Goal: Task Accomplishment & Management: Complete application form

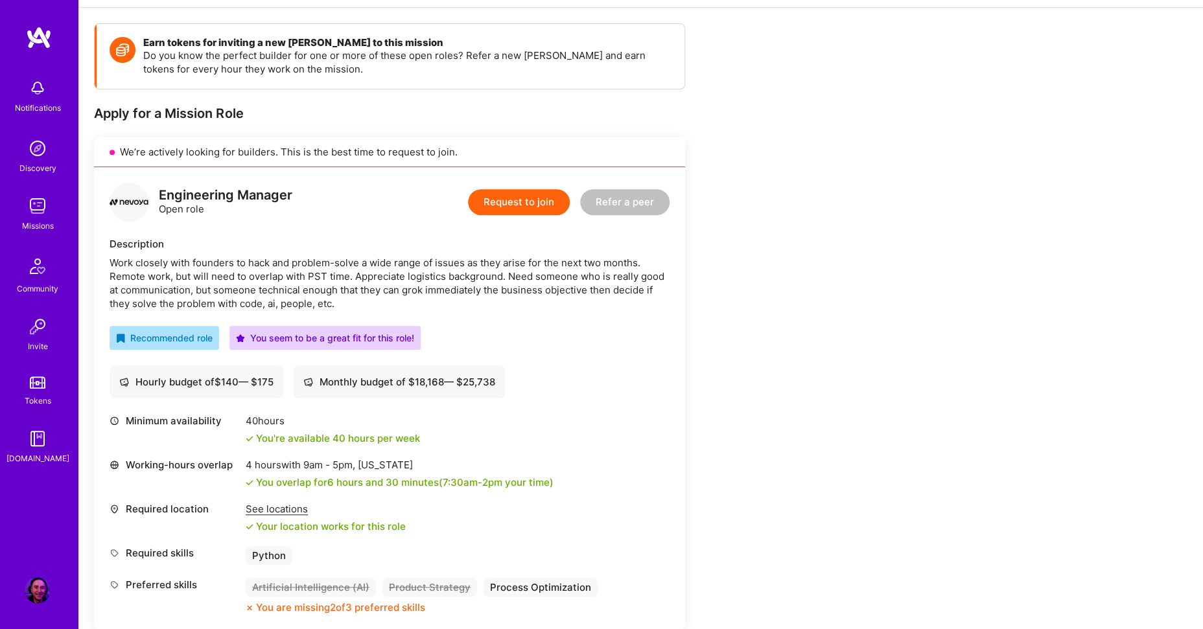
scroll to position [290, 0]
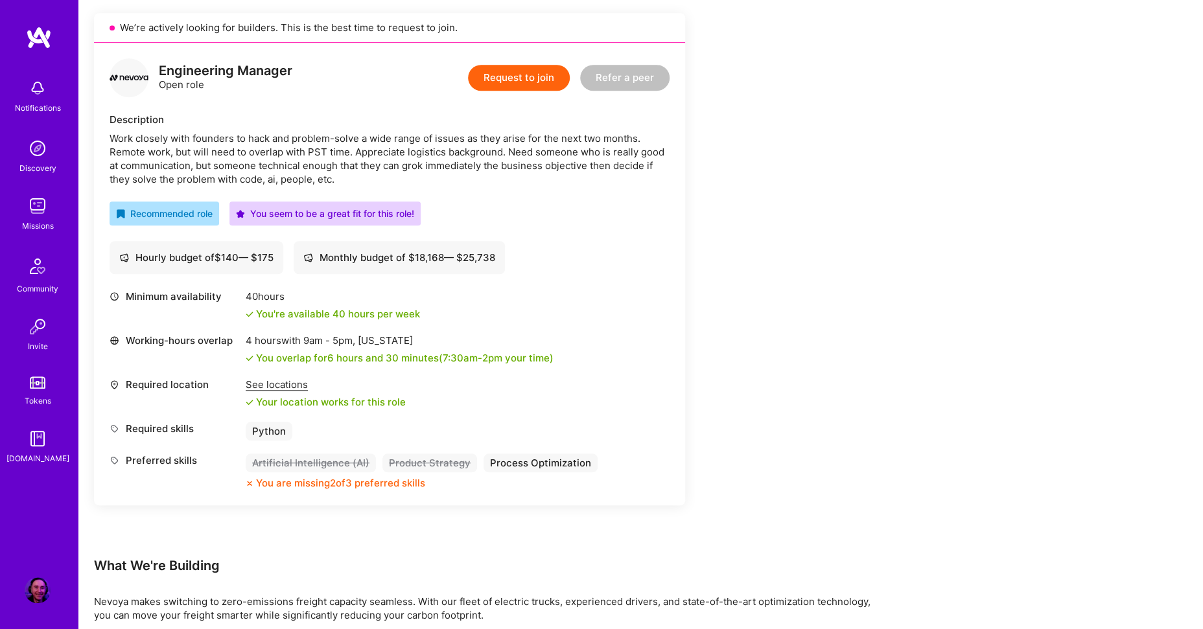
click at [519, 75] on button "Request to join" at bounding box center [519, 78] width 102 height 26
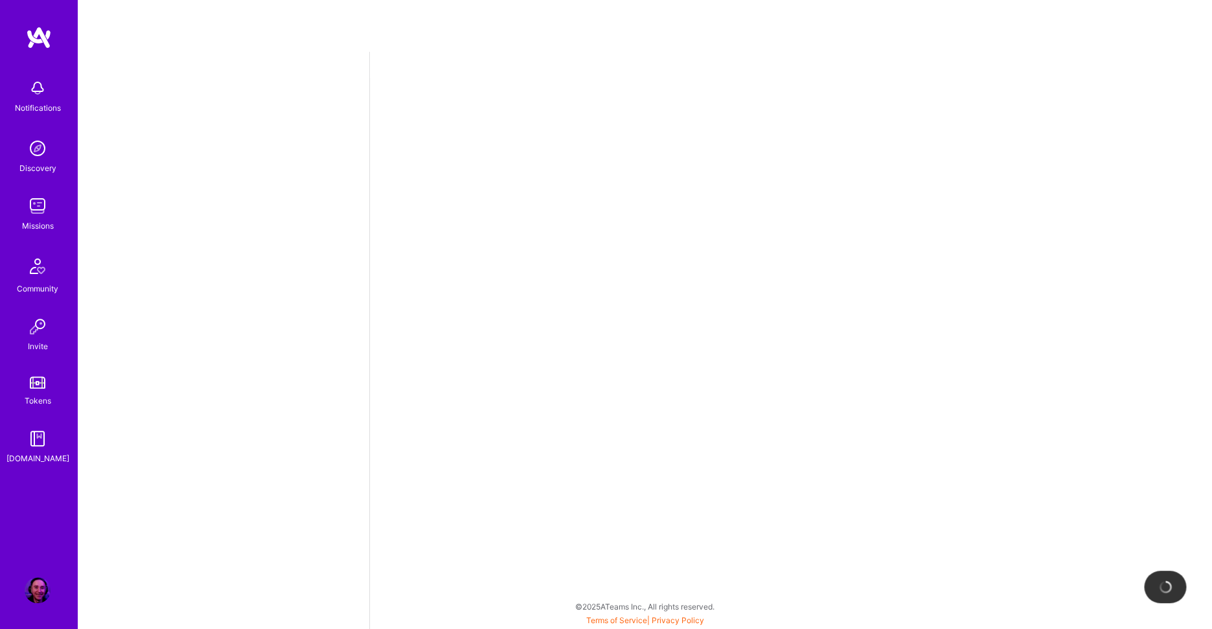
select select "US"
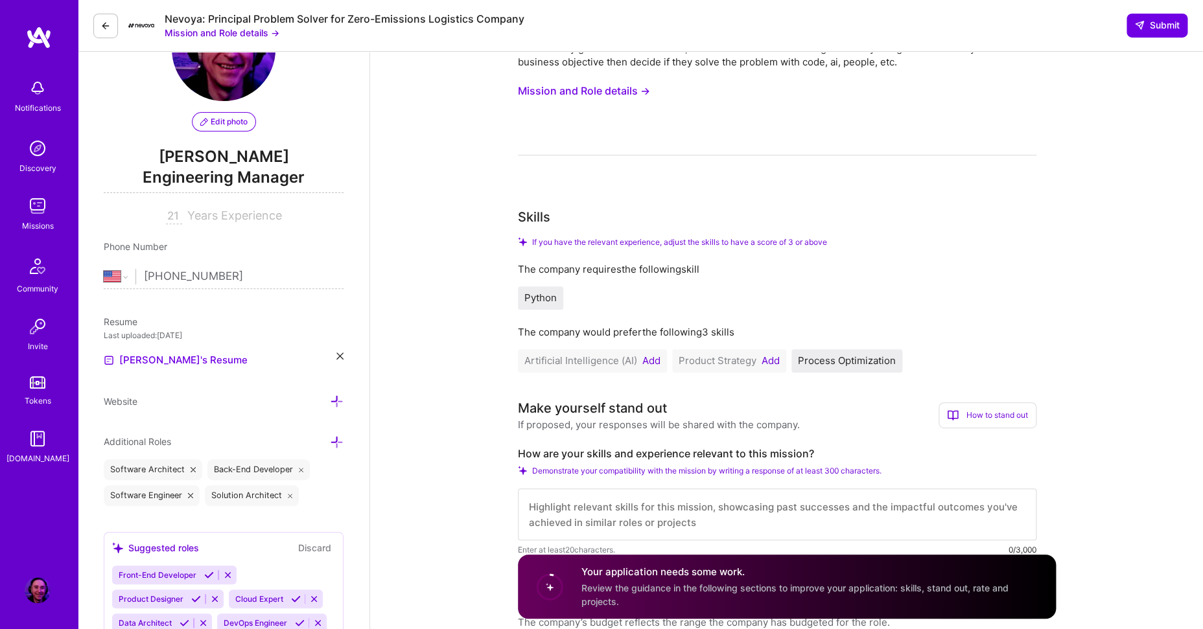
scroll to position [73, 0]
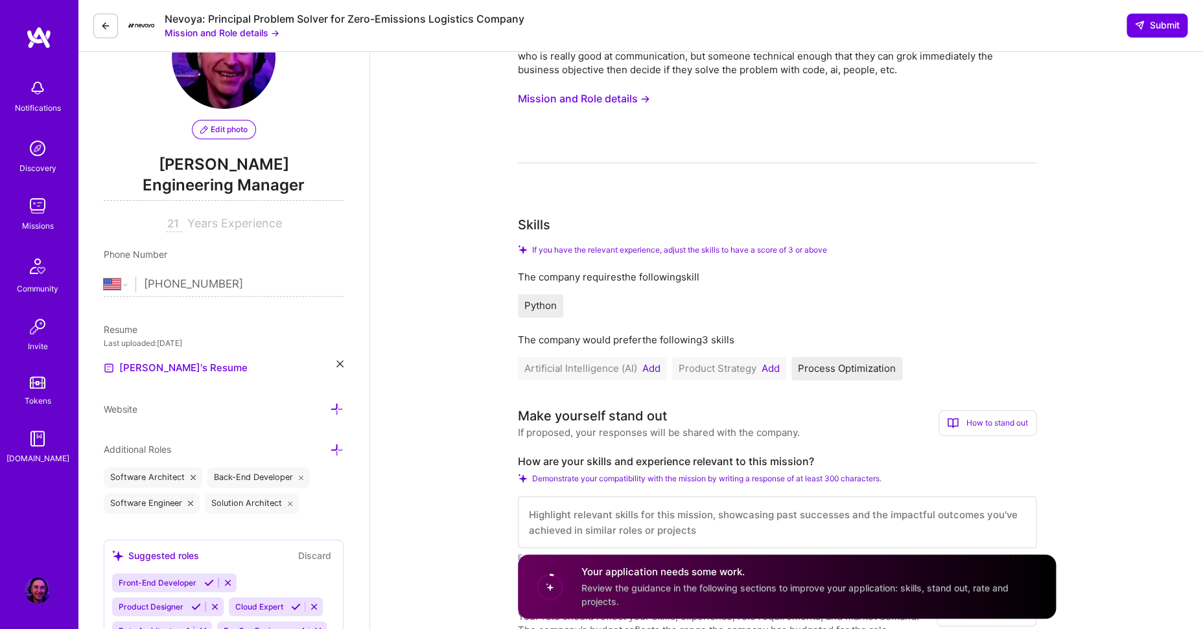
click at [773, 369] on button "Add" at bounding box center [770, 369] width 18 height 10
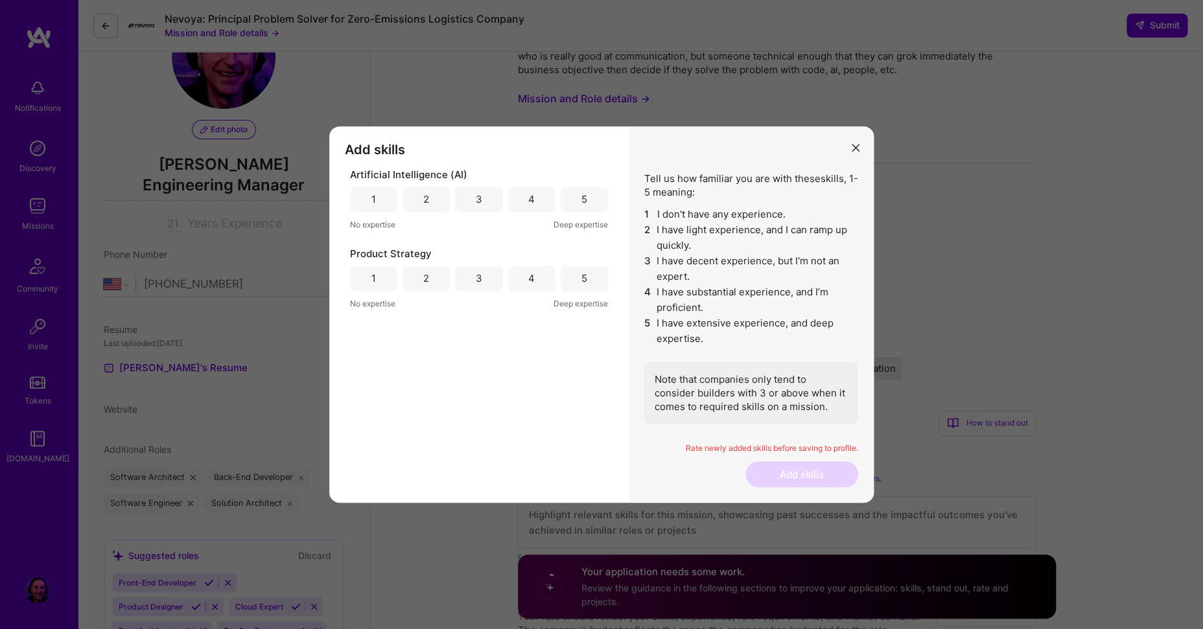
click at [473, 194] on div "3" at bounding box center [478, 200] width 47 height 26
click at [537, 279] on div "4" at bounding box center [531, 279] width 47 height 26
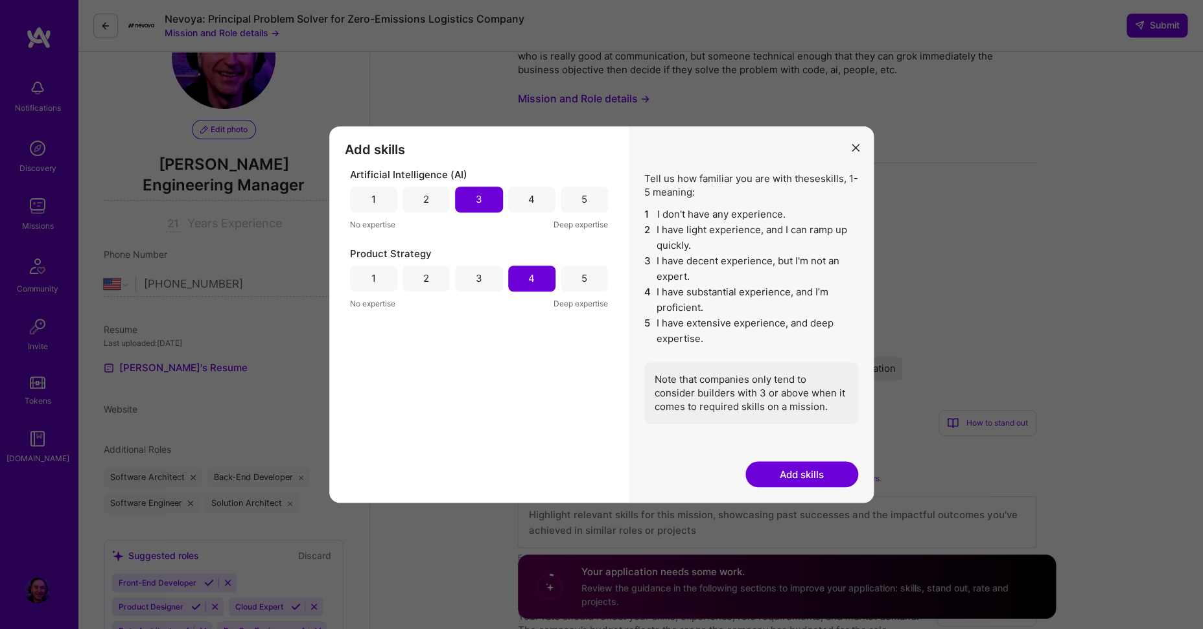
click at [829, 472] on button "Add skills" at bounding box center [801, 474] width 113 height 26
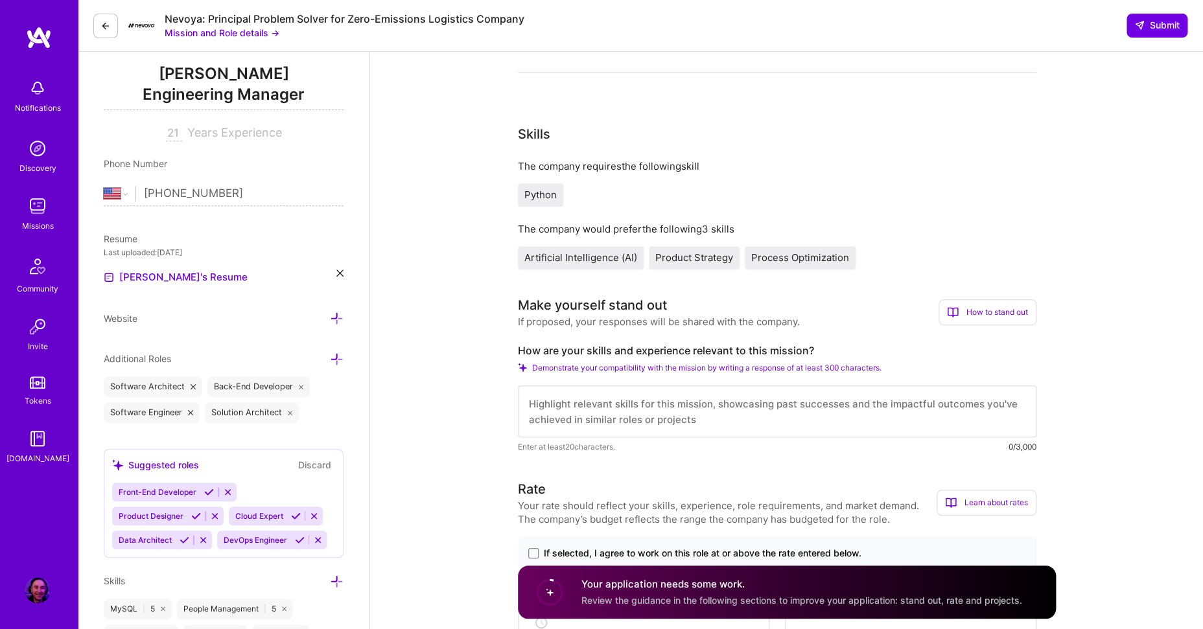
scroll to position [166, 0]
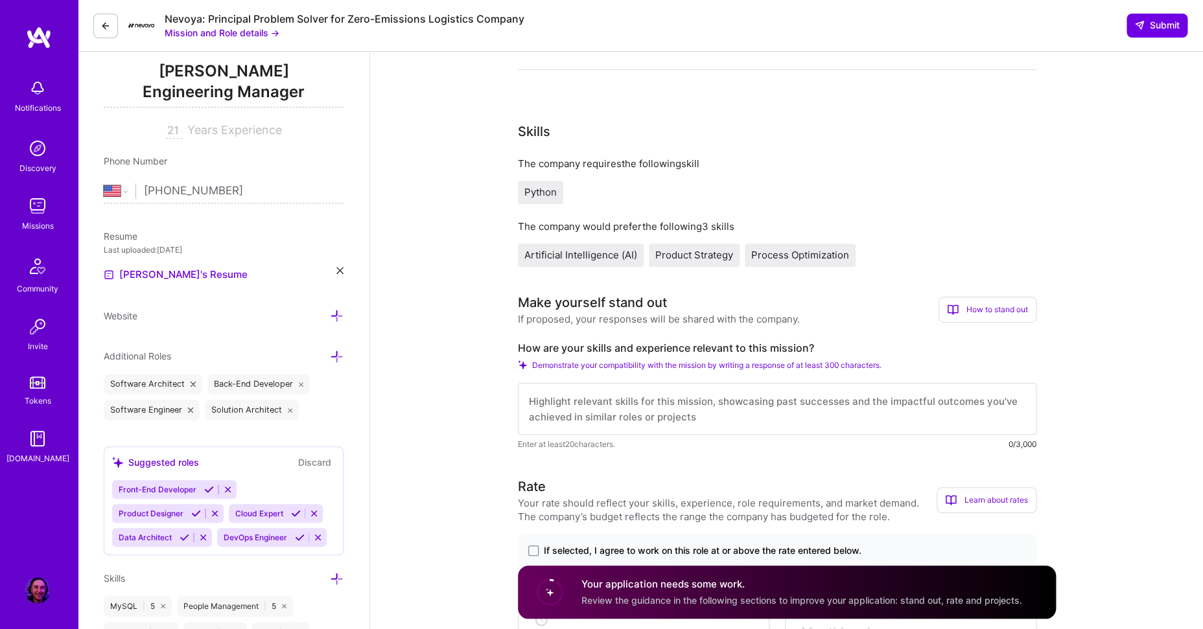
click at [339, 268] on icon at bounding box center [339, 270] width 7 height 7
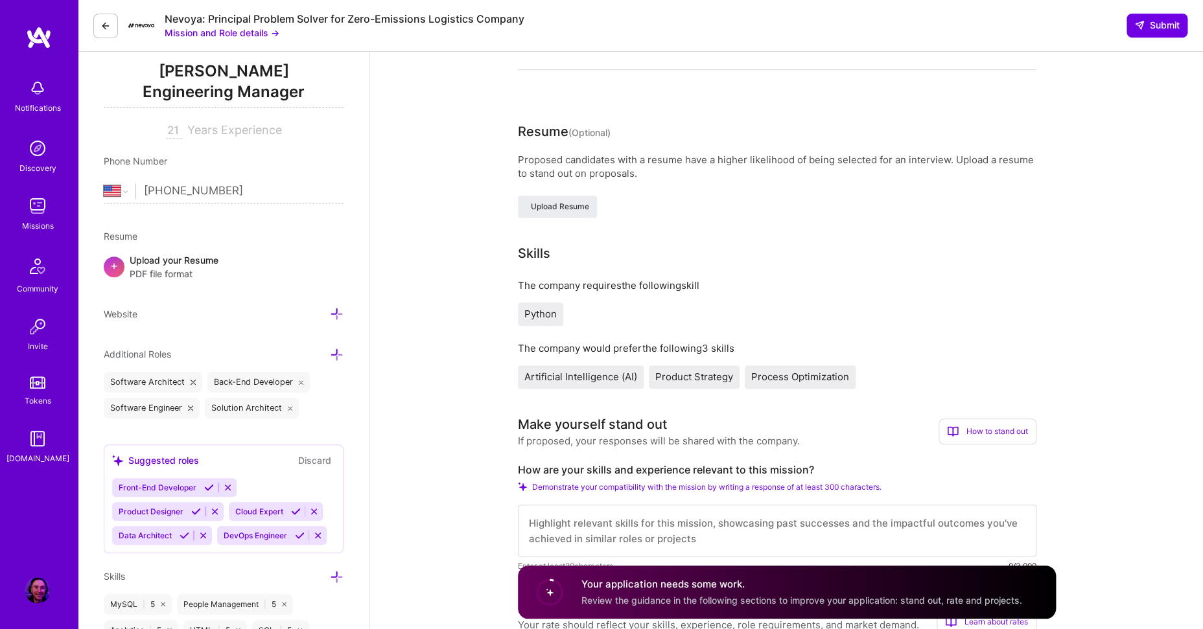
click at [151, 263] on div "Upload your Resume PDF file format" at bounding box center [174, 266] width 89 height 27
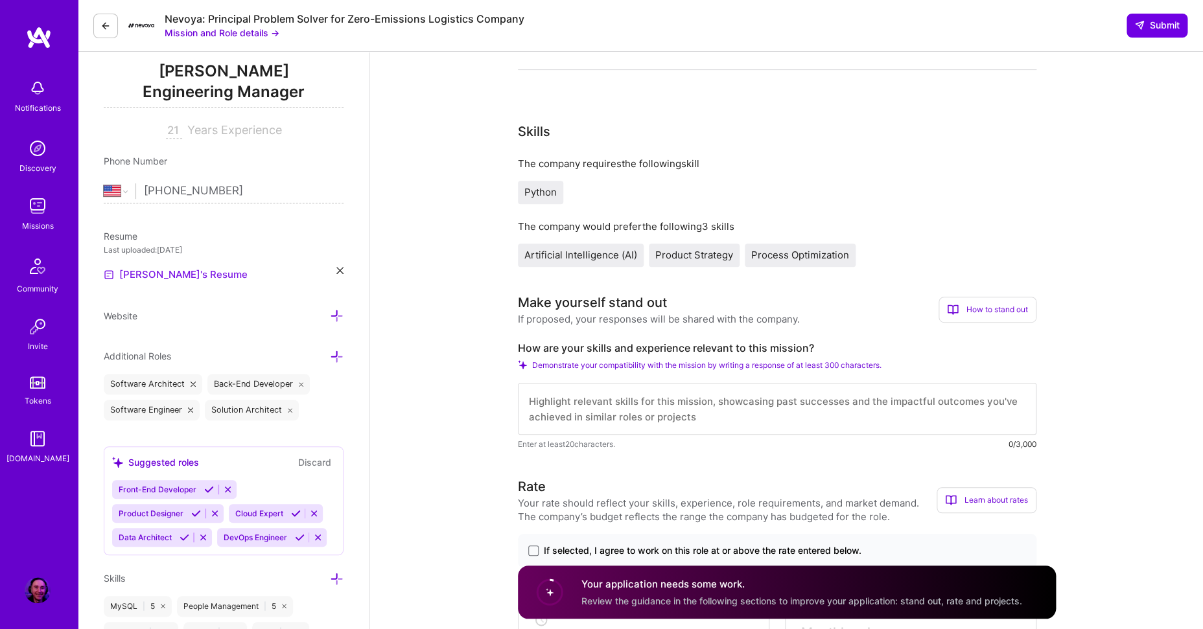
click at [142, 275] on link "[PERSON_NAME]'s Resume" at bounding box center [176, 275] width 144 height 16
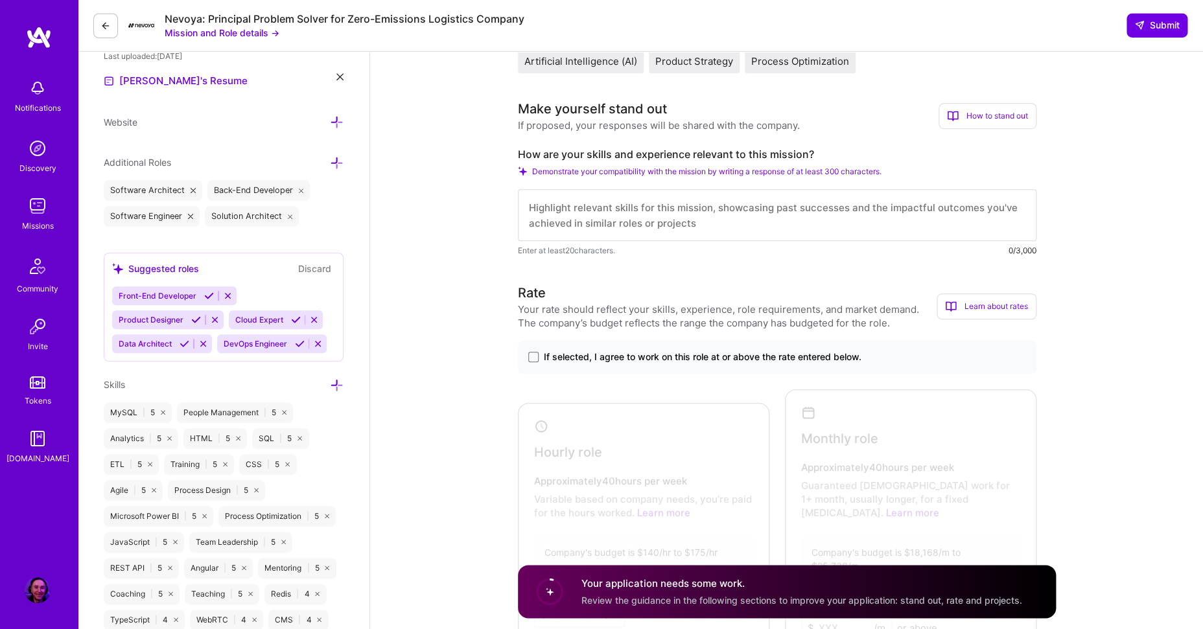
scroll to position [373, 0]
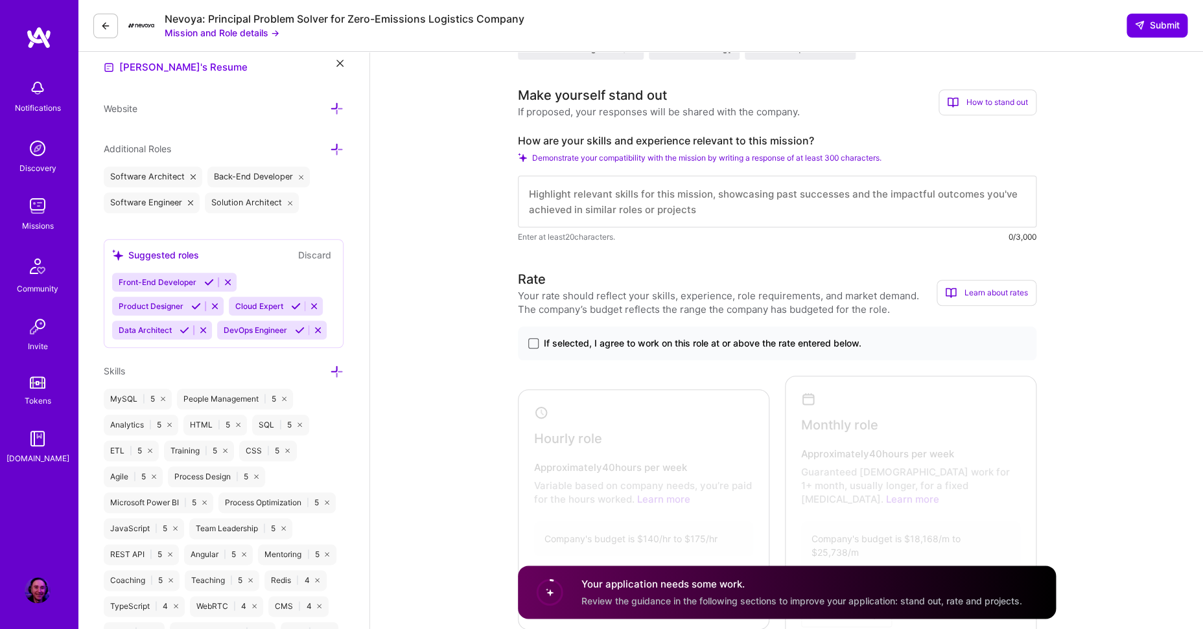
click at [533, 346] on span at bounding box center [533, 343] width 10 height 10
click at [0, 0] on input "If selected, I agree to work on this role at or above the rate entered below." at bounding box center [0, 0] width 0 height 0
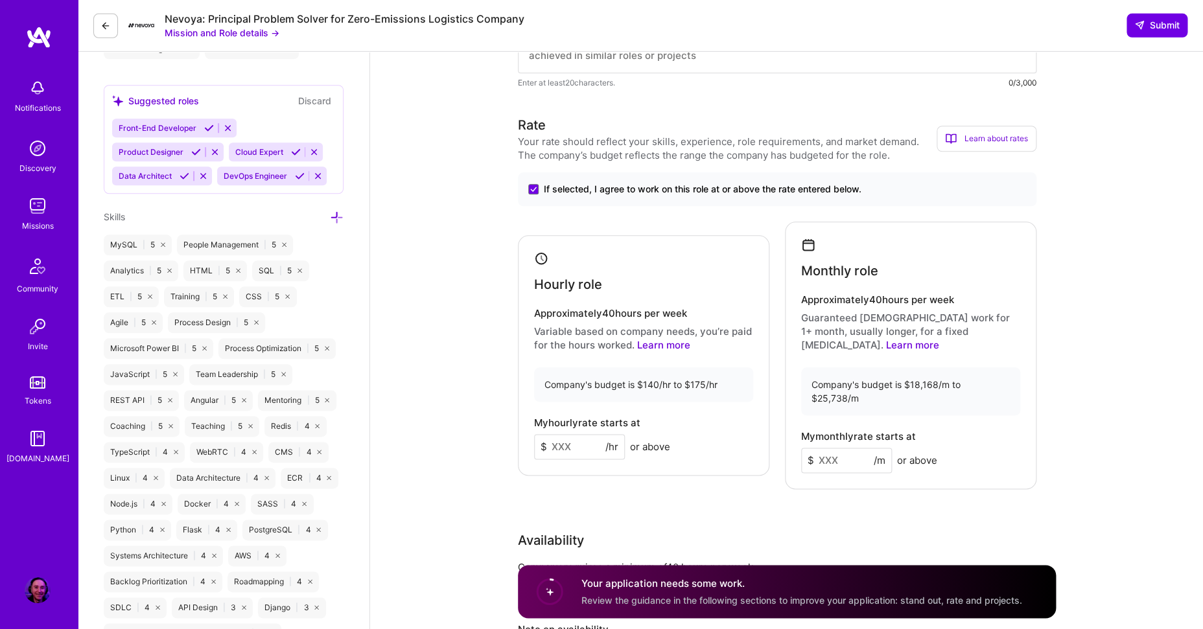
scroll to position [529, 0]
drag, startPoint x: 576, startPoint y: 432, endPoint x: 527, endPoint y: 434, distance: 49.3
click at [534, 434] on input at bounding box center [579, 445] width 91 height 25
type input "140"
click at [835, 469] on div "Rate Your rate should reflect your skills, experience, role requirements, and m…" at bounding box center [787, 413] width 538 height 599
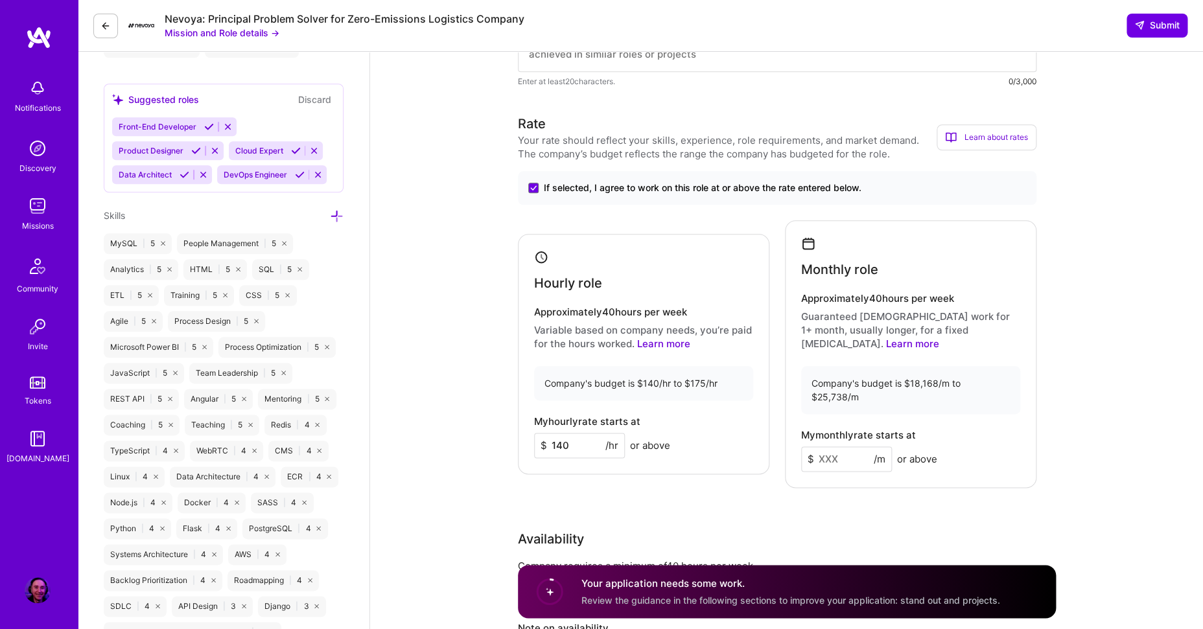
click at [832, 446] on input at bounding box center [846, 458] width 91 height 25
type input "18168"
click at [702, 529] on div "Availability" at bounding box center [777, 538] width 518 height 19
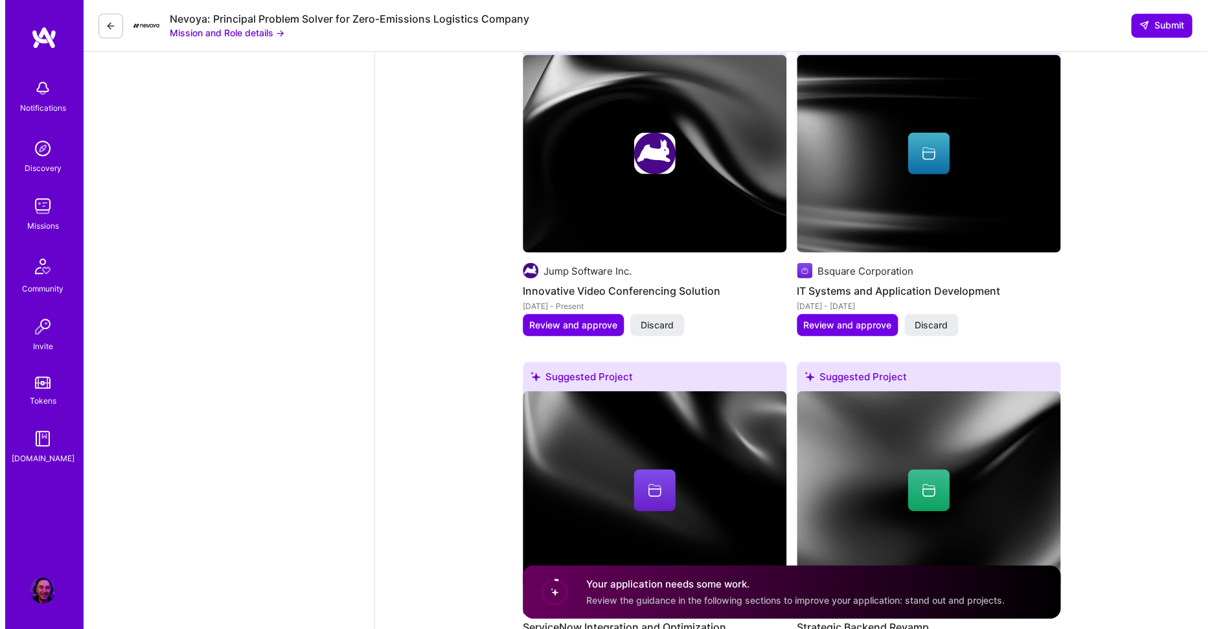
scroll to position [1615, 0]
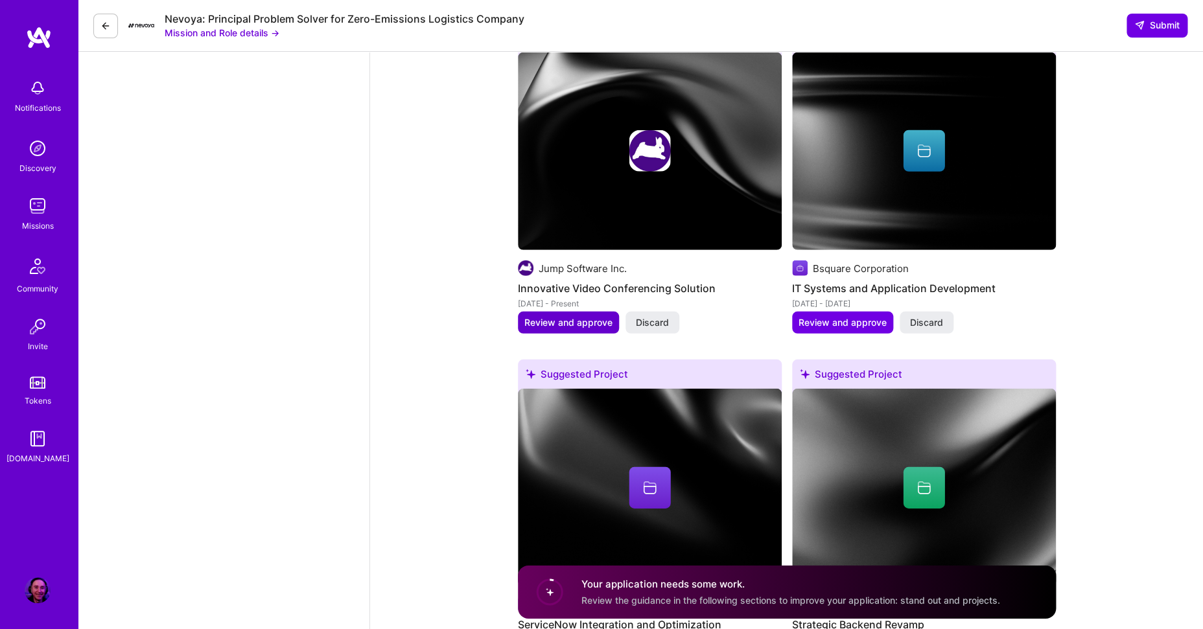
click at [565, 316] on span "Review and approve" at bounding box center [568, 322] width 88 height 13
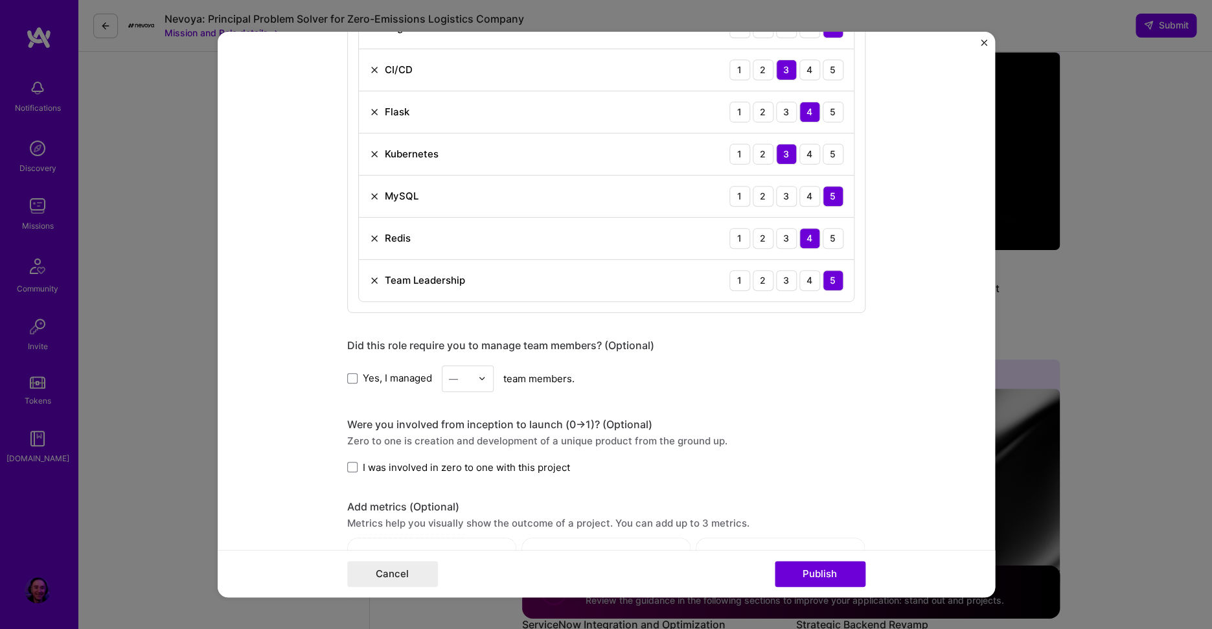
scroll to position [800, 0]
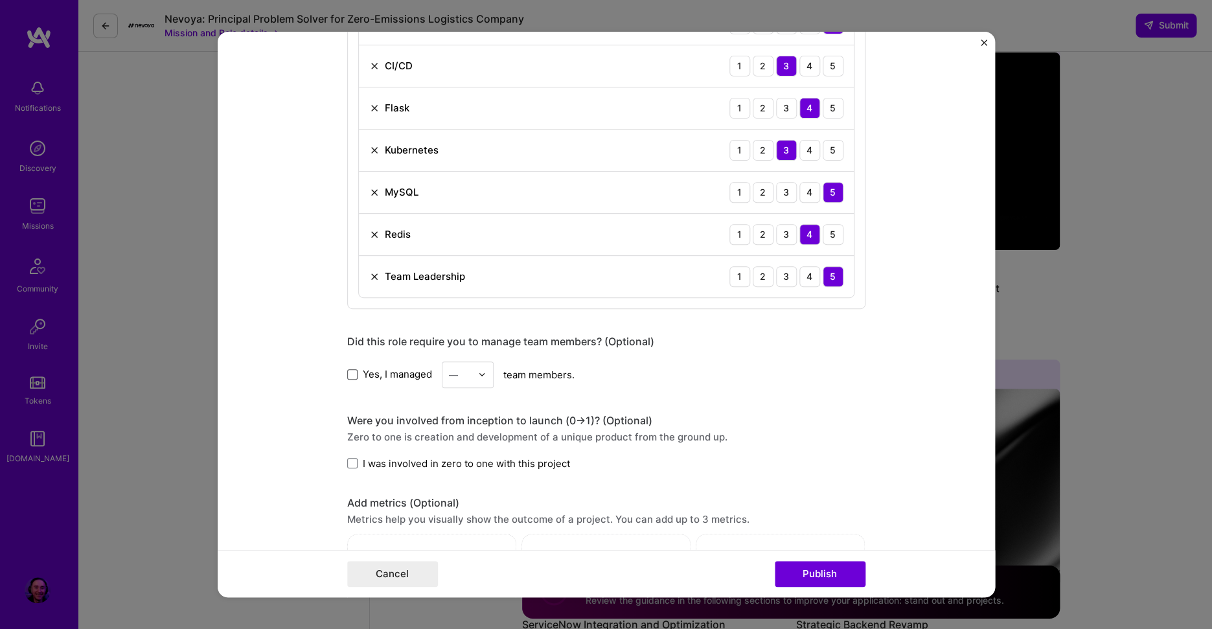
click at [347, 376] on span at bounding box center [352, 374] width 10 height 10
click at [0, 0] on input "Yes, I managed" at bounding box center [0, 0] width 0 height 0
click at [457, 371] on input "text" at bounding box center [460, 375] width 23 height 14
click at [459, 502] on div "5" at bounding box center [468, 505] width 44 height 24
click at [353, 466] on span at bounding box center [352, 463] width 10 height 10
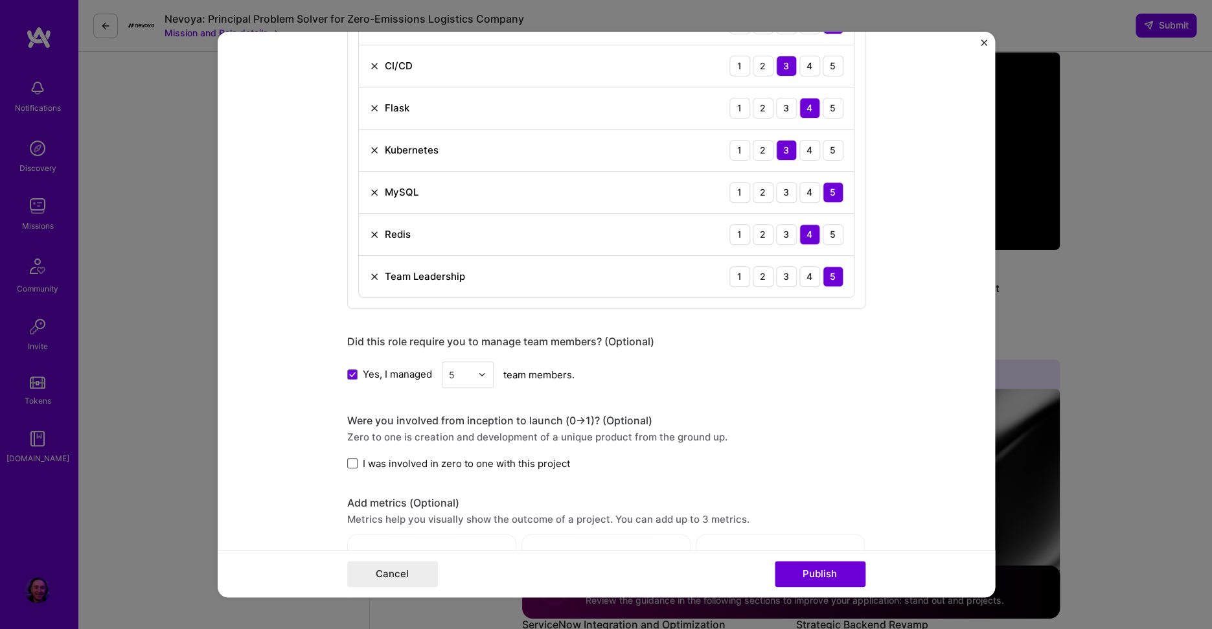
click at [0, 0] on input "I was involved in zero to one with this project" at bounding box center [0, 0] width 0 height 0
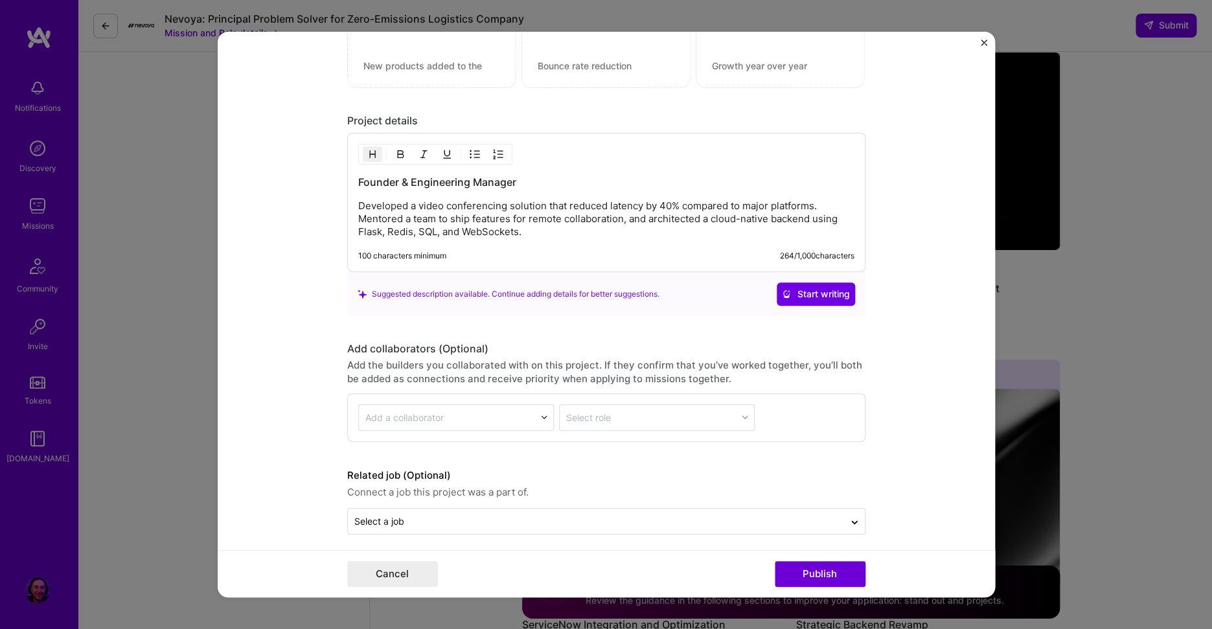
scroll to position [1358, 0]
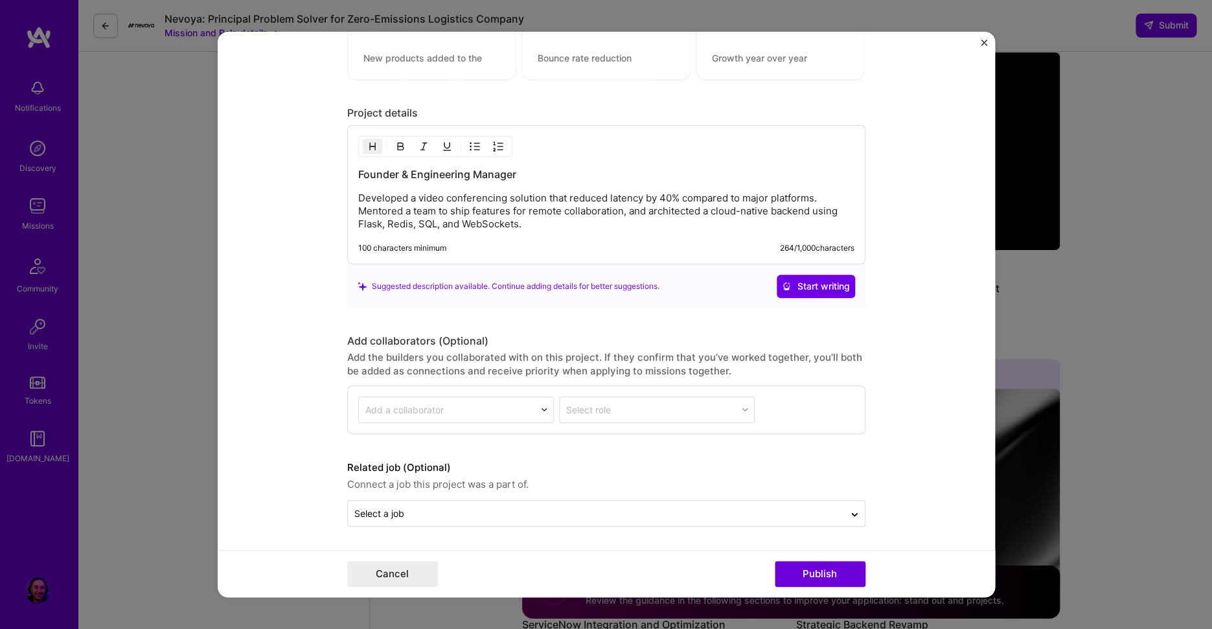
click at [445, 345] on div "Add collaborators (Optional)" at bounding box center [606, 341] width 518 height 14
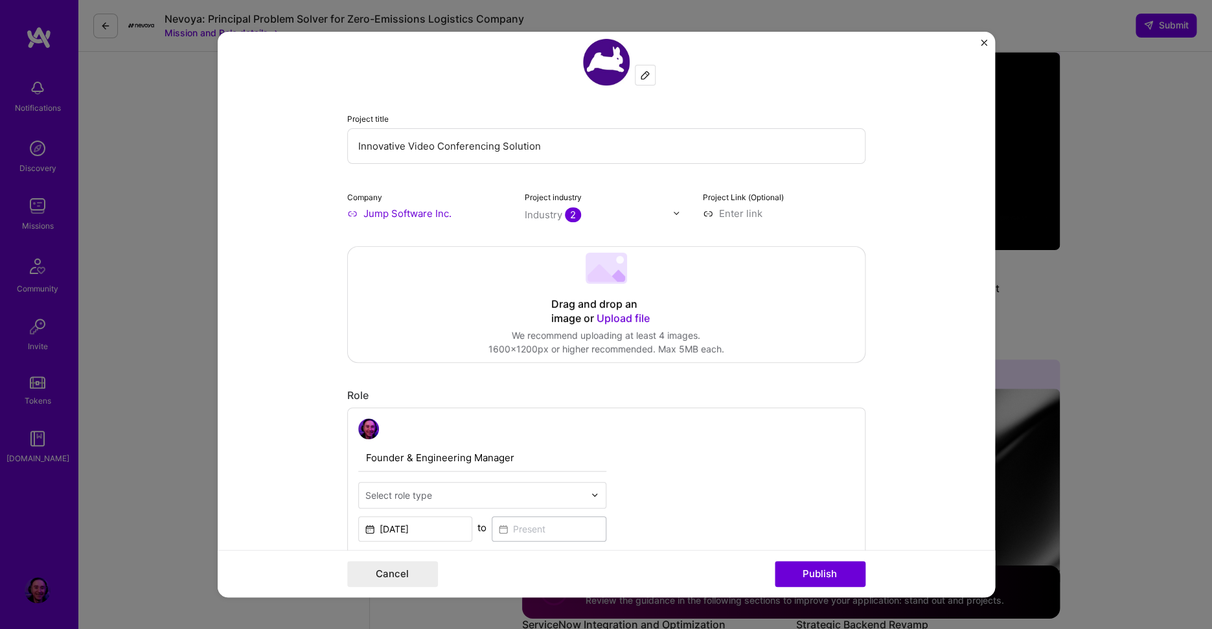
scroll to position [0, 0]
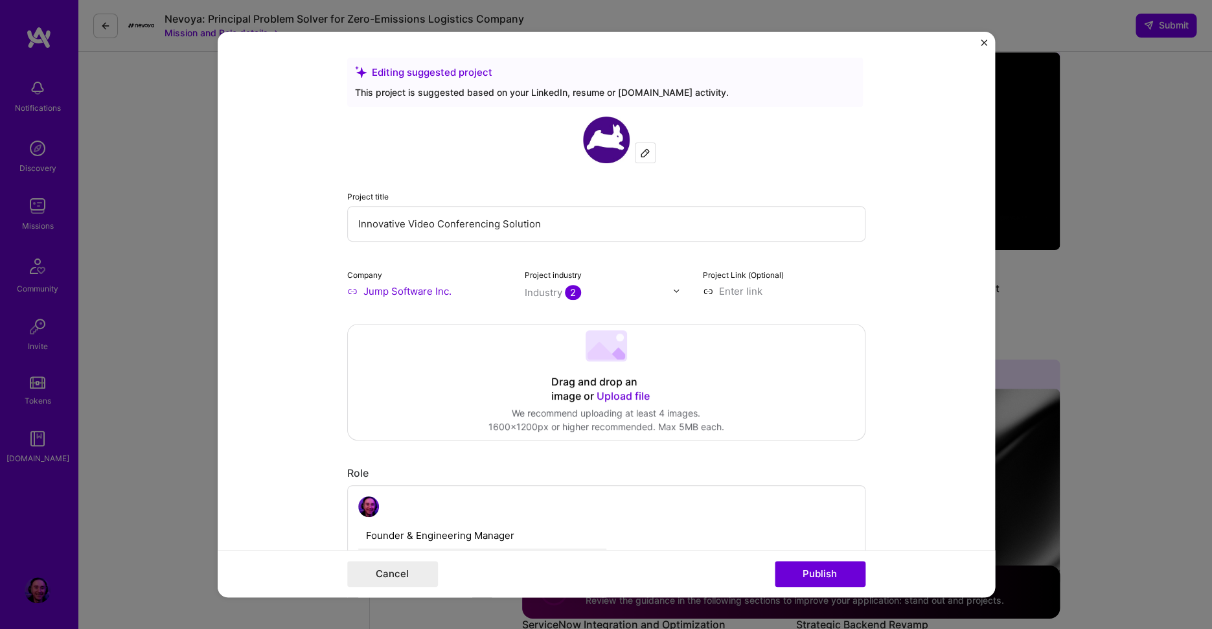
click at [730, 290] on input at bounding box center [784, 291] width 163 height 14
click at [255, 307] on form "Editing suggested project This project is suggested based on your LinkedIn, res…" at bounding box center [607, 315] width 778 height 566
type input "https://www.jumproom.io"
click at [793, 572] on button "Publish" at bounding box center [820, 574] width 91 height 26
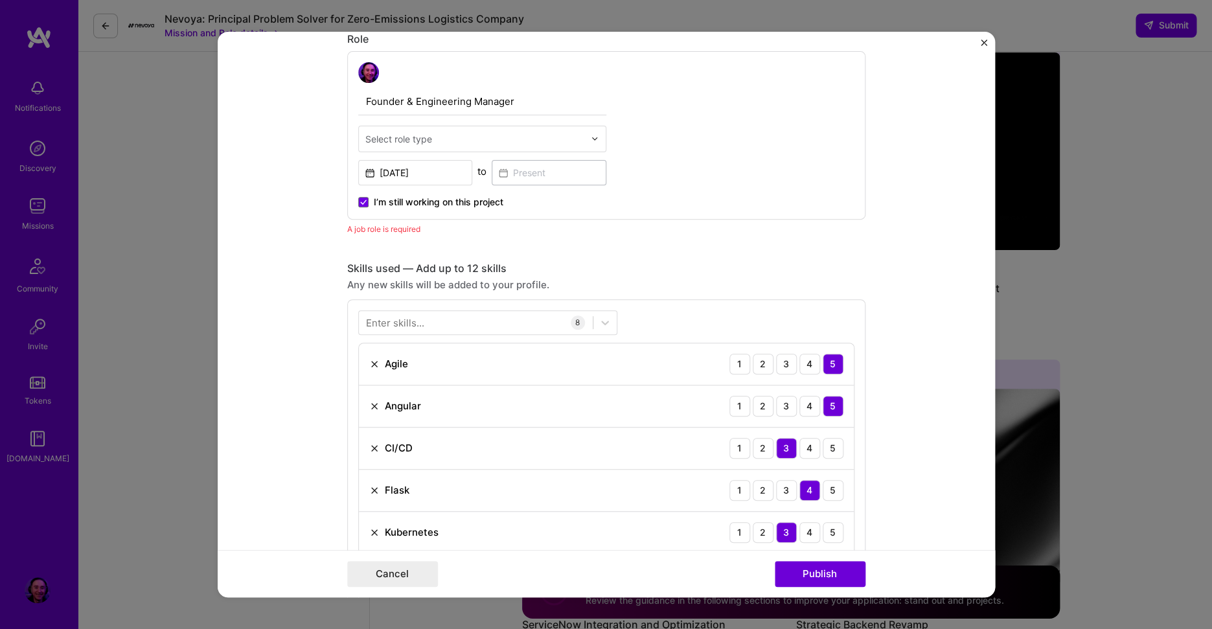
scroll to position [435, 0]
click at [472, 139] on input "text" at bounding box center [474, 139] width 219 height 14
type input "engineering m"
click at [457, 163] on div "Engineering Manager" at bounding box center [482, 173] width 240 height 24
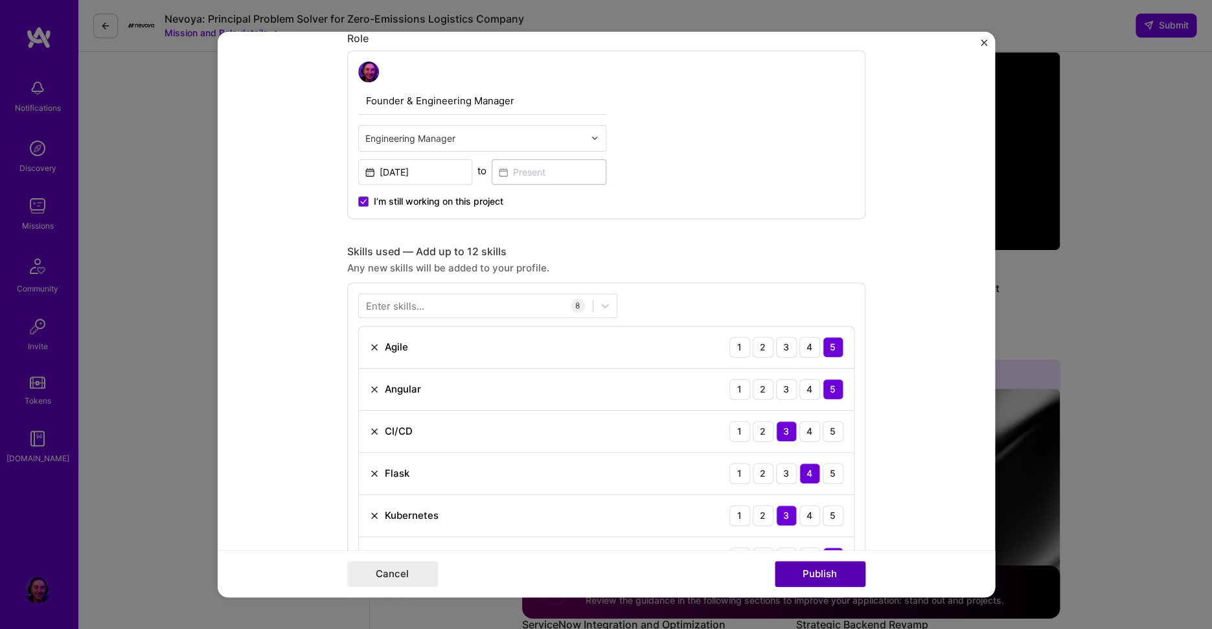
click at [802, 578] on button "Publish" at bounding box center [820, 574] width 91 height 26
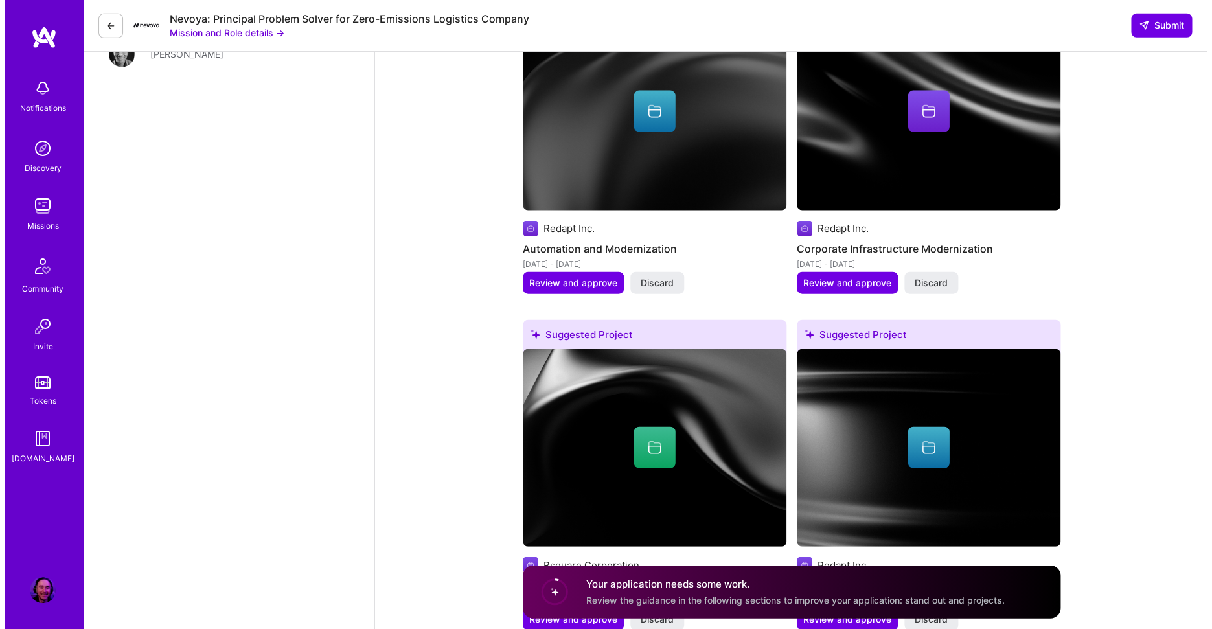
scroll to position [1221, 0]
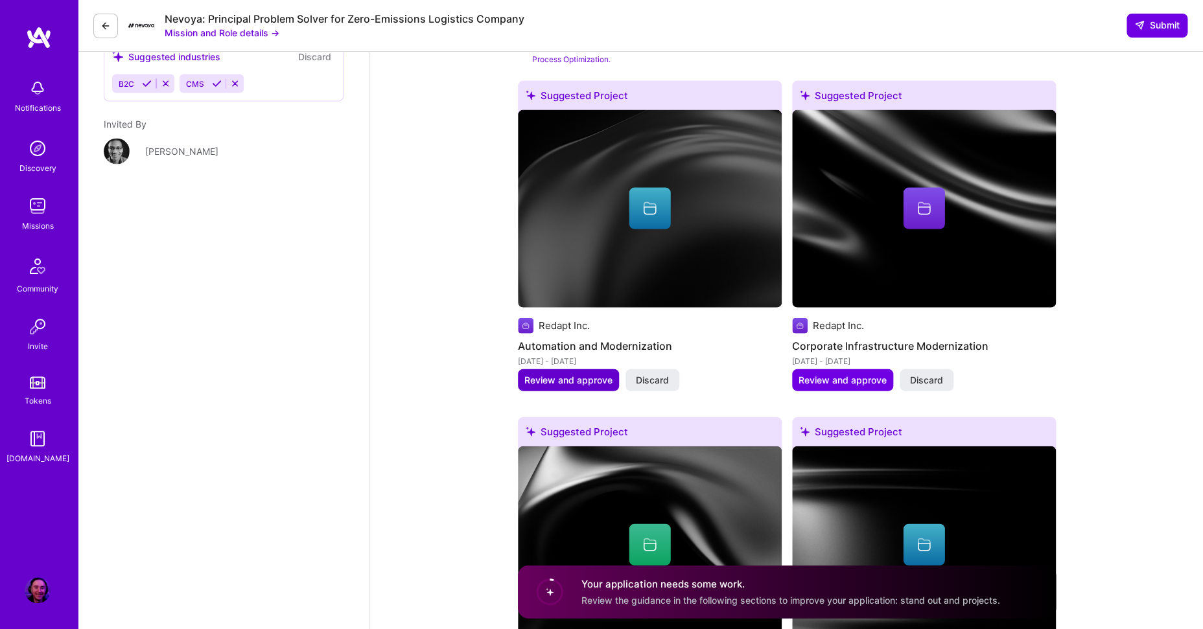
click at [560, 374] on span "Review and approve" at bounding box center [568, 380] width 88 height 13
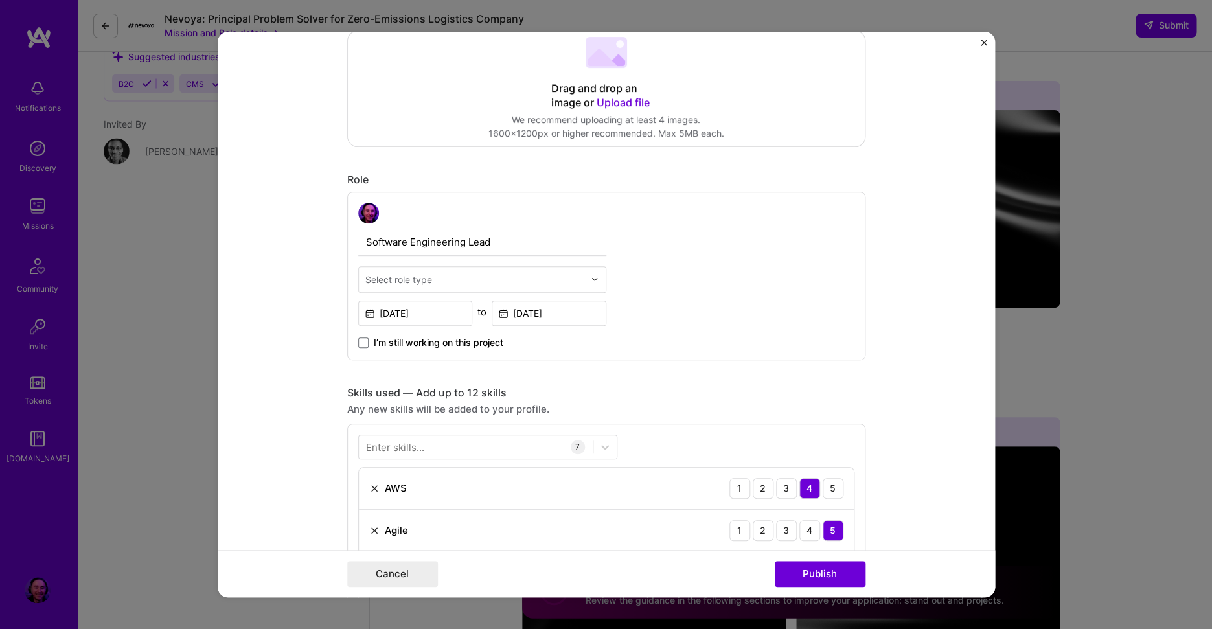
scroll to position [295, 0]
click at [434, 272] on input "text" at bounding box center [474, 278] width 219 height 14
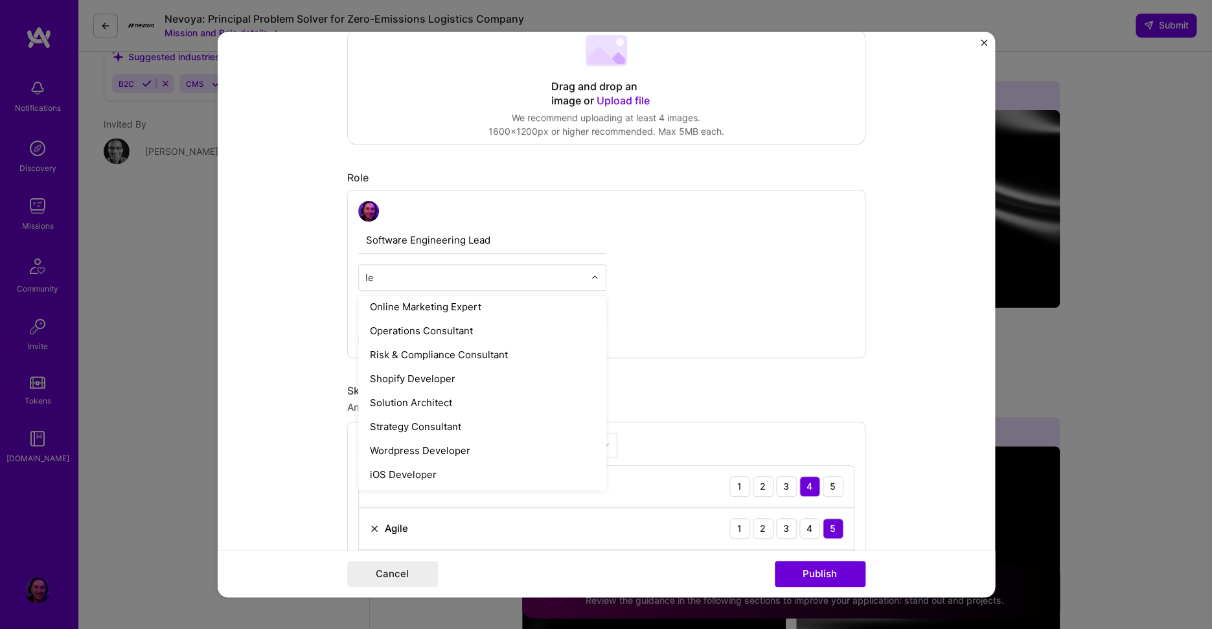
scroll to position [0, 0]
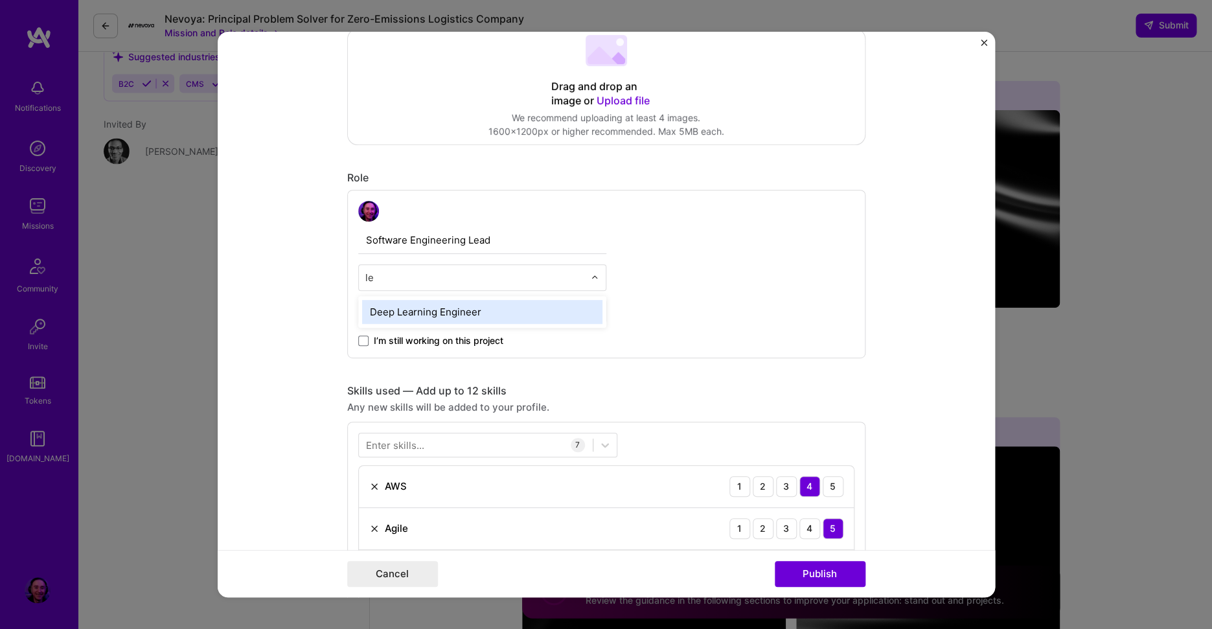
type input "l"
type input "softwar"
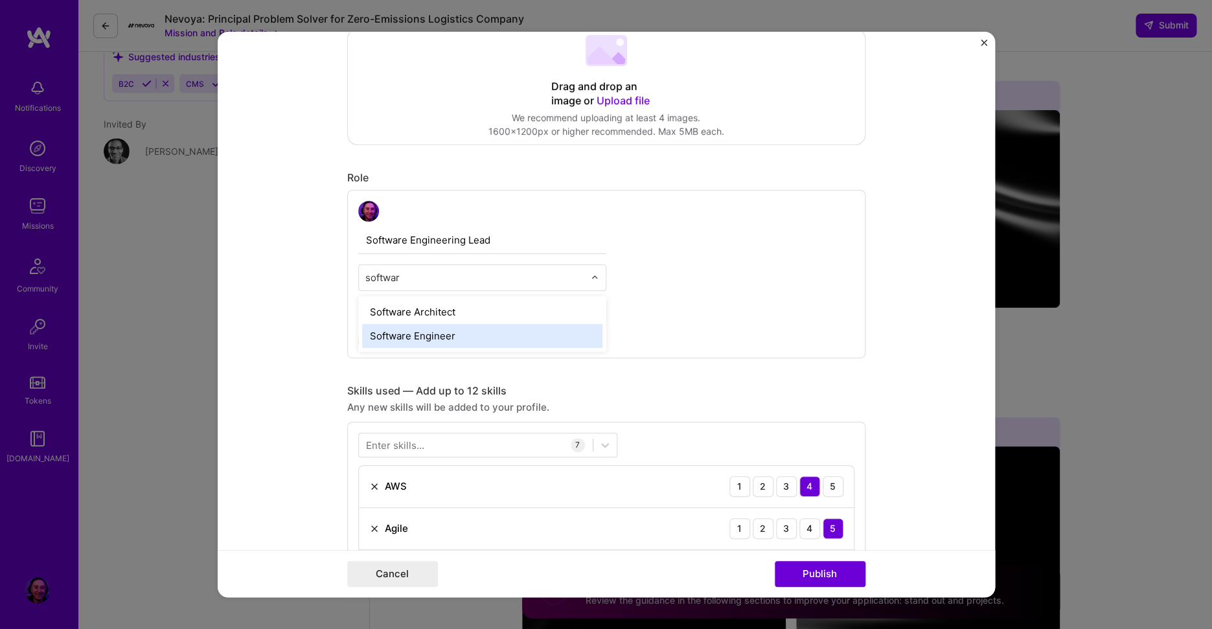
click at [424, 336] on div "Software Engineer" at bounding box center [482, 336] width 240 height 24
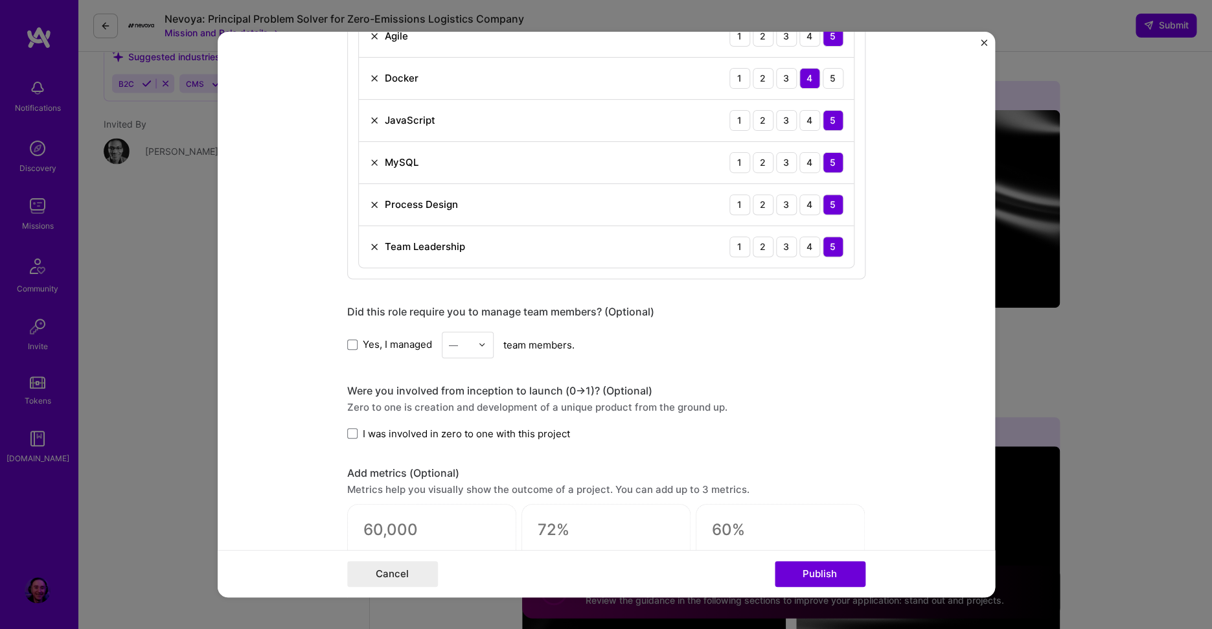
scroll to position [923, 0]
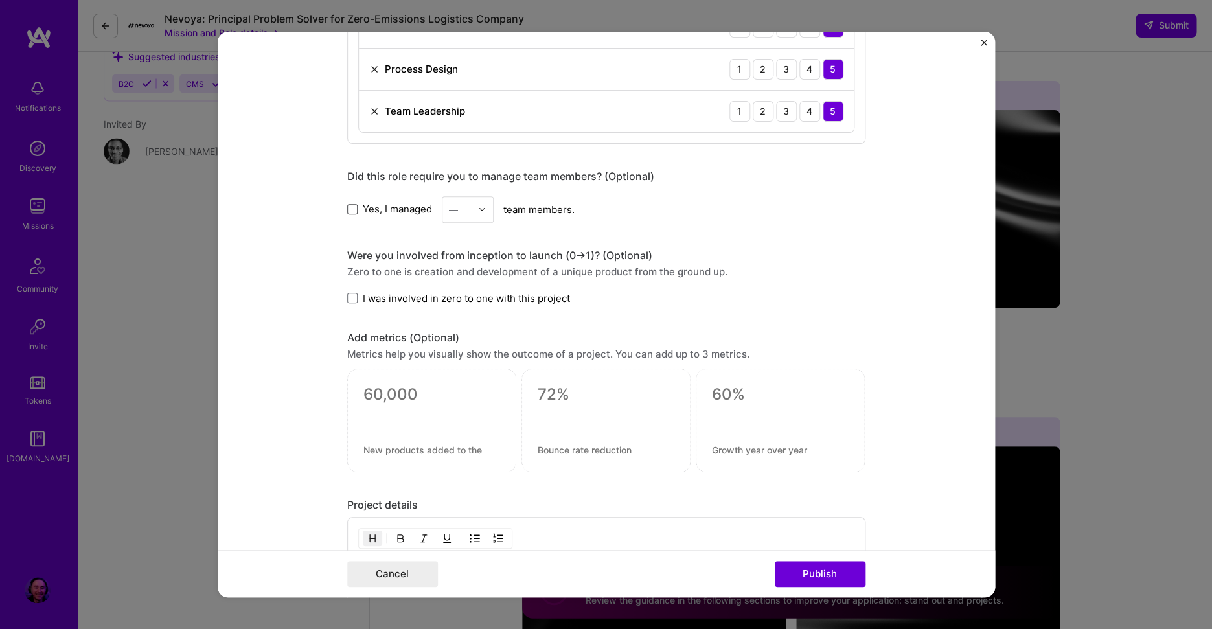
click at [348, 214] on span at bounding box center [352, 209] width 10 height 10
click at [0, 0] on input "Yes, I managed" at bounding box center [0, 0] width 0 height 0
click at [478, 210] on img at bounding box center [482, 209] width 8 height 8
click at [454, 330] on div "5" at bounding box center [468, 340] width 44 height 24
click at [480, 211] on img at bounding box center [482, 209] width 8 height 8
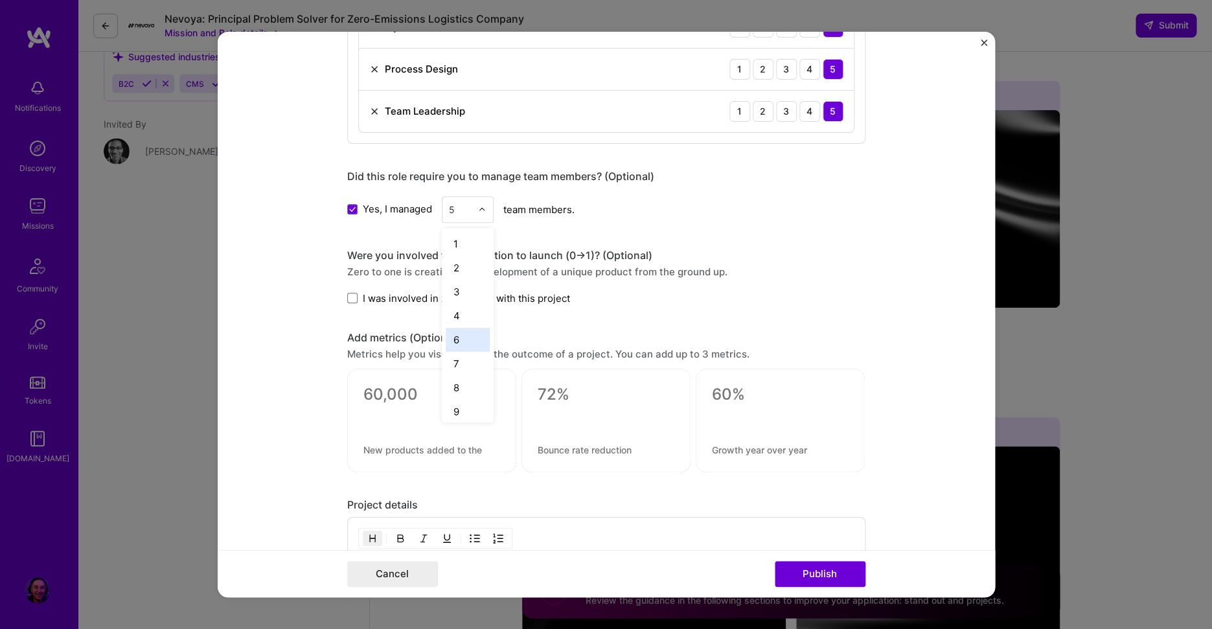
click at [458, 334] on div "6" at bounding box center [468, 340] width 44 height 24
click at [305, 325] on form "Editing suggested project This project is suggested based on your LinkedIn, res…" at bounding box center [607, 315] width 778 height 566
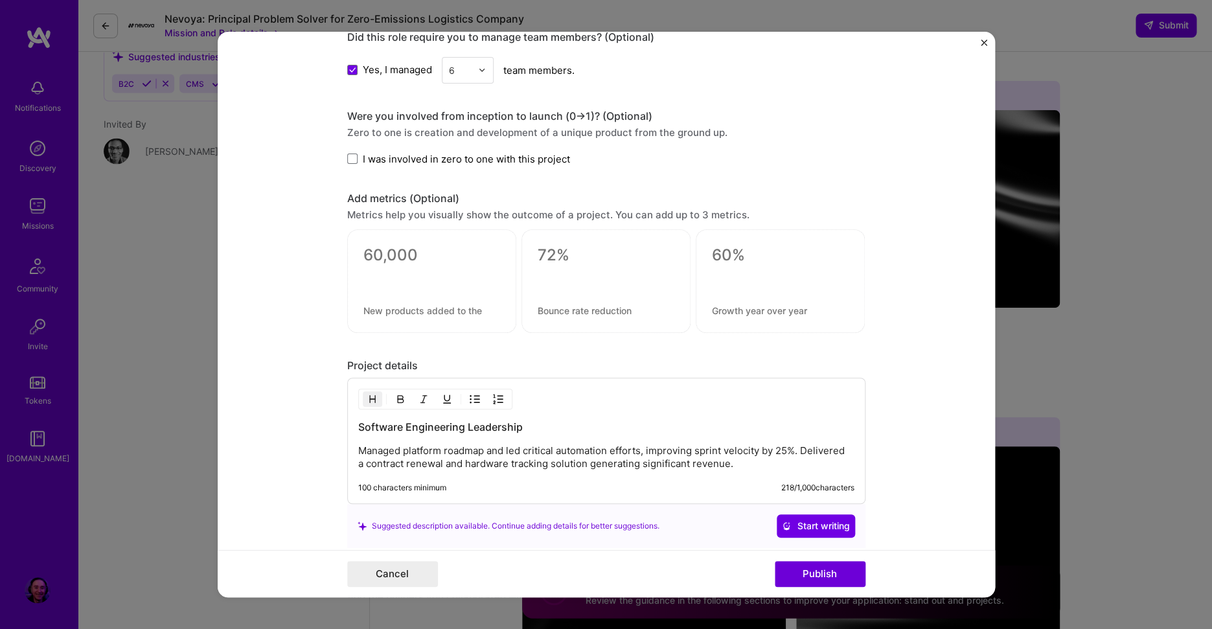
scroll to position [1207, 0]
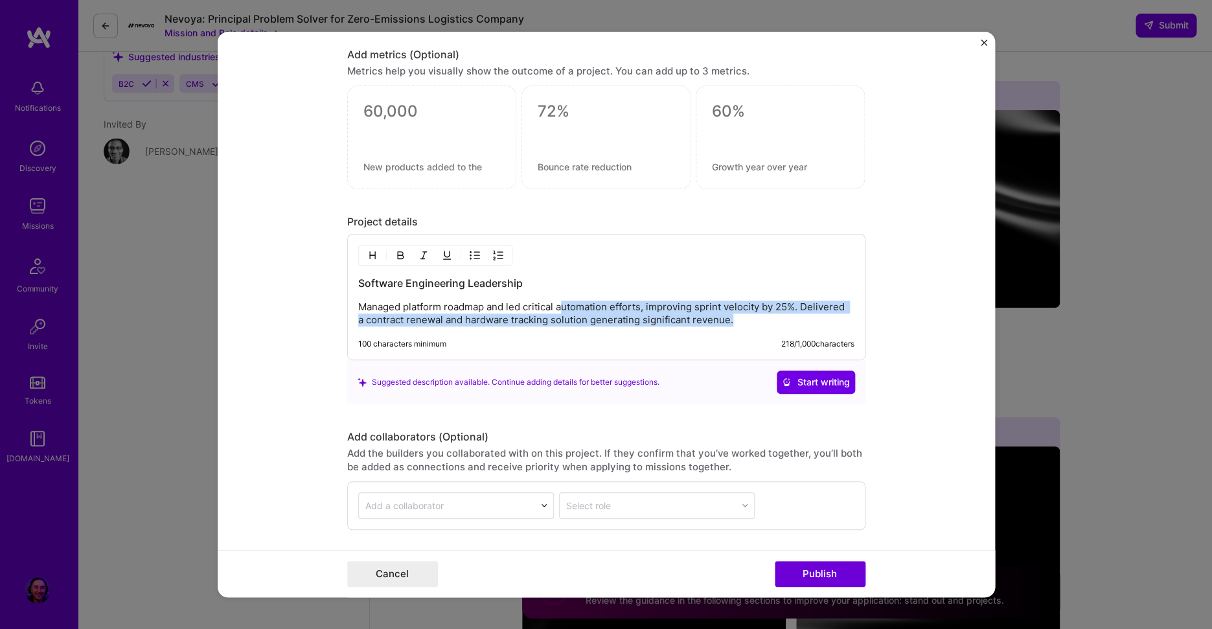
drag, startPoint x: 557, startPoint y: 306, endPoint x: 741, endPoint y: 345, distance: 188.7
click at [741, 345] on div "Software Engineering Leadership Managed platform roadmap and led critical autom…" at bounding box center [606, 297] width 518 height 126
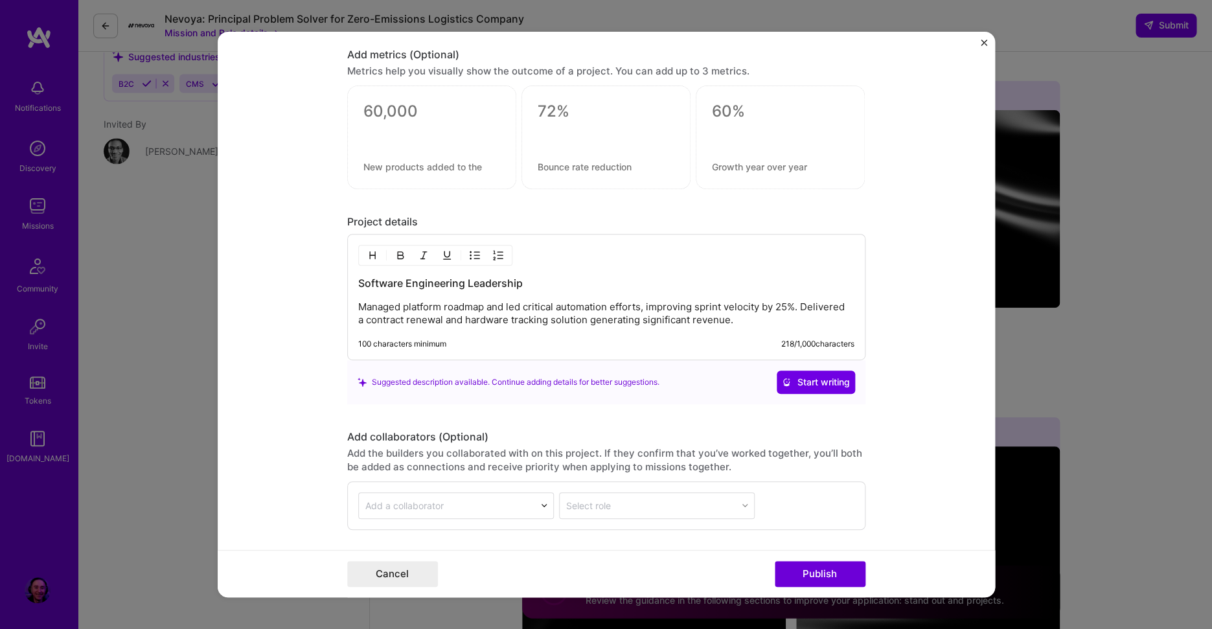
click at [457, 309] on p "Managed platform roadmap and led critical automation efforts, improving sprint …" at bounding box center [606, 314] width 496 height 26
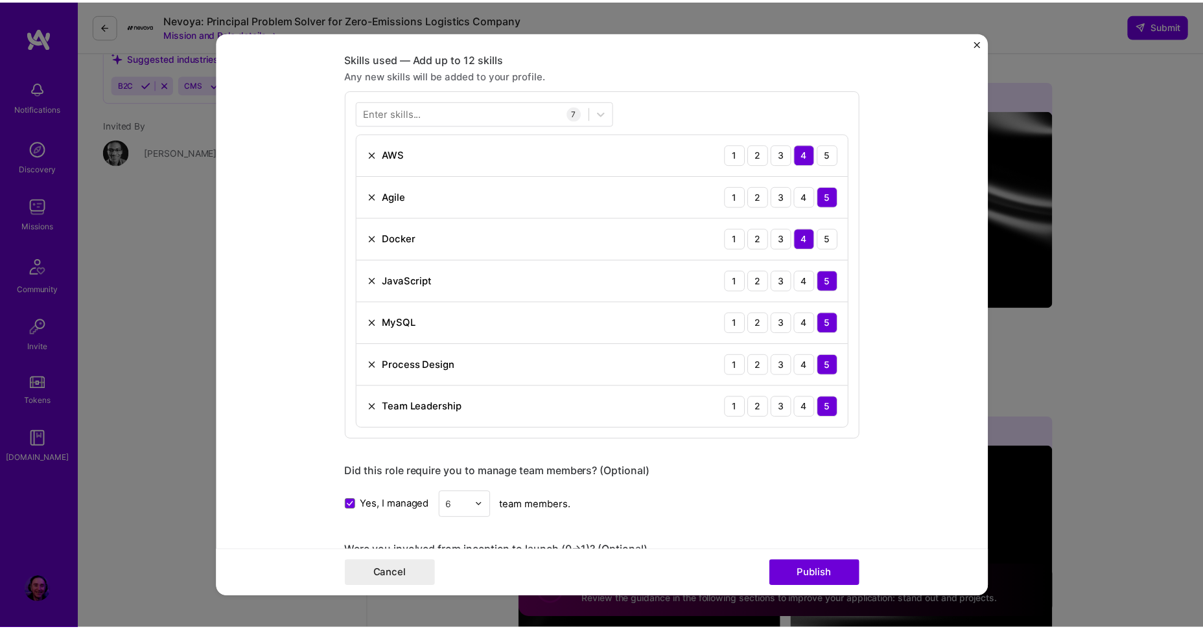
scroll to position [0, 0]
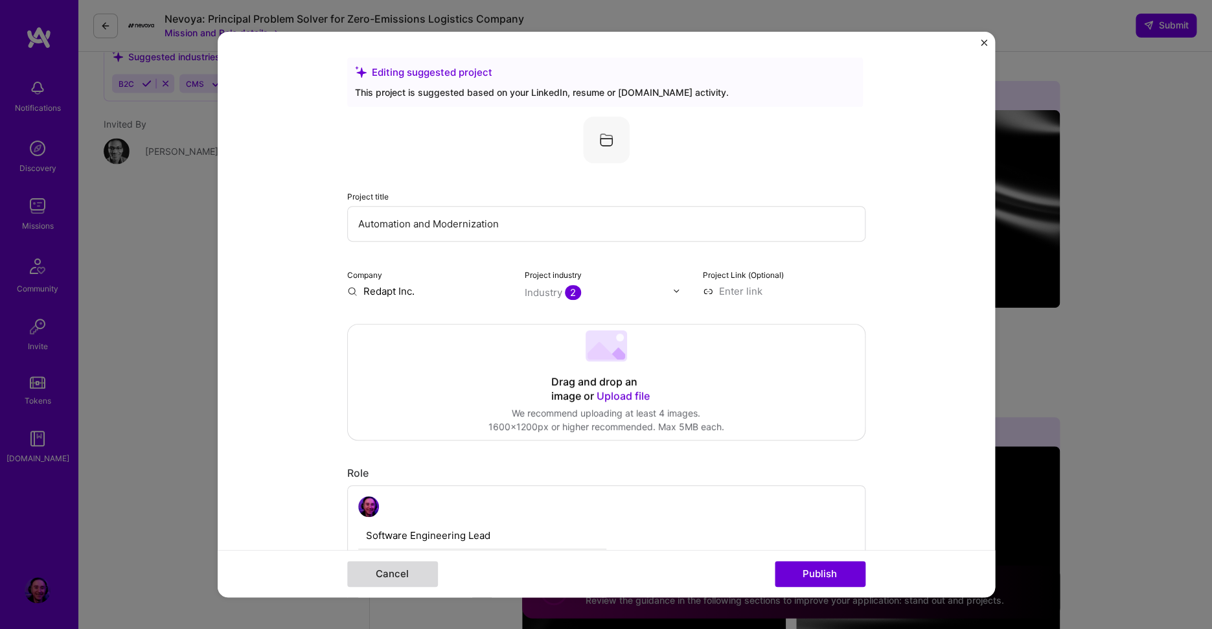
click at [384, 568] on button "Cancel" at bounding box center [392, 574] width 91 height 26
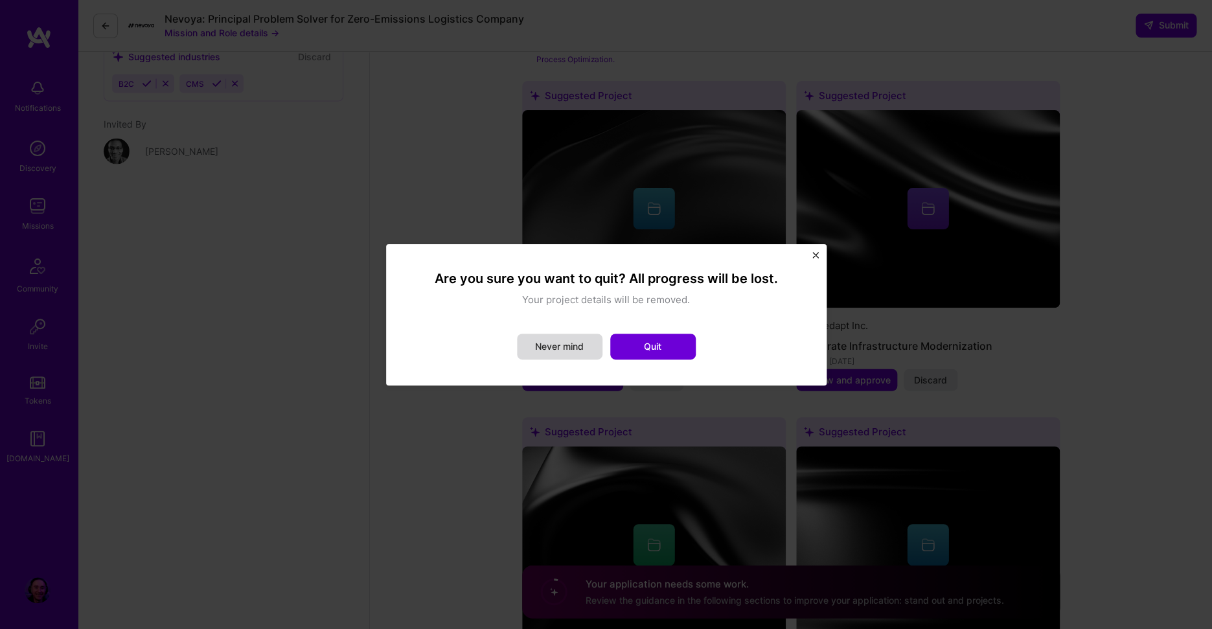
click at [566, 349] on button "Never mind" at bounding box center [560, 347] width 86 height 26
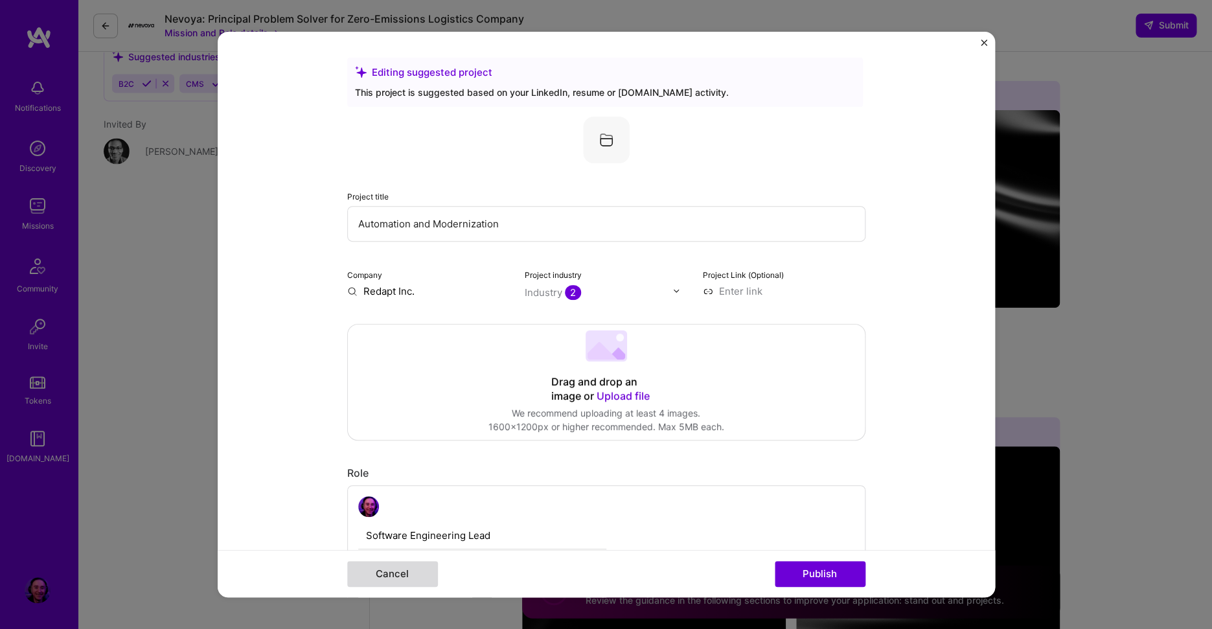
click at [396, 567] on button "Cancel" at bounding box center [392, 574] width 91 height 26
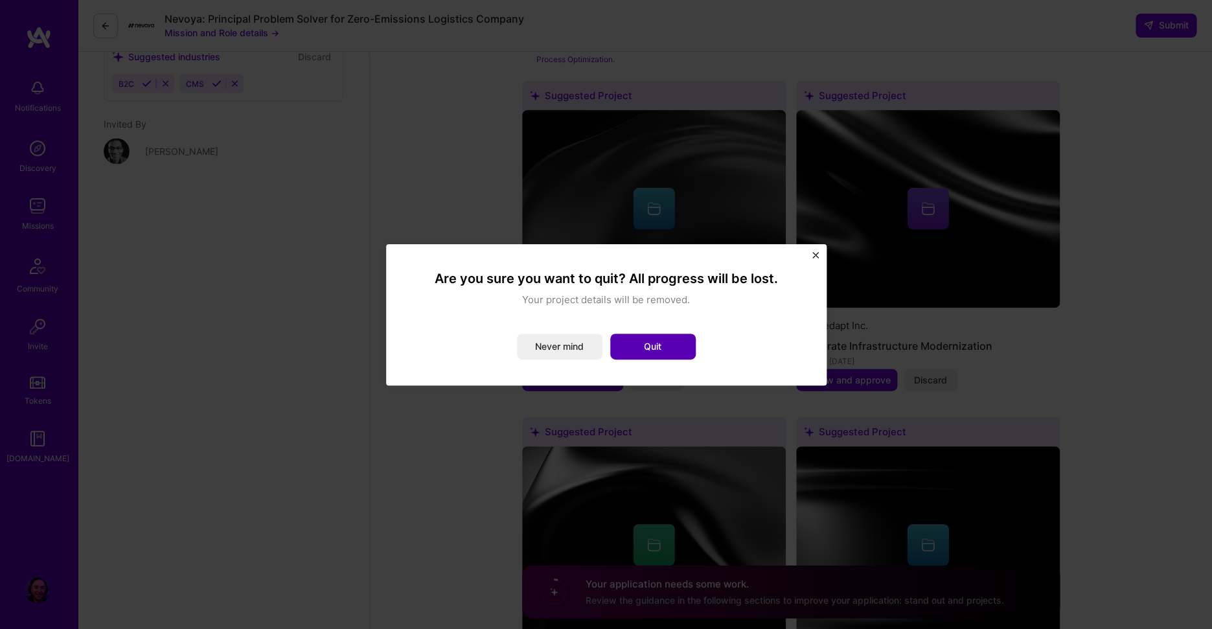
click at [675, 347] on button "Quit" at bounding box center [653, 347] width 86 height 26
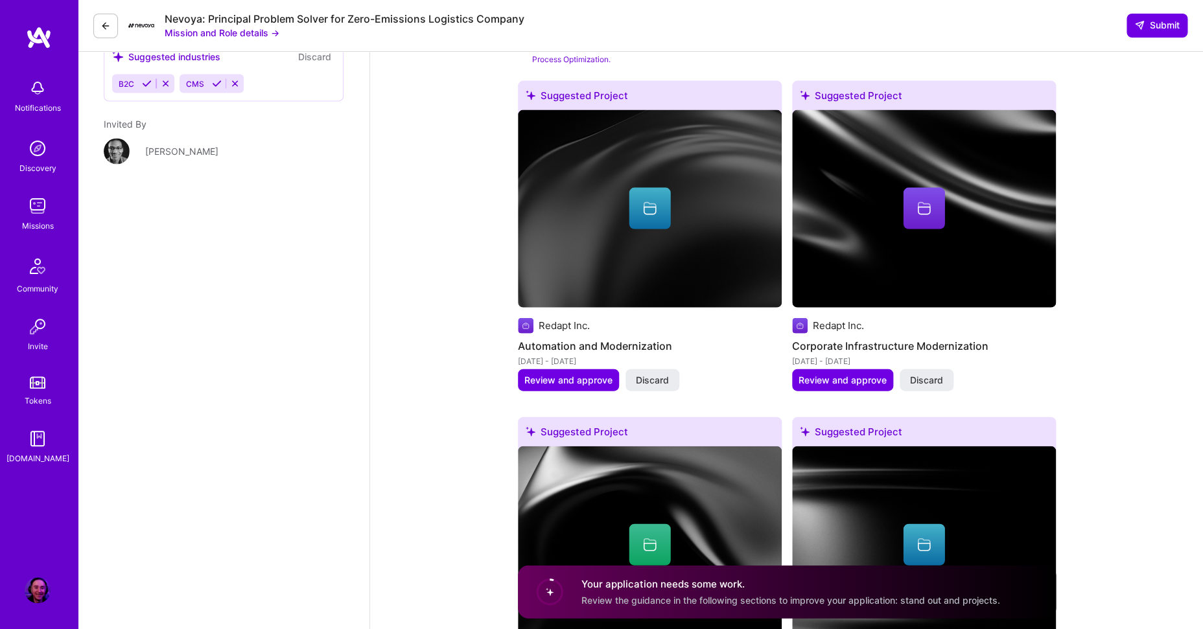
click at [415, 446] on div "Engineering Manager role description Work closely with founders to hack and pro…" at bounding box center [786, 0] width 833 height 2341
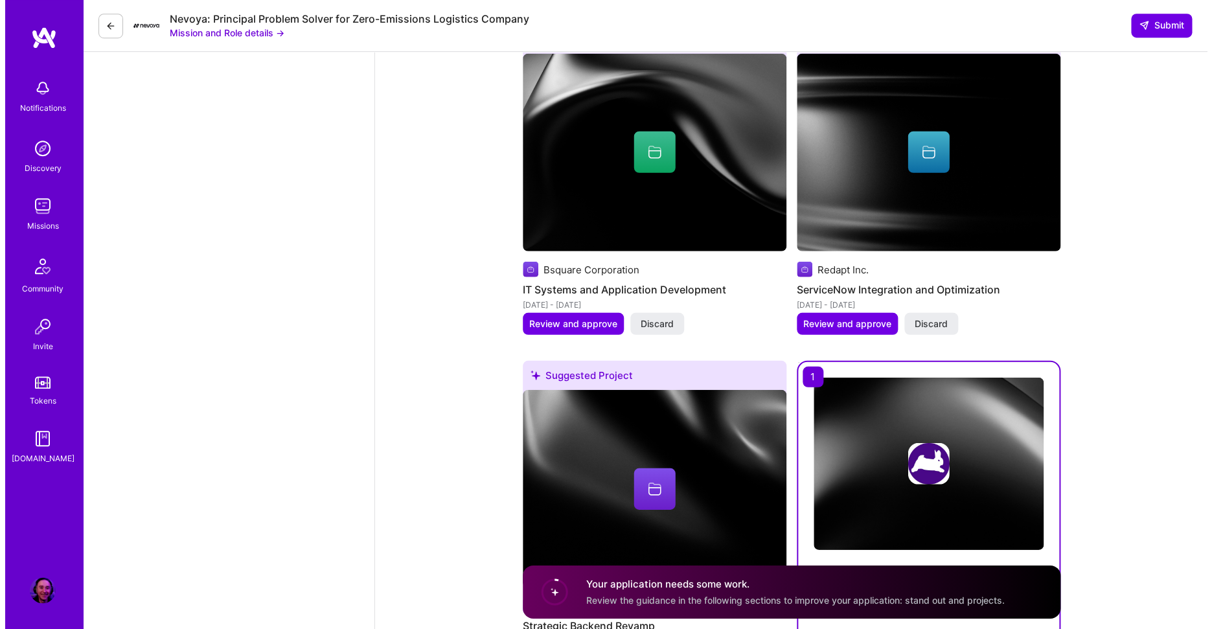
scroll to position [1647, 0]
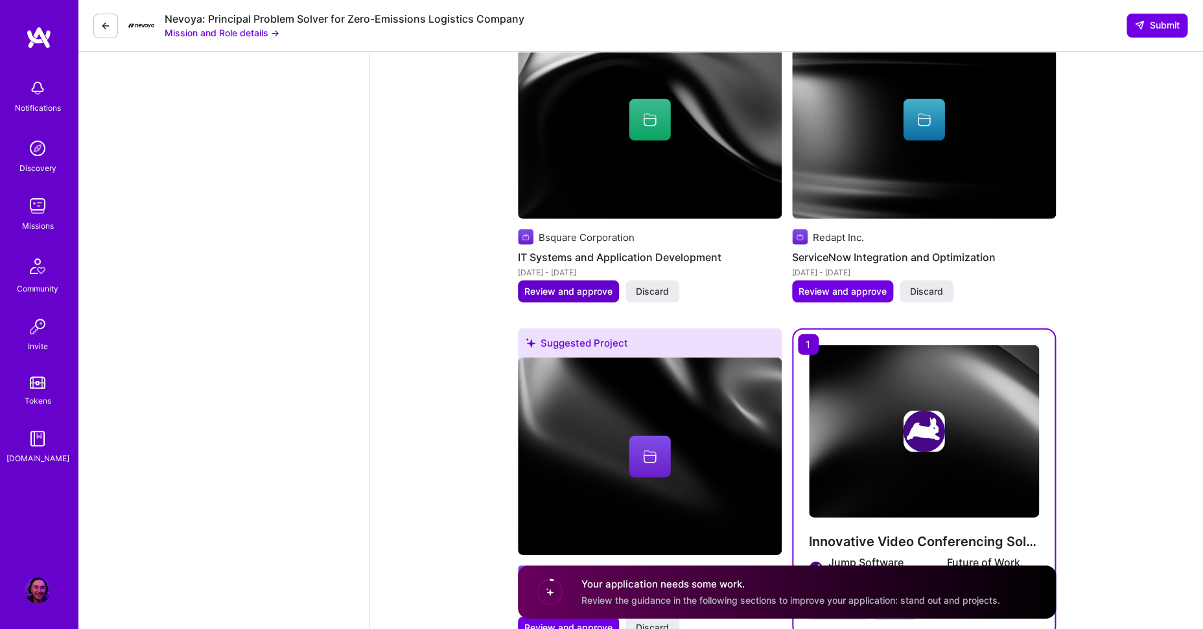
click at [584, 285] on span "Review and approve" at bounding box center [568, 291] width 88 height 13
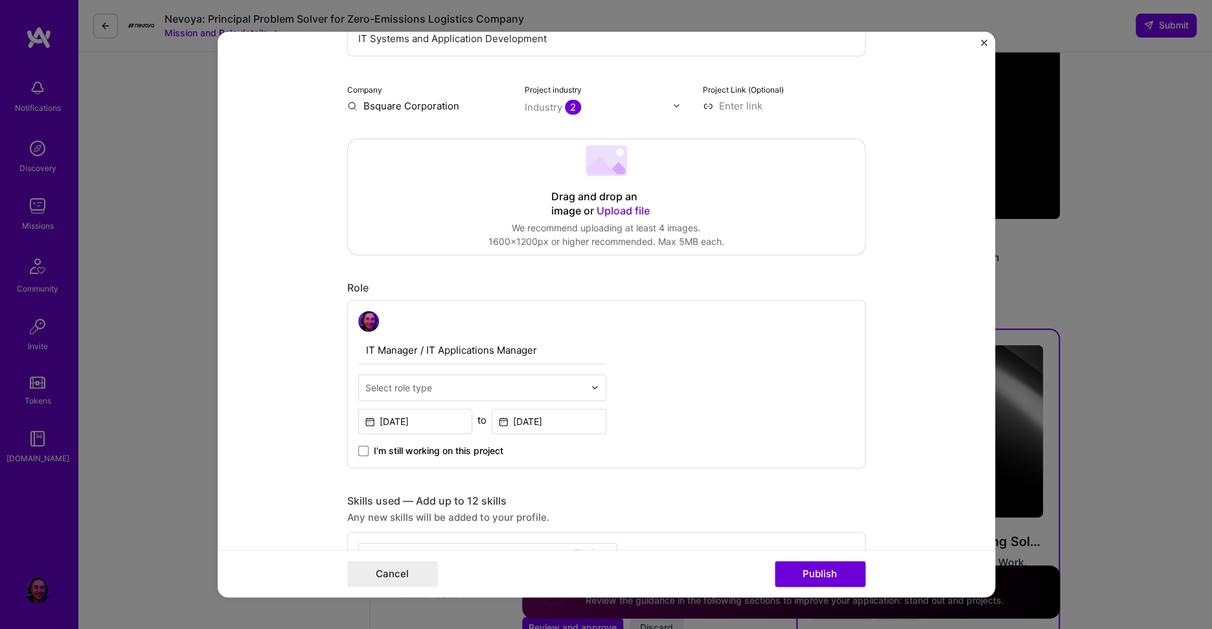
scroll to position [320, 0]
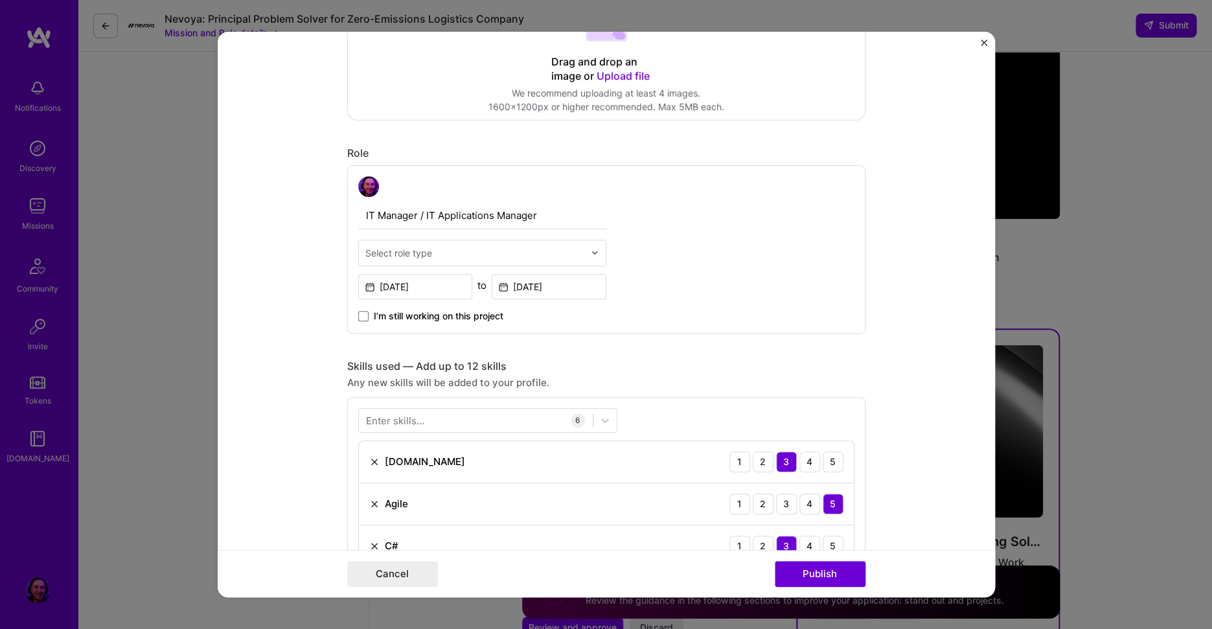
click at [463, 255] on input "text" at bounding box center [474, 253] width 219 height 14
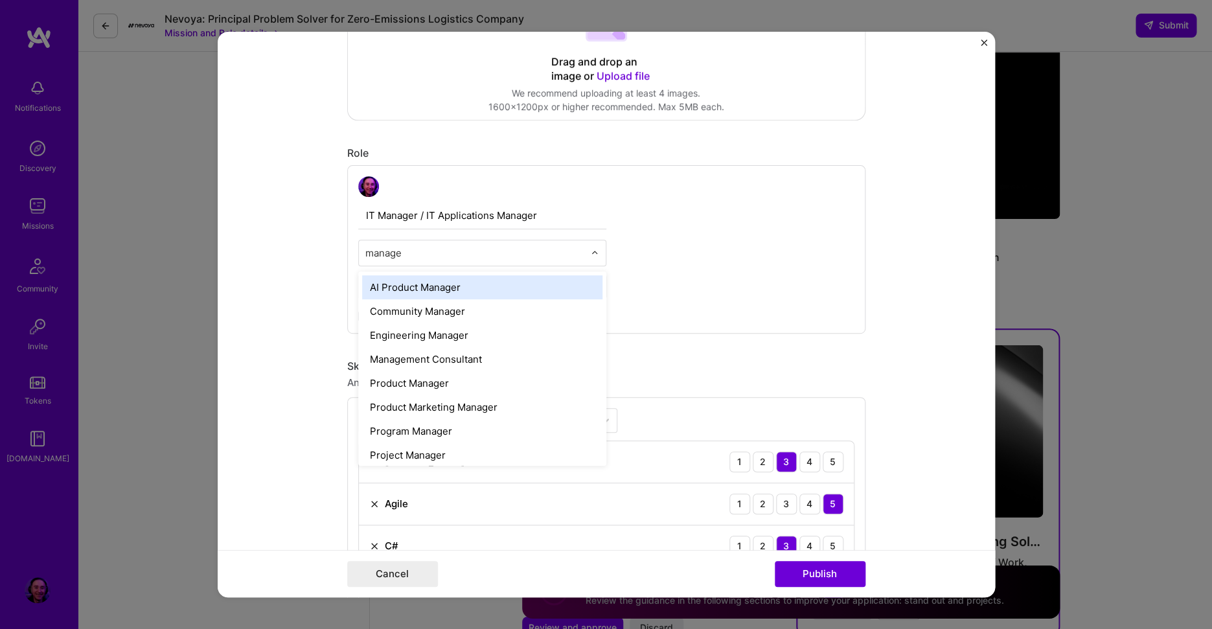
type input "manager"
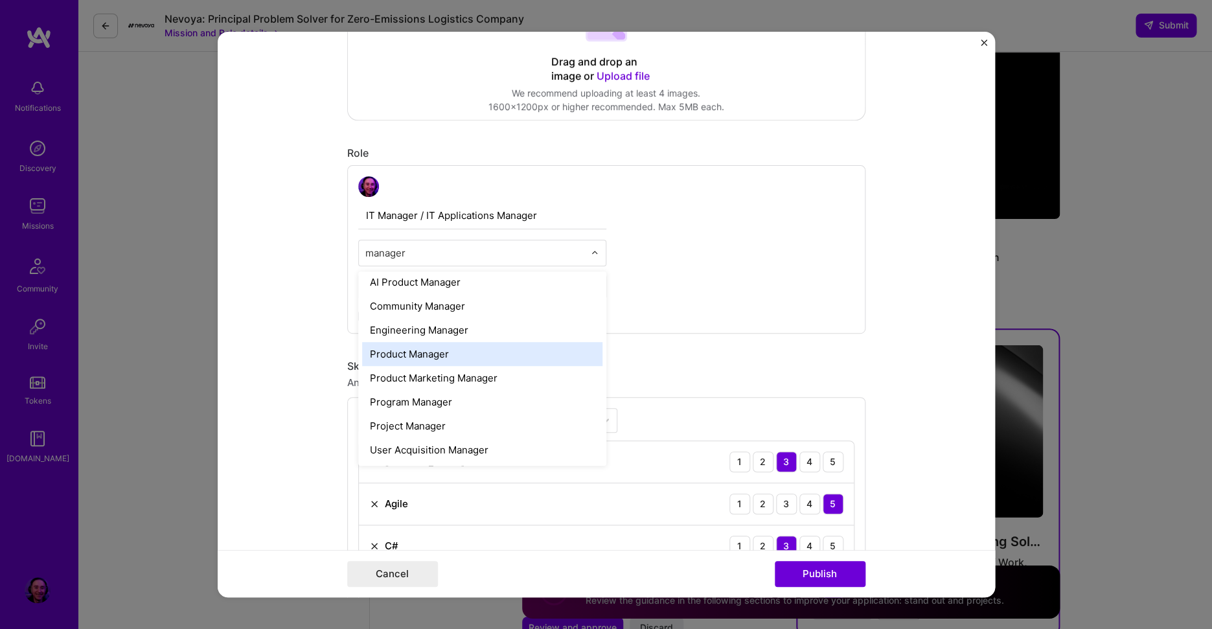
scroll to position [0, 0]
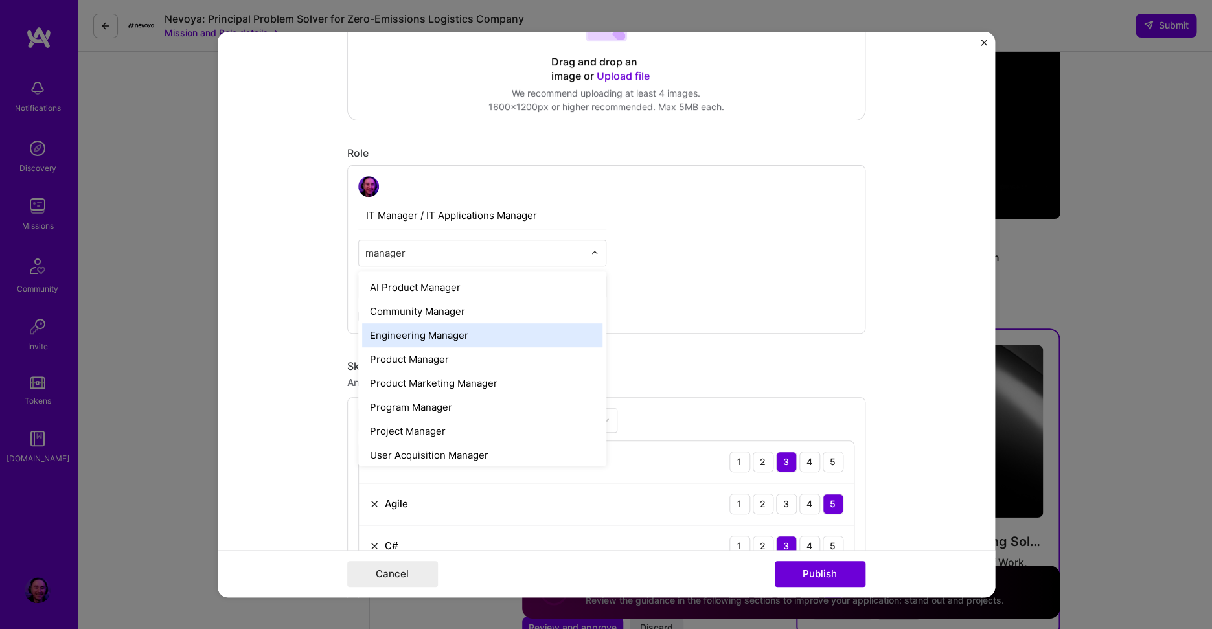
click at [483, 341] on div "Engineering Manager" at bounding box center [482, 335] width 240 height 24
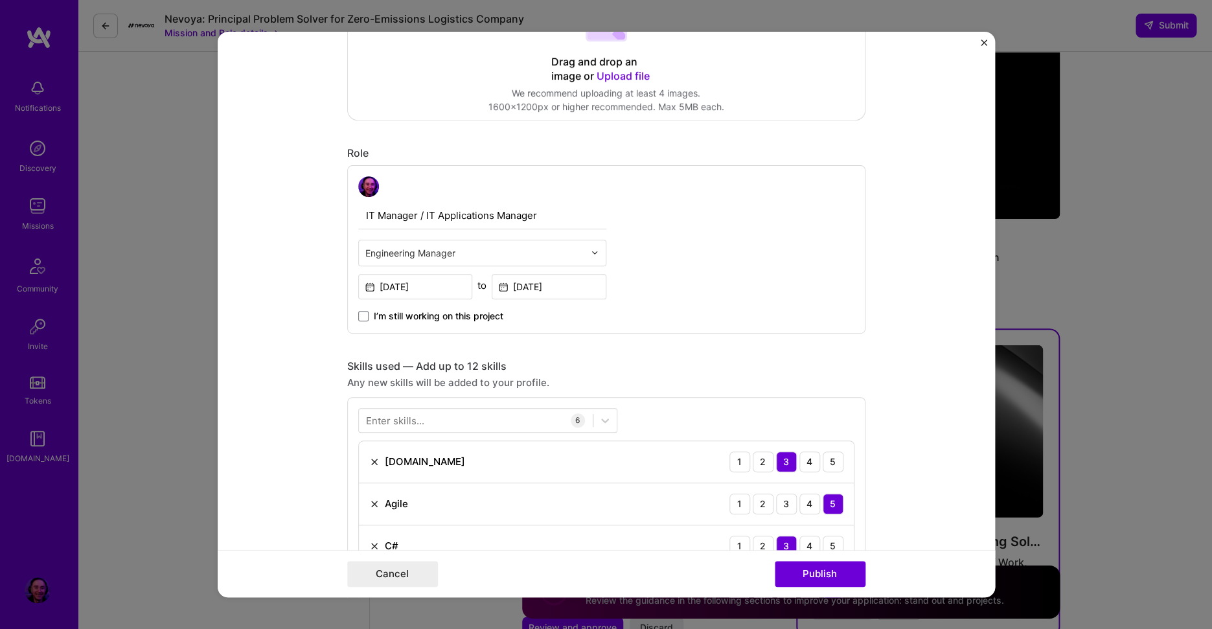
click at [299, 398] on form "Editing suggested project This project is suggested based on your LinkedIn, res…" at bounding box center [607, 315] width 778 height 566
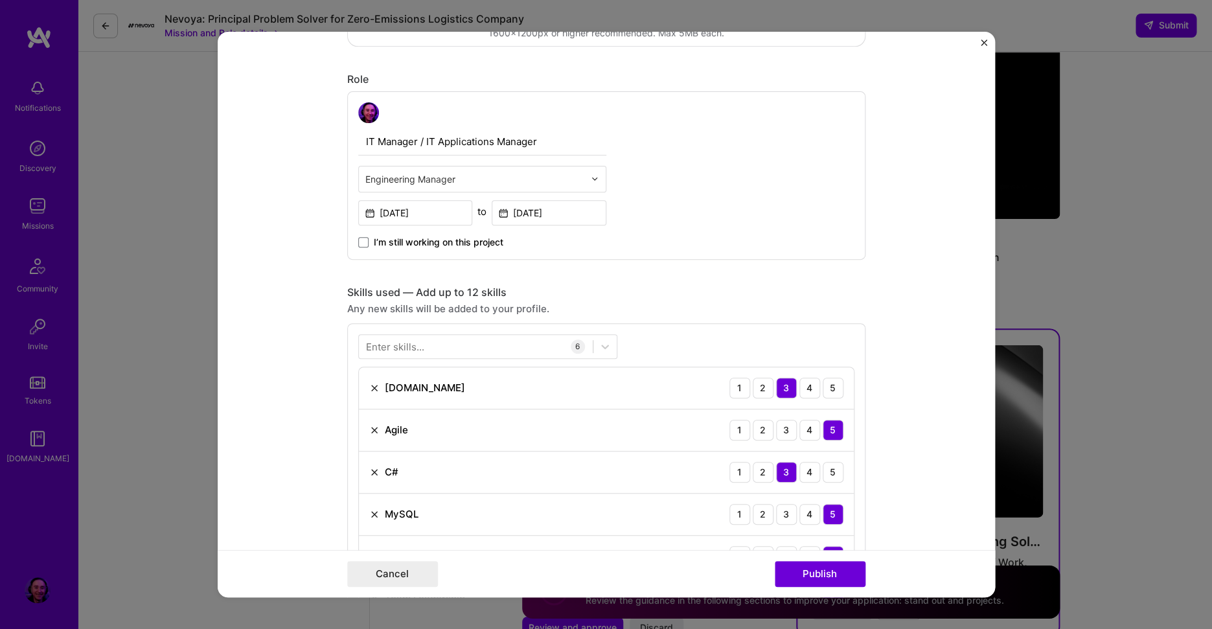
scroll to position [517, 0]
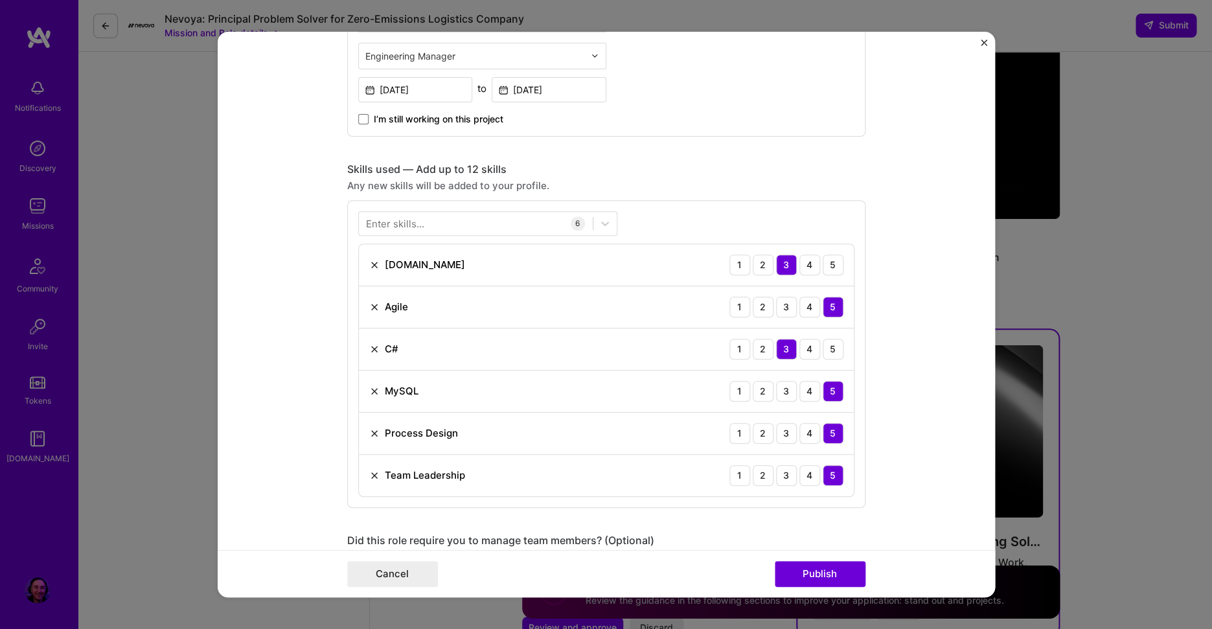
click at [415, 222] on div "Enter skills..." at bounding box center [395, 223] width 58 height 14
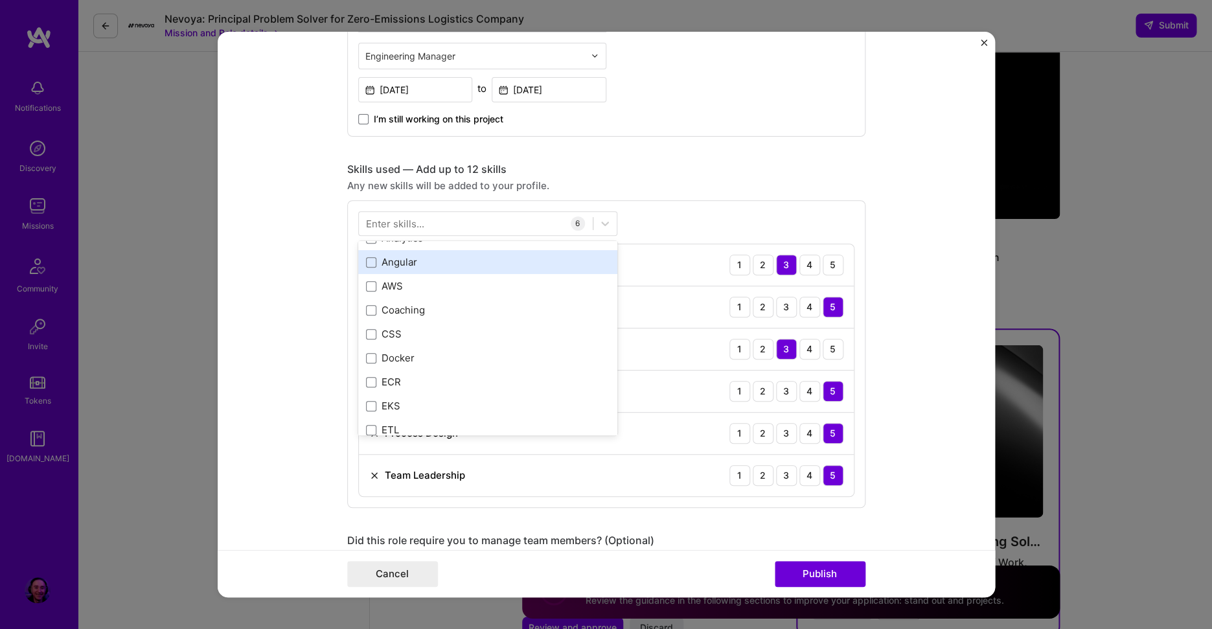
scroll to position [74, 0]
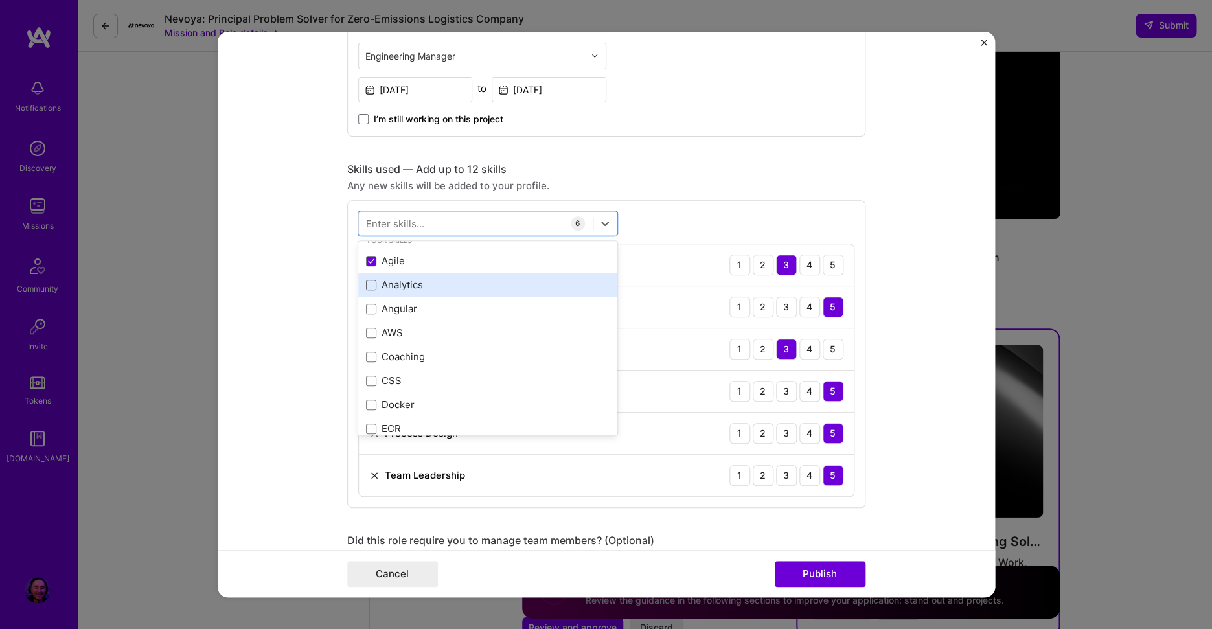
click at [366, 282] on span at bounding box center [371, 285] width 10 height 10
click at [0, 0] on input "checkbox" at bounding box center [0, 0] width 0 height 0
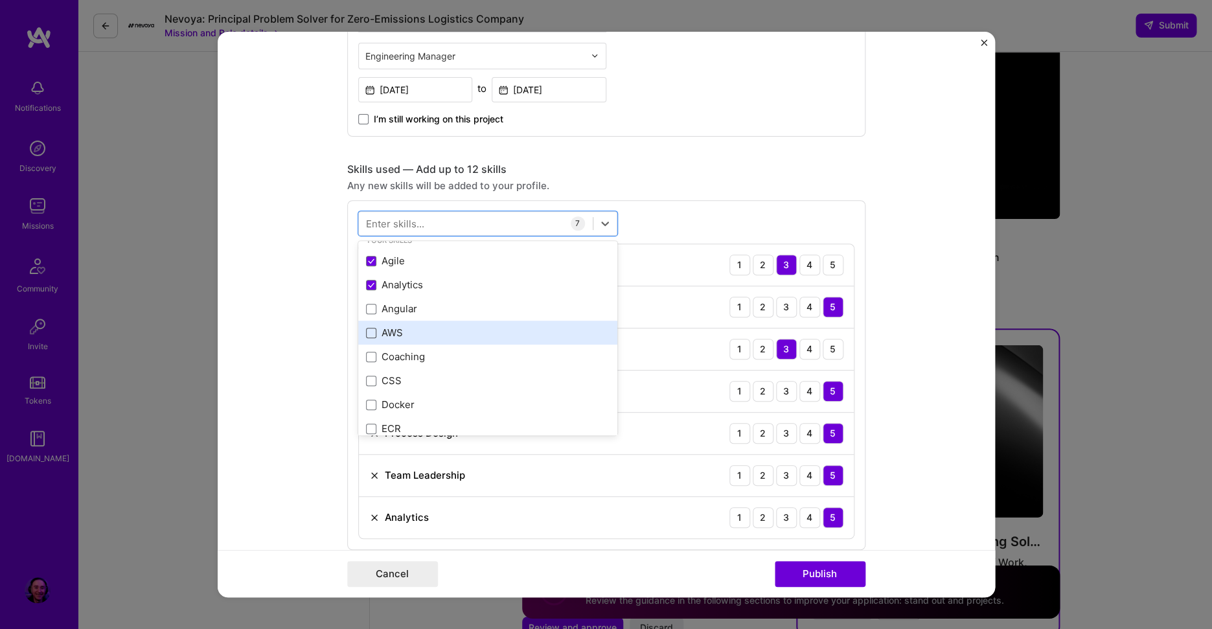
click at [366, 337] on span at bounding box center [371, 333] width 10 height 10
click at [0, 0] on input "checkbox" at bounding box center [0, 0] width 0 height 0
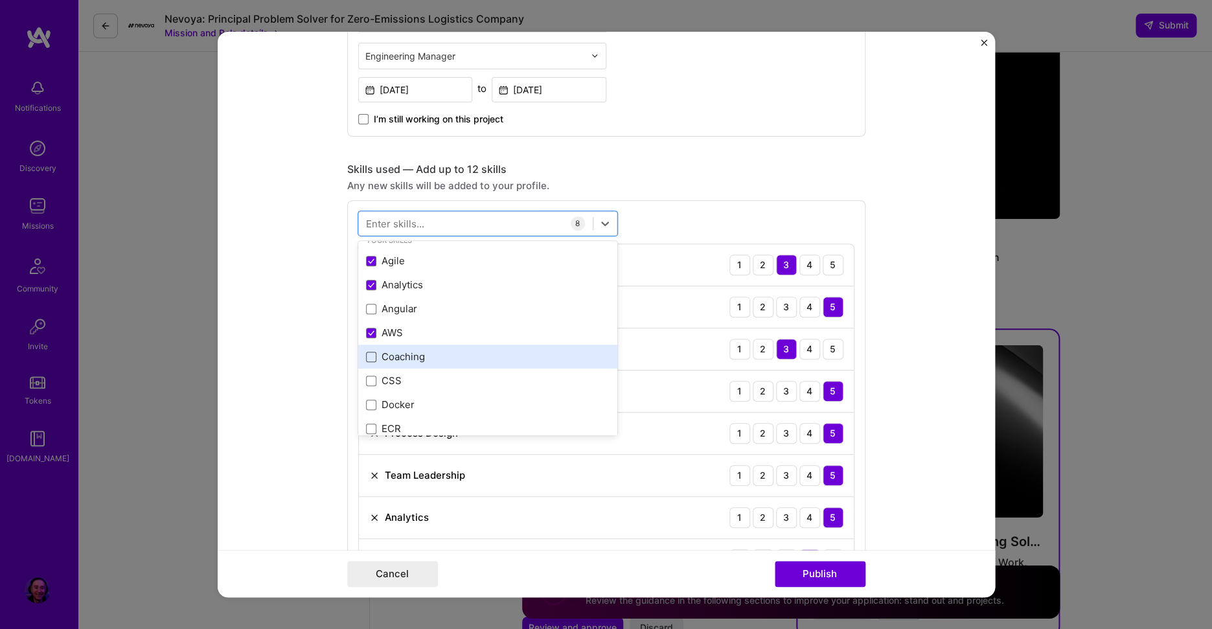
click at [368, 354] on span at bounding box center [371, 357] width 10 height 10
click at [0, 0] on input "checkbox" at bounding box center [0, 0] width 0 height 0
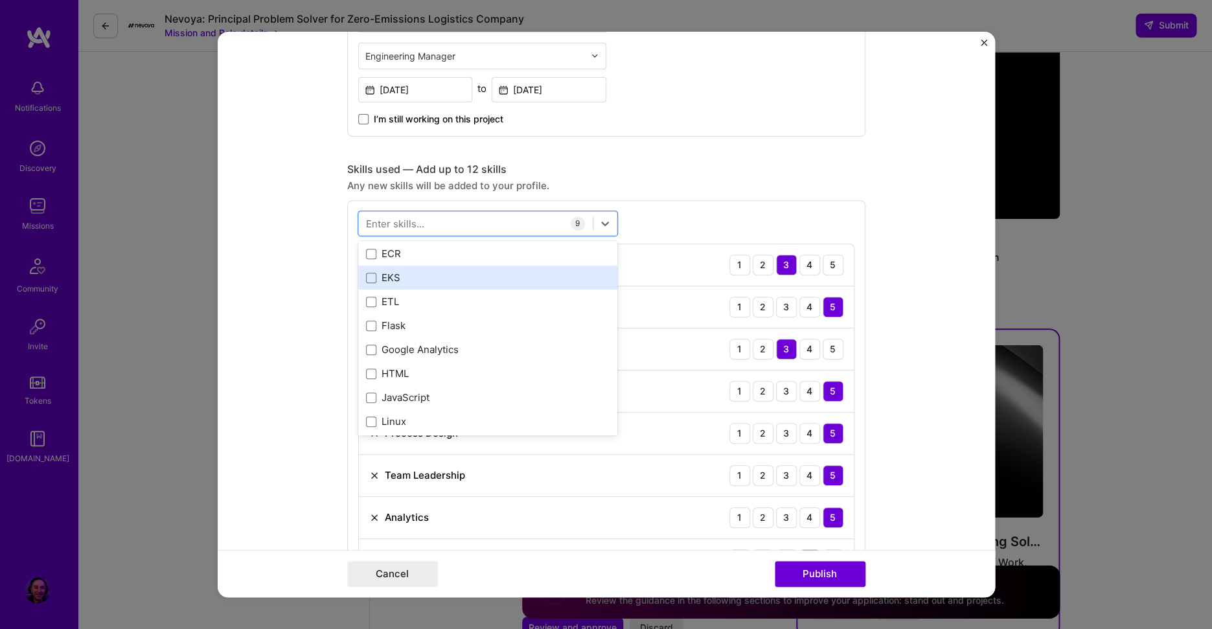
scroll to position [163, 0]
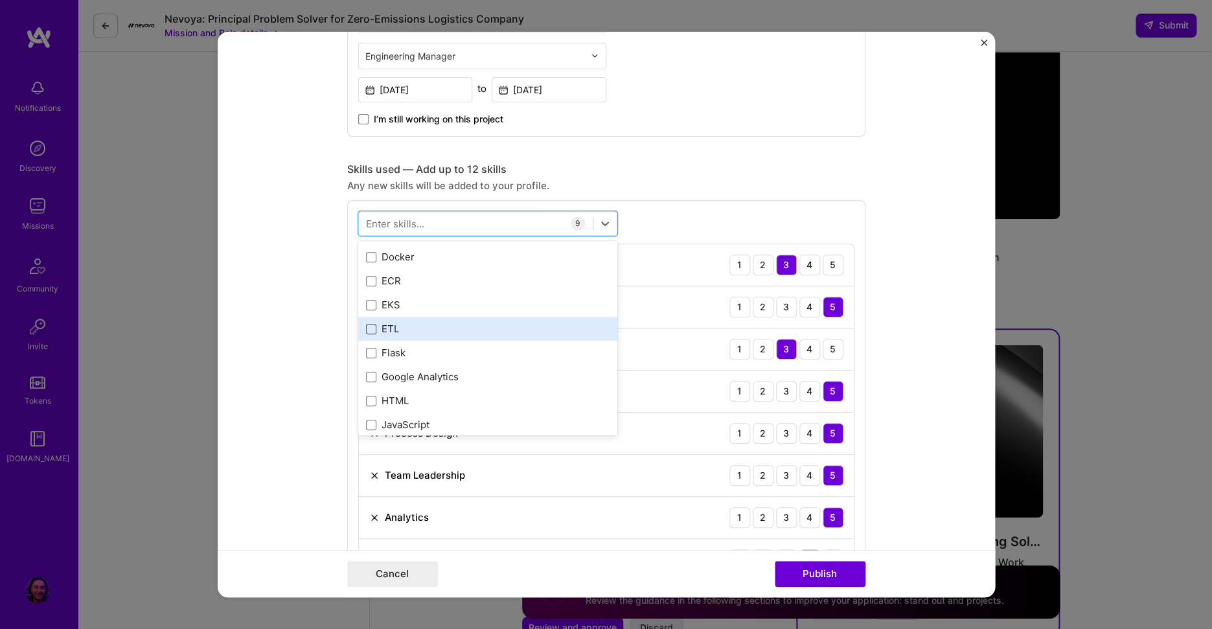
click at [367, 329] on span at bounding box center [371, 329] width 10 height 10
click at [0, 0] on input "checkbox" at bounding box center [0, 0] width 0 height 0
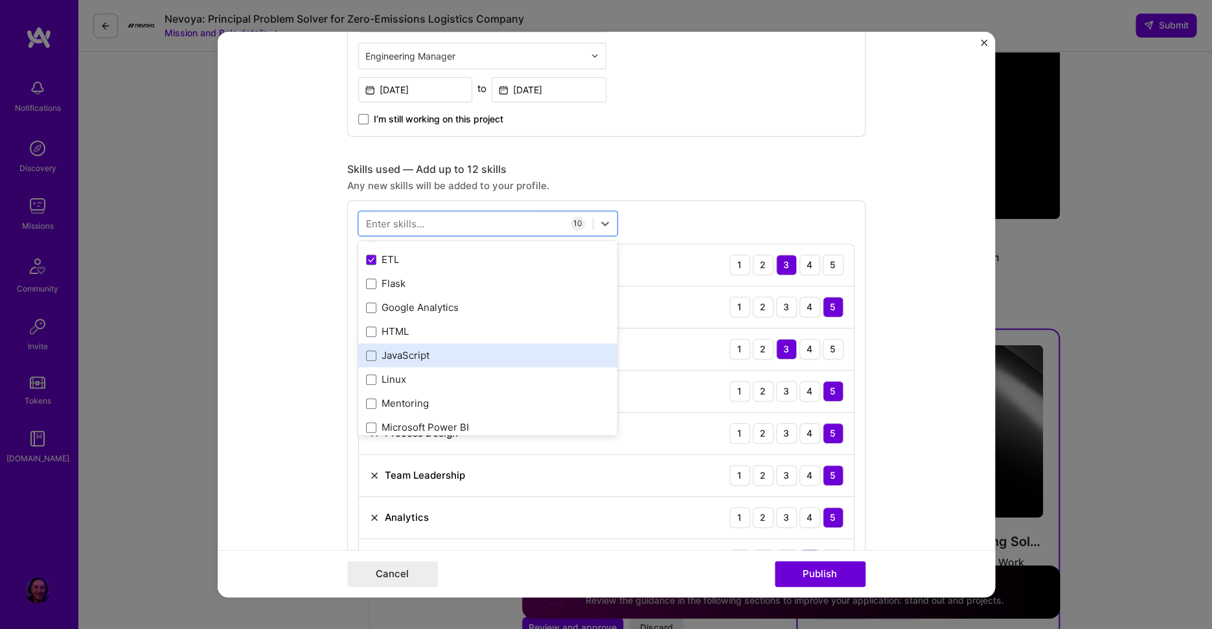
scroll to position [261, 0]
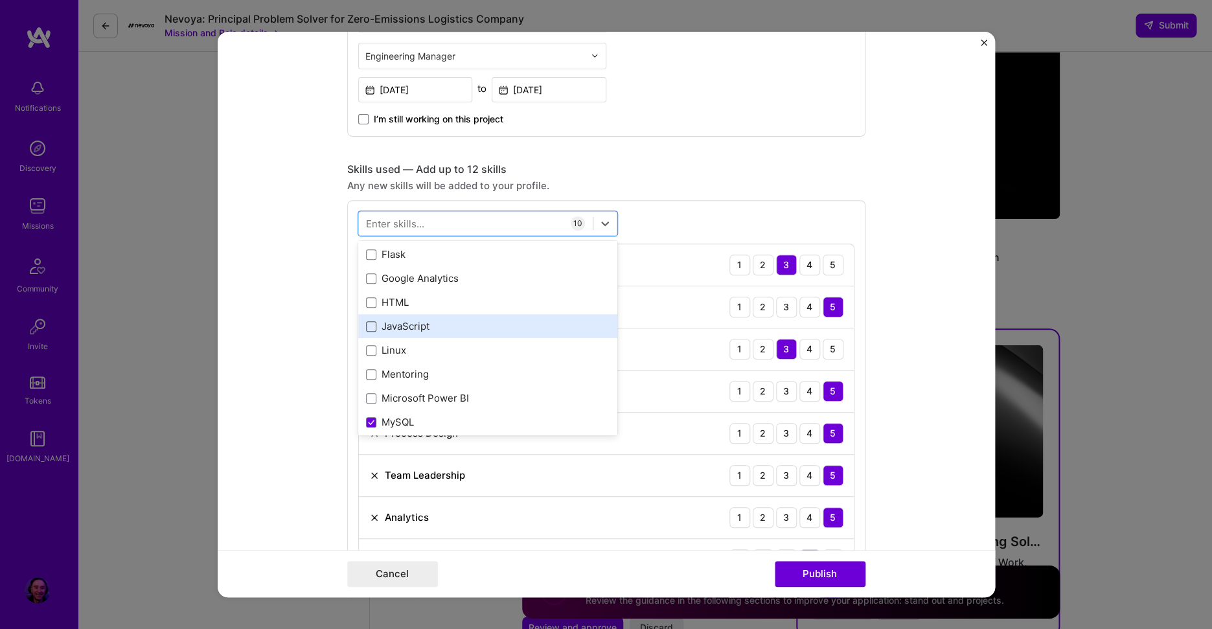
click at [368, 325] on span at bounding box center [371, 326] width 10 height 10
click at [0, 0] on input "checkbox" at bounding box center [0, 0] width 0 height 0
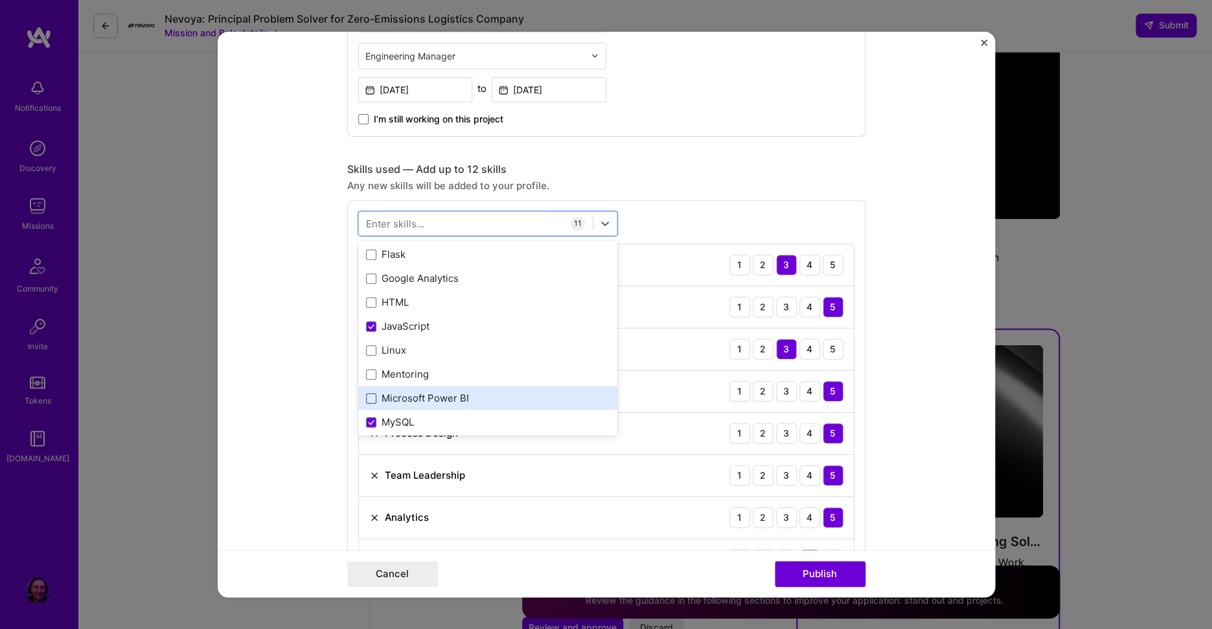
click at [366, 395] on span at bounding box center [371, 398] width 10 height 10
click at [0, 0] on input "checkbox" at bounding box center [0, 0] width 0 height 0
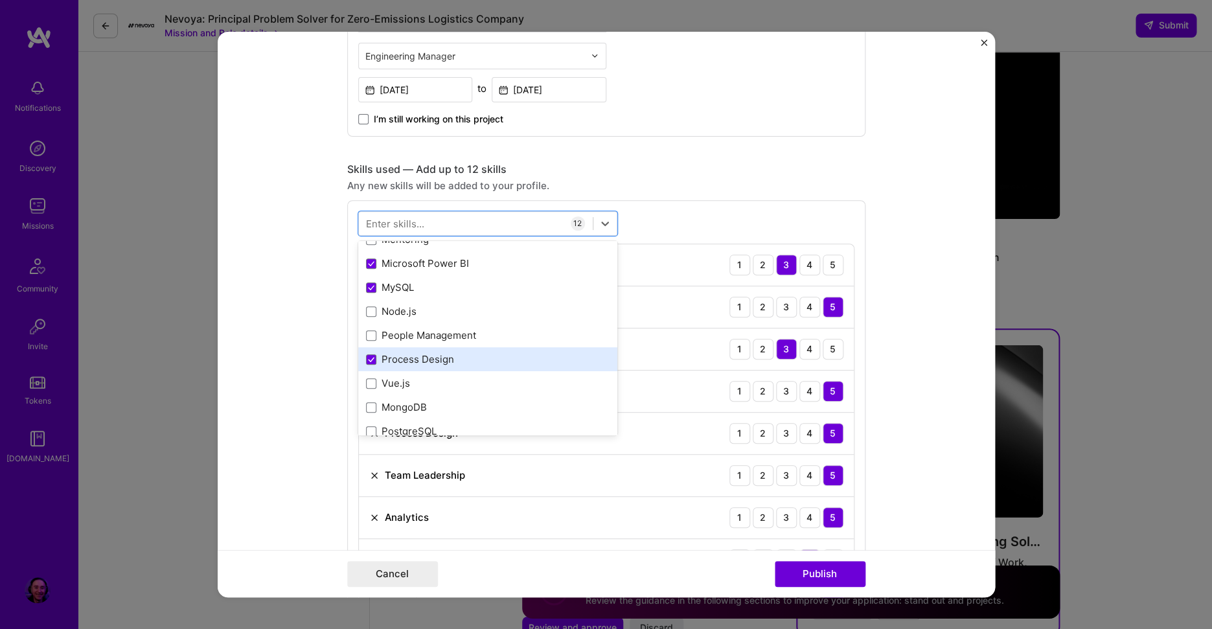
scroll to position [397, 0]
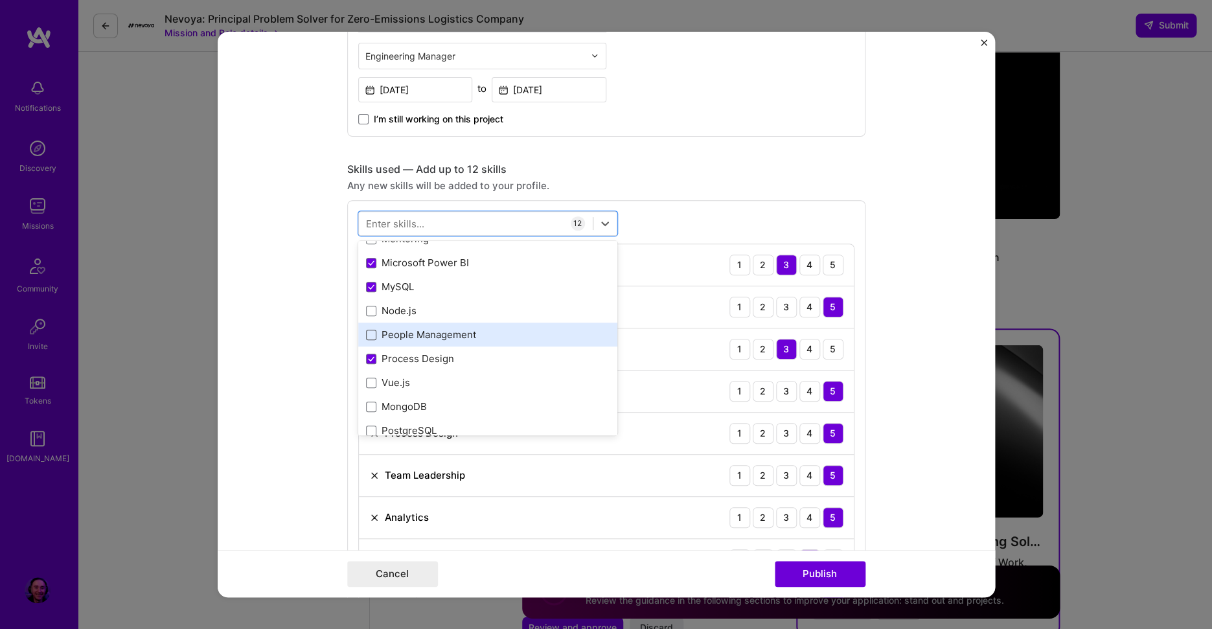
click at [367, 334] on span at bounding box center [371, 335] width 10 height 10
click at [0, 0] on input "checkbox" at bounding box center [0, 0] width 0 height 0
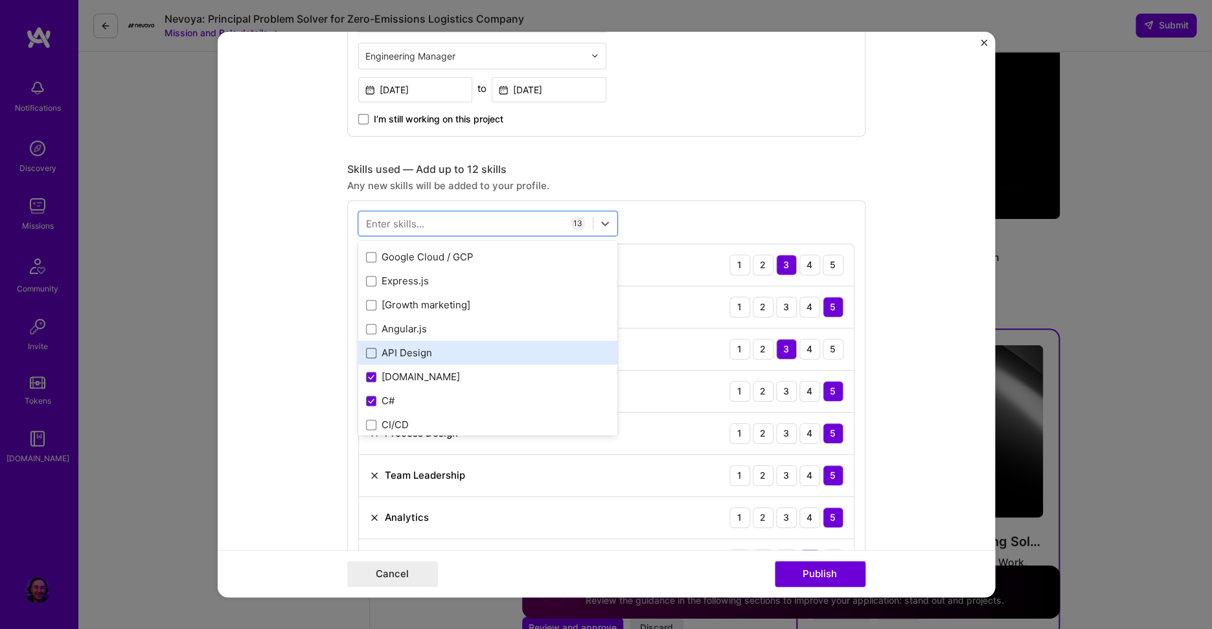
click at [366, 352] on span at bounding box center [371, 353] width 10 height 10
click at [0, 0] on input "checkbox" at bounding box center [0, 0] width 0 height 0
click at [366, 349] on span at bounding box center [371, 350] width 10 height 10
click at [0, 0] on input "checkbox" at bounding box center [0, 0] width 0 height 0
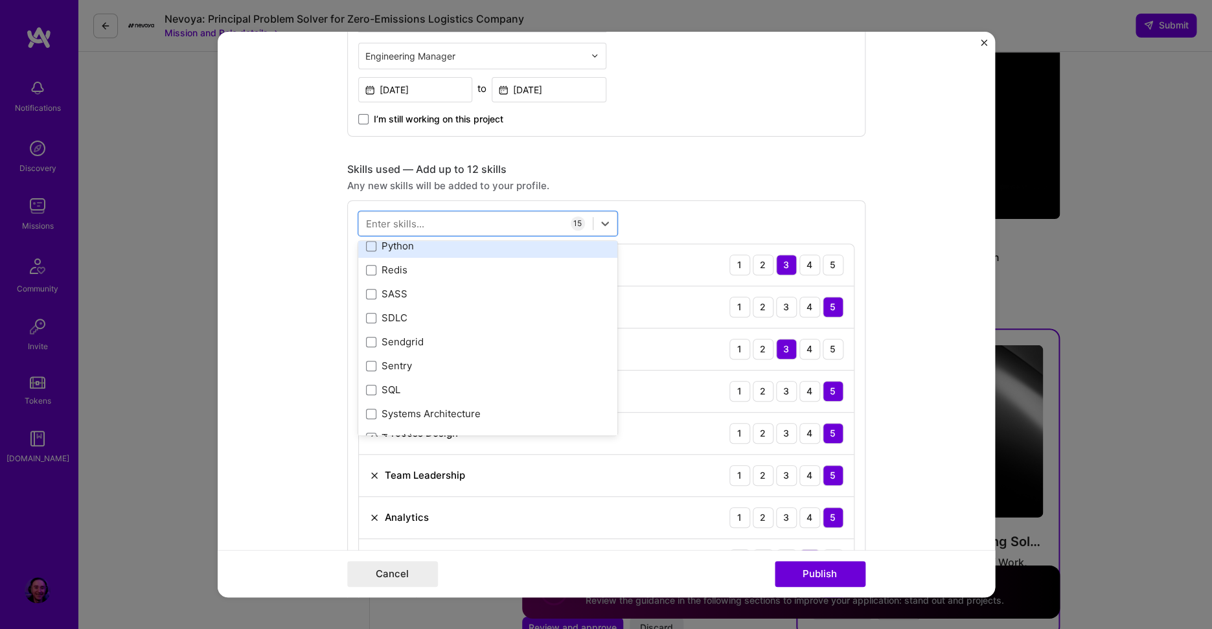
scroll to position [1234, 0]
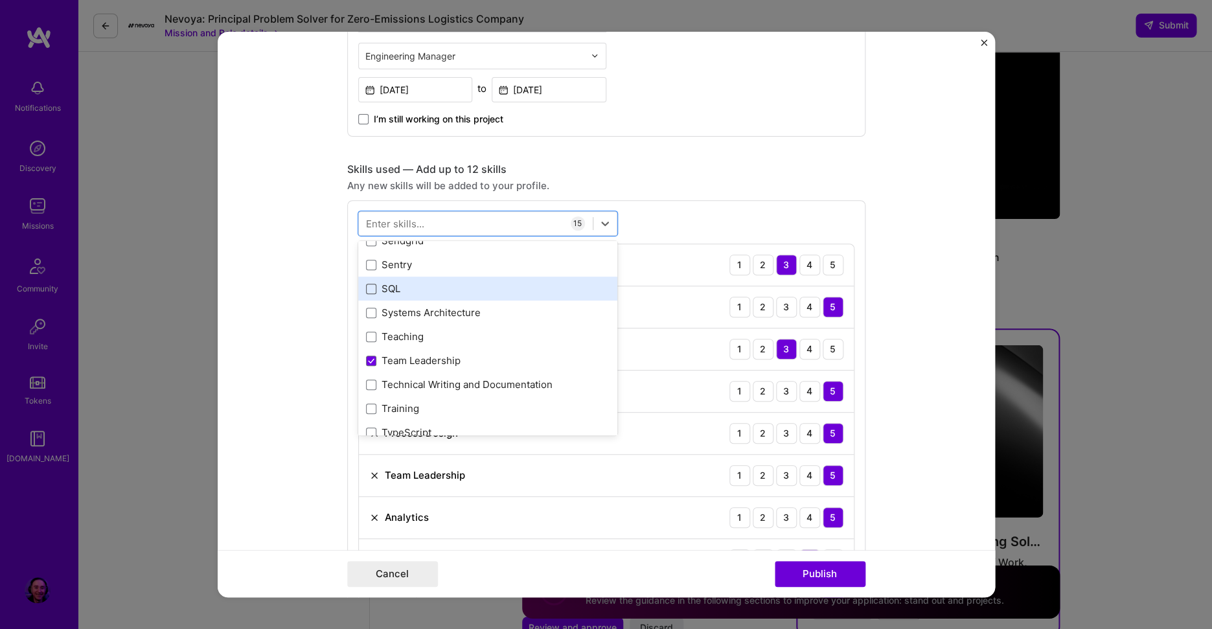
click at [367, 286] on span at bounding box center [371, 289] width 10 height 10
click at [0, 0] on input "checkbox" at bounding box center [0, 0] width 0 height 0
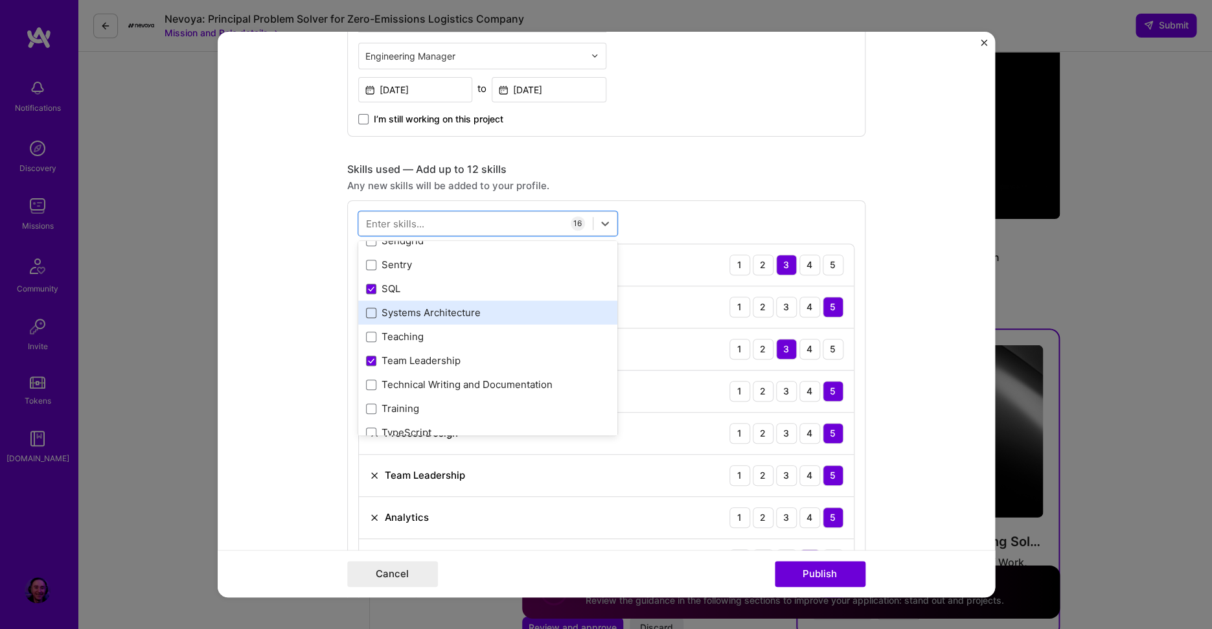
click at [366, 308] on span at bounding box center [371, 313] width 10 height 10
click at [0, 0] on input "checkbox" at bounding box center [0, 0] width 0 height 0
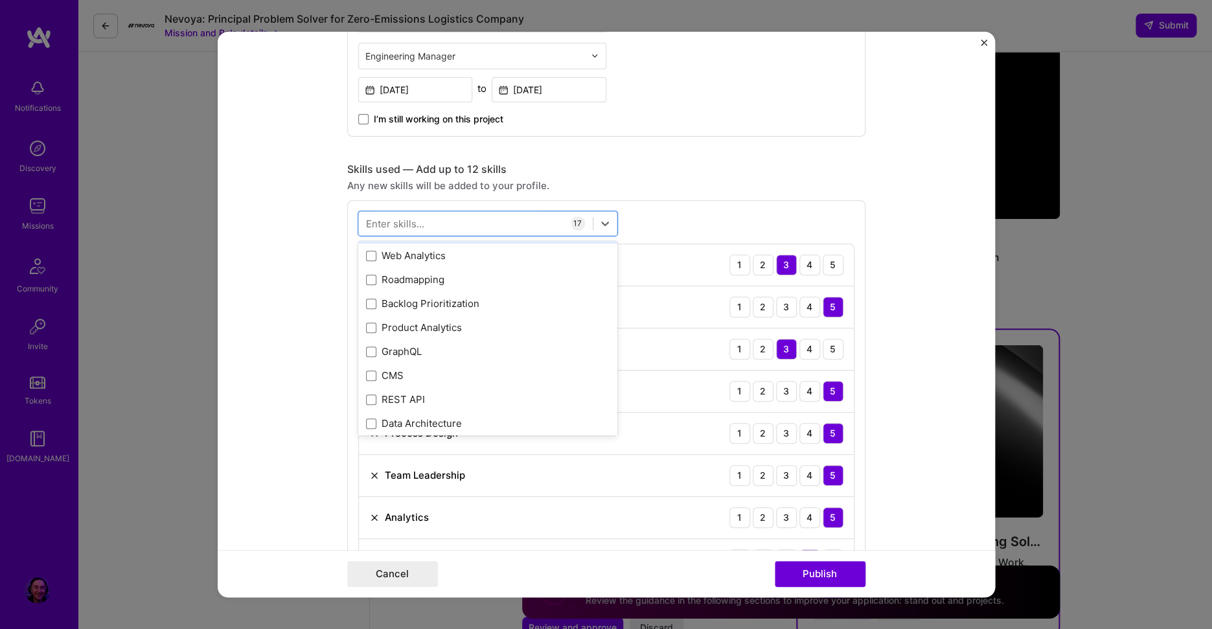
scroll to position [1468, 0]
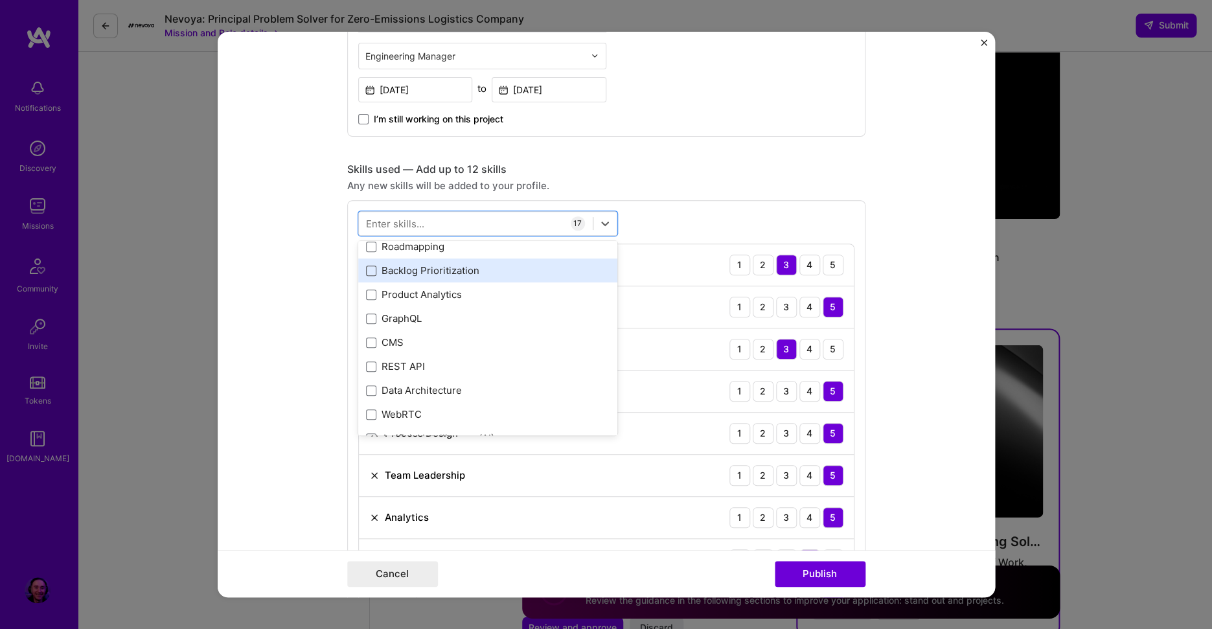
click at [366, 272] on span at bounding box center [371, 271] width 10 height 10
click at [0, 0] on input "checkbox" at bounding box center [0, 0] width 0 height 0
click at [367, 246] on span at bounding box center [371, 247] width 10 height 10
click at [0, 0] on input "checkbox" at bounding box center [0, 0] width 0 height 0
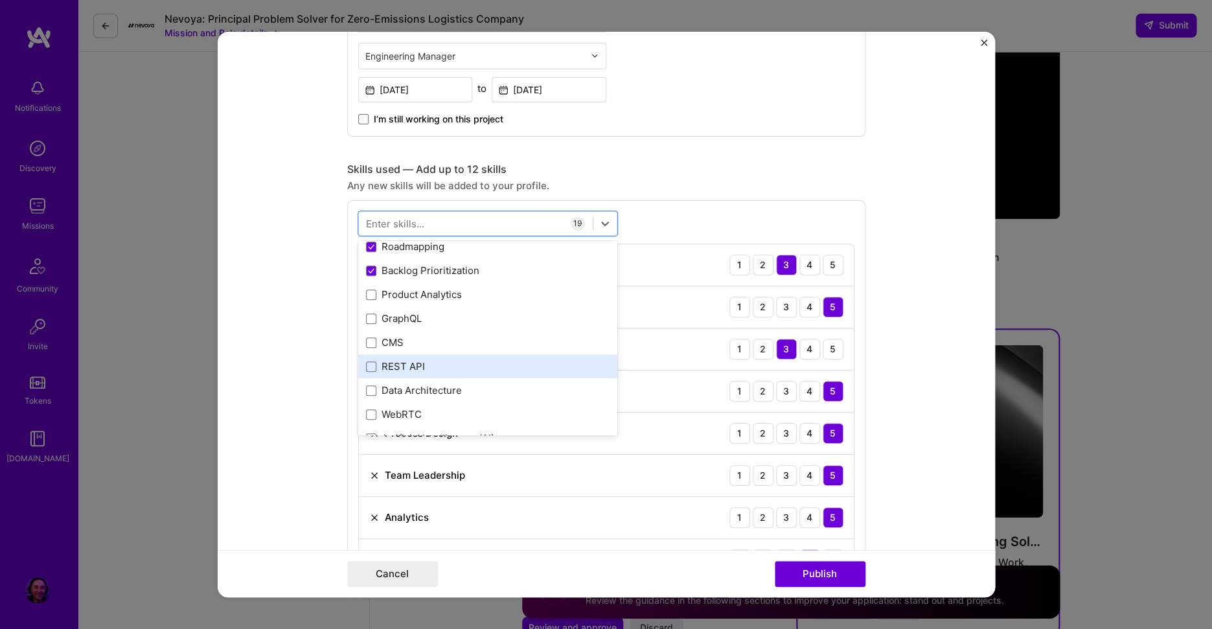
drag, startPoint x: 365, startPoint y: 366, endPoint x: 371, endPoint y: 367, distance: 6.5
click at [366, 366] on span at bounding box center [371, 367] width 10 height 10
click at [0, 0] on input "checkbox" at bounding box center [0, 0] width 0 height 0
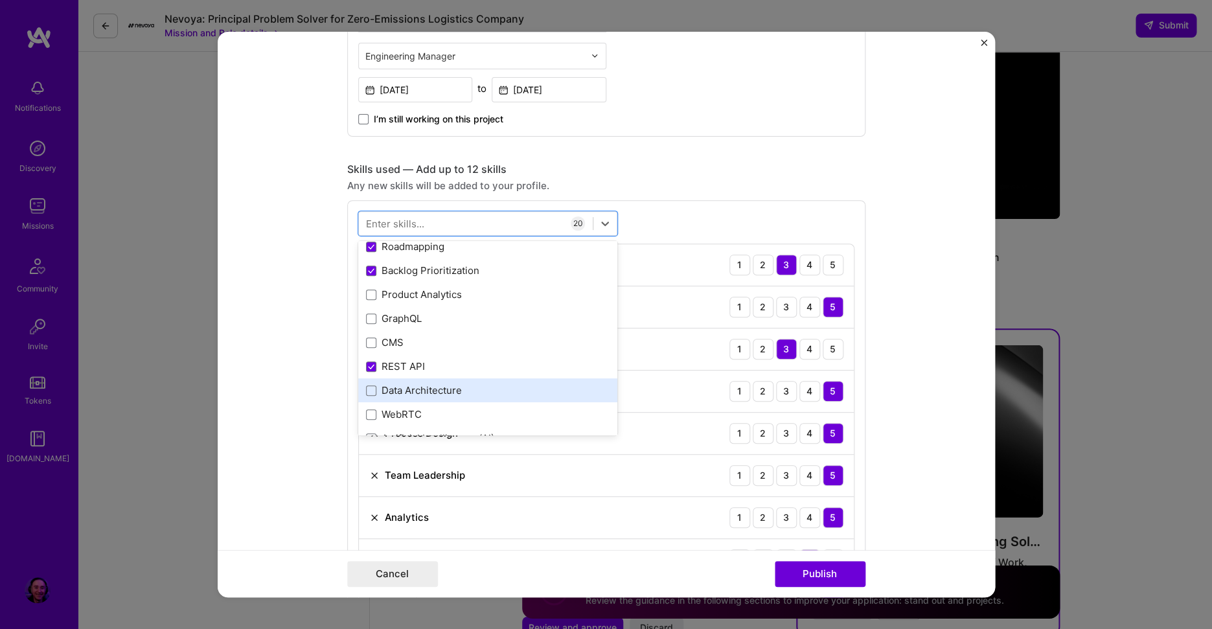
click at [366, 391] on span at bounding box center [371, 391] width 10 height 10
click at [0, 0] on input "checkbox" at bounding box center [0, 0] width 0 height 0
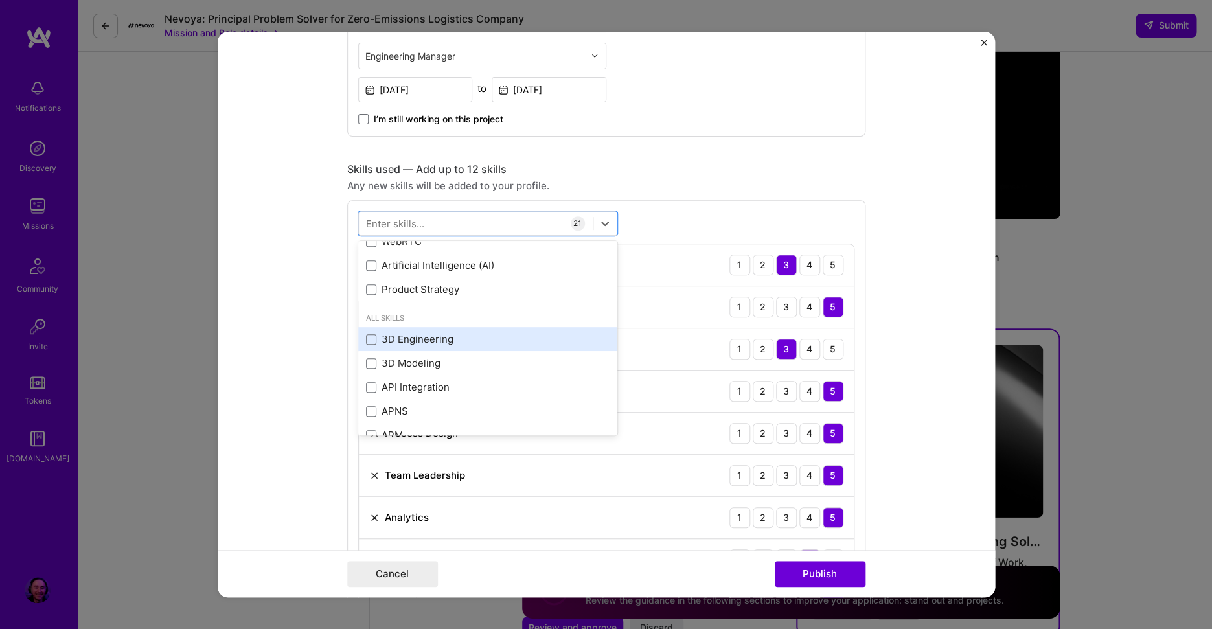
scroll to position [1677, 0]
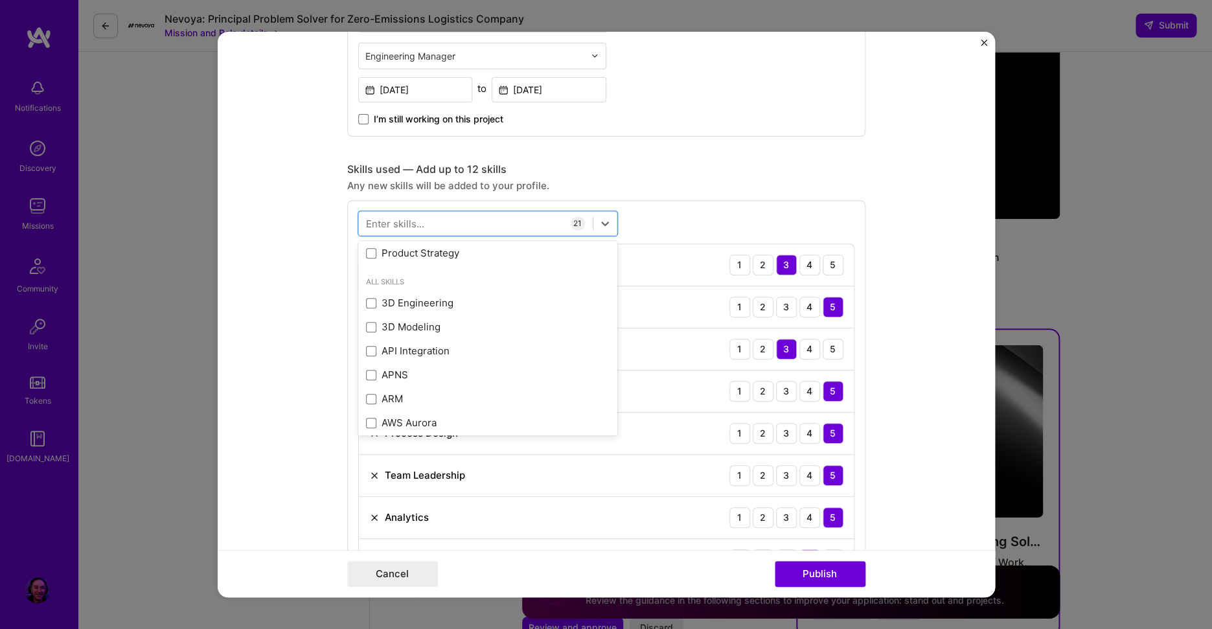
click at [300, 397] on form "Editing suggested project This project is suggested based on your LinkedIn, res…" at bounding box center [607, 315] width 778 height 566
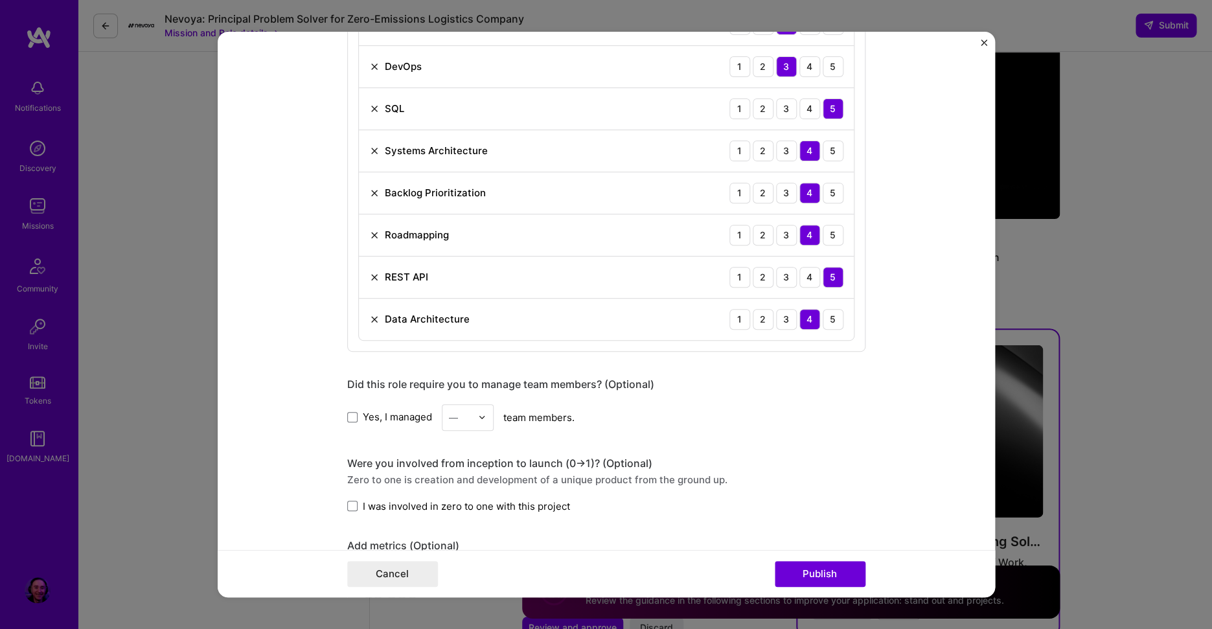
scroll to position [1539, 0]
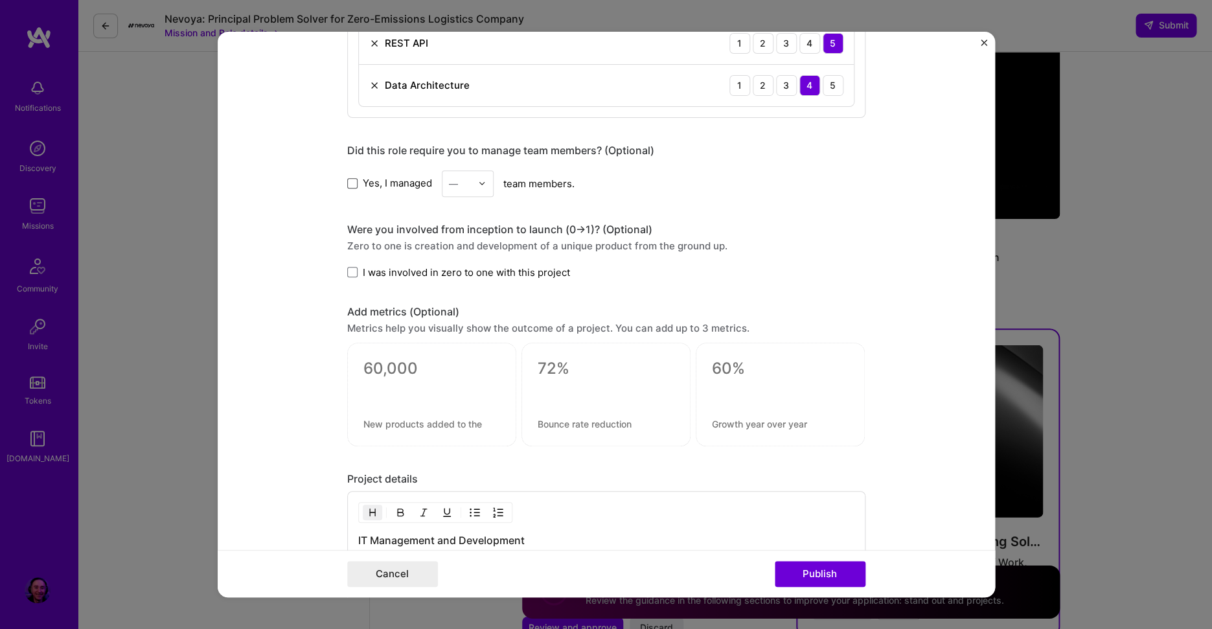
click at [352, 187] on span at bounding box center [352, 183] width 10 height 10
click at [0, 0] on input "Yes, I managed" at bounding box center [0, 0] width 0 height 0
click at [454, 187] on div "—" at bounding box center [453, 184] width 9 height 14
click at [462, 280] on div "4" at bounding box center [468, 290] width 44 height 24
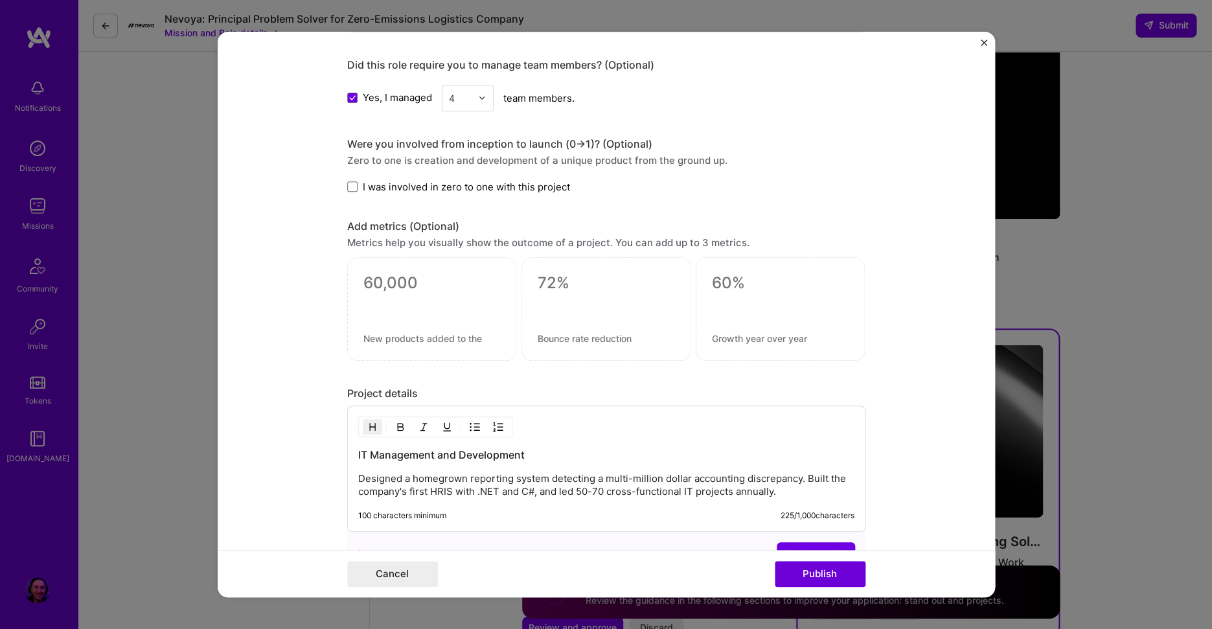
scroll to position [1748, 0]
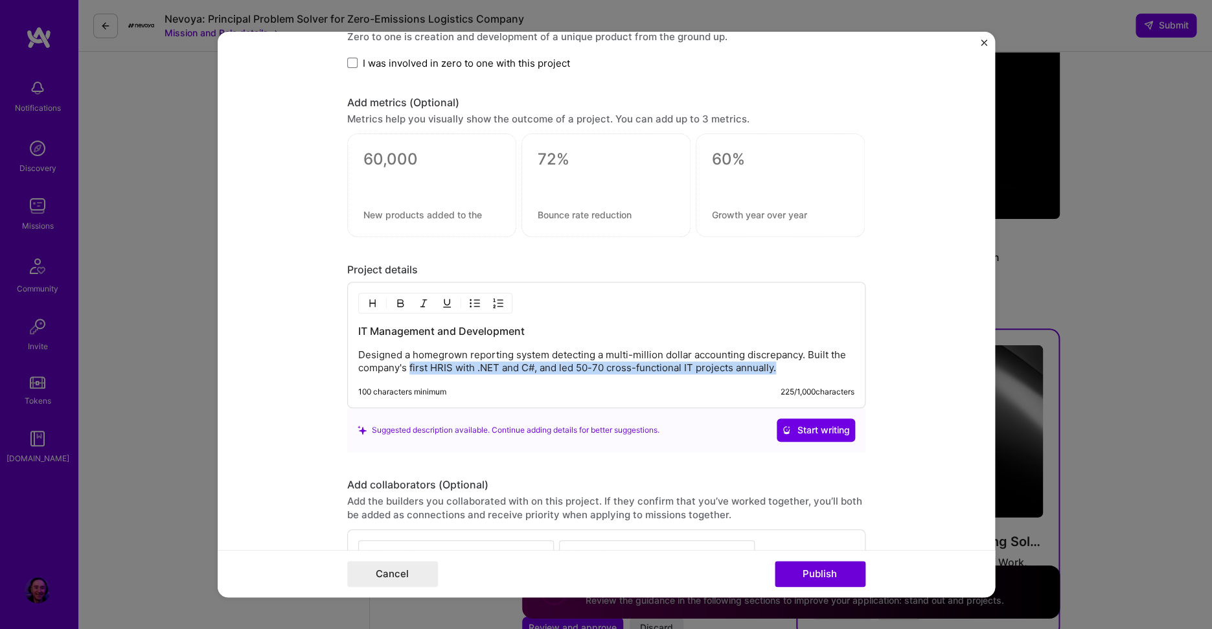
drag, startPoint x: 406, startPoint y: 372, endPoint x: 798, endPoint y: 386, distance: 392.3
click at [798, 386] on div "IT Management and Development Designed a homegrown reporting system detecting a…" at bounding box center [606, 345] width 518 height 126
click at [781, 371] on p "Designed a homegrown reporting system detecting a multi-million dollar accounti…" at bounding box center [606, 362] width 496 height 26
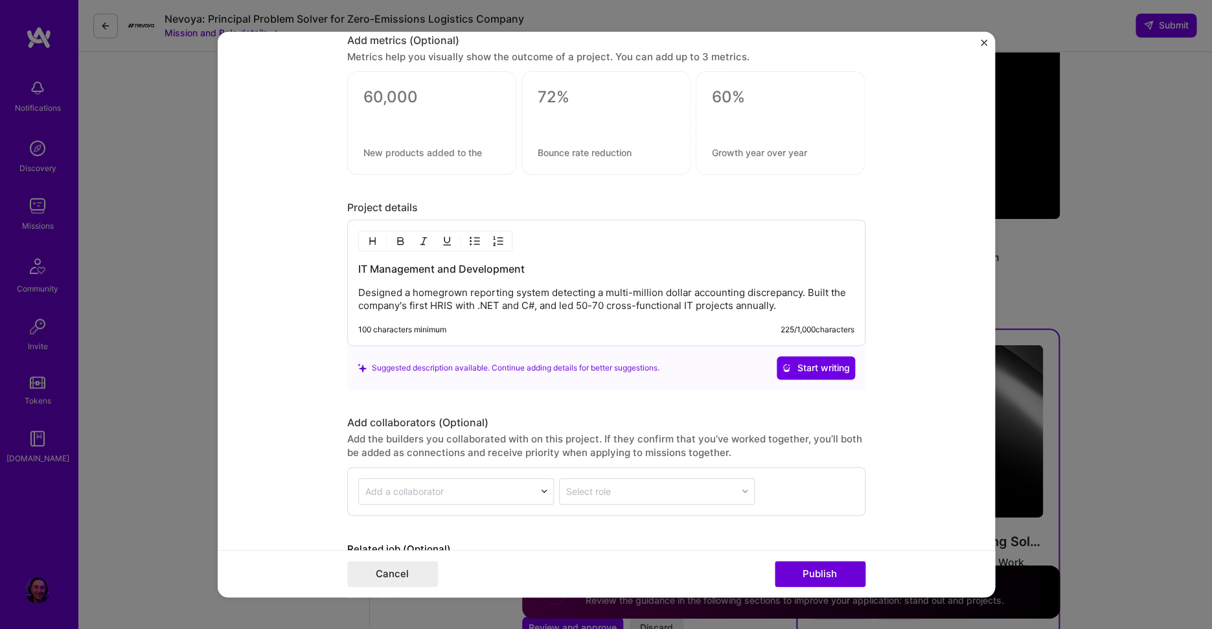
scroll to position [1807, 0]
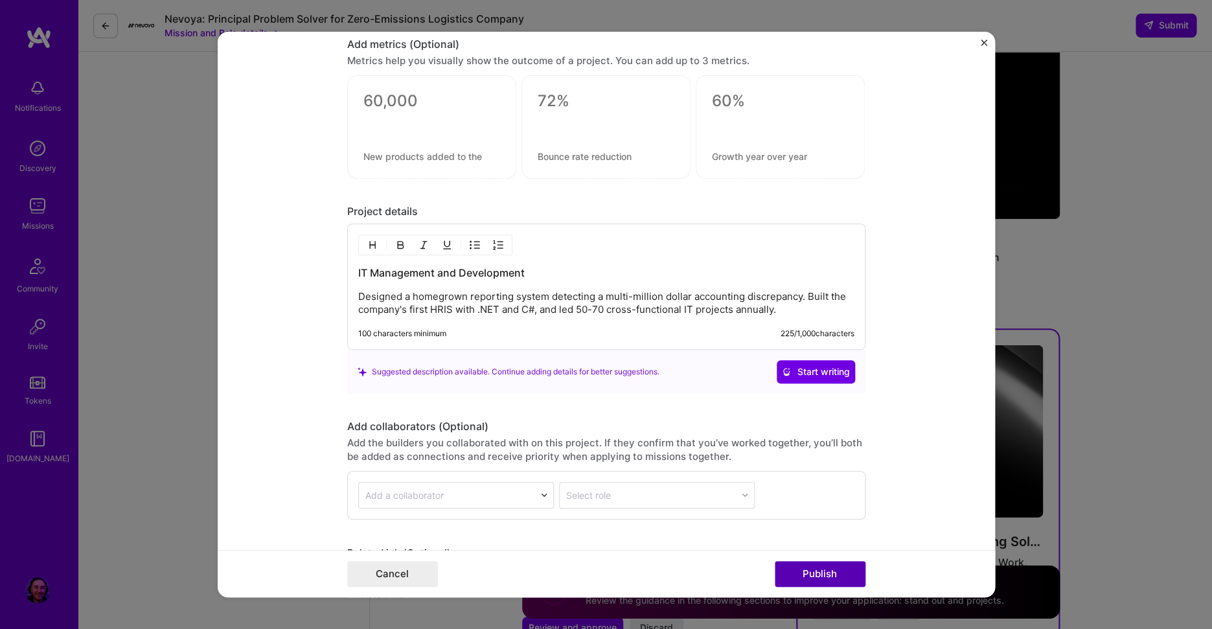
click at [818, 568] on button "Publish" at bounding box center [820, 574] width 91 height 26
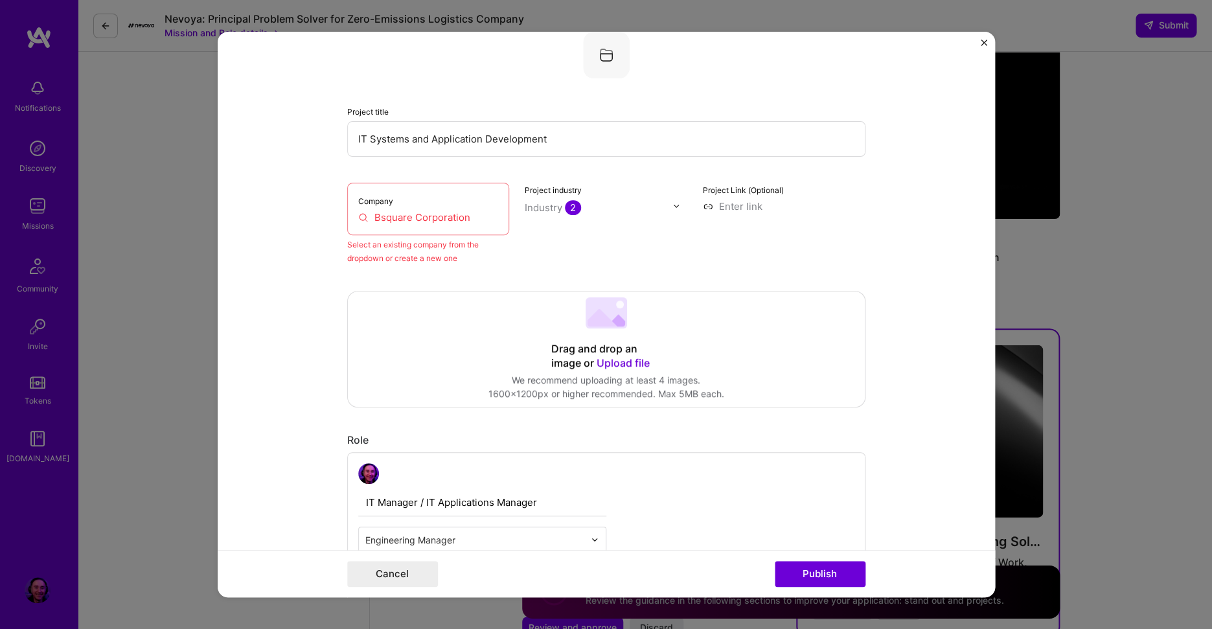
scroll to position [85, 0]
click at [437, 215] on input "Bsquare Corporation" at bounding box center [428, 218] width 141 height 14
drag, startPoint x: 478, startPoint y: 219, endPoint x: 354, endPoint y: 212, distance: 124.0
click at [358, 212] on input "Bsquare Corporation" at bounding box center [428, 218] width 141 height 14
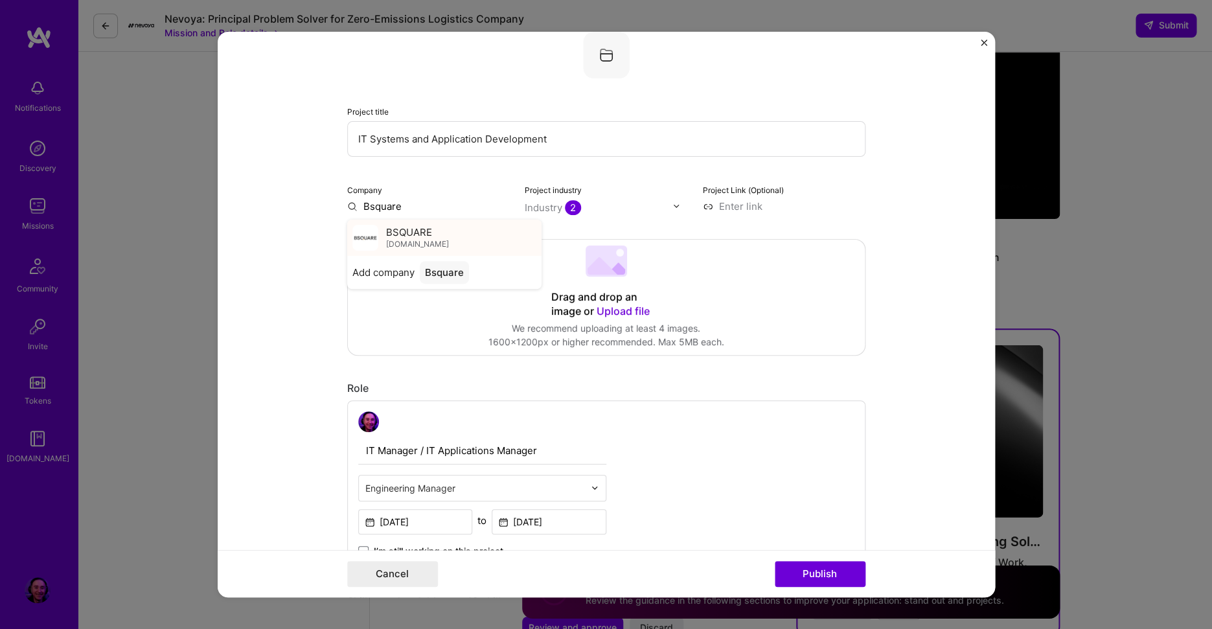
click at [402, 236] on span "BSQUARE" at bounding box center [409, 232] width 46 height 14
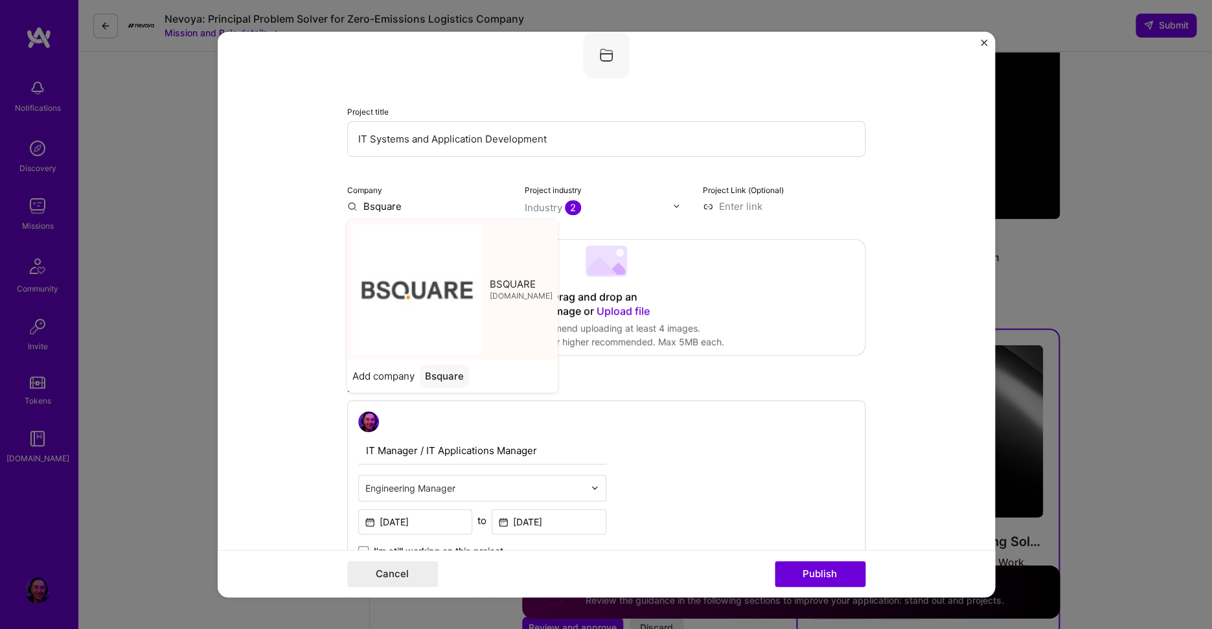
type input "BSQUARE"
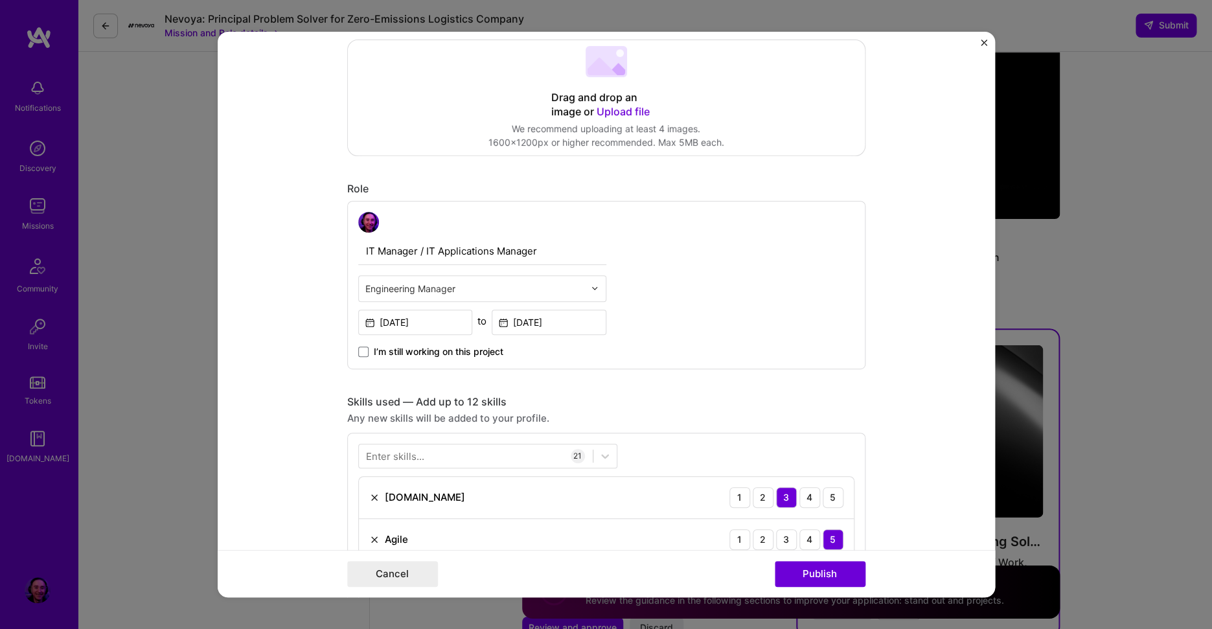
scroll to position [306, 0]
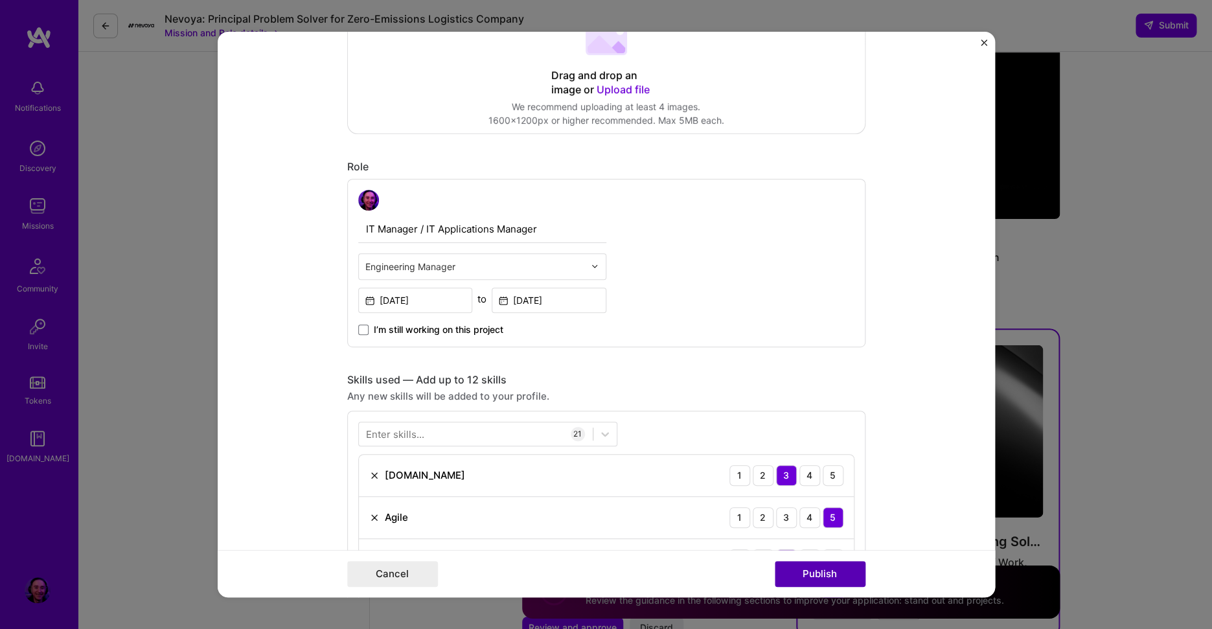
click at [846, 579] on button "Publish" at bounding box center [820, 574] width 91 height 26
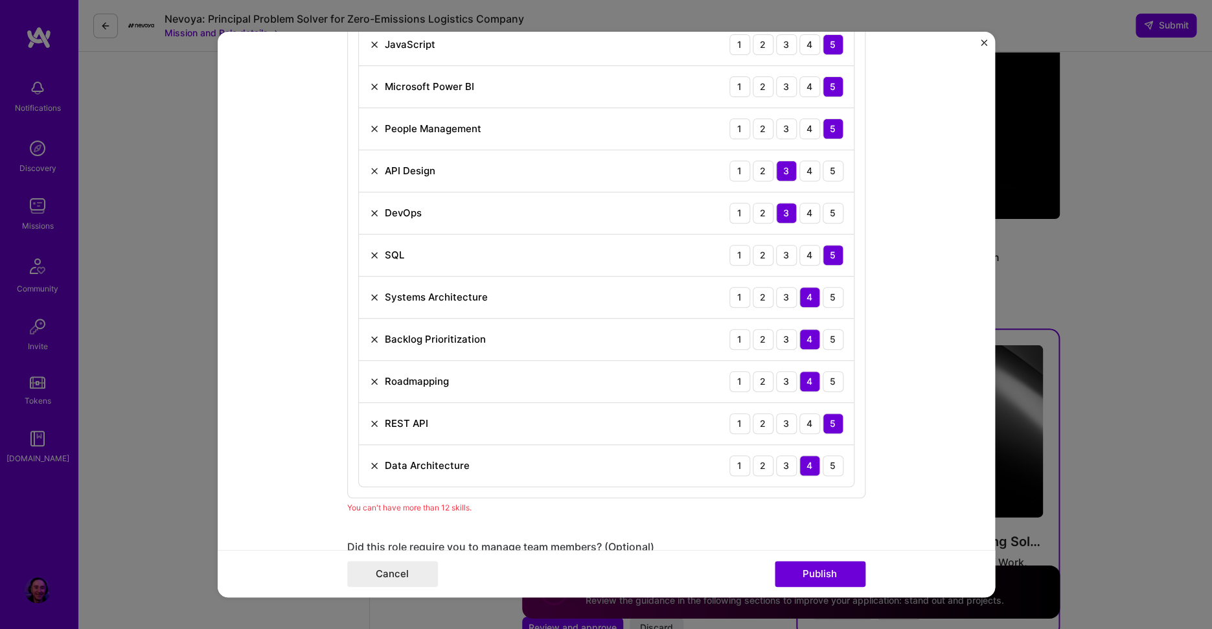
scroll to position [1153, 0]
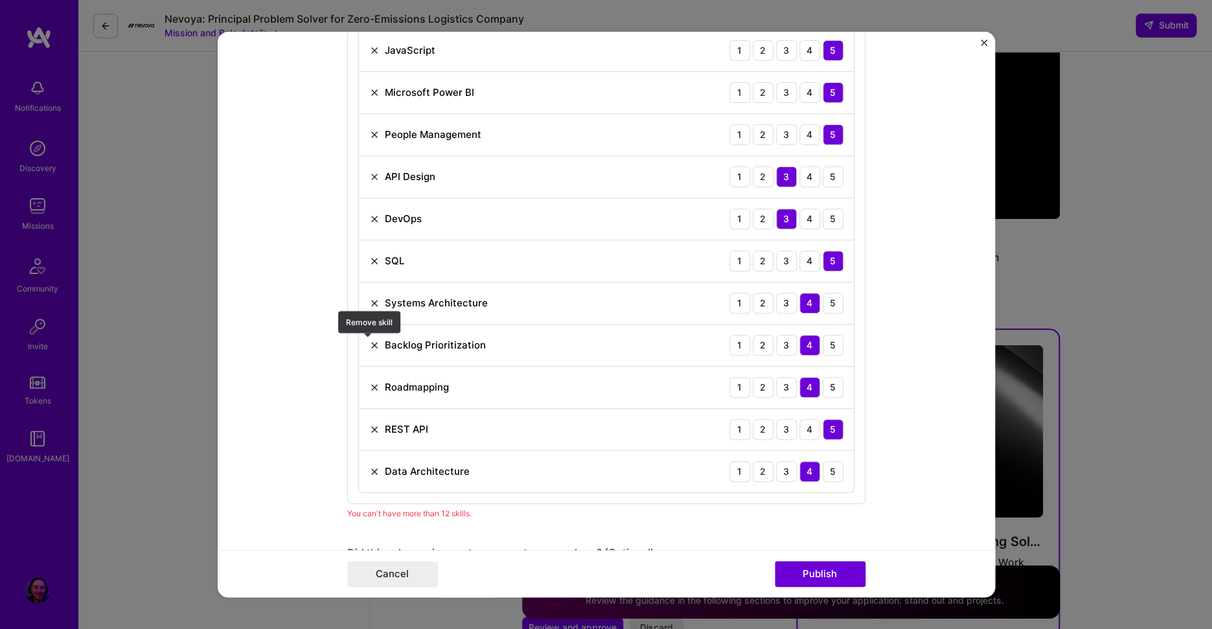
click at [369, 343] on img at bounding box center [374, 345] width 10 height 10
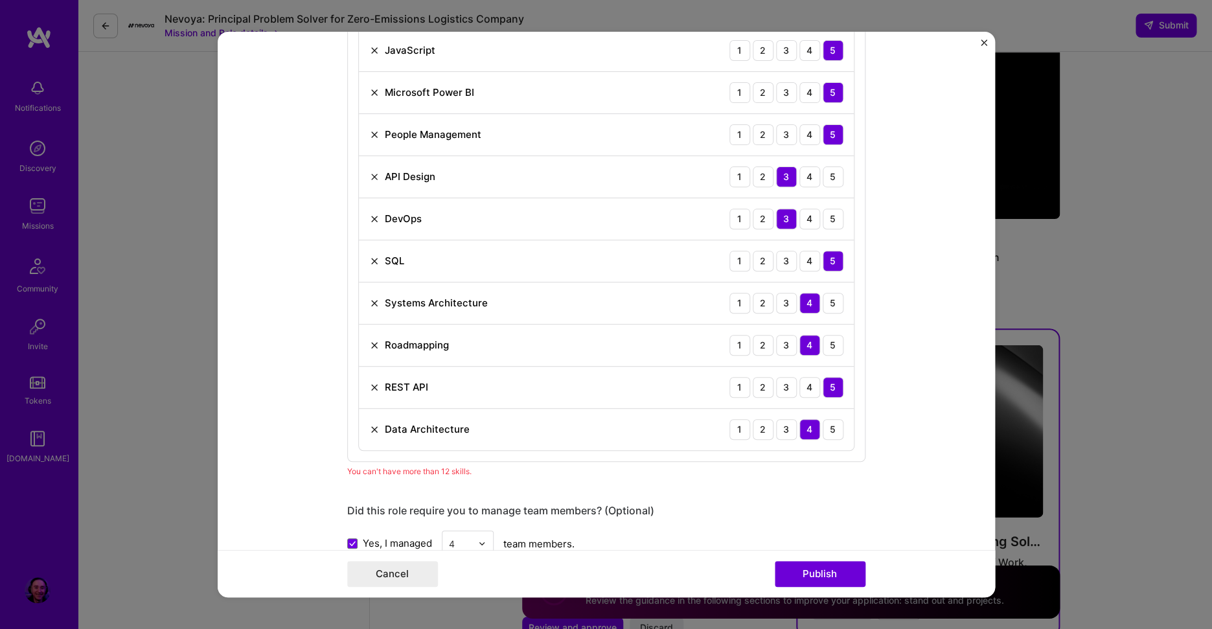
click at [369, 345] on img at bounding box center [374, 345] width 10 height 10
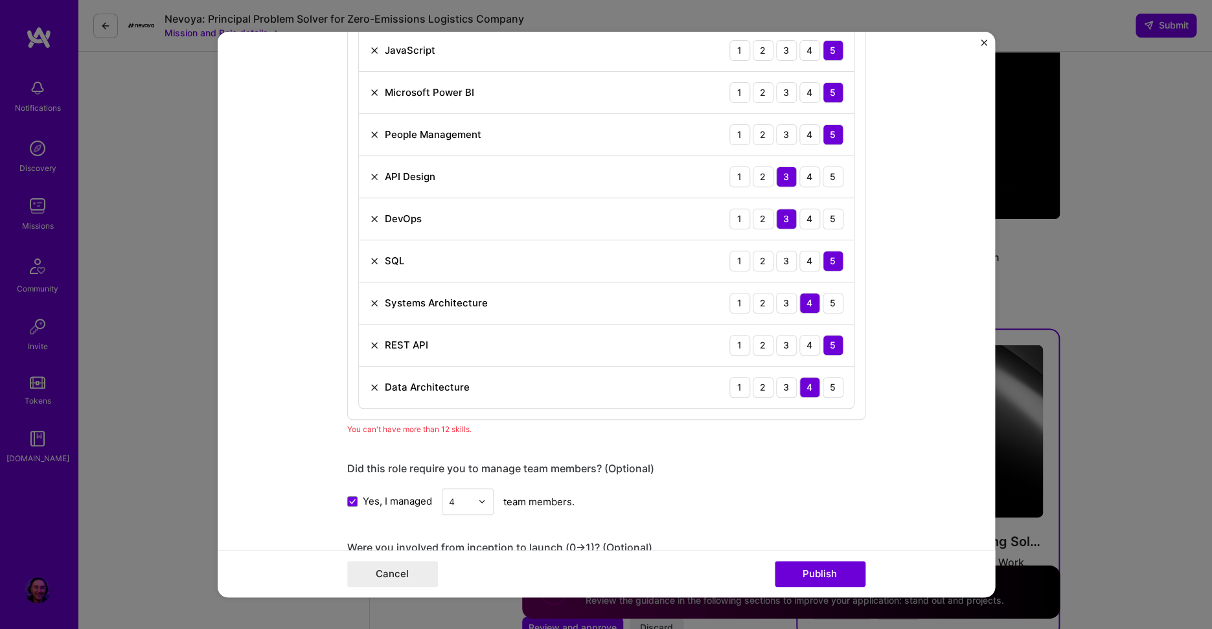
click at [369, 213] on div "DevOps" at bounding box center [395, 219] width 52 height 14
click at [369, 216] on img at bounding box center [374, 219] width 10 height 10
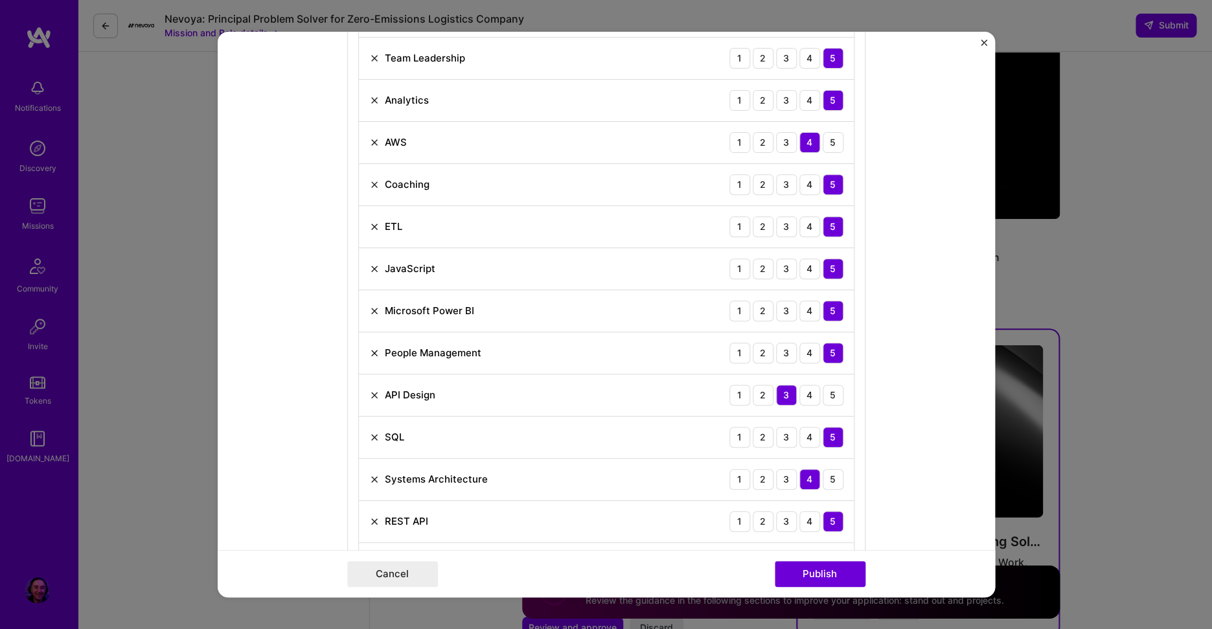
scroll to position [931, 0]
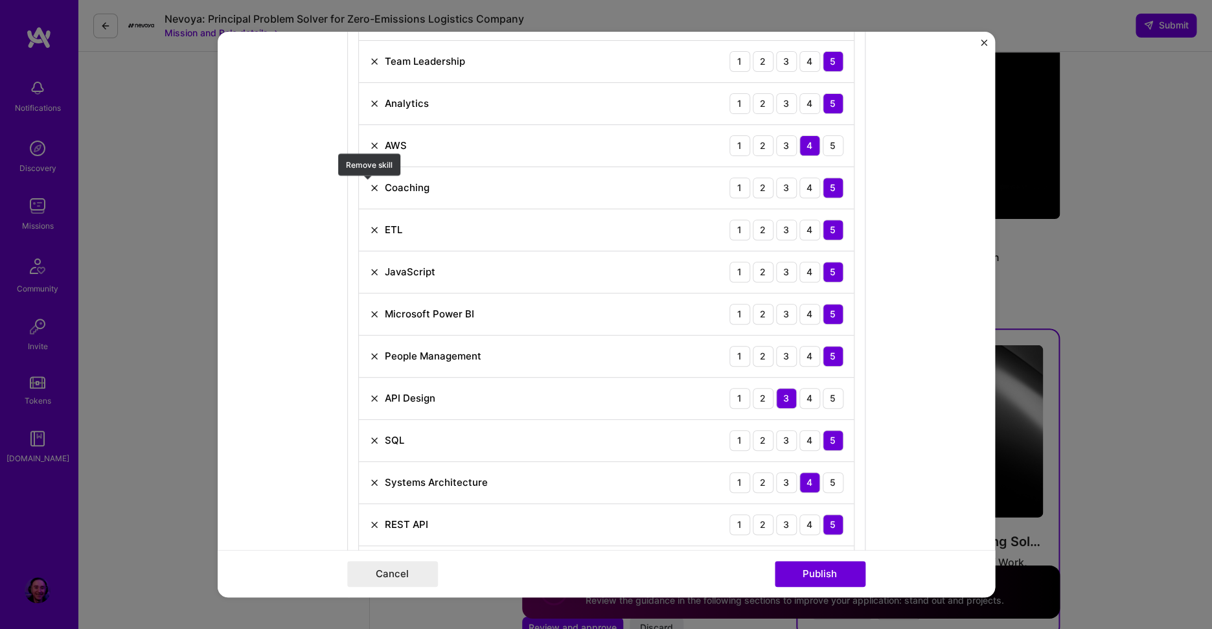
click at [371, 187] on img at bounding box center [374, 188] width 10 height 10
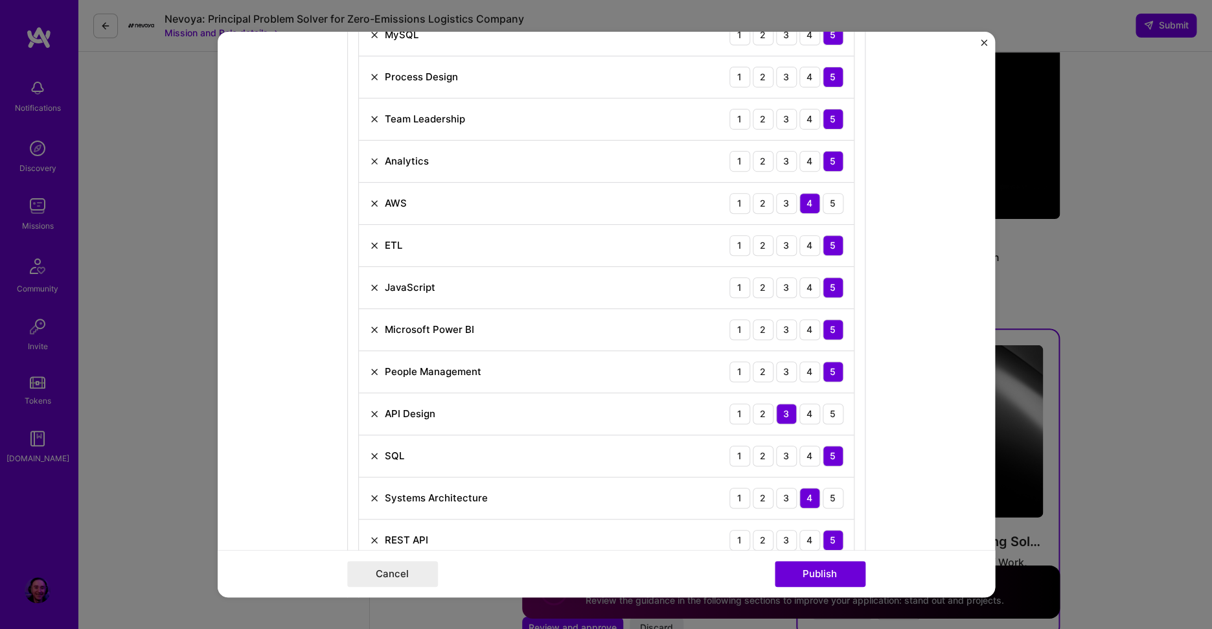
scroll to position [882, 0]
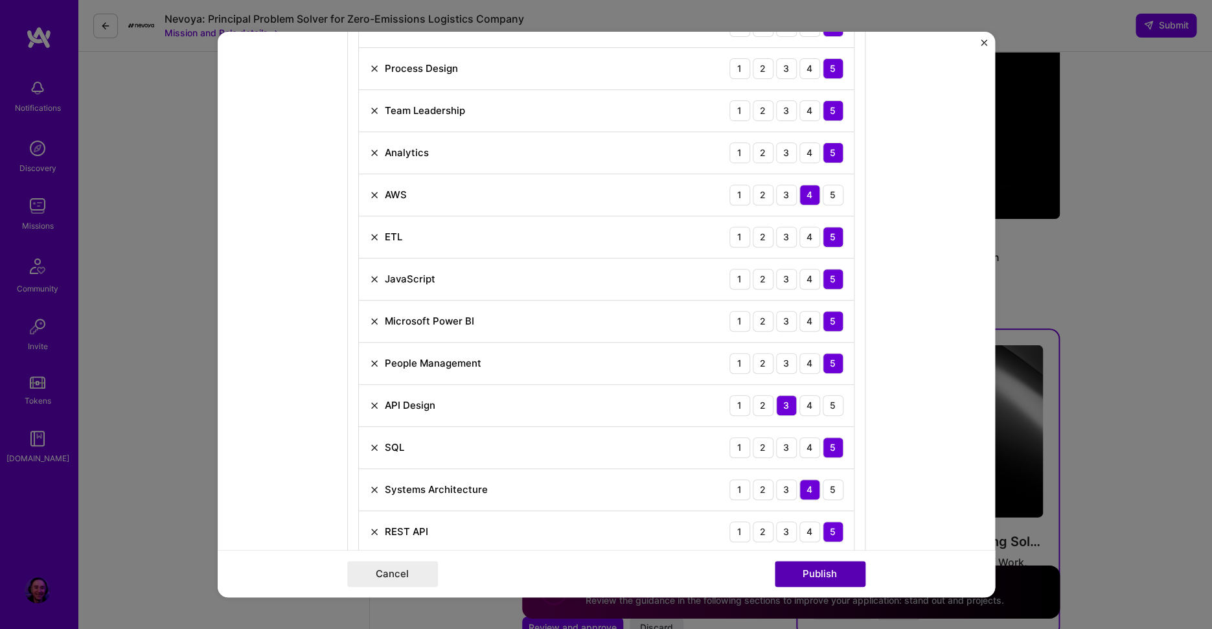
click at [813, 577] on button "Publish" at bounding box center [820, 574] width 91 height 26
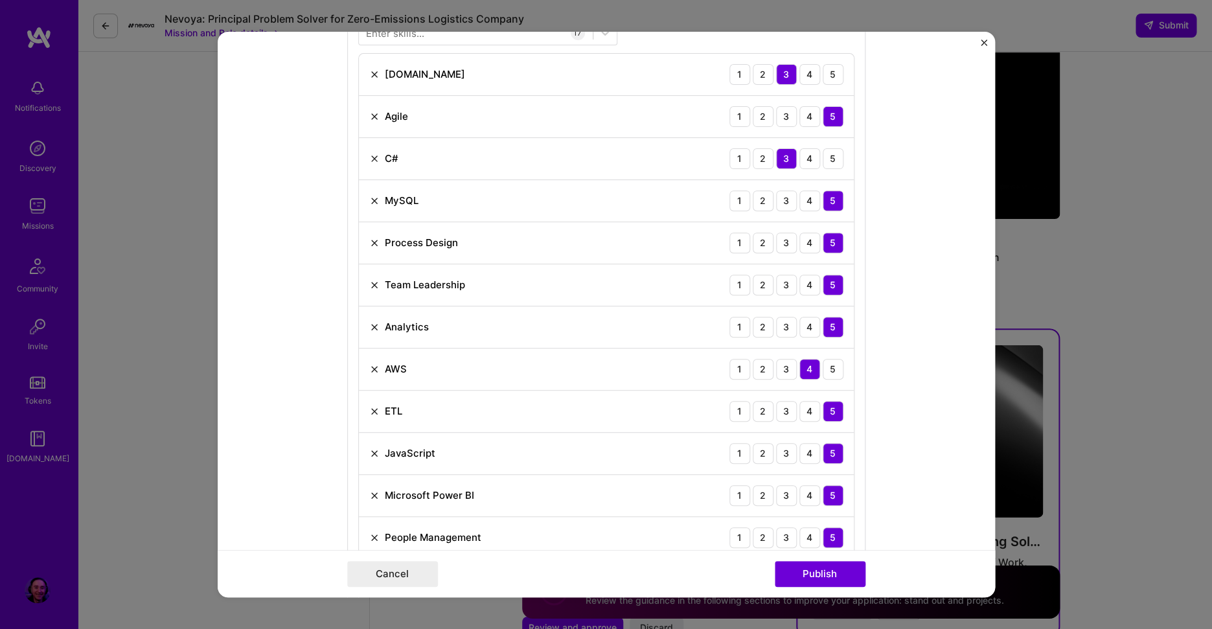
scroll to position [673, 0]
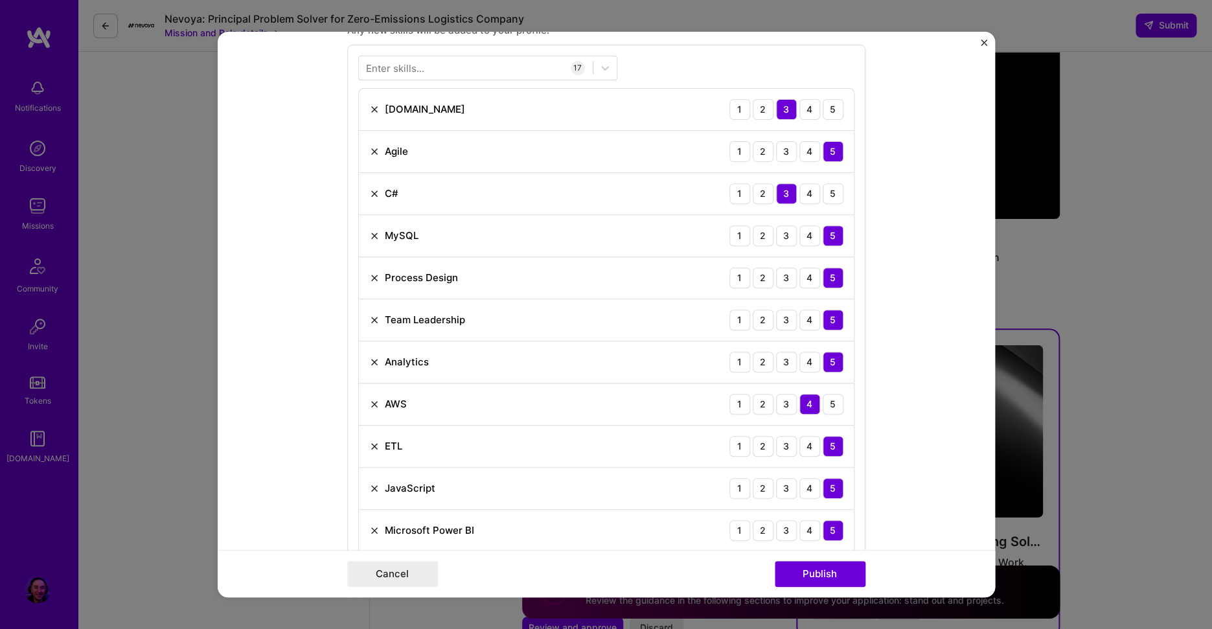
click at [369, 149] on img at bounding box center [374, 151] width 10 height 10
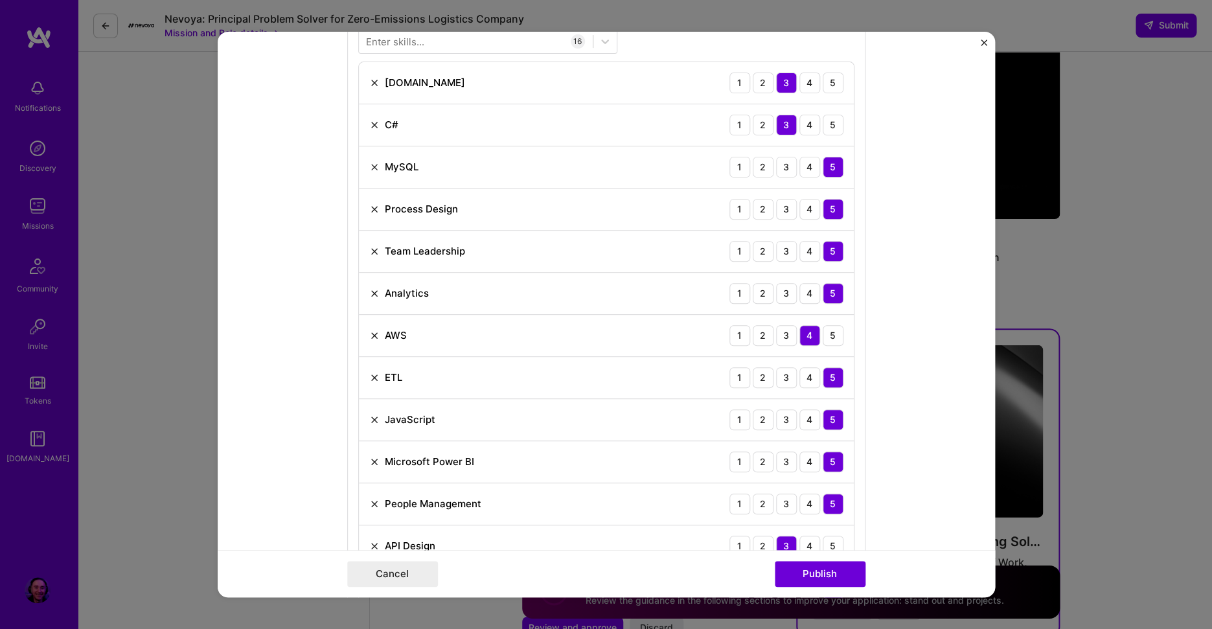
scroll to position [722, 0]
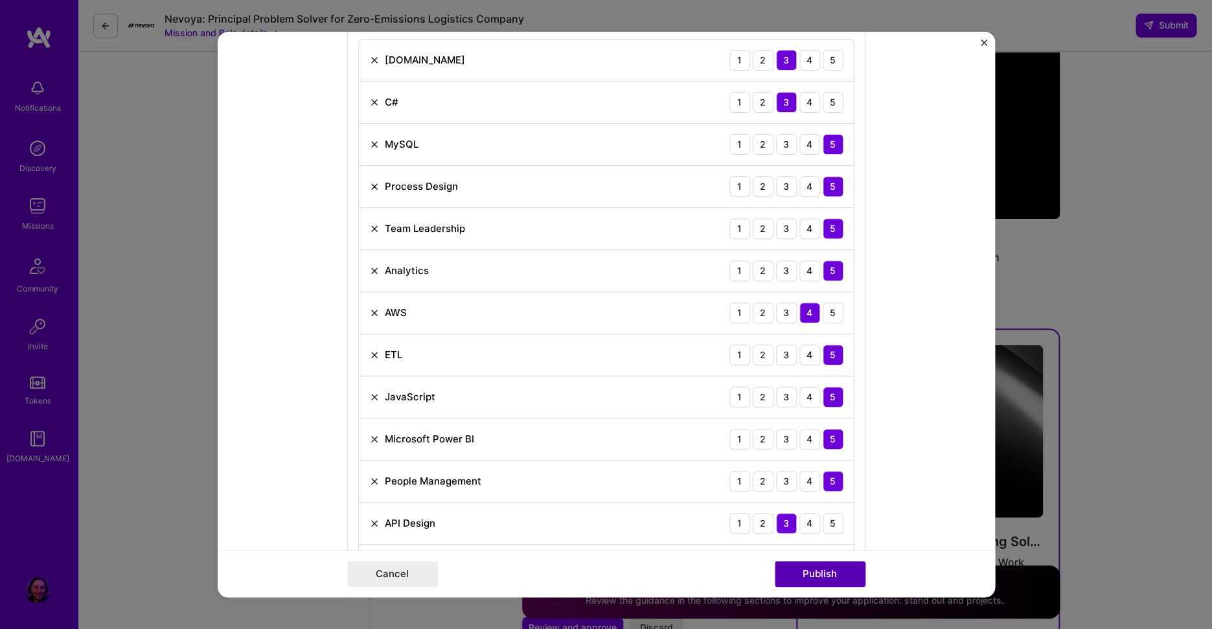
click at [807, 579] on button "Publish" at bounding box center [820, 574] width 91 height 26
click at [369, 143] on img at bounding box center [374, 144] width 10 height 10
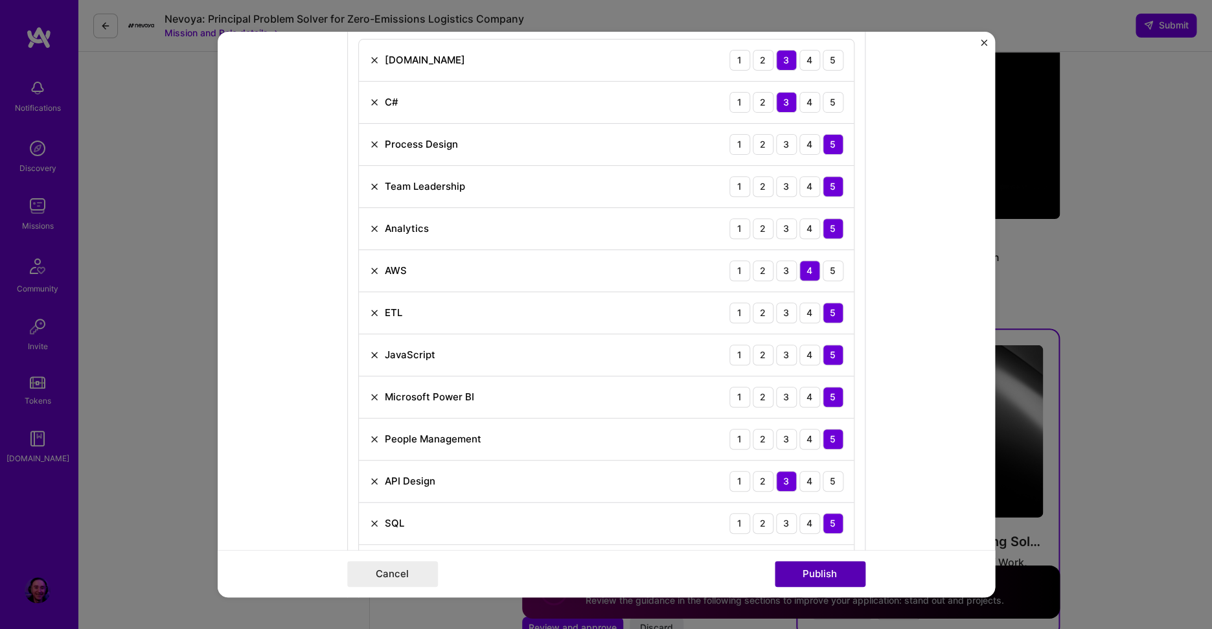
click at [861, 575] on button "Publish" at bounding box center [820, 574] width 91 height 26
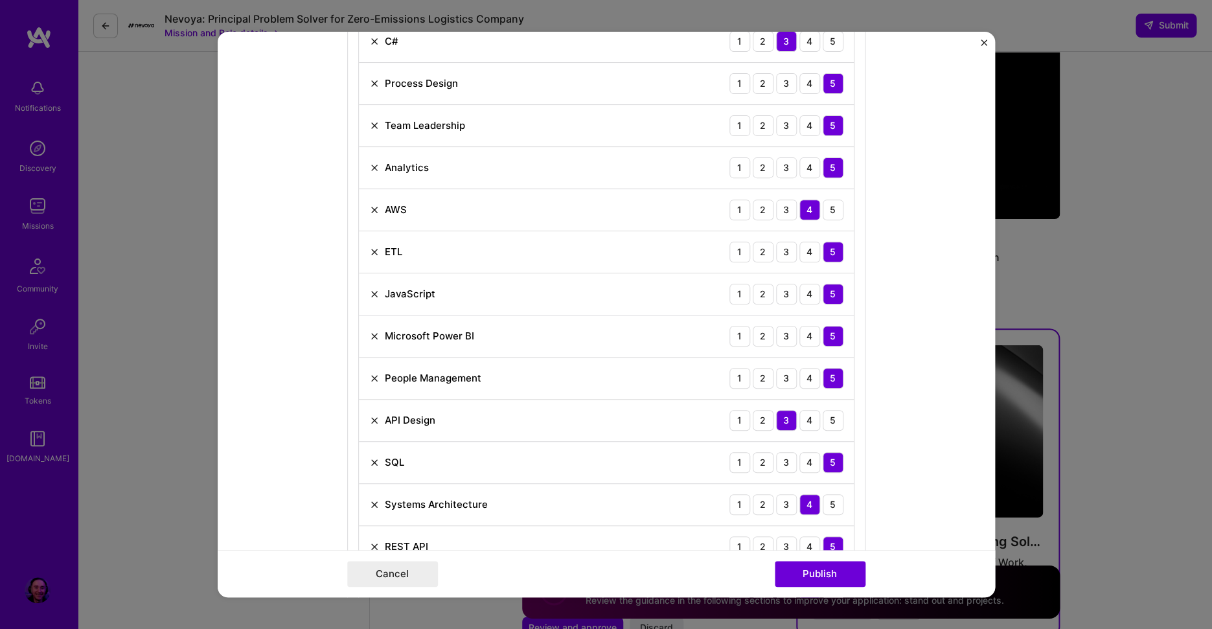
scroll to position [783, 0]
click at [369, 292] on img at bounding box center [374, 293] width 10 height 10
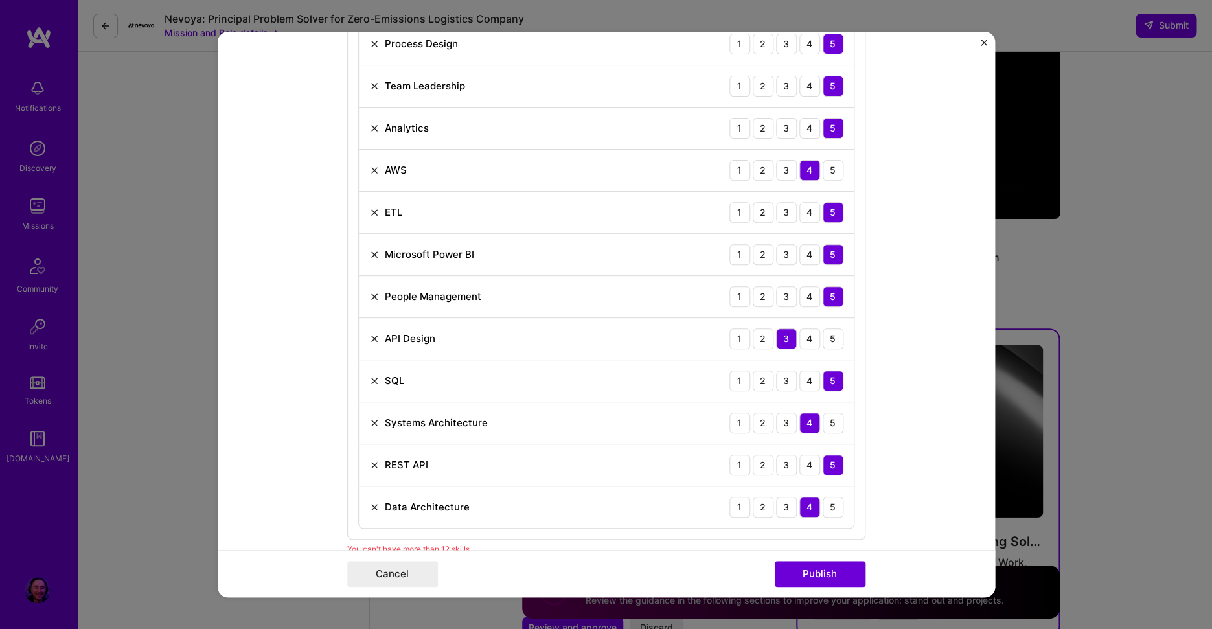
scroll to position [894, 0]
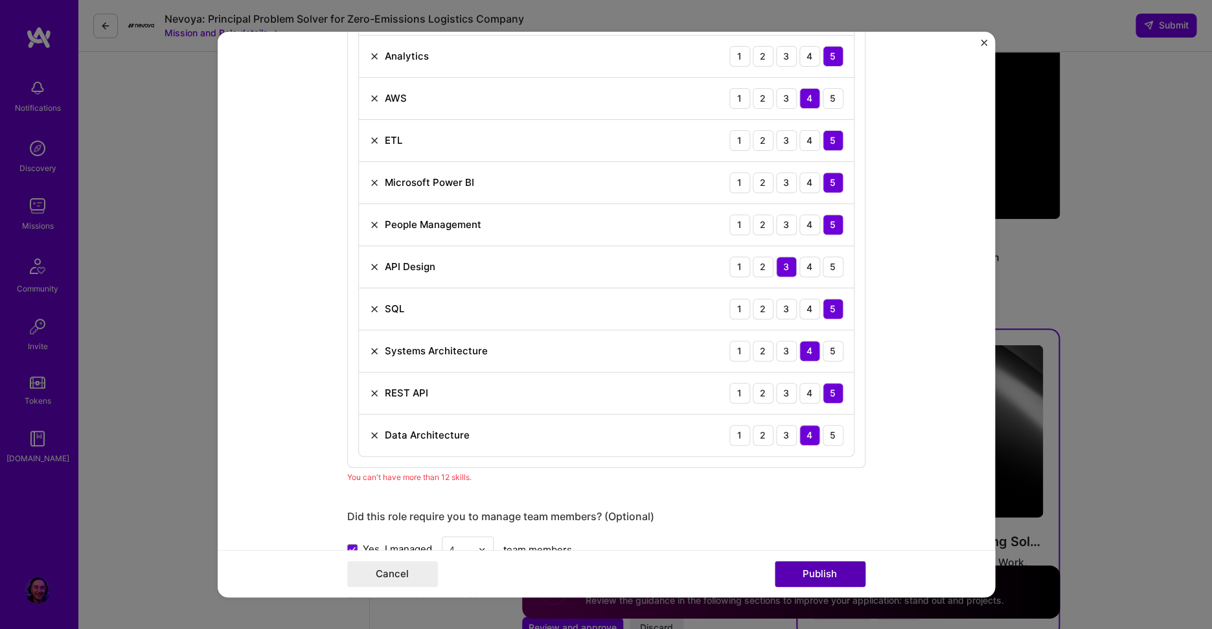
click at [809, 567] on button "Publish" at bounding box center [820, 574] width 91 height 26
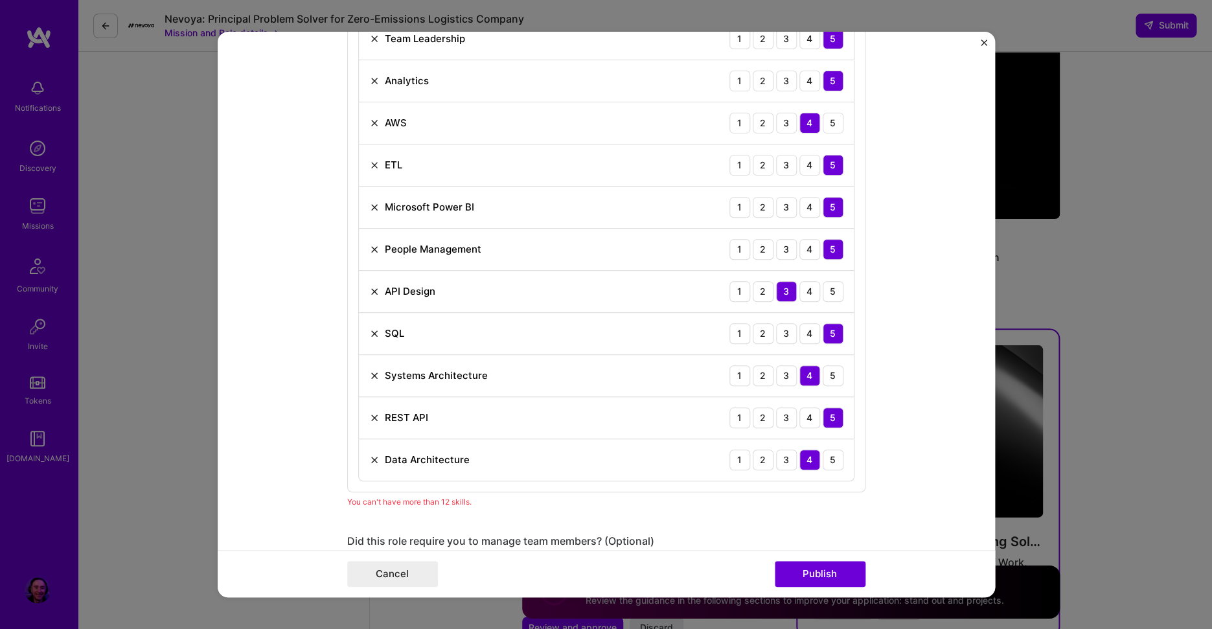
scroll to position [796, 0]
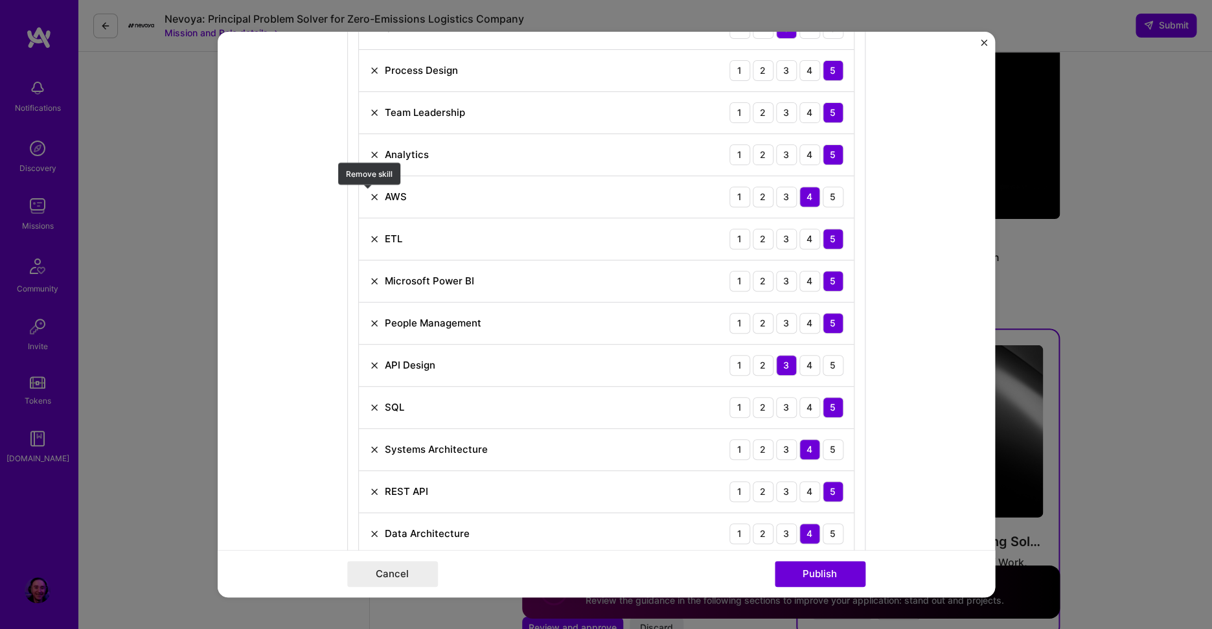
click at [369, 196] on img at bounding box center [374, 197] width 10 height 10
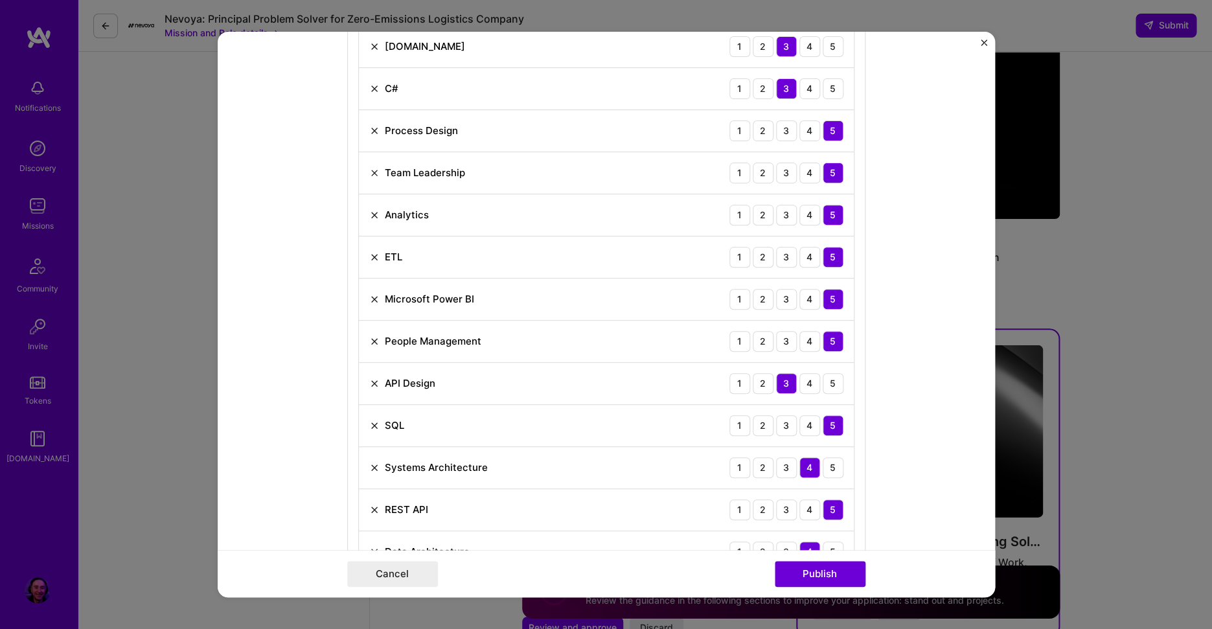
scroll to position [697, 0]
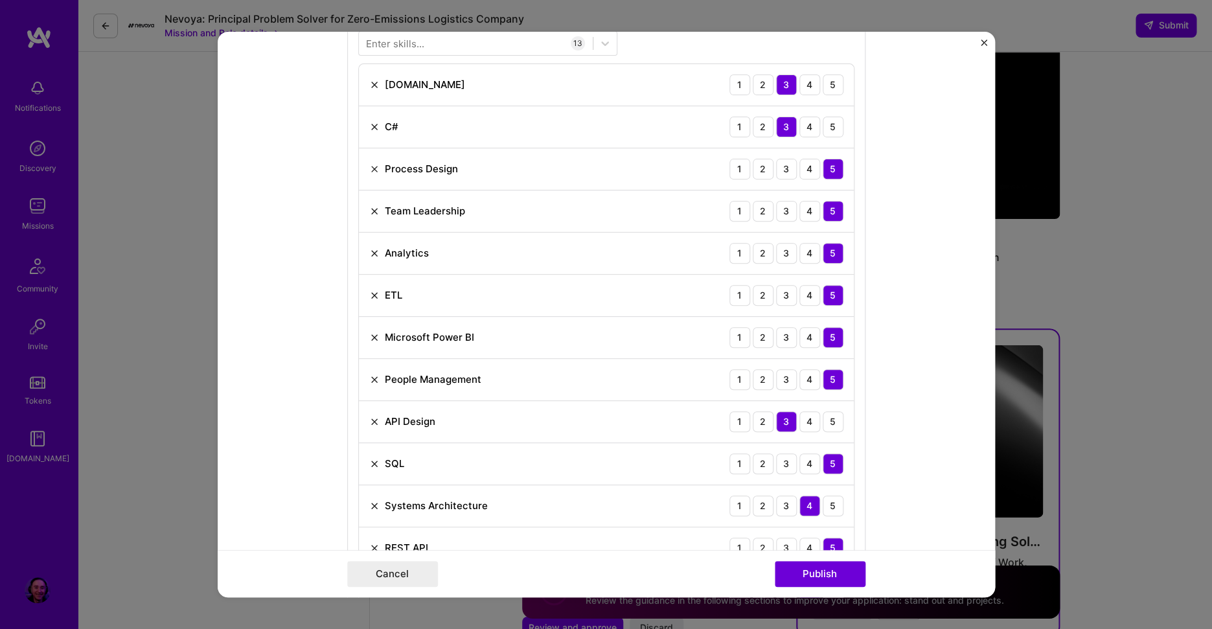
click at [369, 464] on img at bounding box center [374, 464] width 10 height 10
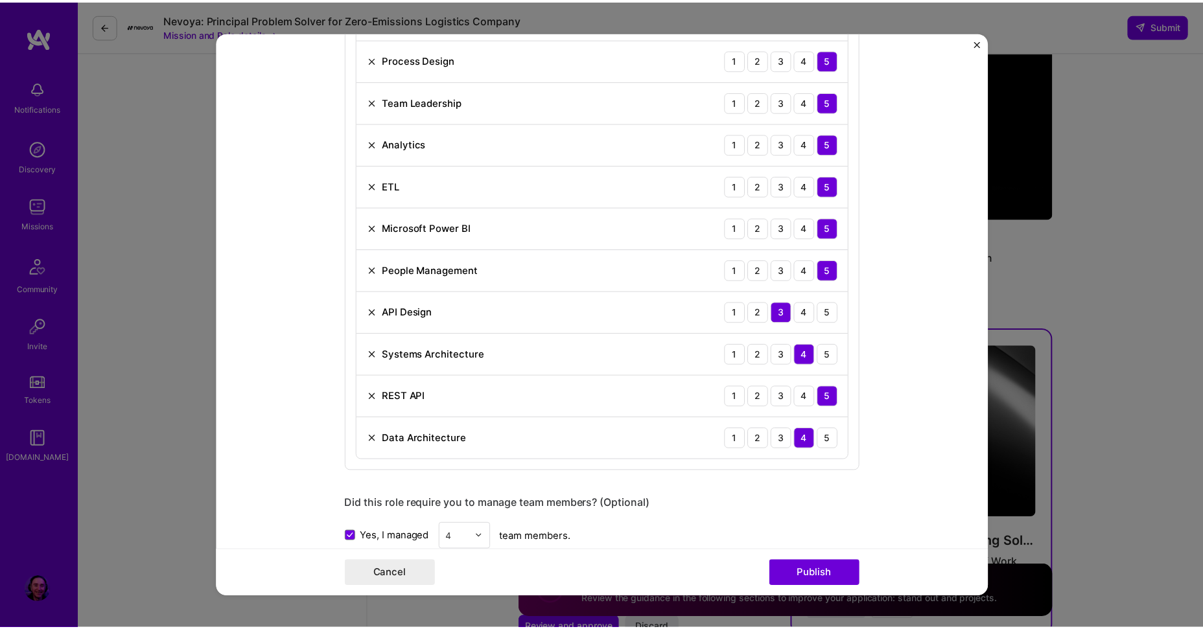
scroll to position [820, 0]
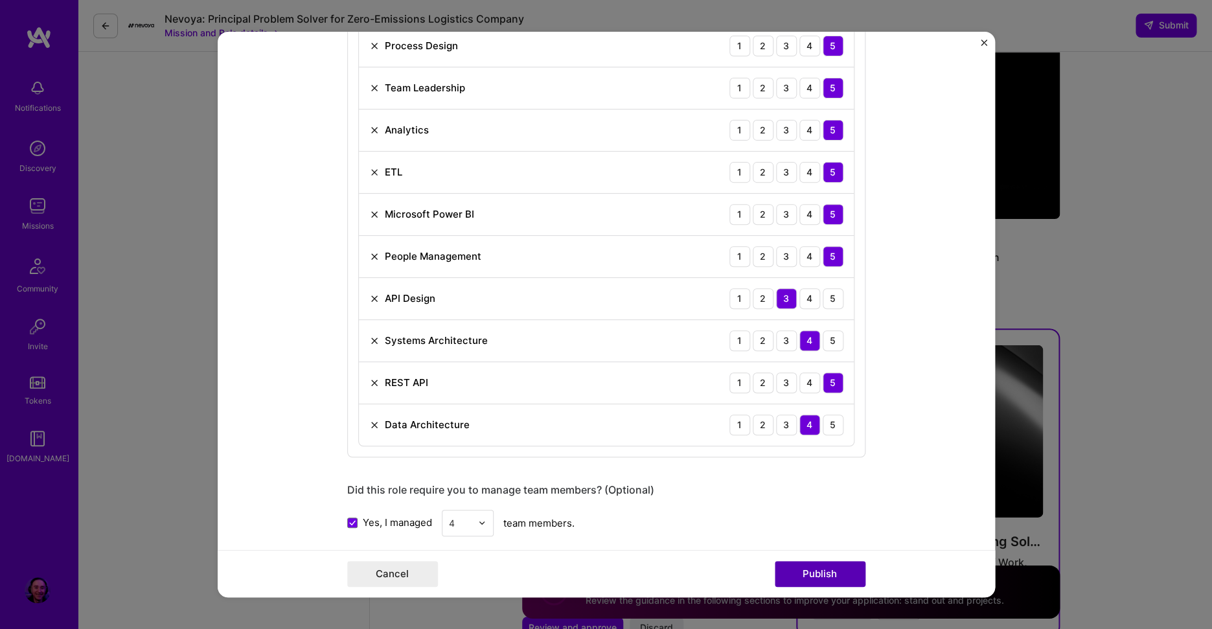
click at [813, 571] on button "Publish" at bounding box center [820, 574] width 91 height 26
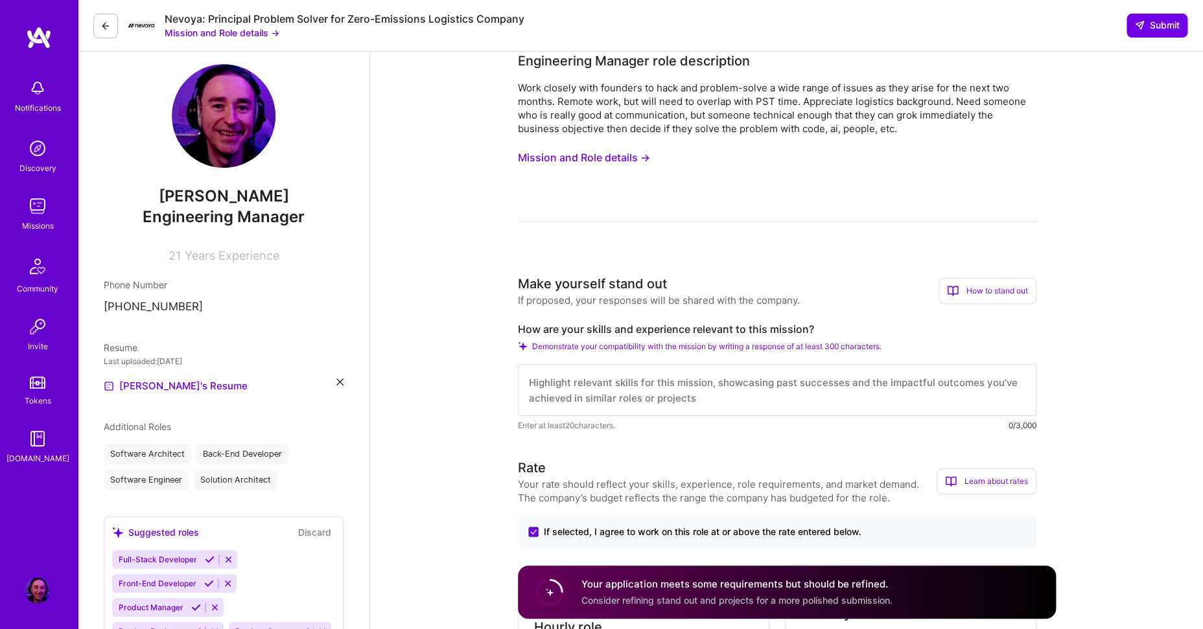
scroll to position [0, 0]
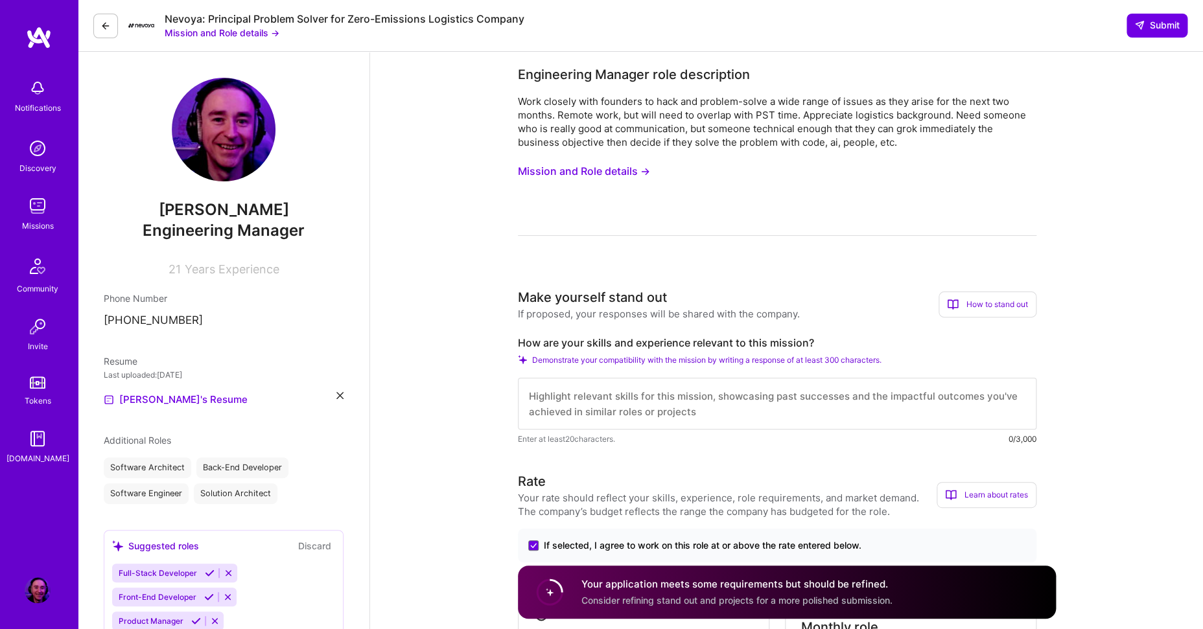
click at [573, 174] on button "Mission and Role details →" at bounding box center [584, 171] width 132 height 24
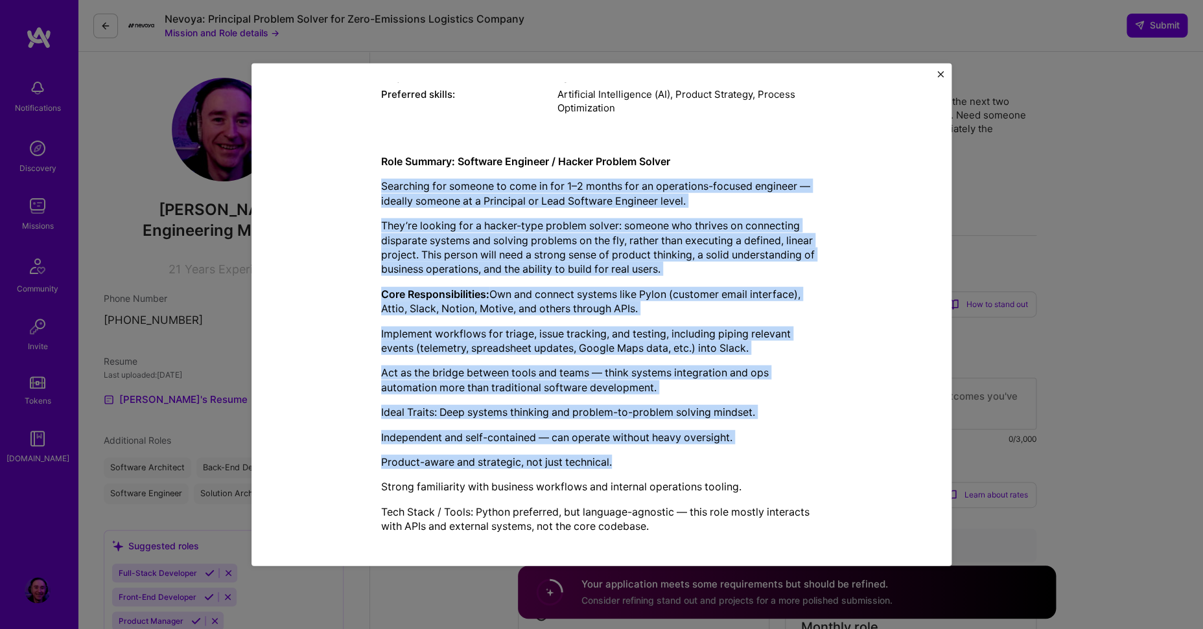
scroll to position [278, 0]
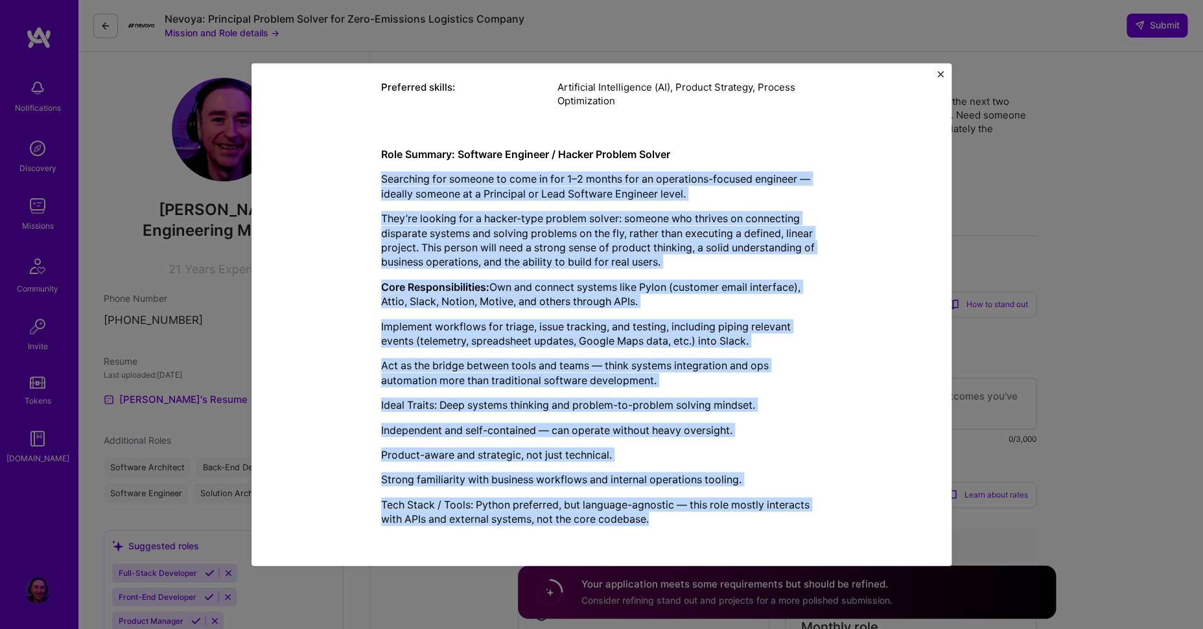
drag, startPoint x: 379, startPoint y: 213, endPoint x: 752, endPoint y: 522, distance: 484.2
click at [752, 522] on div "Role Summary: Software Engineer / Hacker Problem Solver Searching for someone t…" at bounding box center [601, 336] width 441 height 380
copy div "Searching for someone to come in for 1–2 months for an operations-focused engin…"
click at [652, 438] on div "Role Summary: Software Engineer / Hacker Problem Solver Searching for someone t…" at bounding box center [601, 336] width 441 height 380
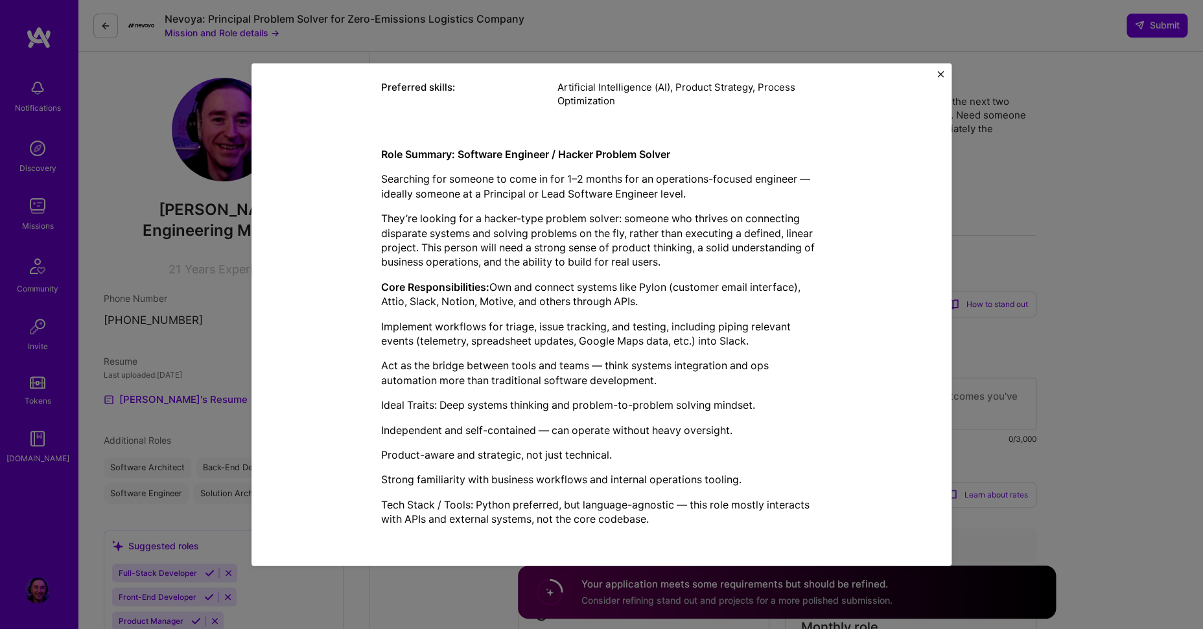
click at [466, 572] on div "Mission Description and Role Details Engineering Manager role description Work …" at bounding box center [601, 314] width 1203 height 629
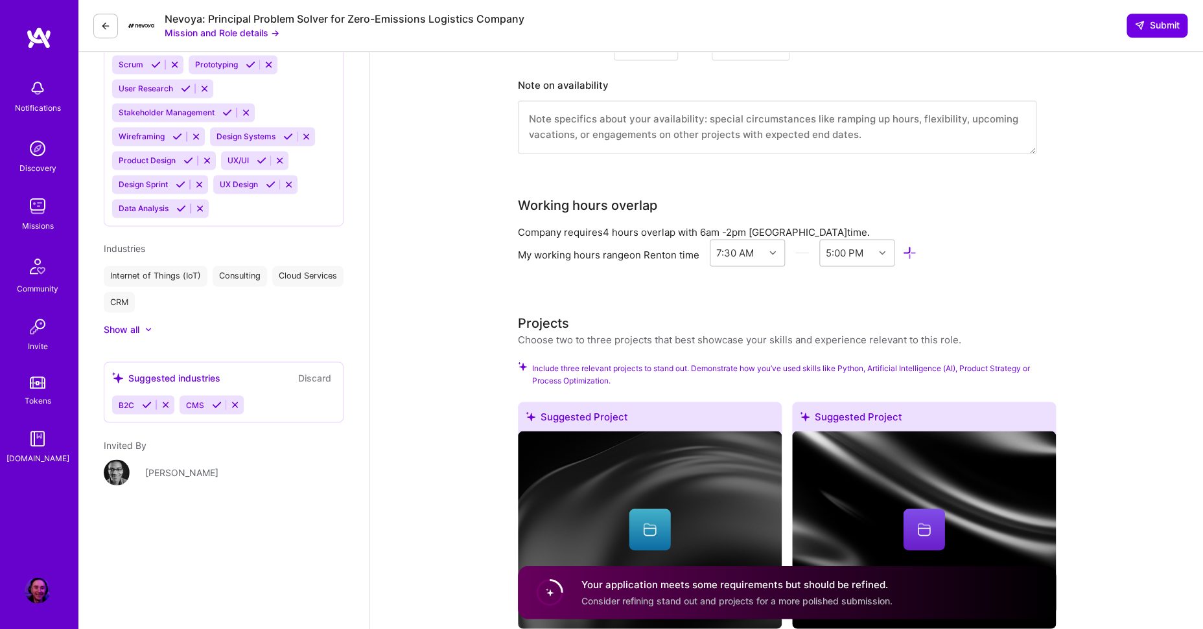
scroll to position [902, 0]
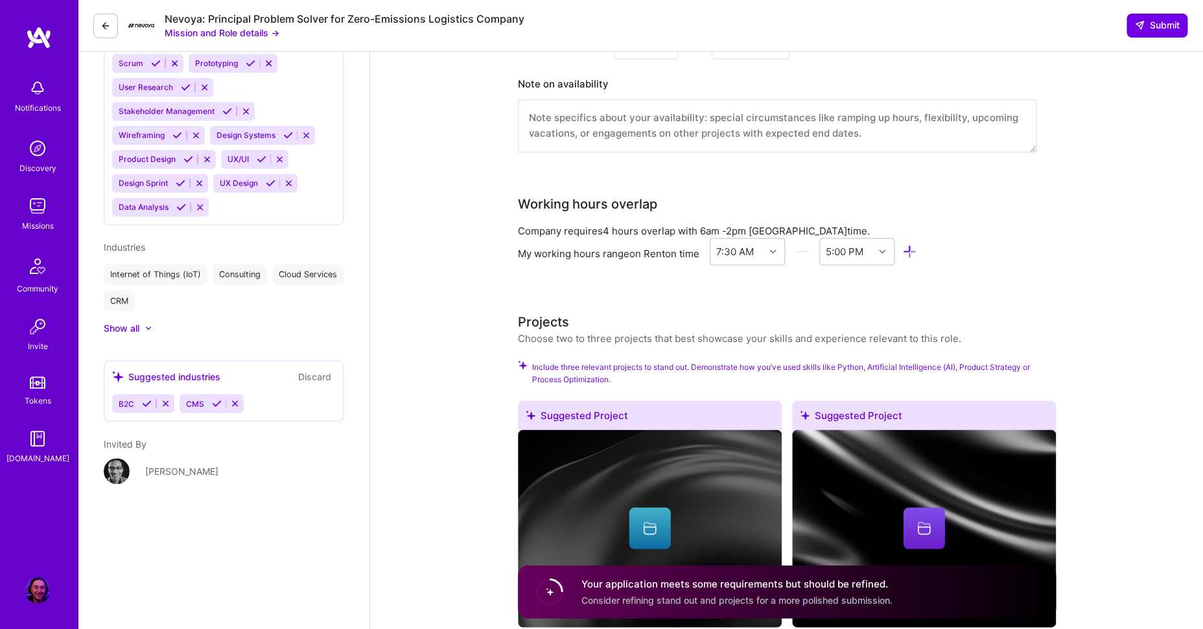
click at [120, 399] on span "B2C" at bounding box center [127, 404] width 16 height 10
click at [135, 394] on div "B2C" at bounding box center [125, 403] width 26 height 19
click at [152, 369] on div "Suggested industries" at bounding box center [166, 376] width 108 height 14
click at [186, 399] on span "CMS" at bounding box center [195, 404] width 18 height 10
click at [129, 399] on span "B2C" at bounding box center [127, 404] width 16 height 10
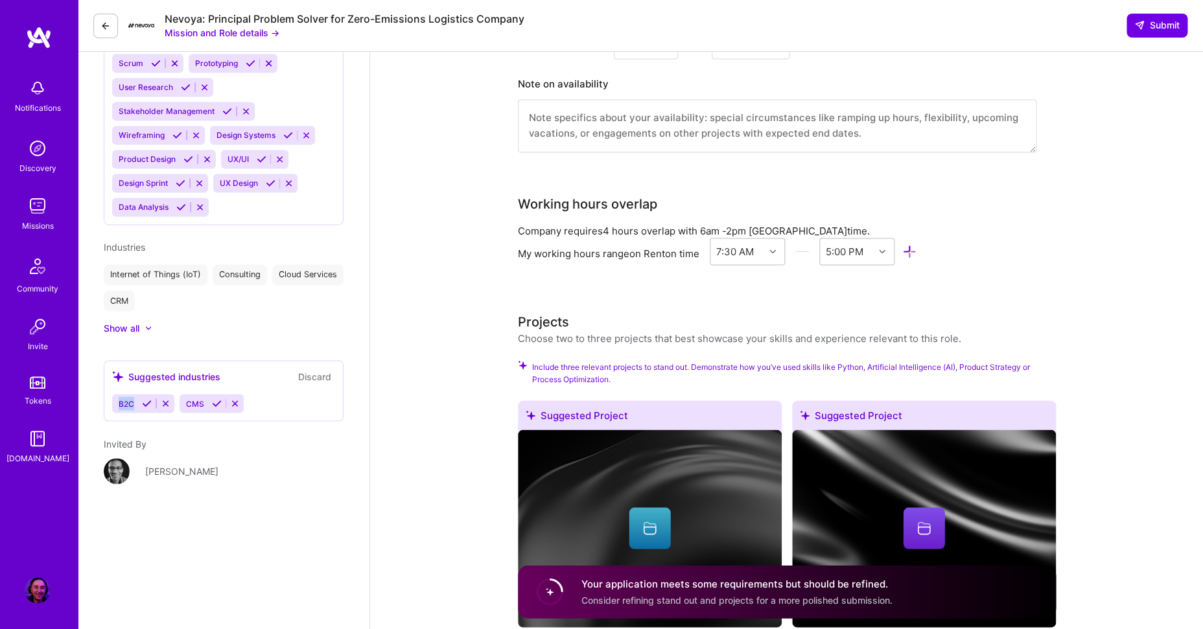
click at [129, 399] on span "B2C" at bounding box center [127, 404] width 16 height 10
click at [123, 399] on span "B2C" at bounding box center [127, 404] width 16 height 10
click at [145, 399] on icon at bounding box center [147, 404] width 10 height 10
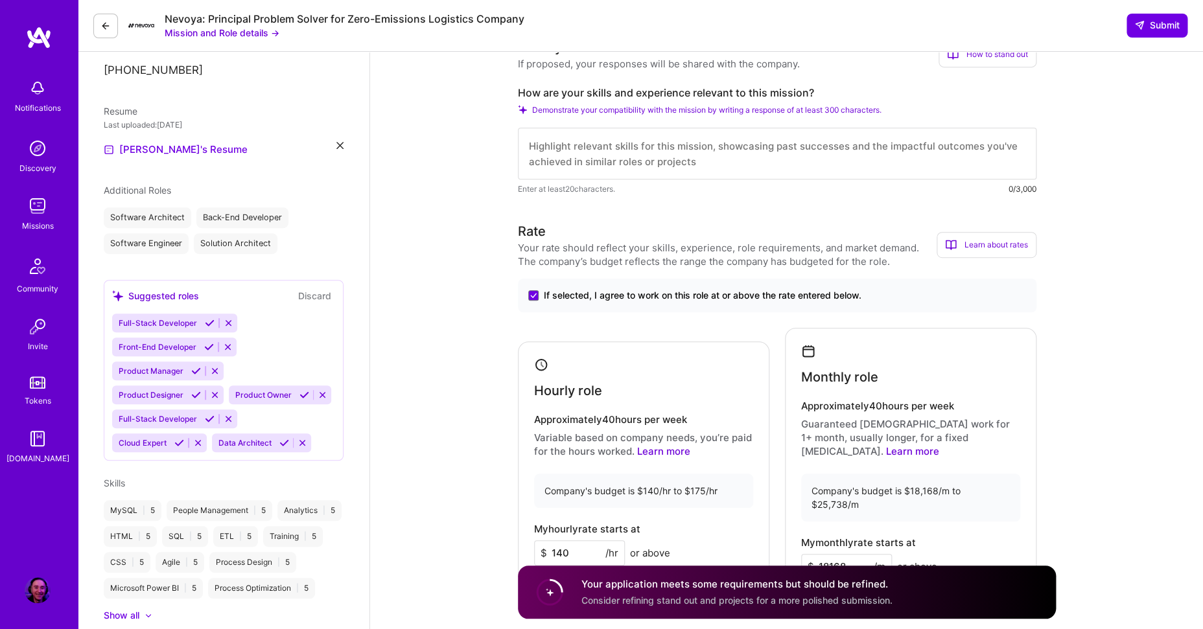
scroll to position [0, 0]
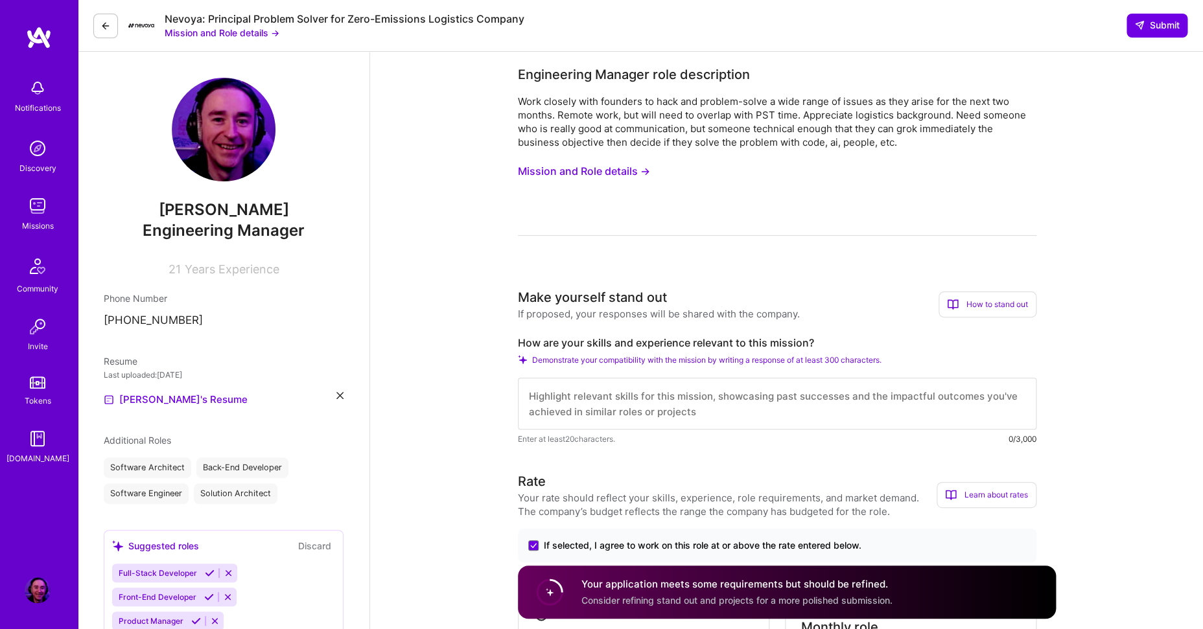
click at [602, 166] on button "Mission and Role details →" at bounding box center [584, 171] width 132 height 24
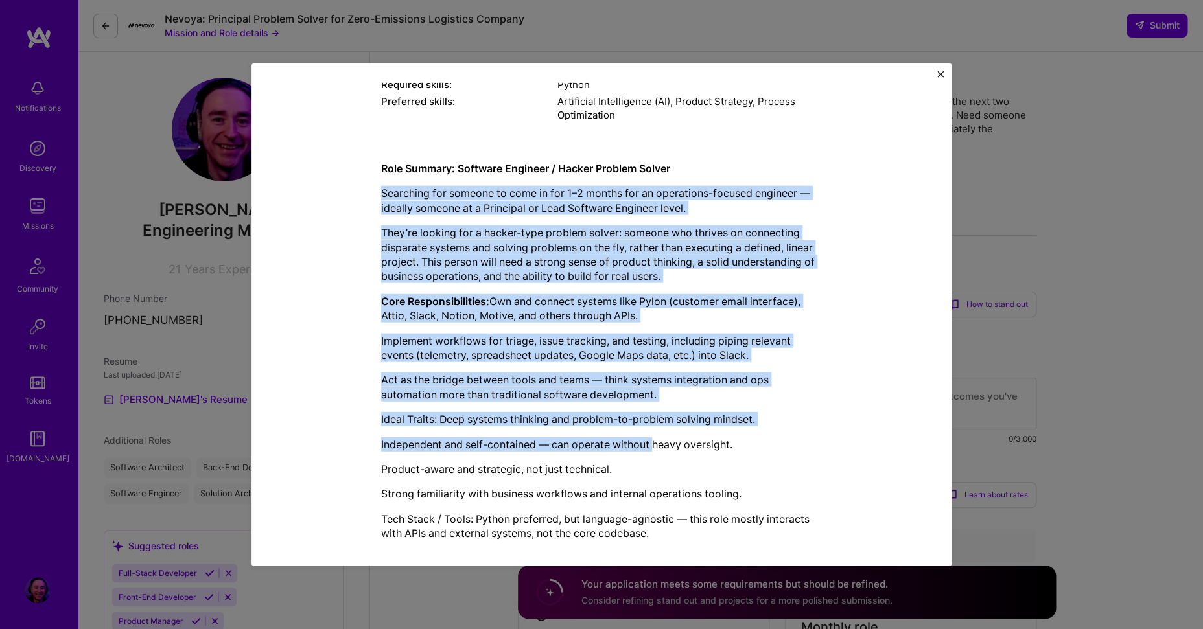
scroll to position [278, 0]
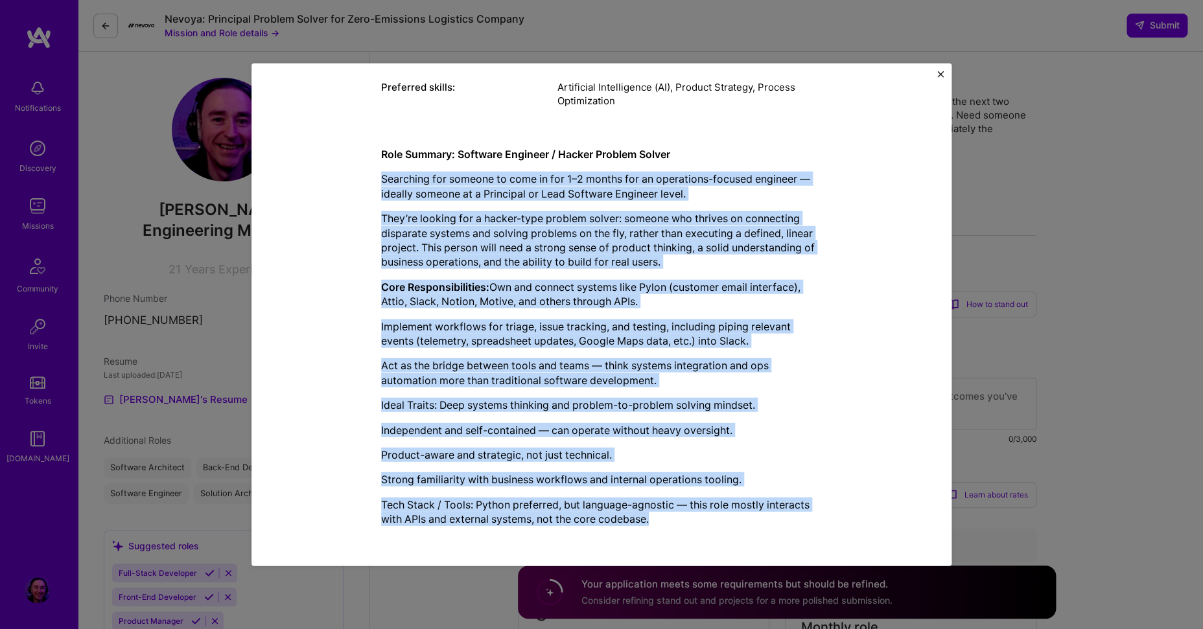
drag, startPoint x: 378, startPoint y: 245, endPoint x: 684, endPoint y: 515, distance: 408.2
click at [684, 515] on div "Role Summary: Software Engineer / Hacker Problem Solver Searching for someone t…" at bounding box center [601, 336] width 441 height 380
copy div "Searching for someone to come in for 1–2 months for an operations-focused engin…"
click at [460, 597] on div "Mission Description and Role Details Engineering Manager role description Work …" at bounding box center [601, 314] width 1203 height 629
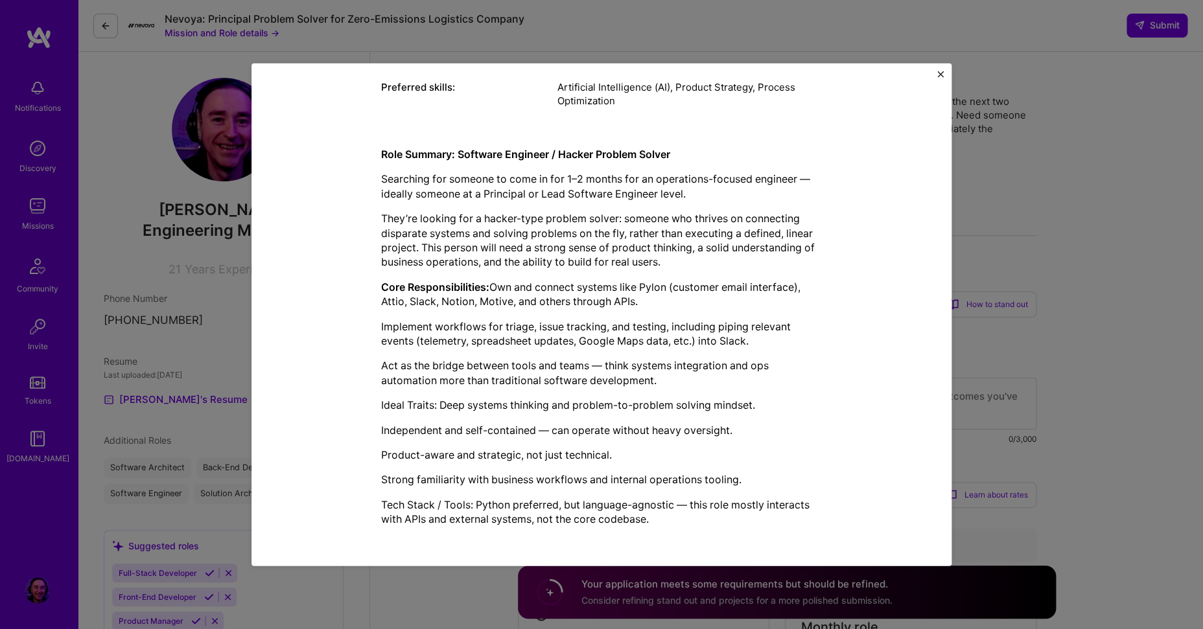
click at [441, 576] on div "Mission Description and Role Details Engineering Manager role description Work …" at bounding box center [601, 314] width 1203 height 629
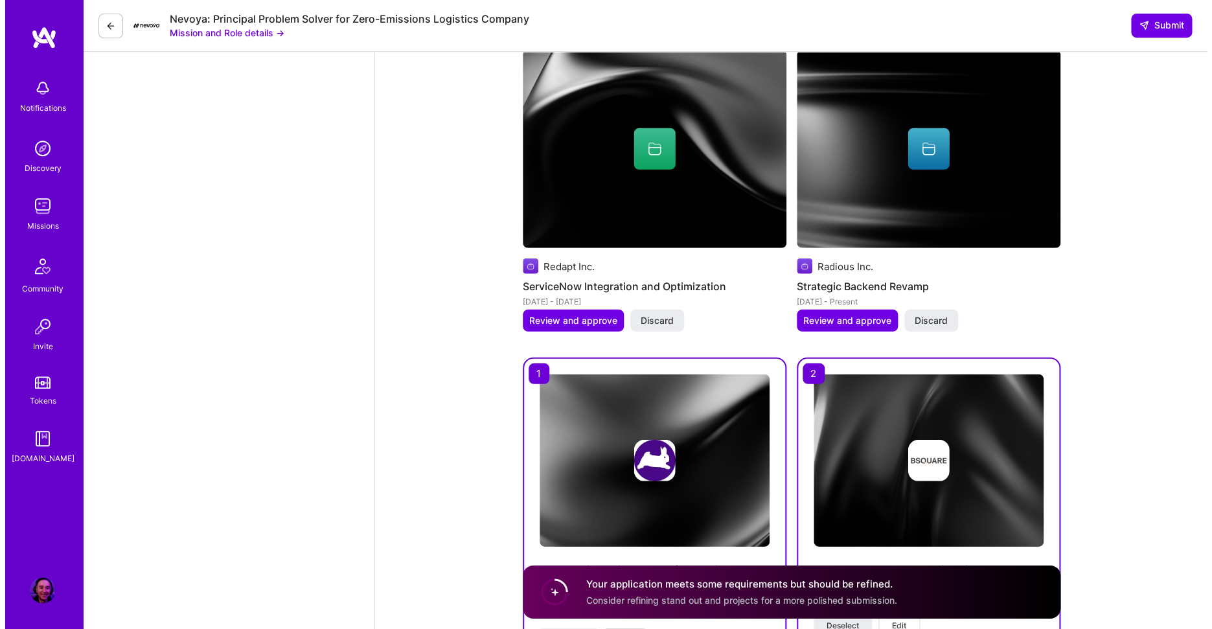
scroll to position [1722, 0]
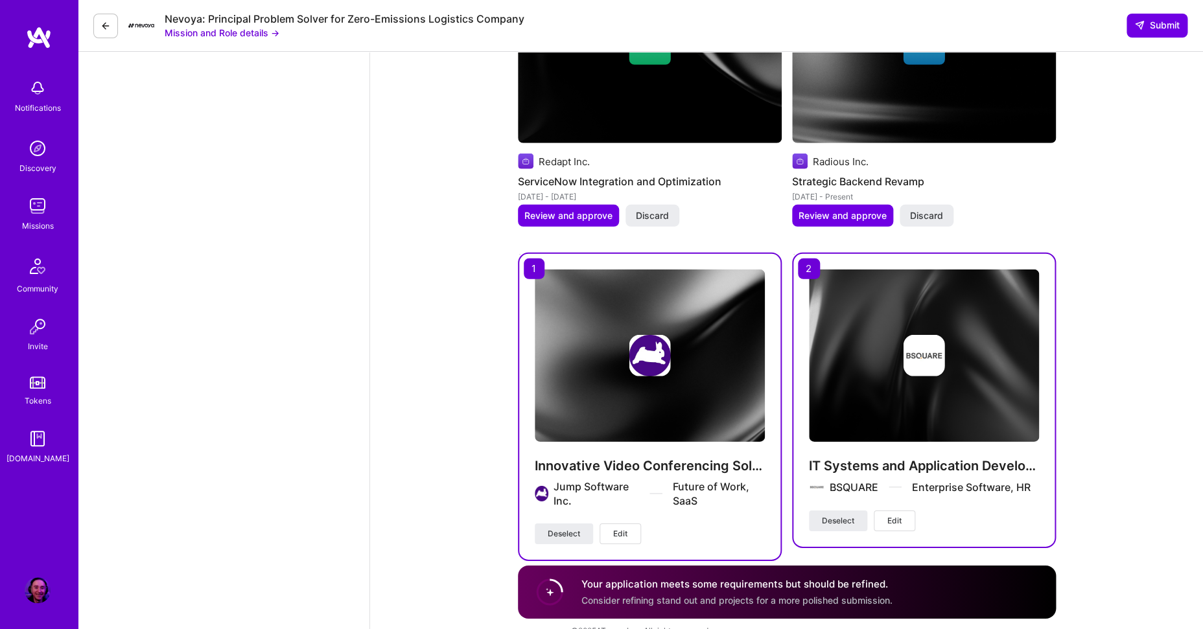
click at [624, 528] on span "Edit" at bounding box center [620, 534] width 14 height 12
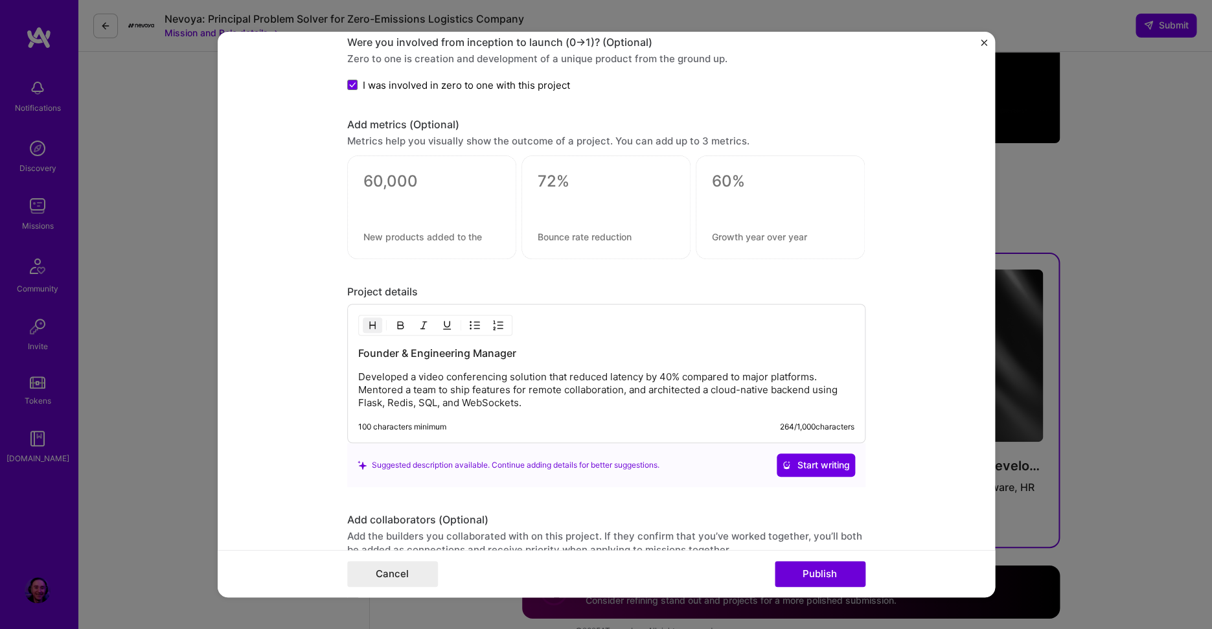
scroll to position [1194, 0]
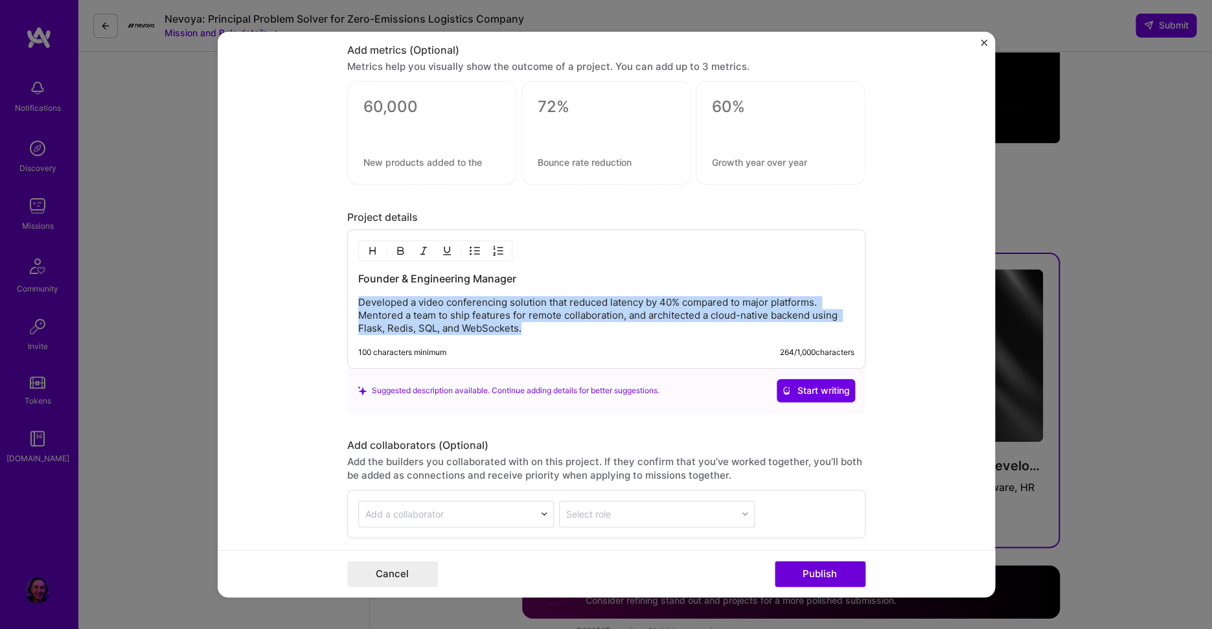
drag, startPoint x: 527, startPoint y: 331, endPoint x: 315, endPoint y: 303, distance: 214.4
click at [315, 303] on form "Project title Innovative Video Conferencing Solution Company Jump Software Inc.…" at bounding box center [607, 315] width 778 height 566
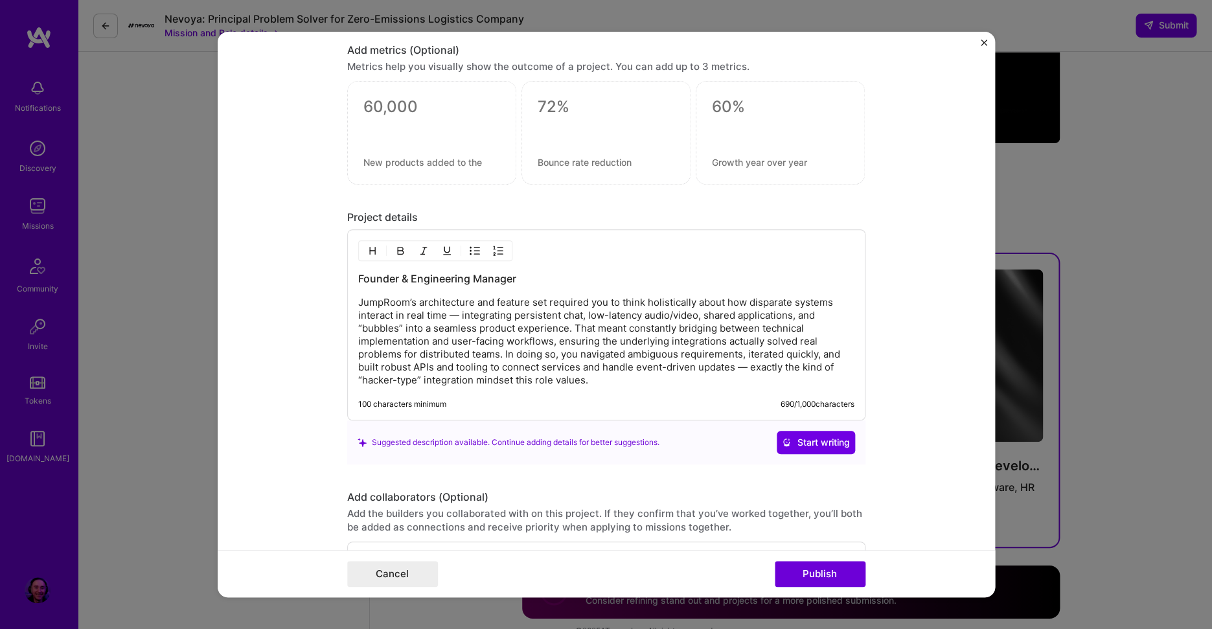
click at [594, 302] on p "JumpRoom’s architecture and feature set required you to think holistically abou…" at bounding box center [606, 341] width 496 height 91
click at [454, 318] on p "JumpRoom’s architecture and feature set required us to think holistically about…" at bounding box center [606, 341] width 496 height 91
click at [580, 330] on p "JumpRoom’s architecture and feature set required us to think holistically about…" at bounding box center [606, 341] width 496 height 91
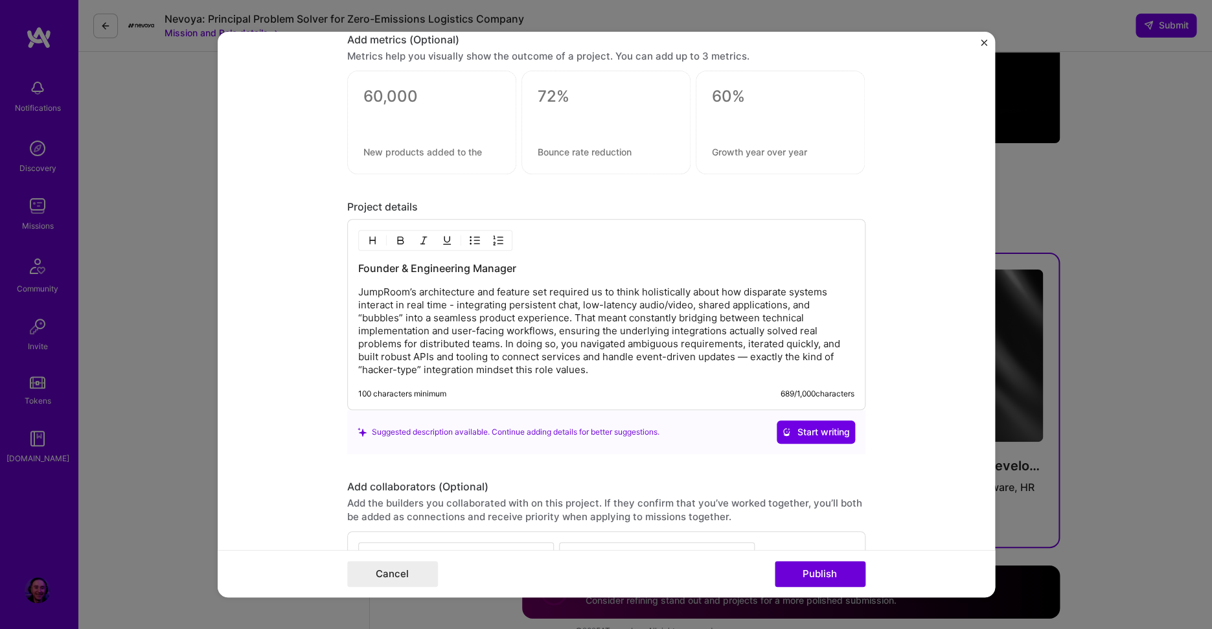
scroll to position [1203, 0]
drag, startPoint x: 355, startPoint y: 271, endPoint x: 425, endPoint y: 282, distance: 70.8
click at [358, 271] on h3 "Founder & Engineering Manager" at bounding box center [606, 269] width 496 height 14
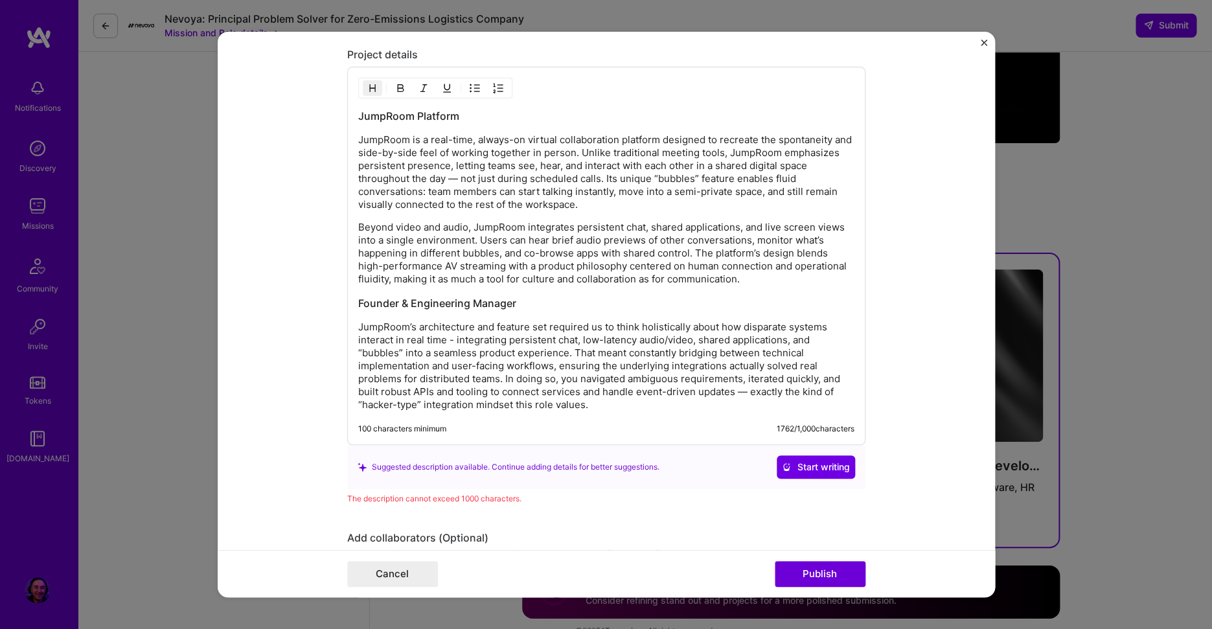
scroll to position [1363, 0]
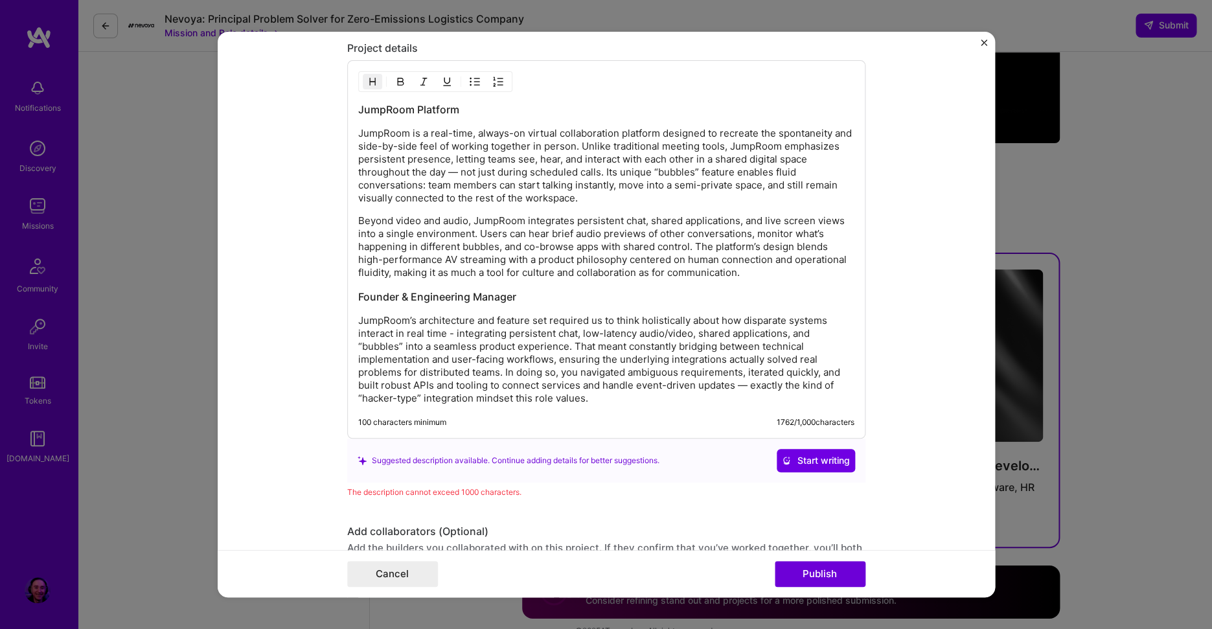
click at [406, 341] on p "JumpRoom’s architecture and feature set required us to think holistically about…" at bounding box center [606, 359] width 496 height 91
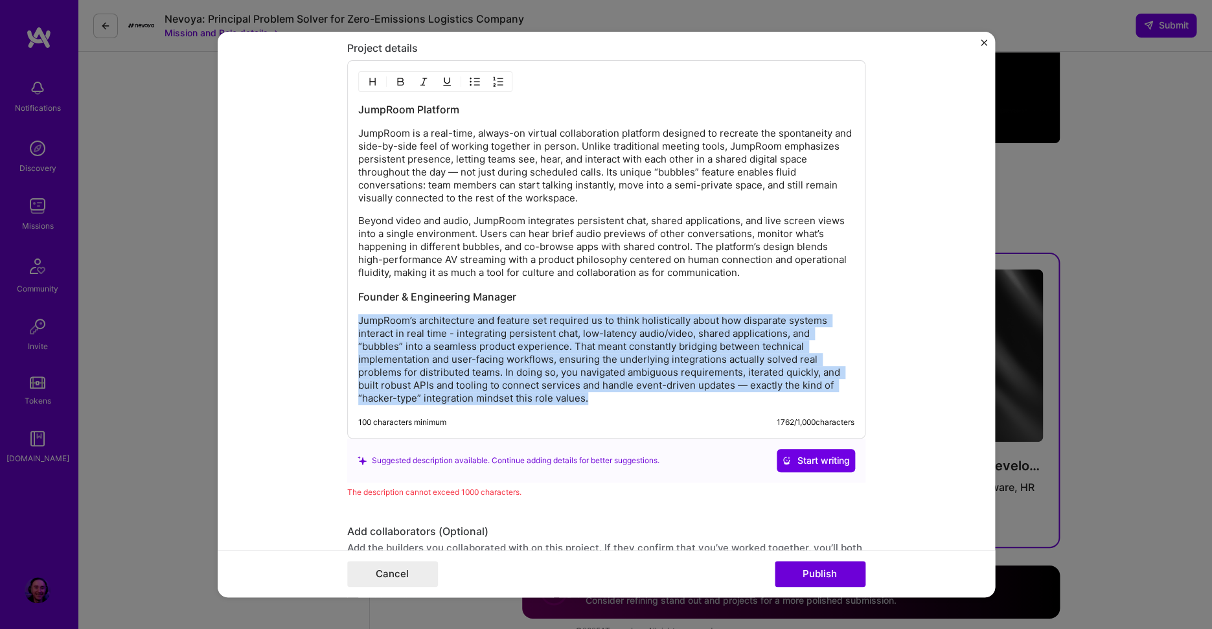
drag, startPoint x: 553, startPoint y: 384, endPoint x: 347, endPoint y: 325, distance: 214.3
click at [347, 325] on div "JumpRoom Platform JumpRoom is a real-time, always-on virtual collaboration plat…" at bounding box center [606, 249] width 518 height 378
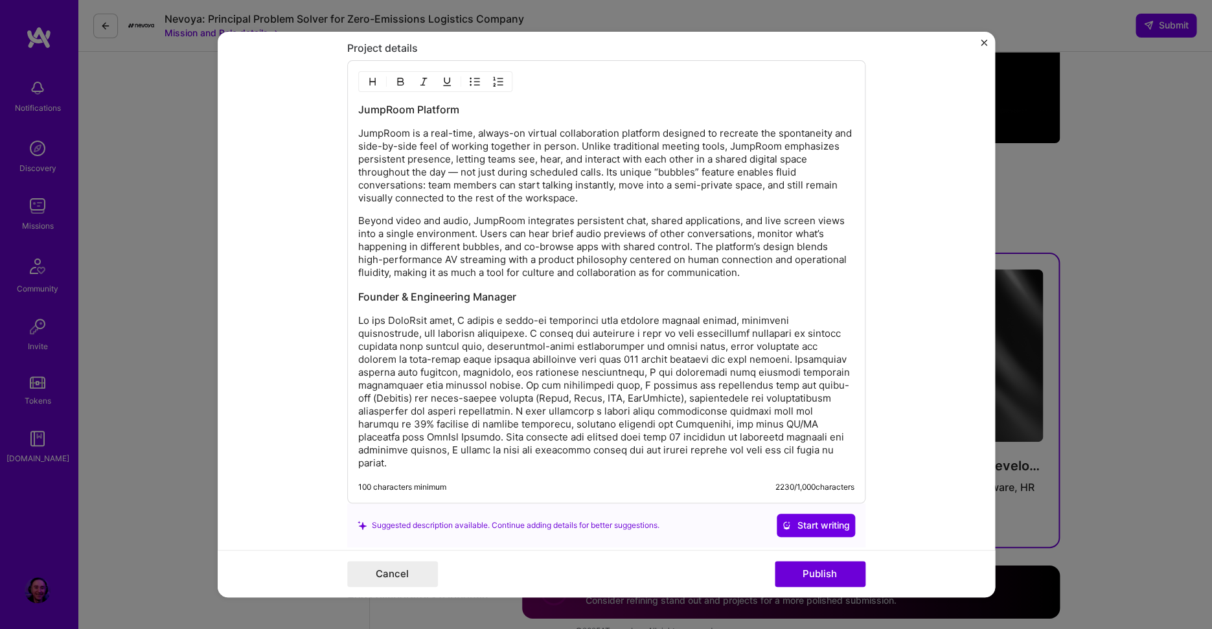
click at [548, 386] on p at bounding box center [606, 392] width 496 height 156
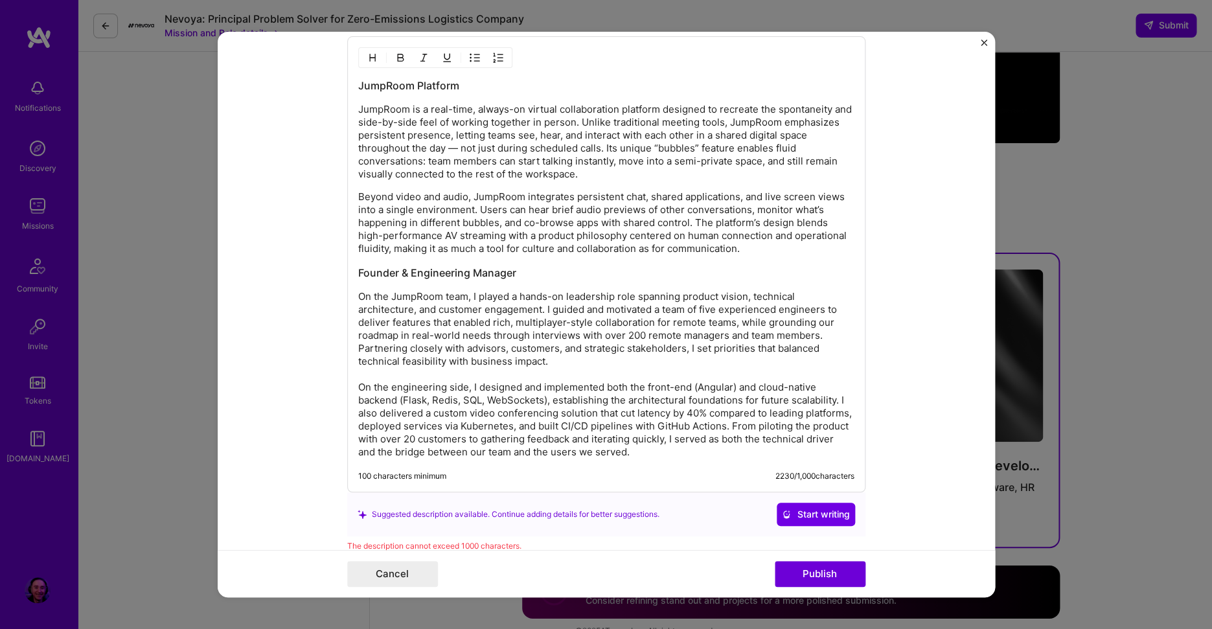
scroll to position [1413, 0]
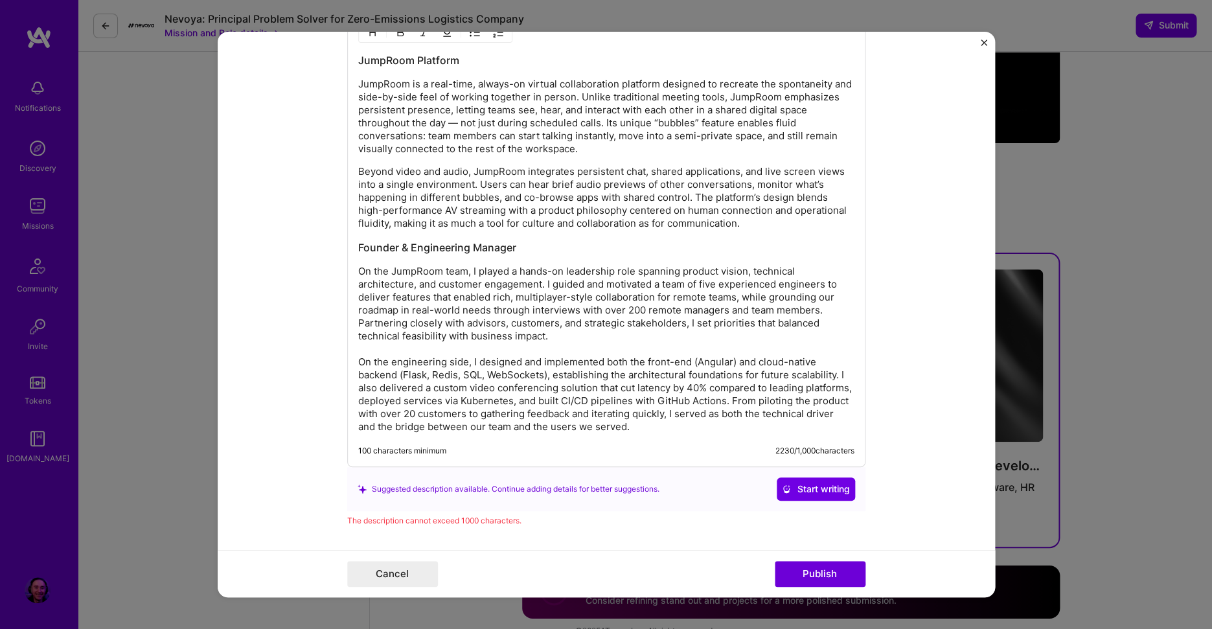
click at [465, 330] on p "On the JumpRoom team, I played a hands-on leadership role spanning product visi…" at bounding box center [606, 349] width 496 height 168
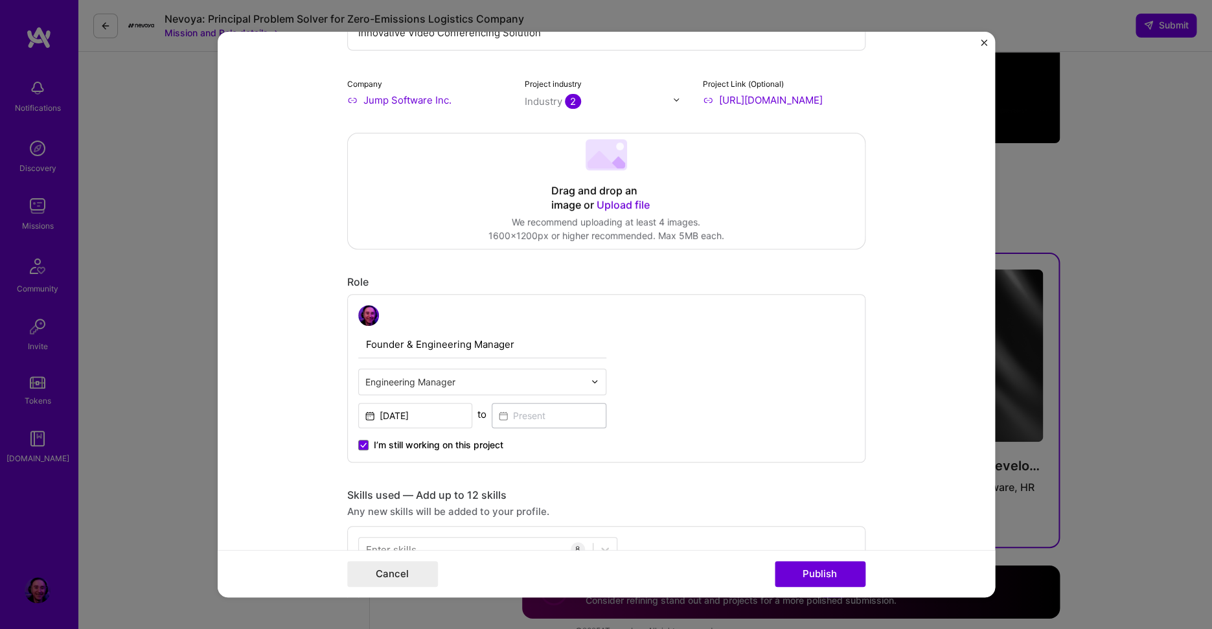
scroll to position [0, 0]
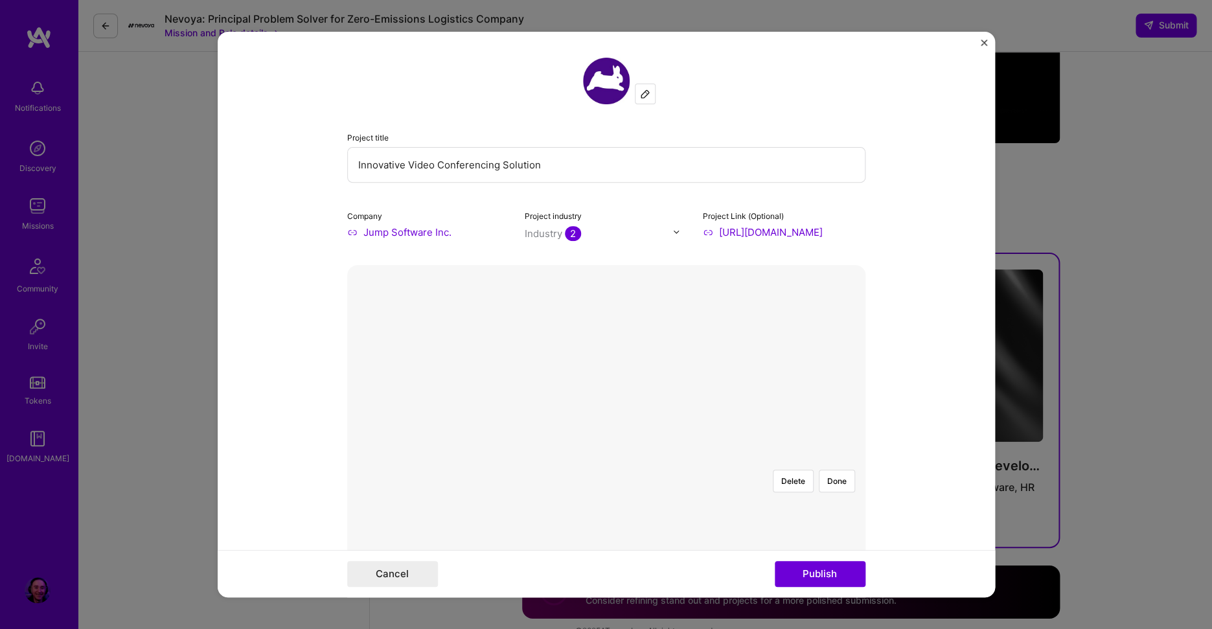
click at [607, 459] on div at bounding box center [785, 593] width 356 height 268
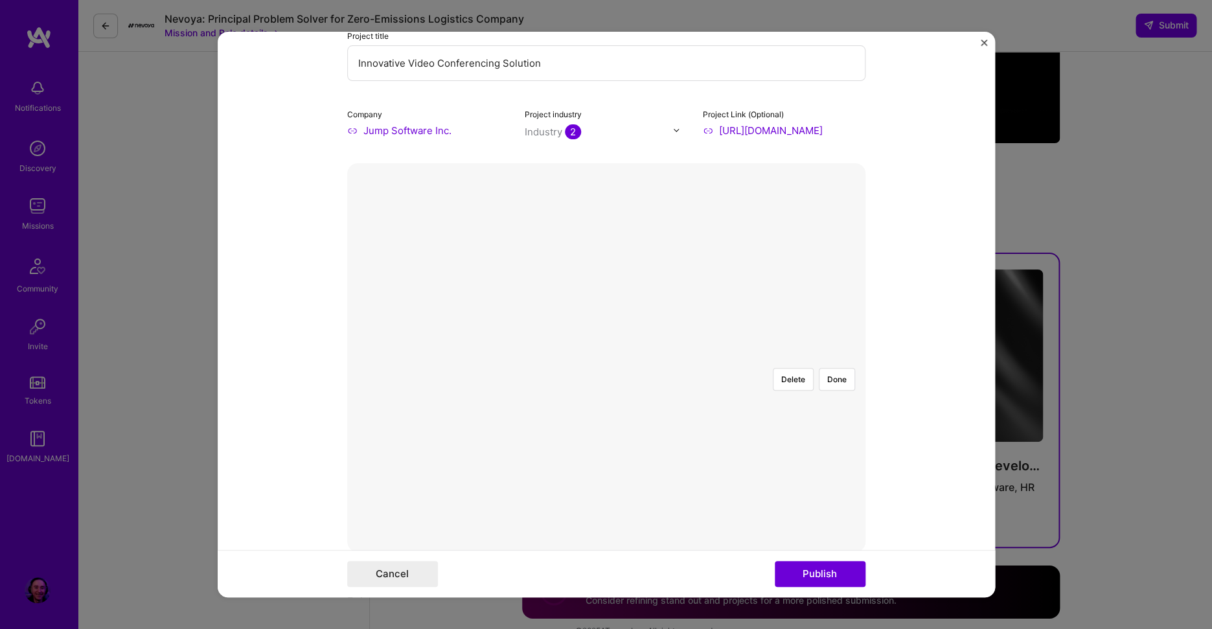
scroll to position [111, 0]
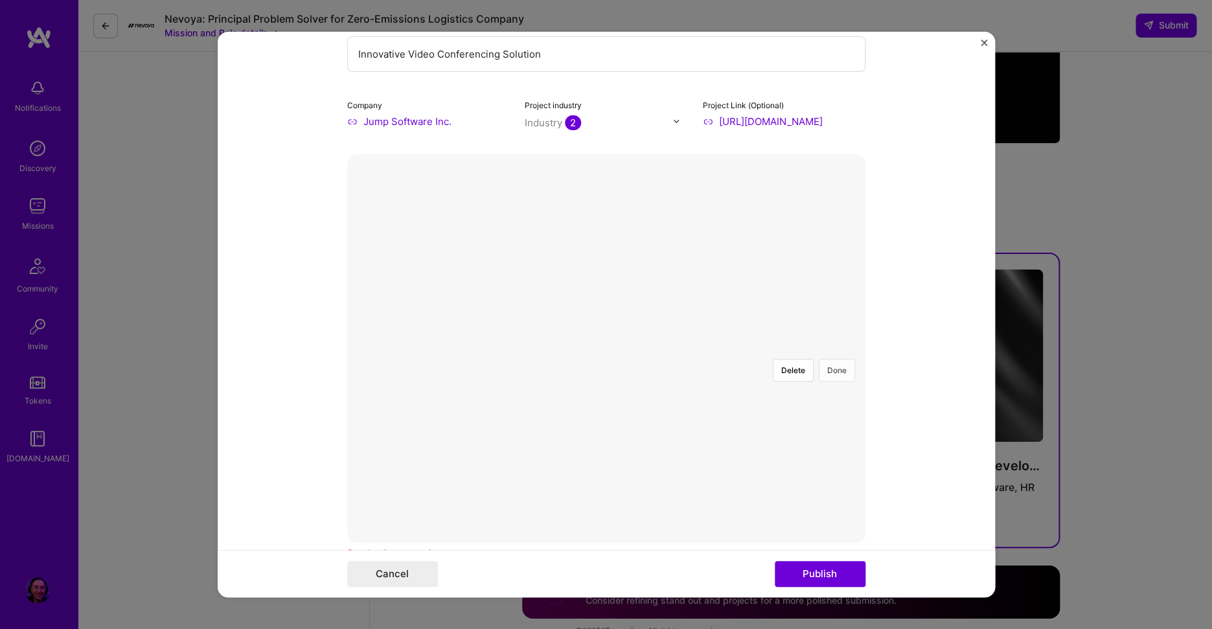
click at [835, 359] on button "Done" at bounding box center [837, 370] width 36 height 23
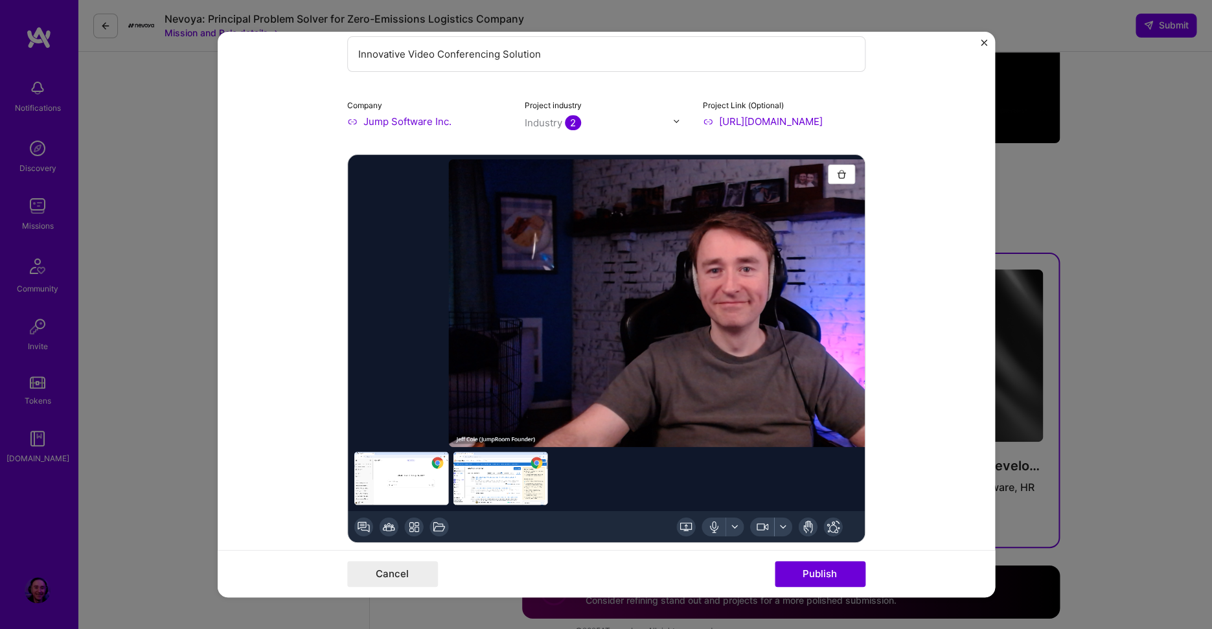
click at [295, 382] on form "Project title Innovative Video Conferencing Solution Company Jump Software Inc.…" at bounding box center [607, 315] width 778 height 566
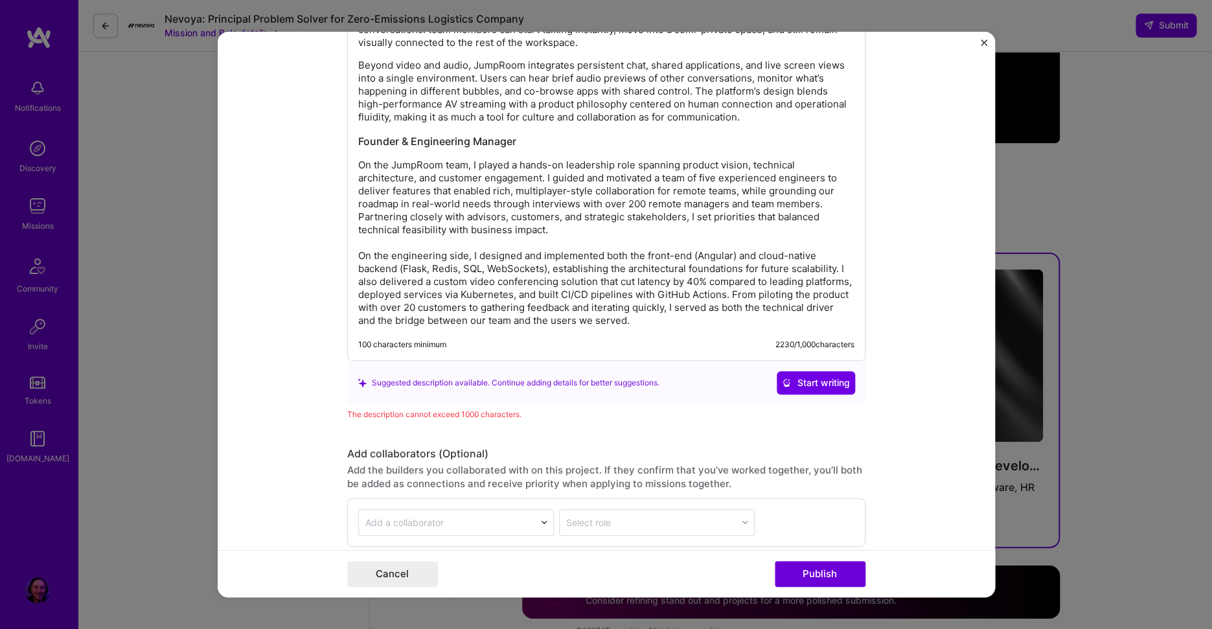
scroll to position [1685, 0]
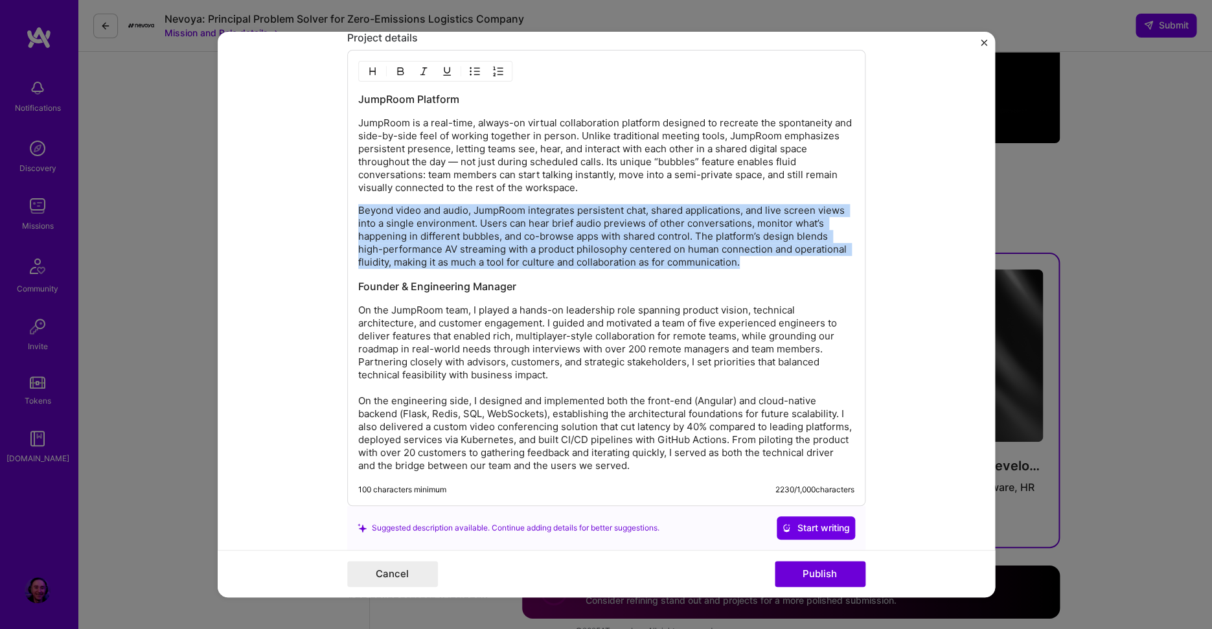
drag, startPoint x: 770, startPoint y: 263, endPoint x: 340, endPoint y: 198, distance: 435.8
click at [340, 198] on form "Project title Innovative Video Conferencing Solution Company Jump Software Inc.…" at bounding box center [607, 315] width 778 height 566
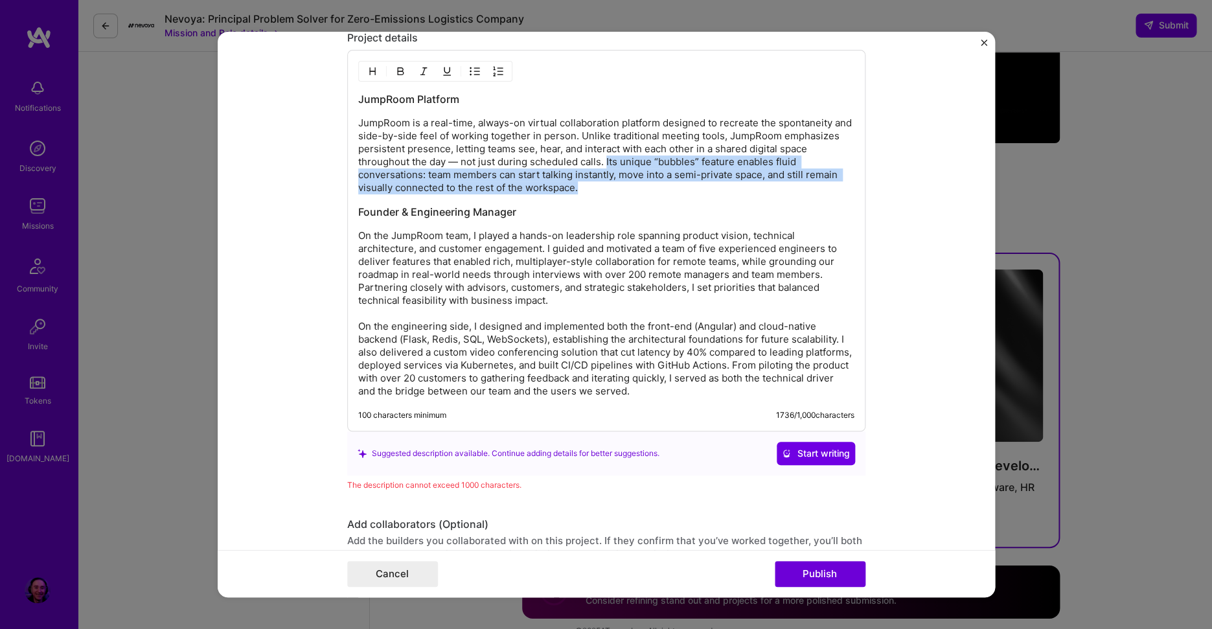
drag, startPoint x: 593, startPoint y: 193, endPoint x: 633, endPoint y: 161, distance: 51.6
click at [633, 161] on p "JumpRoom is a real-time, always-on virtual collaboration platform designed to r…" at bounding box center [606, 156] width 496 height 78
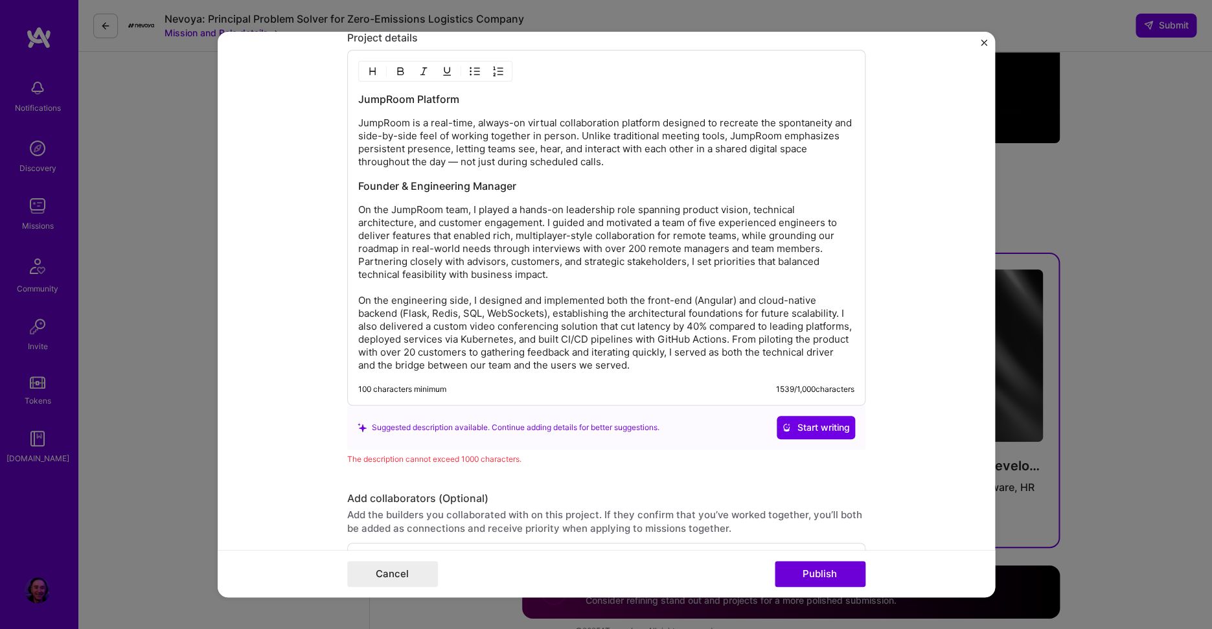
drag, startPoint x: 634, startPoint y: 162, endPoint x: 332, endPoint y: 98, distance: 309.3
click at [332, 98] on form "Project title Innovative Video Conferencing Solution Company Jump Software Inc.…" at bounding box center [607, 315] width 778 height 566
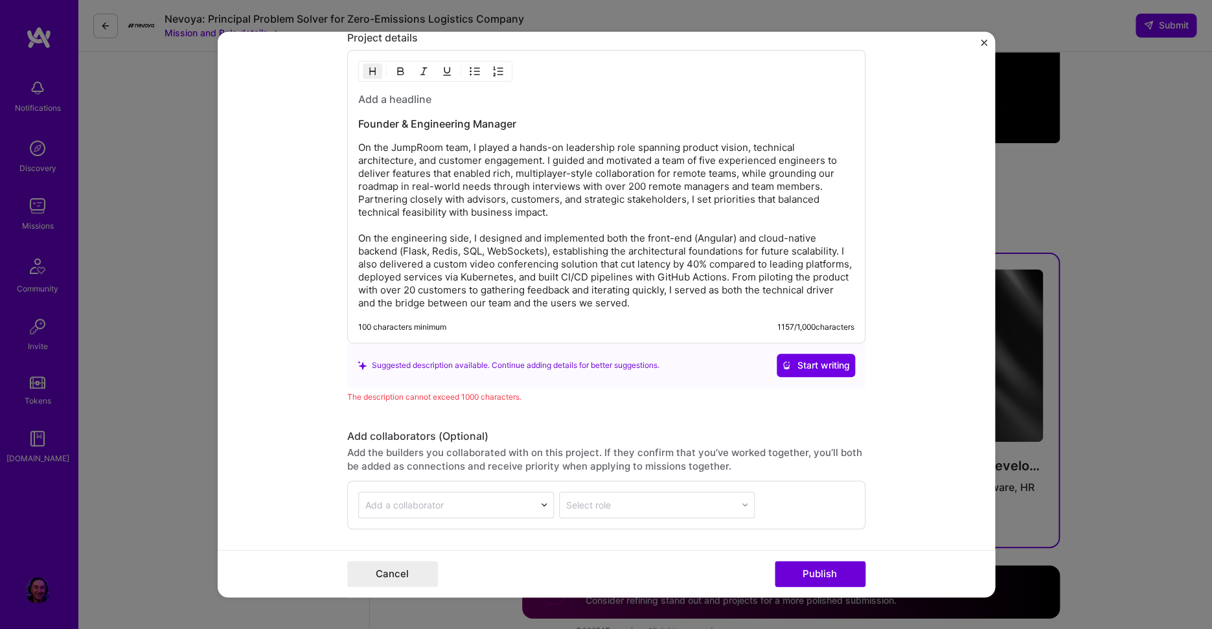
click at [353, 123] on div "Founder & Engineering Manager On the JumpRoom team, I played a hands-on leaders…" at bounding box center [606, 197] width 518 height 294
click at [358, 122] on h3 "Founder & Engineering Manager" at bounding box center [606, 124] width 496 height 14
click at [474, 185] on p "On the JumpRoom team, I played a hands-on leadership role spanning product visi…" at bounding box center [606, 225] width 496 height 168
click at [358, 124] on h3 "Founder & Engineering Manager" at bounding box center [606, 124] width 496 height 14
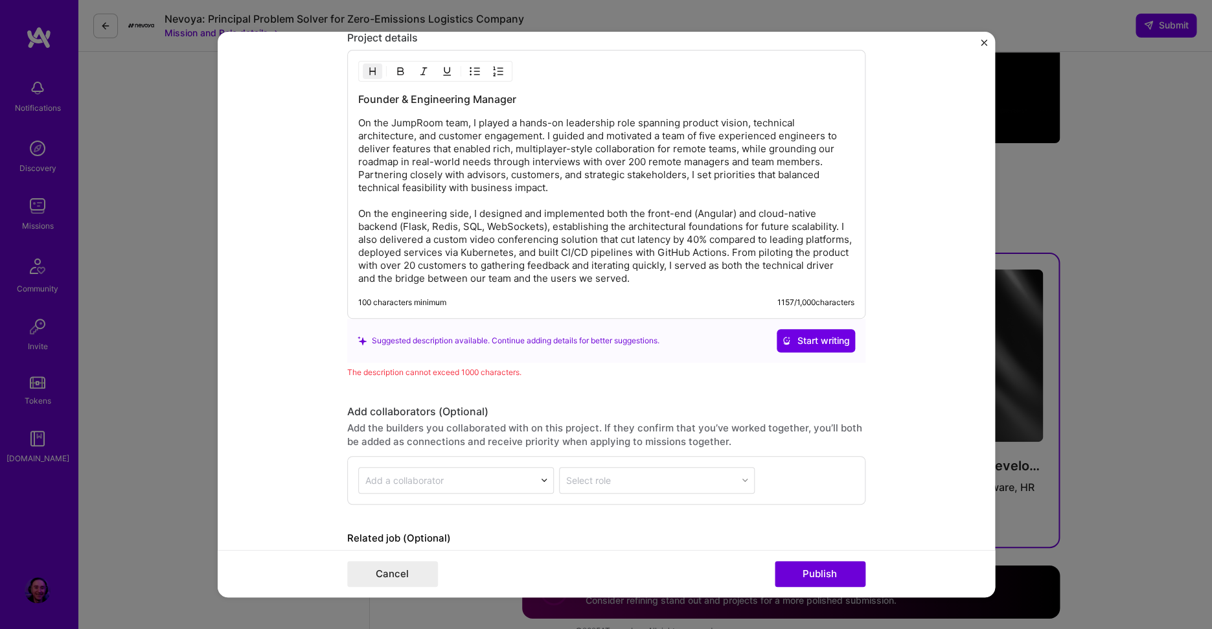
click at [559, 225] on p "On the JumpRoom team, I played a hands-on leadership role spanning product visi…" at bounding box center [606, 201] width 496 height 168
drag, startPoint x: 398, startPoint y: 253, endPoint x: 770, endPoint y: 255, distance: 371.9
click at [770, 255] on p "On the JumpRoom team, I played a hands-on leadership role spanning product visi…" at bounding box center [606, 201] width 496 height 168
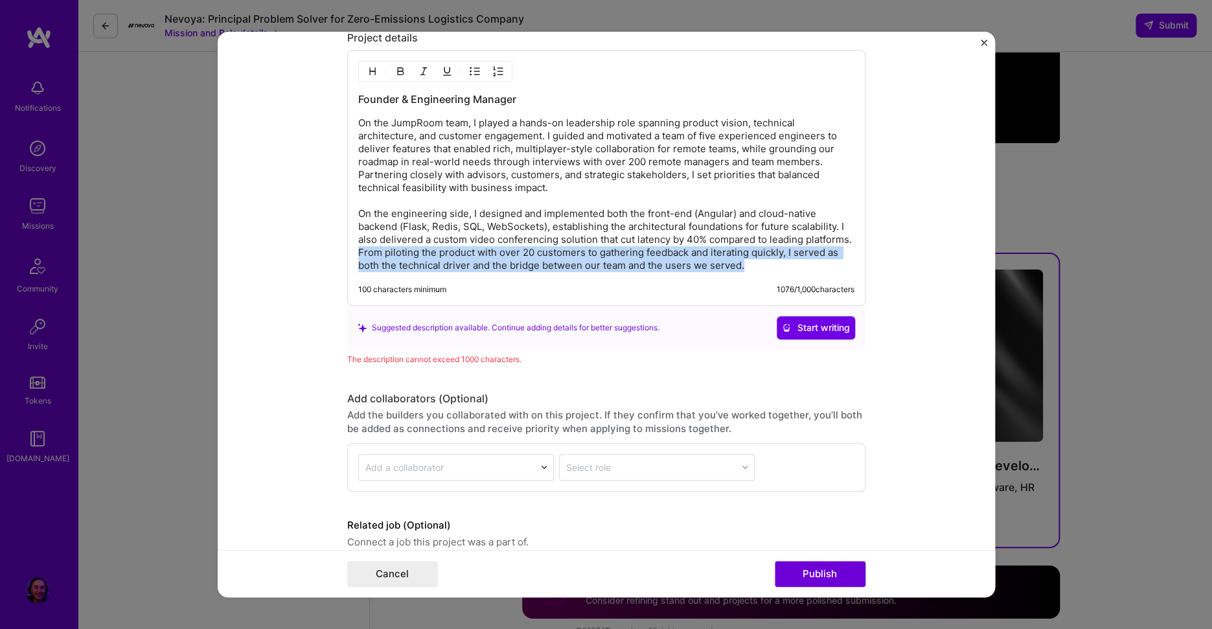
drag, startPoint x: 401, startPoint y: 252, endPoint x: 753, endPoint y: 275, distance: 352.6
click at [753, 275] on div "Founder & Engineering Manager On the JumpRoom team, I played a hands-on leaders…" at bounding box center [606, 178] width 518 height 256
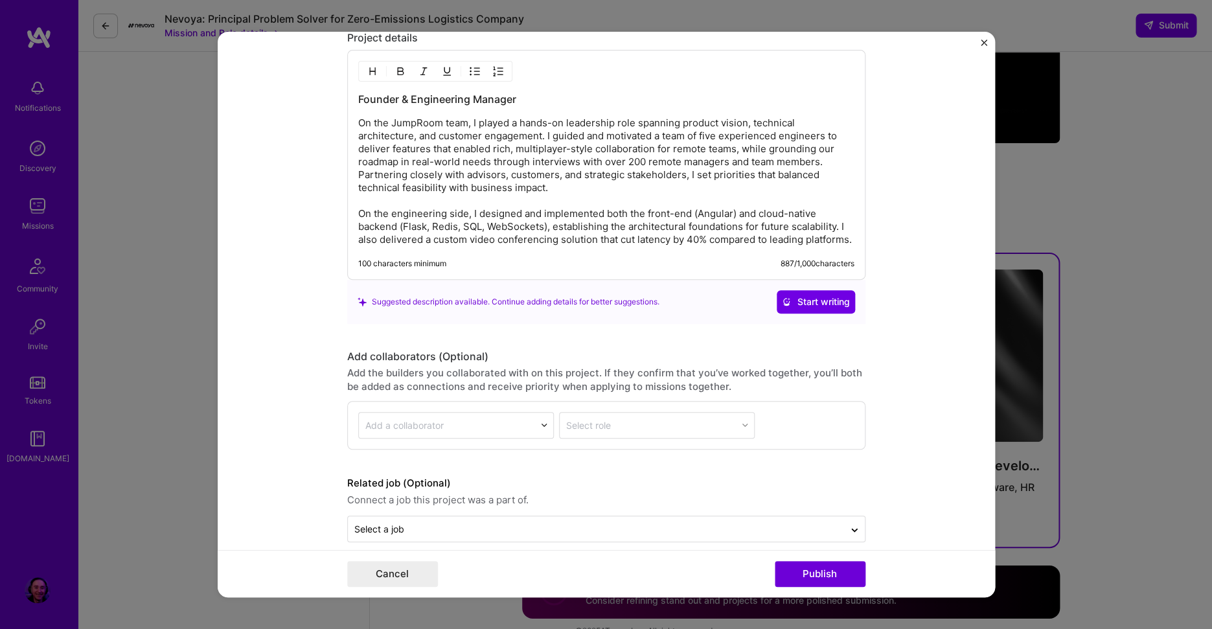
click at [309, 315] on form "Project title Innovative Video Conferencing Solution Company Jump Software Inc.…" at bounding box center [607, 315] width 778 height 566
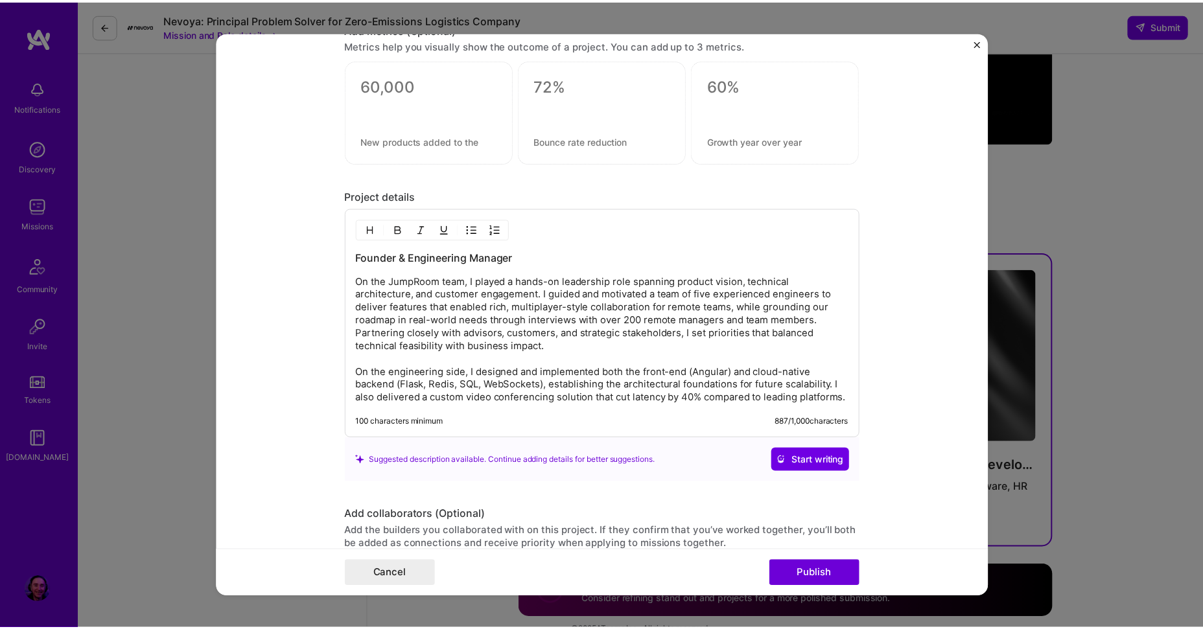
scroll to position [1701, 0]
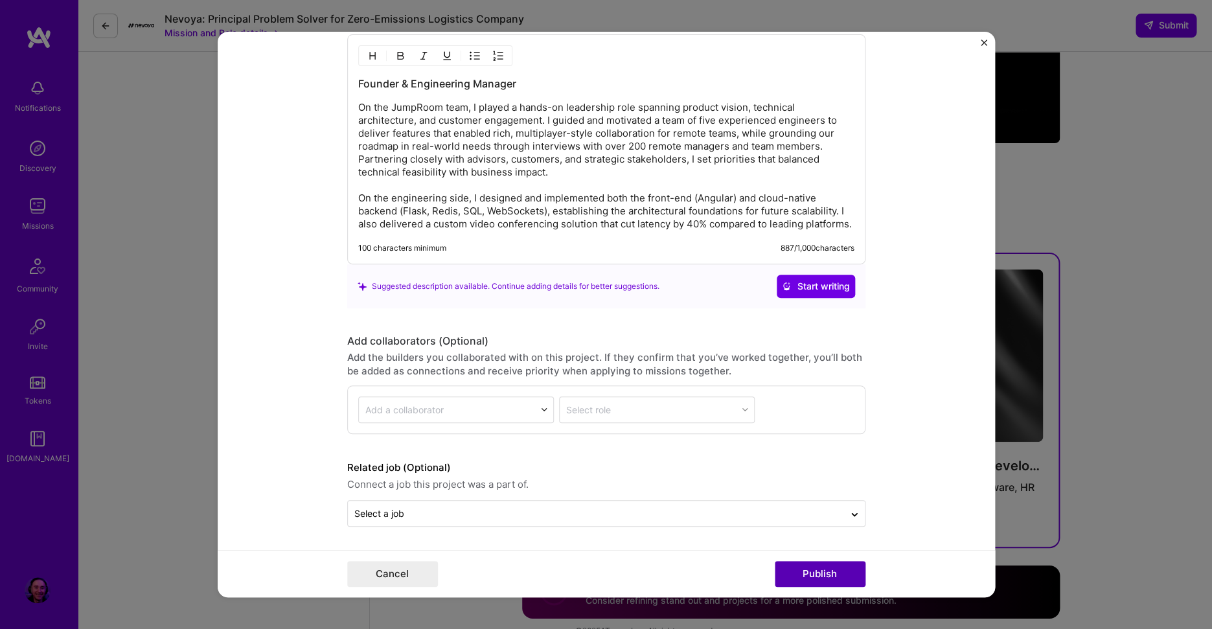
click at [817, 577] on button "Publish" at bounding box center [820, 574] width 91 height 26
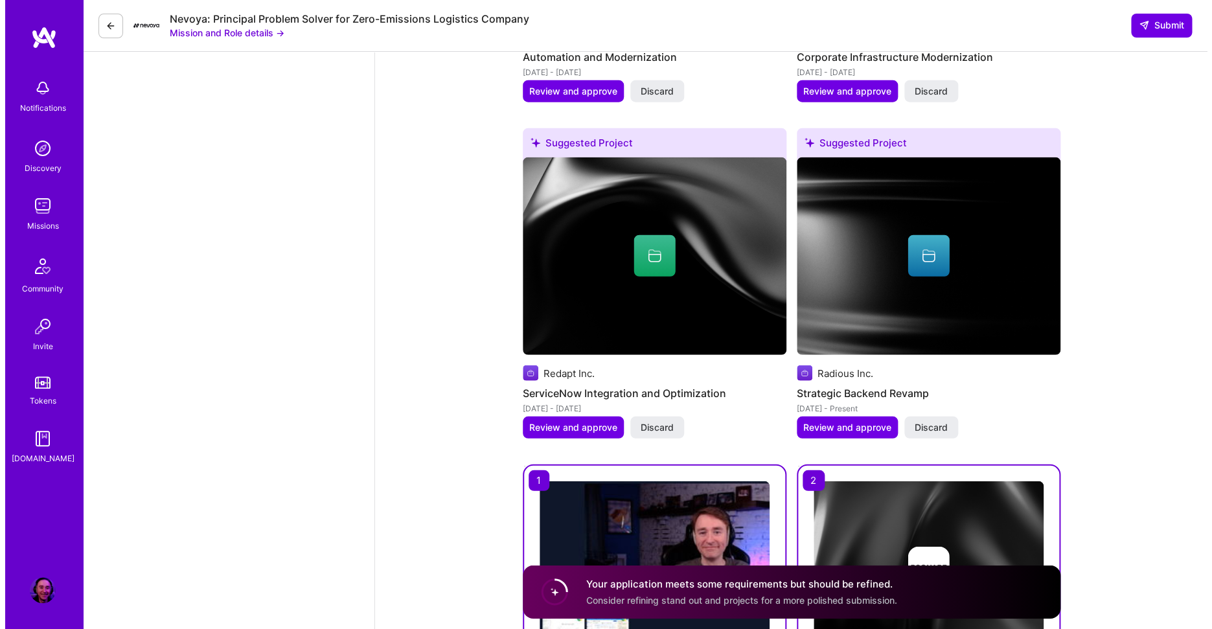
scroll to position [1722, 0]
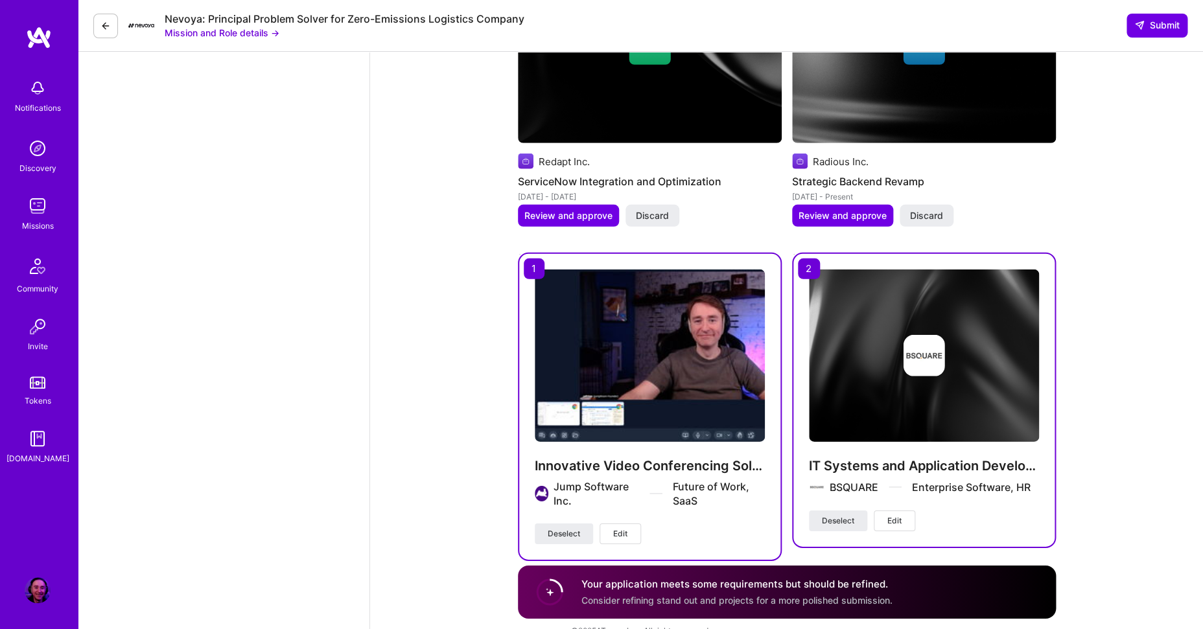
click at [888, 515] on span "Edit" at bounding box center [894, 521] width 14 height 12
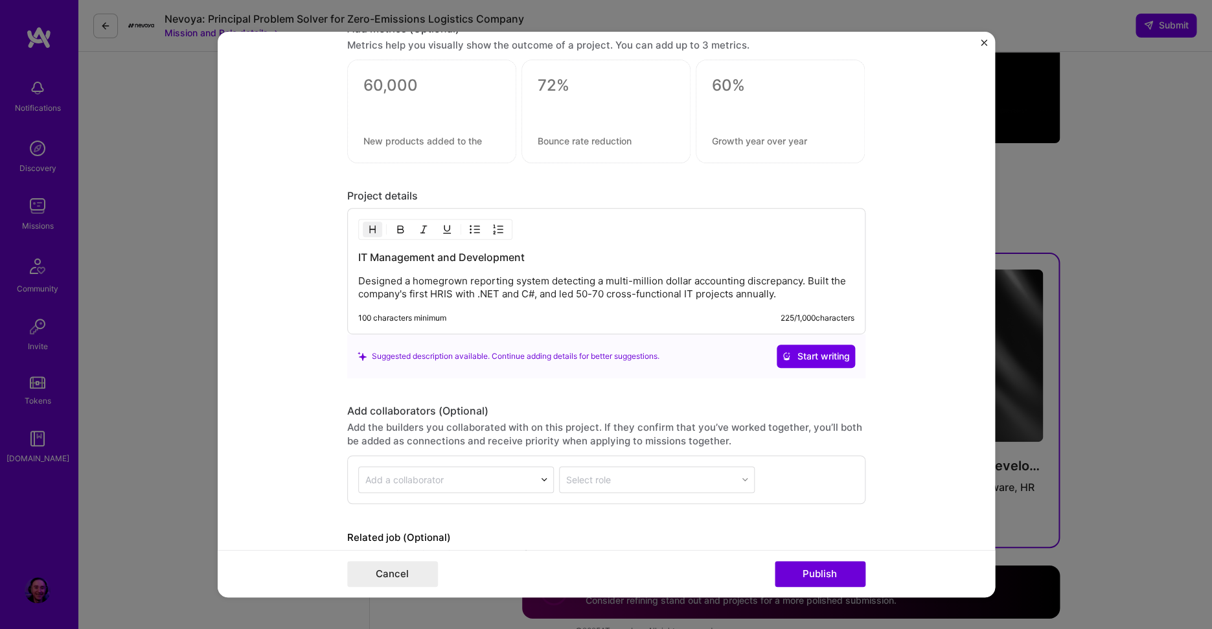
scroll to position [1381, 0]
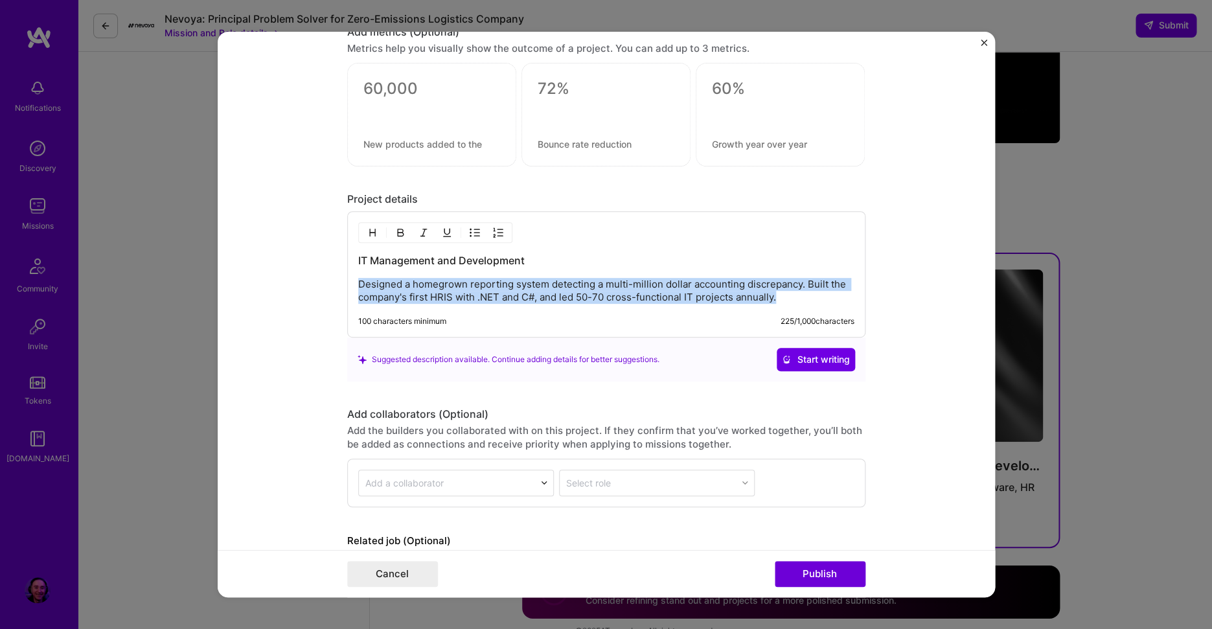
drag, startPoint x: 786, startPoint y: 299, endPoint x: 297, endPoint y: 281, distance: 489.5
click at [297, 281] on form "Project title IT Systems and Application Development Company BSQUARE Project in…" at bounding box center [607, 315] width 778 height 566
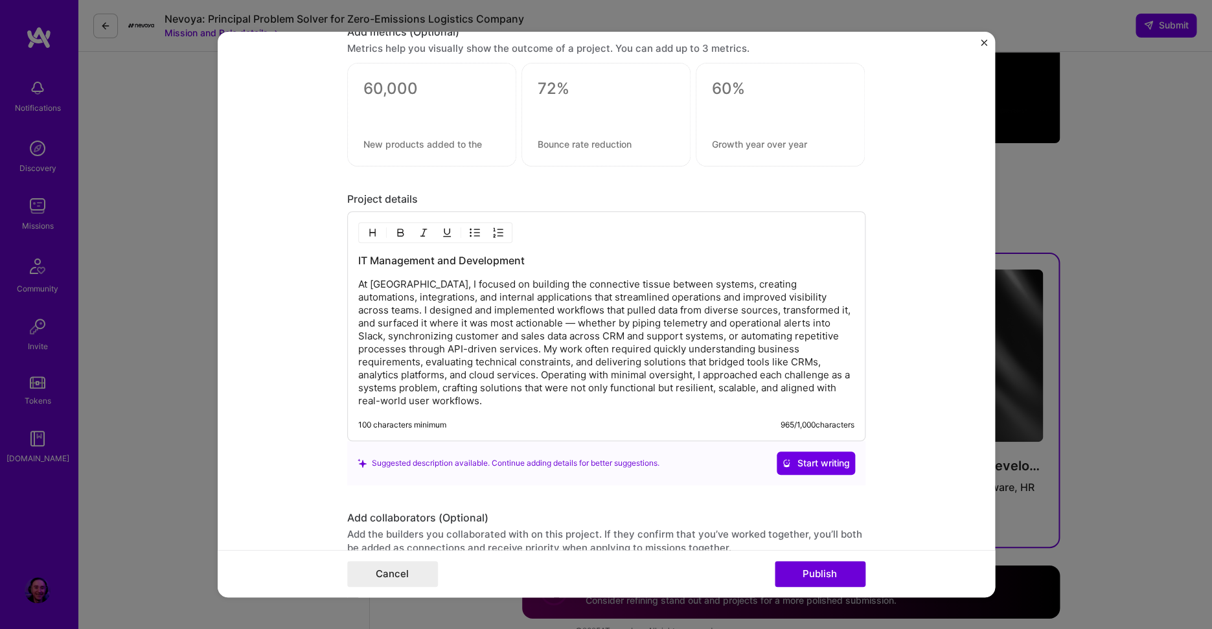
click at [360, 260] on h3 "IT Management and Development" at bounding box center [606, 260] width 496 height 14
click at [503, 333] on p "At Bsquare, I focused on building the connective tissue between systems, creati…" at bounding box center [606, 343] width 496 height 130
click at [499, 324] on p "At Bsquare, I focused on building the connective tissue between systems, creati…" at bounding box center [606, 343] width 496 height 130
click at [772, 323] on p "At Bsquare, I focused on building the connective tissue between systems, creati…" at bounding box center [606, 343] width 496 height 130
click at [472, 354] on p "At Bsquare, I focused on building the connective tissue between systems, creati…" at bounding box center [606, 343] width 496 height 130
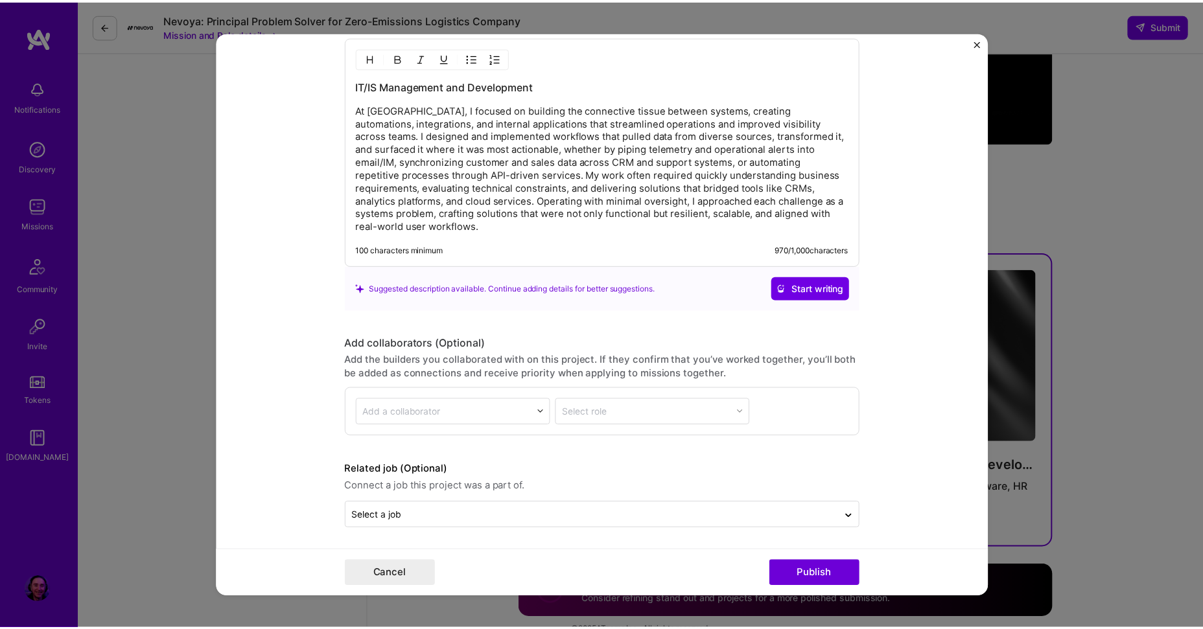
scroll to position [1558, 0]
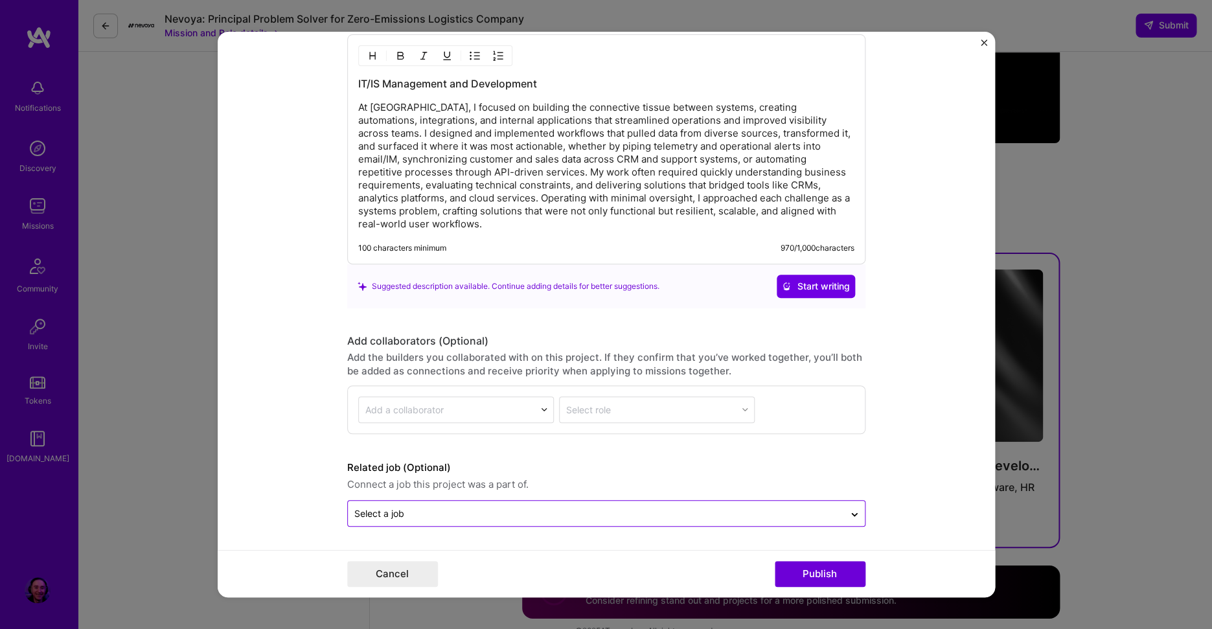
click at [480, 515] on input "text" at bounding box center [595, 514] width 483 height 14
click at [923, 517] on form "Project title IT Systems and Application Development Company BSQUARE Project in…" at bounding box center [607, 315] width 778 height 566
click at [826, 573] on button "Publish" at bounding box center [820, 574] width 91 height 26
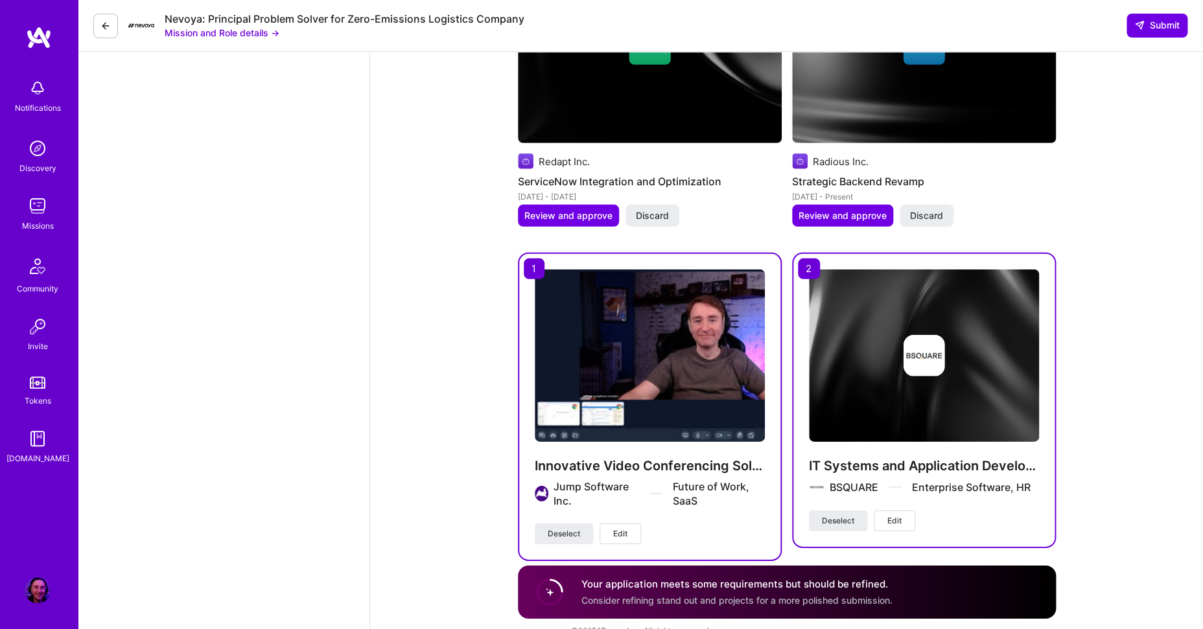
click at [564, 590] on icon at bounding box center [549, 592] width 32 height 32
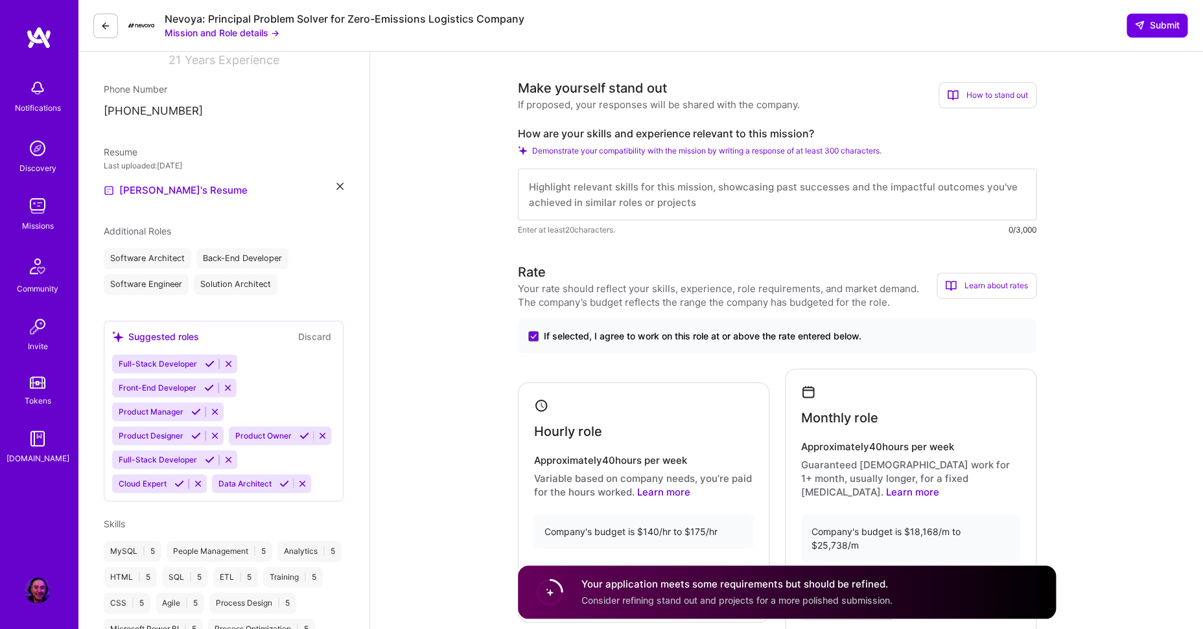
scroll to position [209, 0]
click at [201, 432] on icon at bounding box center [196, 437] width 10 height 10
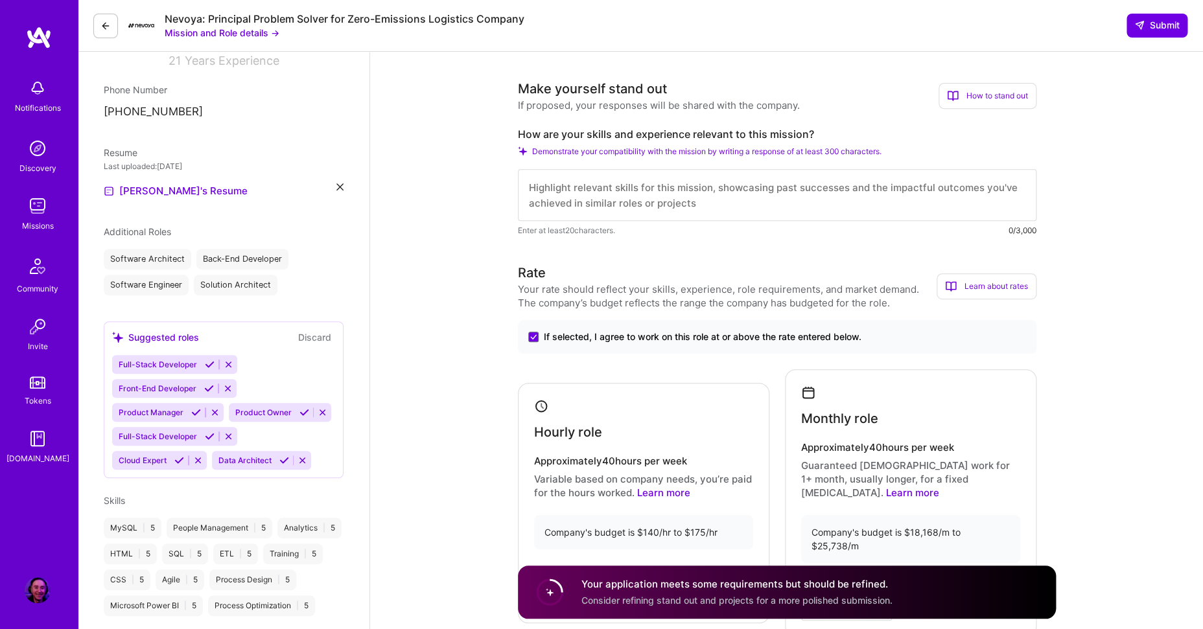
click at [207, 439] on icon at bounding box center [210, 437] width 10 height 10
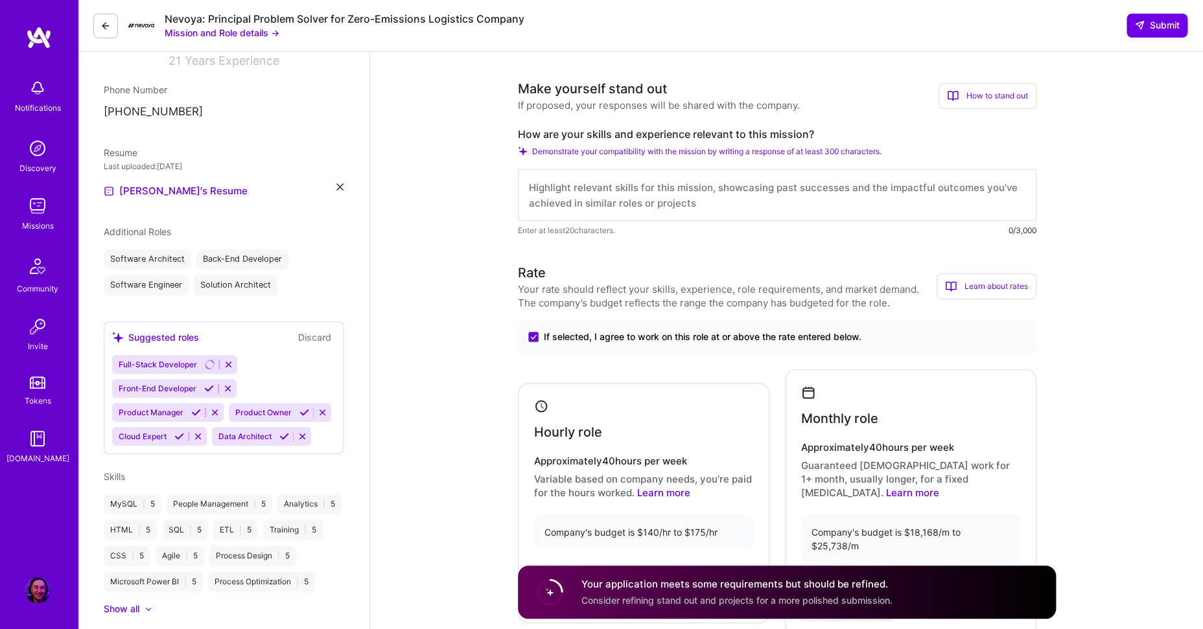
click at [299, 408] on icon at bounding box center [304, 413] width 10 height 10
click at [207, 389] on icon at bounding box center [209, 389] width 10 height 10
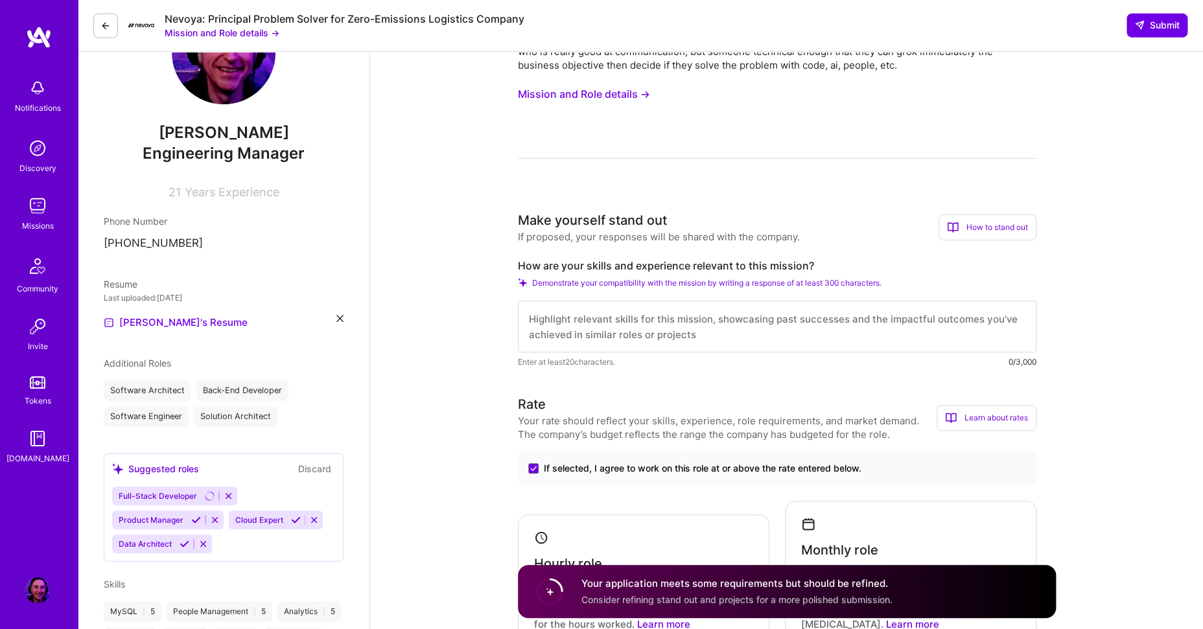
scroll to position [0, 0]
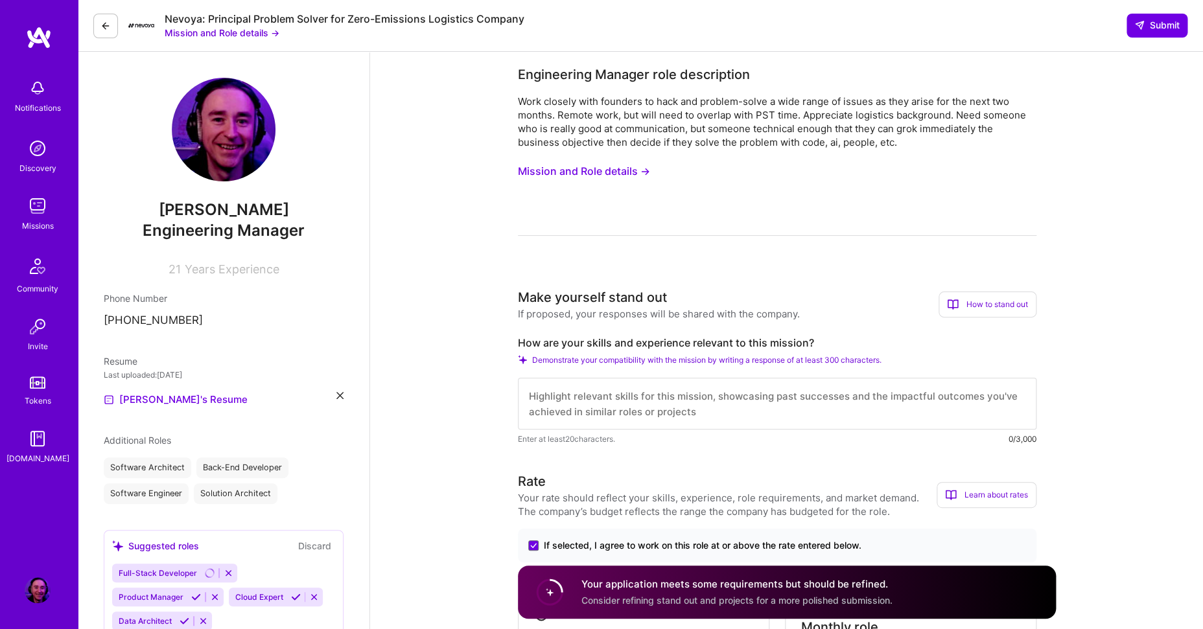
click at [614, 404] on textarea at bounding box center [777, 404] width 518 height 52
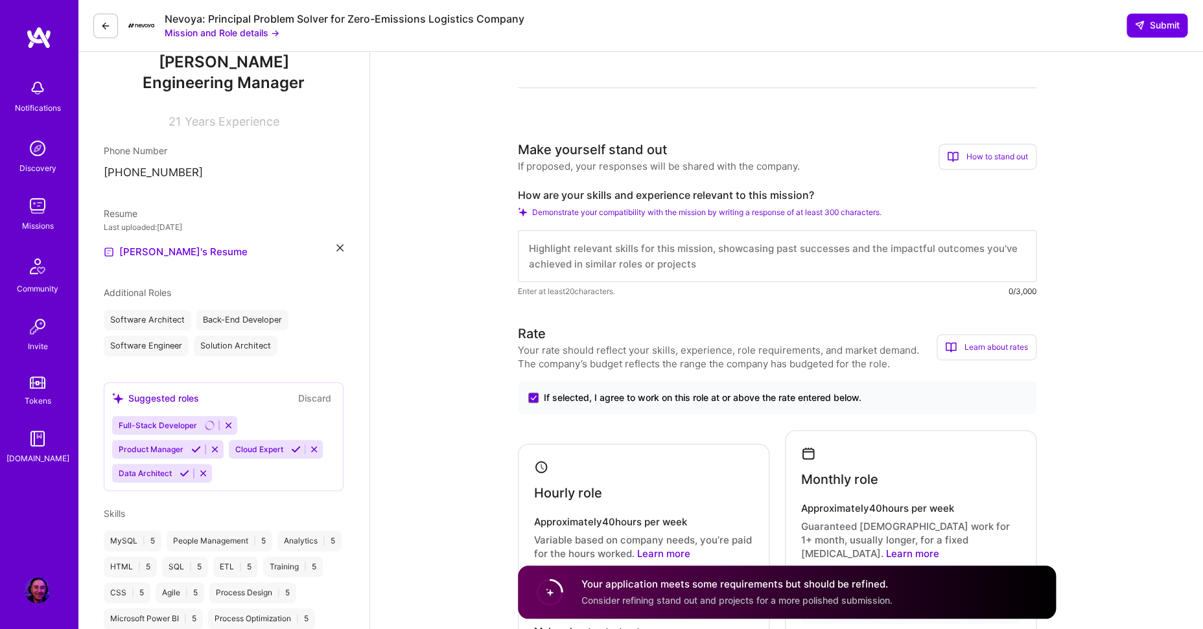
scroll to position [114, 0]
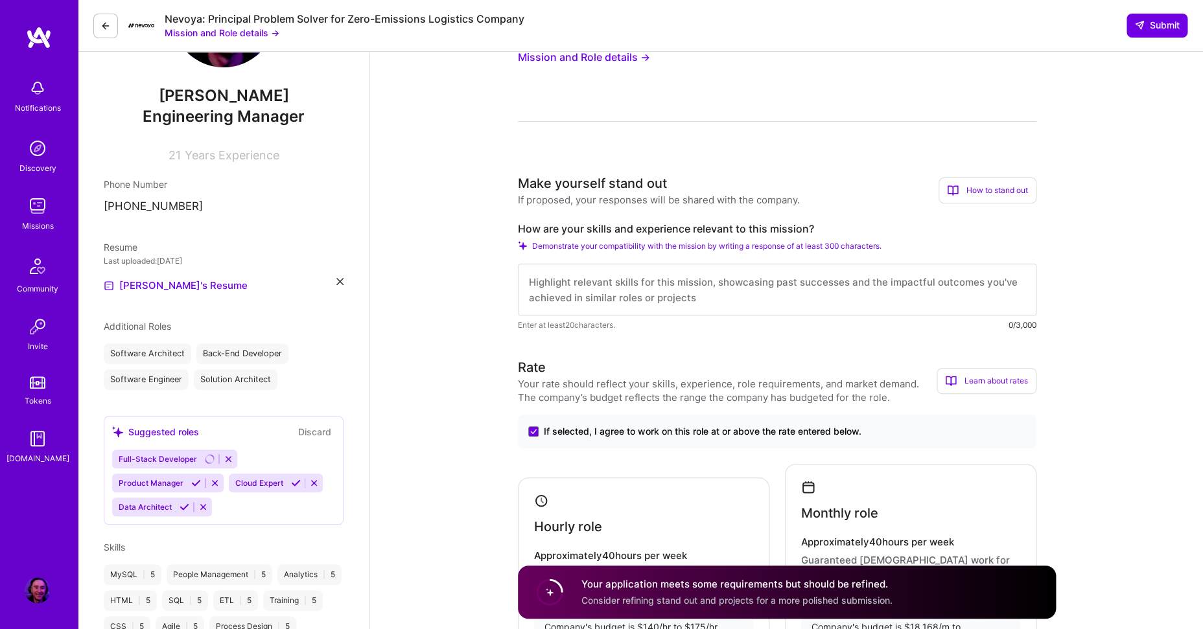
click at [664, 288] on textarea at bounding box center [777, 290] width 518 height 52
click at [578, 286] on textarea at bounding box center [777, 290] width 518 height 52
paste textarea "Dear [Hiring Manager], I’m excited to apply for the Operations-Focused Engineer…"
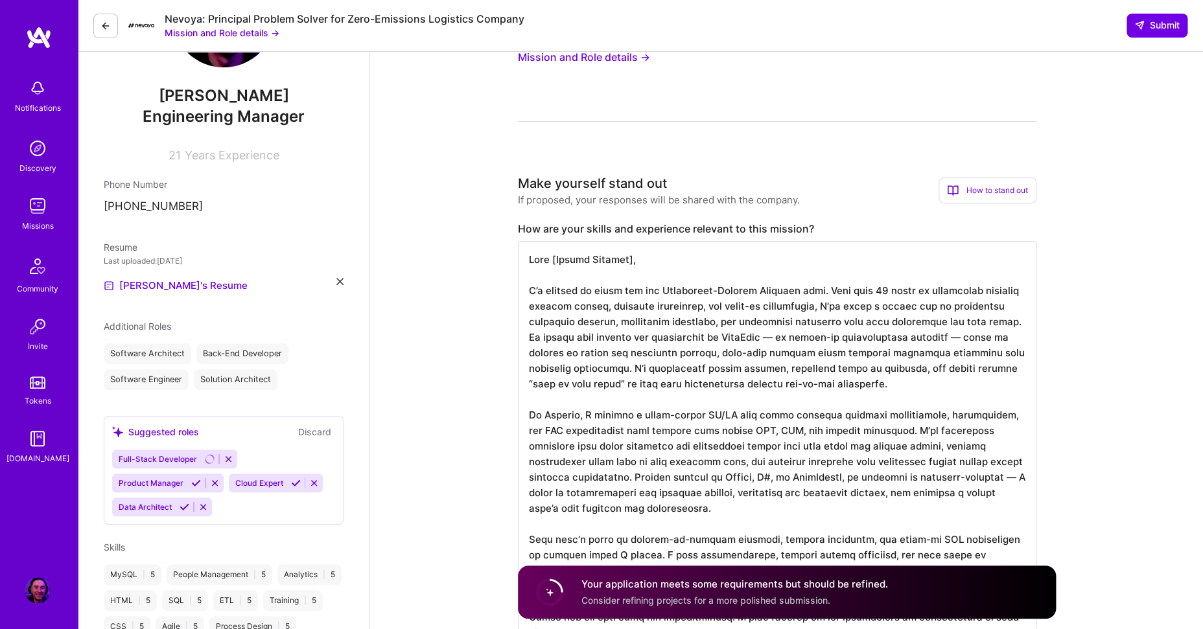
scroll to position [172, 0]
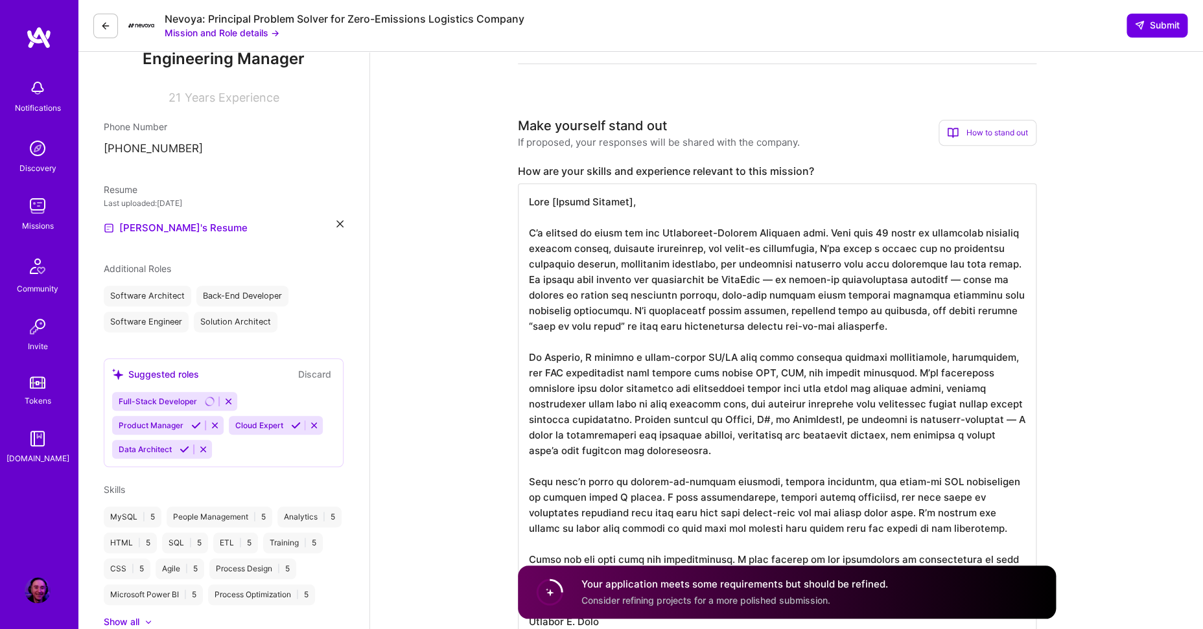
click at [798, 279] on textarea at bounding box center [777, 411] width 518 height 456
click at [968, 283] on textarea at bounding box center [777, 411] width 518 height 456
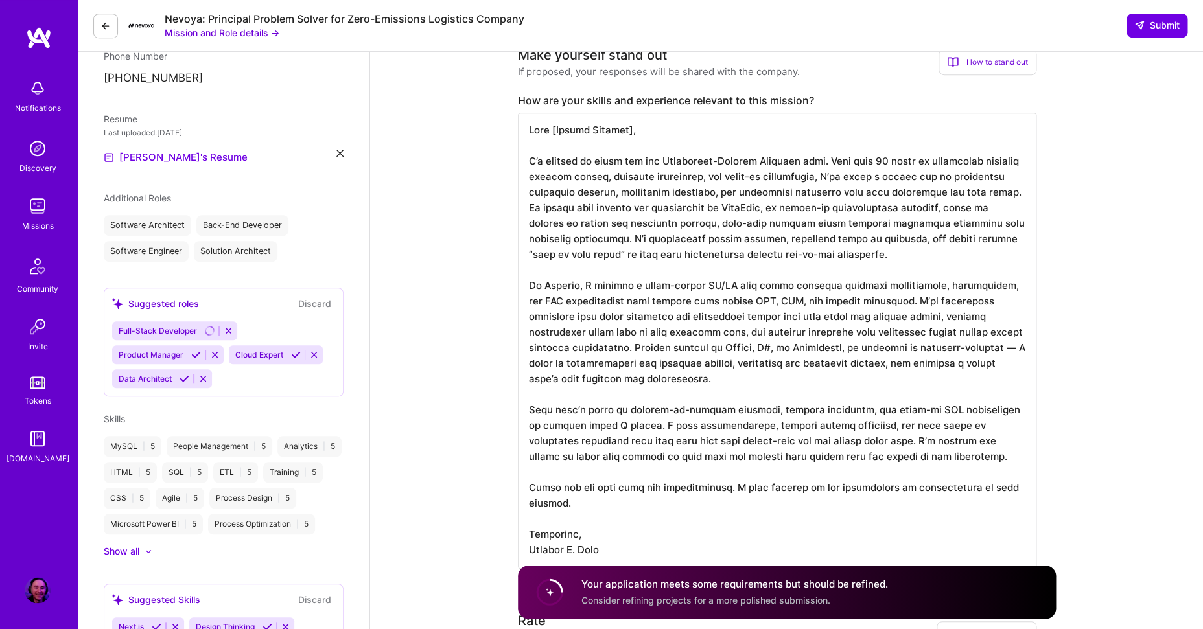
scroll to position [244, 0]
click at [966, 285] on textarea at bounding box center [777, 339] width 518 height 456
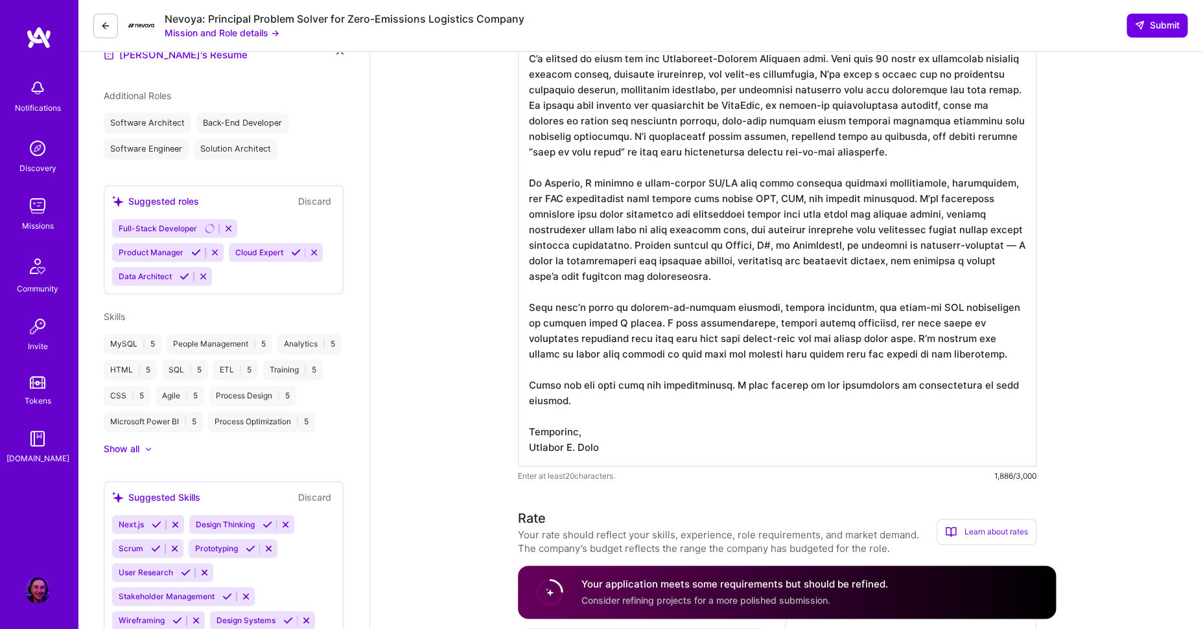
scroll to position [348, 0]
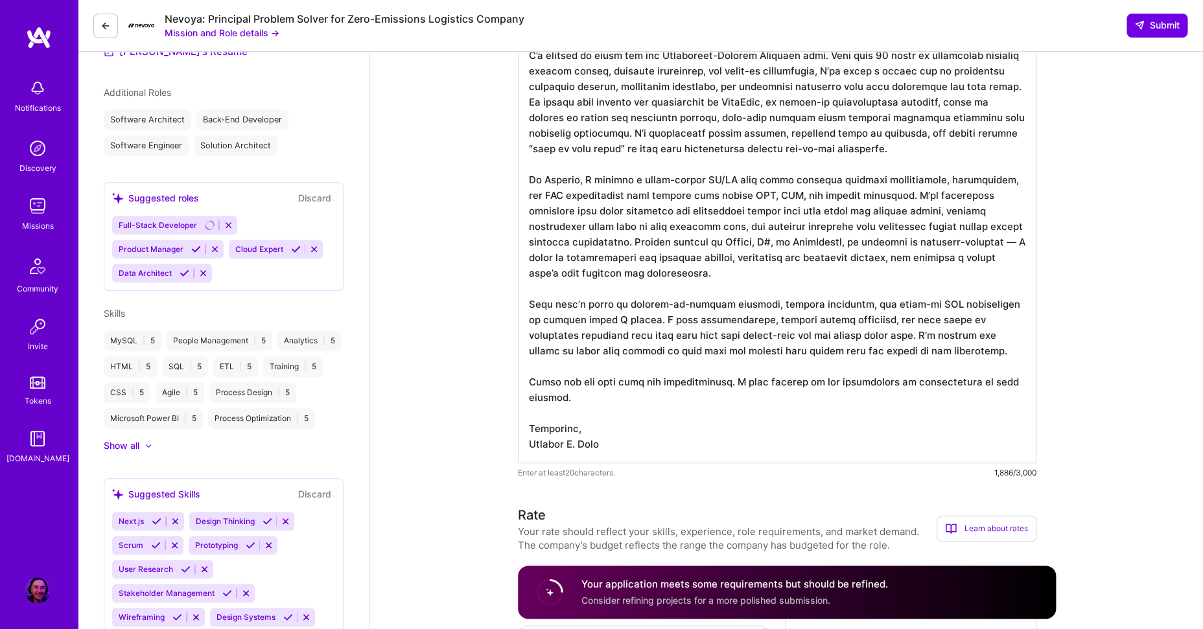
click at [912, 244] on textarea at bounding box center [777, 235] width 518 height 456
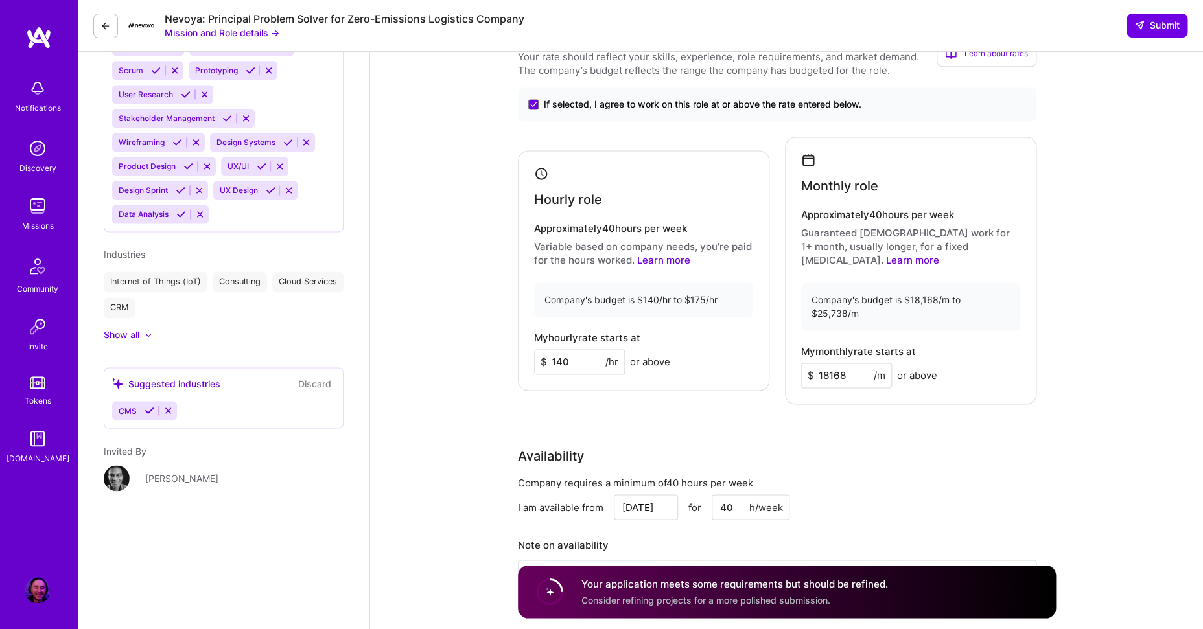
scroll to position [155, 0]
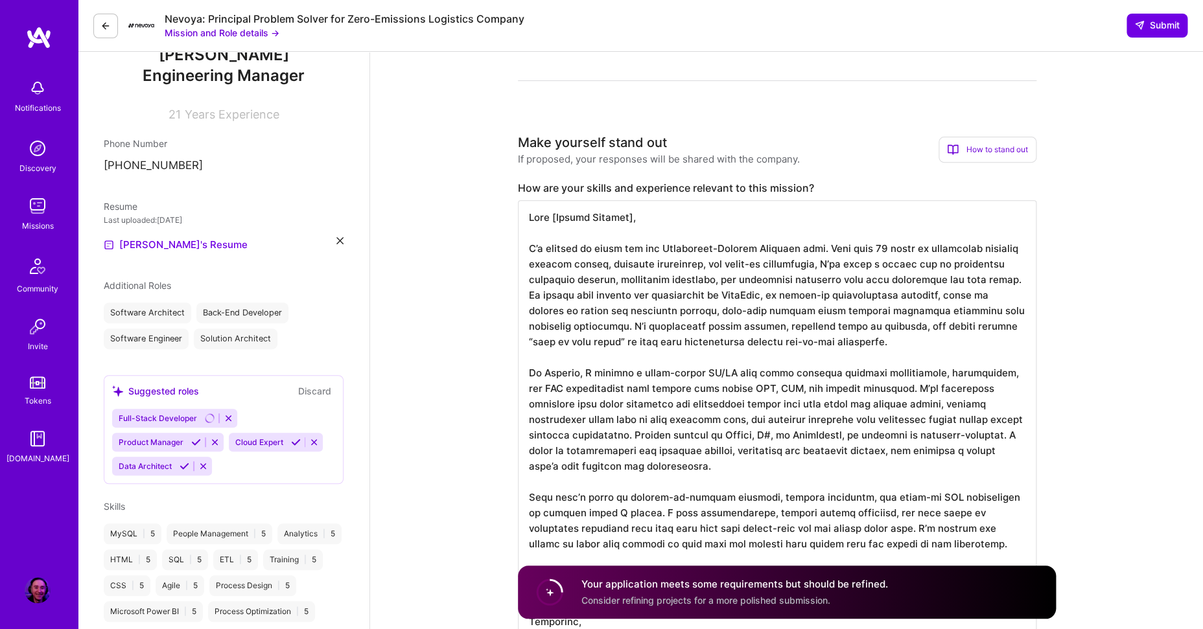
type textarea "Dear [Hiring Manager], I’m excited to apply for the Operations-Focused Engineer…"
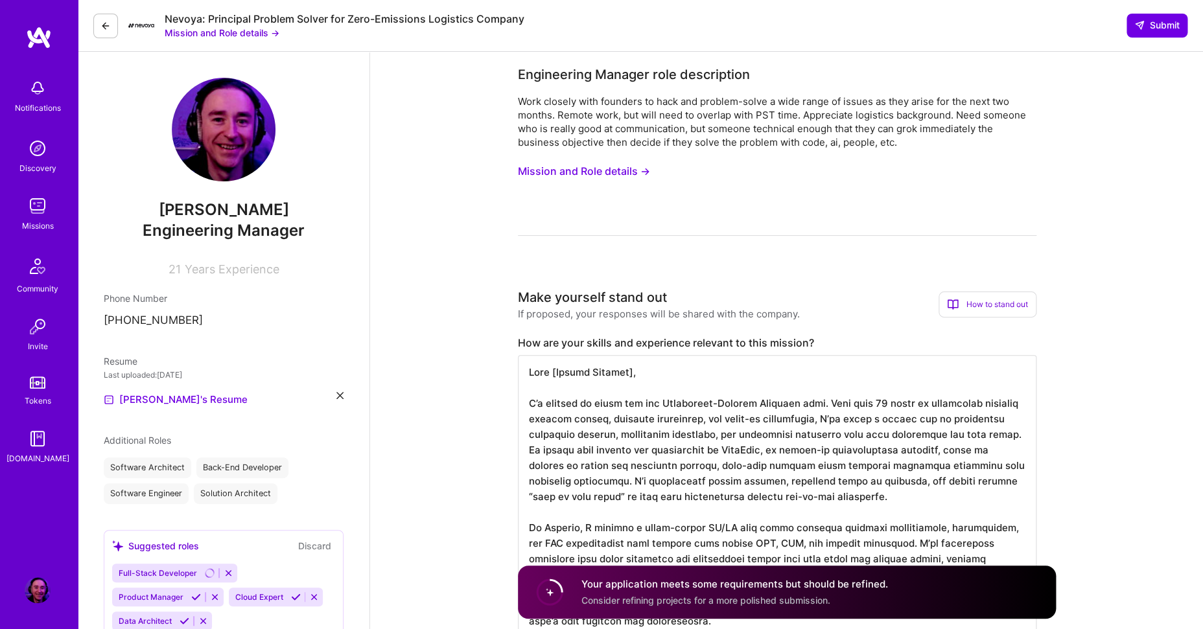
click at [612, 602] on span "Consider refining projects for a more polished submission." at bounding box center [705, 600] width 249 height 11
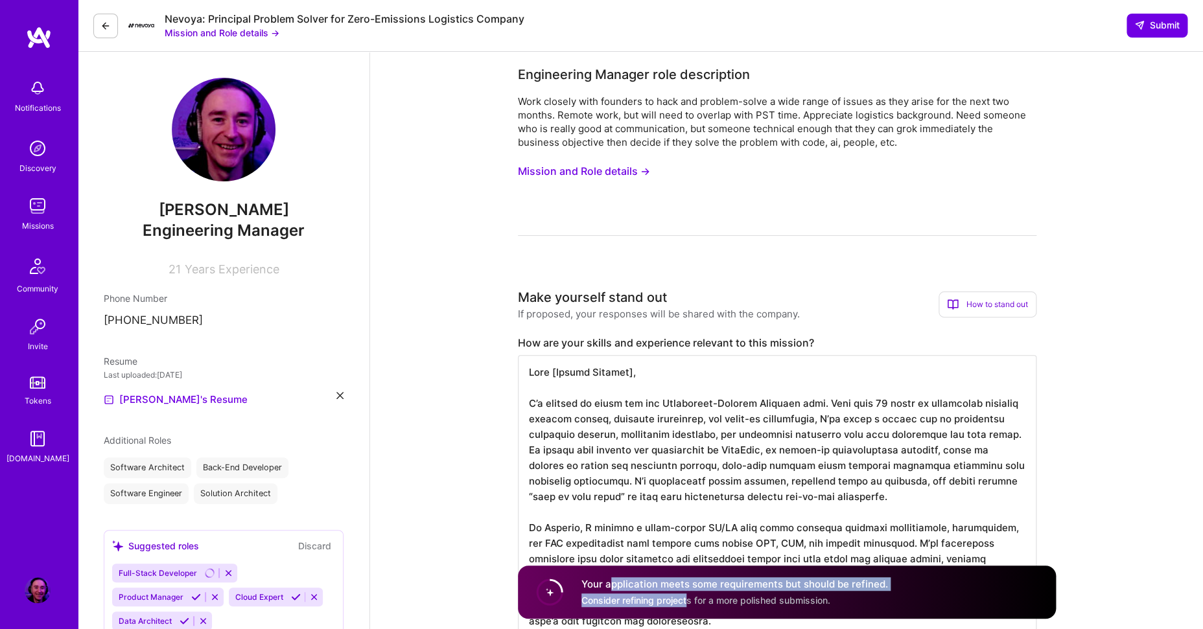
drag, startPoint x: 609, startPoint y: 586, endPoint x: 689, endPoint y: 603, distance: 81.3
click at [689, 603] on div "Your application meets some requirements but should be refined. Consider refini…" at bounding box center [734, 592] width 306 height 30
click at [689, 603] on span "Consider refining projects for a more polished submission." at bounding box center [705, 600] width 249 height 11
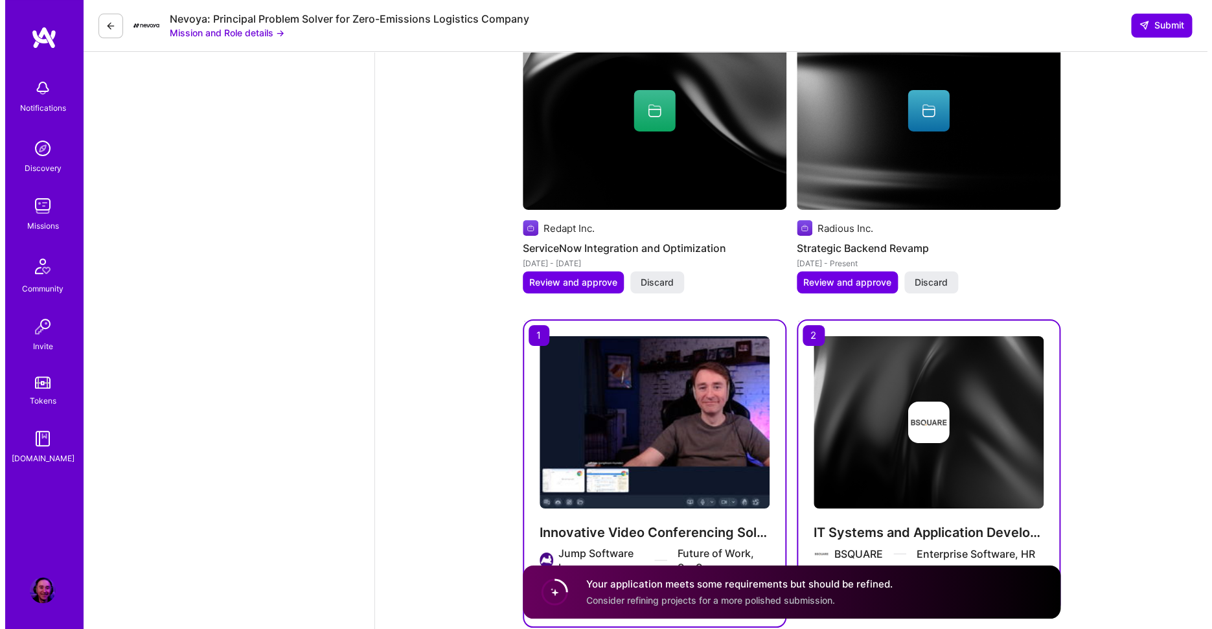
scroll to position [2104, 0]
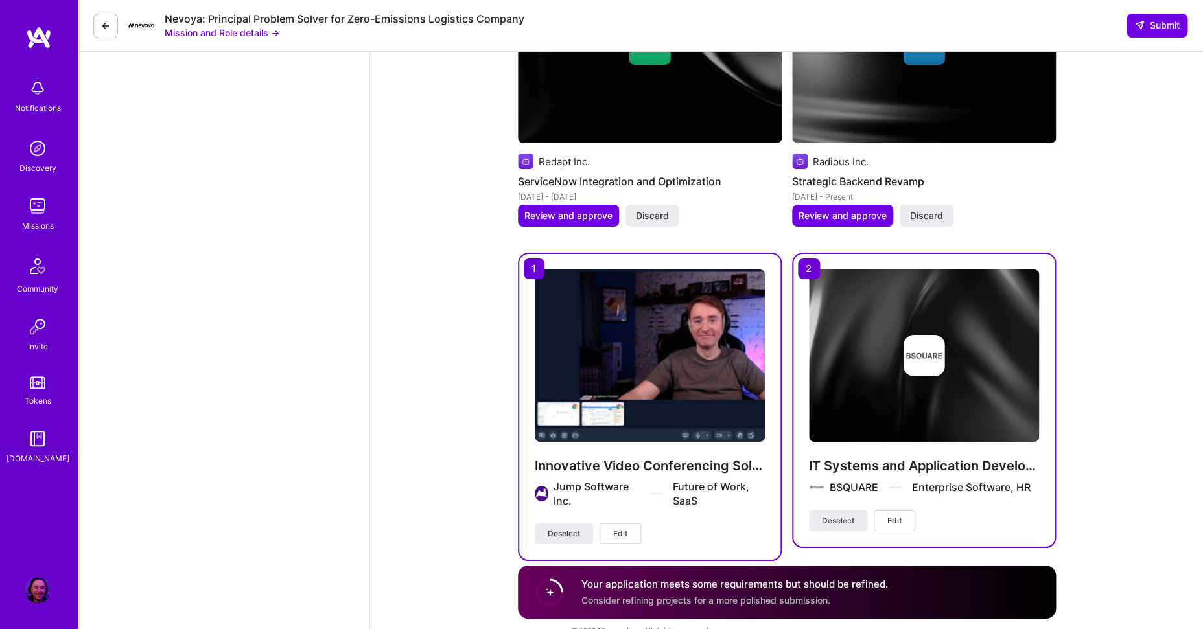
click at [621, 528] on span "Edit" at bounding box center [620, 534] width 14 height 12
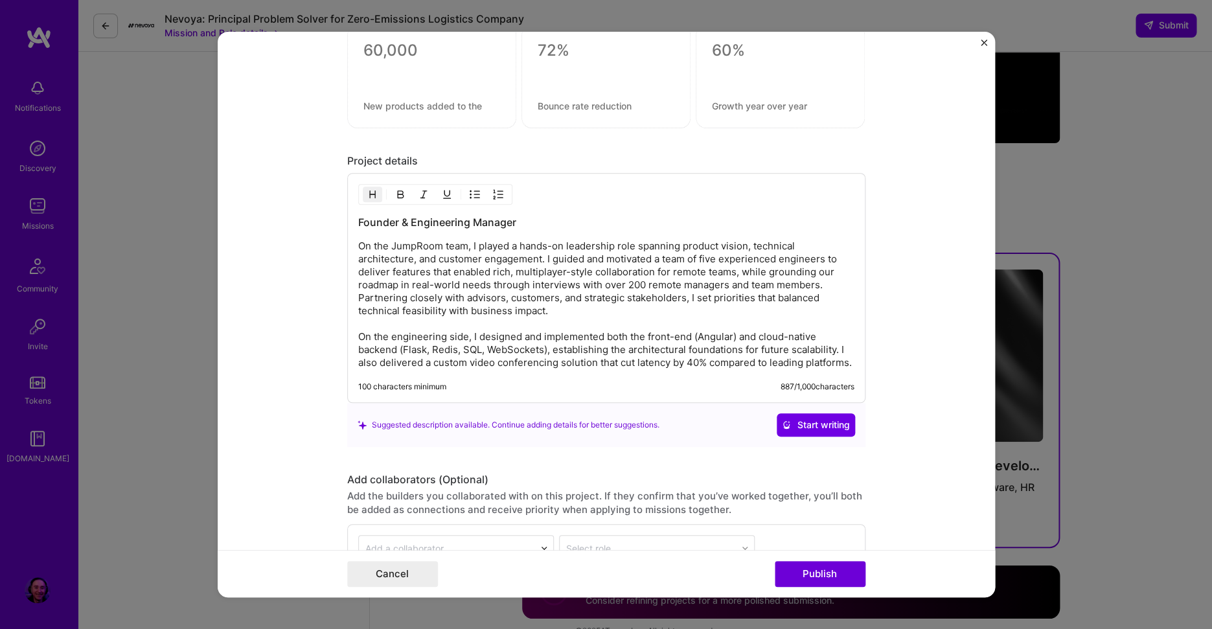
scroll to position [1701, 0]
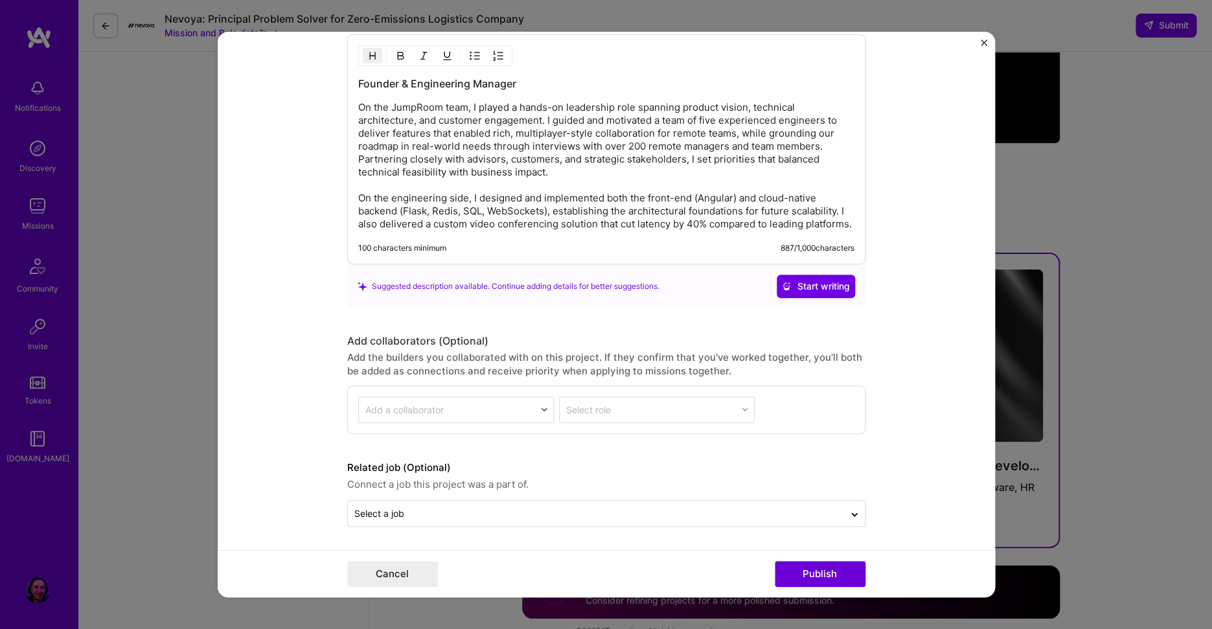
click at [159, 415] on div "Project title Innovative Video Conferencing Solution Company Jump Software Inc.…" at bounding box center [606, 314] width 1212 height 629
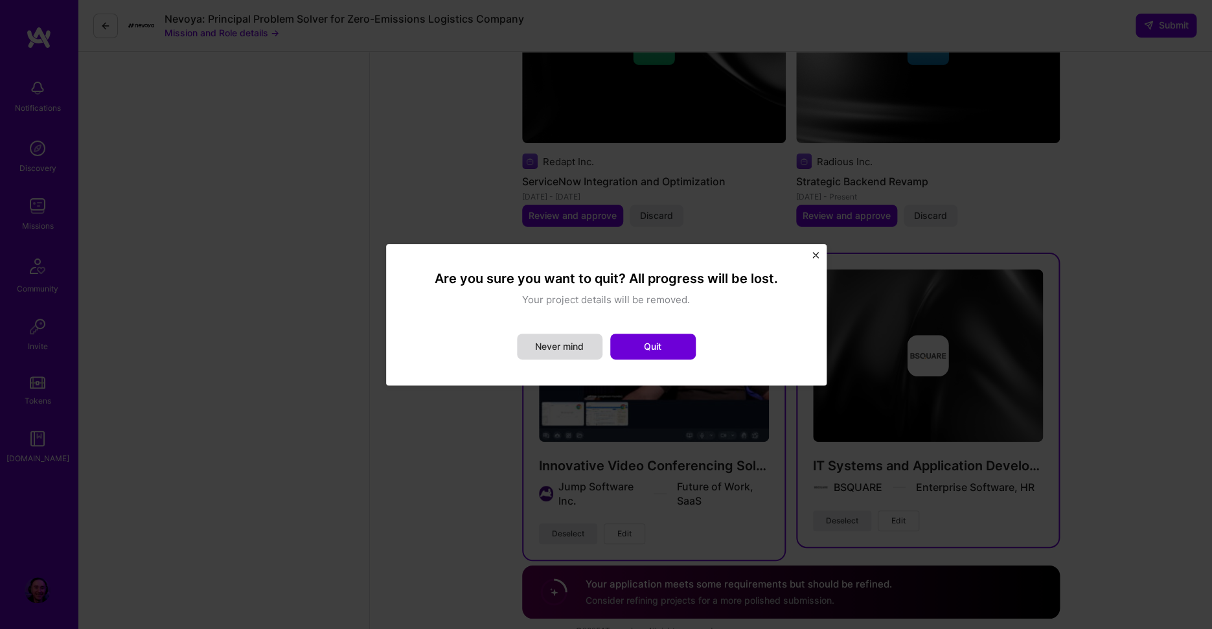
click at [578, 352] on button "Never mind" at bounding box center [560, 347] width 86 height 26
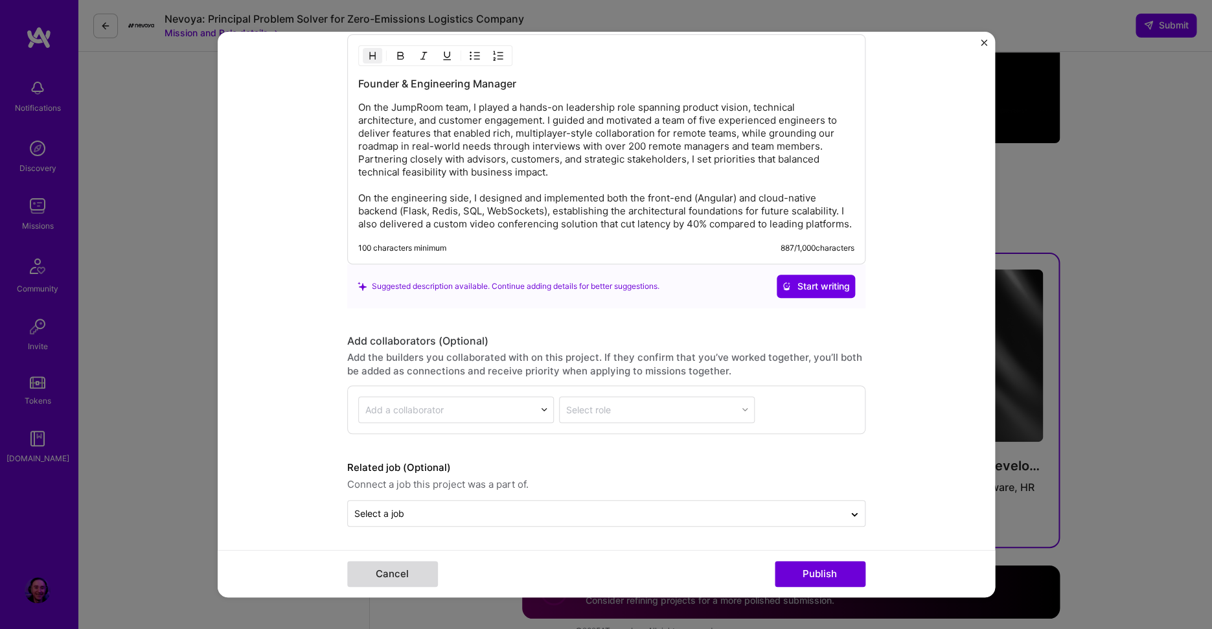
click at [399, 572] on button "Cancel" at bounding box center [392, 574] width 91 height 26
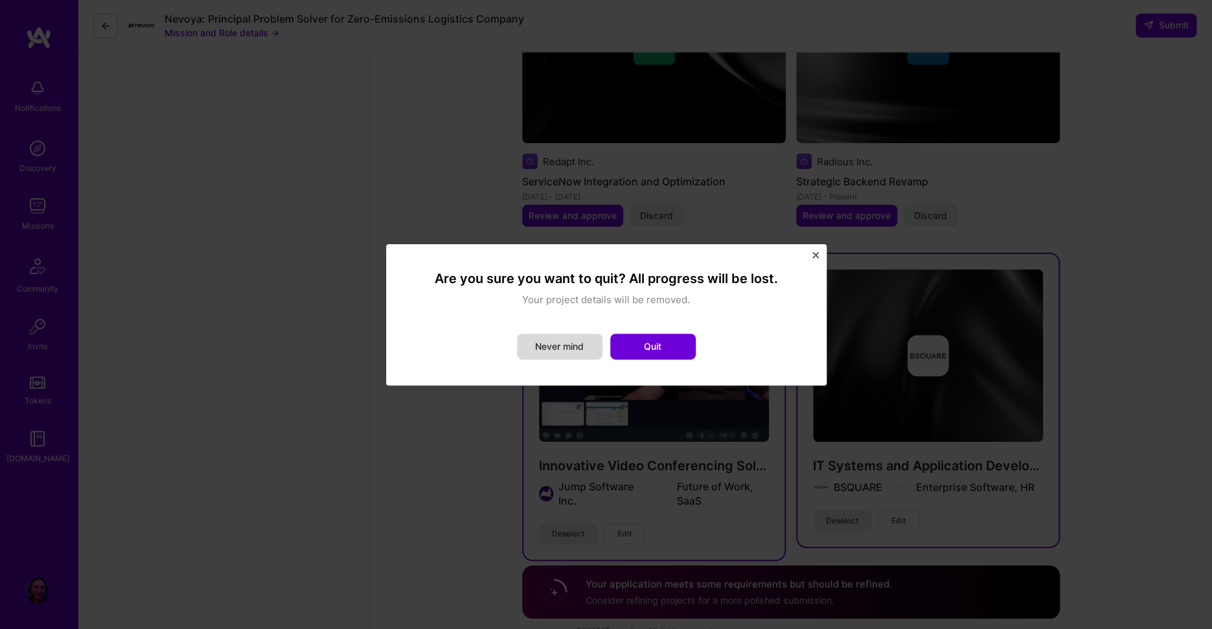
click at [559, 347] on button "Never mind" at bounding box center [560, 347] width 86 height 26
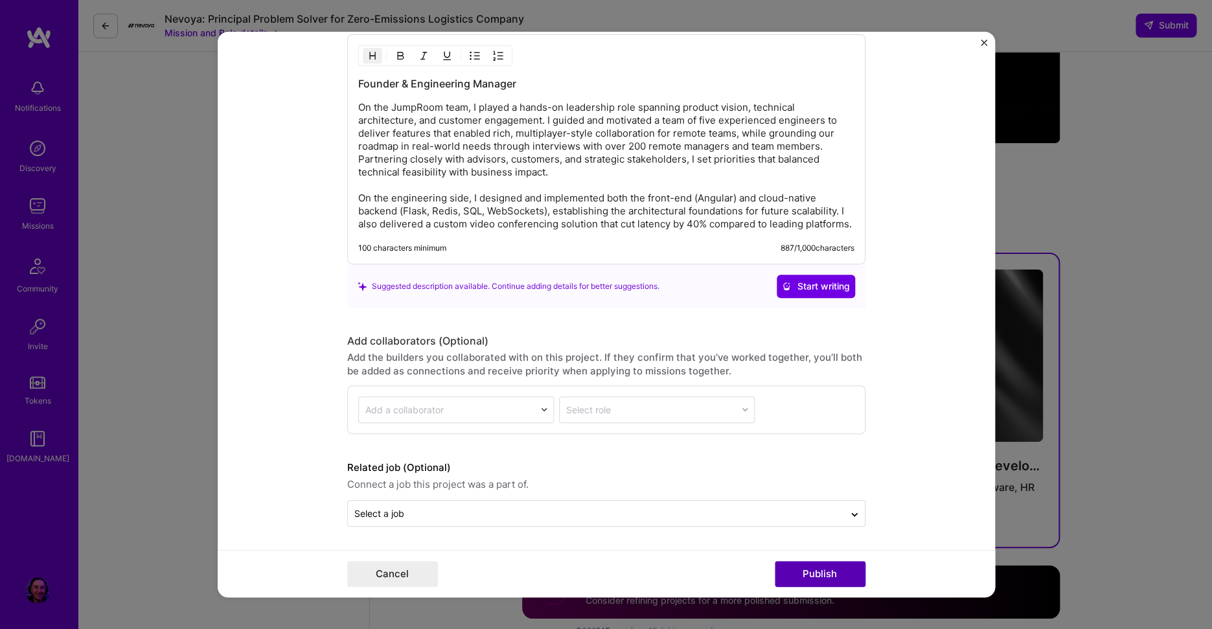
click at [818, 575] on button "Publish" at bounding box center [820, 574] width 91 height 26
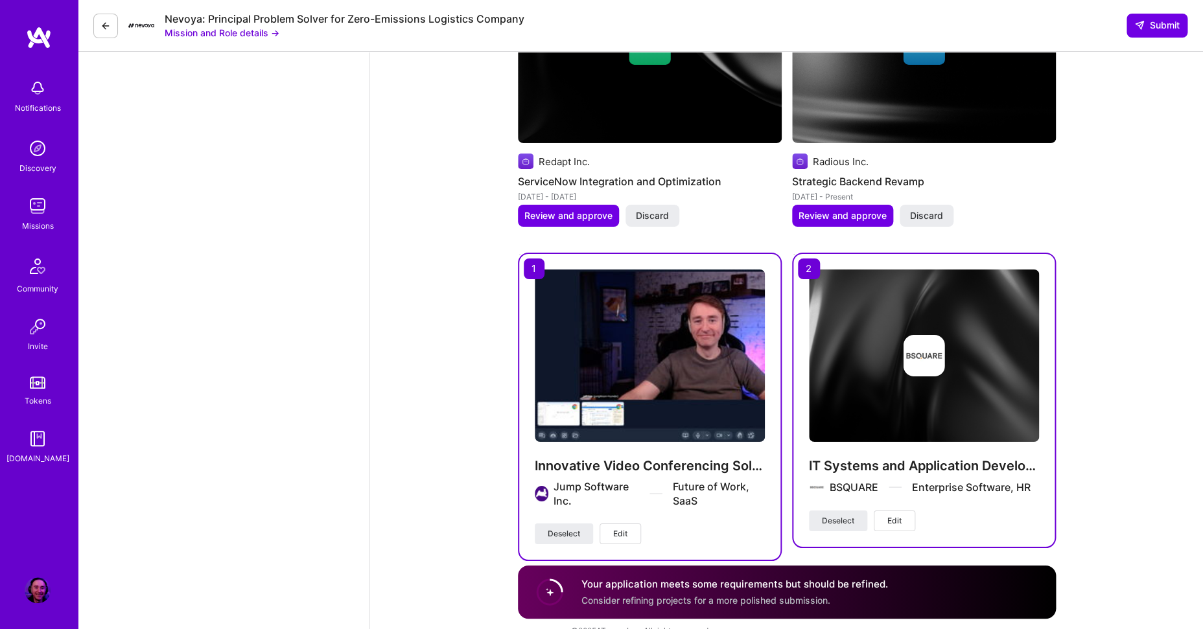
click at [598, 595] on span "Consider refining projects for a more polished submission." at bounding box center [705, 600] width 249 height 11
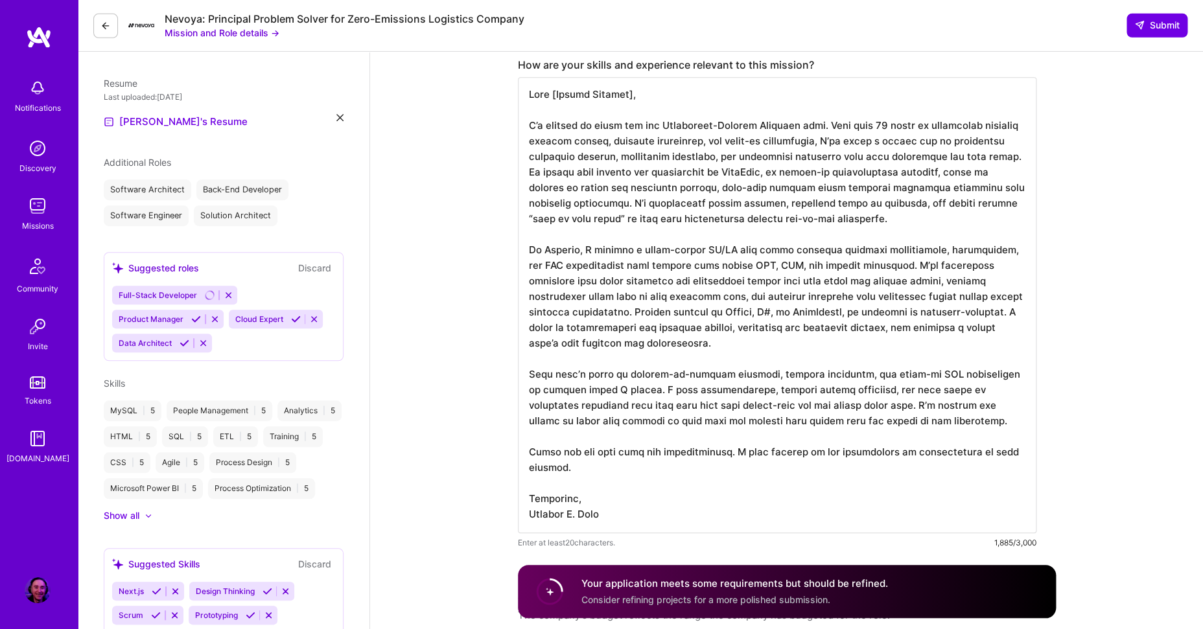
scroll to position [290, 0]
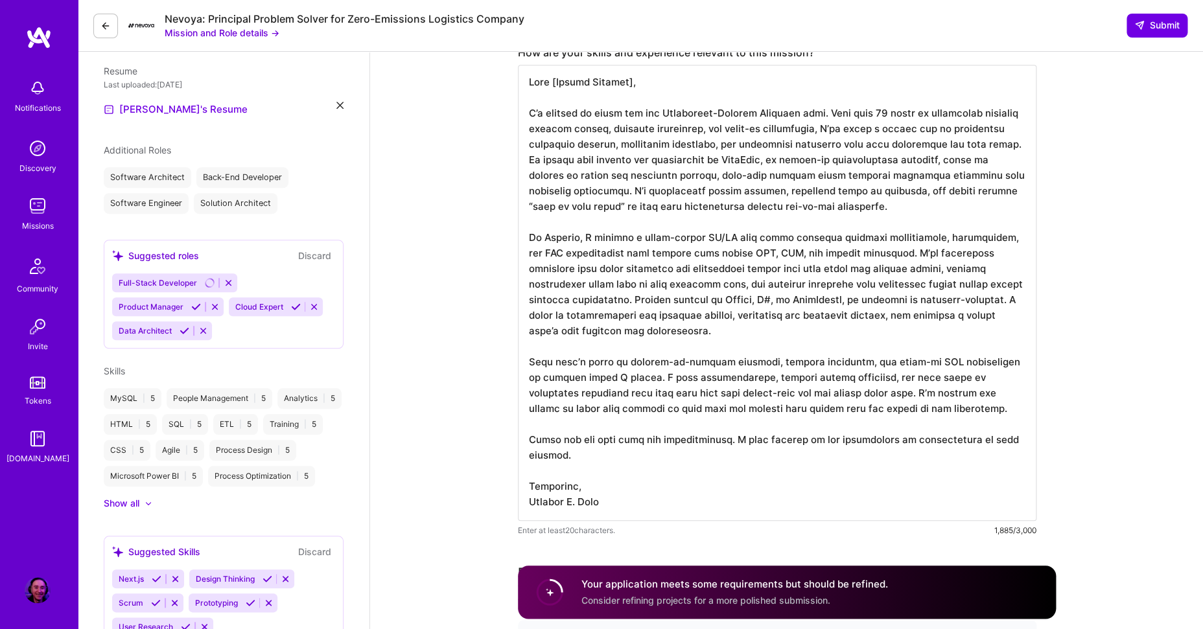
click at [193, 306] on icon at bounding box center [196, 307] width 10 height 10
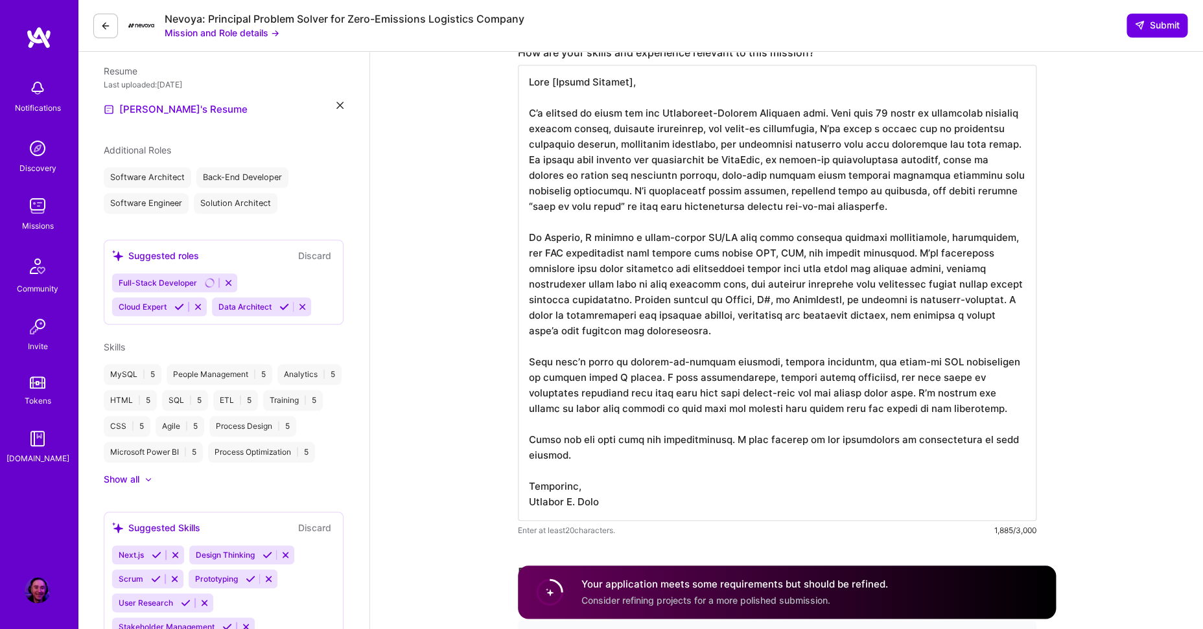
click at [279, 306] on icon at bounding box center [284, 307] width 10 height 10
click at [184, 302] on icon at bounding box center [179, 307] width 10 height 10
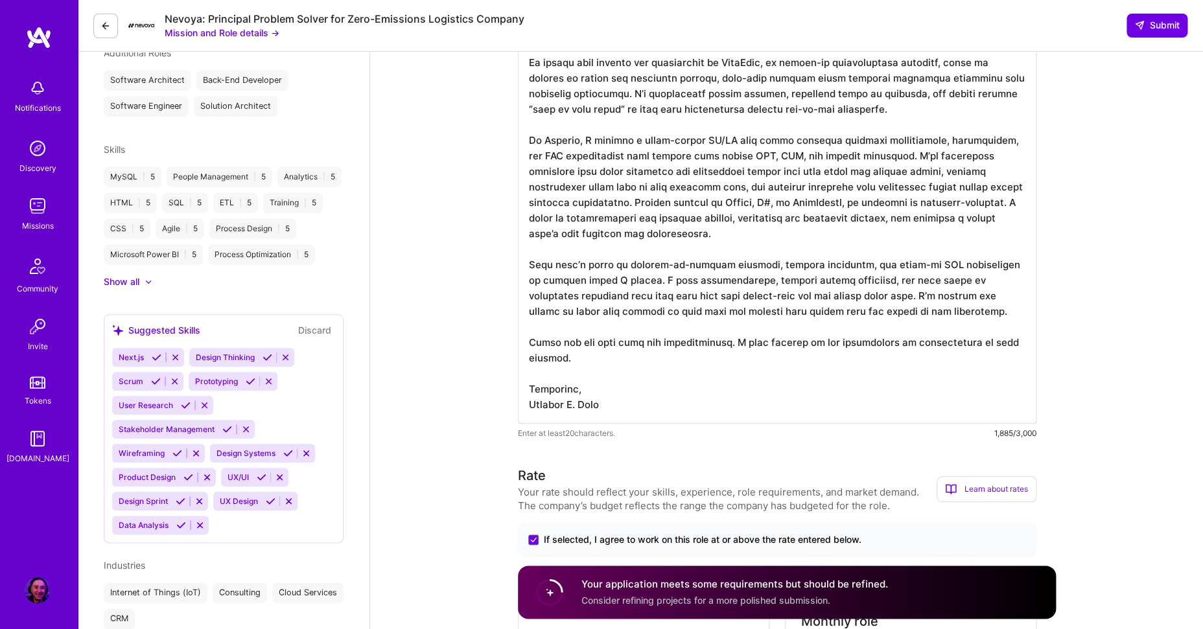
scroll to position [425, 0]
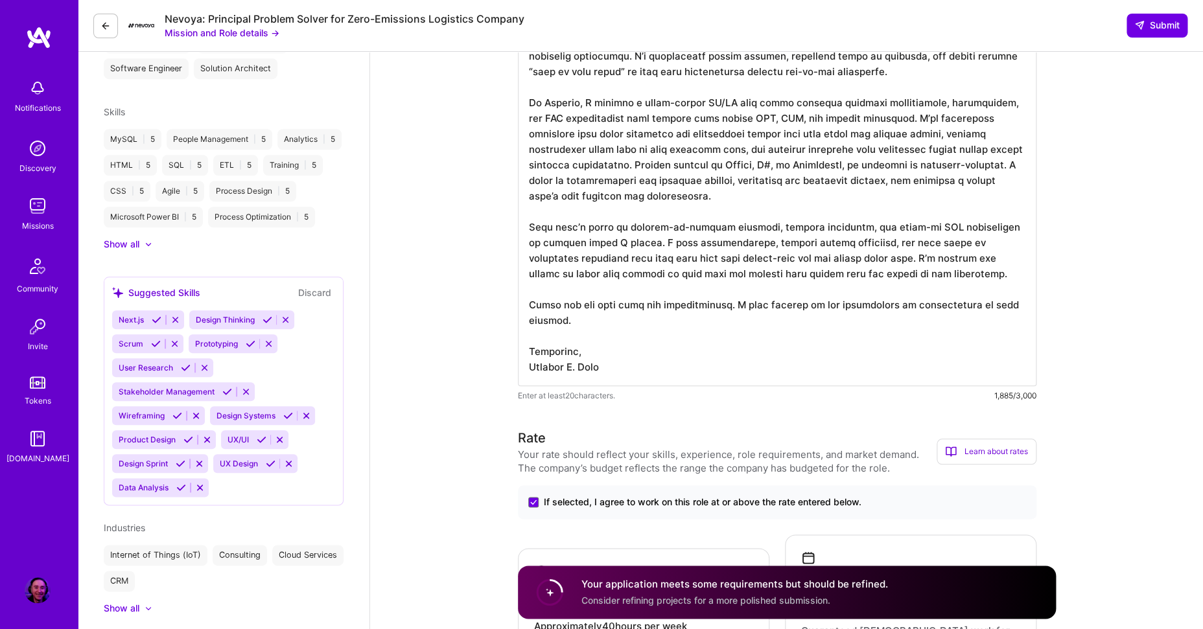
click at [155, 318] on icon at bounding box center [157, 320] width 10 height 10
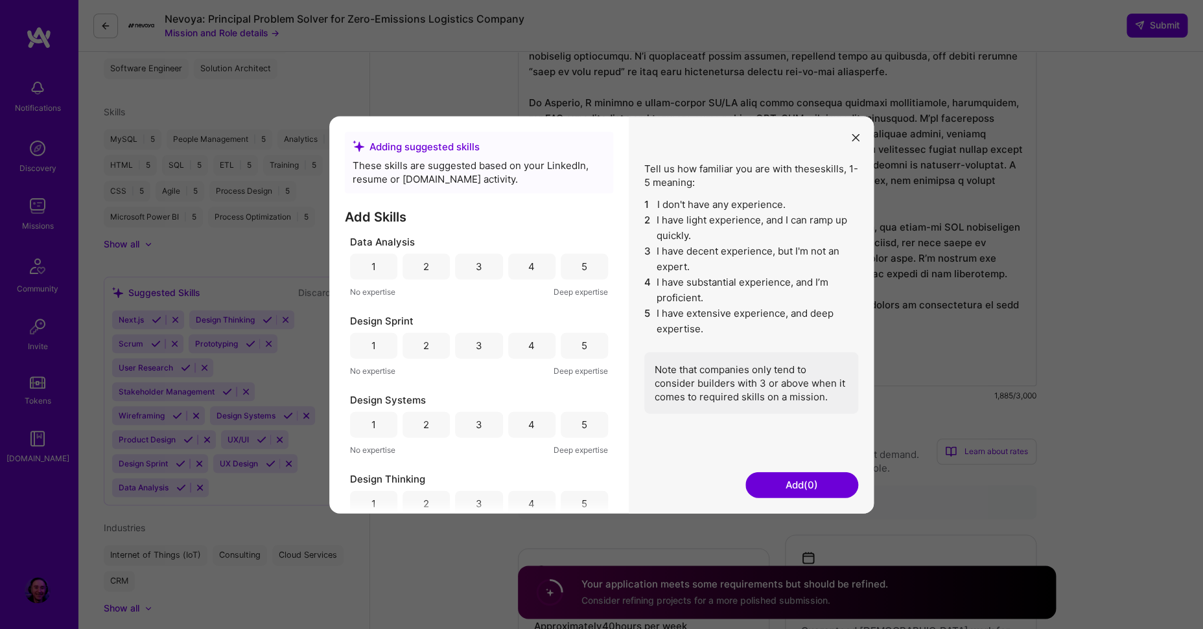
click at [520, 257] on div "4" at bounding box center [531, 266] width 47 height 26
click at [486, 348] on div "3" at bounding box center [478, 345] width 47 height 26
click at [562, 428] on div "5" at bounding box center [584, 424] width 47 height 26
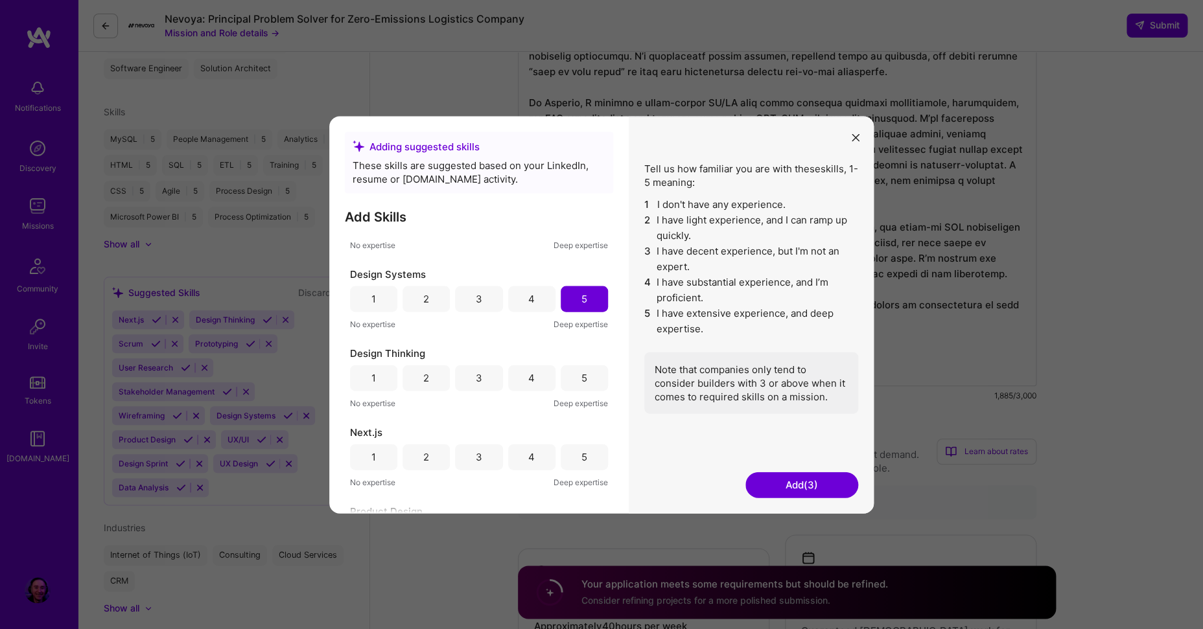
scroll to position [172, 0]
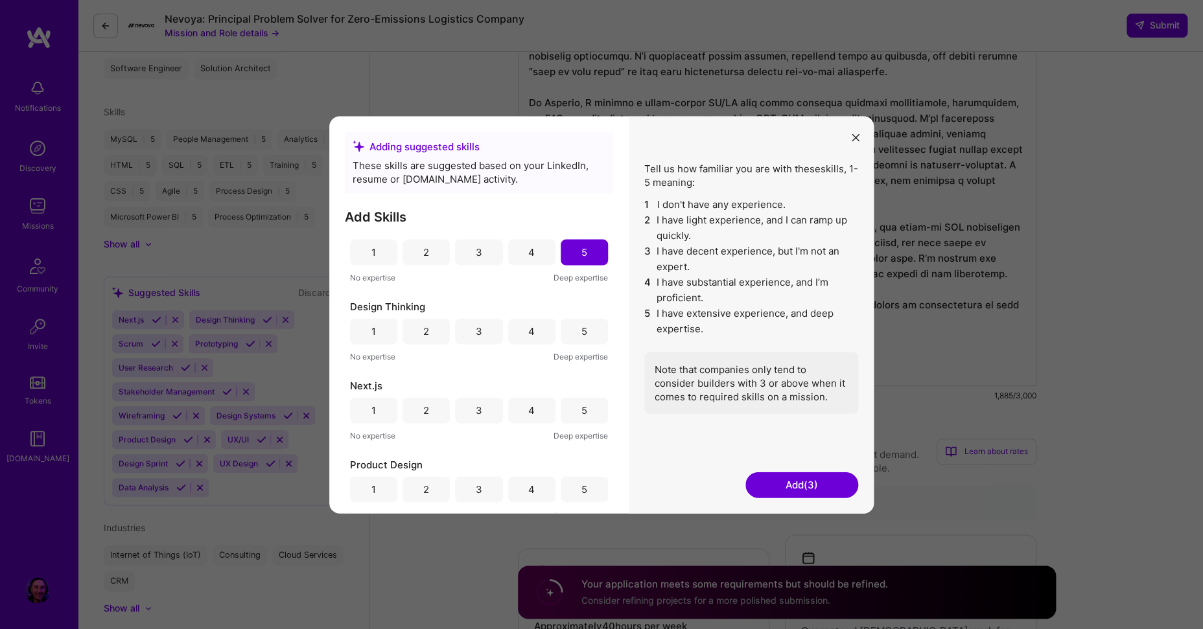
click at [533, 324] on div "4" at bounding box center [531, 331] width 47 height 26
click at [564, 330] on div "5" at bounding box center [584, 331] width 47 height 26
click at [520, 251] on div "4" at bounding box center [531, 252] width 47 height 26
click at [437, 416] on div "2" at bounding box center [425, 410] width 47 height 26
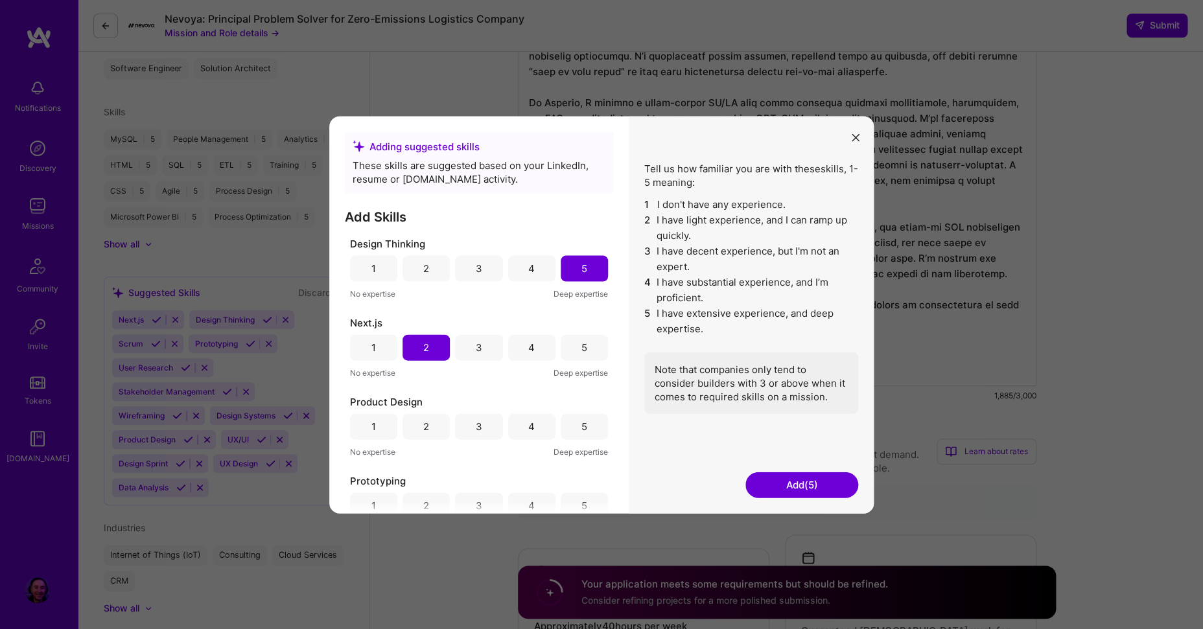
scroll to position [283, 0]
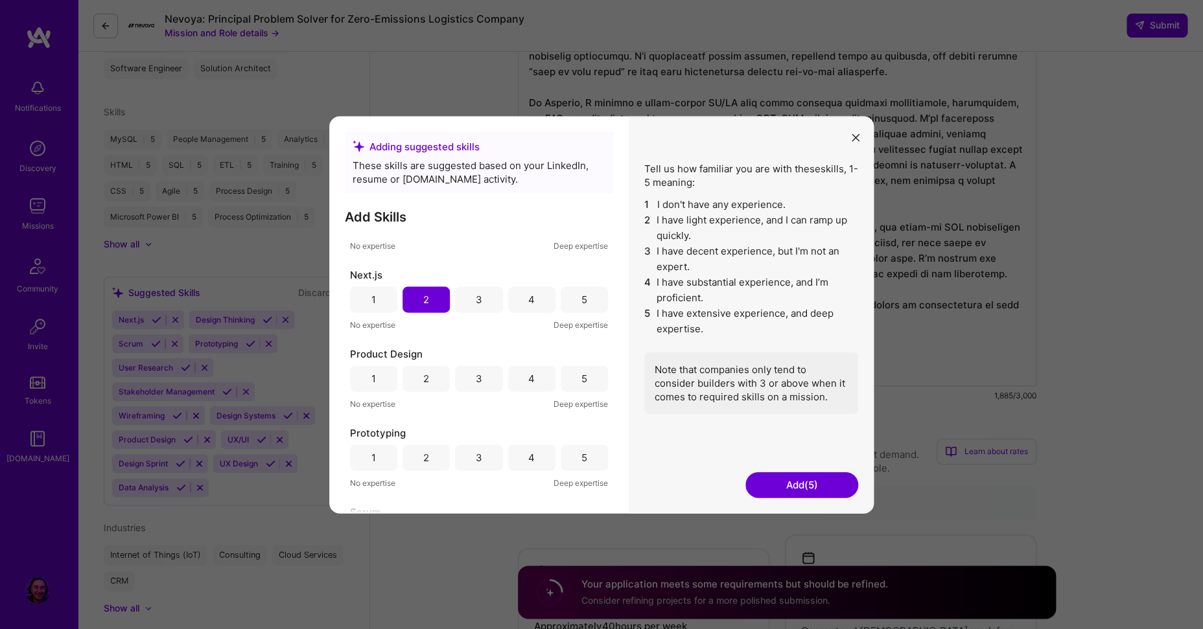
click at [529, 383] on div "4" at bounding box center [531, 378] width 47 height 26
click at [561, 458] on div "5" at bounding box center [584, 458] width 47 height 26
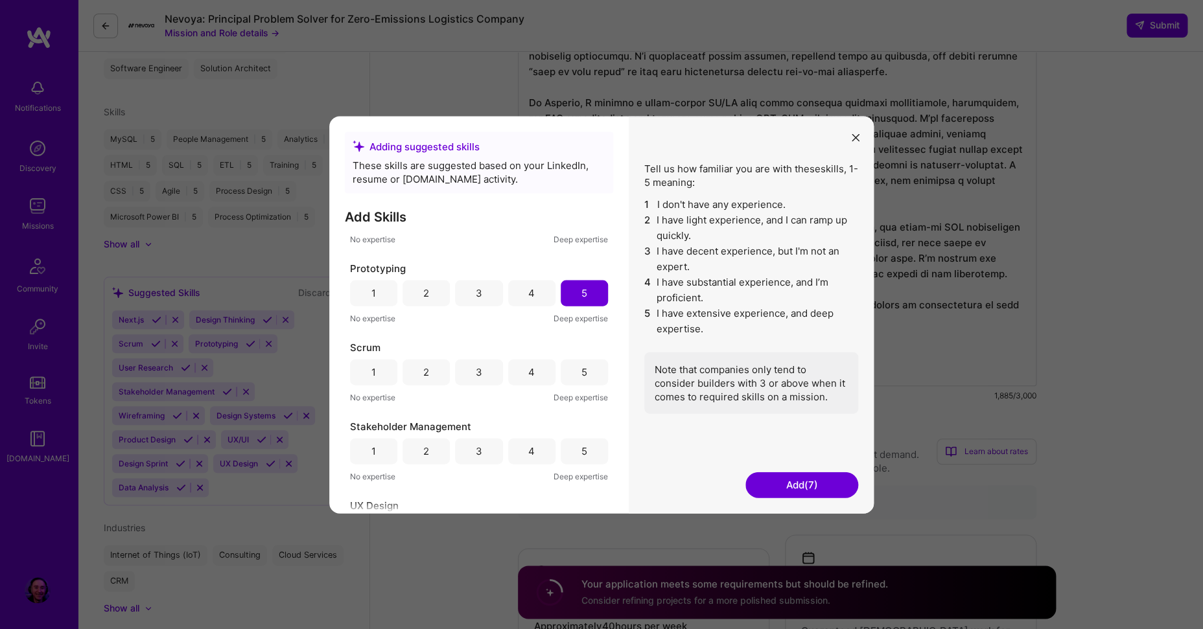
scroll to position [456, 0]
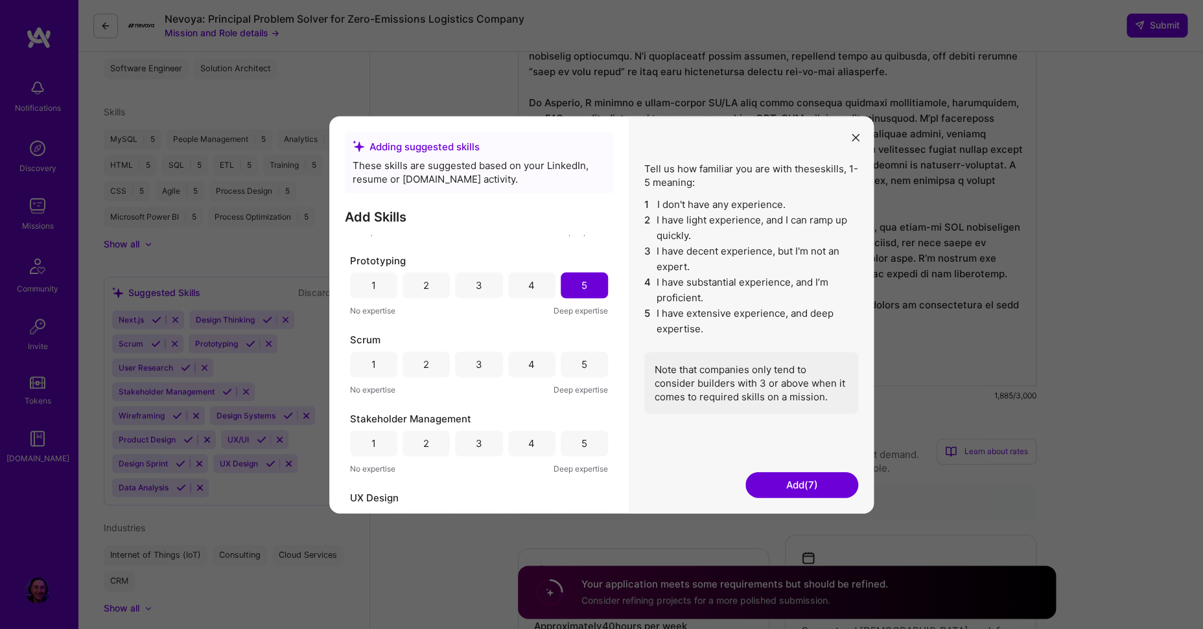
click at [515, 365] on div "4" at bounding box center [531, 364] width 47 height 26
click at [581, 441] on div "5" at bounding box center [584, 444] width 6 height 14
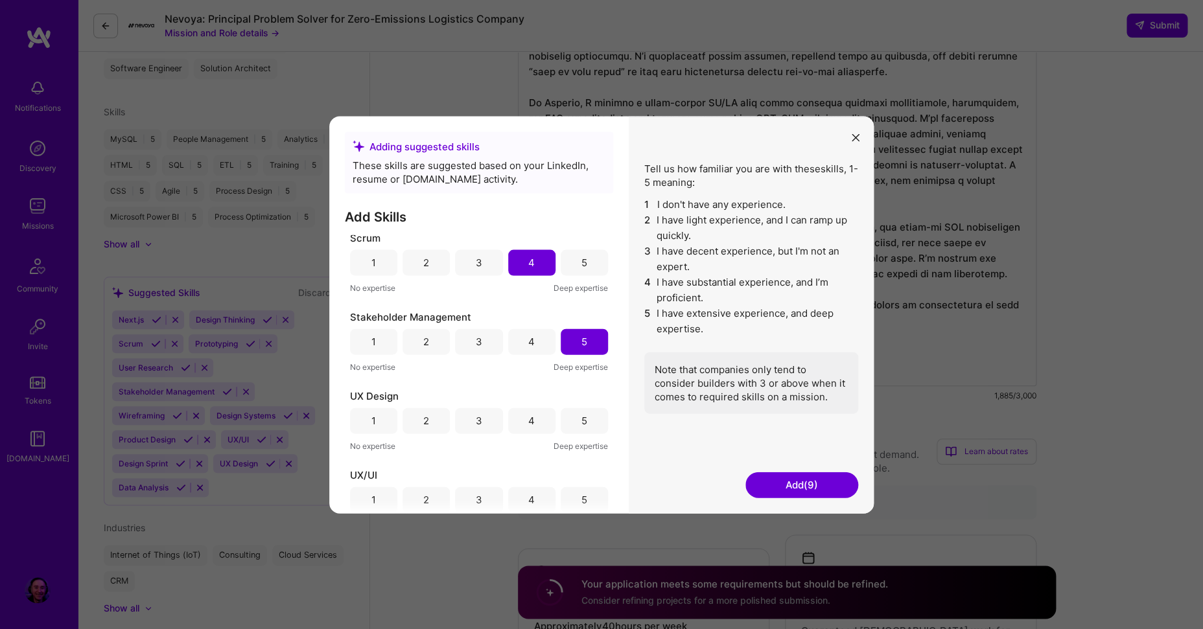
scroll to position [566, 0]
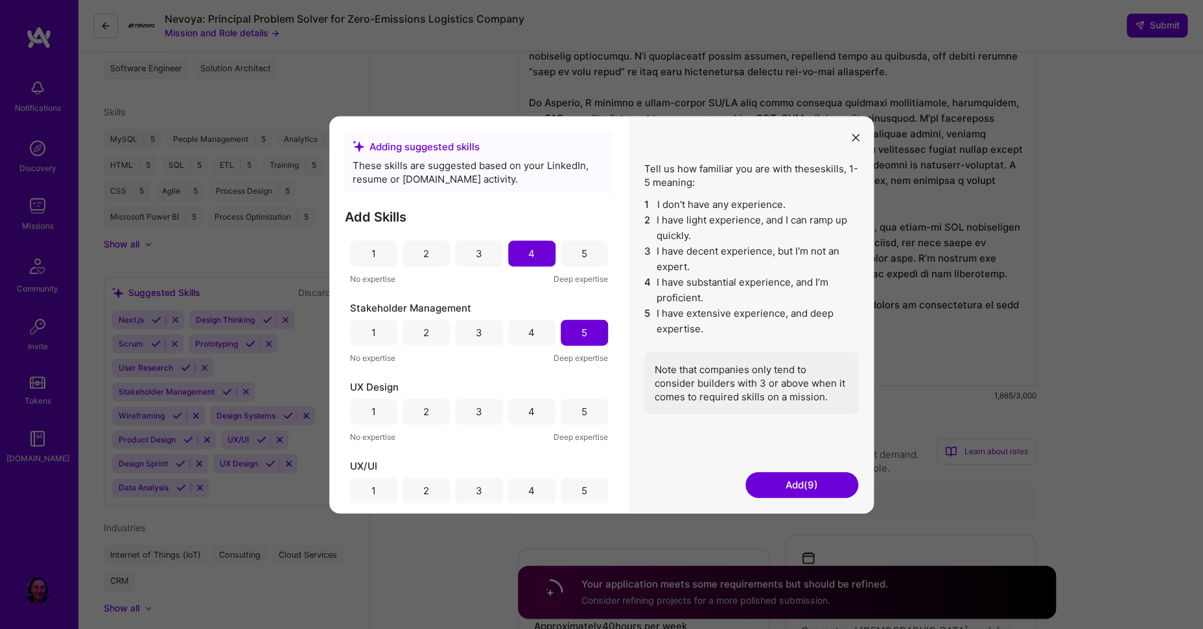
click at [478, 410] on div "3" at bounding box center [478, 412] width 47 height 26
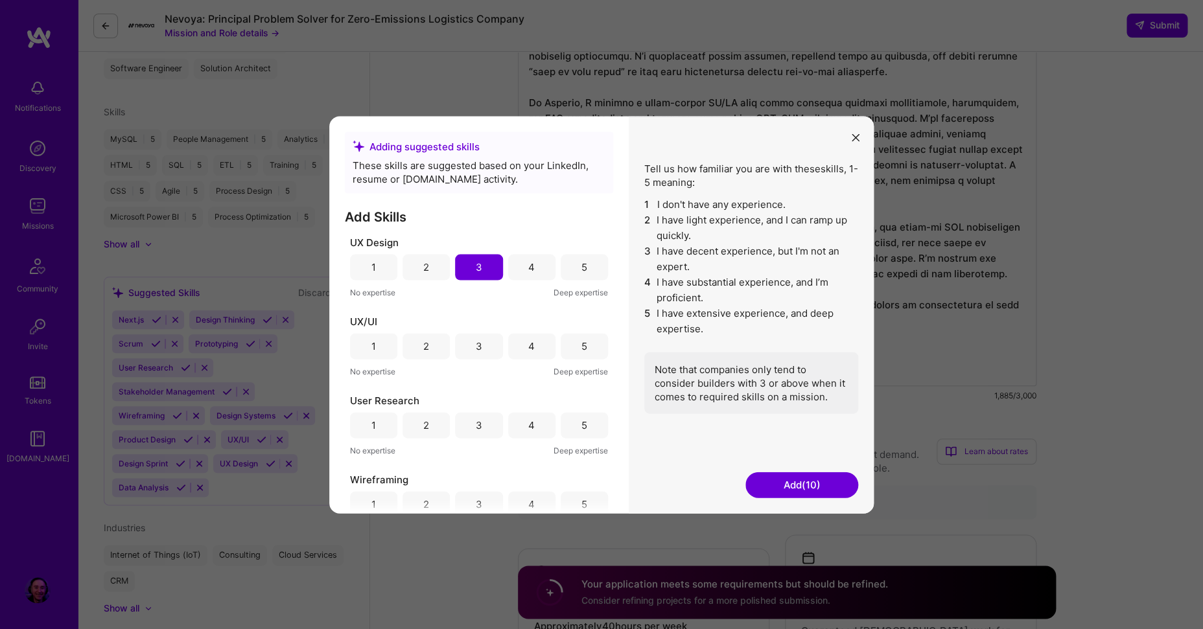
scroll to position [726, 0]
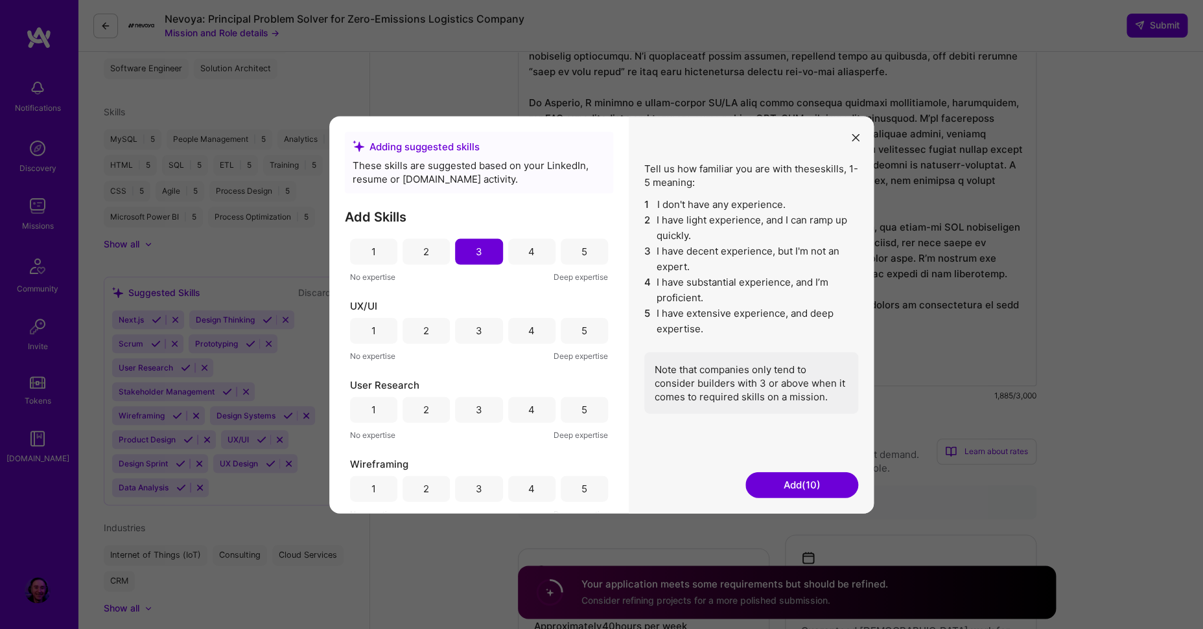
click at [478, 328] on div "3" at bounding box center [478, 331] width 47 height 26
click at [522, 413] on div "4" at bounding box center [531, 410] width 47 height 26
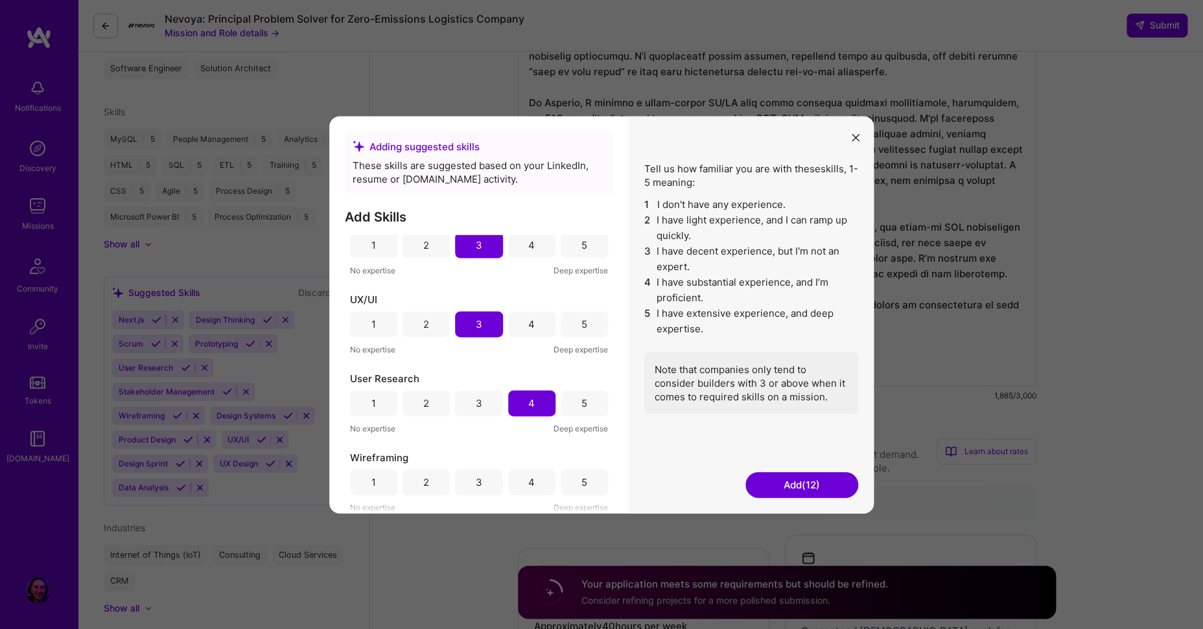
scroll to position [734, 0]
click at [481, 475] on div "3" at bounding box center [478, 481] width 47 height 26
click at [823, 487] on button "Add (13)" at bounding box center [801, 485] width 113 height 26
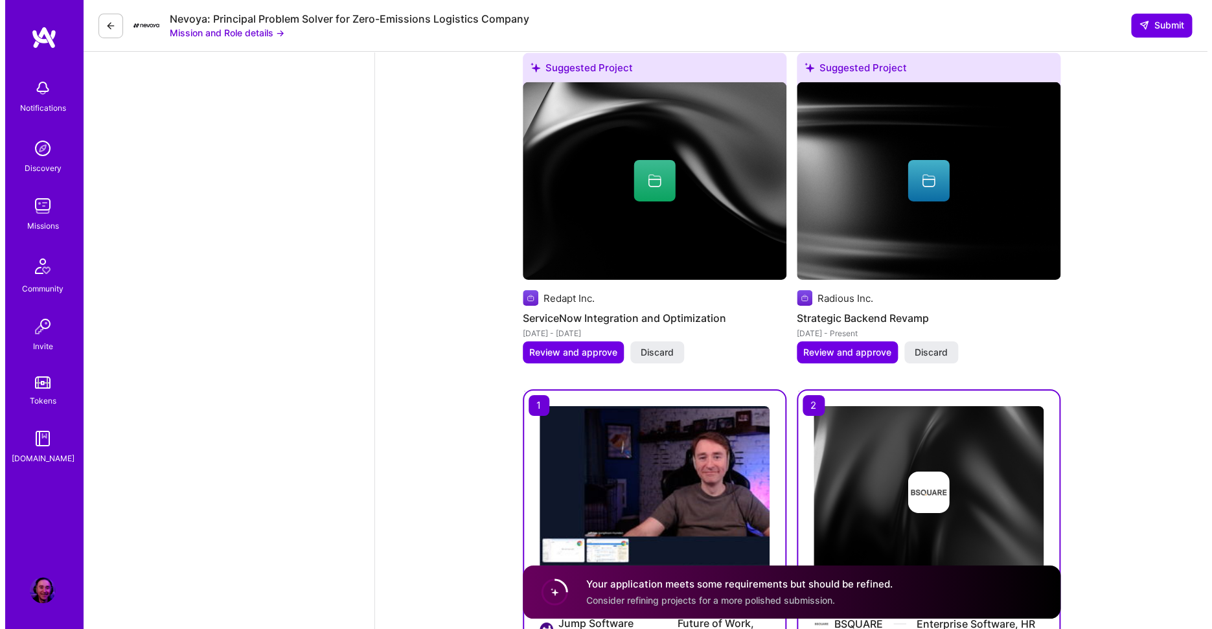
scroll to position [2104, 0]
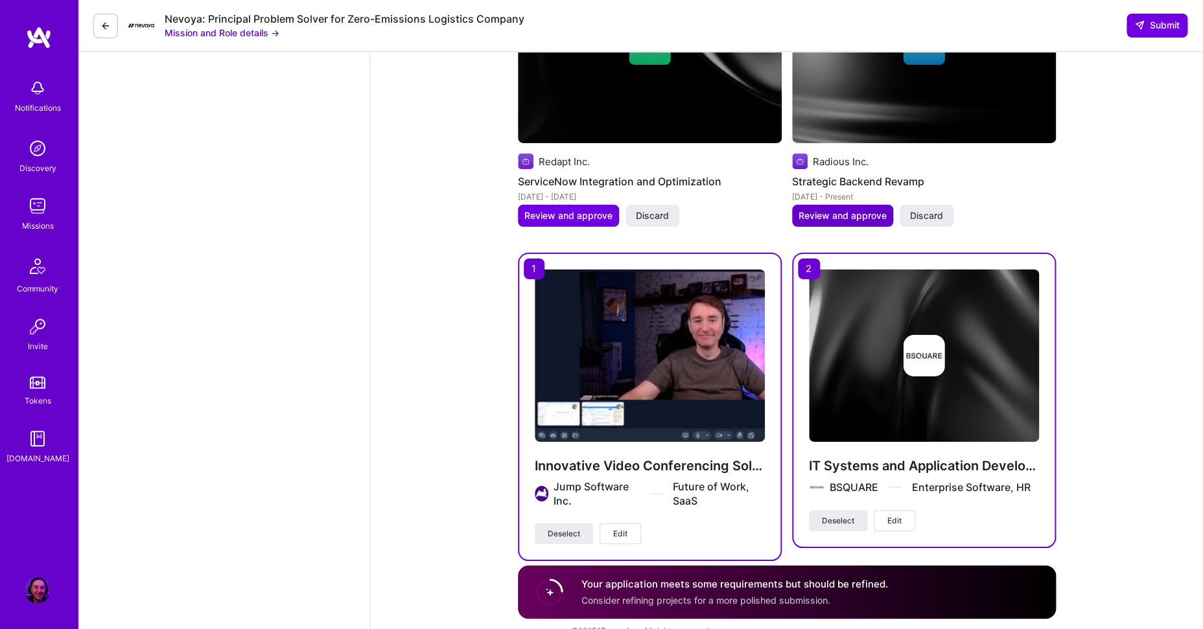
click at [844, 209] on span "Review and approve" at bounding box center [842, 215] width 88 height 13
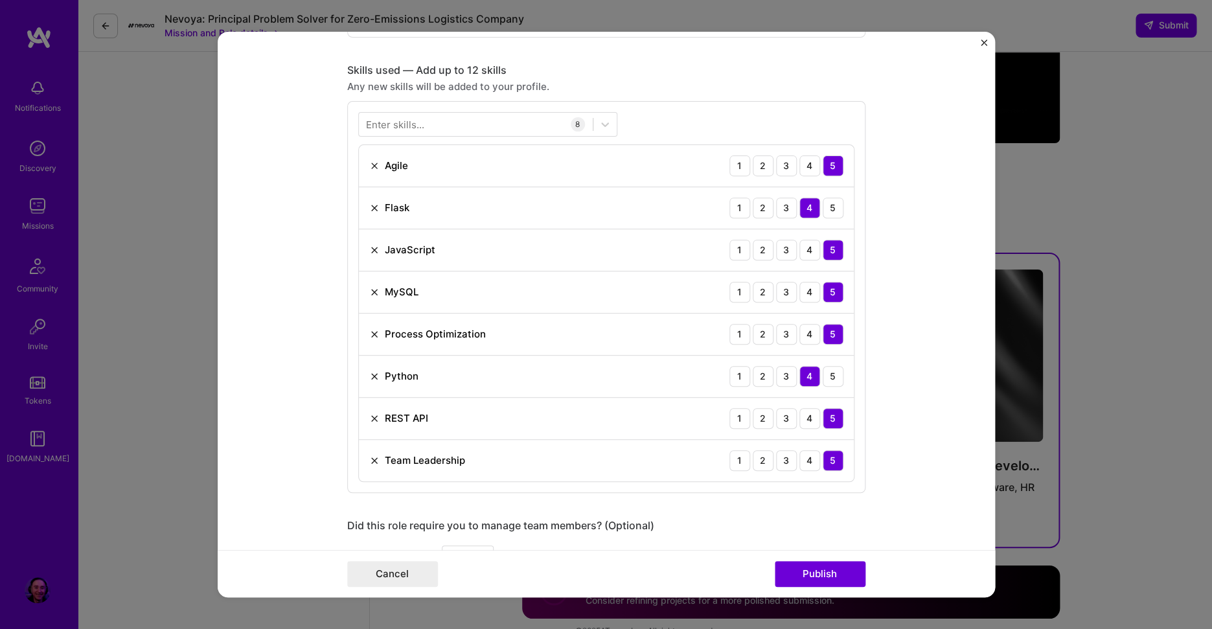
scroll to position [616, 0]
click at [370, 294] on img at bounding box center [374, 293] width 10 height 10
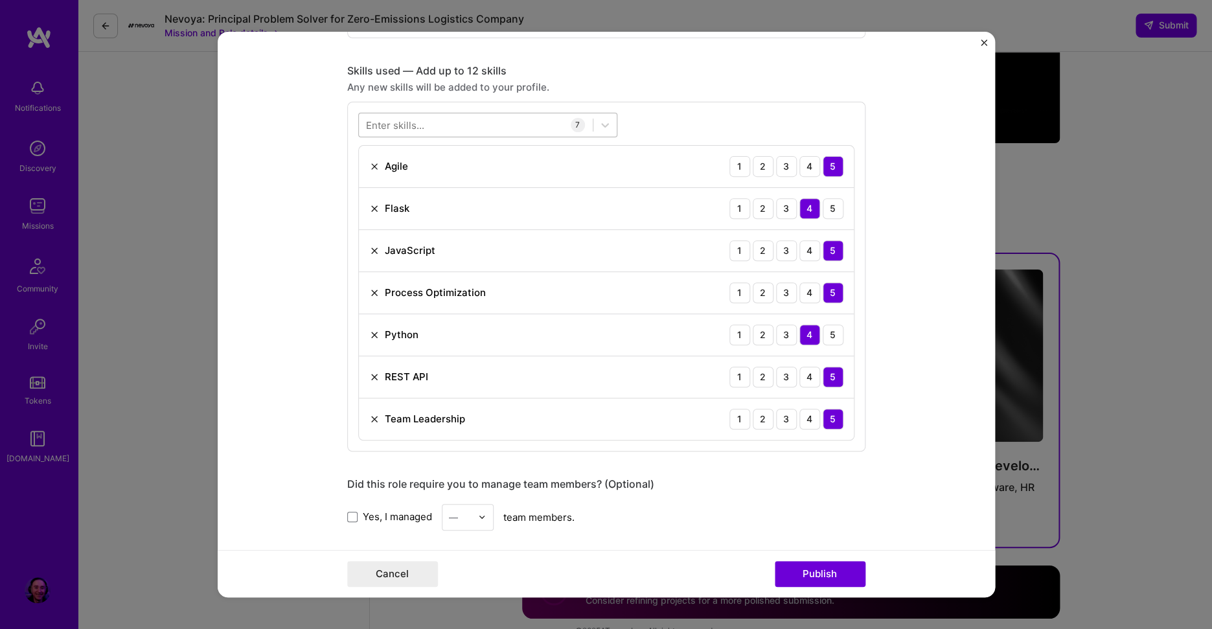
click at [426, 132] on div at bounding box center [476, 124] width 234 height 21
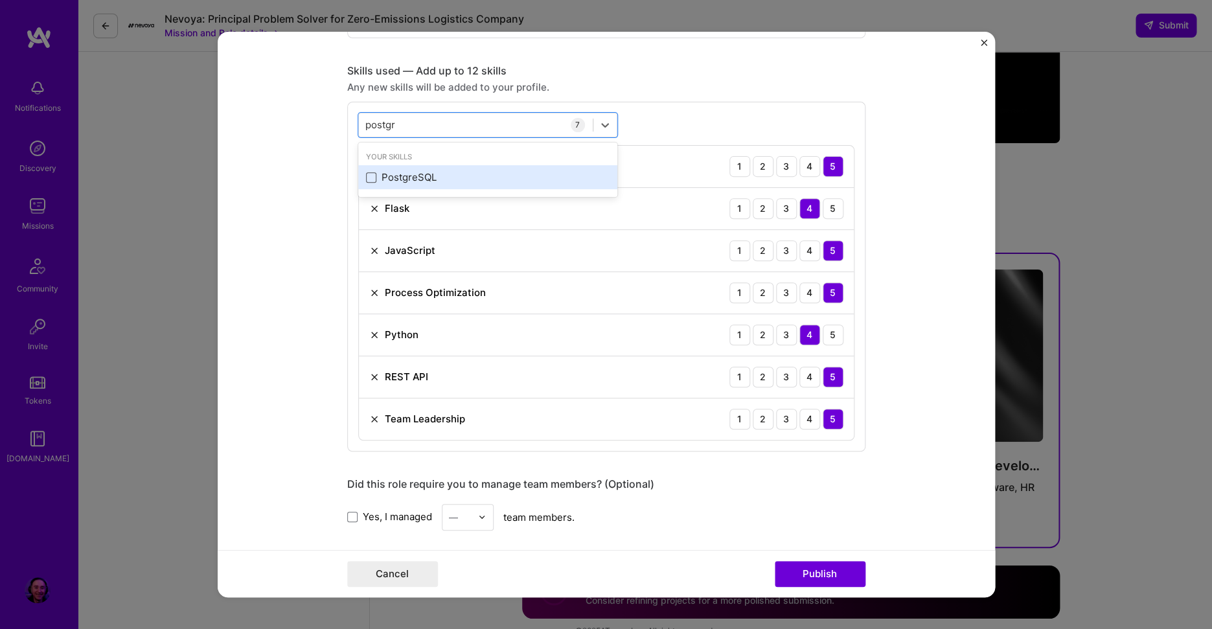
click at [368, 179] on span at bounding box center [371, 177] width 10 height 10
click at [0, 0] on input "checkbox" at bounding box center [0, 0] width 0 height 0
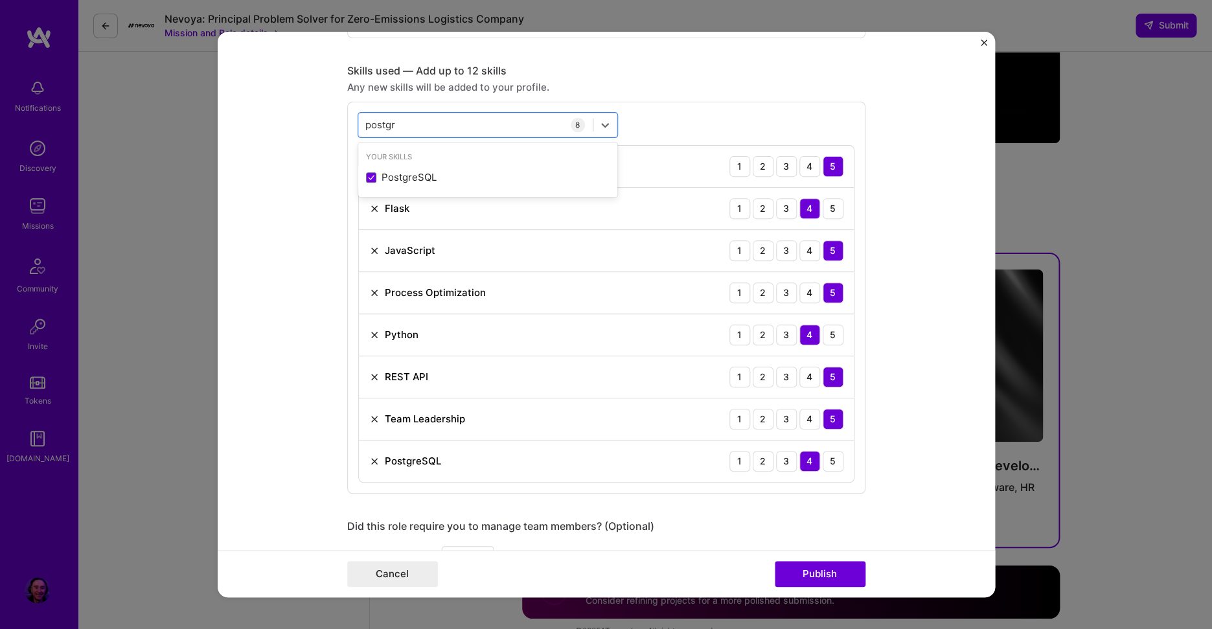
type input "postgr"
click at [284, 432] on form "Editing suggested project This project is suggested based on your LinkedIn, res…" at bounding box center [607, 315] width 778 height 566
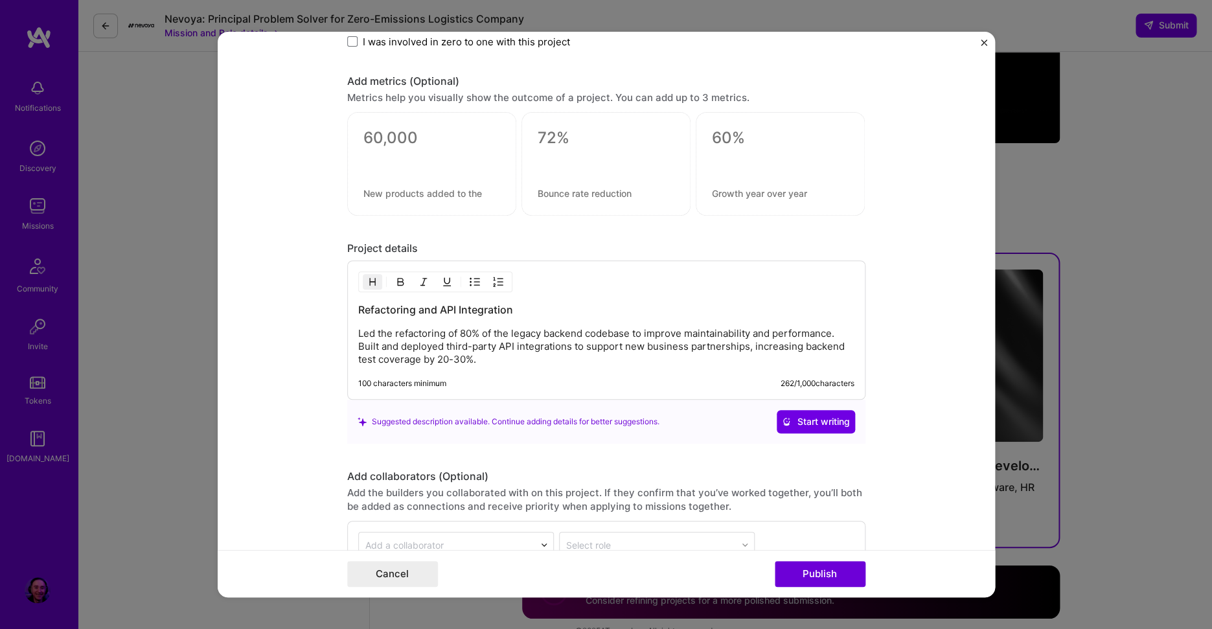
scroll to position [1219, 0]
click at [502, 349] on p "Led the refactoring of 80% of the legacy backend codebase to improve maintainab…" at bounding box center [606, 349] width 496 height 39
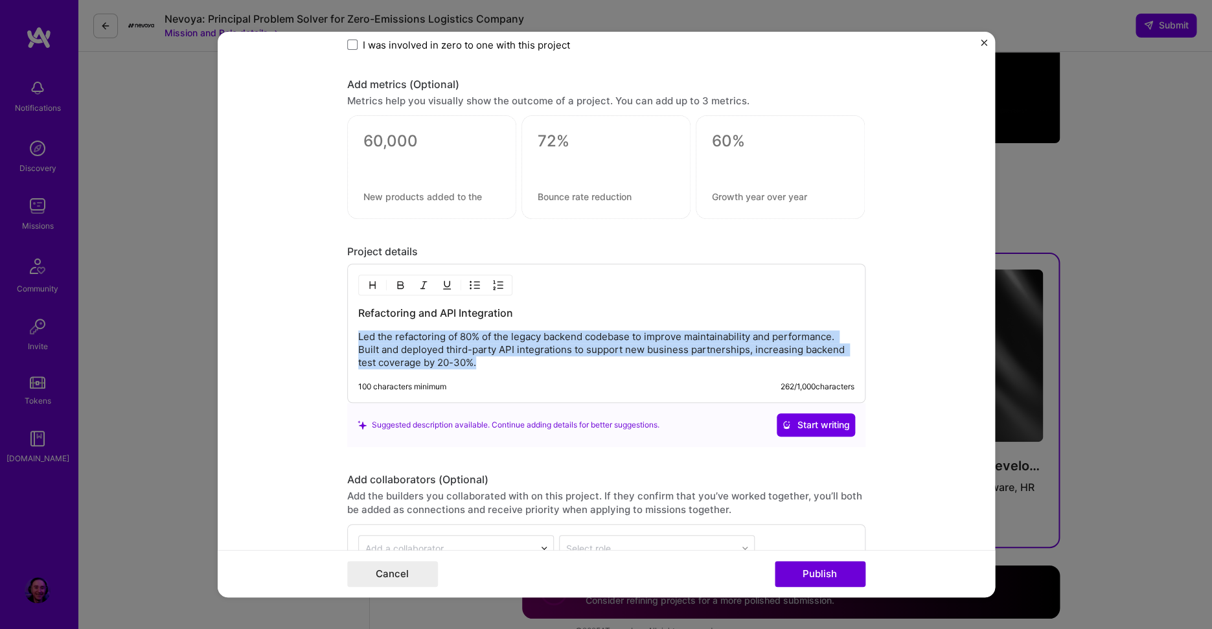
drag, startPoint x: 496, startPoint y: 363, endPoint x: 347, endPoint y: 341, distance: 150.0
click at [347, 341] on div "Refactoring and API Integration Led the refactoring of 80% of the legacy backen…" at bounding box center [606, 333] width 518 height 139
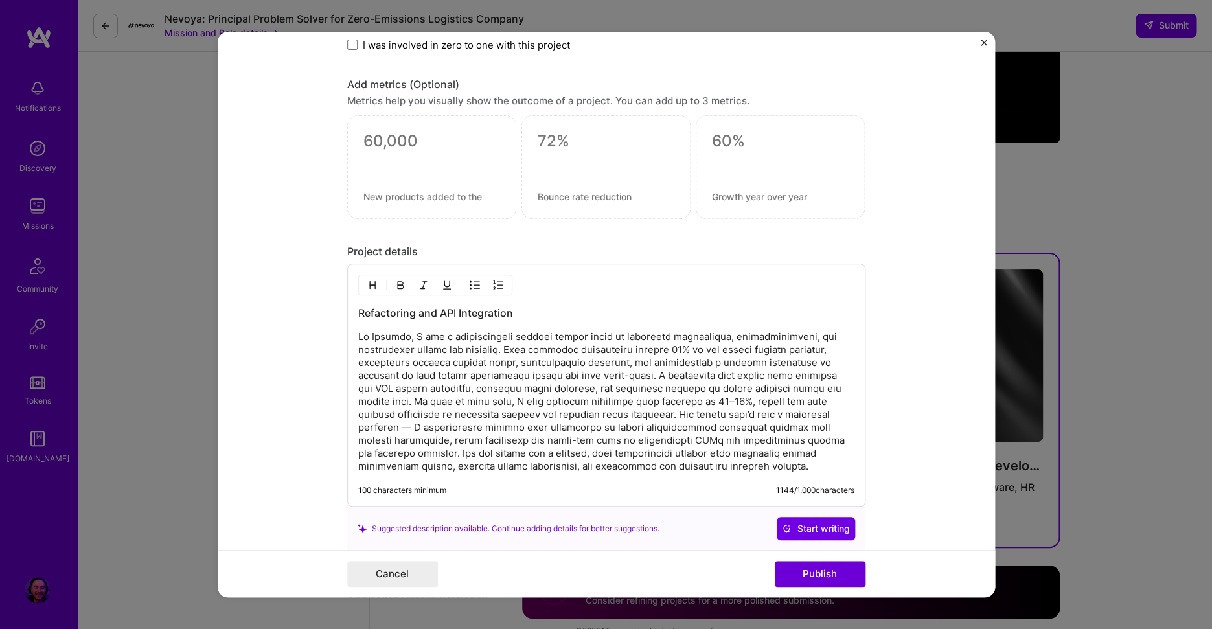
click at [612, 373] on p at bounding box center [606, 401] width 496 height 143
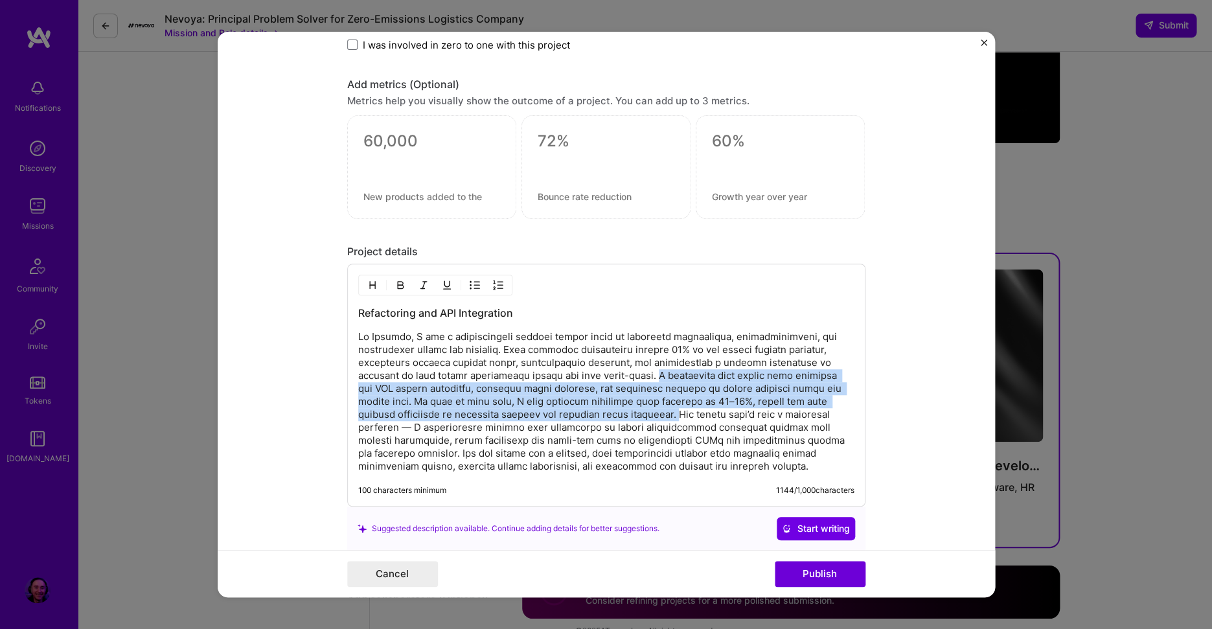
drag, startPoint x: 637, startPoint y: 412, endPoint x: 613, endPoint y: 377, distance: 42.4
click at [613, 377] on p at bounding box center [606, 401] width 496 height 143
click at [640, 415] on p at bounding box center [606, 401] width 496 height 143
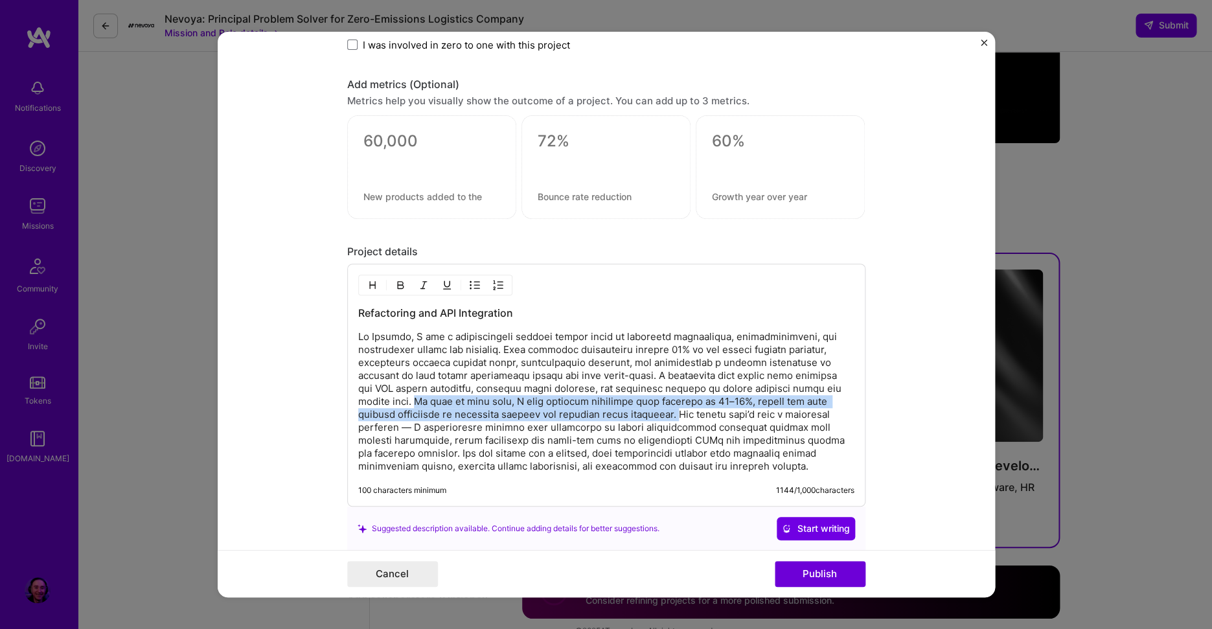
drag, startPoint x: 638, startPoint y: 414, endPoint x: 378, endPoint y: 402, distance: 260.8
click at [378, 402] on p at bounding box center [606, 401] width 496 height 143
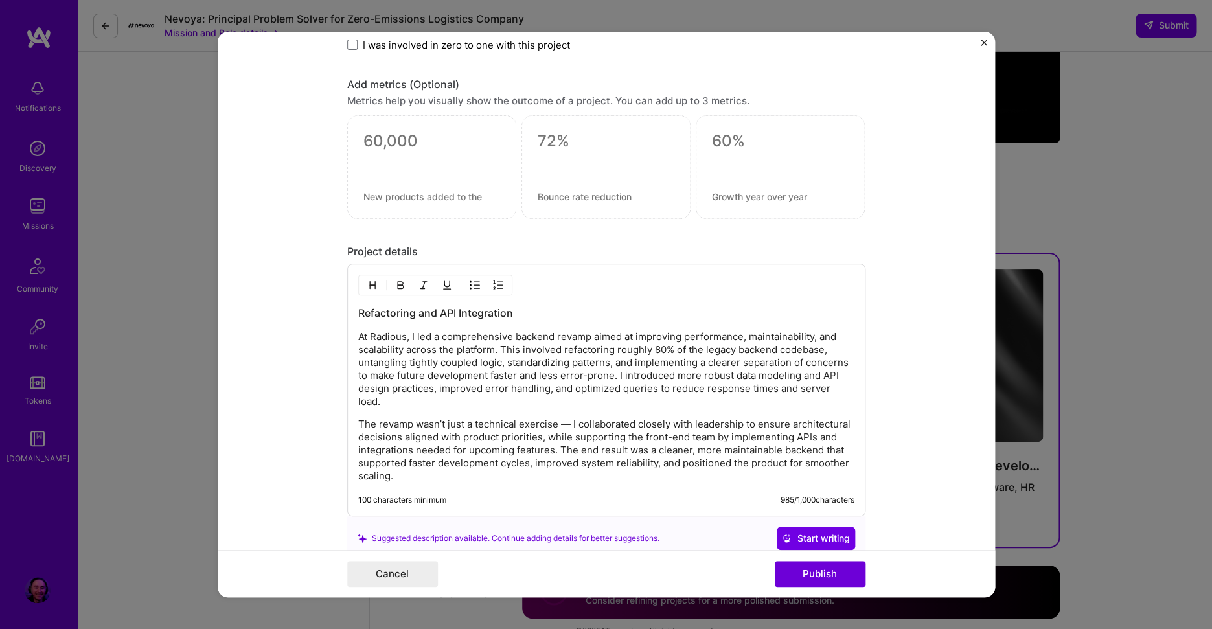
click at [566, 424] on p "The revamp wasn’t just a technical exercise — I collaborated closely with leade…" at bounding box center [606, 450] width 496 height 65
drag, startPoint x: 596, startPoint y: 438, endPoint x: 765, endPoint y: 438, distance: 168.5
click at [757, 438] on p "The revamp wasn’t just a technical exercise. I collaborated closely with leader…" at bounding box center [606, 450] width 496 height 65
drag, startPoint x: 362, startPoint y: 455, endPoint x: 527, endPoint y: 456, distance: 165.9
click at [527, 456] on p "The revamp wasn’t just a technical exercise. I collaborated closely with leader…" at bounding box center [606, 450] width 496 height 65
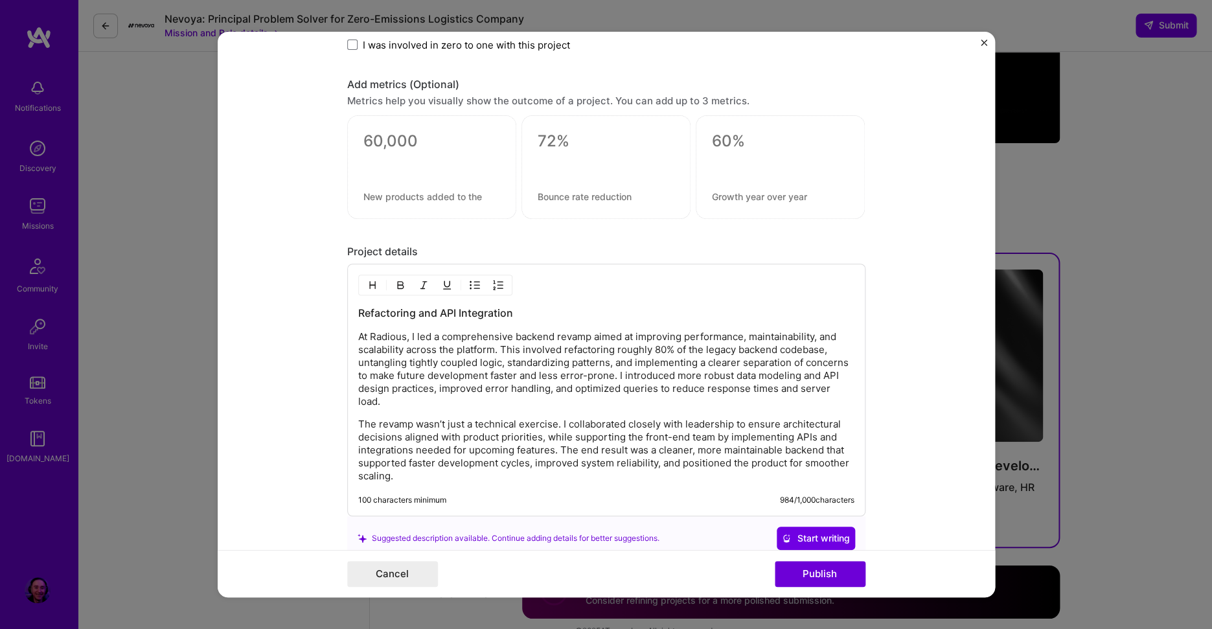
click at [595, 458] on p "The revamp wasn’t just a technical exercise. I collaborated closely with leader…" at bounding box center [606, 450] width 496 height 65
drag, startPoint x: 553, startPoint y: 468, endPoint x: 774, endPoint y: 468, distance: 220.3
click at [774, 468] on p "The revamp wasn’t just a technical exercise. I collaborated closely with leader…" at bounding box center [606, 450] width 496 height 65
click at [424, 467] on p "The revamp wasn’t just a technical exercise. I collaborated closely with leader…" at bounding box center [606, 450] width 496 height 65
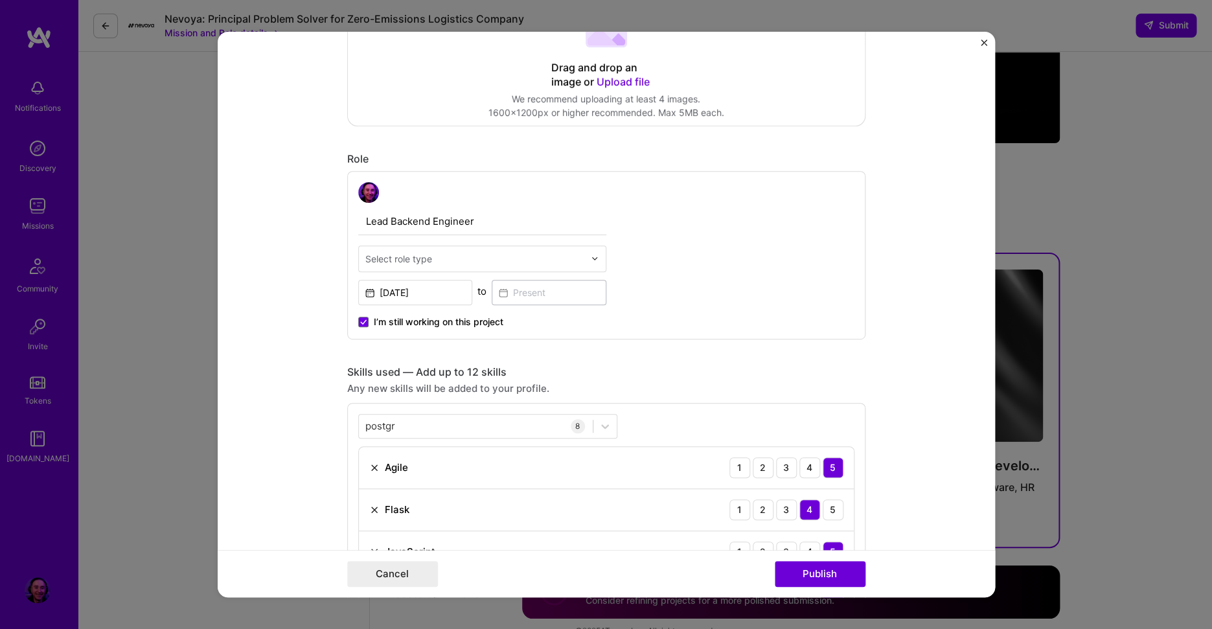
scroll to position [0, 0]
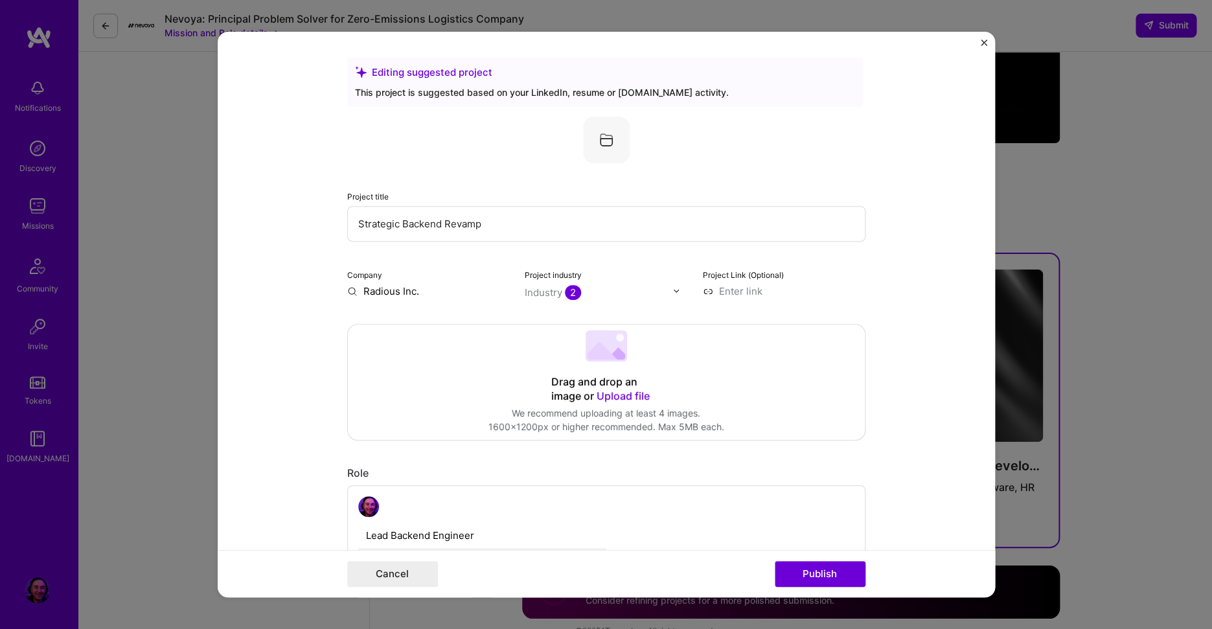
click at [406, 288] on input "Radious Inc." at bounding box center [428, 291] width 163 height 14
drag, startPoint x: 428, startPoint y: 292, endPoint x: 304, endPoint y: 284, distance: 124.0
click at [347, 284] on input "Radious Inc." at bounding box center [428, 291] width 163 height 14
type input "Radious"
click at [386, 318] on span "Radious" at bounding box center [404, 317] width 37 height 14
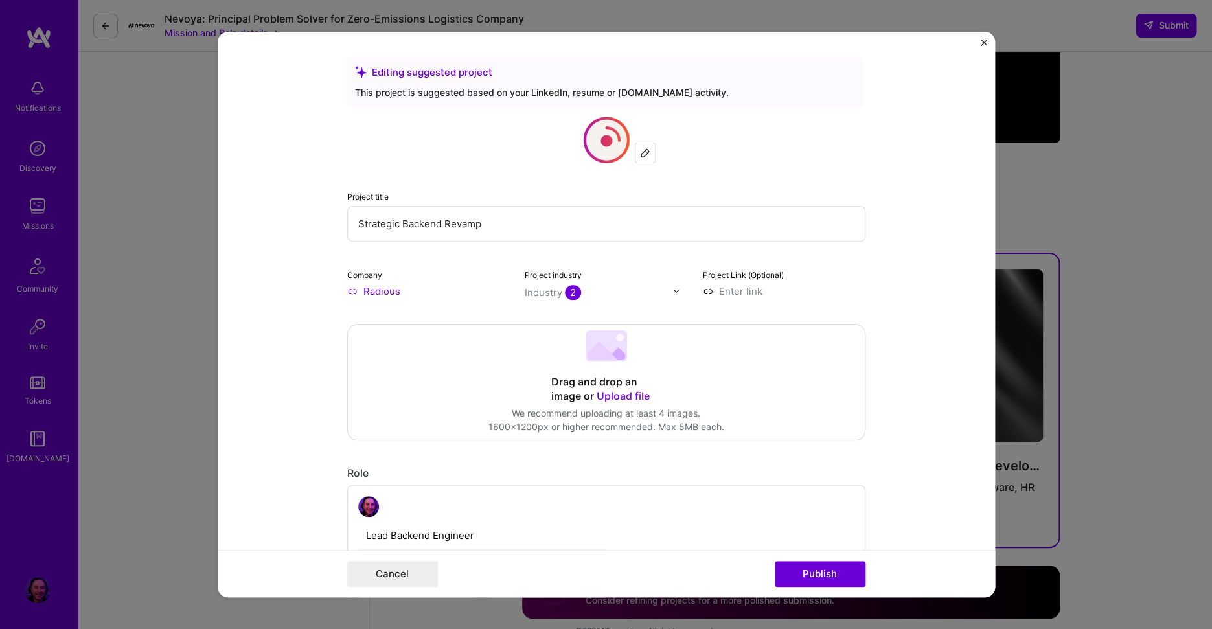
click at [745, 292] on input at bounding box center [784, 291] width 163 height 14
type input "https://www.radious.pro"
click at [905, 351] on form "Editing suggested project This project is suggested based on your LinkedIn, res…" at bounding box center [607, 315] width 778 height 566
click at [673, 292] on img at bounding box center [677, 291] width 8 height 8
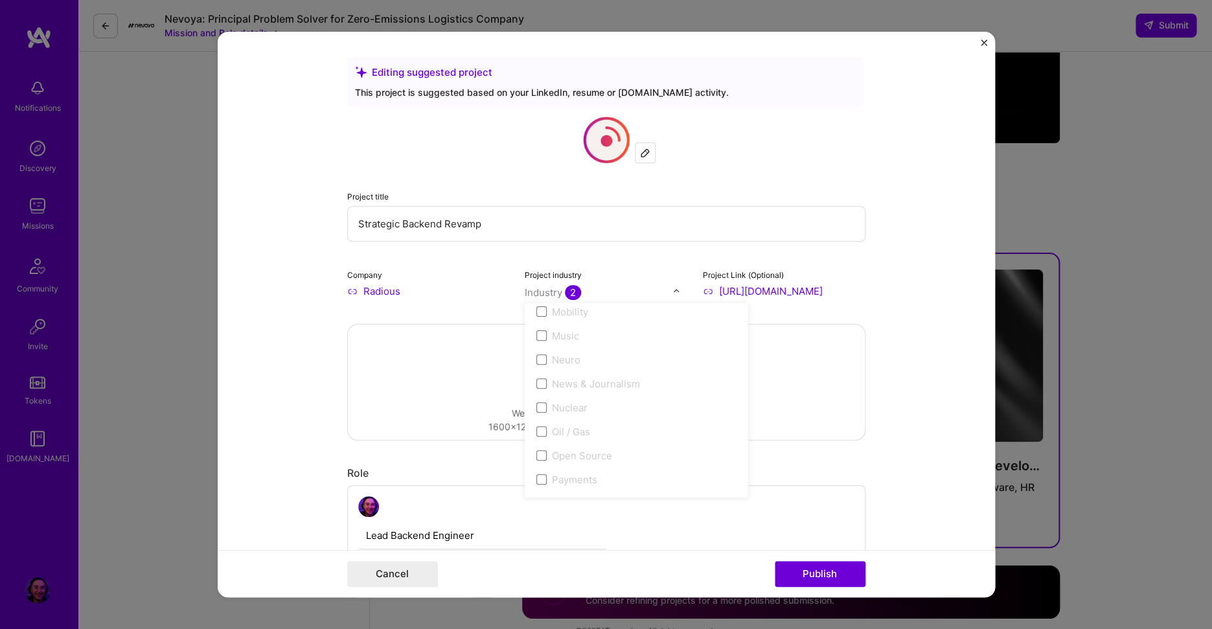
scroll to position [2524, 0]
click at [919, 353] on form "Editing suggested project This project is suggested based on your LinkedIn, res…" at bounding box center [607, 315] width 778 height 566
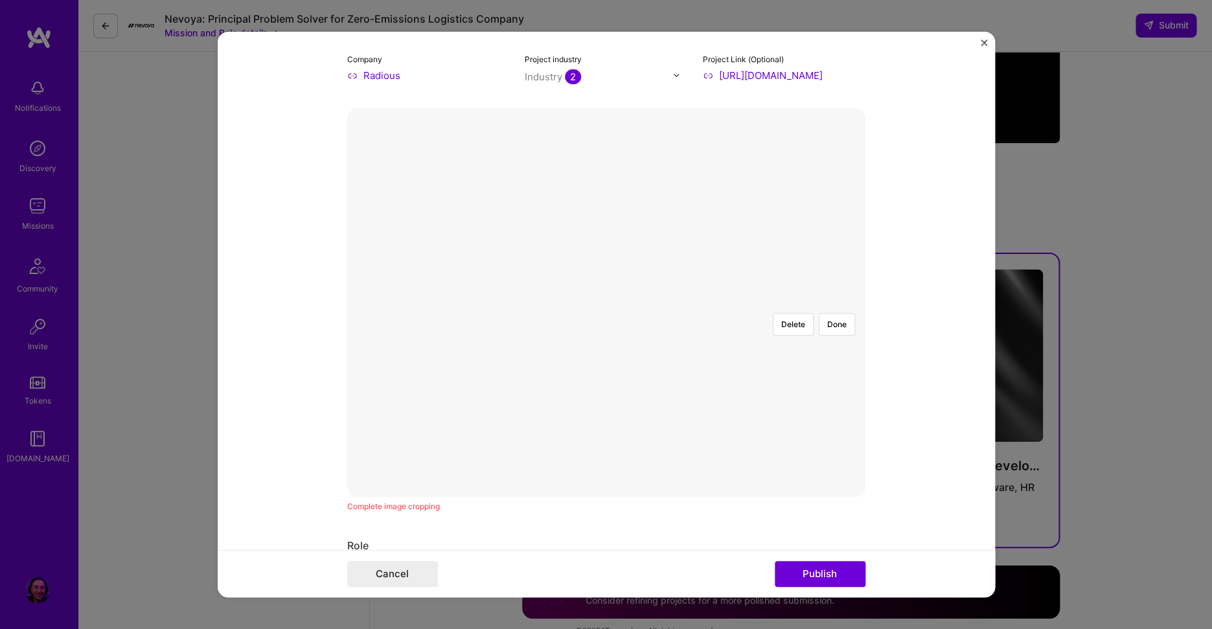
scroll to position [246, 0]
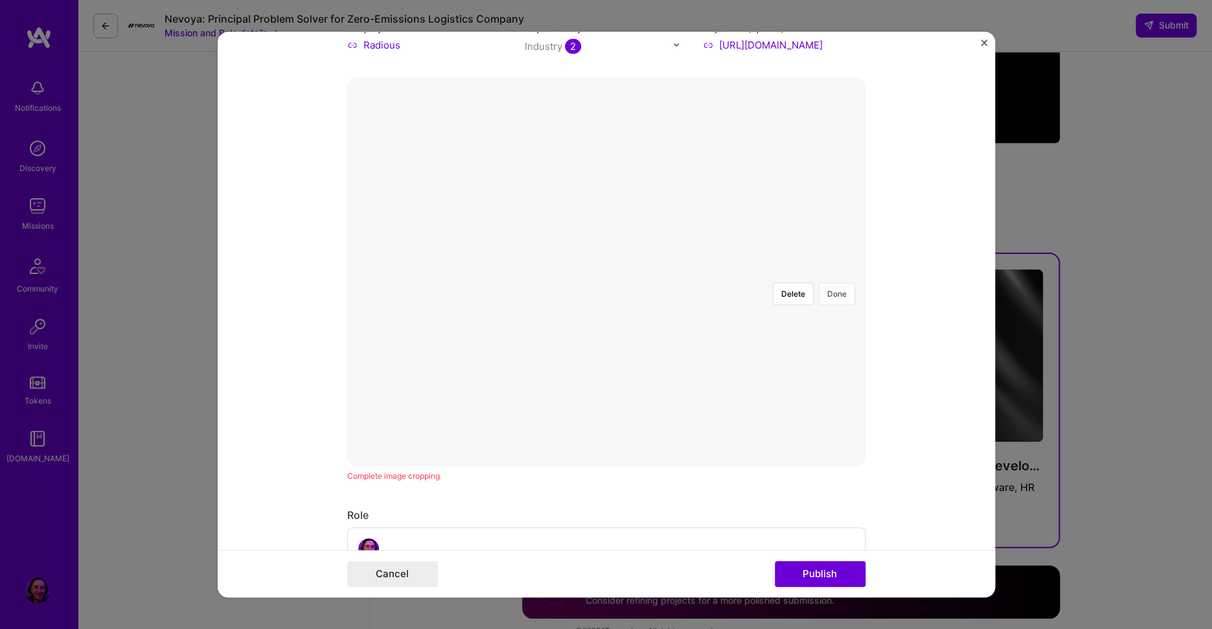
click at [840, 283] on button "Done" at bounding box center [837, 294] width 36 height 23
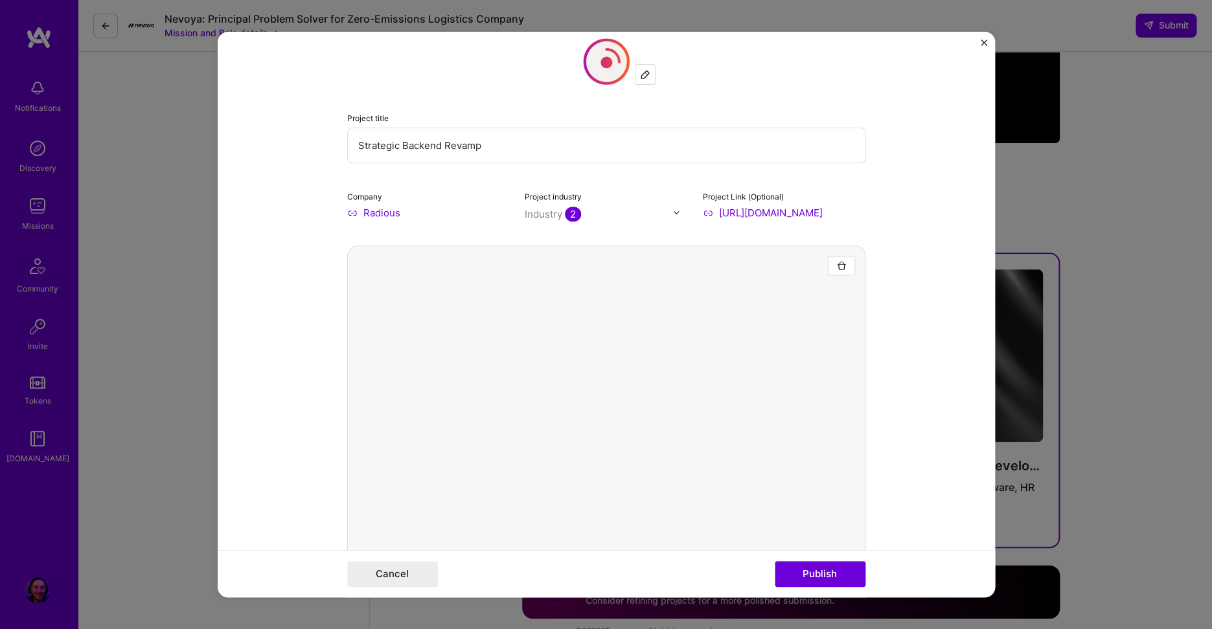
scroll to position [0, 0]
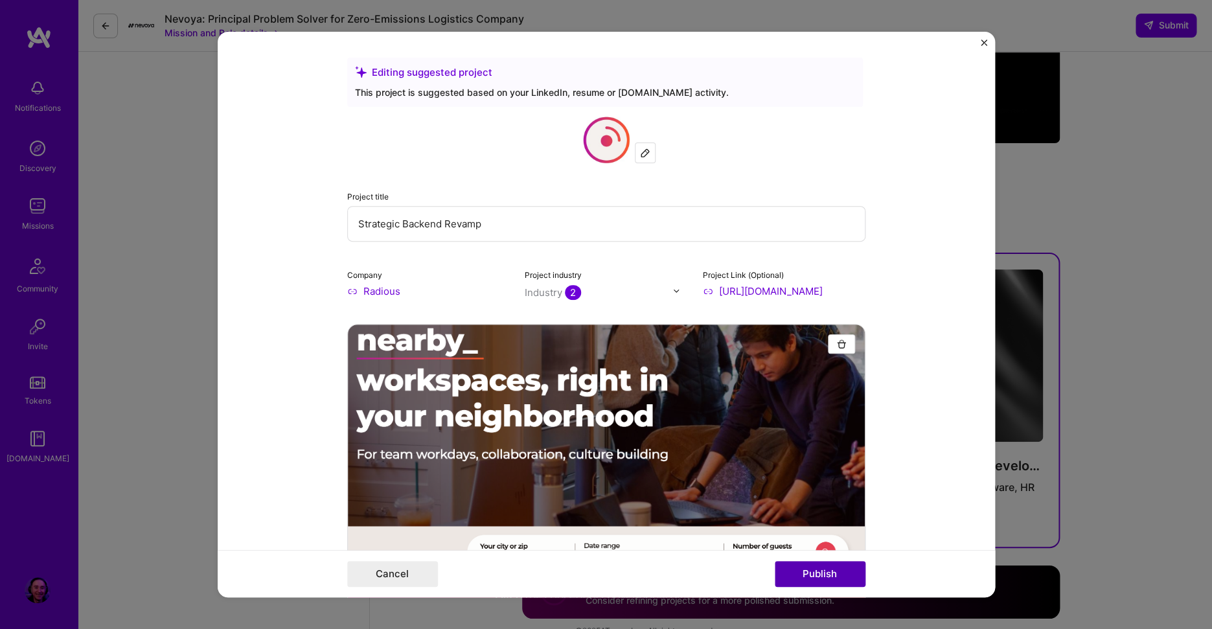
click at [848, 571] on button "Publish" at bounding box center [820, 574] width 91 height 26
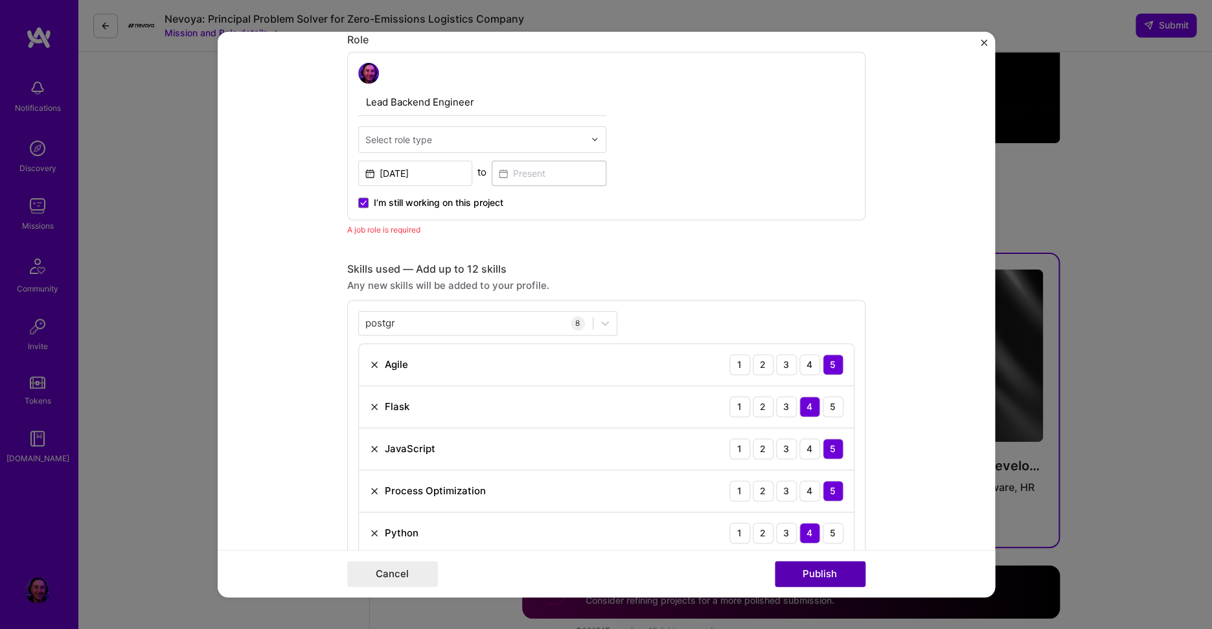
scroll to position [746, 0]
click at [462, 133] on input "text" at bounding box center [474, 139] width 219 height 14
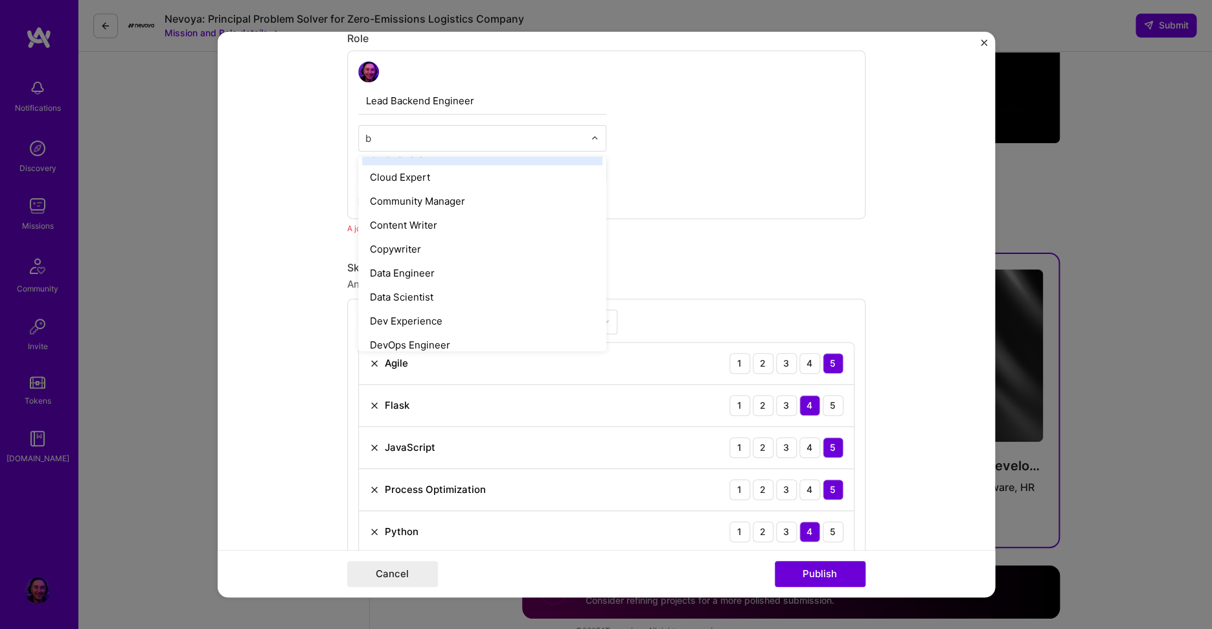
scroll to position [43, 0]
type input "back"
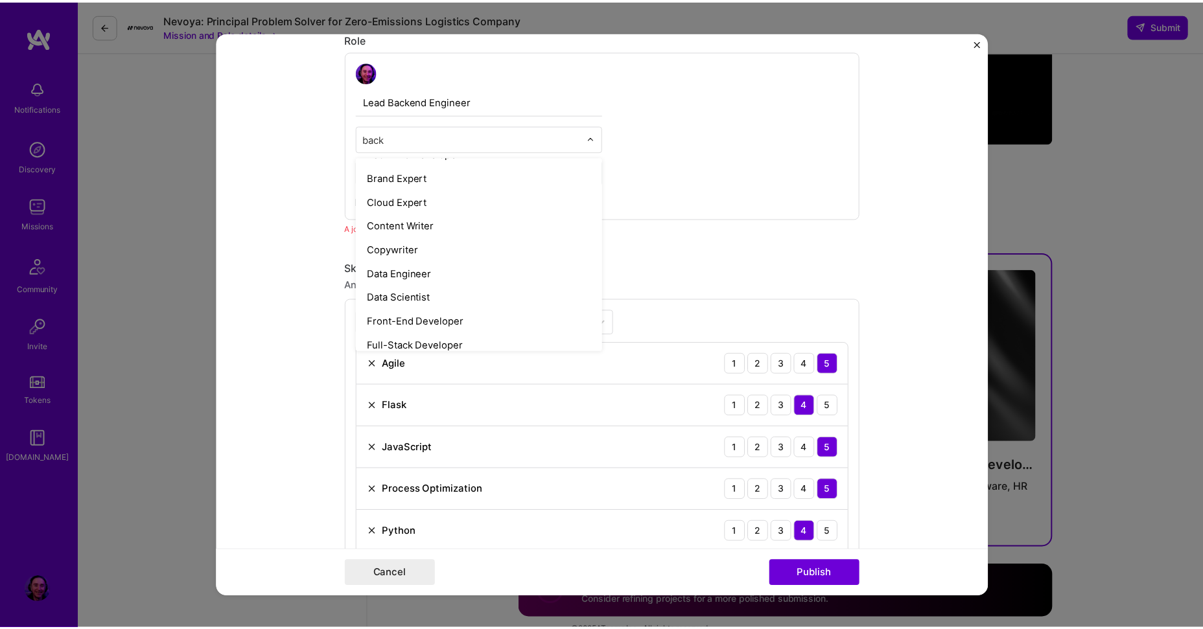
scroll to position [0, 0]
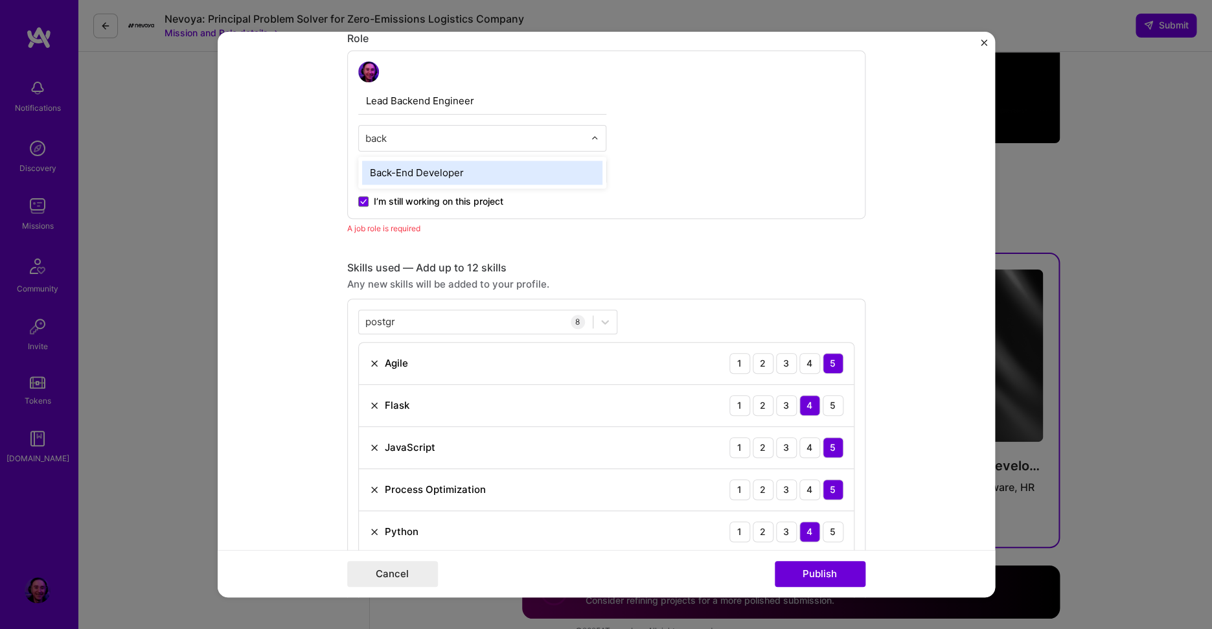
click at [443, 176] on div "Back-End Developer" at bounding box center [482, 173] width 240 height 24
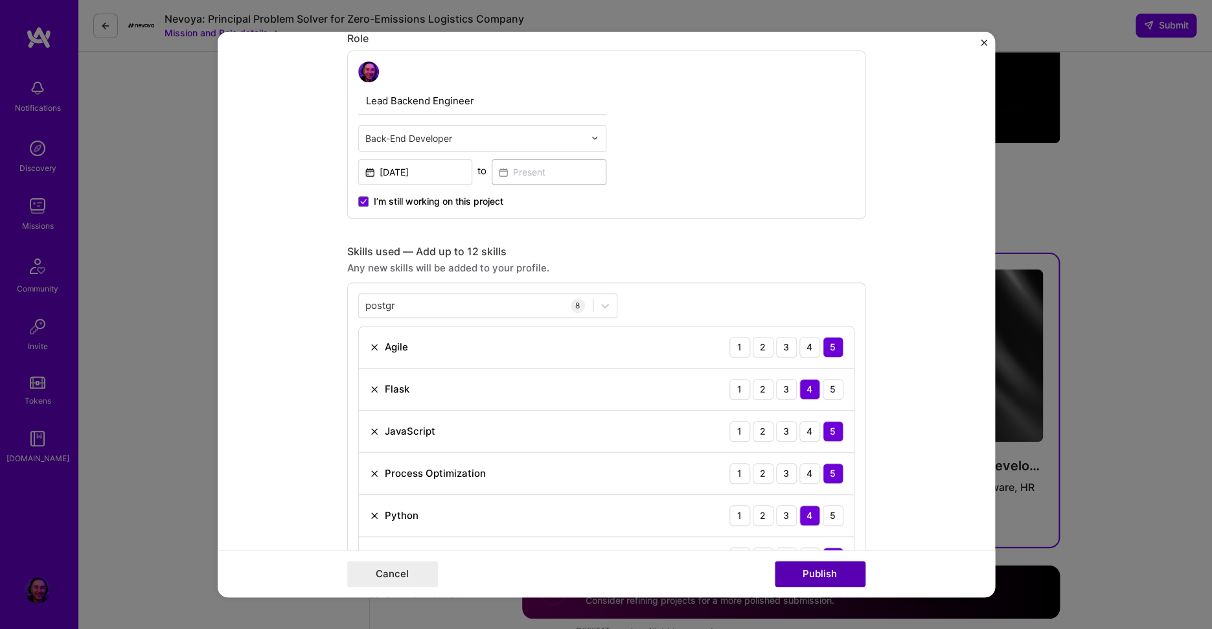
click at [801, 574] on button "Publish" at bounding box center [820, 574] width 91 height 26
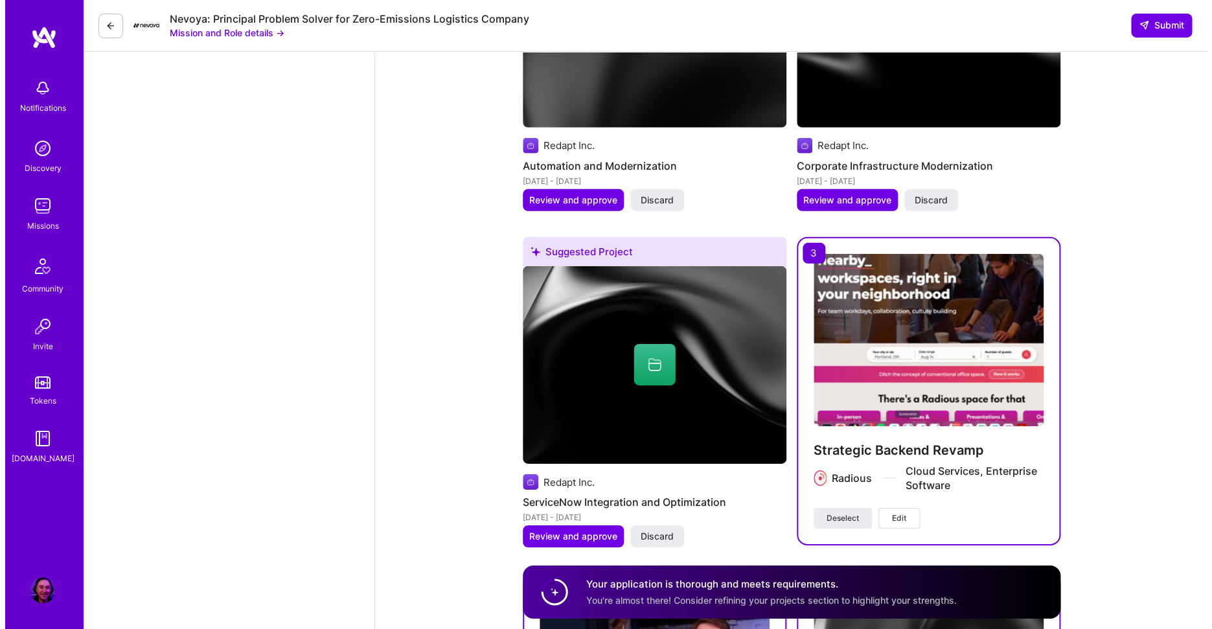
scroll to position [1783, 0]
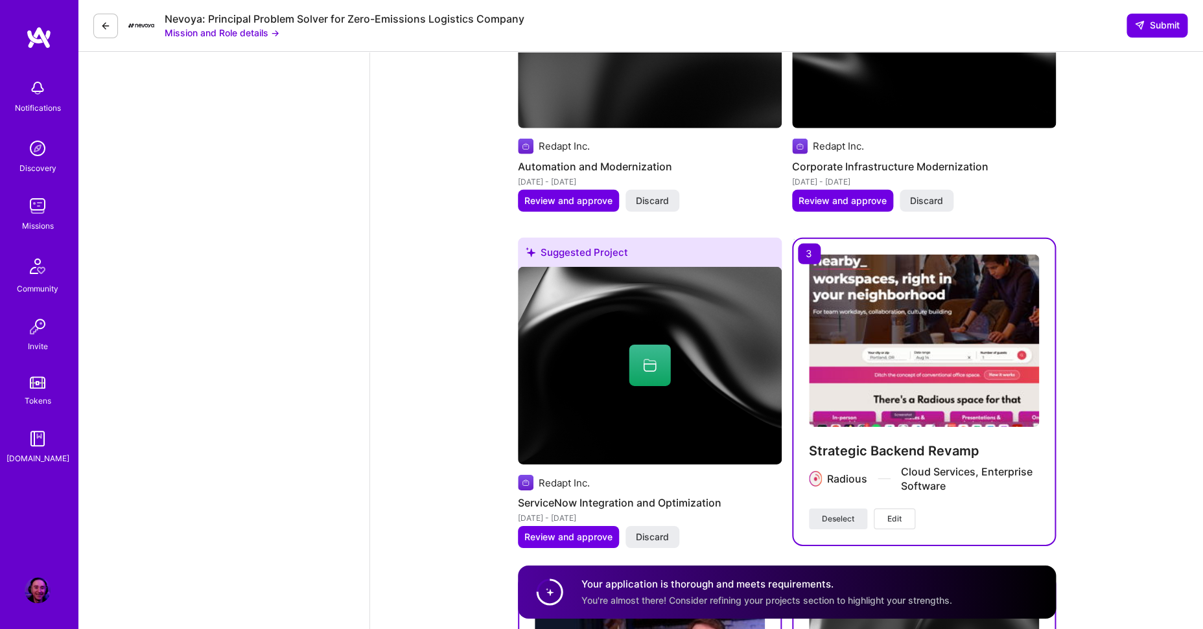
click at [897, 513] on span "Edit" at bounding box center [894, 519] width 14 height 12
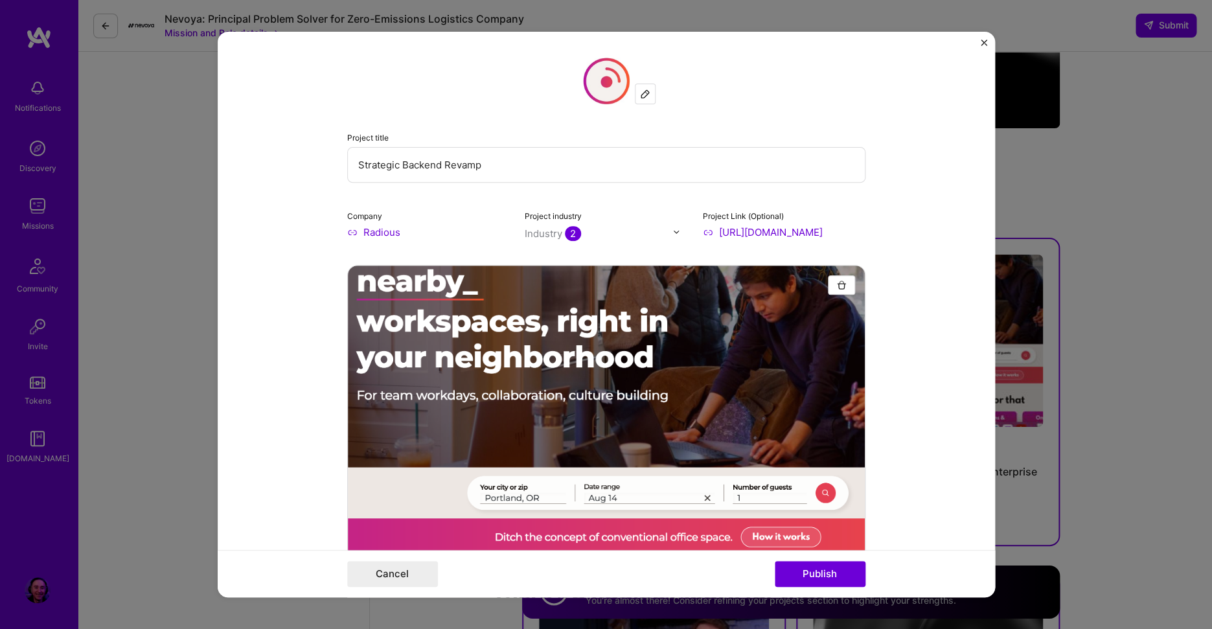
click at [677, 229] on div at bounding box center [680, 232] width 15 height 14
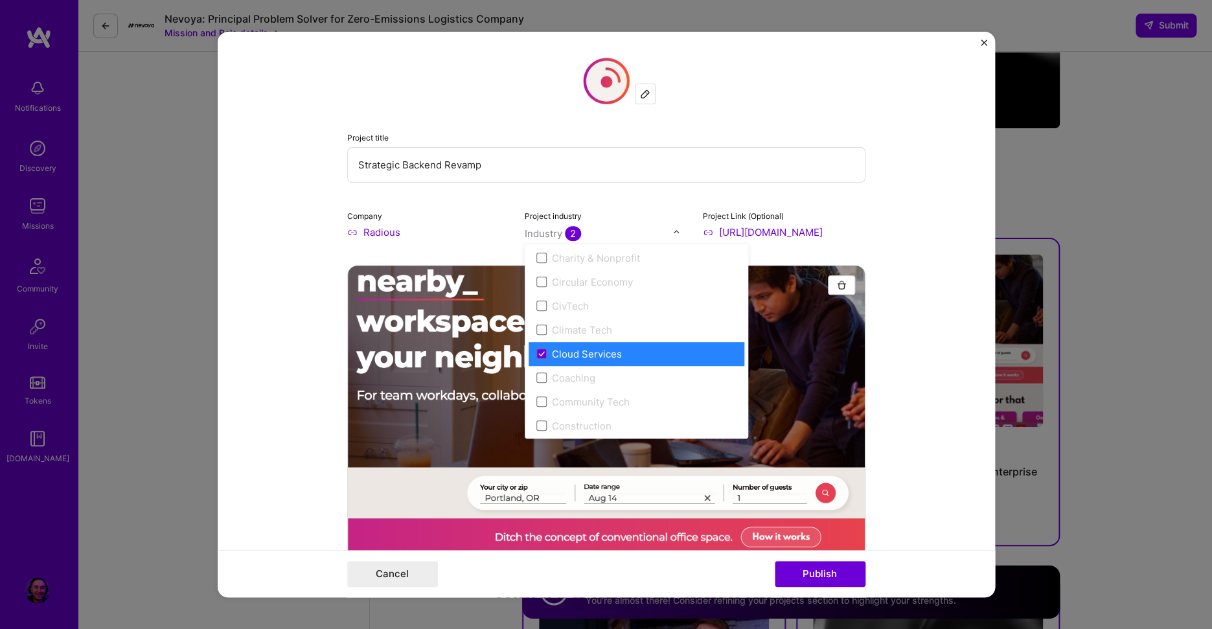
scroll to position [665, 0]
click at [539, 363] on icon at bounding box center [541, 362] width 5 height 4
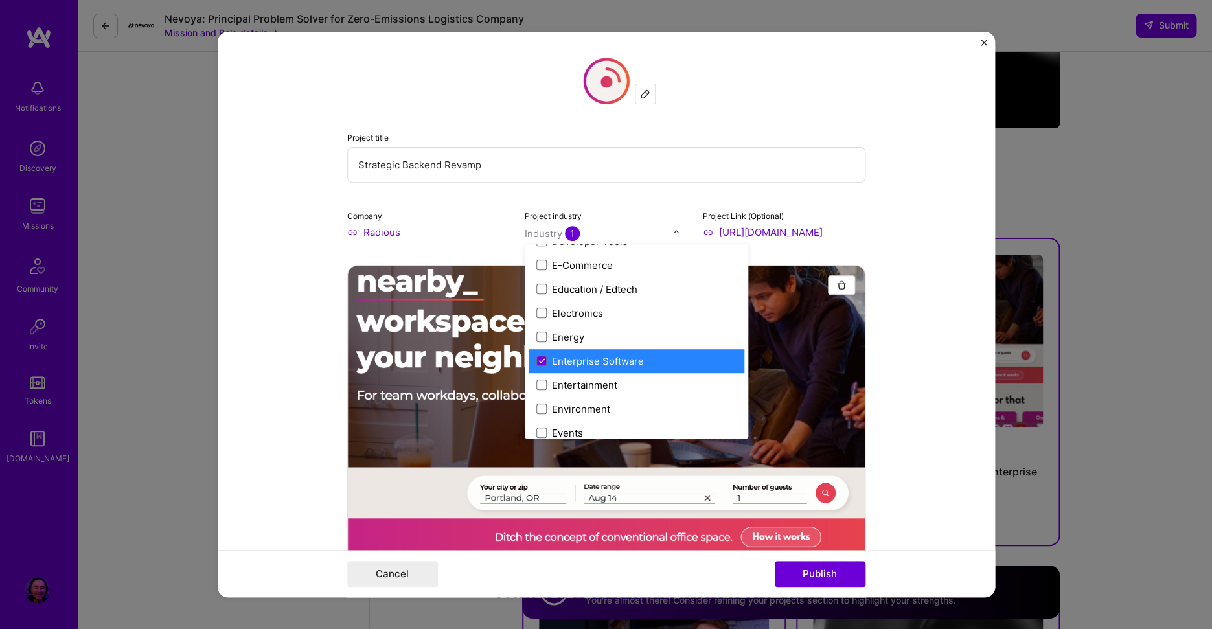
scroll to position [1157, 0]
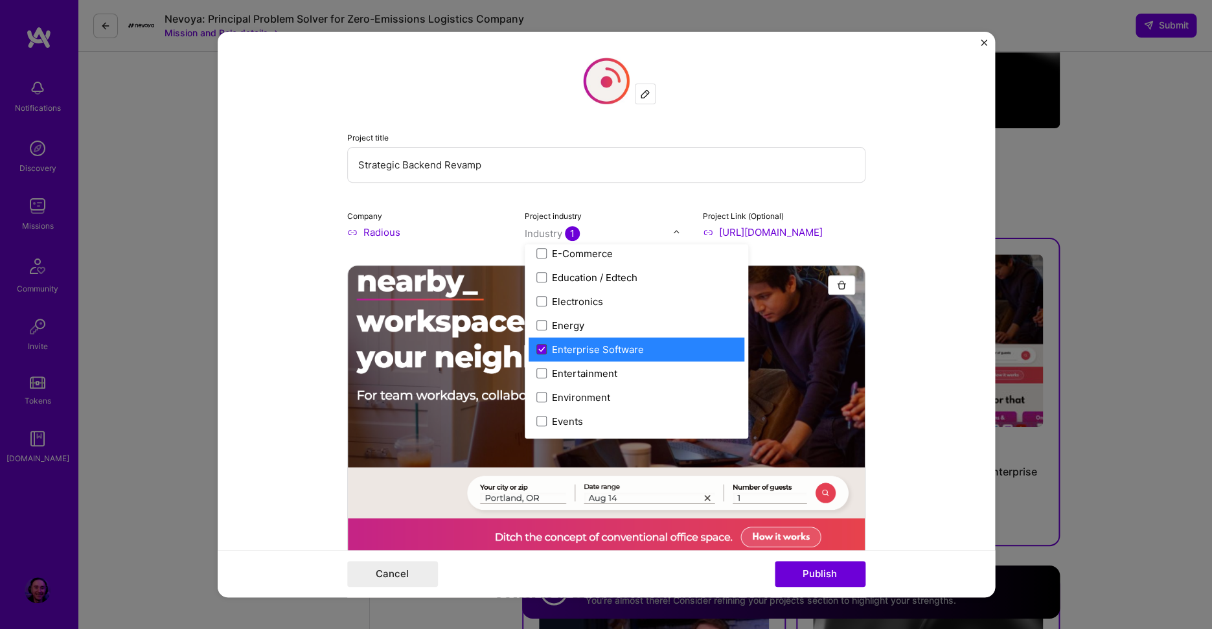
click at [538, 348] on icon at bounding box center [541, 349] width 6 height 5
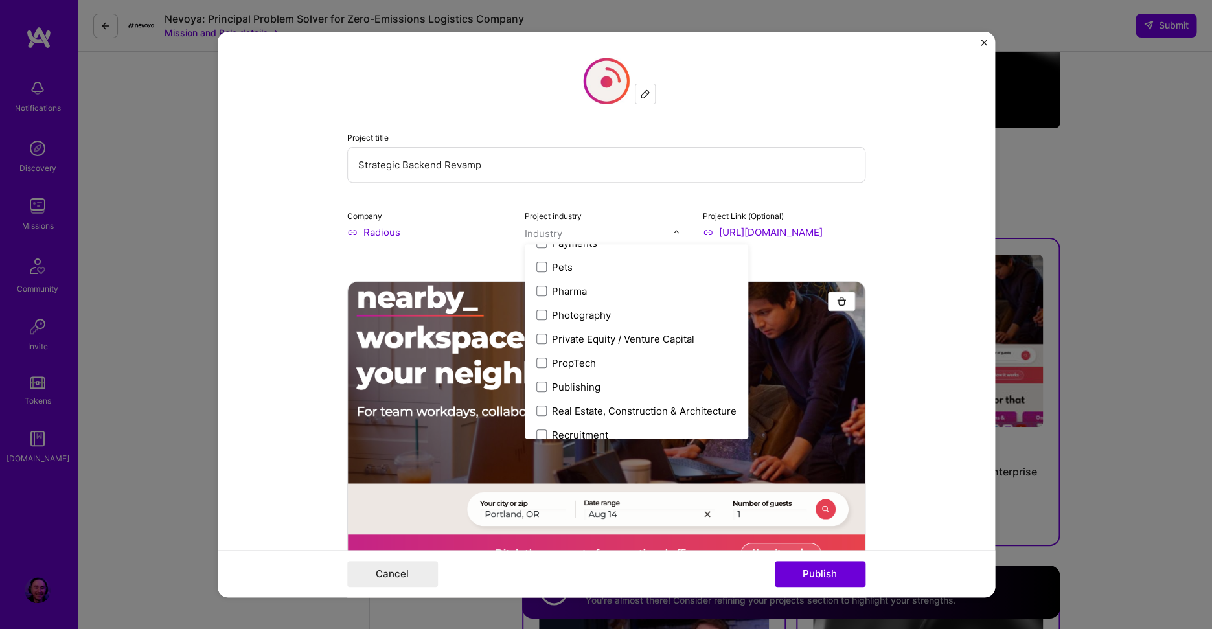
scroll to position [2309, 0]
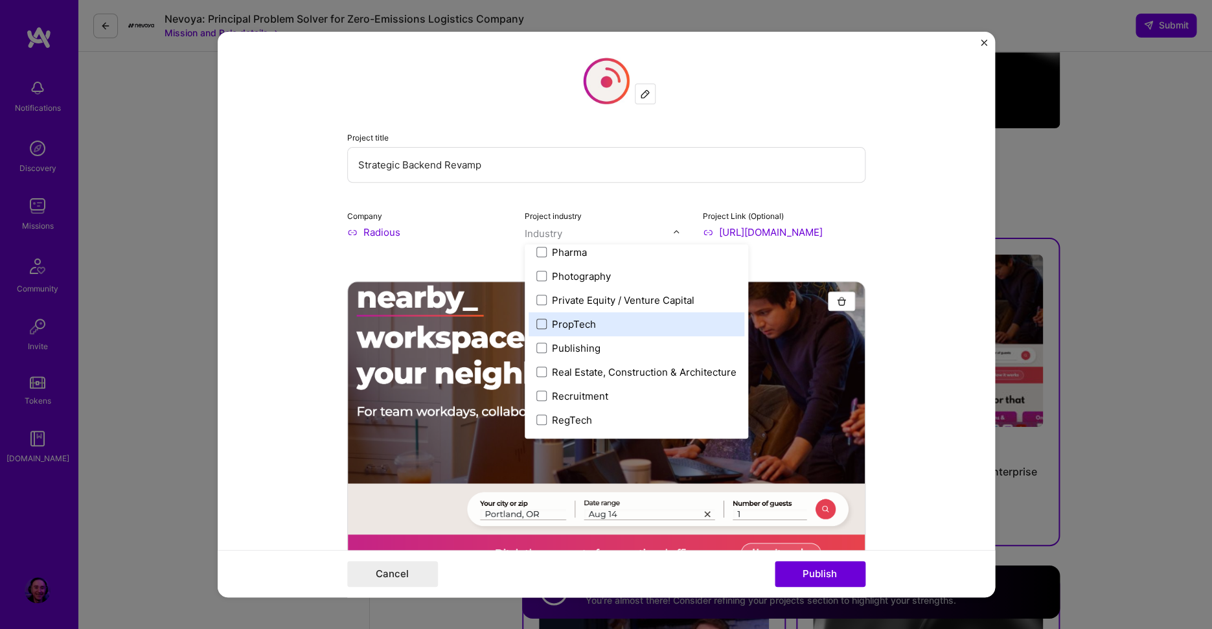
click at [537, 325] on span at bounding box center [542, 324] width 10 height 10
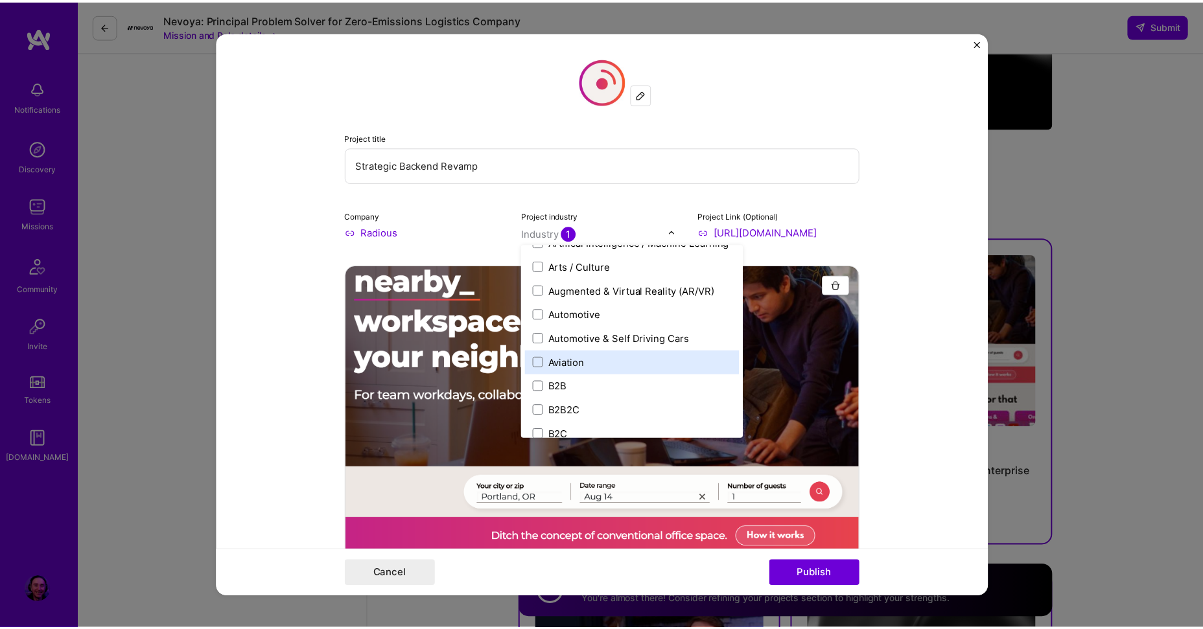
scroll to position [268, 0]
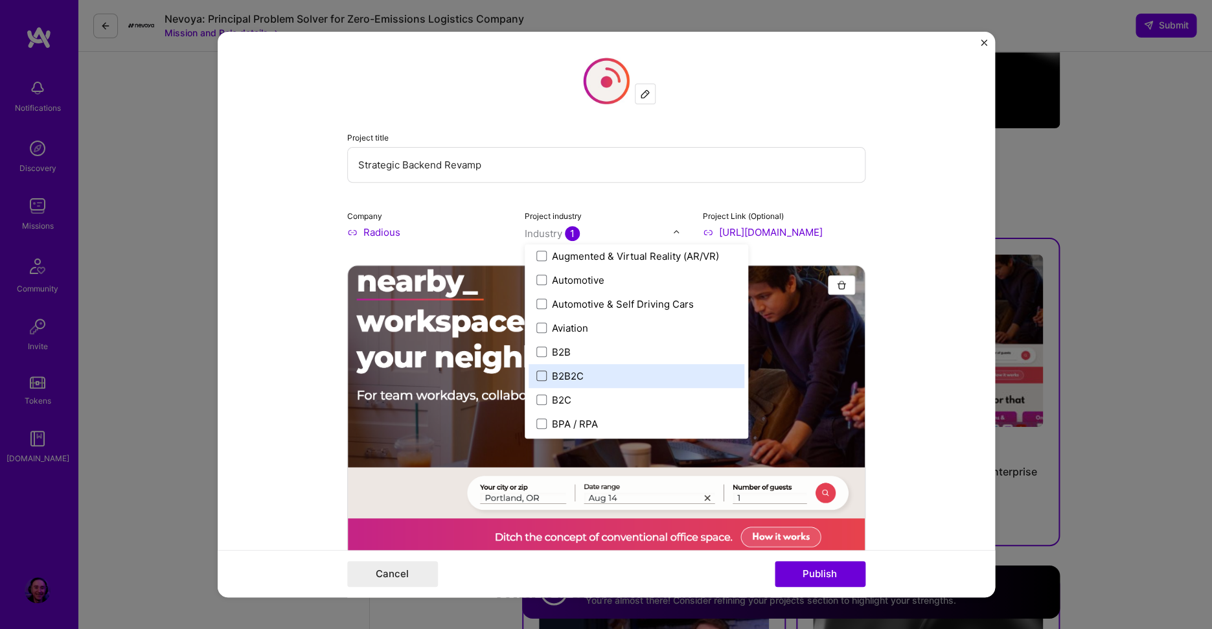
click at [539, 377] on span at bounding box center [542, 376] width 10 height 10
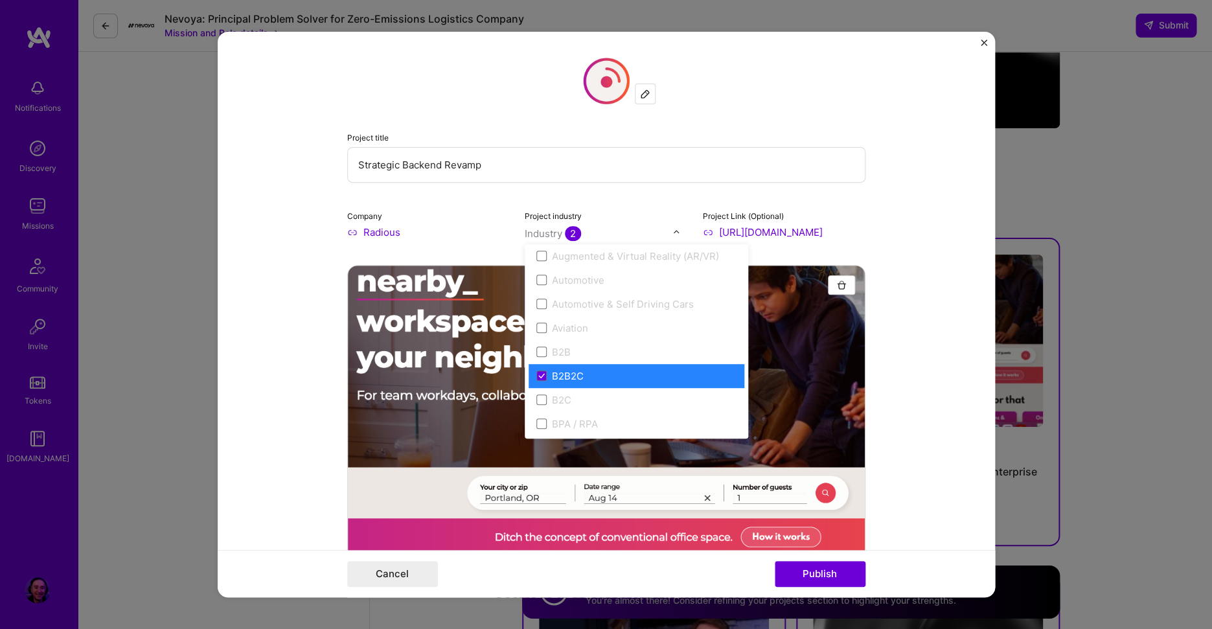
click at [942, 437] on form "Project title Strategic Backend Revamp Company Radious Project industry option …" at bounding box center [607, 315] width 778 height 566
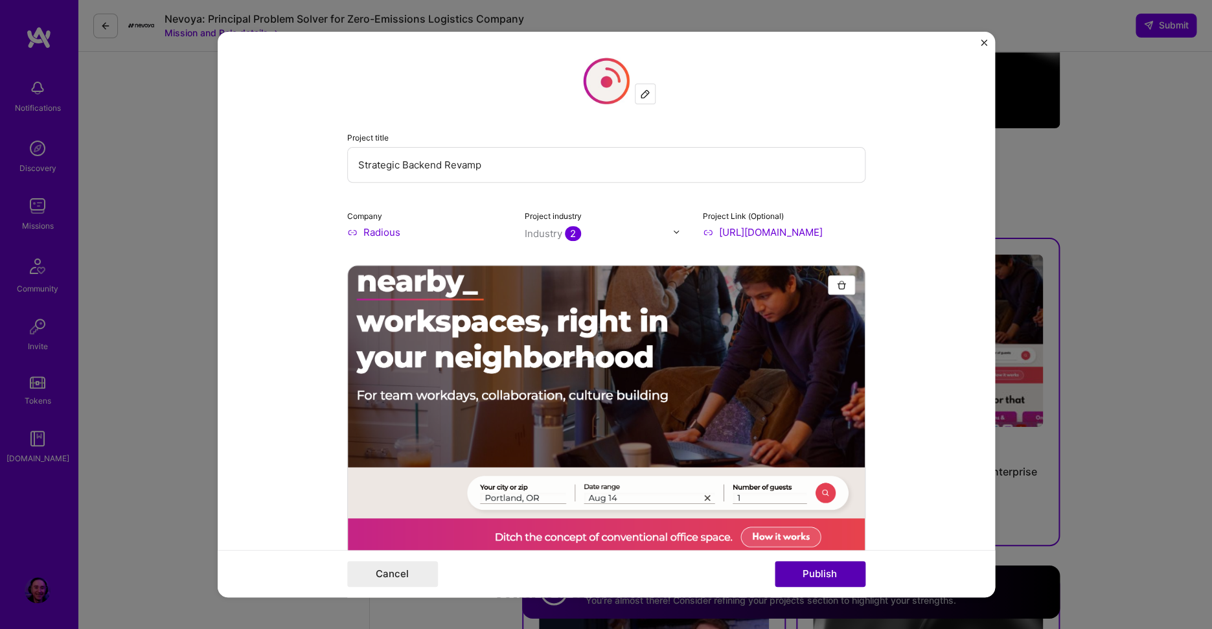
click at [841, 579] on button "Publish" at bounding box center [820, 574] width 91 height 26
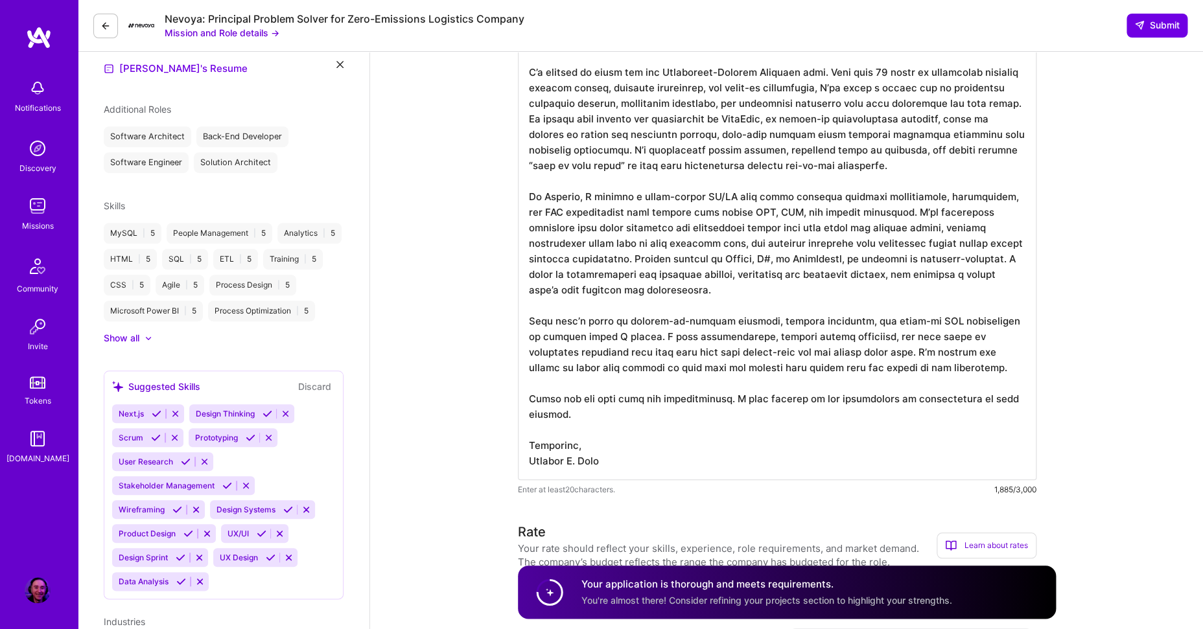
scroll to position [0, 0]
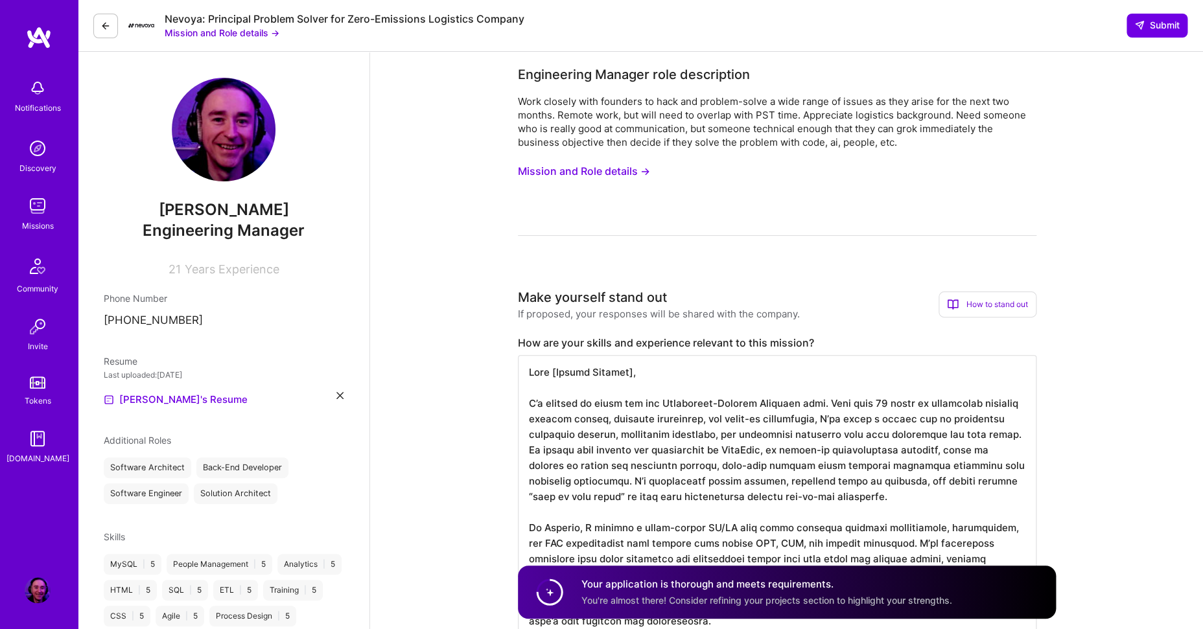
click at [1159, 25] on span "Submit" at bounding box center [1156, 25] width 45 height 13
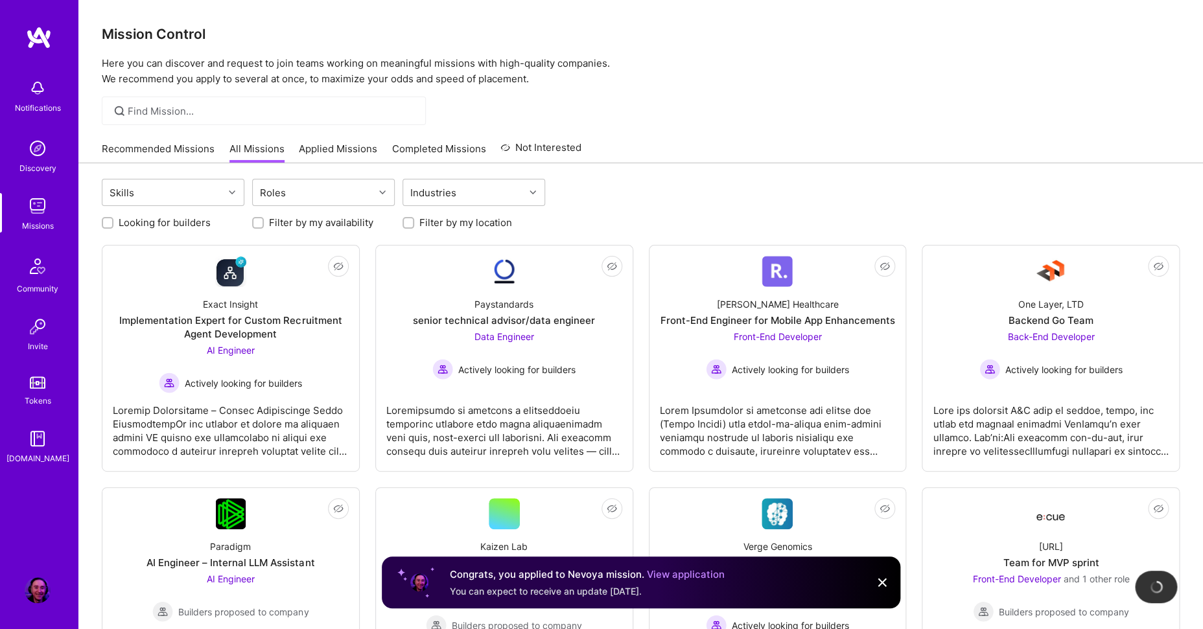
click at [735, 189] on div "Skills Roles Industries" at bounding box center [641, 194] width 1078 height 30
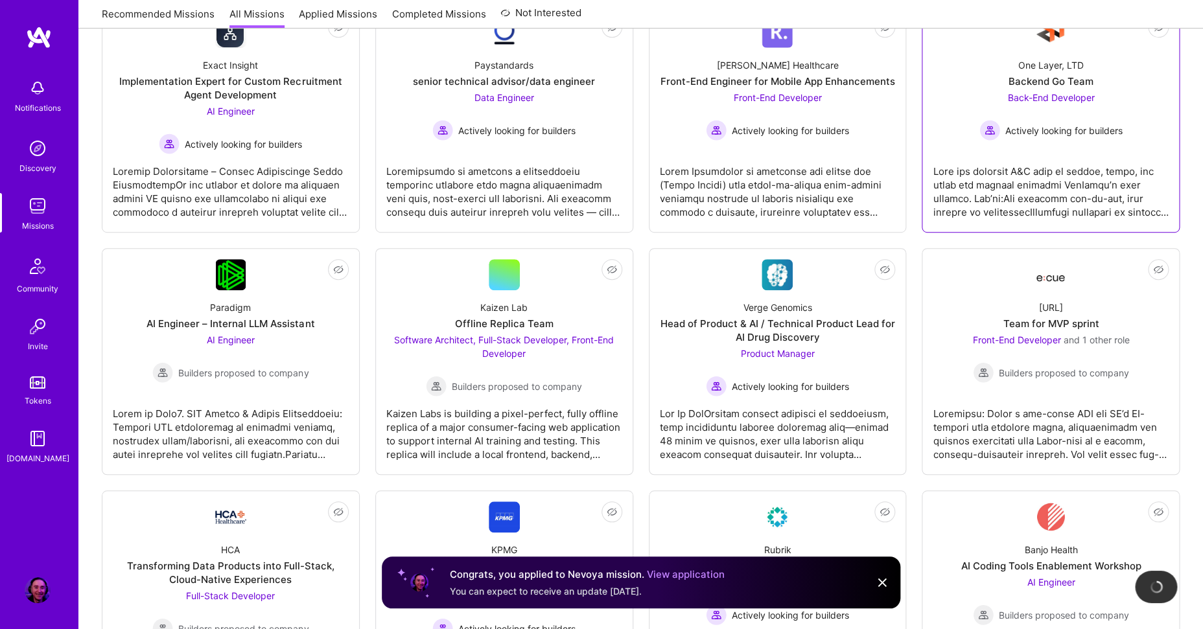
scroll to position [280, 0]
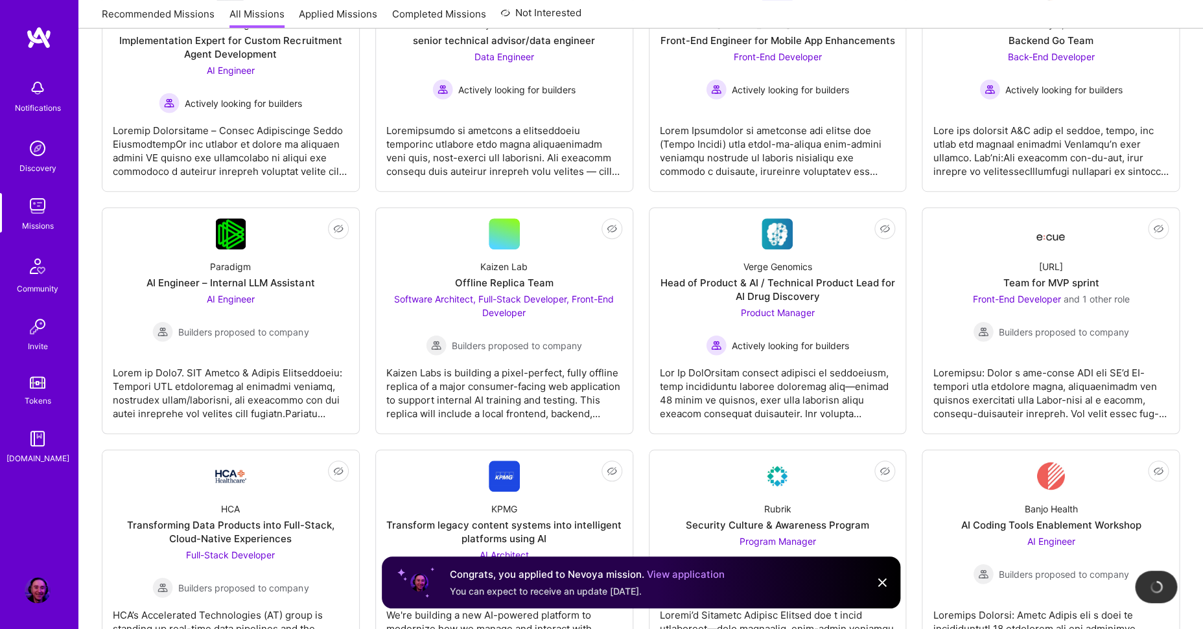
click at [165, 8] on link "Recommended Missions" at bounding box center [158, 17] width 113 height 21
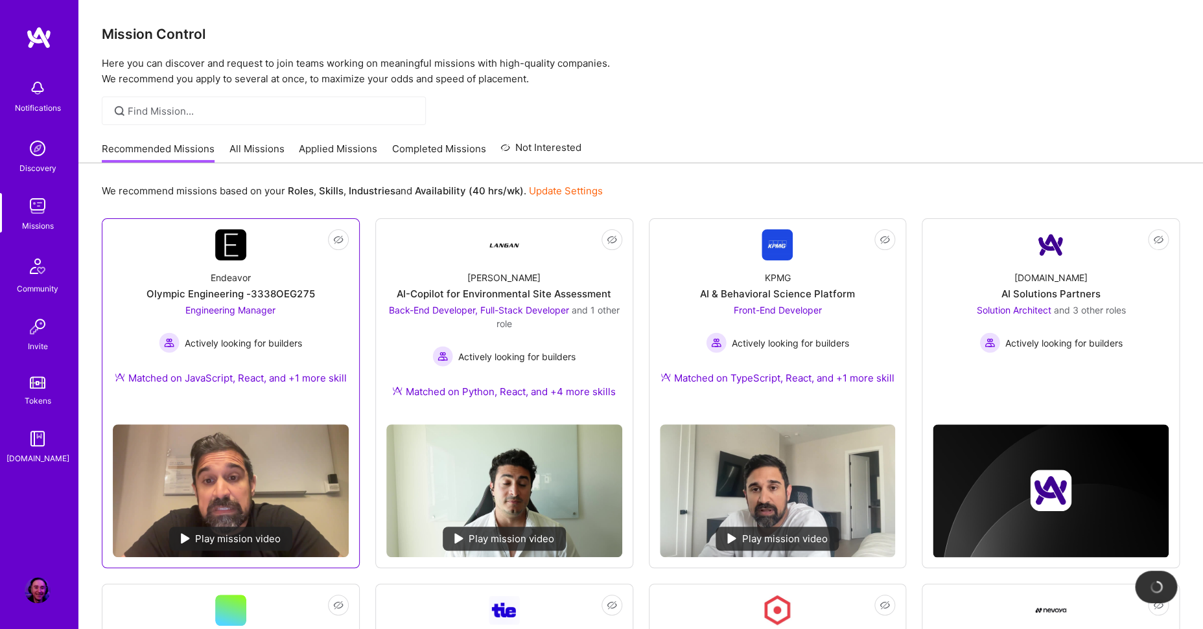
click at [330, 339] on div "Endeavor Olympic Engineering -3338OEG275 Engineering Manager Actively looking f…" at bounding box center [231, 330] width 236 height 140
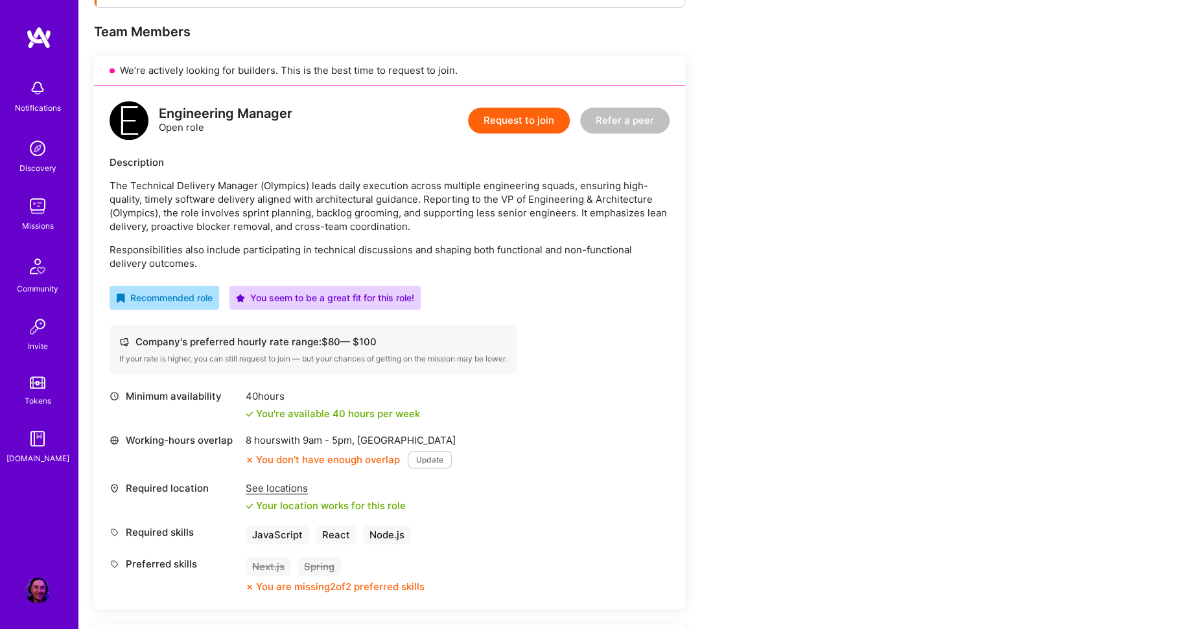
scroll to position [332, 0]
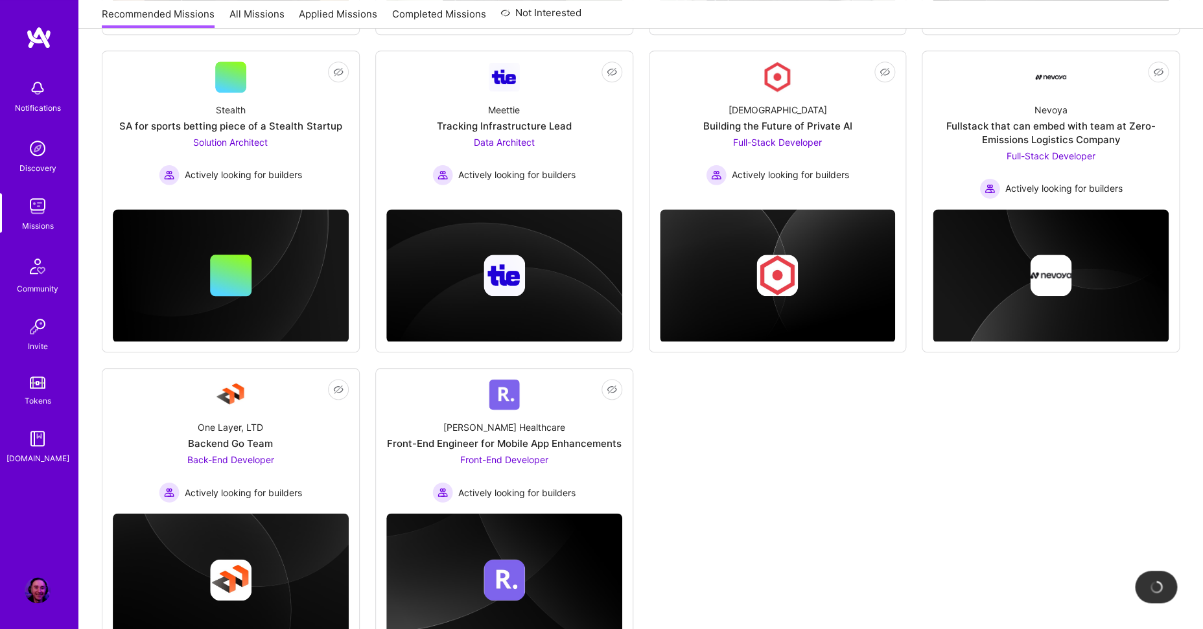
scroll to position [530, 0]
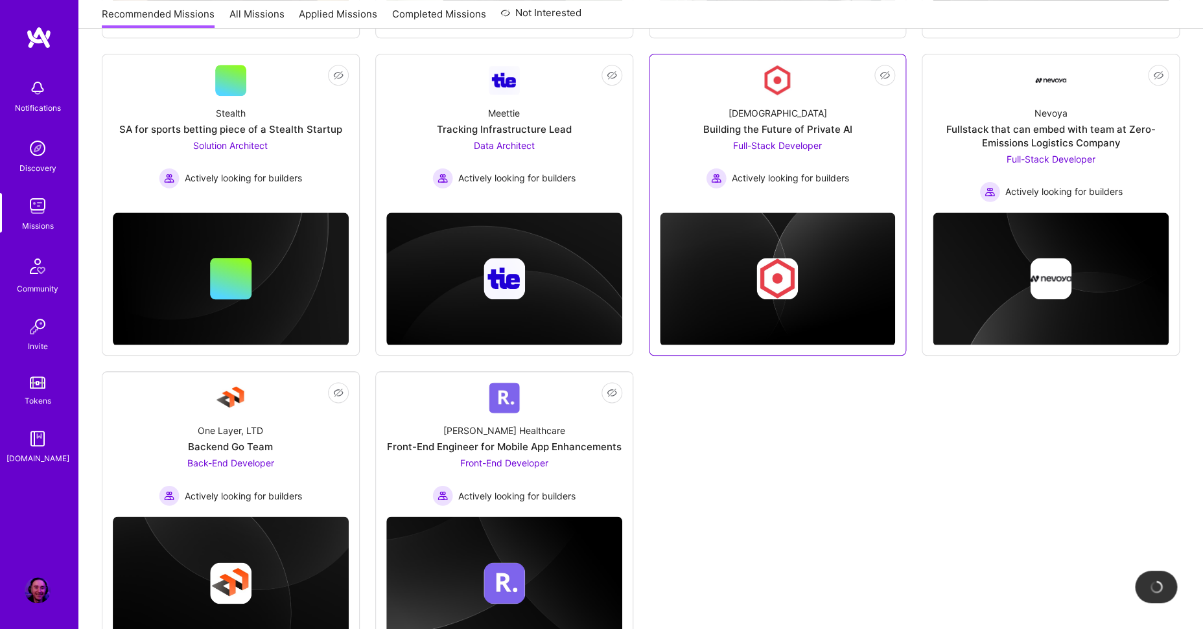
click at [680, 145] on div "Kynismos Building the Future of Private AI Full-Stack Developer Actively lookin…" at bounding box center [778, 142] width 236 height 93
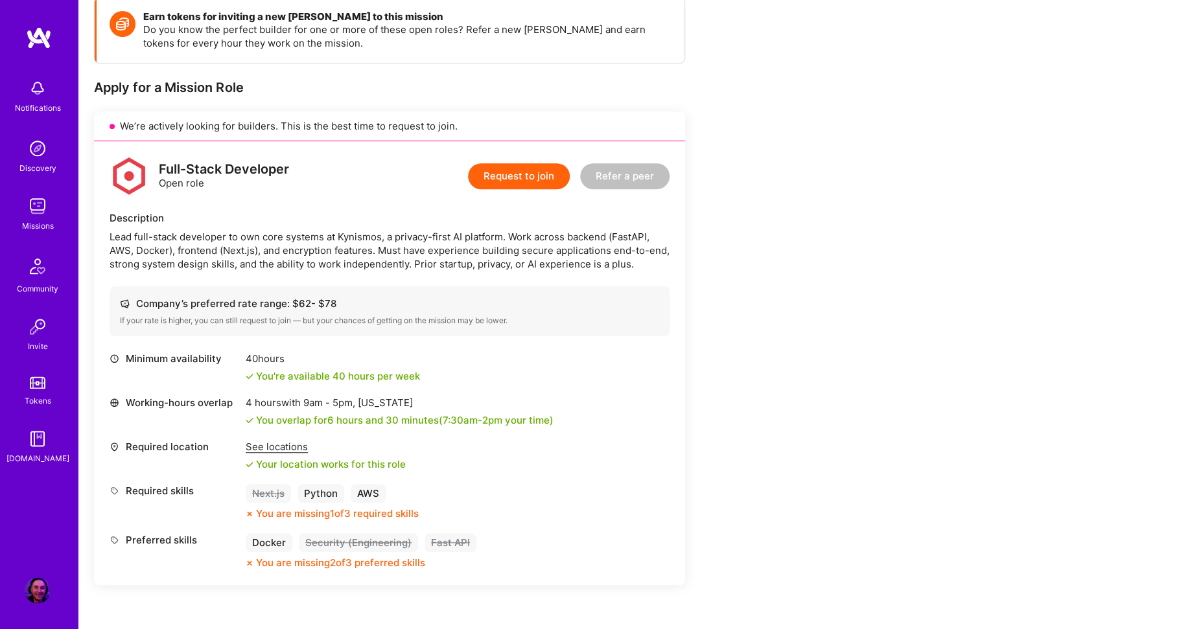
scroll to position [238, 0]
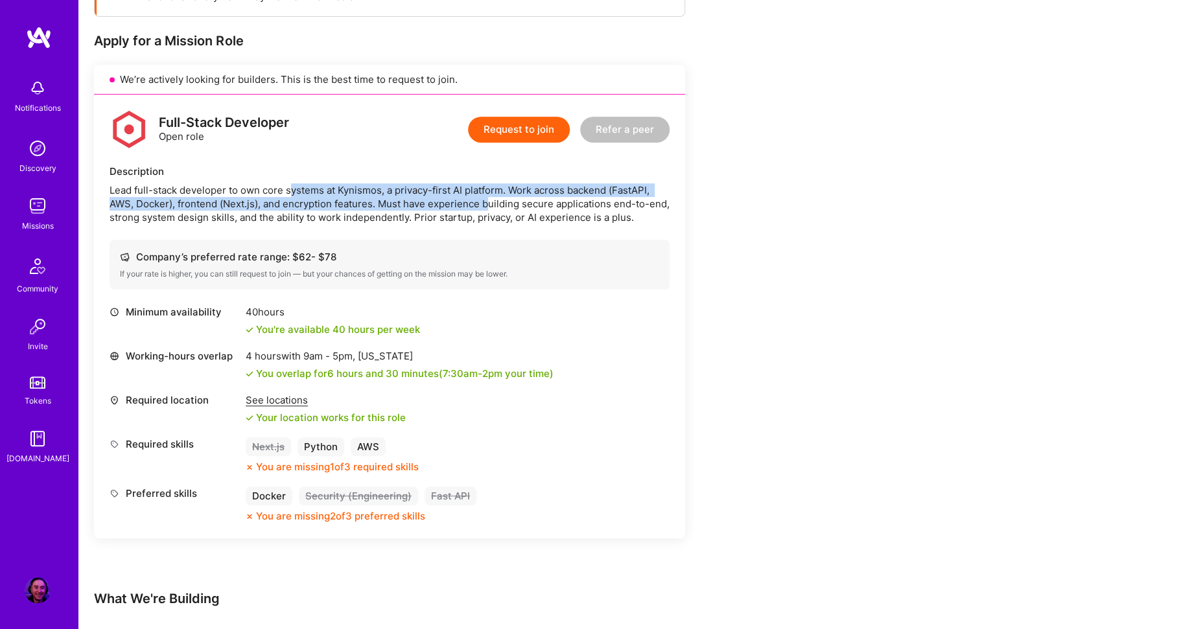
drag, startPoint x: 291, startPoint y: 195, endPoint x: 526, endPoint y: 211, distance: 235.8
click at [521, 211] on div "Lead full-stack developer to own core systems at Kynismos, a privacy-first AI p…" at bounding box center [390, 203] width 560 height 41
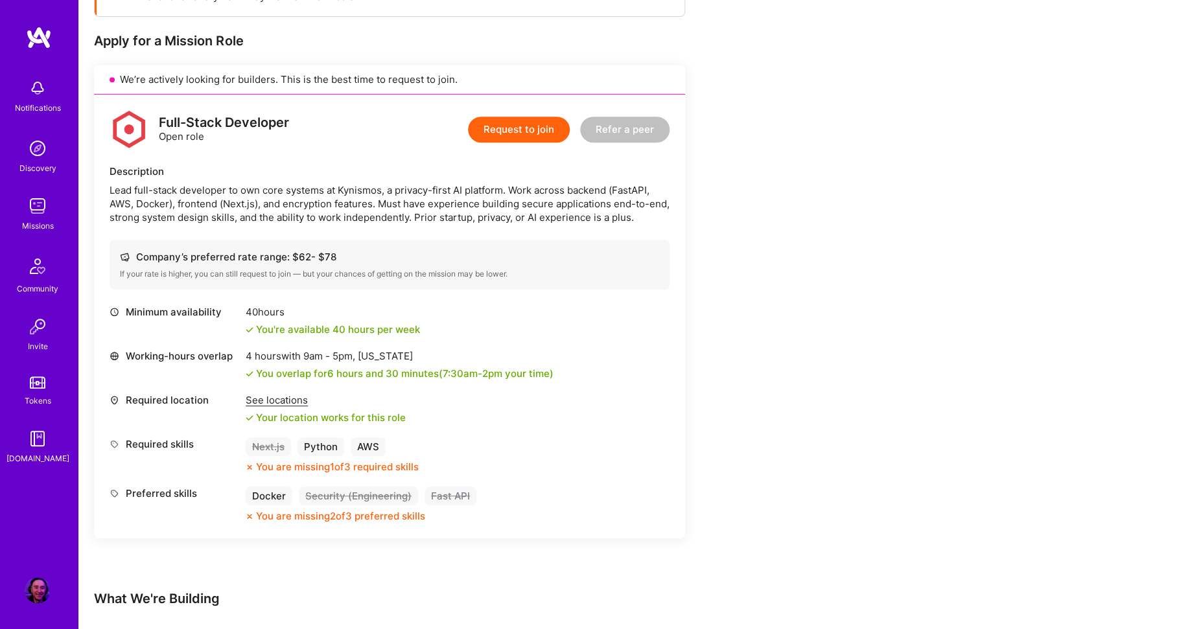
click at [535, 211] on div "Lead full-stack developer to own core systems at Kynismos, a privacy-first AI p…" at bounding box center [390, 203] width 560 height 41
click at [529, 128] on button "Request to join" at bounding box center [519, 130] width 102 height 26
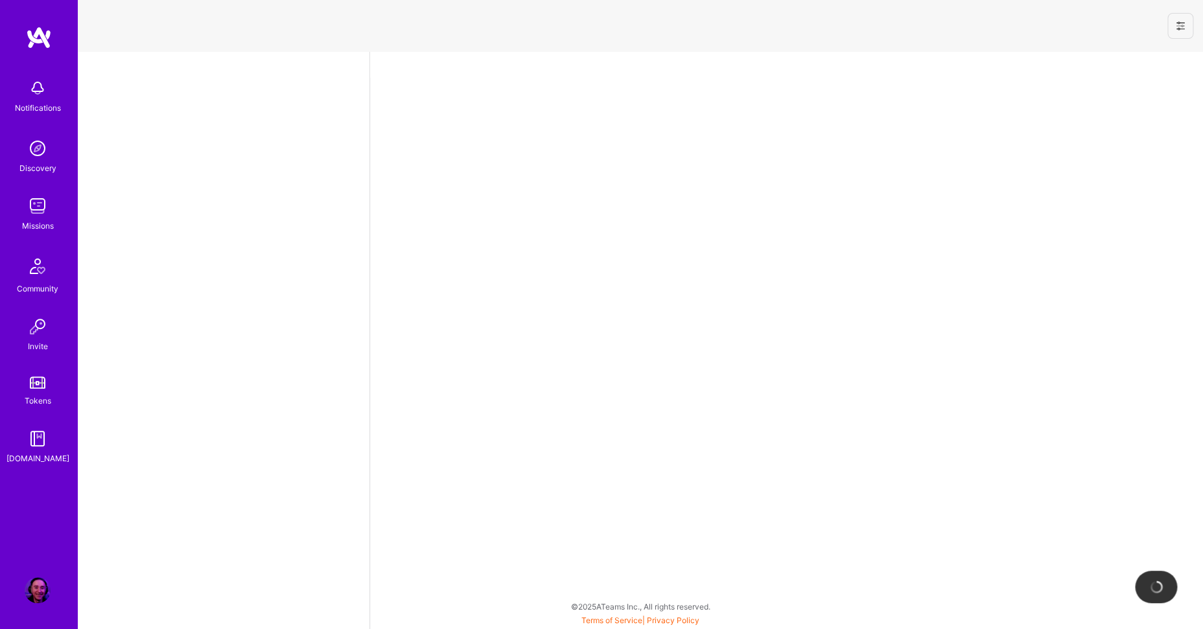
select select "US"
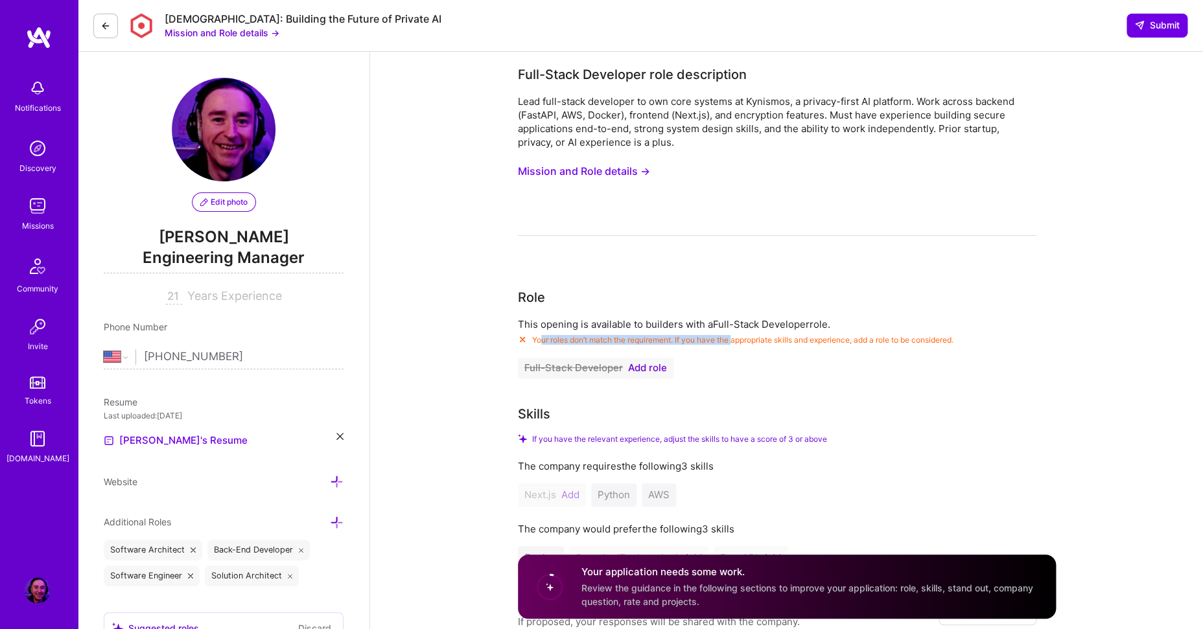
drag, startPoint x: 542, startPoint y: 341, endPoint x: 746, endPoint y: 336, distance: 203.5
click at [745, 337] on span "Your roles don’t match the requirement. If you have the appropriate skills and …" at bounding box center [742, 340] width 421 height 10
click at [748, 376] on div "This opening is available to builders with a Full-Stack Developer role. Your ro…" at bounding box center [777, 348] width 518 height 61
click at [635, 371] on span "Add role" at bounding box center [647, 368] width 39 height 10
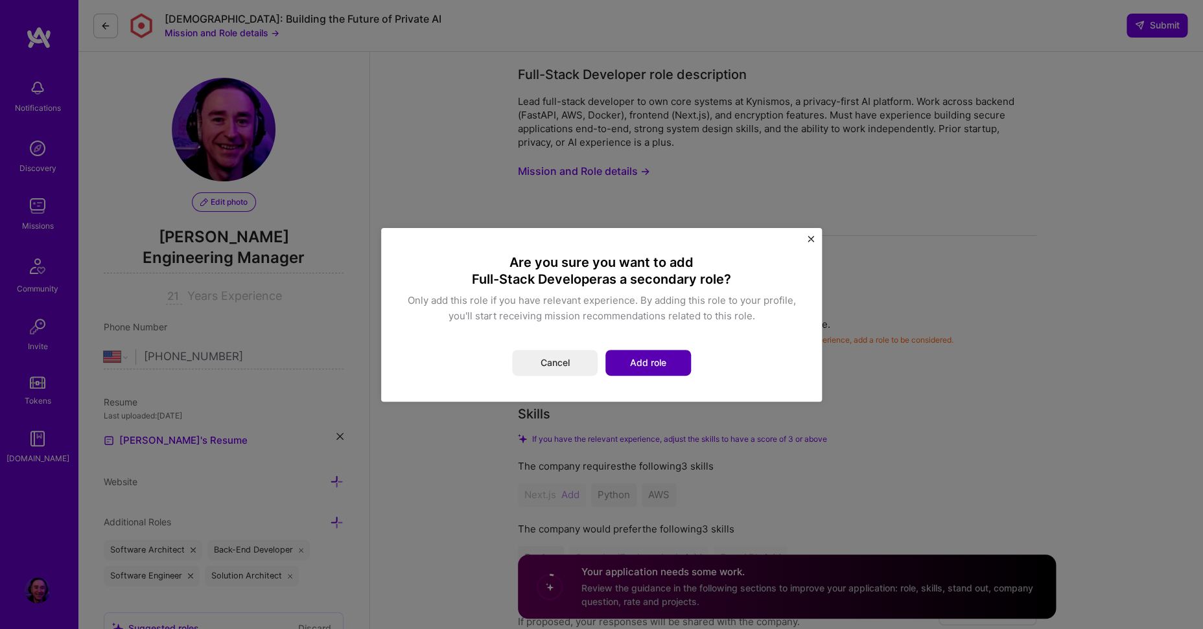
click at [662, 371] on button "Add role" at bounding box center [648, 363] width 86 height 26
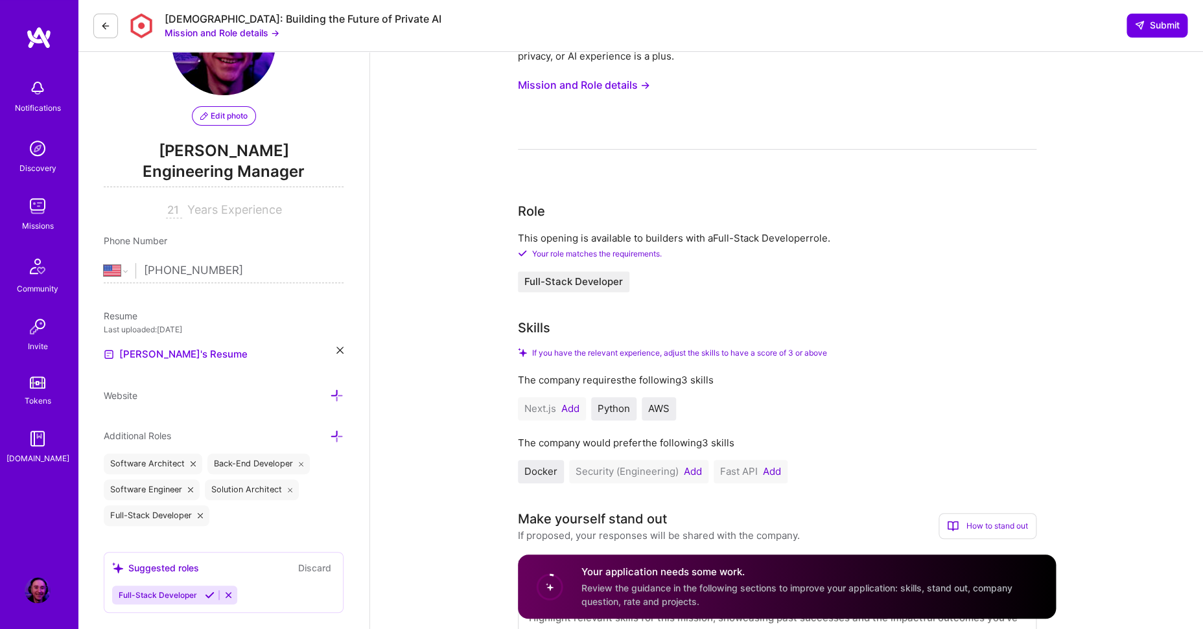
scroll to position [135, 0]
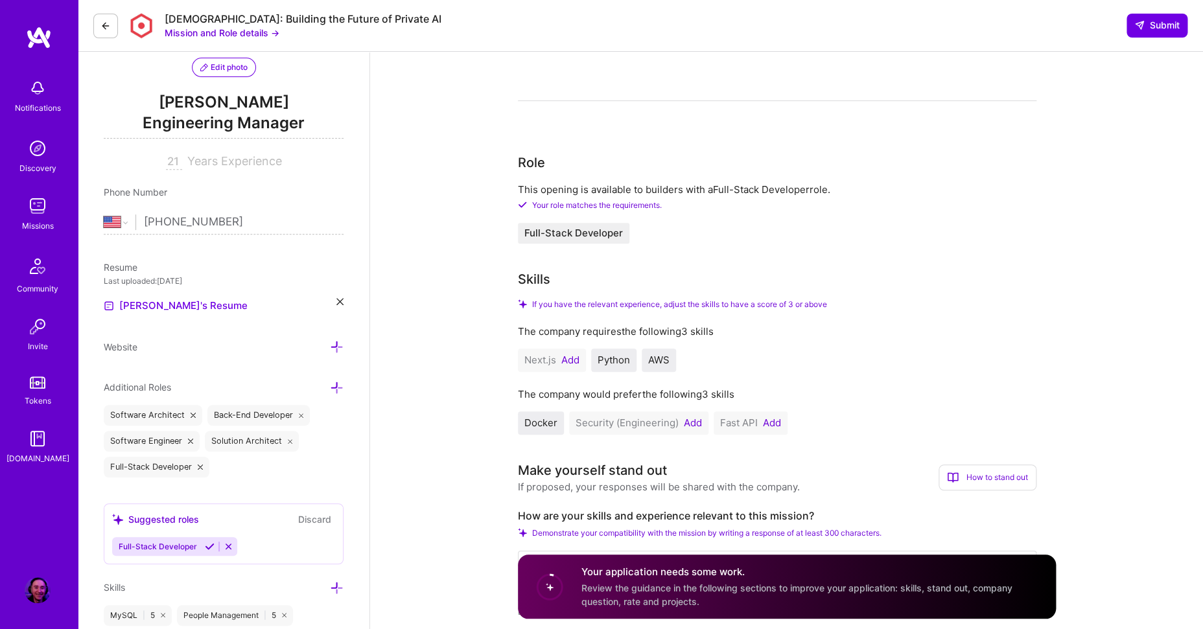
click at [570, 358] on button "Add" at bounding box center [570, 360] width 18 height 10
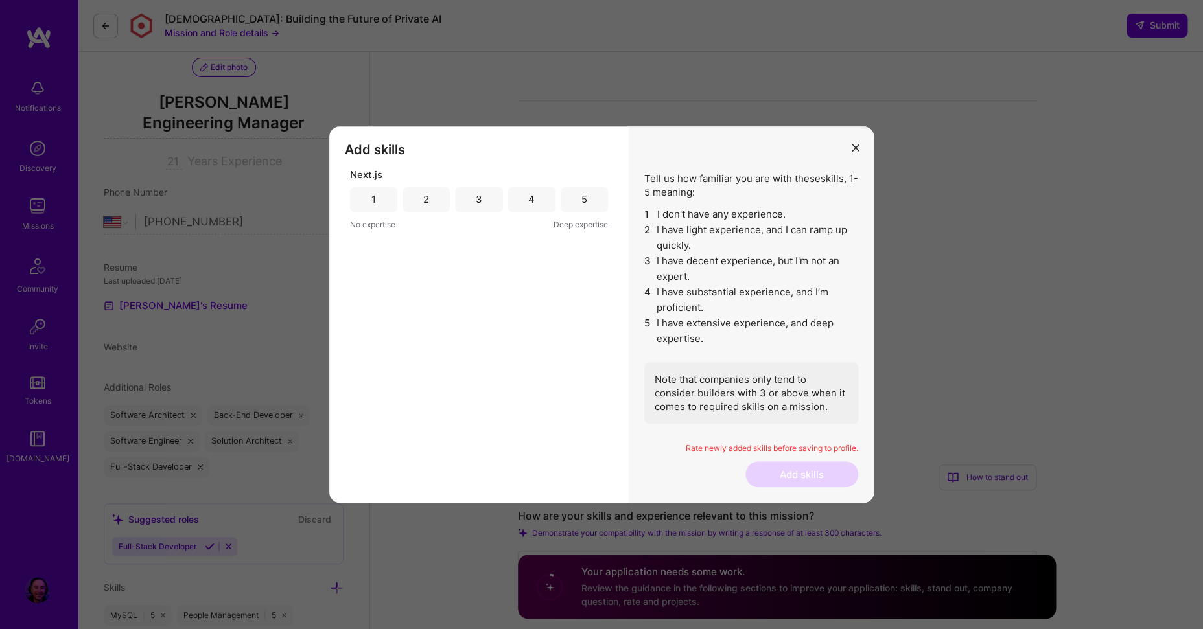
click at [473, 195] on div "3" at bounding box center [478, 200] width 47 height 26
click at [809, 472] on button "Add skills" at bounding box center [801, 474] width 113 height 26
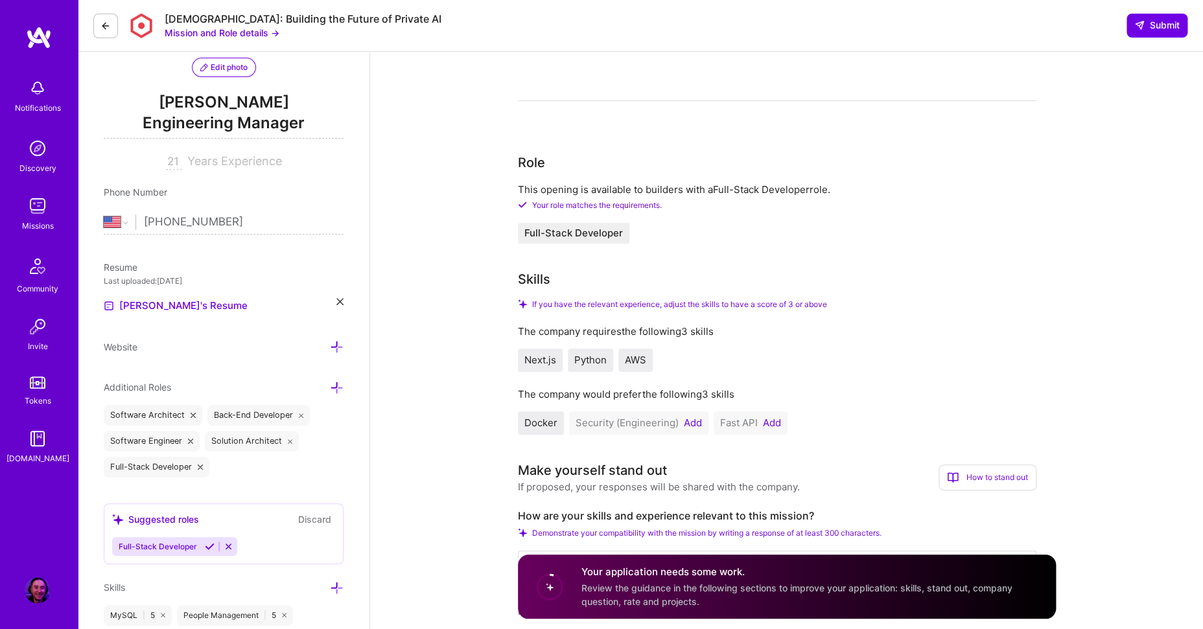
click at [694, 423] on button "Add" at bounding box center [693, 423] width 18 height 10
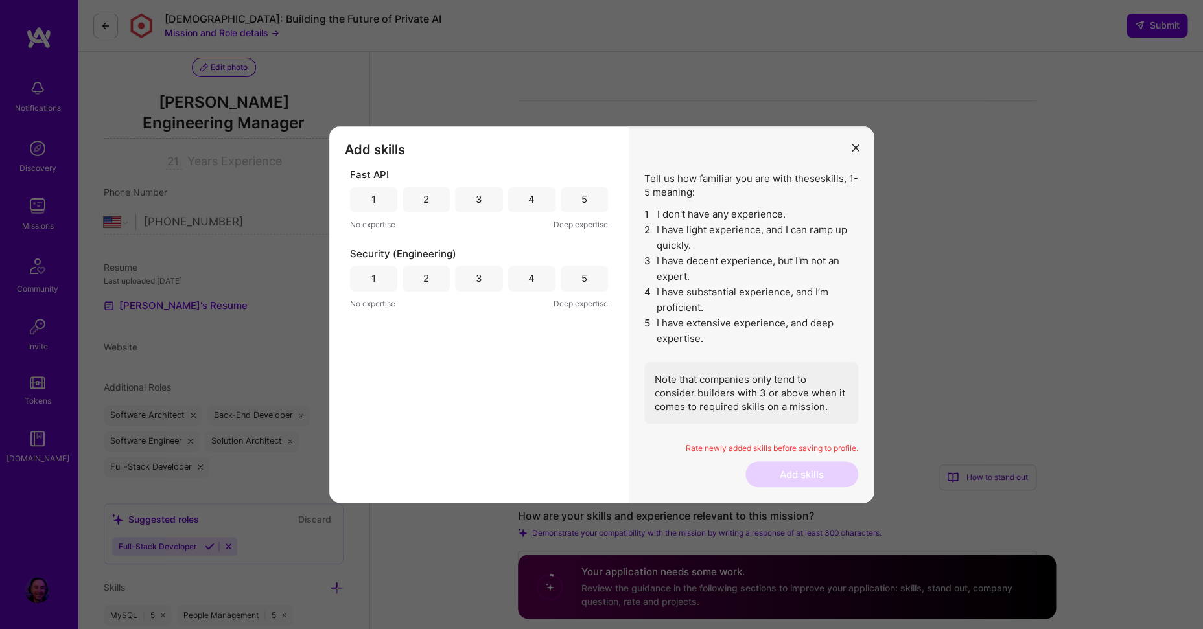
click at [426, 199] on div "2" at bounding box center [426, 199] width 6 height 14
click at [522, 275] on div "4" at bounding box center [531, 279] width 47 height 26
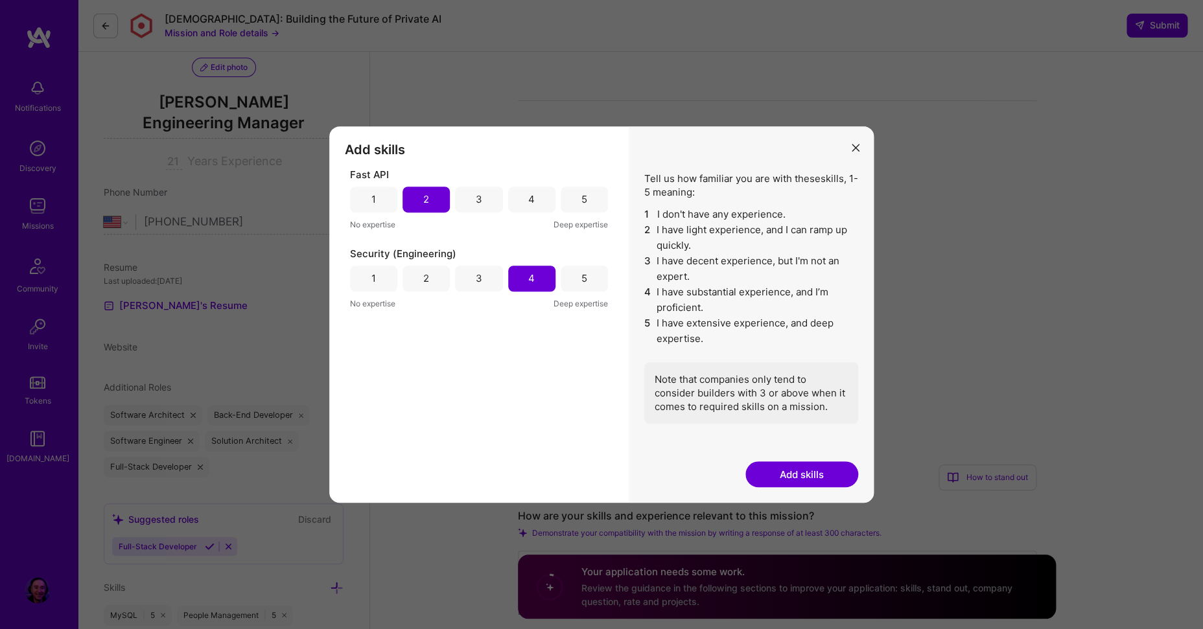
click at [773, 467] on button "Add skills" at bounding box center [801, 474] width 113 height 26
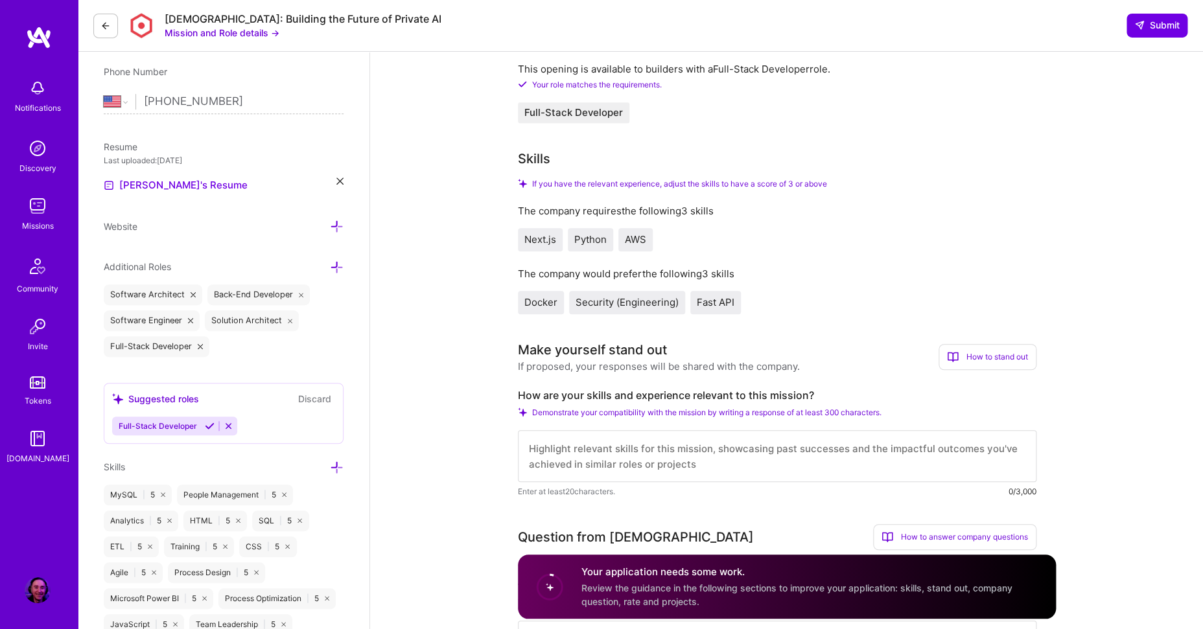
scroll to position [280, 0]
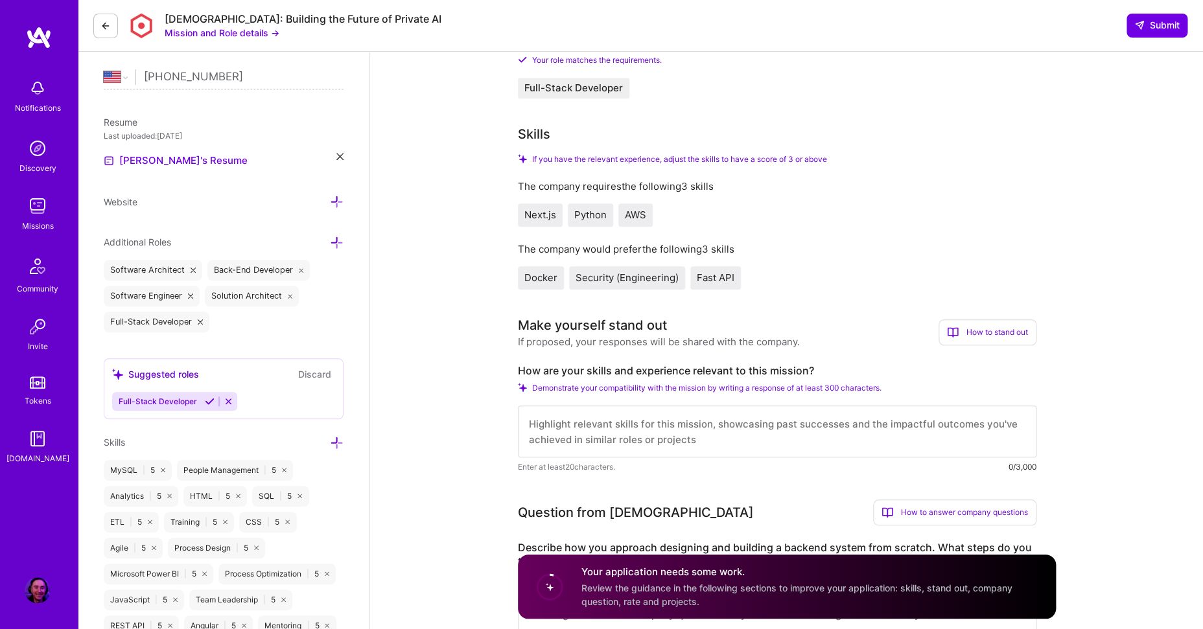
click at [643, 439] on textarea at bounding box center [777, 432] width 518 height 52
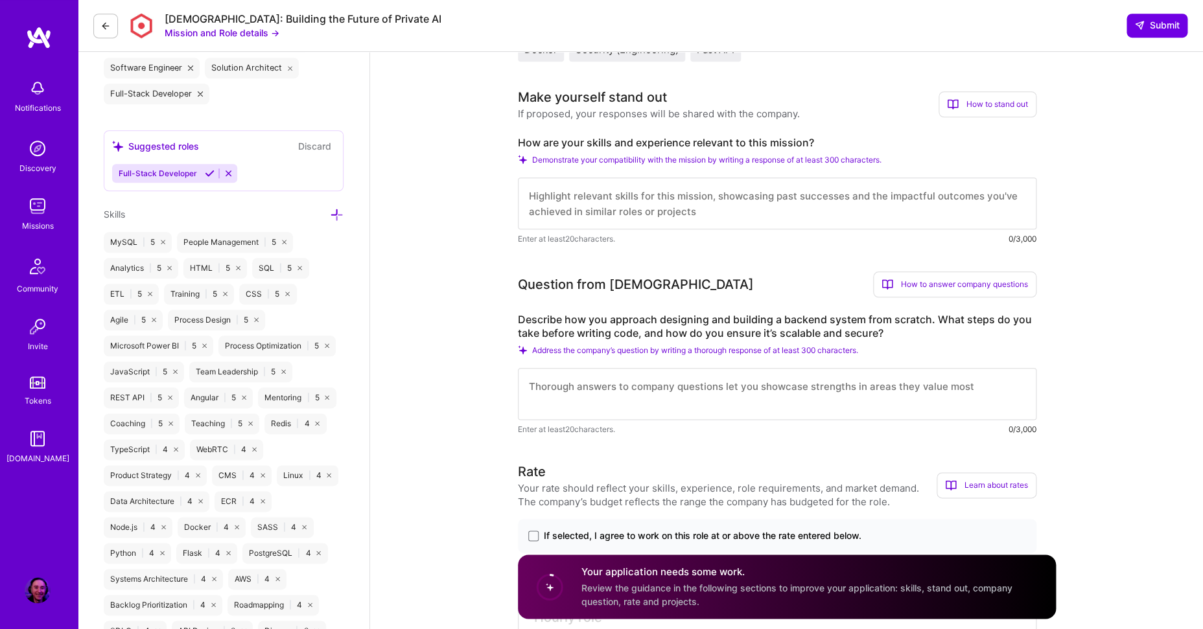
scroll to position [539, 0]
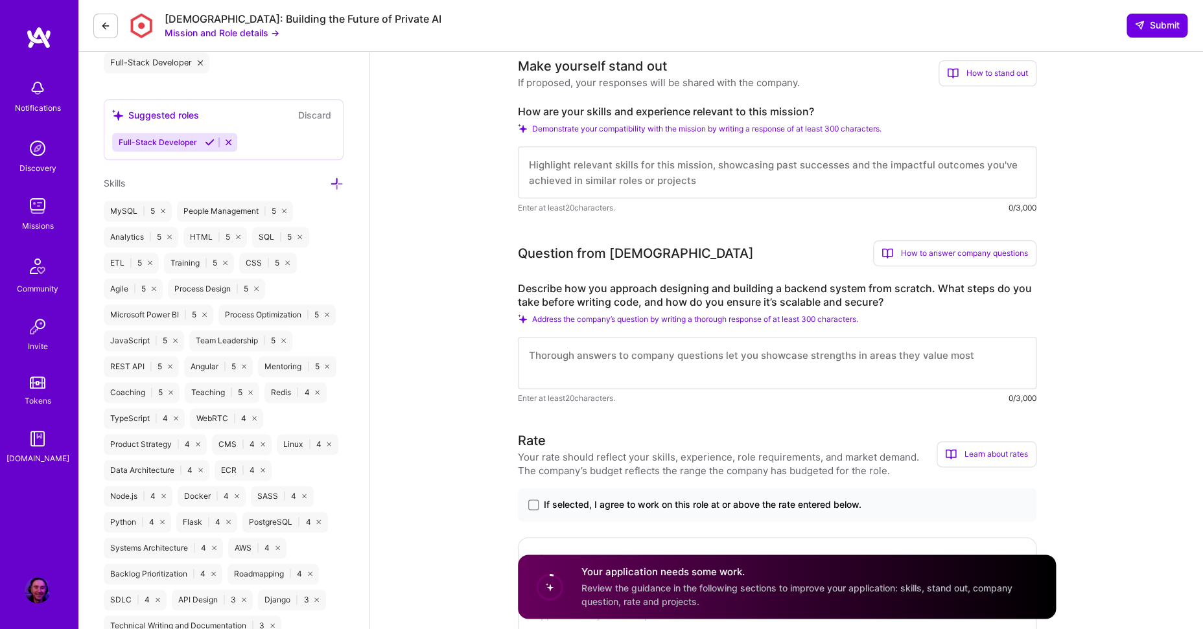
click at [591, 365] on textarea at bounding box center [777, 363] width 518 height 52
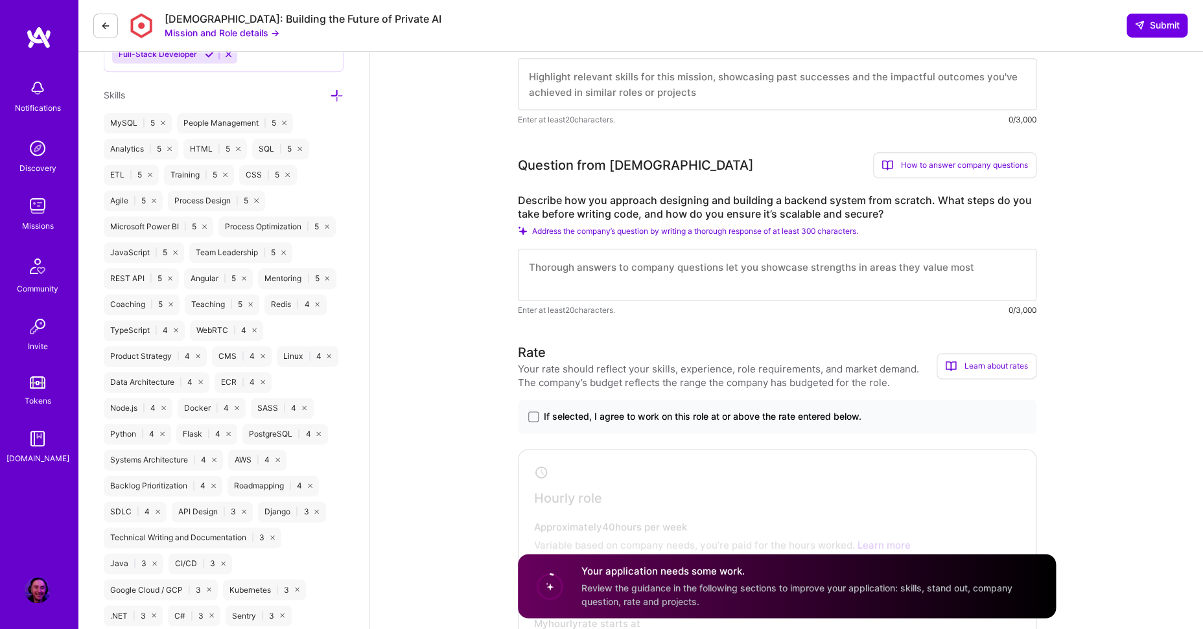
scroll to position [622, 0]
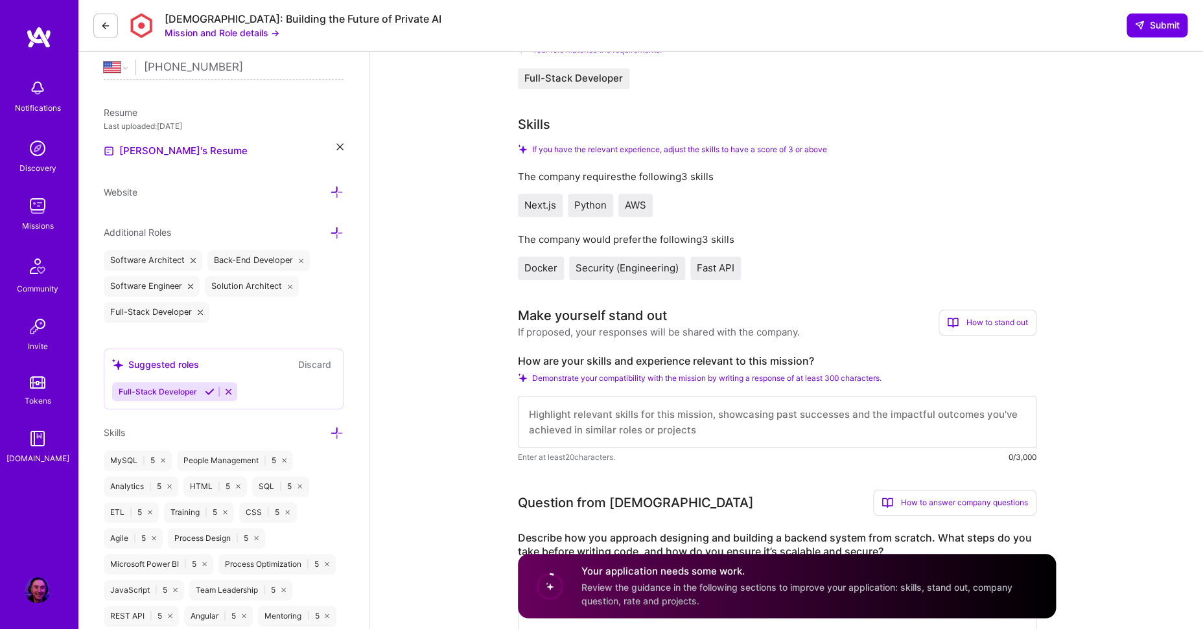
scroll to position [404, 0]
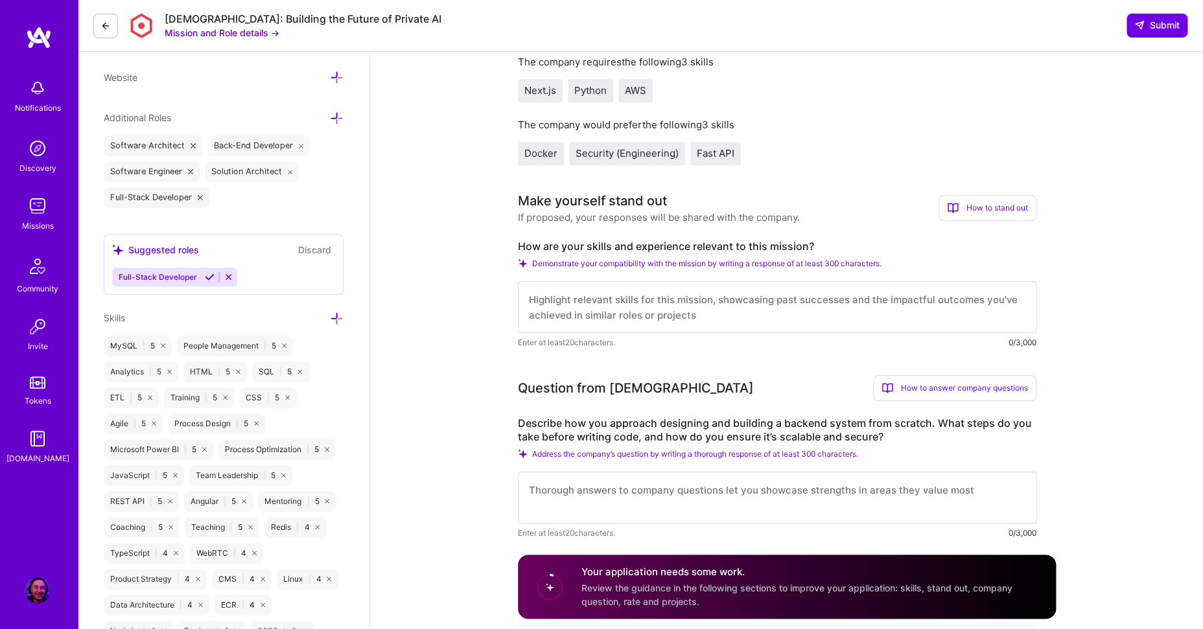
click at [635, 216] on div "If proposed, your responses will be shared with the company." at bounding box center [659, 218] width 282 height 14
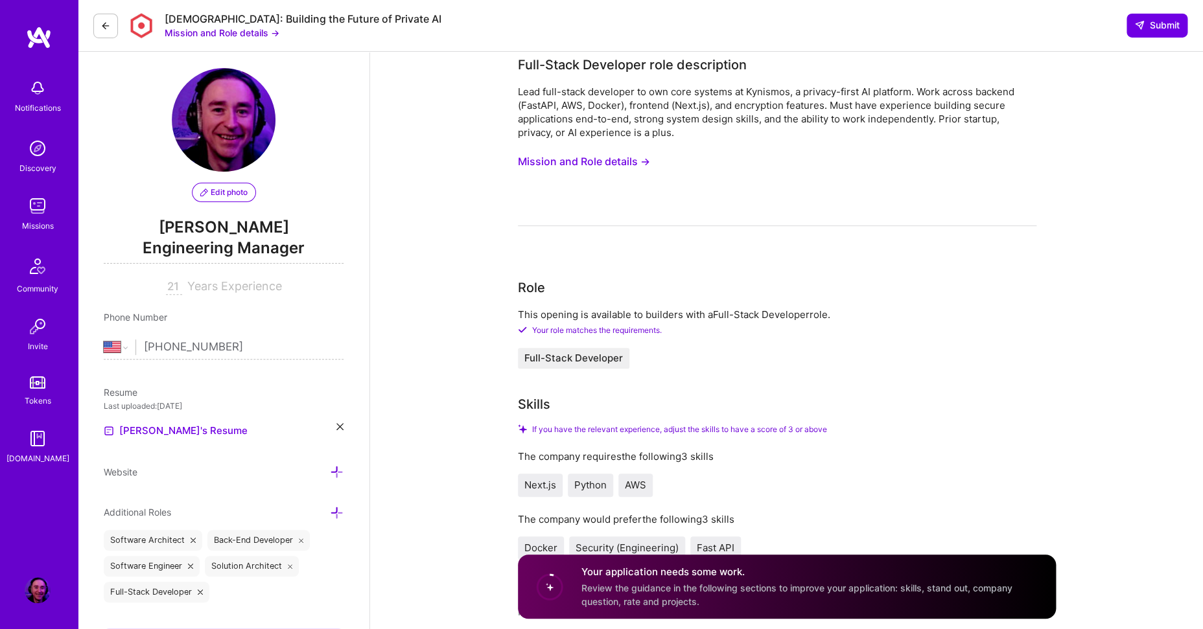
scroll to position [0, 0]
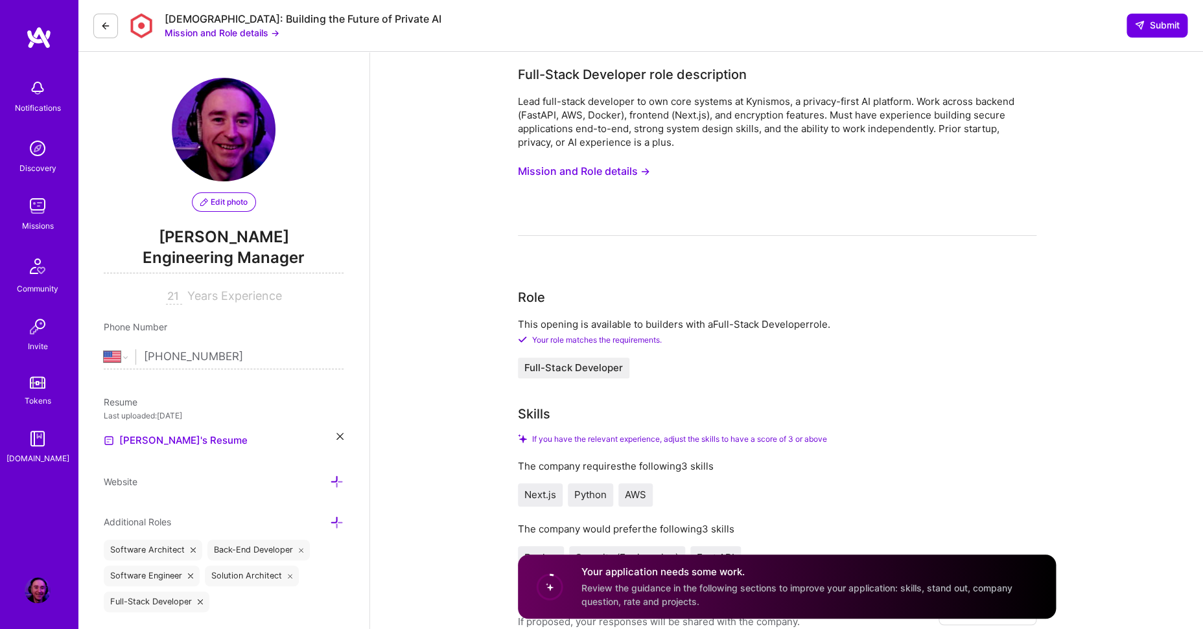
click at [618, 169] on button "Mission and Role details →" at bounding box center [584, 171] width 132 height 24
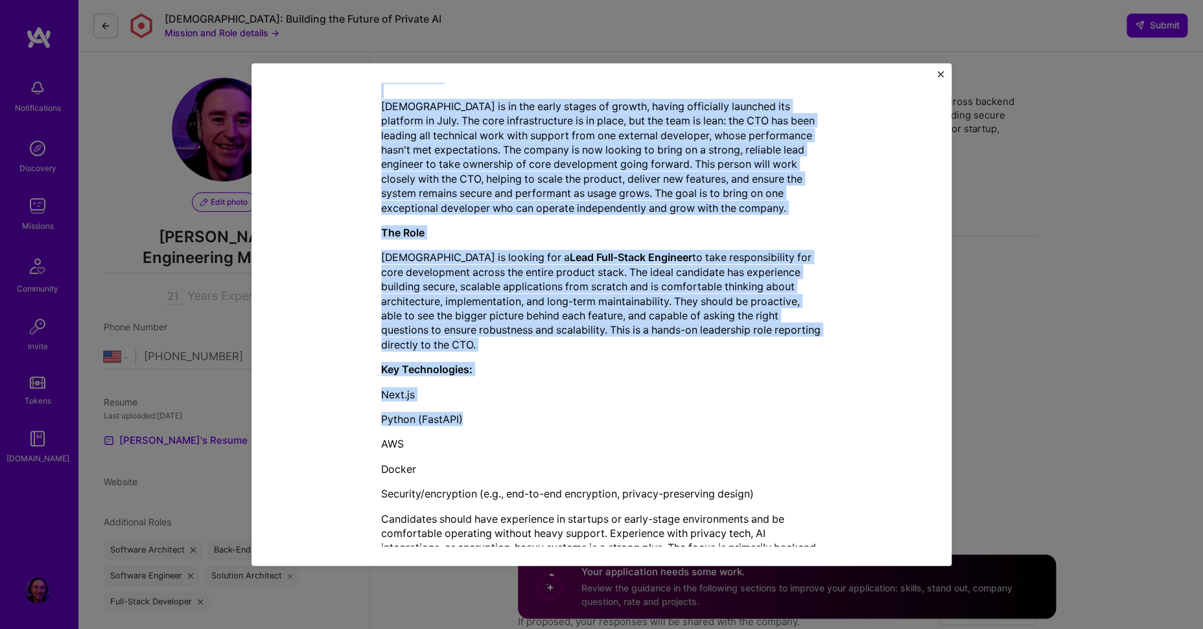
scroll to position [354, 0]
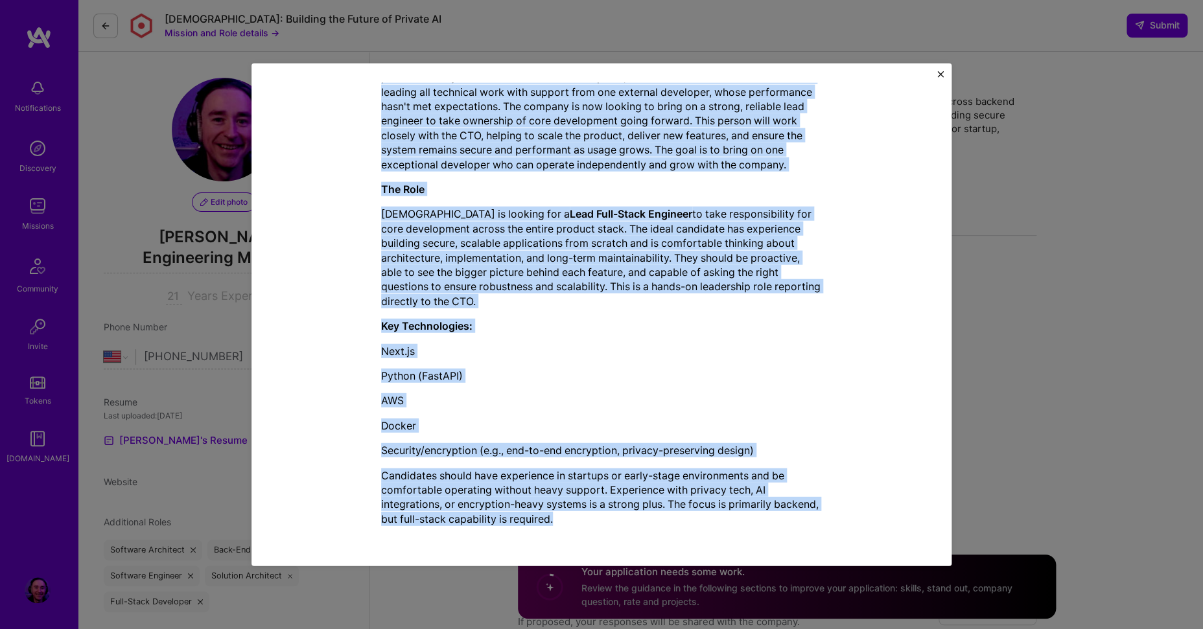
drag, startPoint x: 378, startPoint y: 302, endPoint x: 755, endPoint y: 528, distance: 439.2
click at [755, 528] on div "The Mission Kynismos is in the early stages of growth, having officially launch…" at bounding box center [601, 276] width 441 height 520
copy div "The Mission Kynismos is in the early stages of growth, having officially launch…"
click at [1044, 358] on div "Mission Description and Role Details Full-Stack Developer role description Lead…" at bounding box center [601, 314] width 1203 height 629
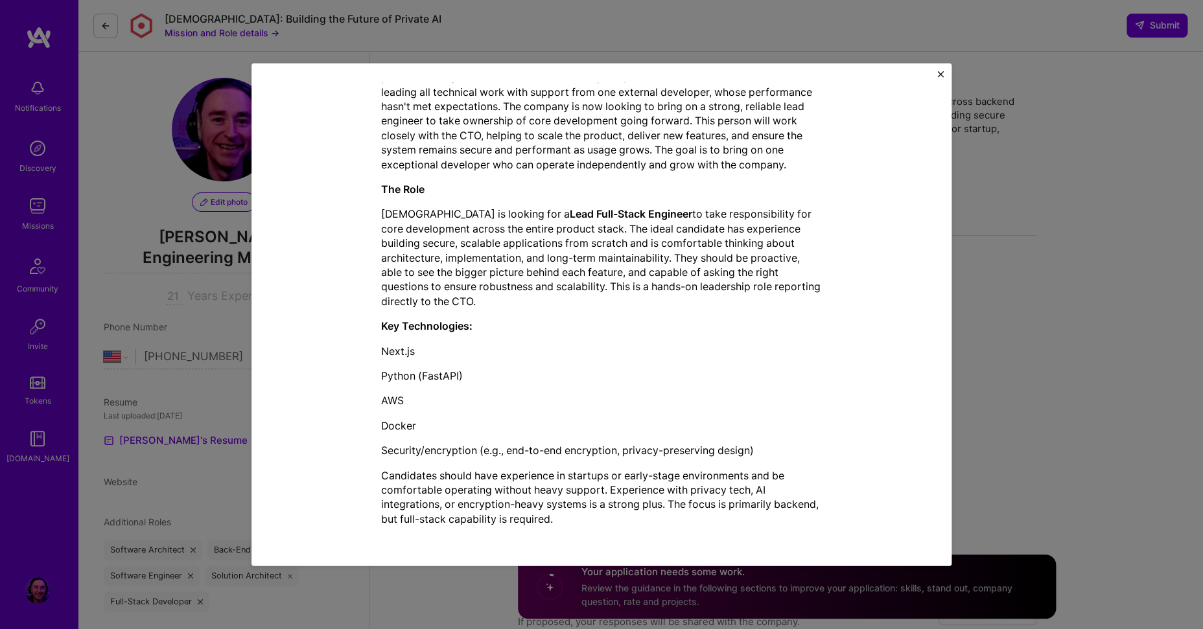
click at [990, 336] on div "Mission Description and Role Details Full-Stack Developer role description Lead…" at bounding box center [601, 314] width 1203 height 629
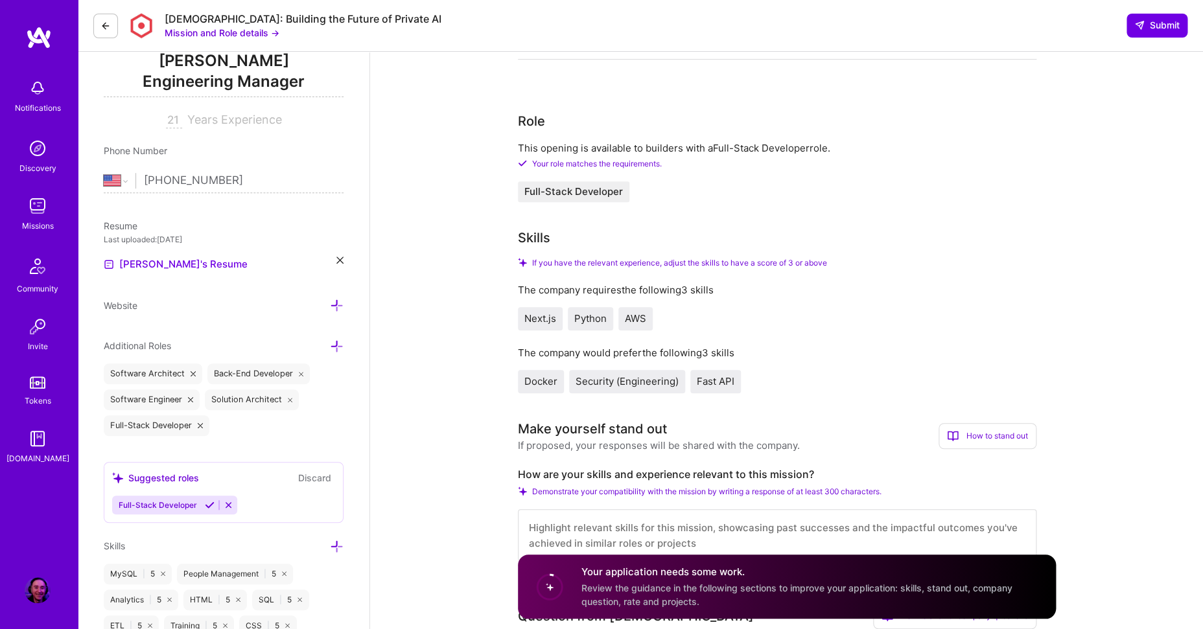
scroll to position [373, 0]
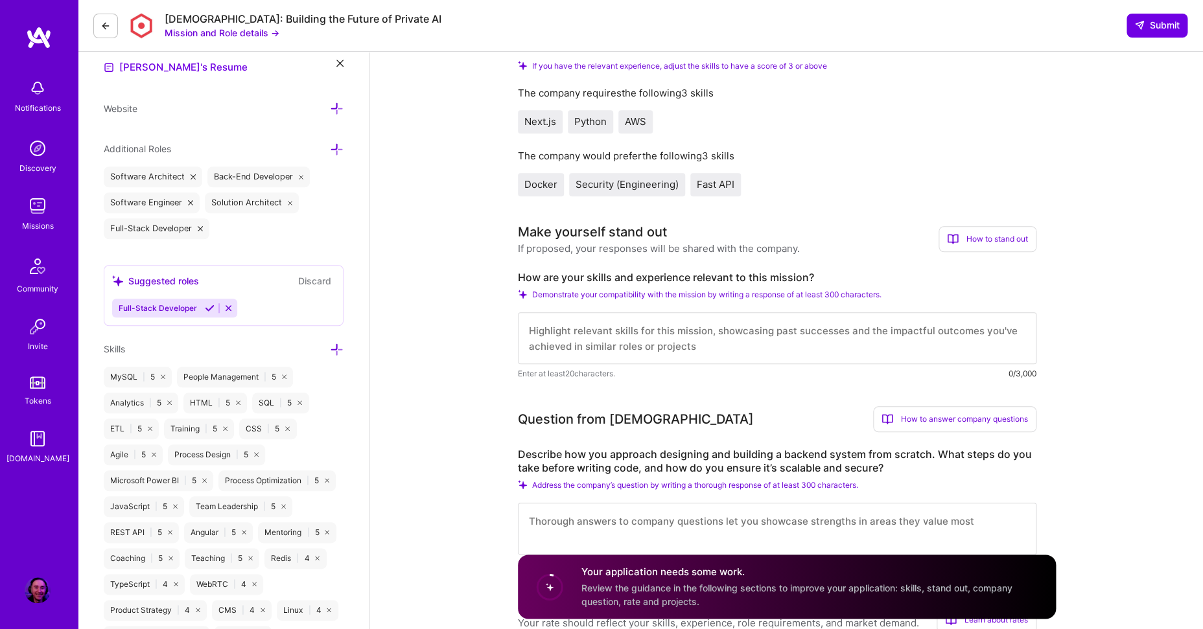
click at [577, 319] on textarea at bounding box center [777, 338] width 518 height 52
paste textarea "Kynismos is looking for a hands-on lead engineer with the ability to own the st…"
type textarea "Kynismos is looking for a hands-on lead engineer with the ability to own the st…"
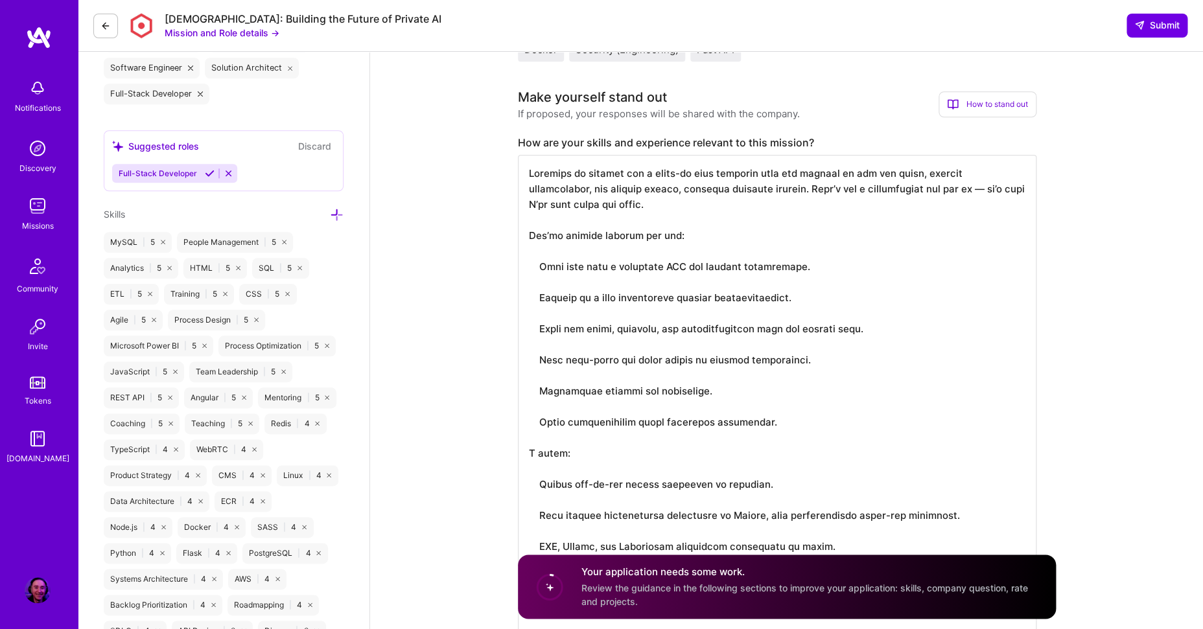
scroll to position [399, 0]
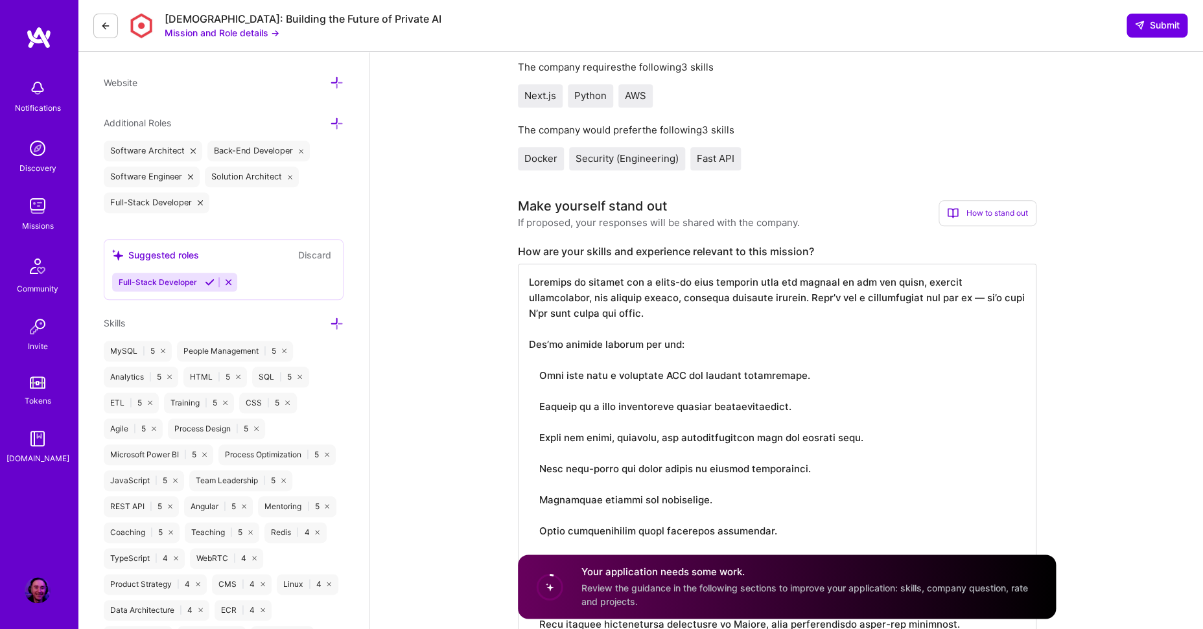
drag, startPoint x: 1012, startPoint y: 473, endPoint x: 510, endPoint y: 288, distance: 534.7
click at [518, 288] on textarea at bounding box center [777, 546] width 518 height 565
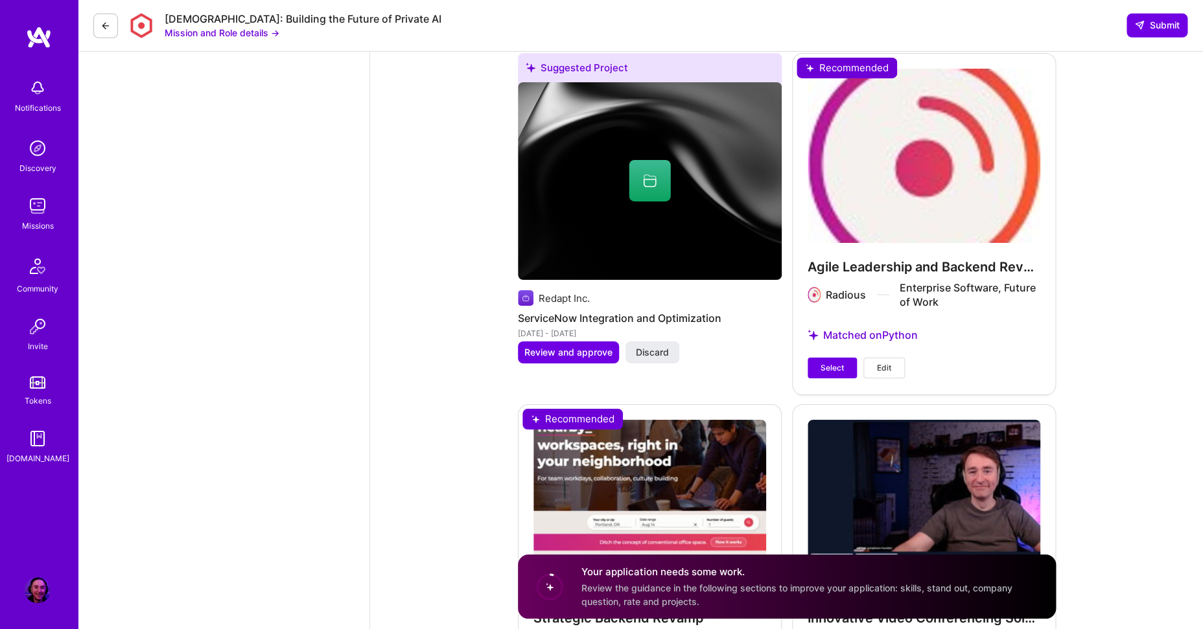
scroll to position [2084, 0]
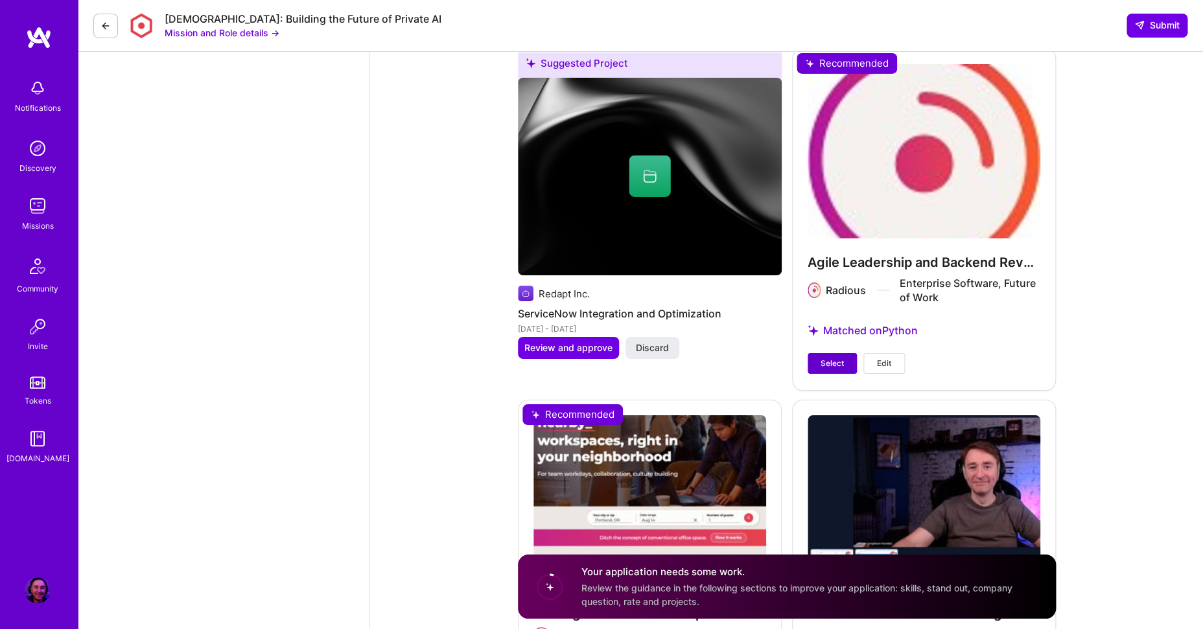
click at [822, 369] on span "Select" at bounding box center [831, 364] width 23 height 12
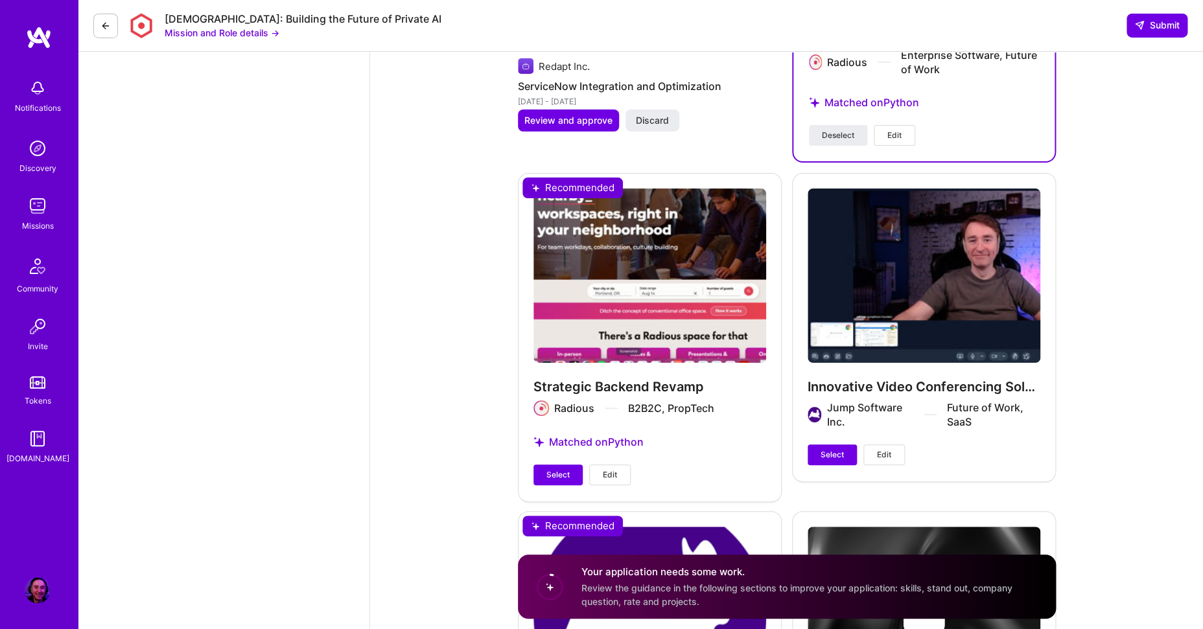
scroll to position [2312, 0]
click at [561, 479] on span "Select" at bounding box center [557, 474] width 23 height 12
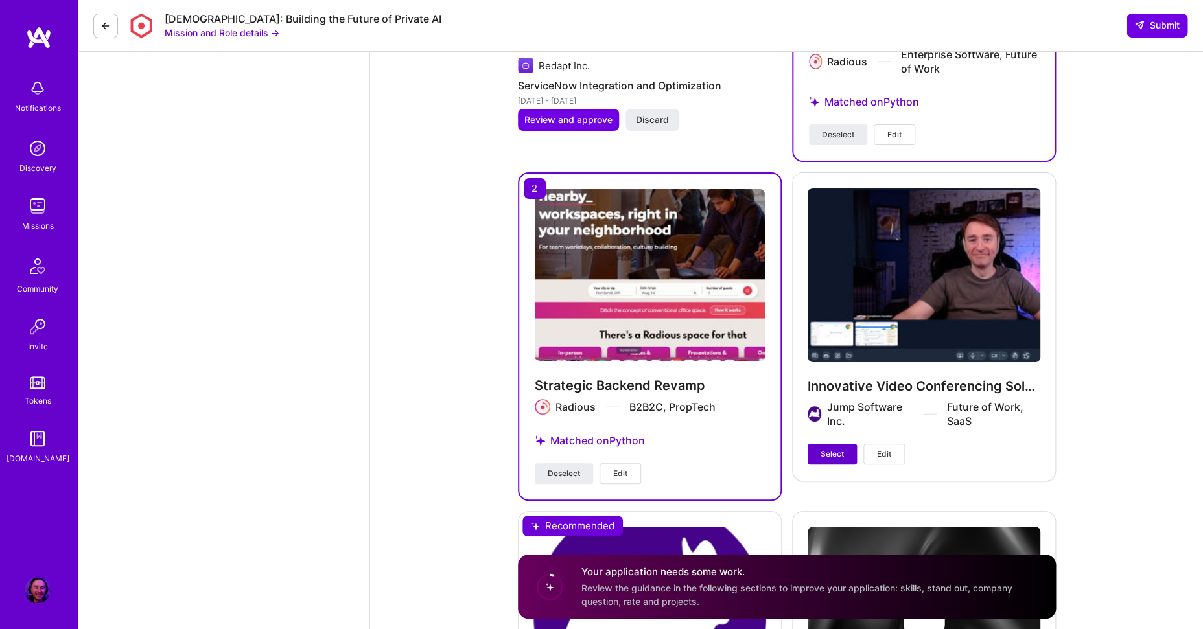
click at [829, 456] on span "Select" at bounding box center [831, 454] width 23 height 12
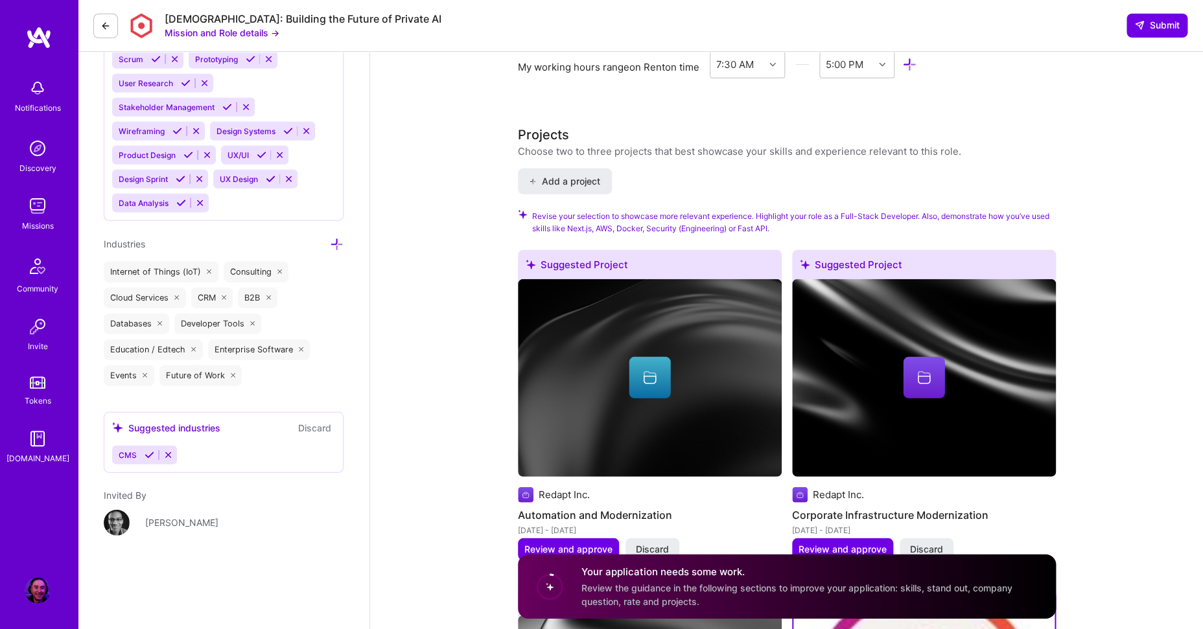
scroll to position [1328, 0]
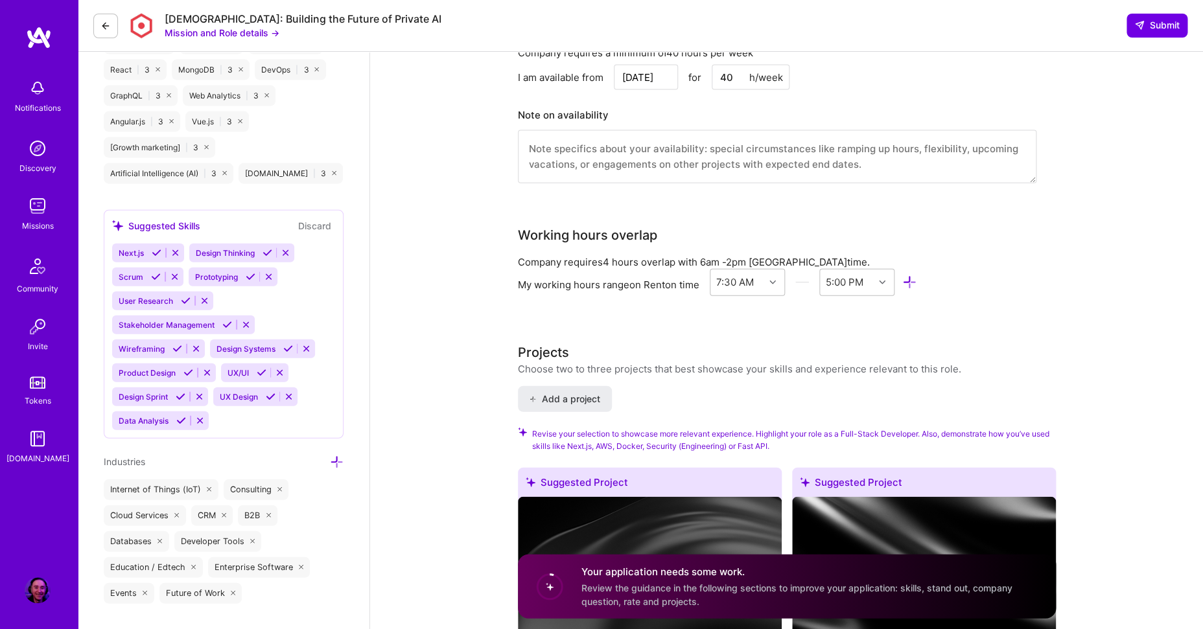
click at [564, 350] on div "Projects" at bounding box center [543, 352] width 51 height 19
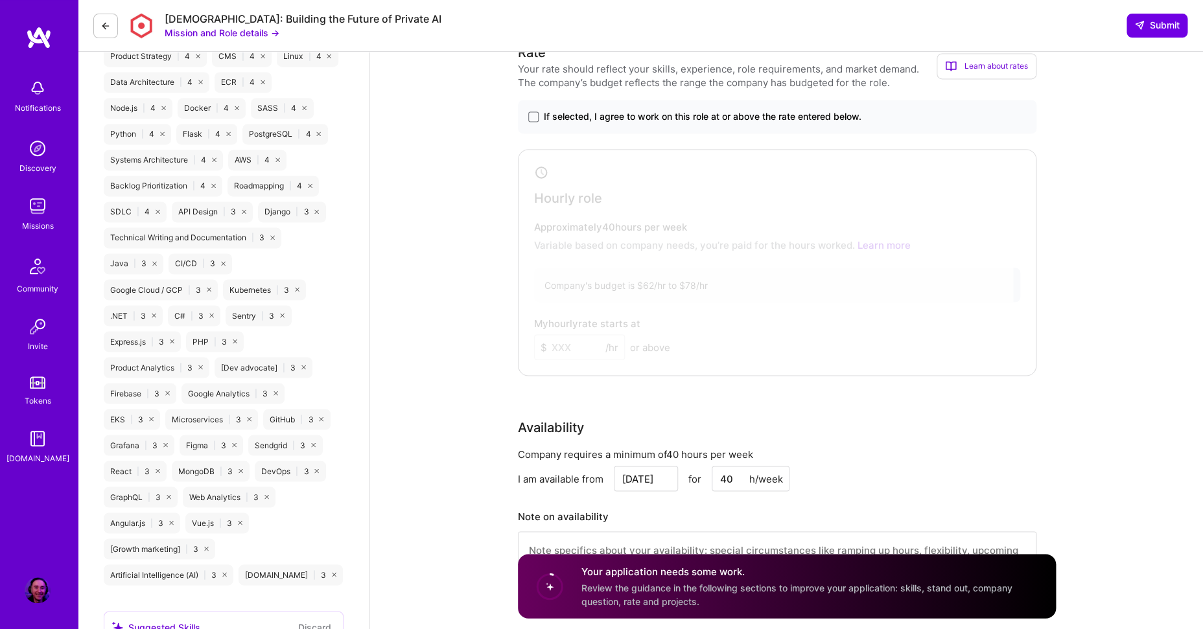
scroll to position [893, 0]
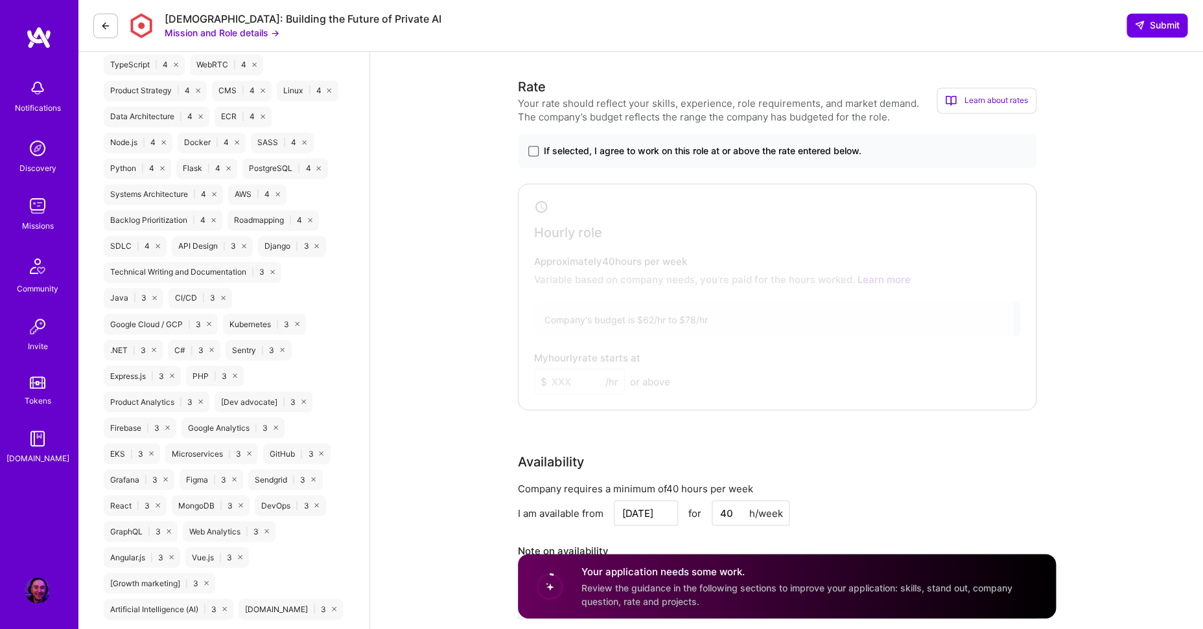
click at [531, 156] on span at bounding box center [533, 151] width 10 height 10
click at [0, 0] on input "If selected, I agree to work on this role at or above the rate entered below." at bounding box center [0, 0] width 0 height 0
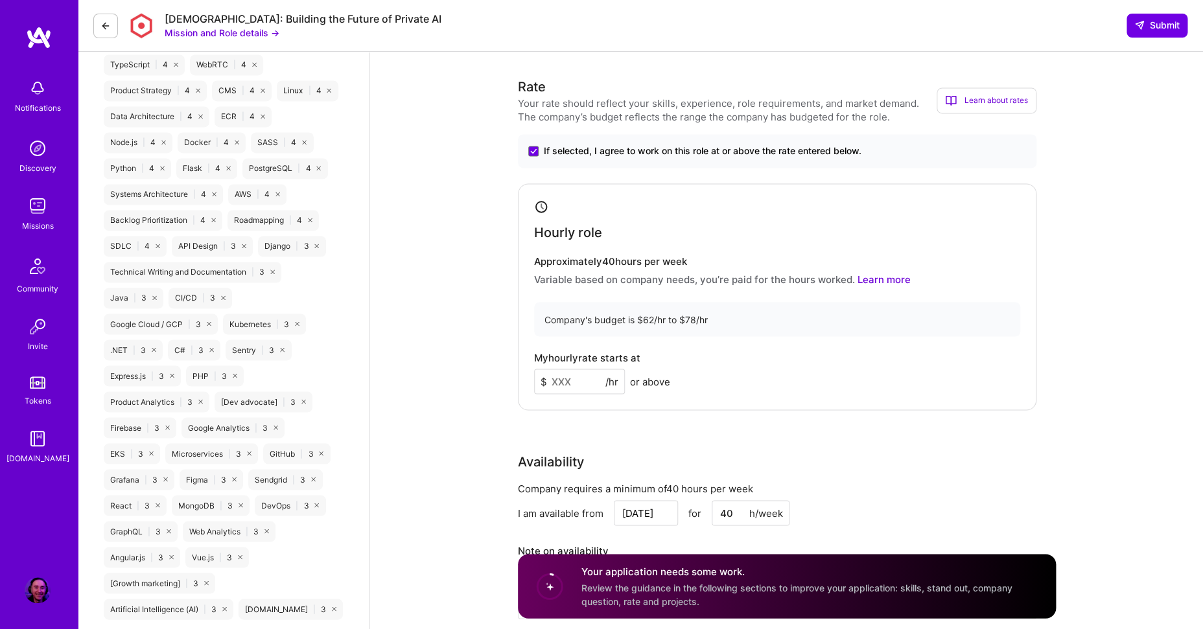
click at [585, 380] on input at bounding box center [579, 381] width 91 height 25
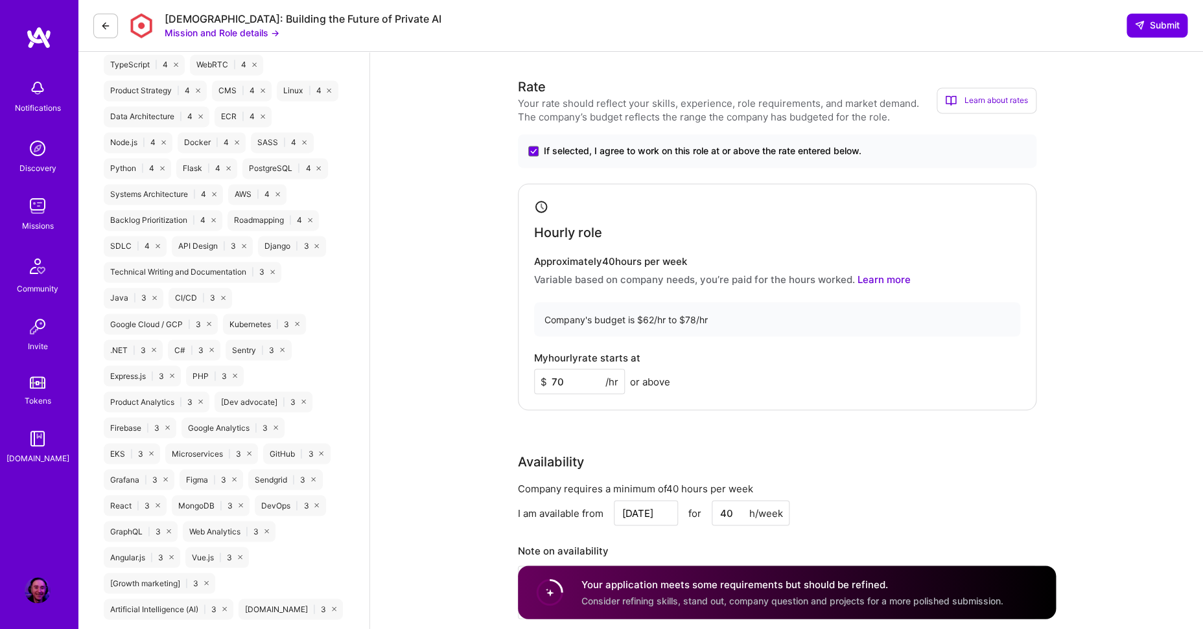
type input "70"
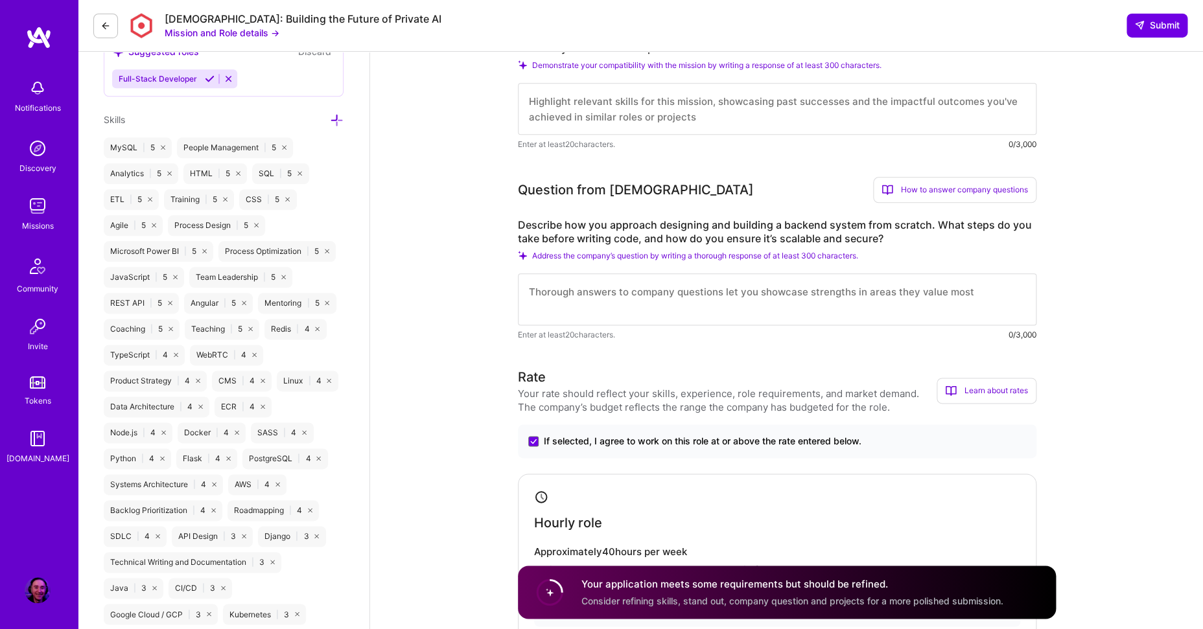
scroll to position [561, 0]
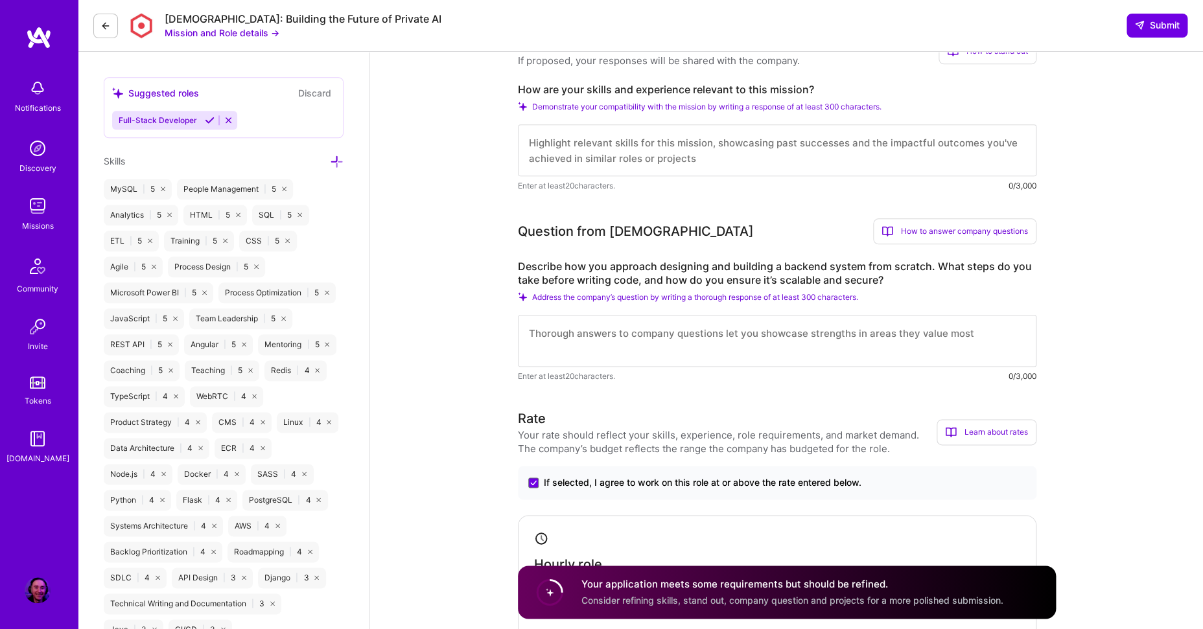
click at [563, 342] on textarea at bounding box center [777, 341] width 518 height 52
click at [520, 268] on label "Describe how you approach designing and building a backend system from scratch.…" at bounding box center [777, 273] width 518 height 27
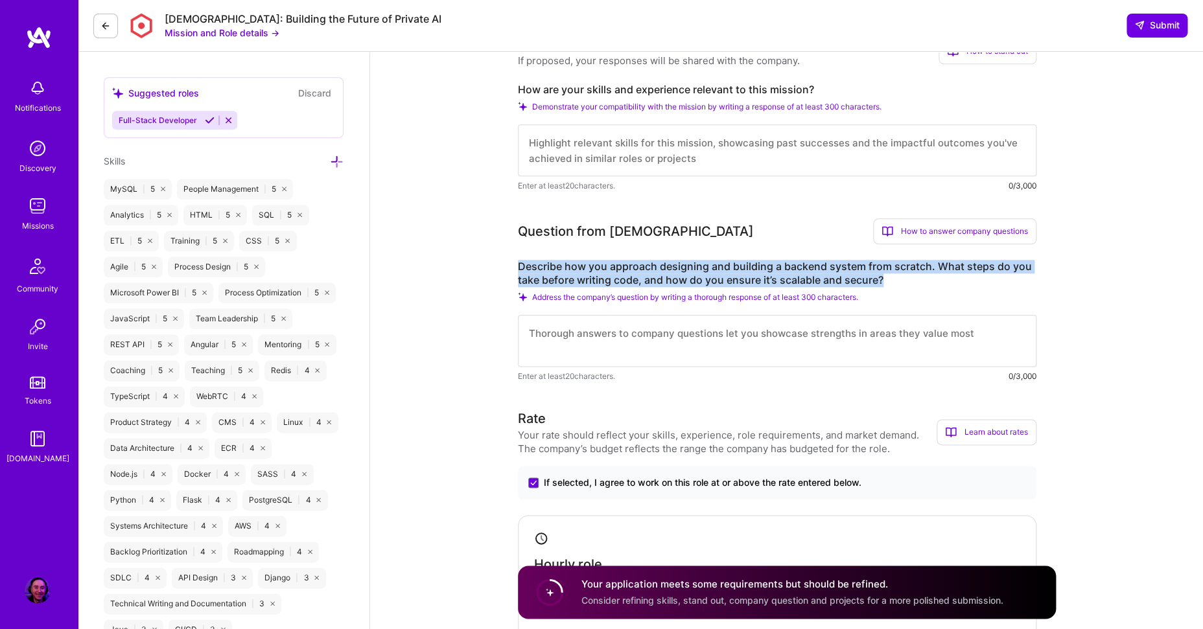
drag, startPoint x: 518, startPoint y: 267, endPoint x: 880, endPoint y: 281, distance: 361.9
click at [880, 281] on label "Describe how you approach designing and building a backend system from scratch.…" at bounding box center [777, 273] width 518 height 27
copy label "Describe how you approach designing and building a backend system from scratch.…"
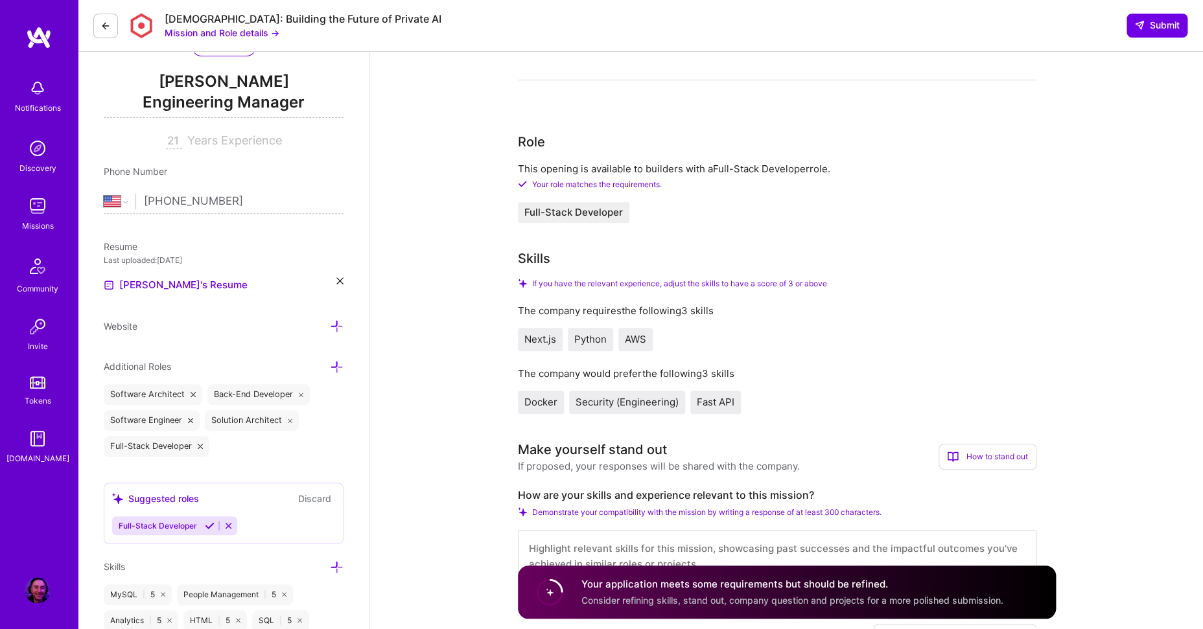
scroll to position [0, 0]
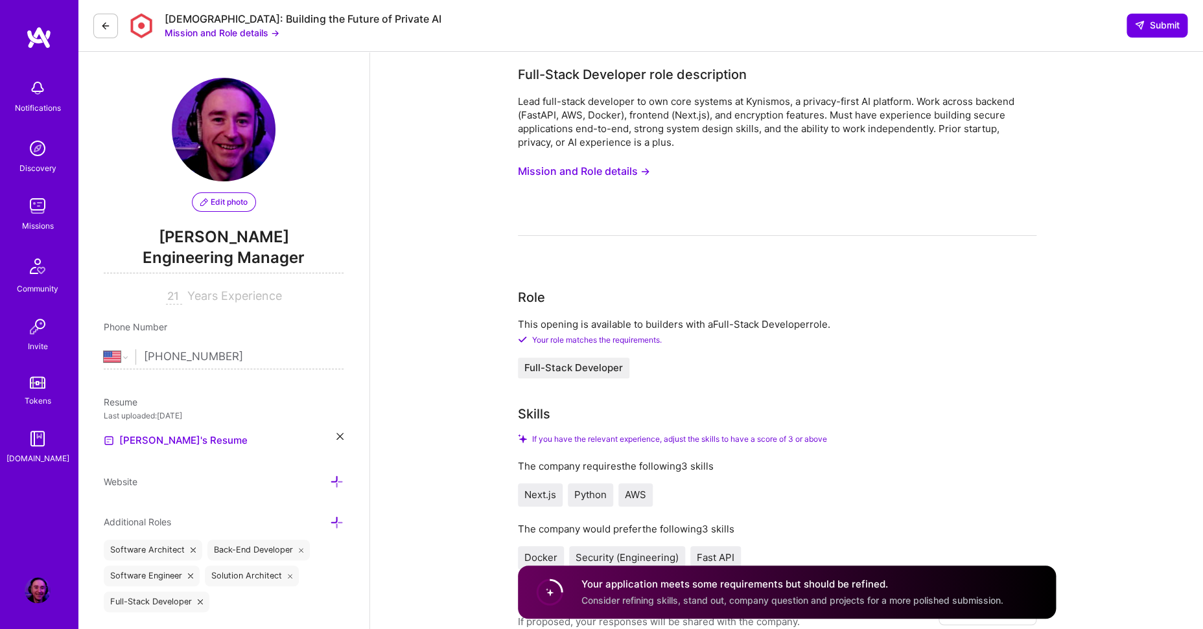
click at [618, 172] on button "Mission and Role details →" at bounding box center [584, 171] width 132 height 24
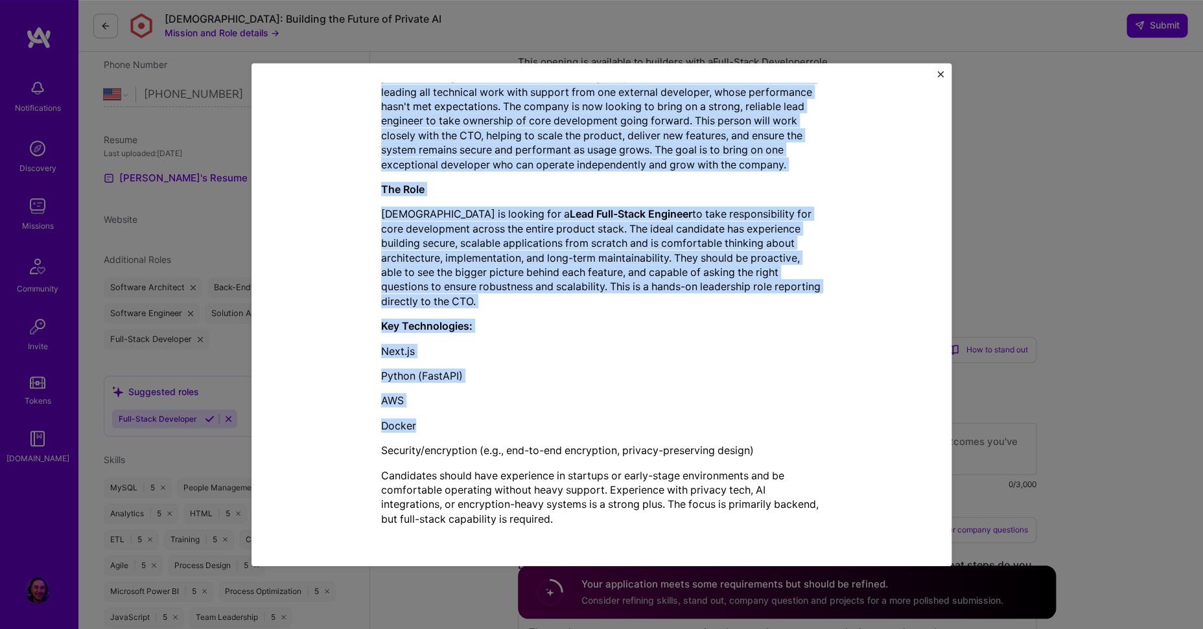
scroll to position [280, 0]
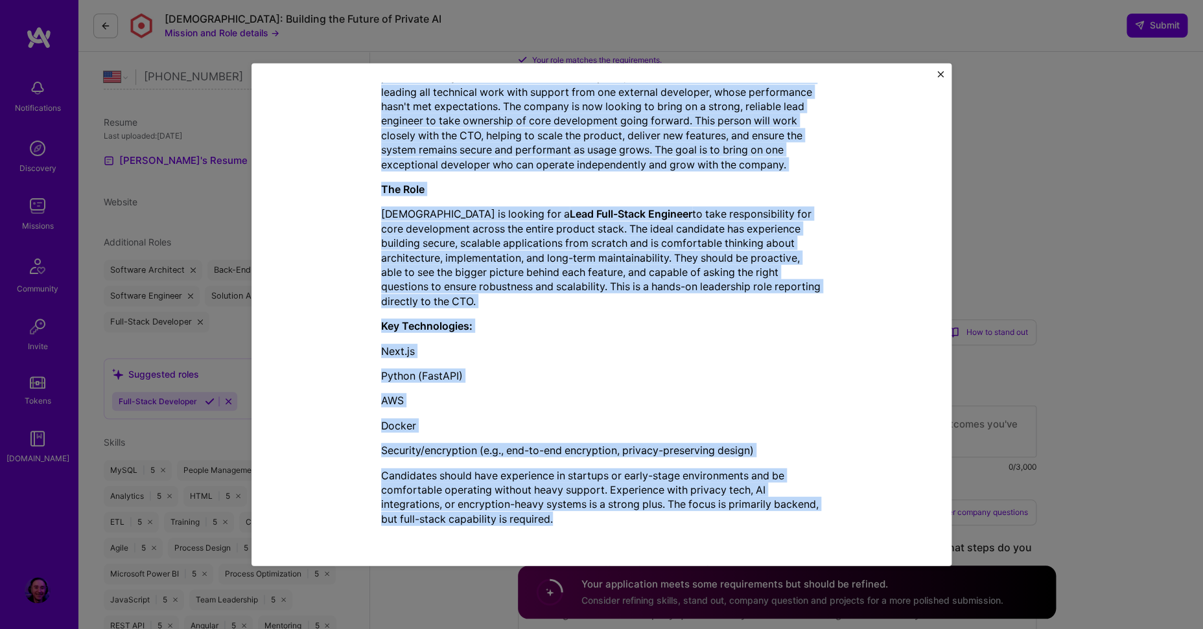
drag, startPoint x: 378, startPoint y: 163, endPoint x: 651, endPoint y: 518, distance: 447.4
click at [651, 518] on div "Mission Description and Role Details Full-Stack Developer role description Lead…" at bounding box center [601, 137] width 441 height 798
click at [1089, 217] on div "Mission Description and Role Details Full-Stack Developer role description Lead…" at bounding box center [601, 314] width 1203 height 629
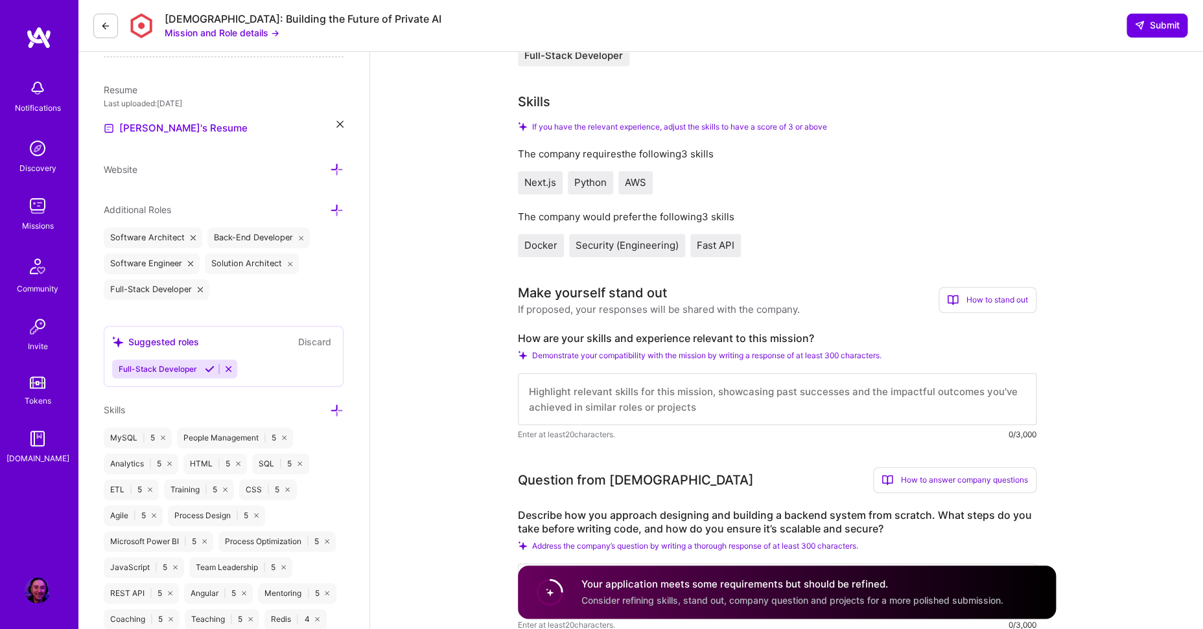
scroll to position [332, 0]
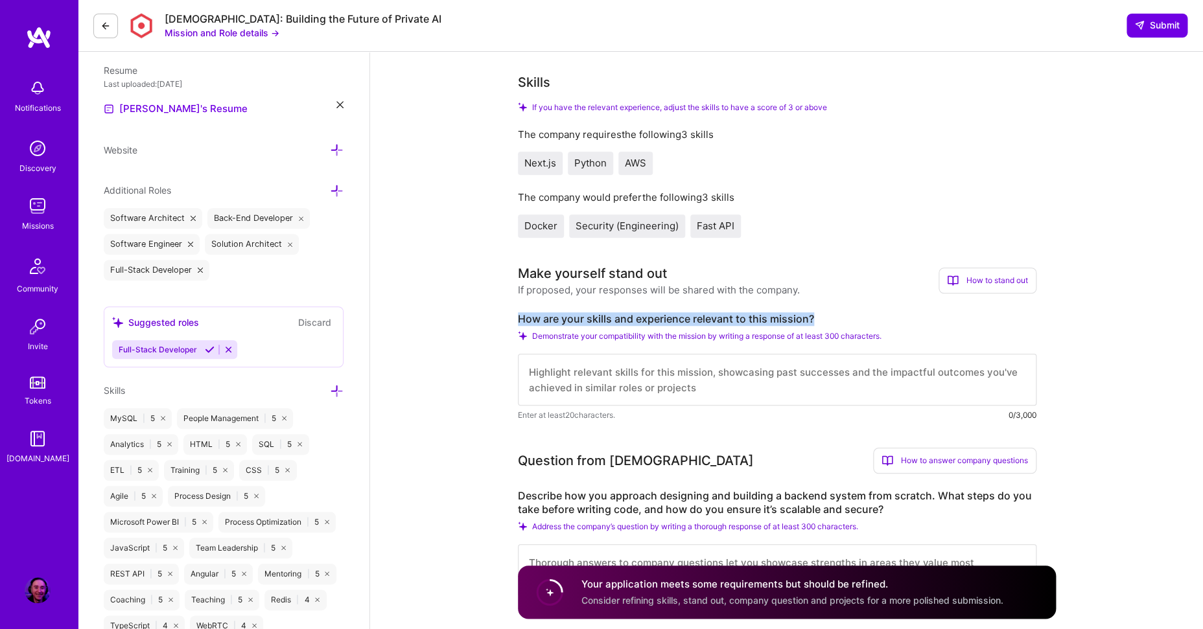
drag, startPoint x: 518, startPoint y: 319, endPoint x: 813, endPoint y: 318, distance: 294.2
click at [813, 318] on label "How are your skills and experience relevant to this mission?" at bounding box center [777, 319] width 518 height 14
copy label "How are your skills and experience relevant to this mission?"
click at [595, 380] on textarea at bounding box center [777, 380] width 518 height 52
paste textarea "My skills and experience are highly relevant to Kynismos' mission to build a pr…"
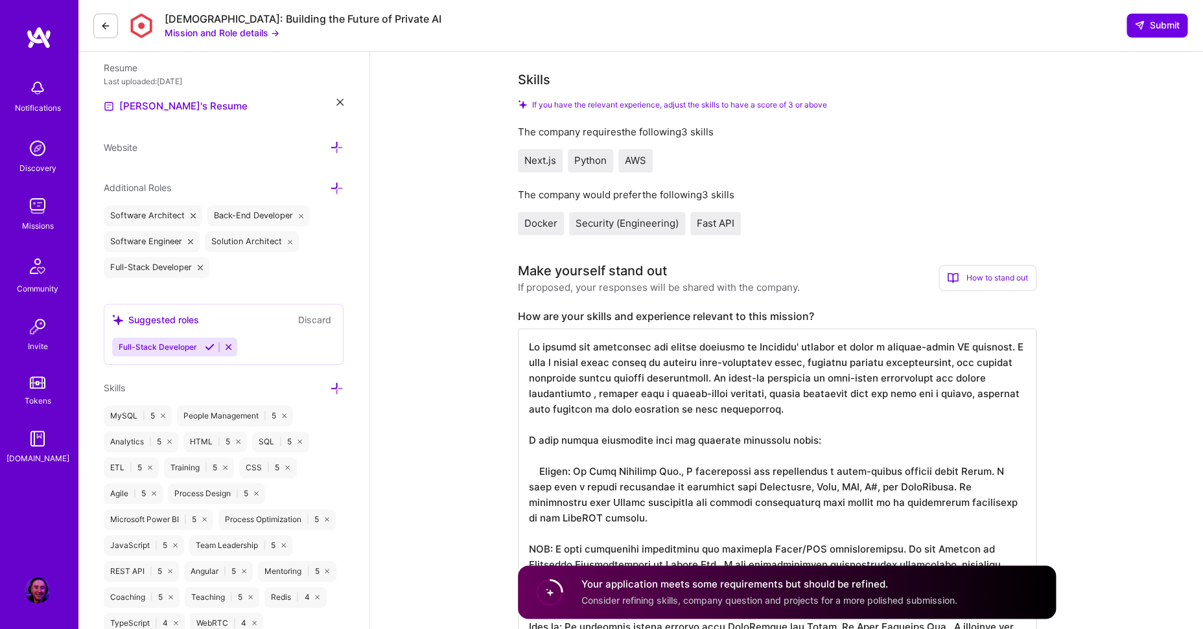
scroll to position [1, 0]
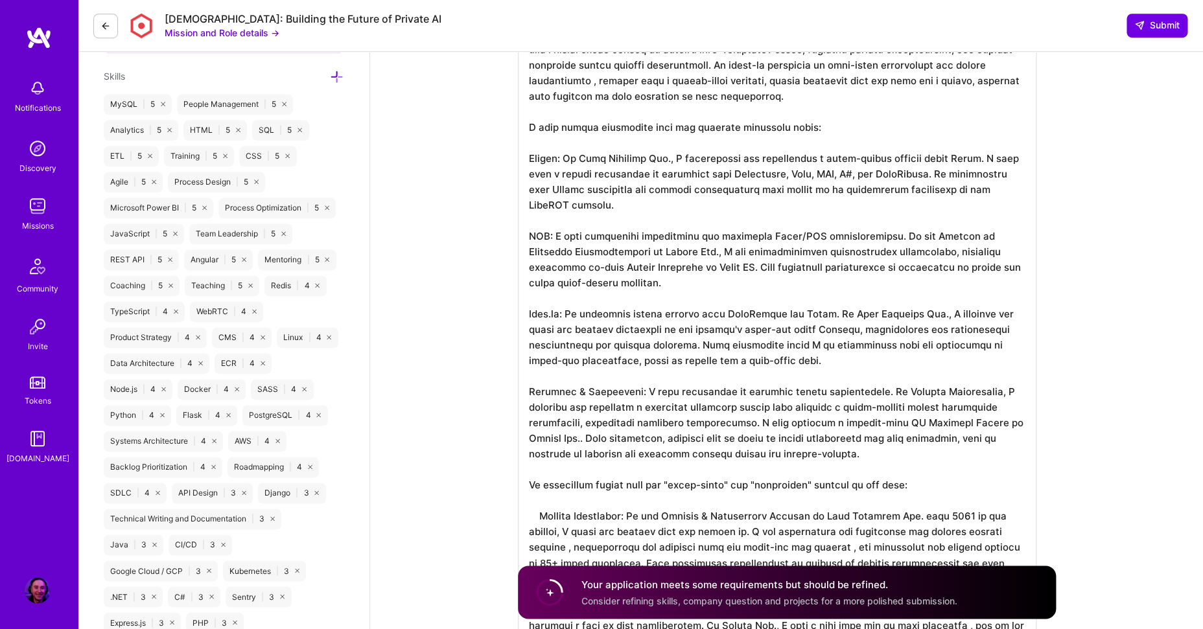
scroll to position [676, 0]
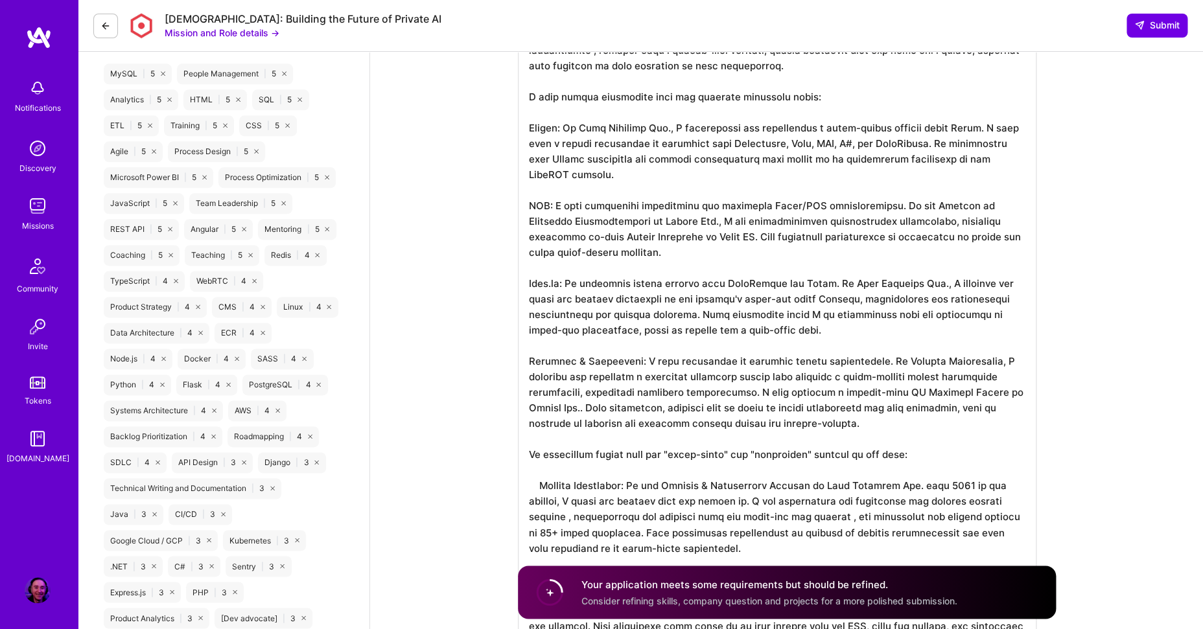
click at [792, 335] on textarea at bounding box center [777, 323] width 518 height 674
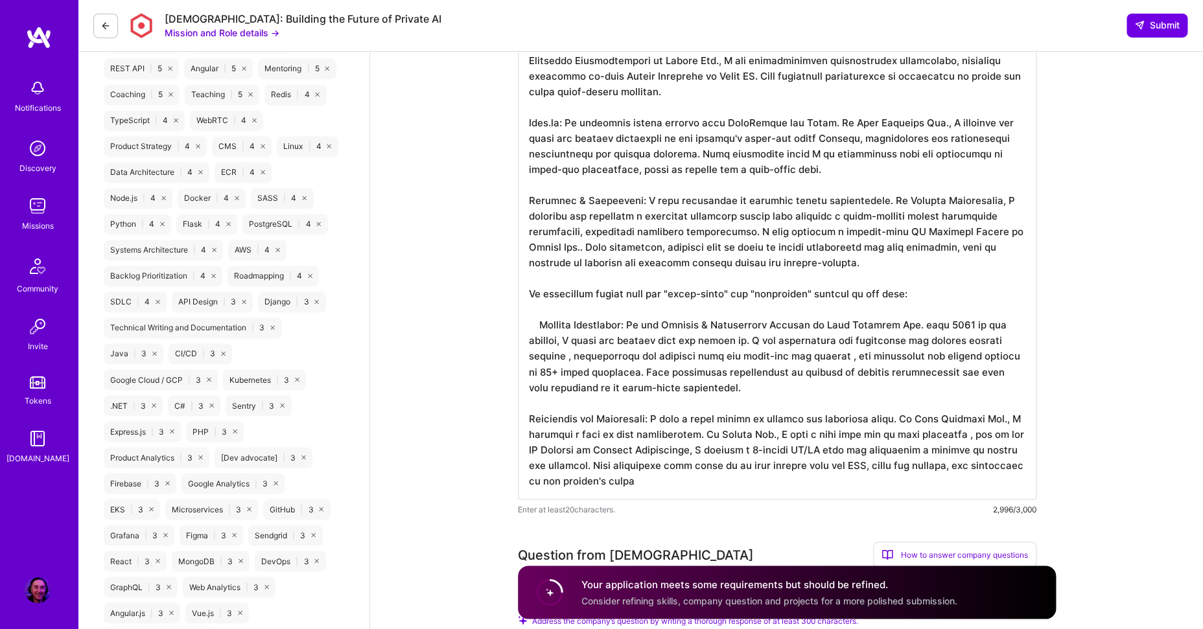
scroll to position [946, 0]
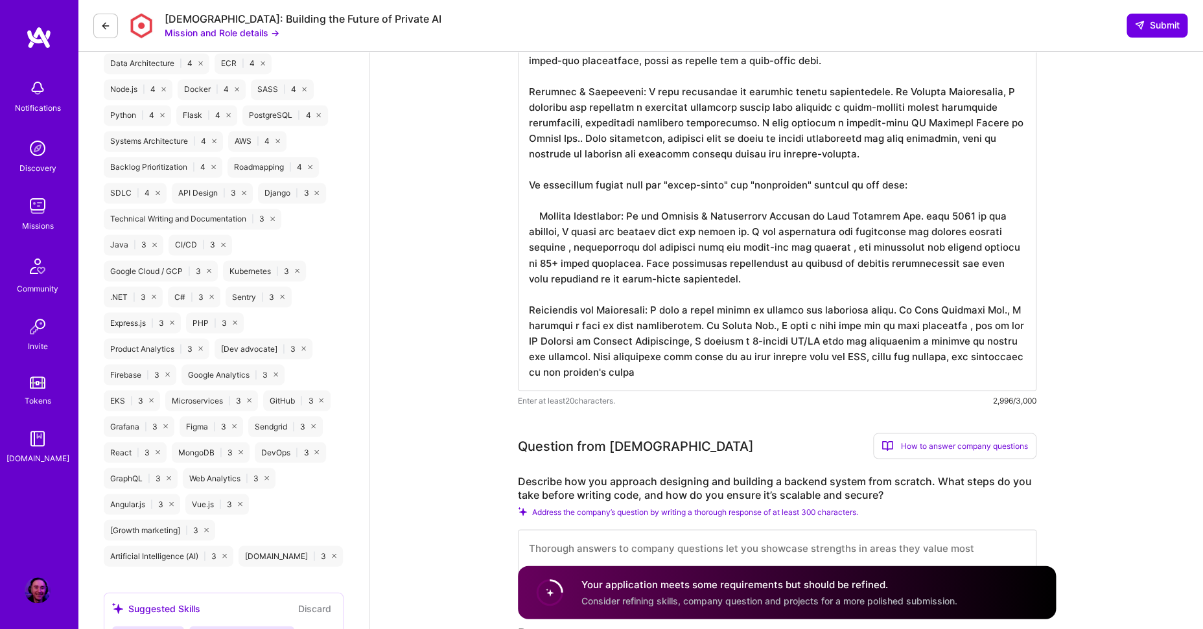
click at [713, 351] on textarea at bounding box center [777, 54] width 518 height 674
click at [763, 376] on textarea at bounding box center [777, 54] width 518 height 674
click at [669, 333] on textarea at bounding box center [777, 54] width 518 height 674
click at [540, 216] on textarea at bounding box center [777, 54] width 518 height 674
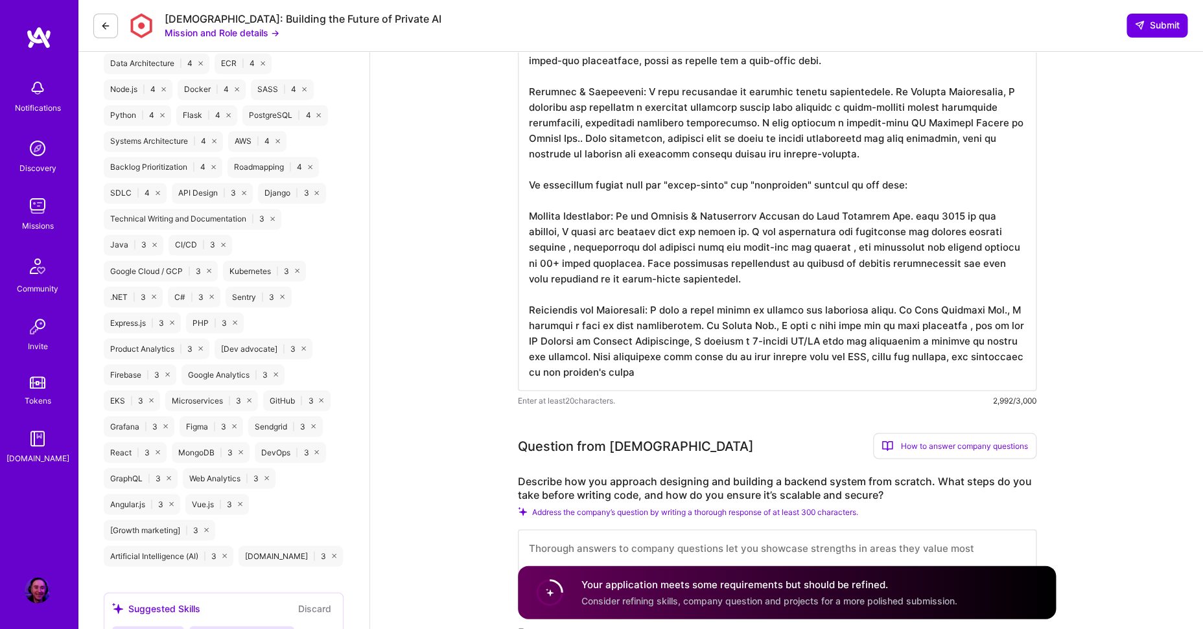
scroll to position [0, 0]
click at [740, 268] on textarea at bounding box center [777, 54] width 518 height 674
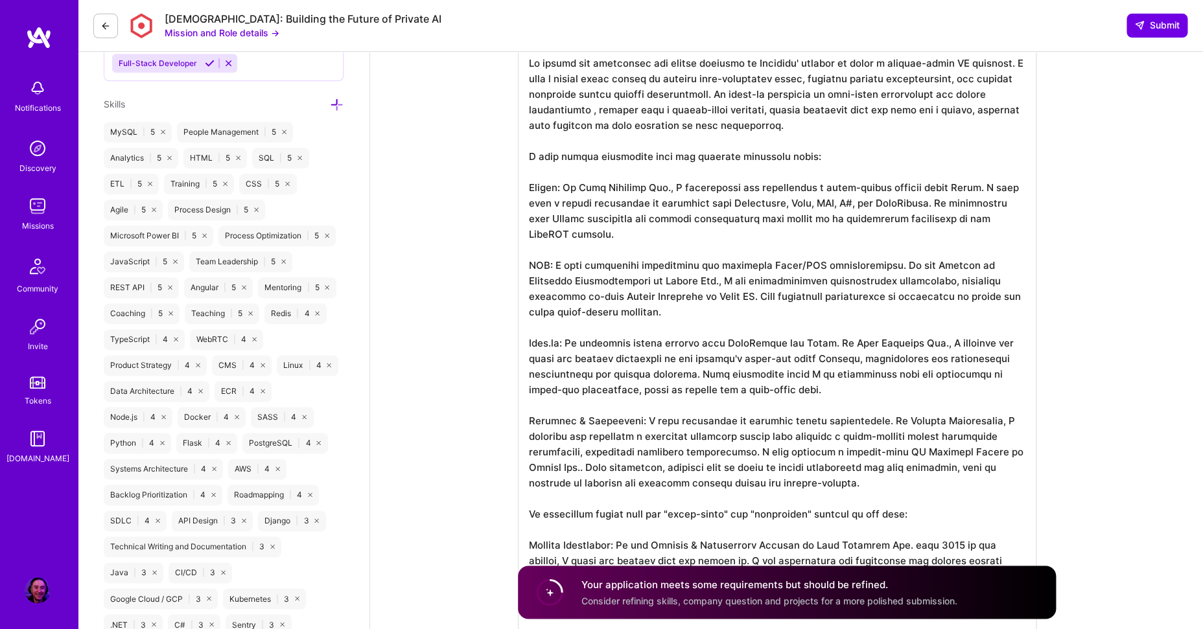
scroll to position [562, 0]
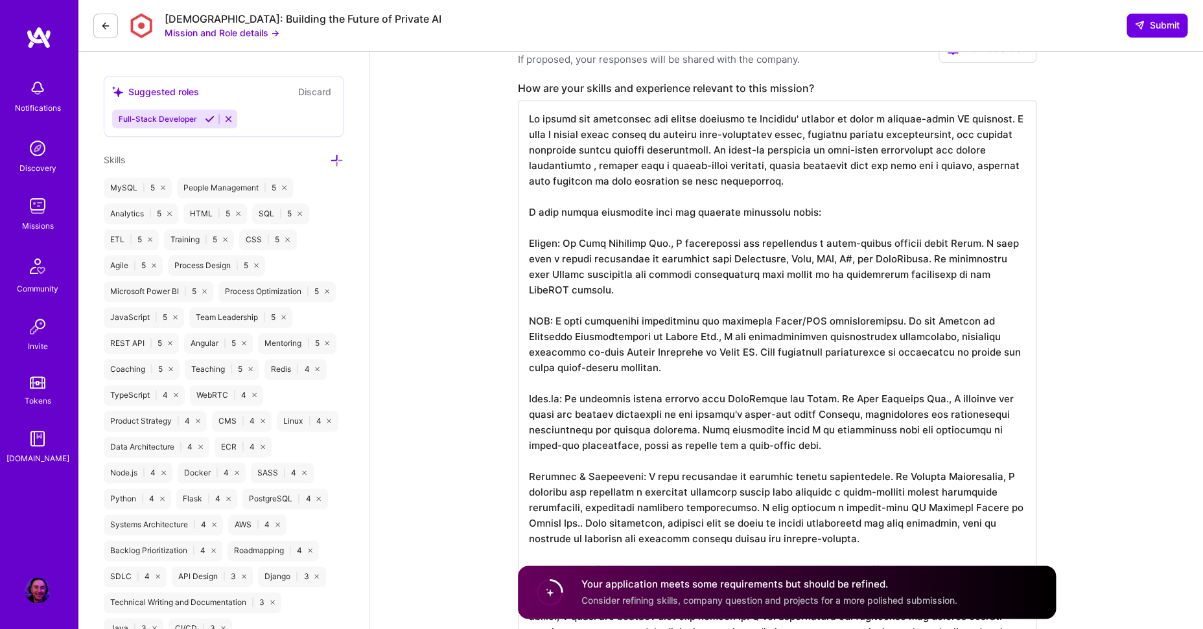
drag, startPoint x: 563, startPoint y: 243, endPoint x: 527, endPoint y: 243, distance: 36.3
click at [527, 243] on textarea at bounding box center [777, 437] width 518 height 674
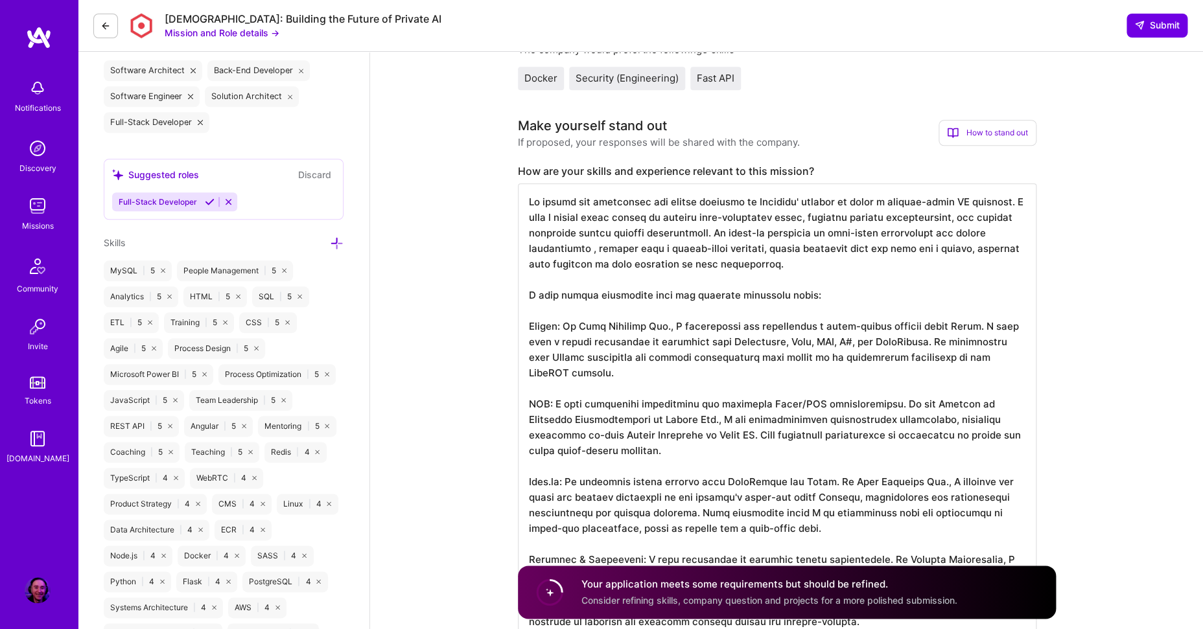
scroll to position [1, 0]
drag, startPoint x: 756, startPoint y: 405, endPoint x: 759, endPoint y: 399, distance: 7.0
click at [757, 404] on textarea at bounding box center [777, 520] width 518 height 674
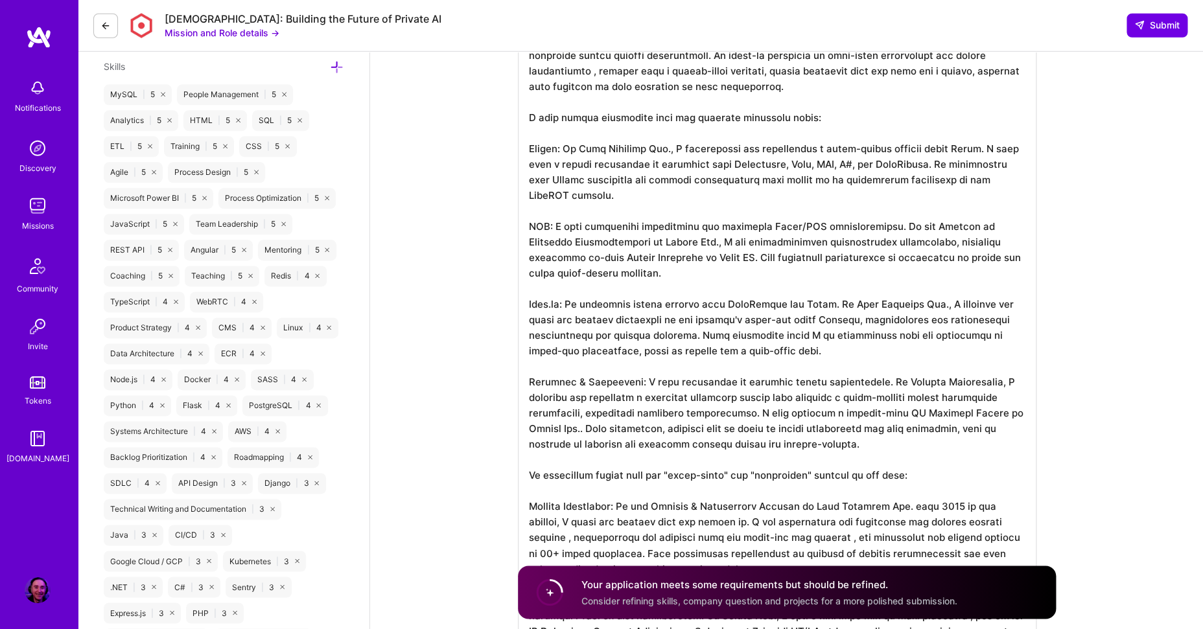
scroll to position [676, 0]
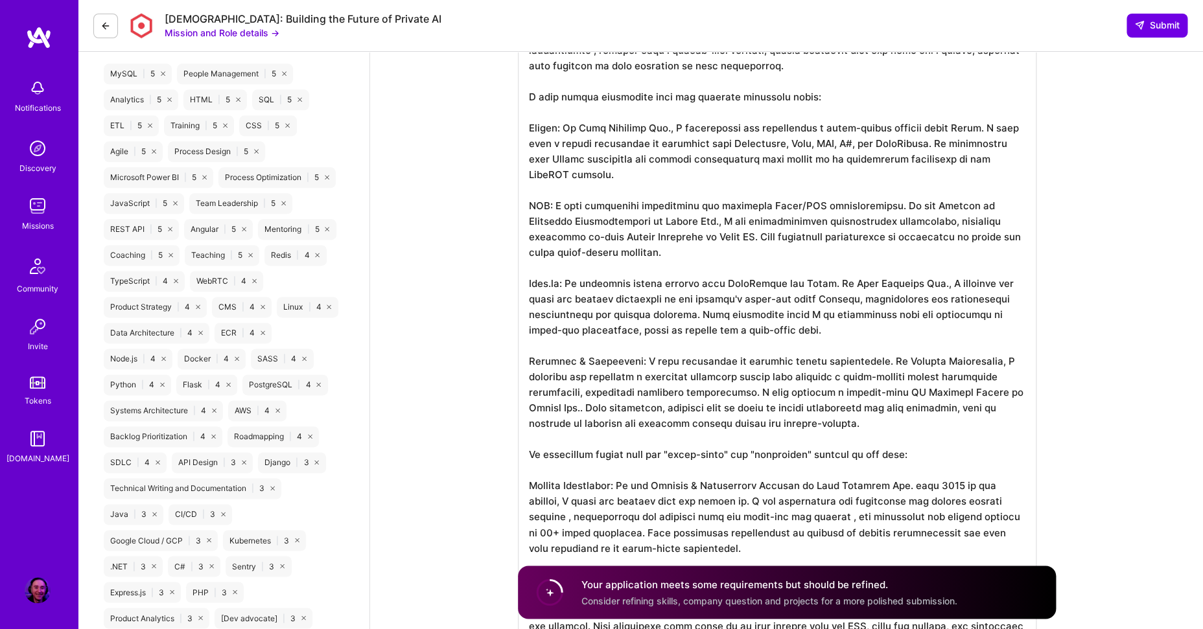
click at [537, 129] on textarea at bounding box center [777, 323] width 518 height 674
click at [531, 130] on textarea at bounding box center [777, 323] width 518 height 674
click at [709, 136] on textarea at bounding box center [777, 323] width 518 height 674
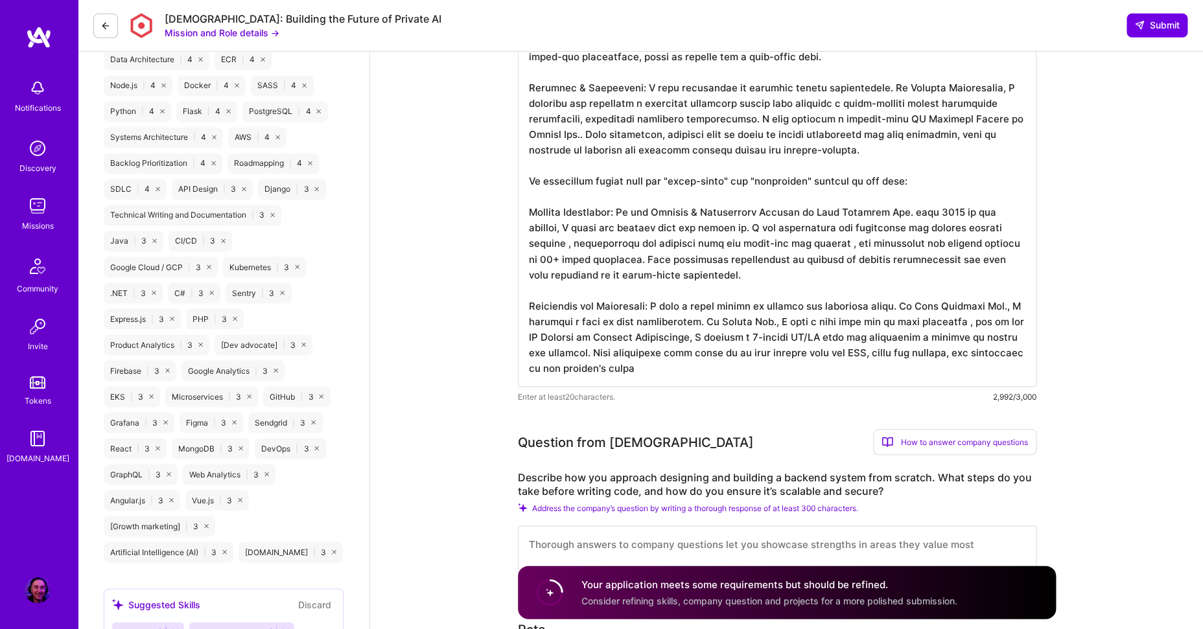
scroll to position [946, 0]
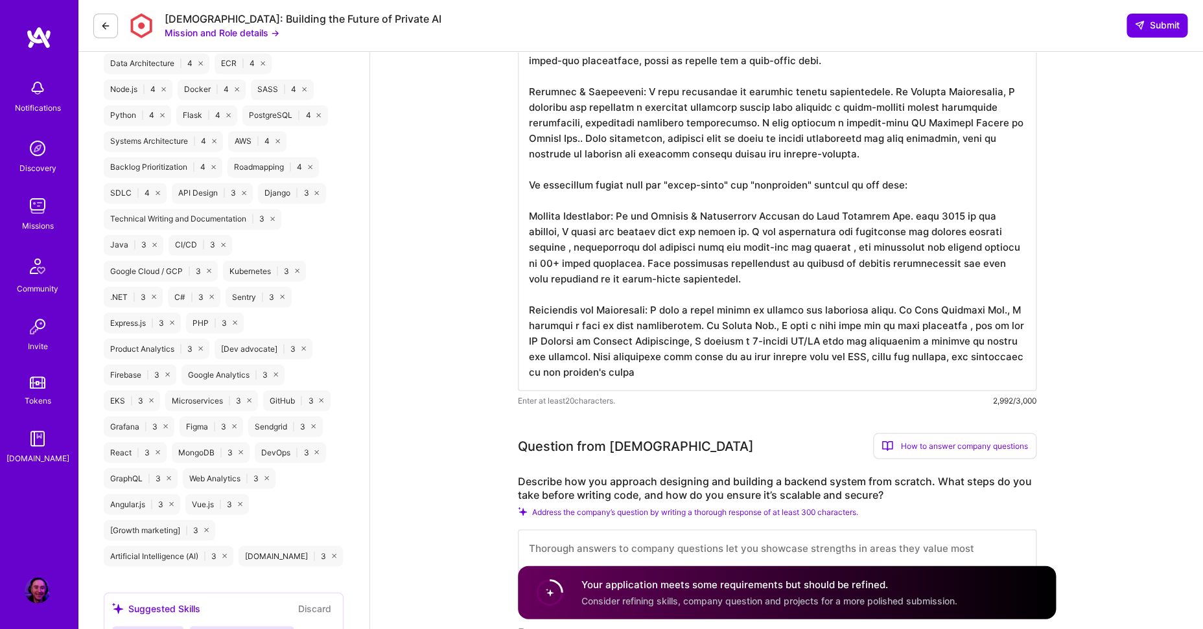
click at [720, 373] on textarea at bounding box center [777, 54] width 518 height 674
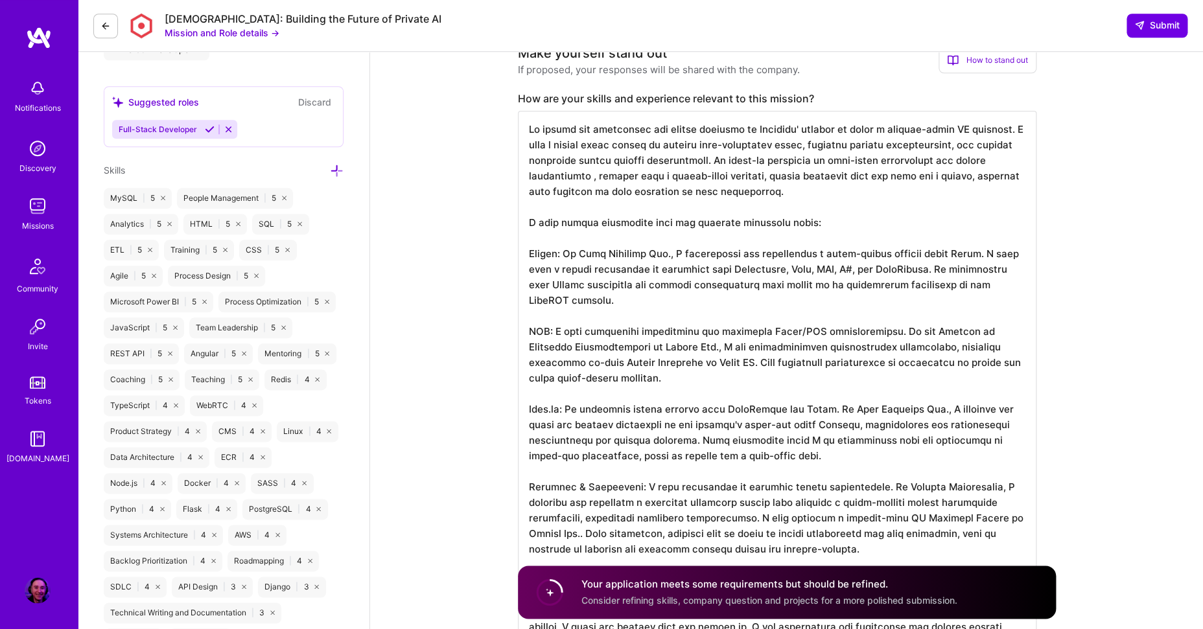
scroll to position [459, 0]
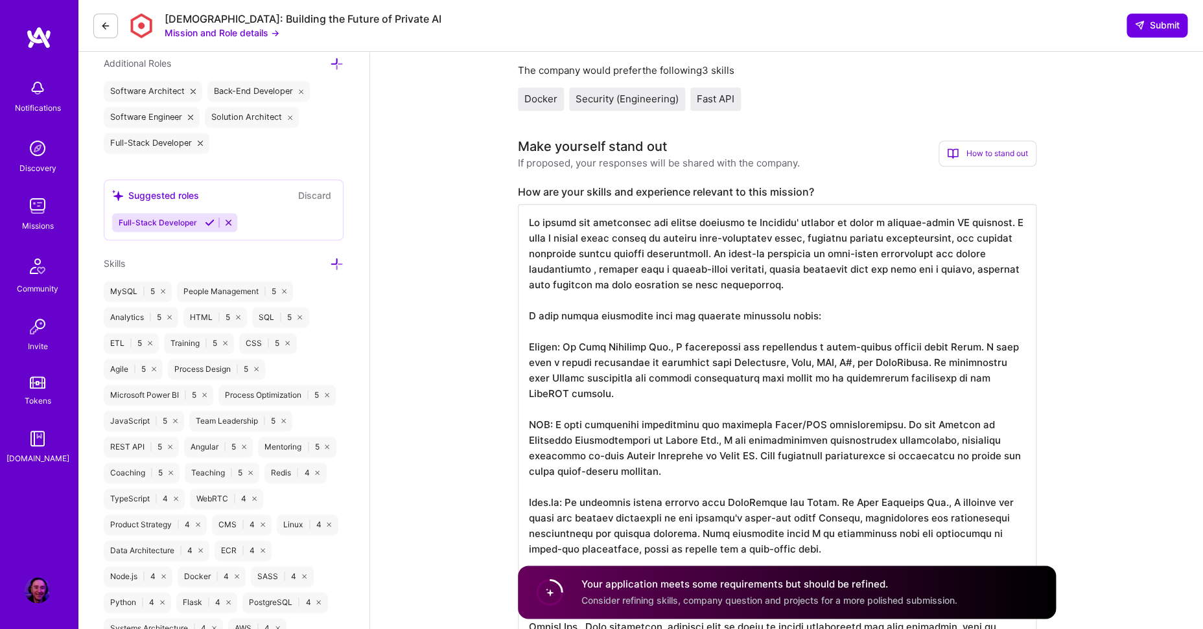
drag, startPoint x: 711, startPoint y: 257, endPoint x: 995, endPoint y: 229, distance: 285.2
click at [995, 229] on textarea at bounding box center [777, 541] width 518 height 674
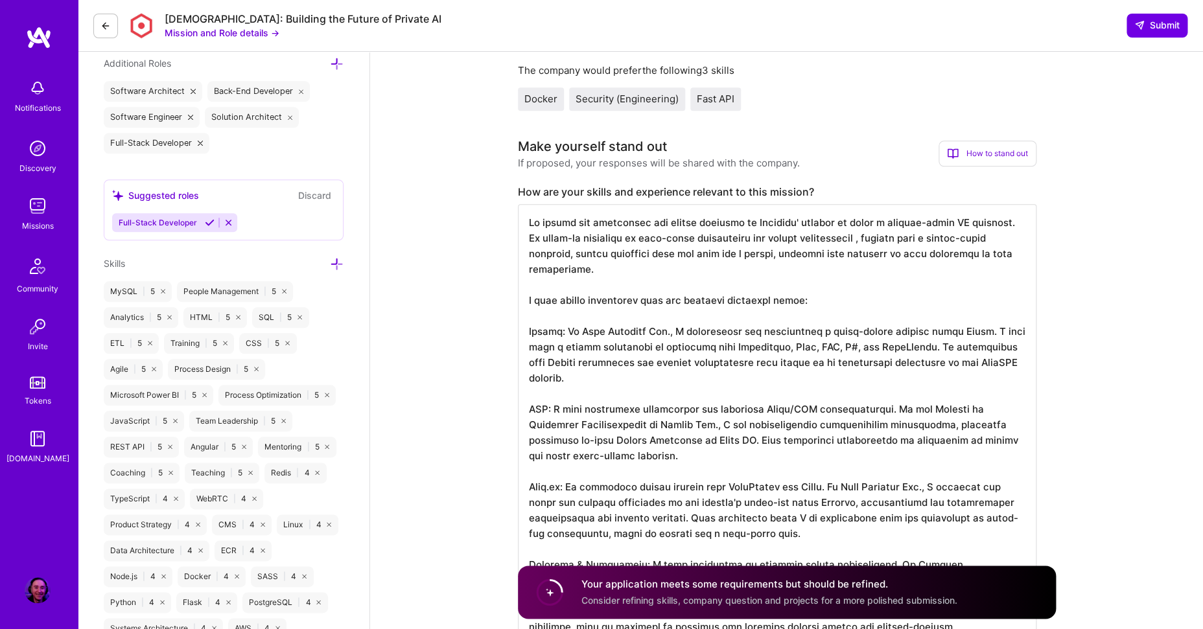
click at [859, 240] on textarea at bounding box center [777, 533] width 518 height 658
drag, startPoint x: 577, startPoint y: 253, endPoint x: 895, endPoint y: 286, distance: 319.8
click at [895, 286] on textarea at bounding box center [777, 533] width 518 height 658
click at [899, 298] on textarea at bounding box center [777, 533] width 518 height 658
click at [537, 309] on textarea at bounding box center [777, 533] width 518 height 658
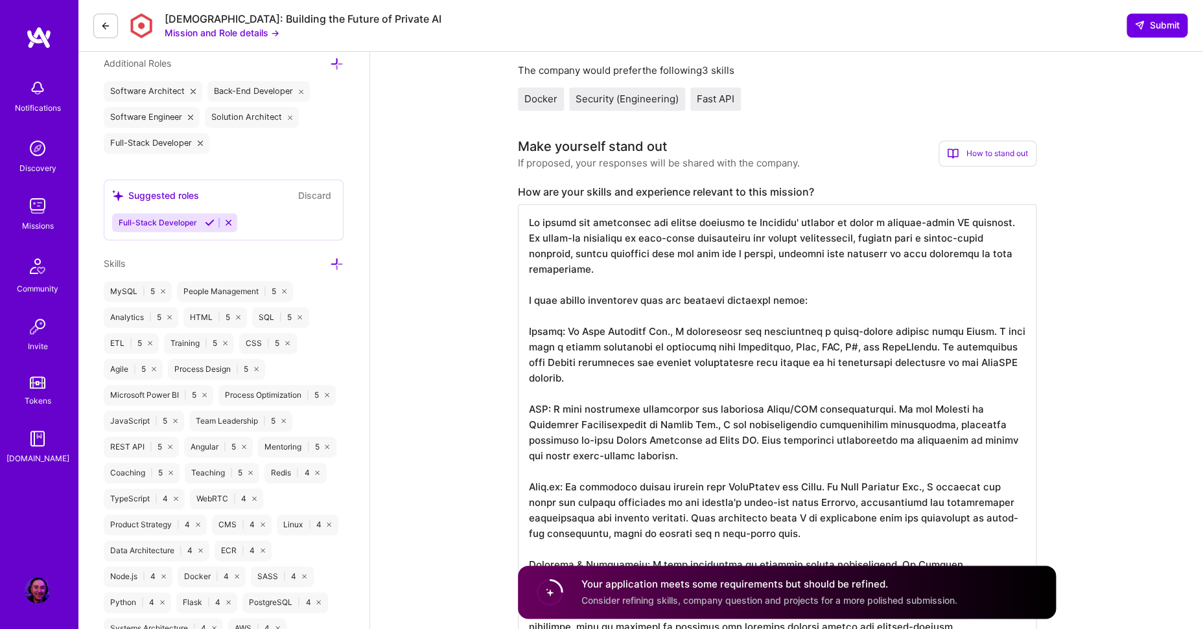
drag, startPoint x: 531, startPoint y: 300, endPoint x: 786, endPoint y: 301, distance: 255.3
click at [774, 301] on textarea at bounding box center [777, 533] width 518 height 658
click at [794, 301] on textarea at bounding box center [777, 533] width 518 height 658
click at [561, 333] on textarea at bounding box center [777, 533] width 518 height 658
click at [671, 335] on textarea at bounding box center [777, 533] width 518 height 658
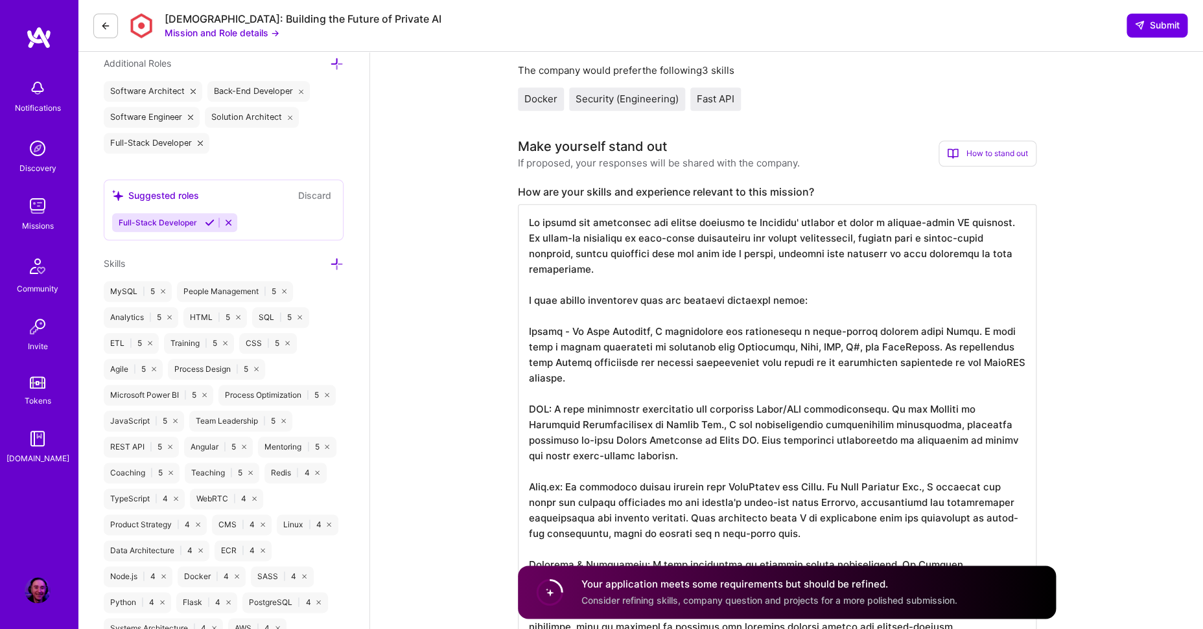
click at [896, 330] on textarea at bounding box center [777, 533] width 518 height 658
click at [966, 352] on textarea at bounding box center [777, 533] width 518 height 658
drag, startPoint x: 568, startPoint y: 353, endPoint x: 824, endPoint y: 354, distance: 256.6
click at [823, 354] on textarea at bounding box center [777, 533] width 518 height 658
click at [886, 386] on textarea at bounding box center [777, 533] width 518 height 658
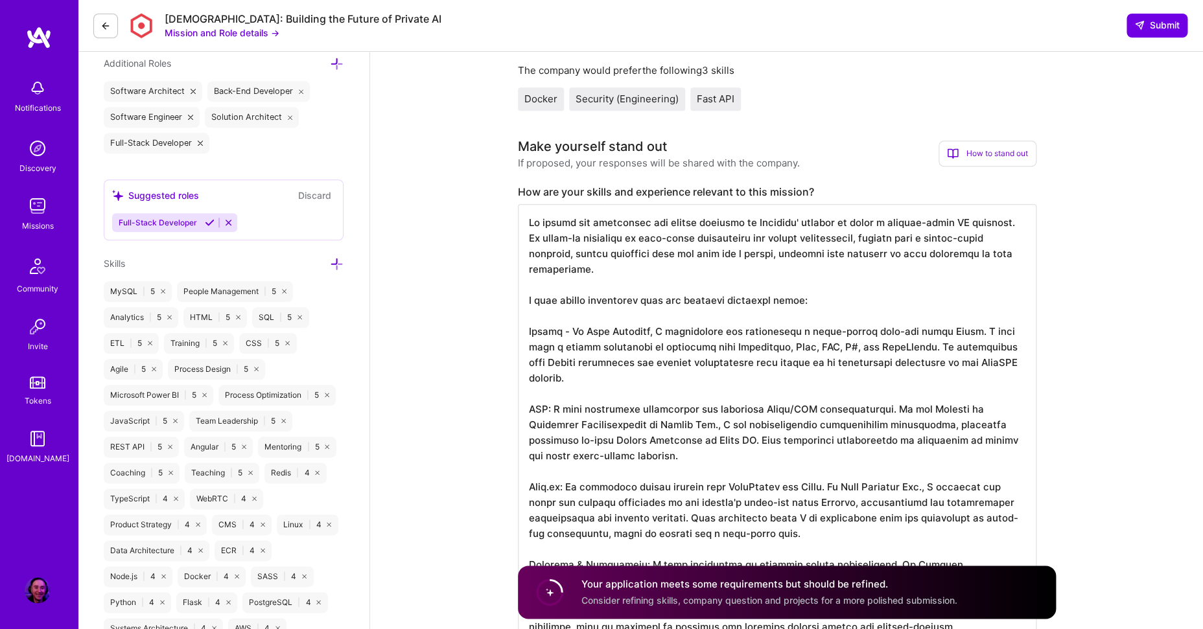
click at [662, 360] on textarea at bounding box center [777, 533] width 518 height 658
click at [653, 395] on textarea at bounding box center [777, 533] width 518 height 658
click at [550, 376] on textarea at bounding box center [777, 533] width 518 height 658
click at [632, 437] on textarea at bounding box center [777, 533] width 518 height 658
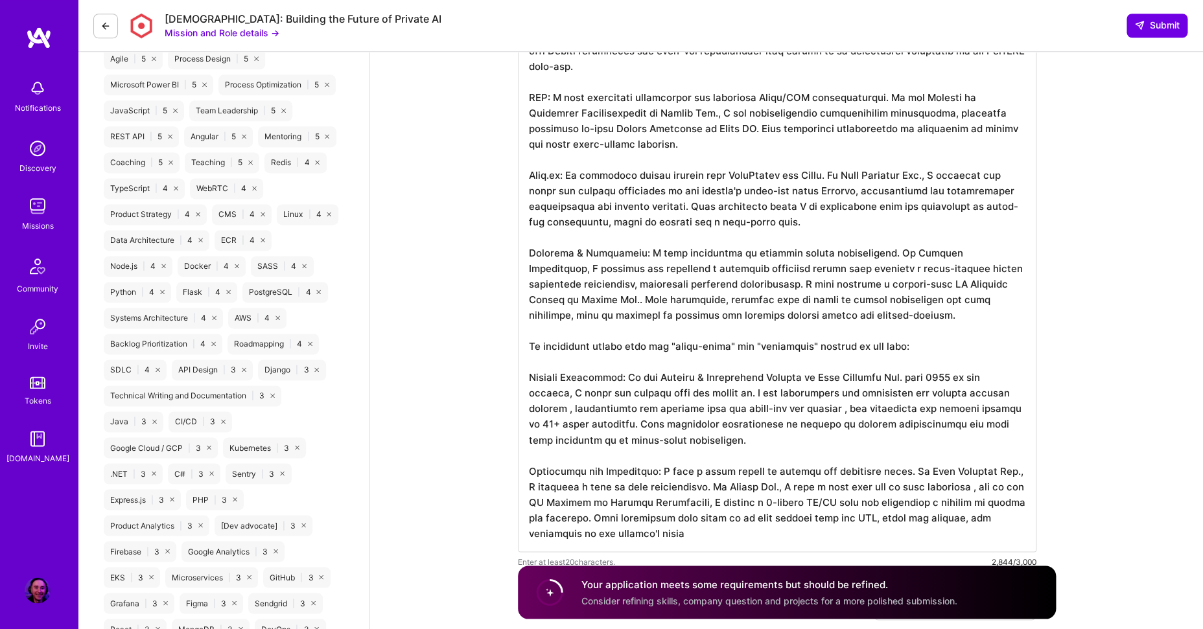
scroll to position [770, 0]
drag, startPoint x: 553, startPoint y: 365, endPoint x: 526, endPoint y: 344, distance: 34.2
click at [526, 344] on textarea at bounding box center [777, 222] width 518 height 658
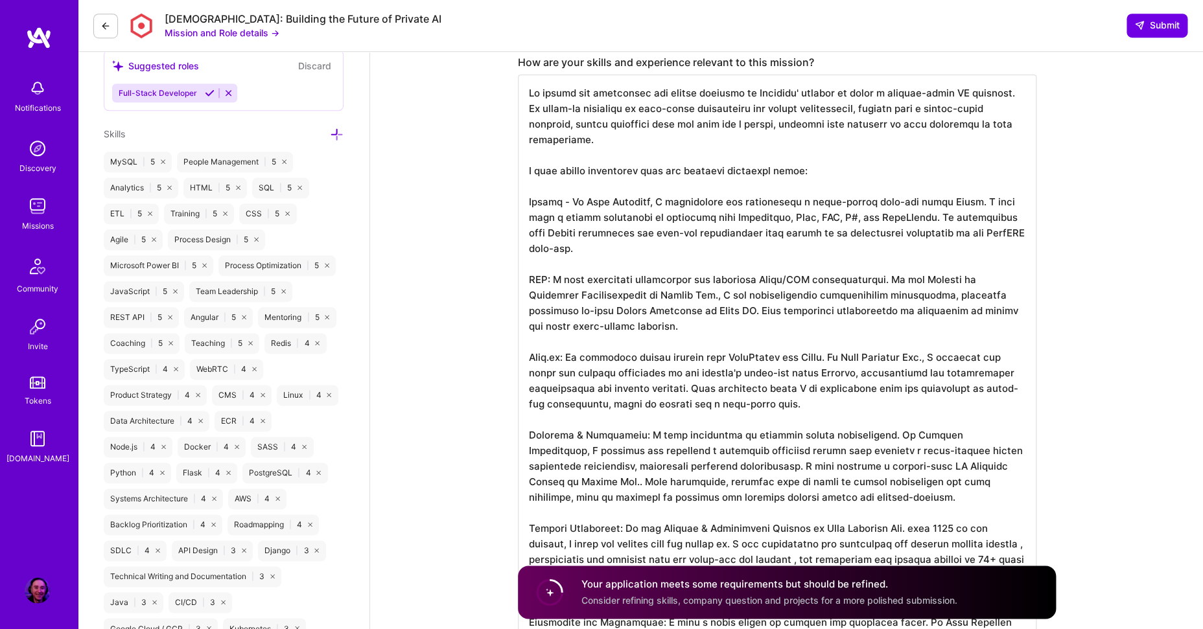
scroll to position [604, 0]
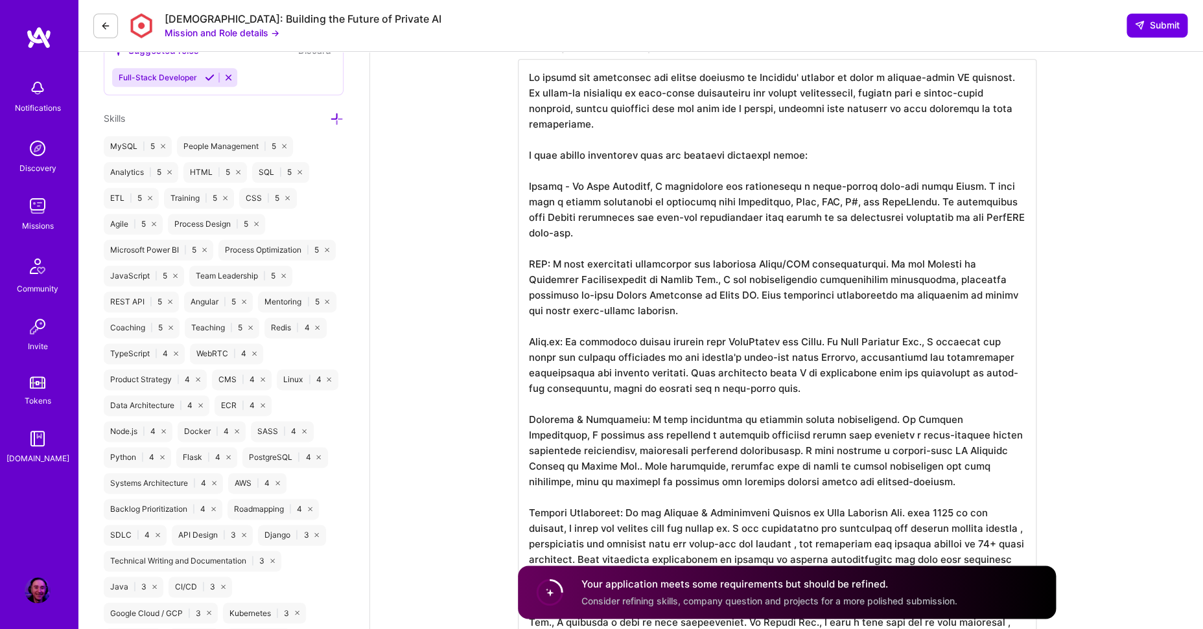
drag, startPoint x: 769, startPoint y: 265, endPoint x: 799, endPoint y: 266, distance: 30.5
click at [799, 266] on textarea at bounding box center [777, 372] width 518 height 627
drag, startPoint x: 556, startPoint y: 262, endPoint x: 892, endPoint y: 262, distance: 336.3
click at [892, 262] on textarea at bounding box center [777, 372] width 518 height 627
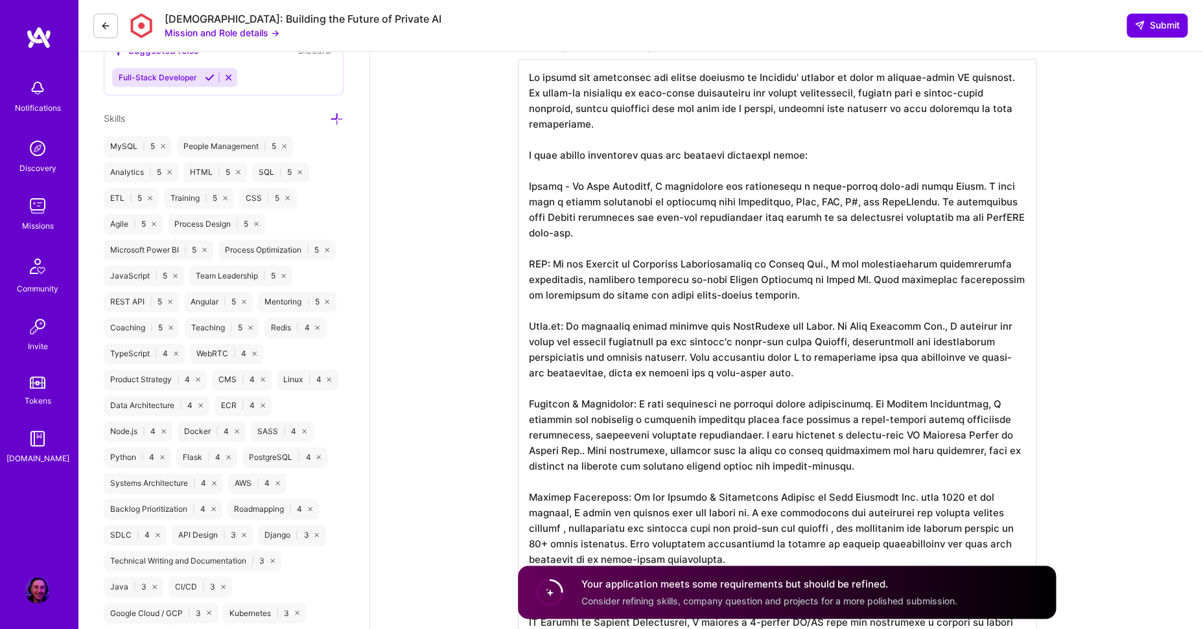
drag, startPoint x: 824, startPoint y: 264, endPoint x: 807, endPoint y: 265, distance: 17.5
click at [807, 265] on textarea at bounding box center [777, 365] width 518 height 612
click at [780, 325] on textarea at bounding box center [777, 365] width 518 height 612
drag, startPoint x: 664, startPoint y: 280, endPoint x: 793, endPoint y: 279, distance: 129.6
click at [793, 279] on textarea at bounding box center [777, 365] width 518 height 612
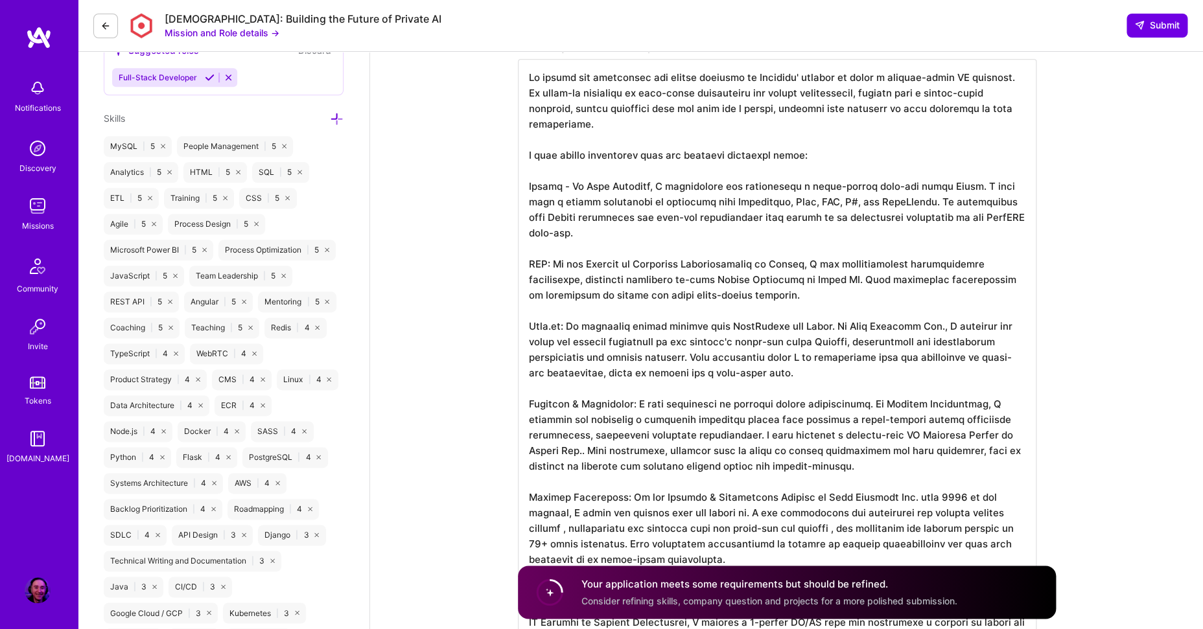
click at [639, 335] on textarea at bounding box center [777, 365] width 518 height 612
click at [759, 295] on textarea at bounding box center [777, 365] width 518 height 612
drag, startPoint x: 556, startPoint y: 268, endPoint x: 754, endPoint y: 295, distance: 200.1
click at [754, 295] on textarea at bounding box center [777, 365] width 518 height 612
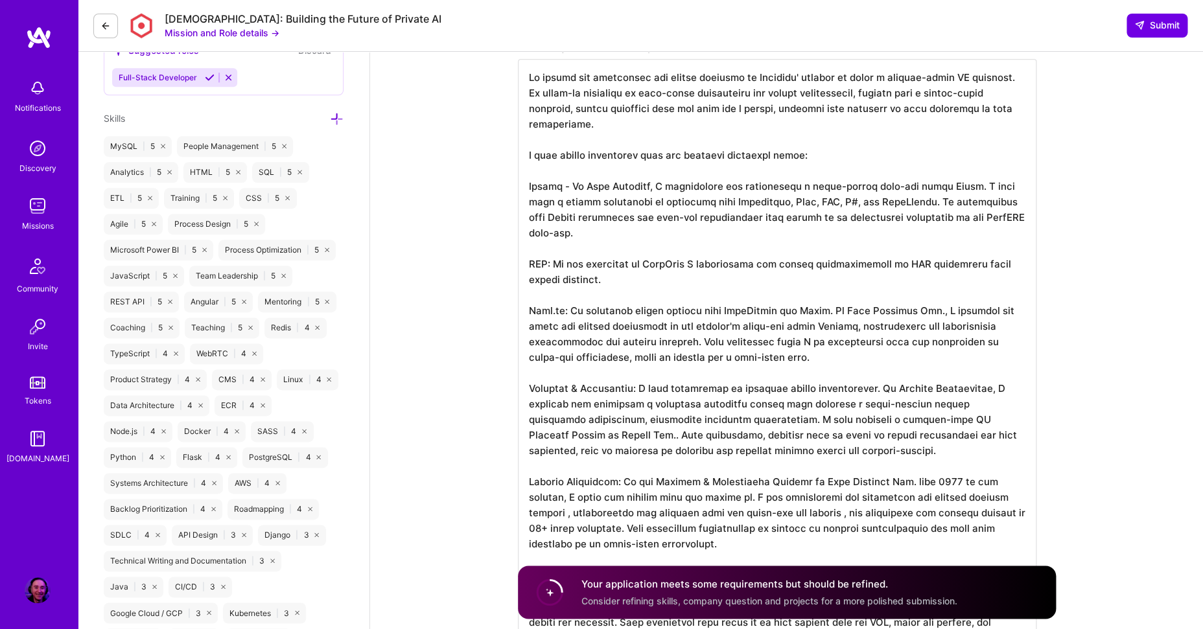
click at [813, 263] on textarea at bounding box center [777, 357] width 518 height 596
click at [610, 283] on textarea at bounding box center [777, 357] width 518 height 596
click at [599, 281] on textarea at bounding box center [777, 357] width 518 height 596
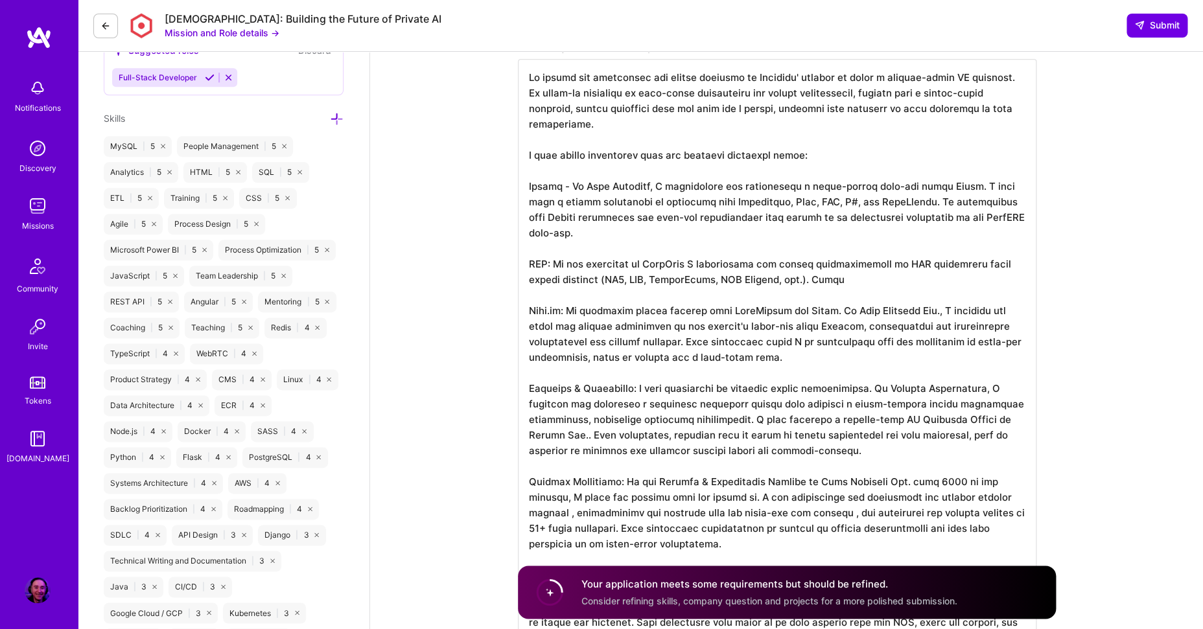
click at [696, 266] on textarea at bounding box center [777, 357] width 518 height 596
drag, startPoint x: 551, startPoint y: 281, endPoint x: 798, endPoint y: 283, distance: 246.9
click at [798, 283] on textarea at bounding box center [777, 357] width 518 height 596
click at [838, 281] on textarea at bounding box center [777, 357] width 518 height 596
drag, startPoint x: 807, startPoint y: 281, endPoint x: 848, endPoint y: 283, distance: 40.8
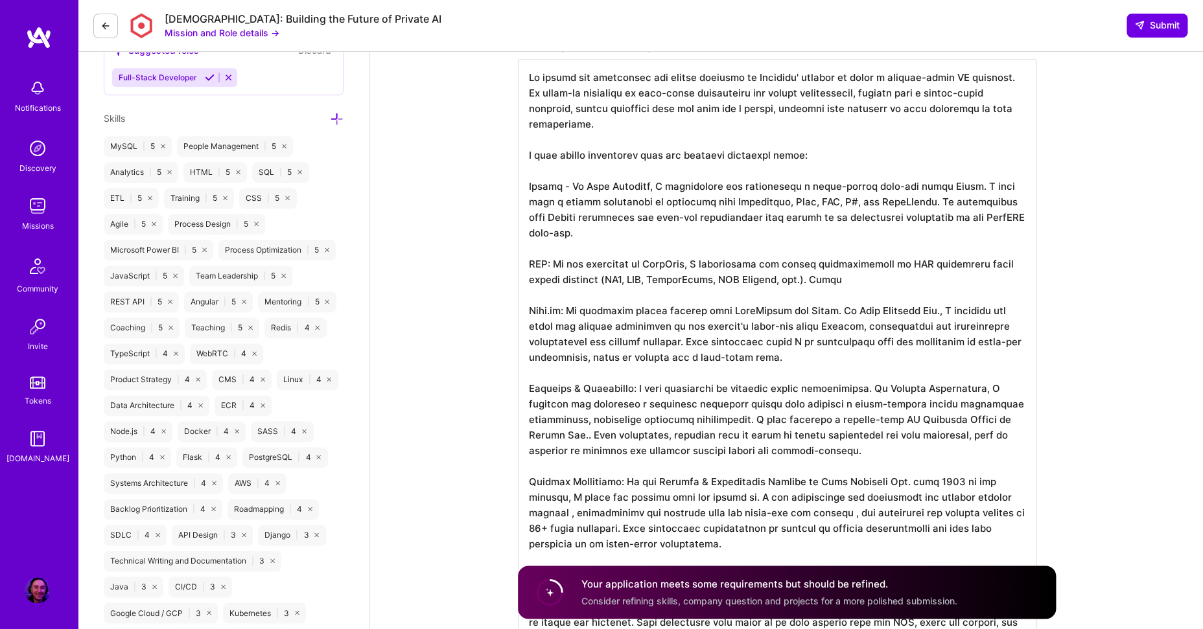
click at [847, 283] on textarea at bounding box center [777, 357] width 518 height 596
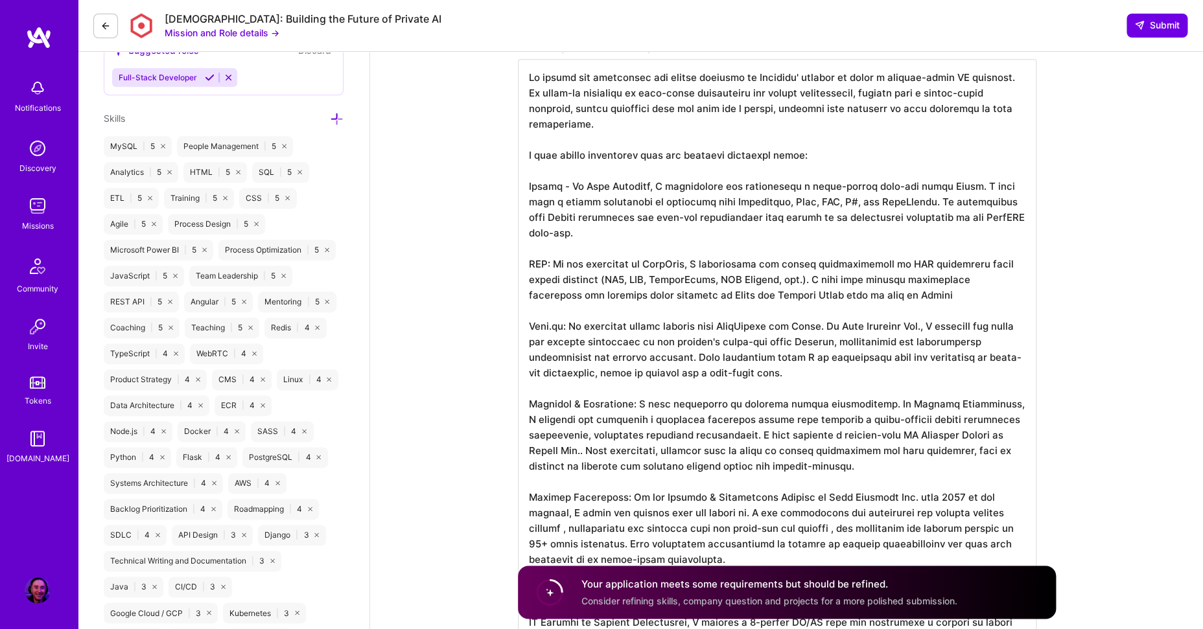
click at [752, 296] on textarea at bounding box center [777, 365] width 518 height 612
click at [917, 297] on textarea at bounding box center [777, 365] width 518 height 612
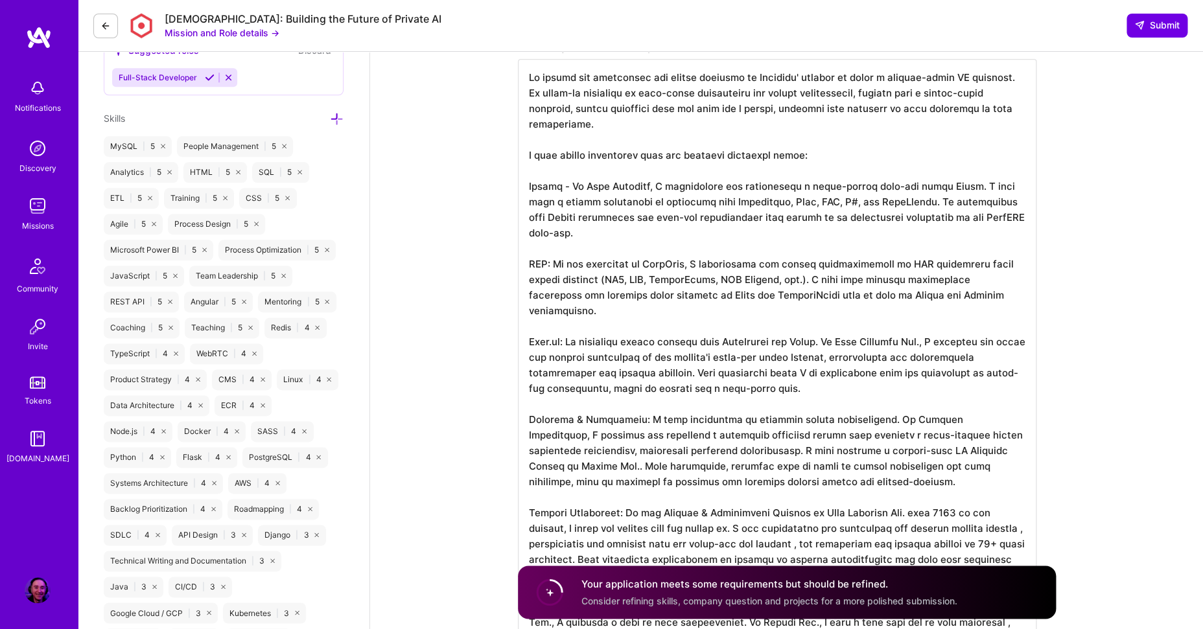
click at [565, 324] on textarea at bounding box center [777, 365] width 518 height 612
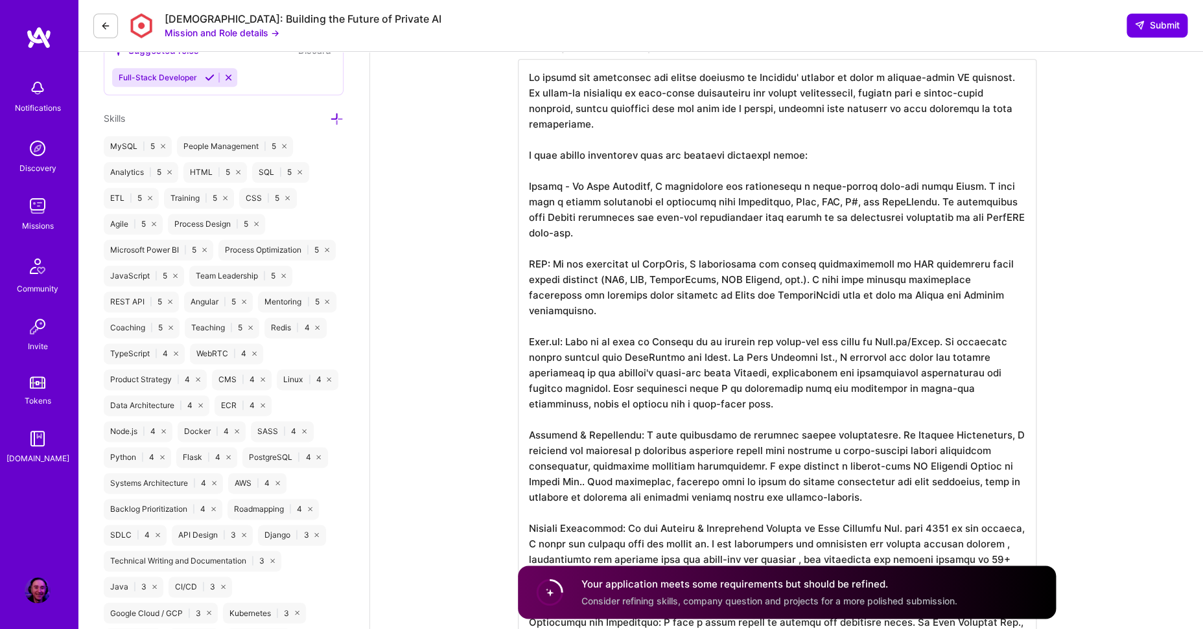
click at [558, 346] on textarea at bounding box center [777, 372] width 518 height 627
drag, startPoint x: 718, startPoint y: 341, endPoint x: 936, endPoint y: 328, distance: 218.8
click at [936, 328] on textarea at bounding box center [777, 372] width 518 height 627
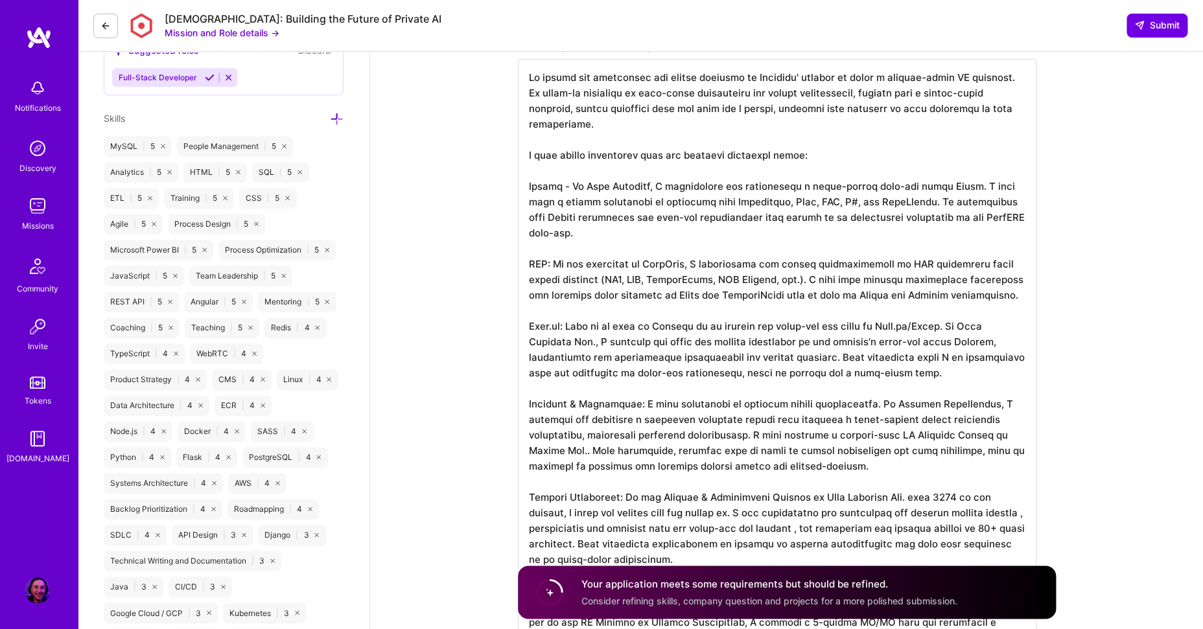
drag, startPoint x: 591, startPoint y: 343, endPoint x: 571, endPoint y: 343, distance: 20.1
click at [571, 343] on textarea at bounding box center [777, 365] width 518 height 612
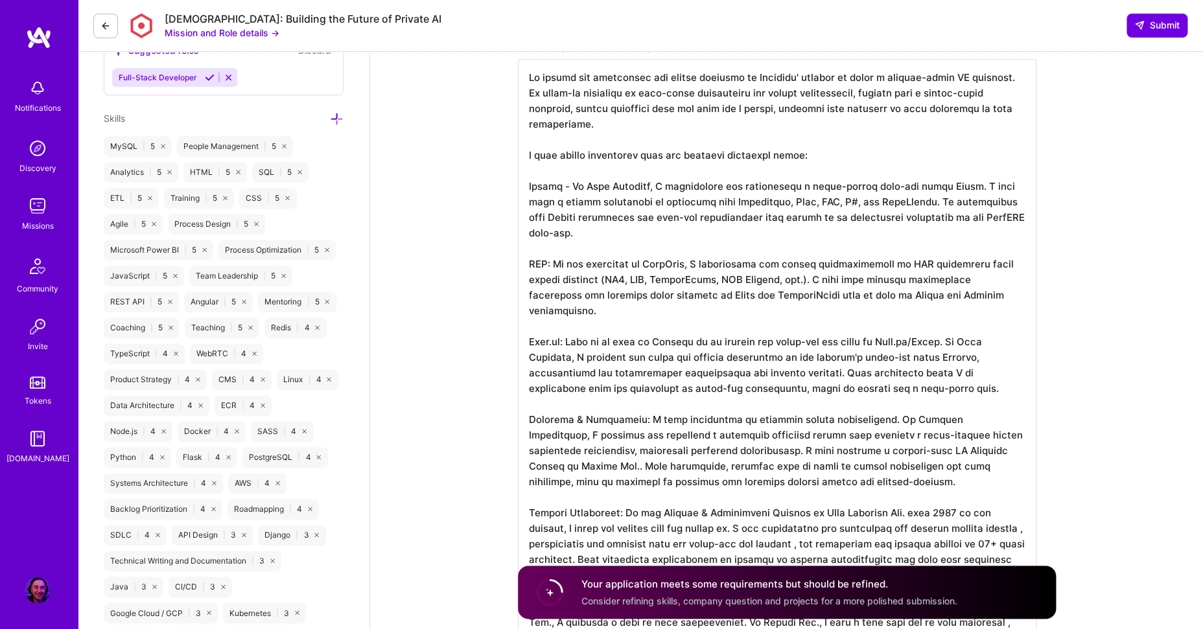
drag, startPoint x: 584, startPoint y: 341, endPoint x: 916, endPoint y: 342, distance: 331.8
click at [916, 342] on textarea at bounding box center [777, 365] width 518 height 612
click at [789, 357] on textarea at bounding box center [777, 365] width 518 height 612
drag, startPoint x: 542, startPoint y: 375, endPoint x: 748, endPoint y: 374, distance: 206.1
click at [730, 375] on textarea at bounding box center [777, 365] width 518 height 612
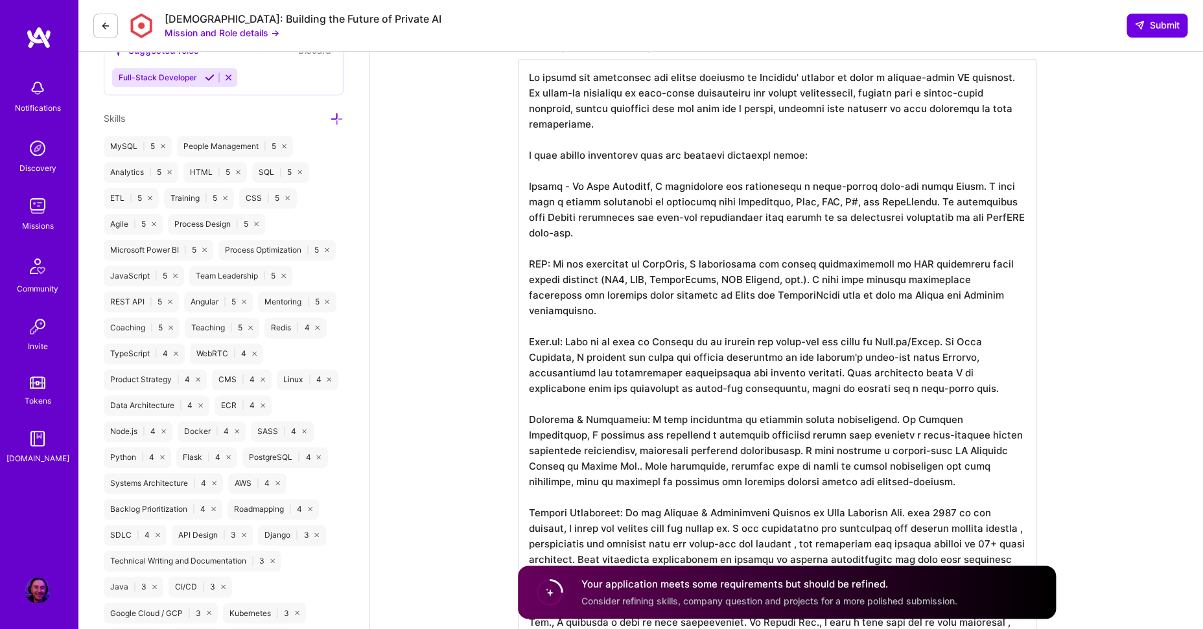
click at [824, 375] on textarea at bounding box center [777, 365] width 518 height 612
click at [845, 463] on textarea at bounding box center [777, 365] width 518 height 612
drag, startPoint x: 765, startPoint y: 359, endPoint x: 870, endPoint y: 373, distance: 106.6
click at [870, 373] on textarea at bounding box center [777, 365] width 518 height 612
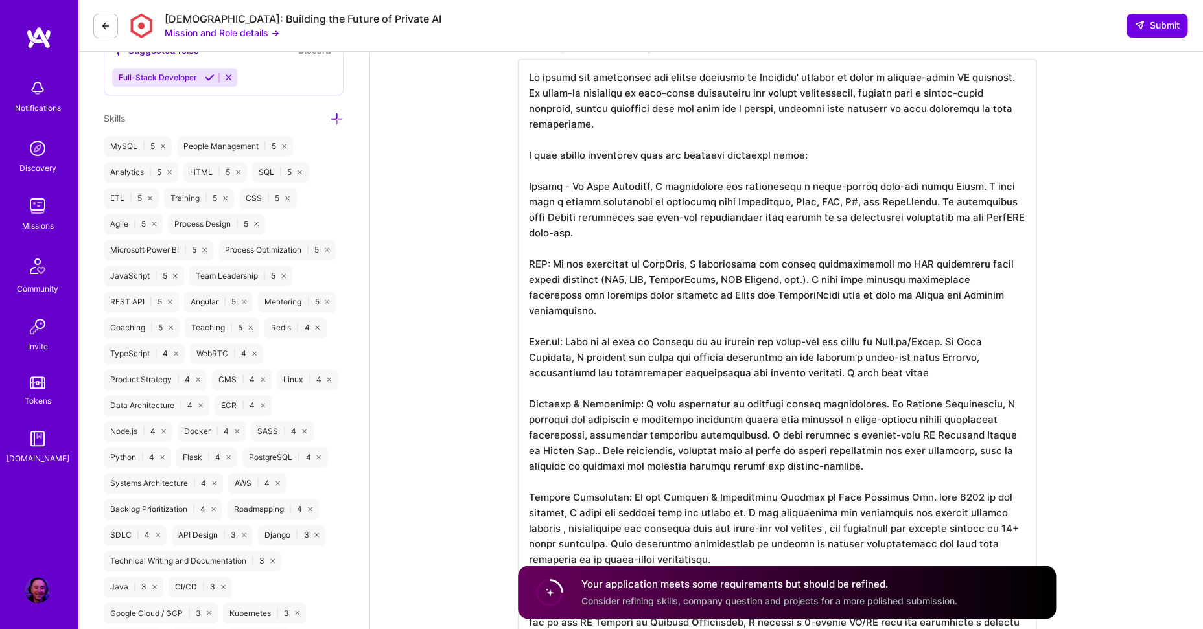
click at [562, 329] on textarea at bounding box center [777, 357] width 518 height 596
drag, startPoint x: 618, startPoint y: 327, endPoint x: 894, endPoint y: 327, distance: 275.4
click at [863, 327] on textarea at bounding box center [777, 357] width 518 height 596
click at [914, 329] on textarea at bounding box center [777, 357] width 518 height 596
click at [931, 329] on textarea at bounding box center [777, 357] width 518 height 596
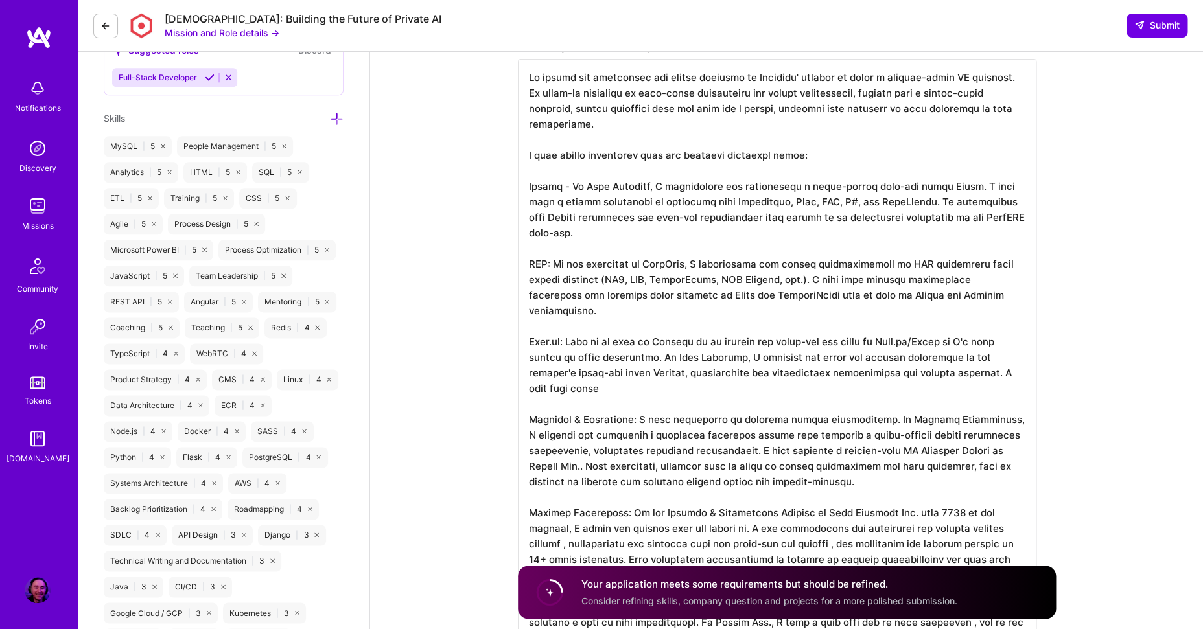
click at [721, 346] on textarea at bounding box center [777, 357] width 518 height 596
drag, startPoint x: 792, startPoint y: 347, endPoint x: 973, endPoint y: 346, distance: 180.1
click at [973, 346] on textarea at bounding box center [777, 357] width 518 height 596
click at [569, 358] on textarea at bounding box center [777, 357] width 518 height 596
click at [612, 359] on textarea at bounding box center [777, 357] width 518 height 596
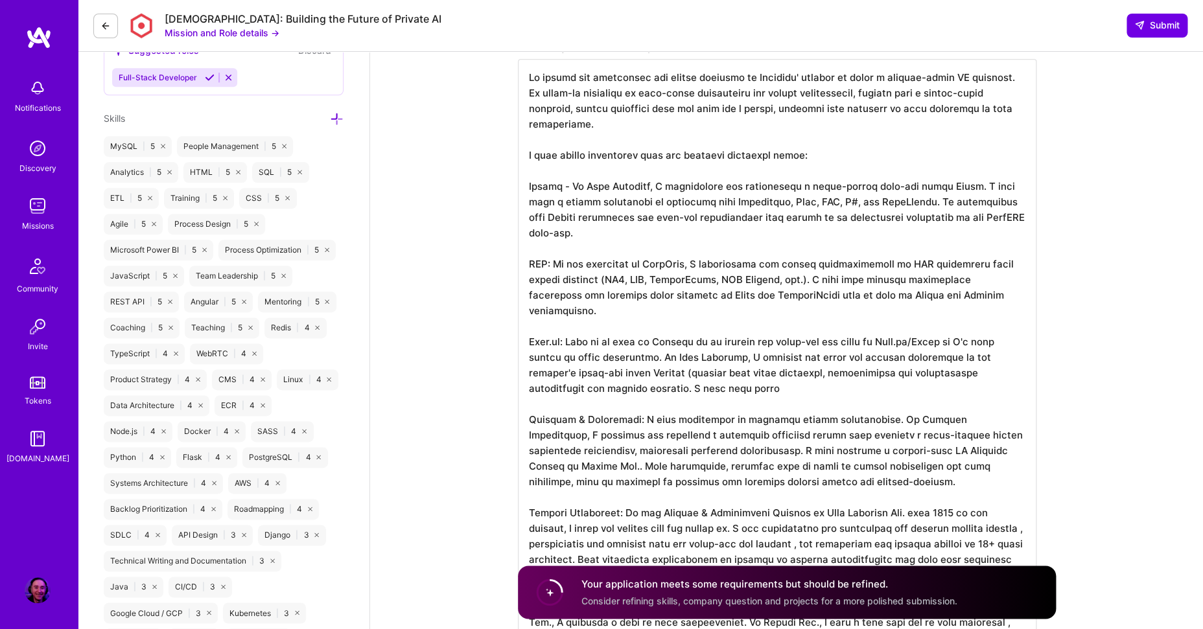
type textarea "My skills and experience are highly relevant to [DEMOGRAPHIC_DATA]' mission to …"
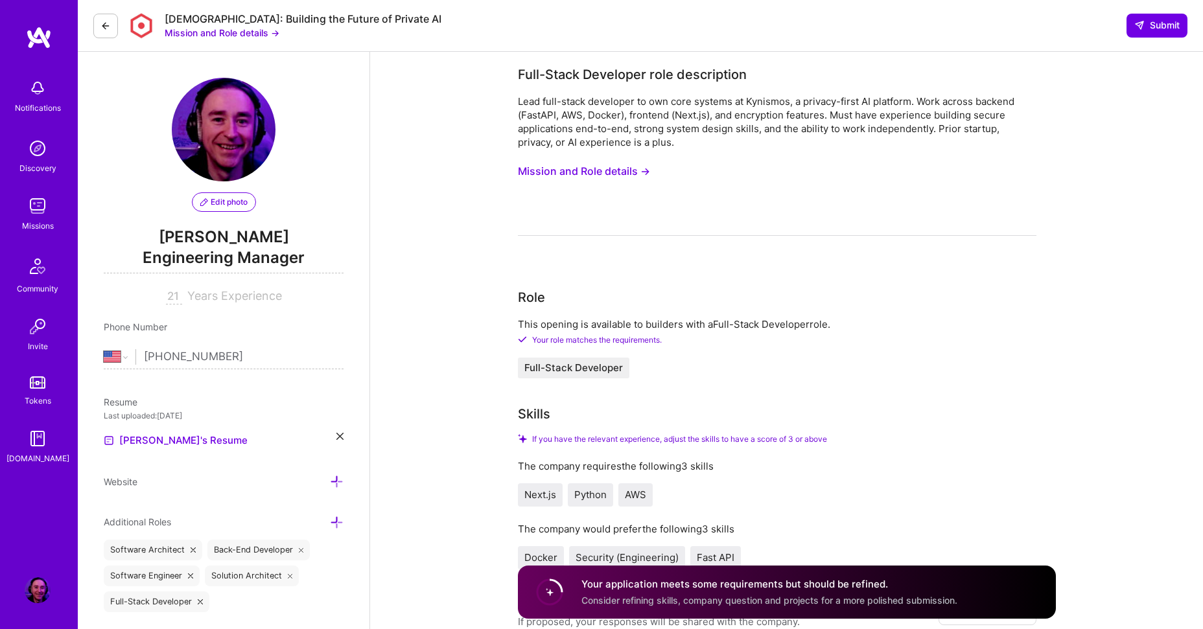
select select "US"
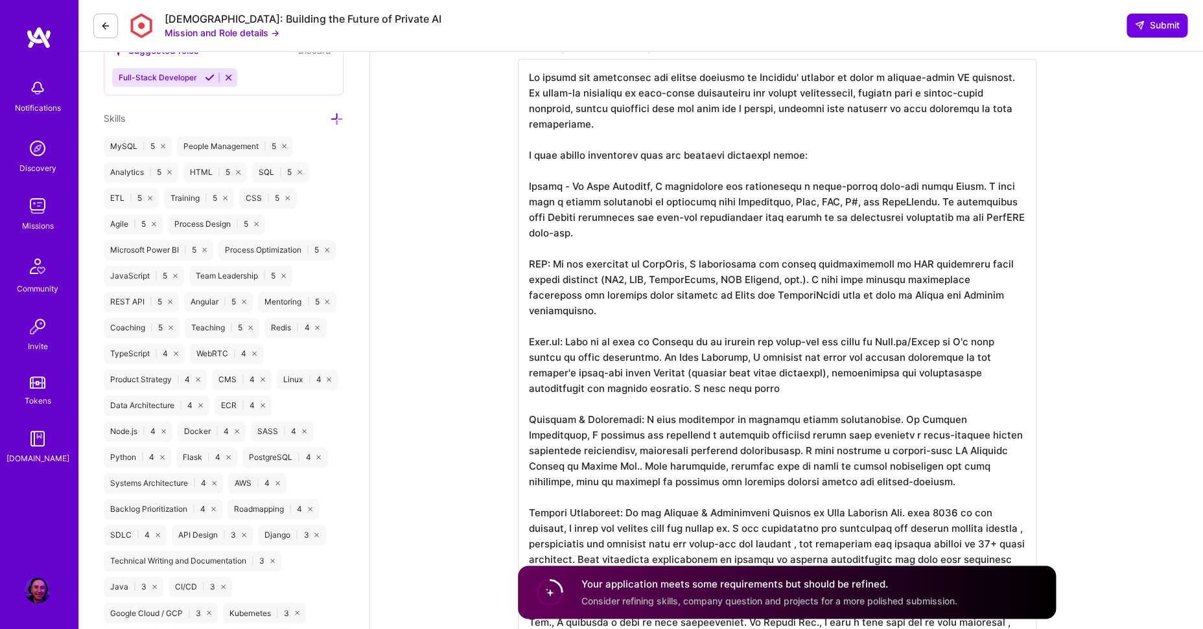
drag, startPoint x: 607, startPoint y: 371, endPoint x: 741, endPoint y: 373, distance: 134.1
click at [741, 373] on textarea at bounding box center [777, 365] width 518 height 612
click at [734, 415] on textarea at bounding box center [777, 365] width 518 height 612
drag, startPoint x: 752, startPoint y: 435, endPoint x: 978, endPoint y: 404, distance: 227.6
click at [978, 404] on textarea at bounding box center [777, 365] width 518 height 612
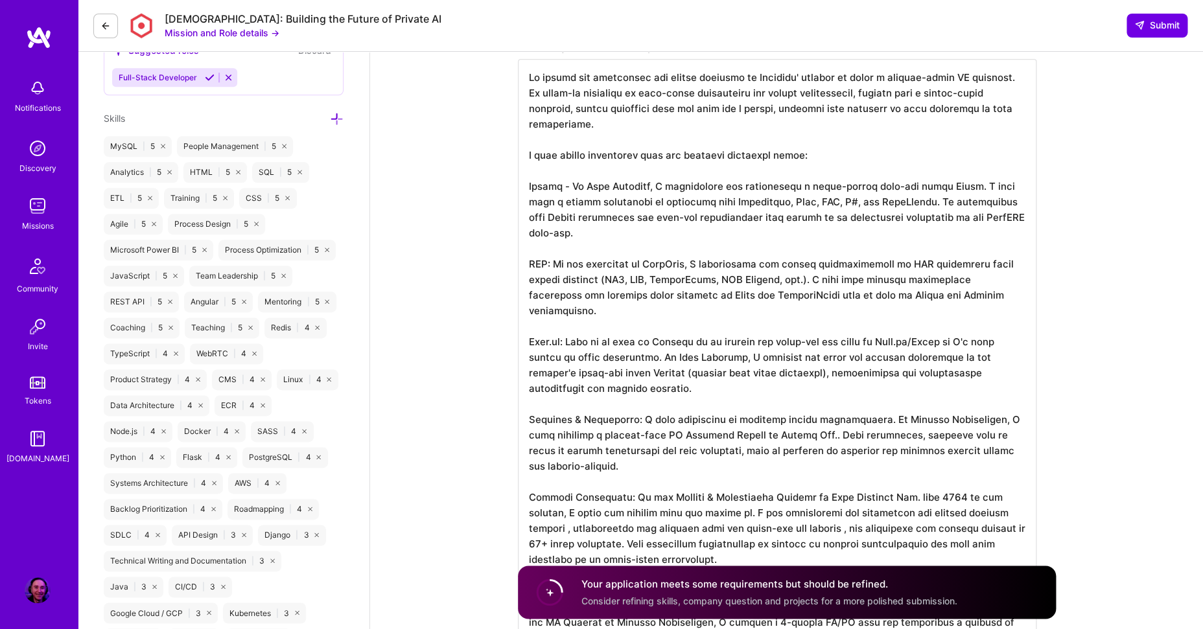
drag, startPoint x: 998, startPoint y: 406, endPoint x: 1063, endPoint y: 406, distance: 64.8
click at [998, 406] on textarea at bounding box center [777, 357] width 518 height 596
click at [590, 422] on textarea at bounding box center [777, 357] width 518 height 596
click at [734, 421] on textarea at bounding box center [777, 357] width 518 height 596
click at [862, 401] on textarea at bounding box center [777, 357] width 518 height 596
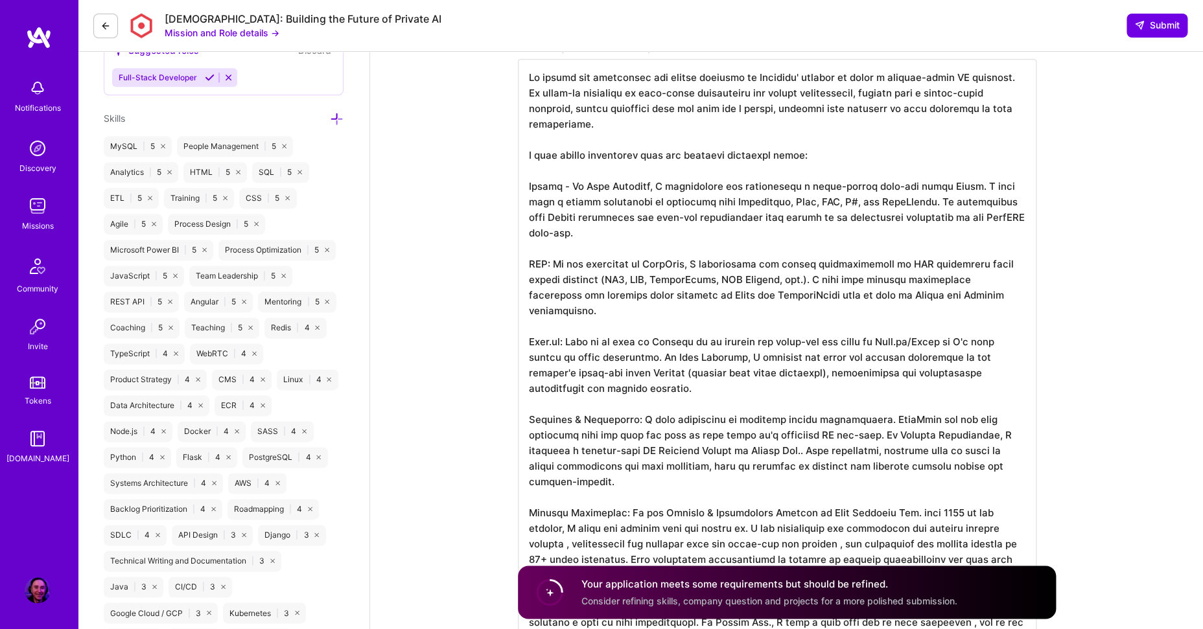
drag, startPoint x: 635, startPoint y: 403, endPoint x: 864, endPoint y: 405, distance: 229.4
click at [864, 405] on textarea at bounding box center [777, 365] width 518 height 612
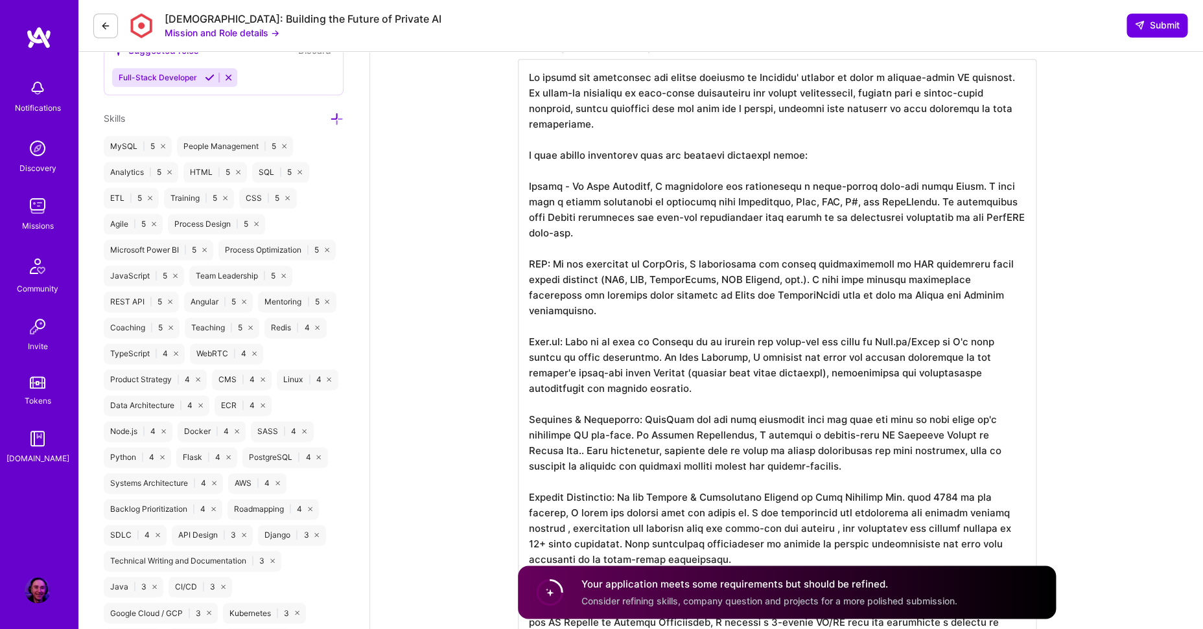
click at [590, 421] on textarea at bounding box center [777, 357] width 518 height 596
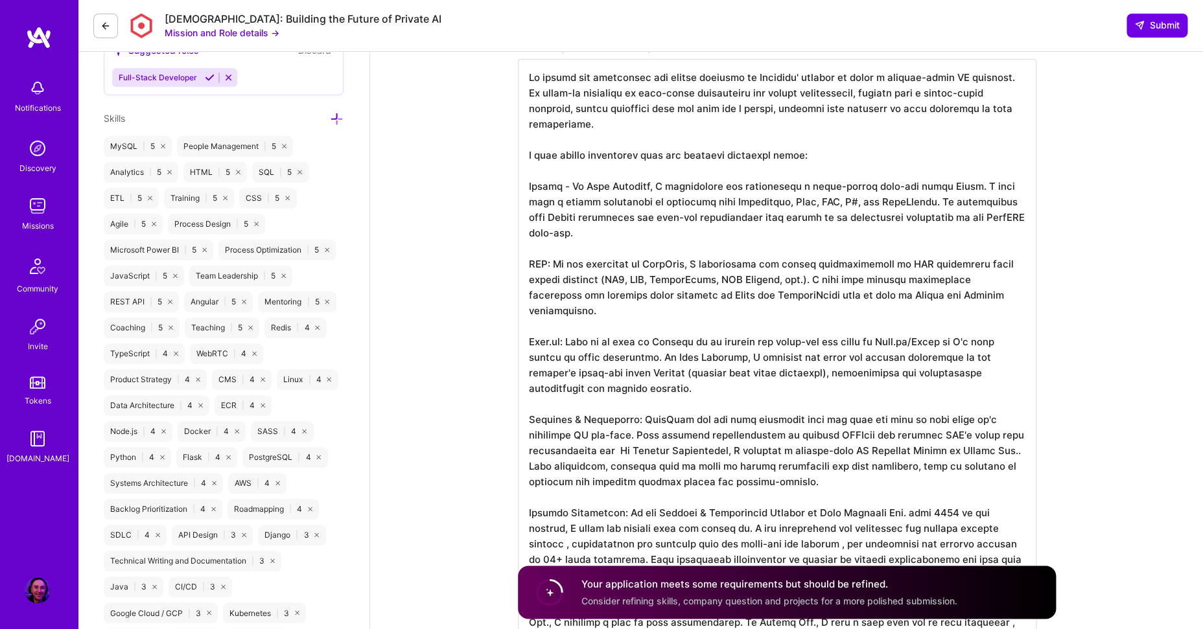
click at [616, 440] on textarea at bounding box center [777, 365] width 518 height 612
click at [717, 408] on textarea at bounding box center [777, 365] width 518 height 612
drag, startPoint x: 618, startPoint y: 435, endPoint x: 532, endPoint y: 437, distance: 86.2
click at [532, 437] on textarea at bounding box center [777, 365] width 518 height 612
drag, startPoint x: 838, startPoint y: 471, endPoint x: 546, endPoint y: 450, distance: 293.0
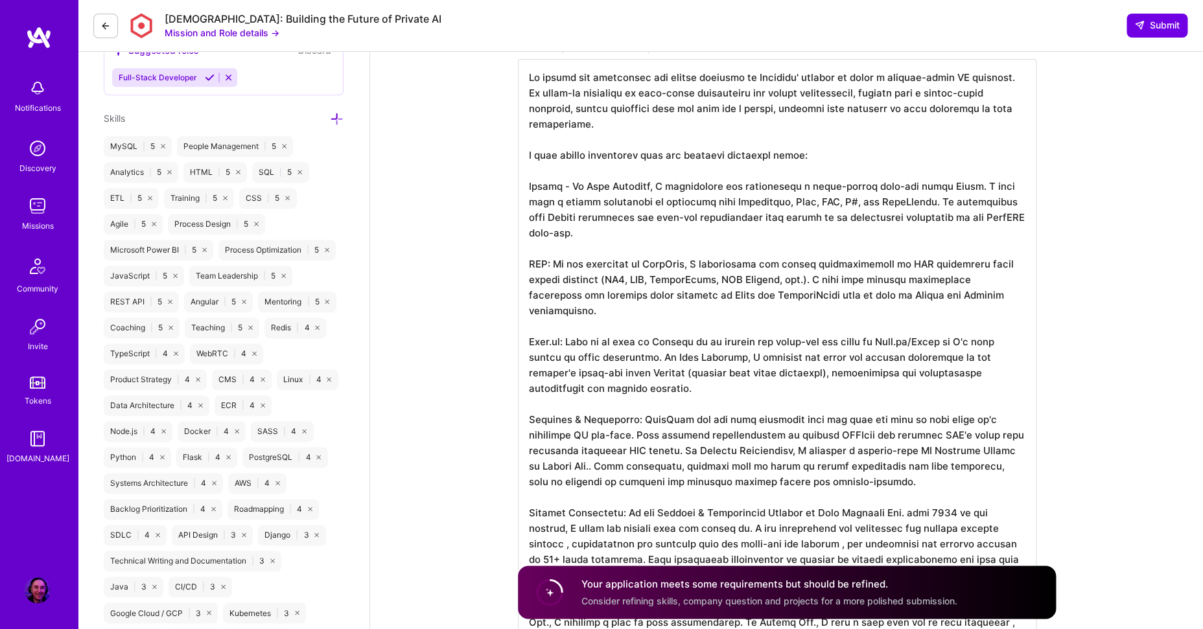
click at [546, 450] on textarea at bounding box center [777, 365] width 518 height 612
click at [815, 475] on textarea at bounding box center [777, 365] width 518 height 612
drag, startPoint x: 820, startPoint y: 467, endPoint x: 634, endPoint y: 439, distance: 188.1
click at [634, 439] on textarea at bounding box center [777, 365] width 518 height 612
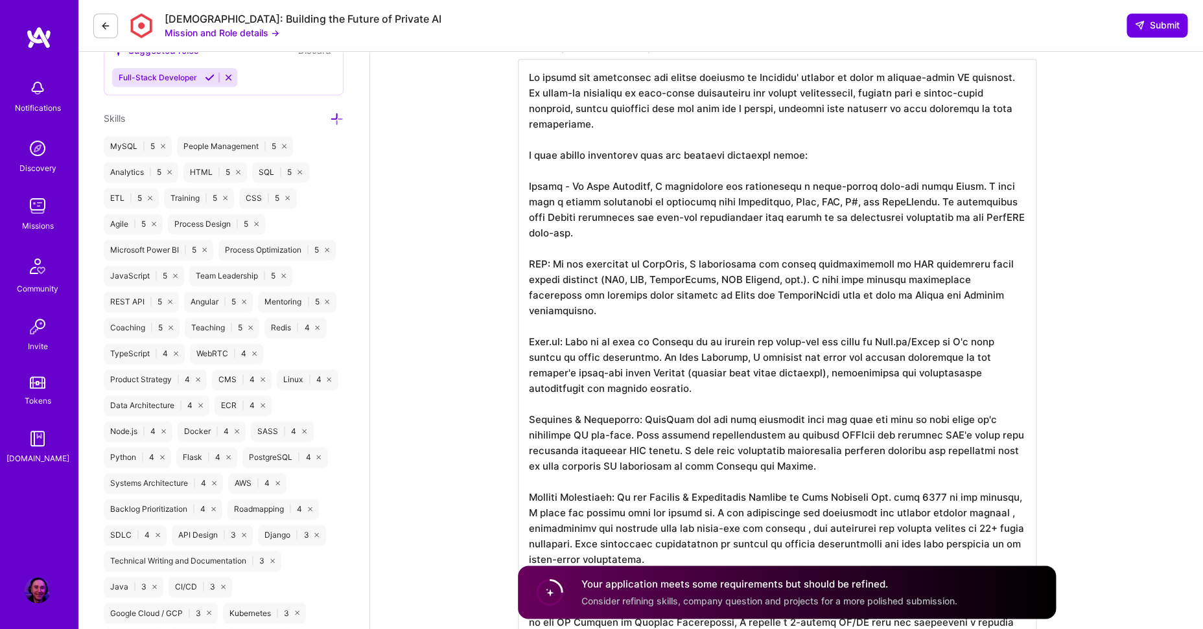
drag, startPoint x: 597, startPoint y: 496, endPoint x: 686, endPoint y: 488, distance: 88.5
click at [599, 496] on textarea at bounding box center [777, 357] width 518 height 596
click at [572, 513] on textarea at bounding box center [777, 357] width 518 height 596
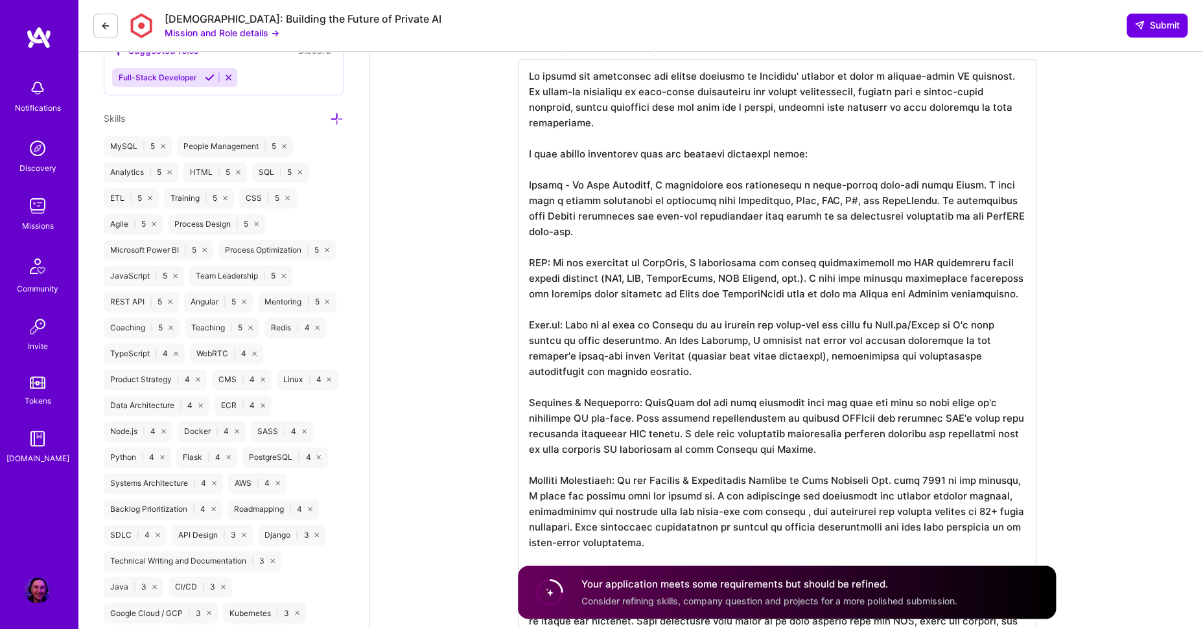
click at [841, 514] on textarea at bounding box center [777, 357] width 518 height 596
click at [928, 528] on textarea at bounding box center [777, 357] width 518 height 596
click at [824, 511] on textarea at bounding box center [777, 357] width 518 height 596
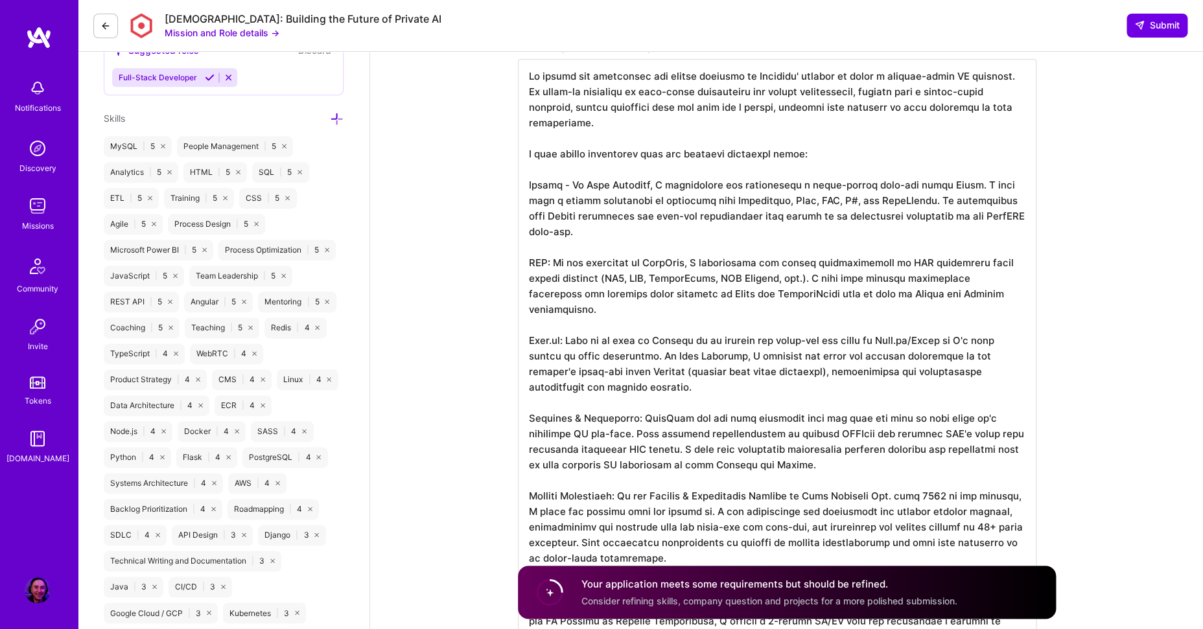
click at [883, 493] on textarea at bounding box center [777, 357] width 518 height 596
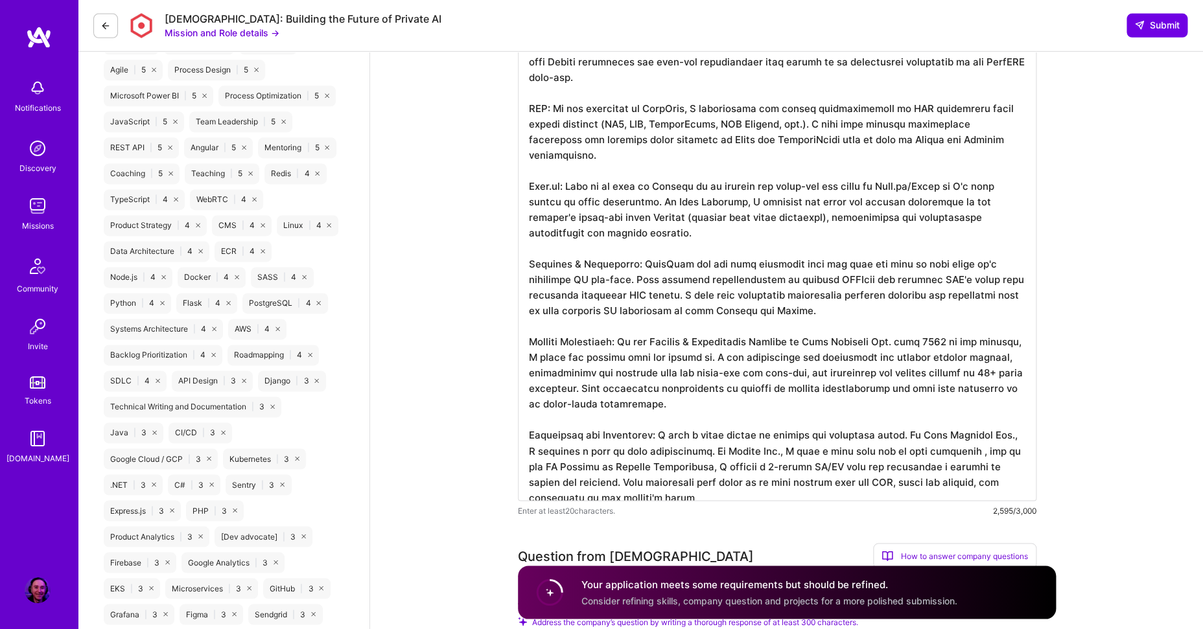
scroll to position [759, 0]
drag, startPoint x: 697, startPoint y: 482, endPoint x: 628, endPoint y: 466, distance: 70.6
click at [628, 466] on textarea at bounding box center [777, 201] width 518 height 596
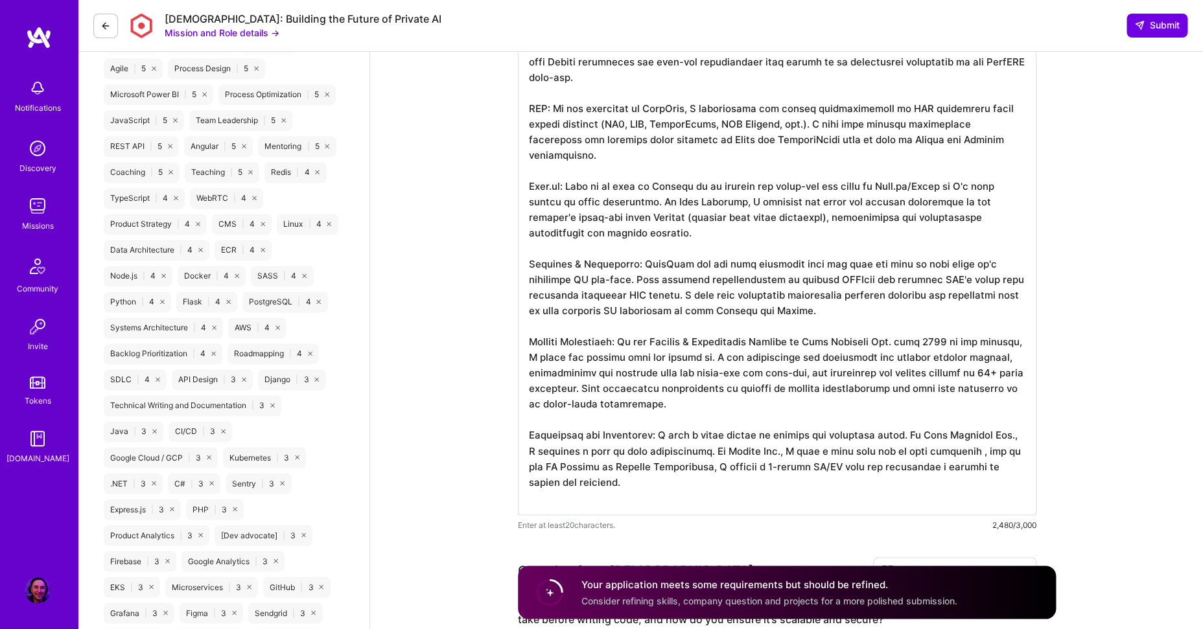
paste textarea "I am confident that my blend of technical expertise, full-stack ownership, and …"
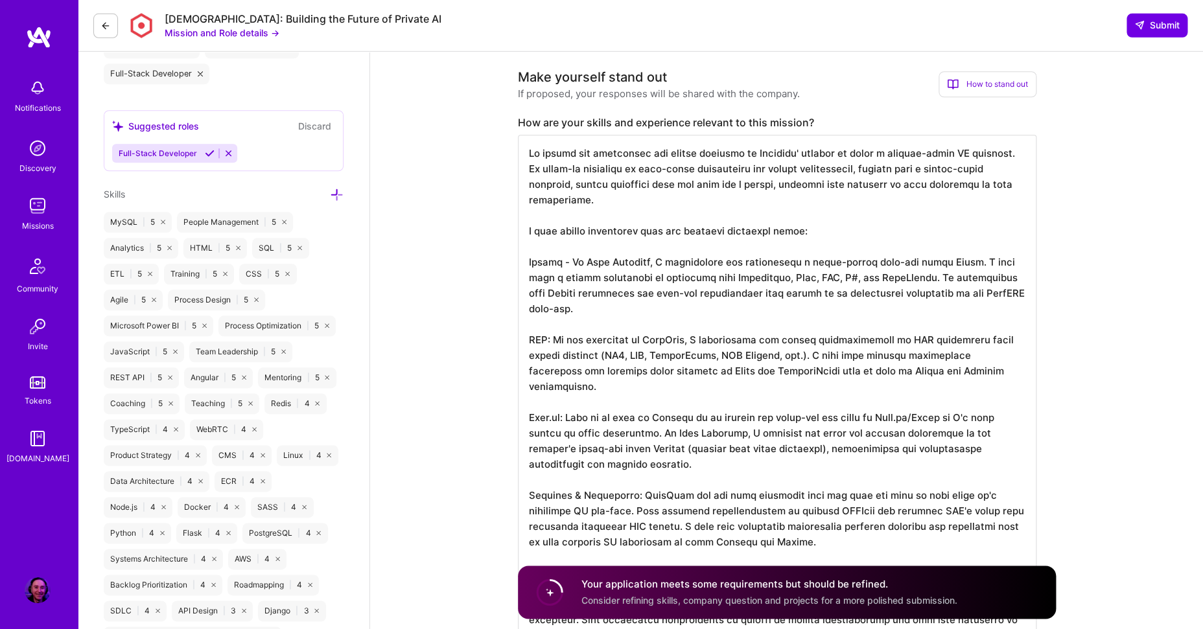
scroll to position [500, 0]
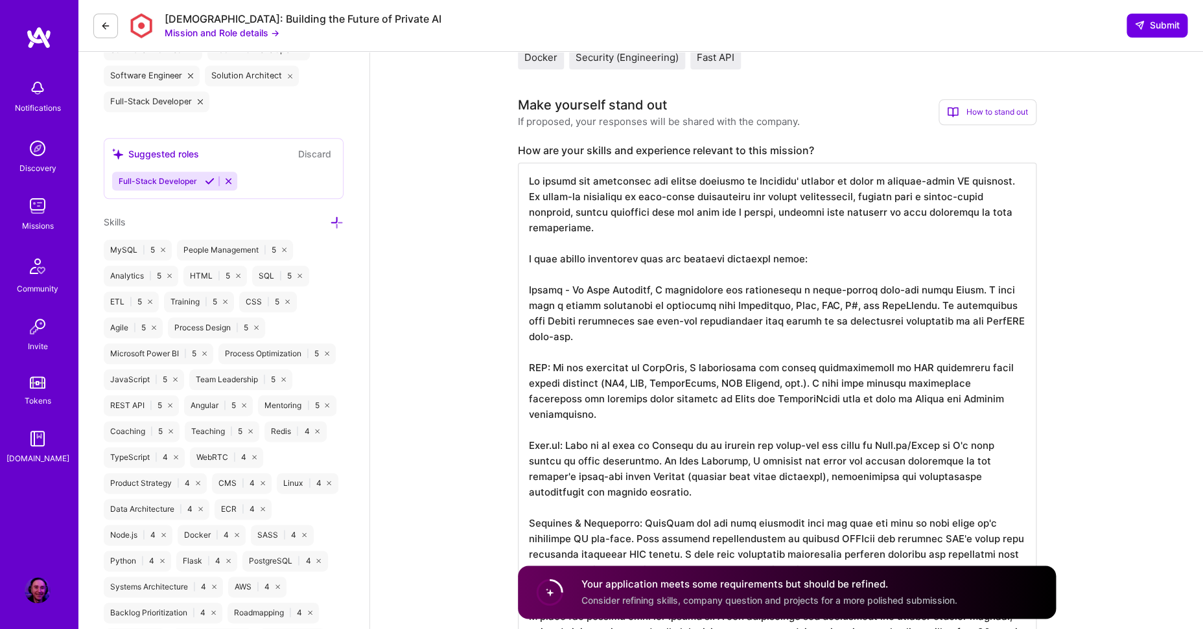
drag, startPoint x: 792, startPoint y: 260, endPoint x: 510, endPoint y: 262, distance: 282.5
click at [518, 262] on textarea at bounding box center [777, 476] width 518 height 627
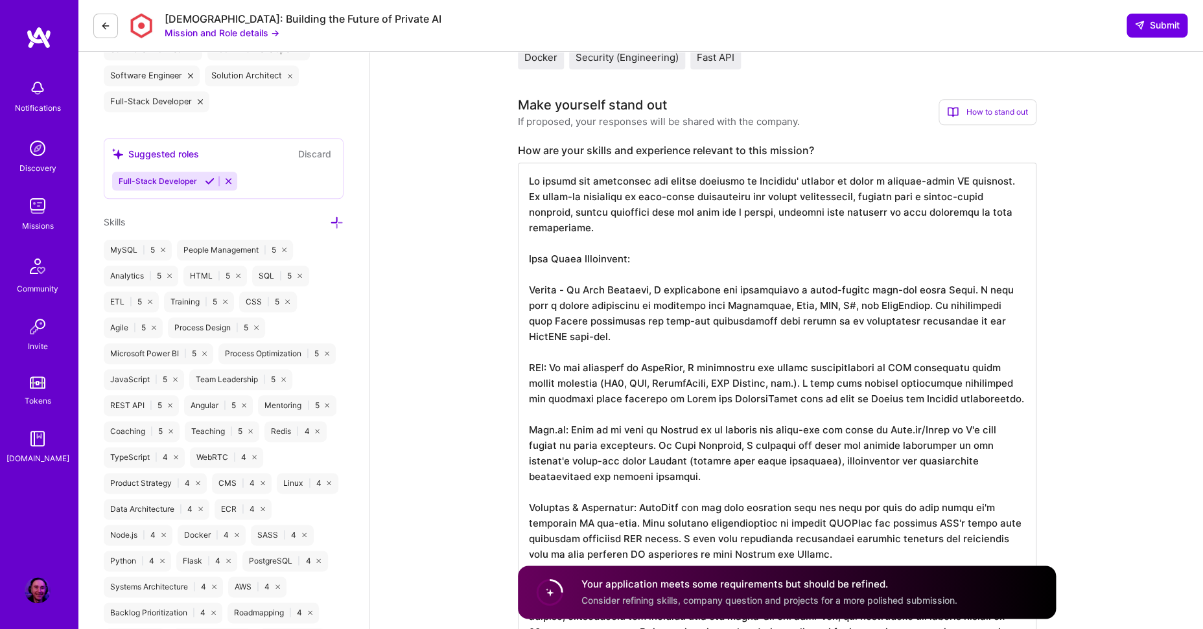
scroll to position [1, 0]
click at [614, 492] on textarea at bounding box center [777, 476] width 518 height 627
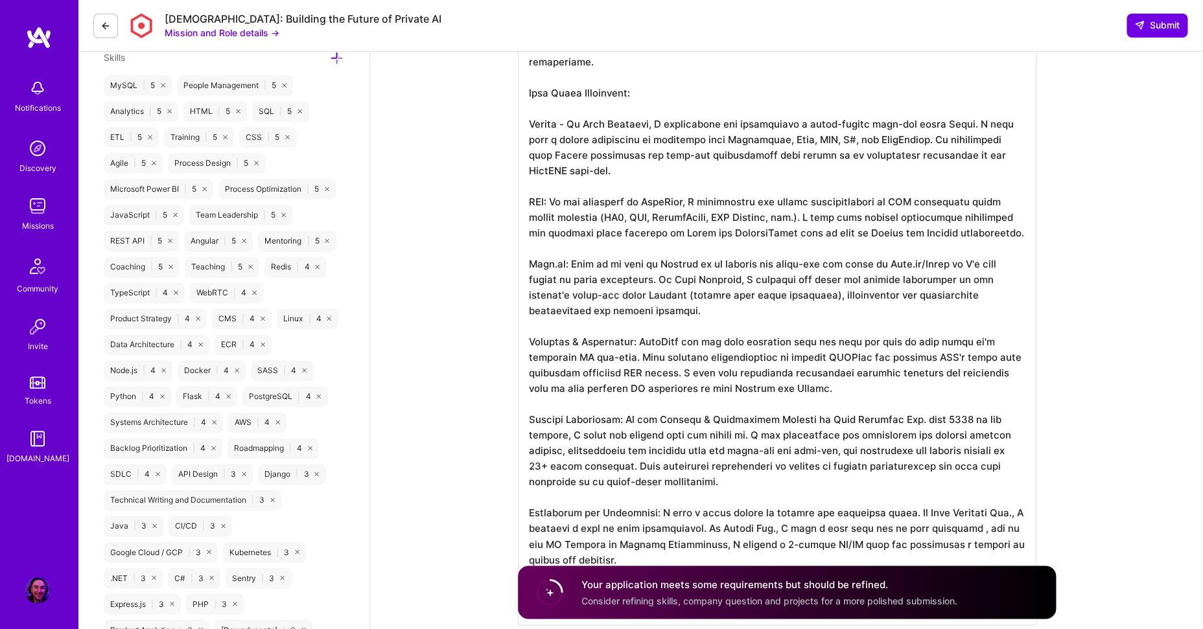
scroll to position [666, 0]
click at [545, 407] on textarea at bounding box center [777, 310] width 518 height 627
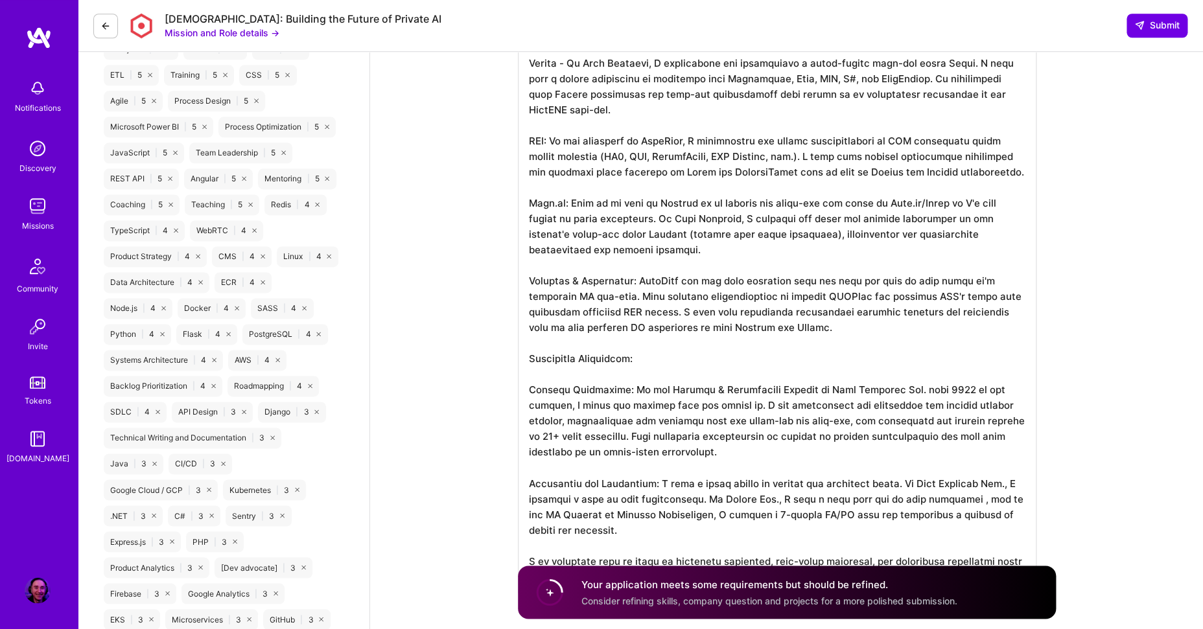
scroll to position [604, 0]
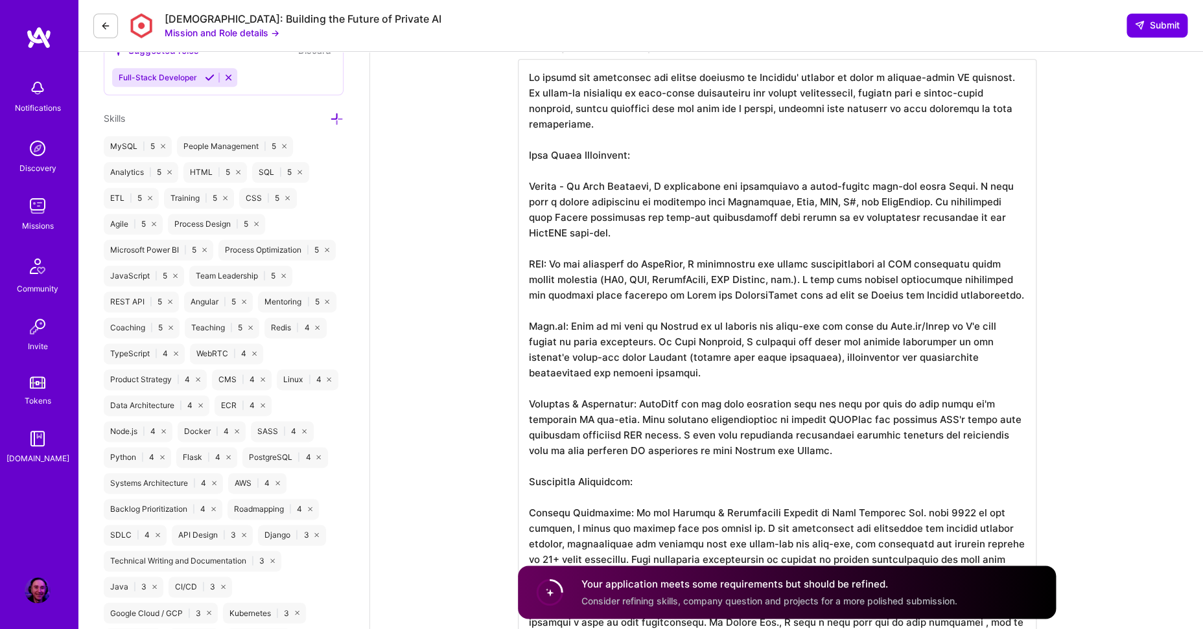
click at [657, 158] on textarea at bounding box center [777, 388] width 518 height 658
click at [655, 481] on textarea at bounding box center [777, 388] width 518 height 658
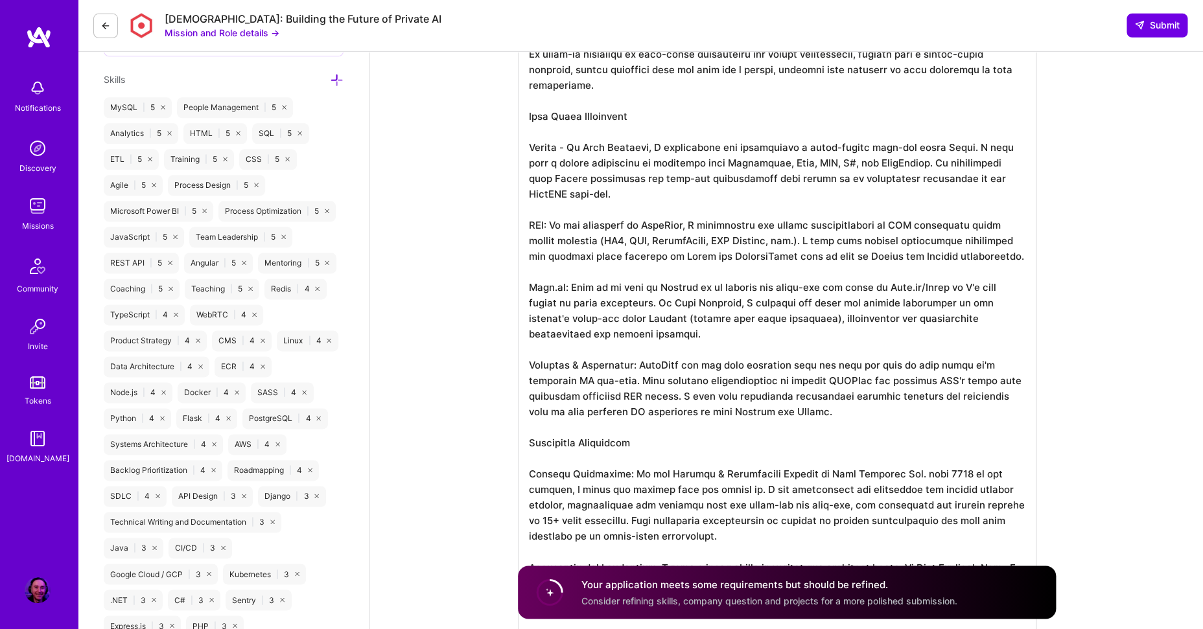
scroll to position [594, 0]
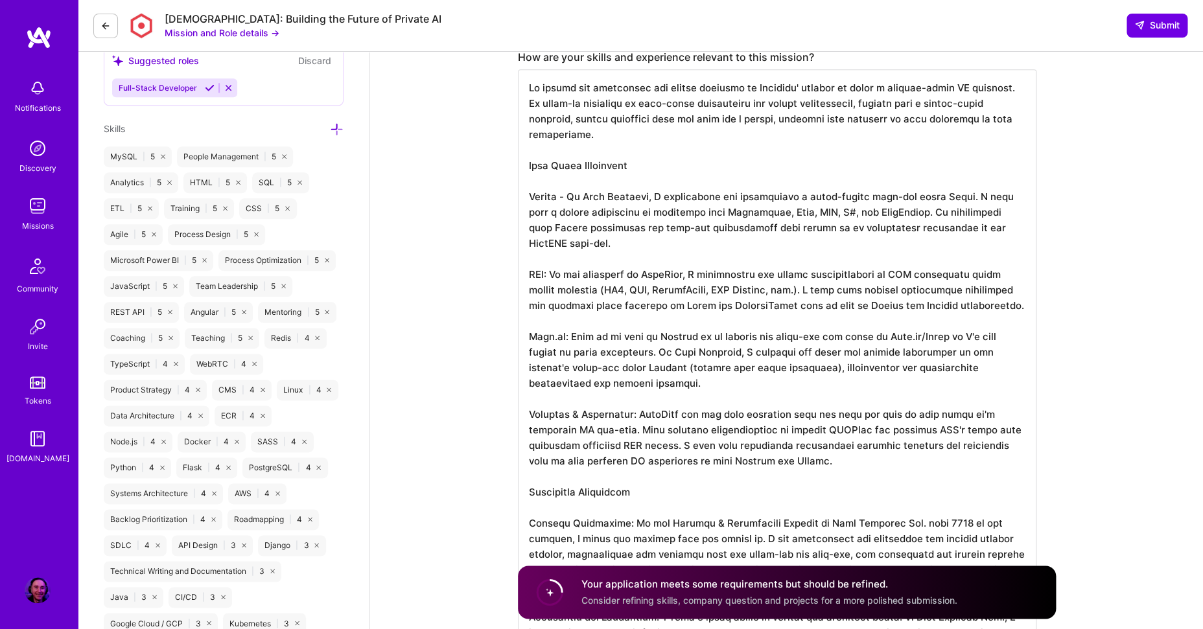
click at [556, 273] on textarea at bounding box center [777, 398] width 518 height 658
click at [564, 334] on textarea at bounding box center [777, 398] width 518 height 658
click at [632, 414] on textarea at bounding box center [777, 398] width 518 height 658
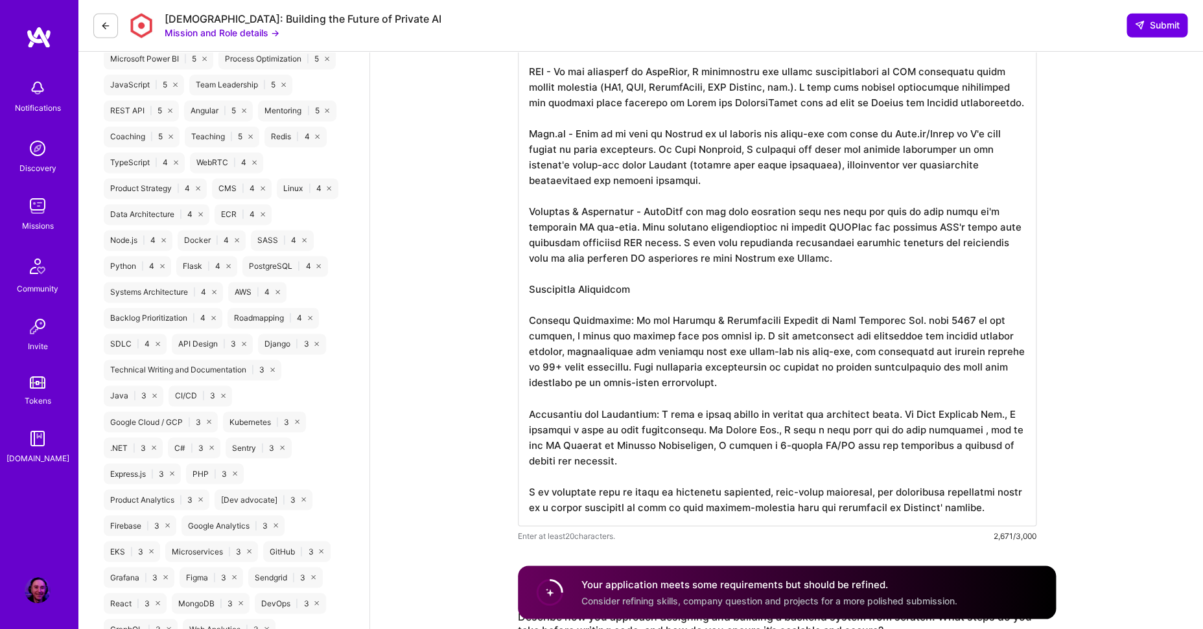
scroll to position [822, 0]
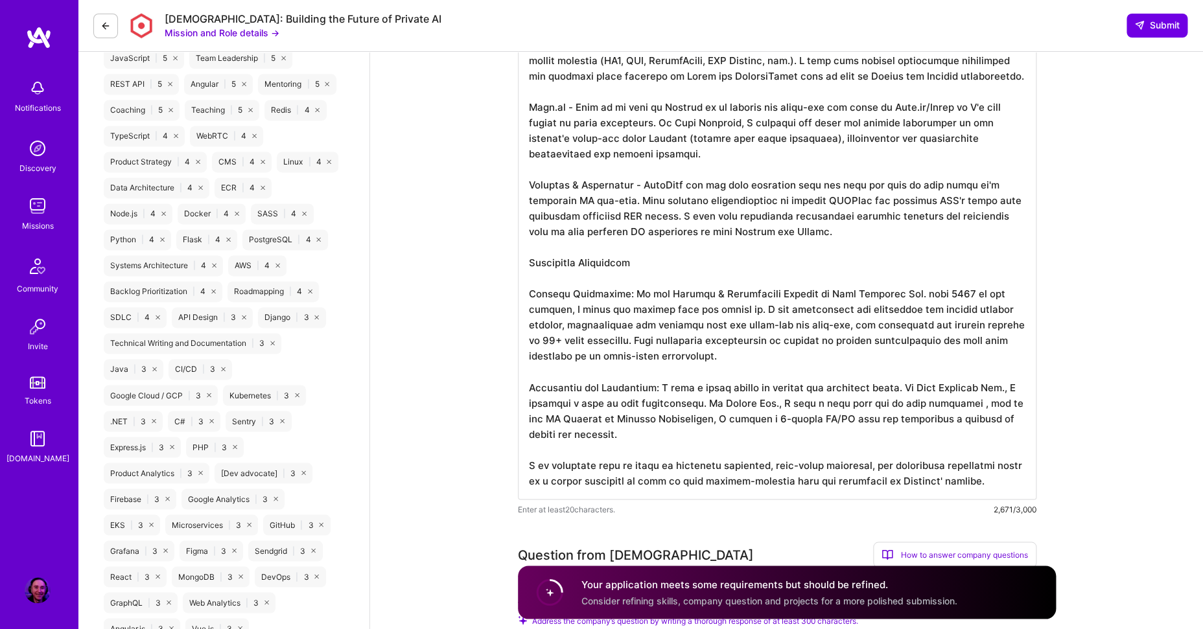
click at [619, 294] on textarea at bounding box center [777, 170] width 518 height 658
click at [659, 387] on textarea at bounding box center [777, 170] width 518 height 658
click at [749, 354] on textarea at bounding box center [777, 170] width 518 height 658
click at [991, 403] on textarea at bounding box center [777, 170] width 518 height 658
click at [796, 406] on textarea at bounding box center [777, 170] width 518 height 658
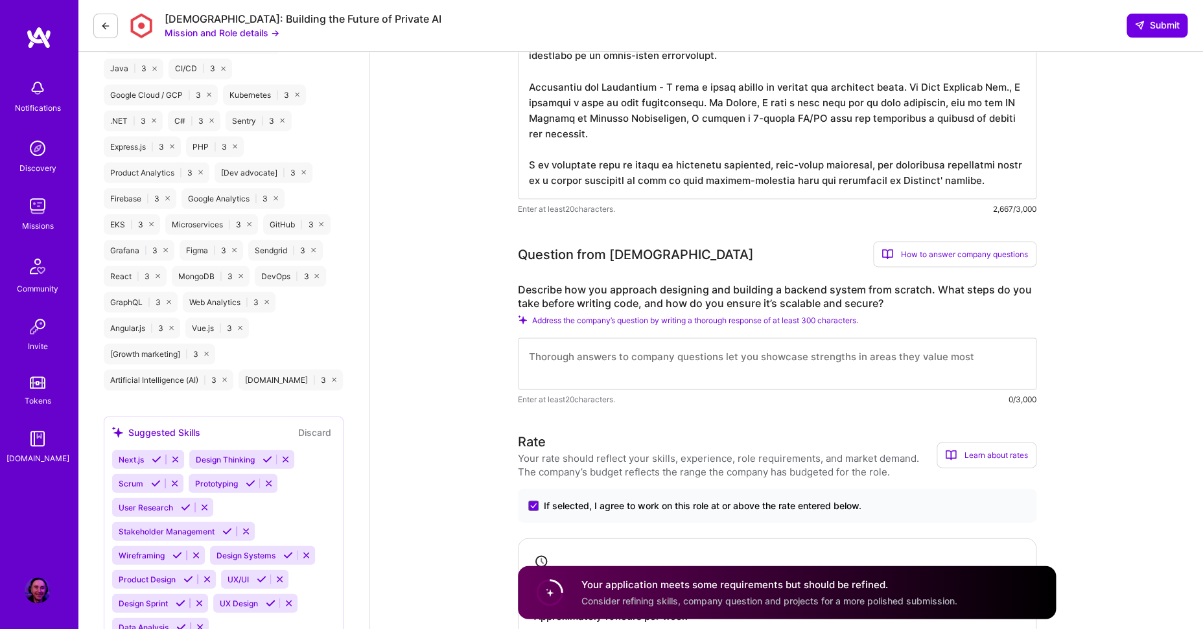
scroll to position [1143, 0]
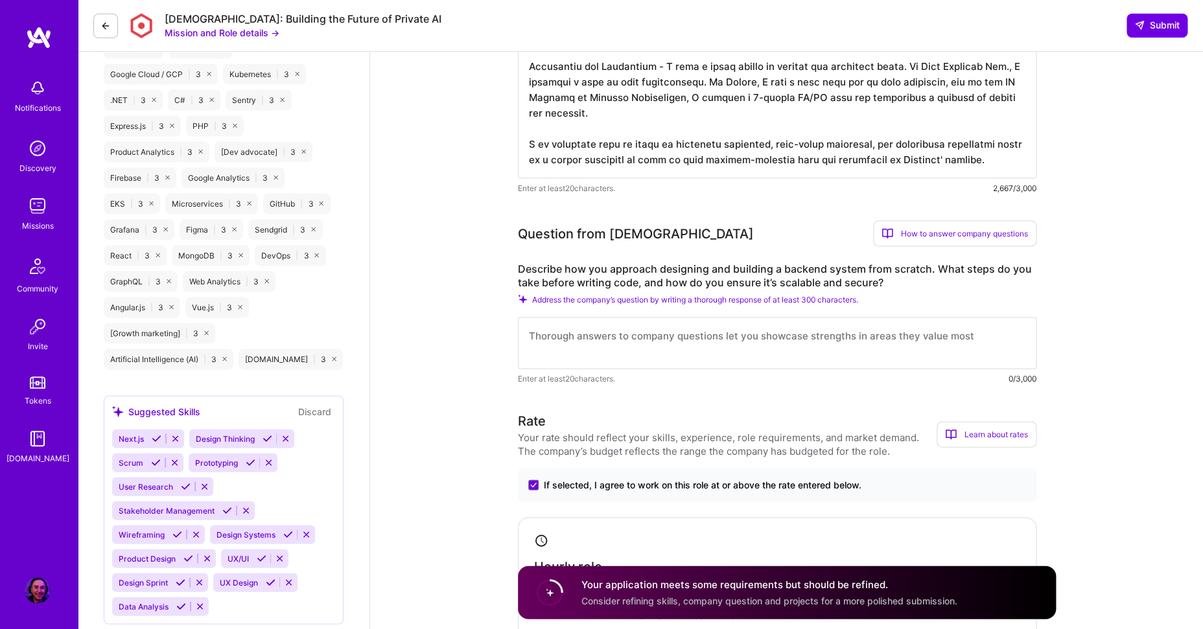
type textarea "My skills and experience are highly relevant to [DEMOGRAPHIC_DATA]' mission to …"
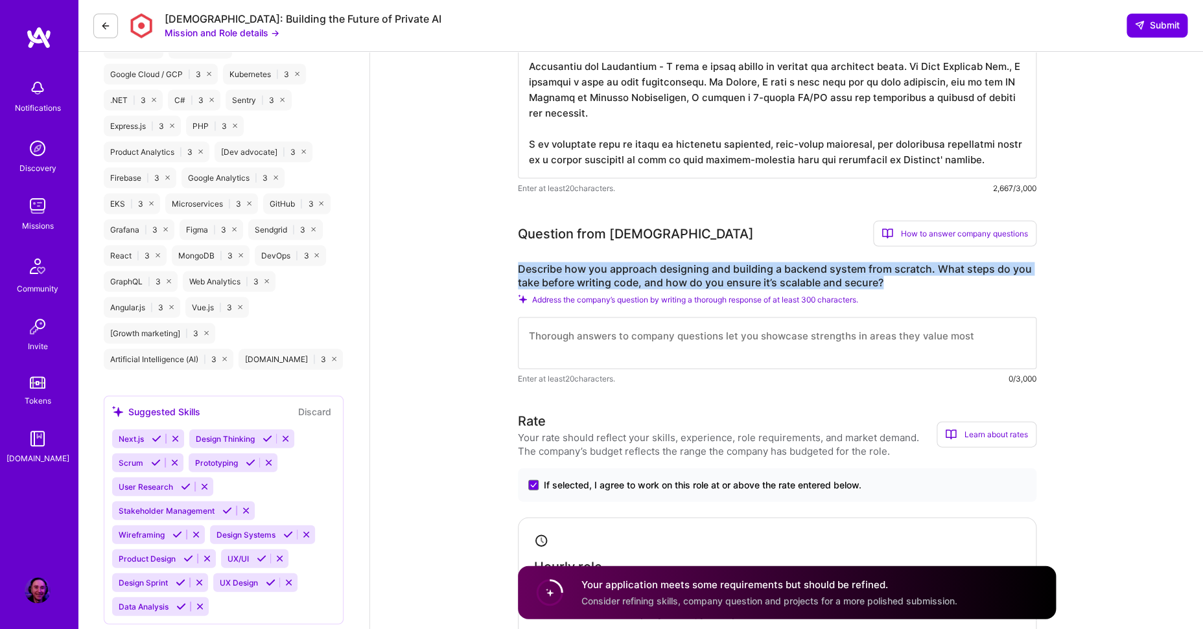
drag, startPoint x: 519, startPoint y: 270, endPoint x: 881, endPoint y: 281, distance: 362.4
click at [881, 281] on label "Describe how you approach designing and building a backend system from scratch.…" at bounding box center [777, 275] width 518 height 27
copy label "Describe how you approach designing and building a backend system from scratch.…"
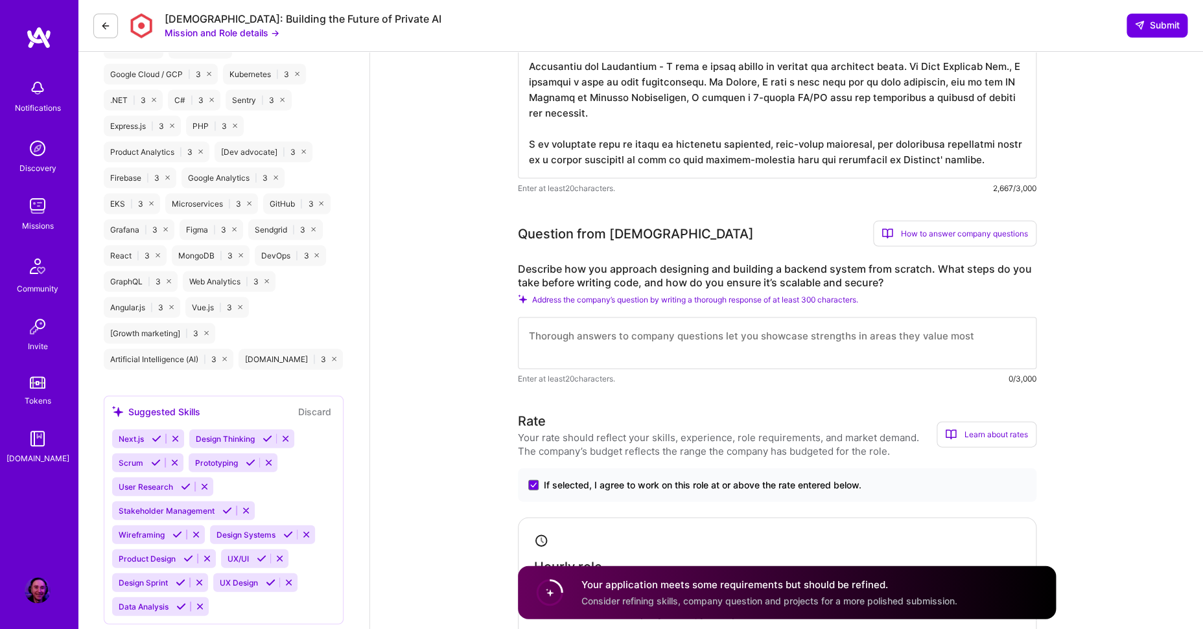
click at [633, 329] on textarea at bounding box center [777, 343] width 518 height 52
paste textarea "My approach to designing and building a backend system from scratch is a system…"
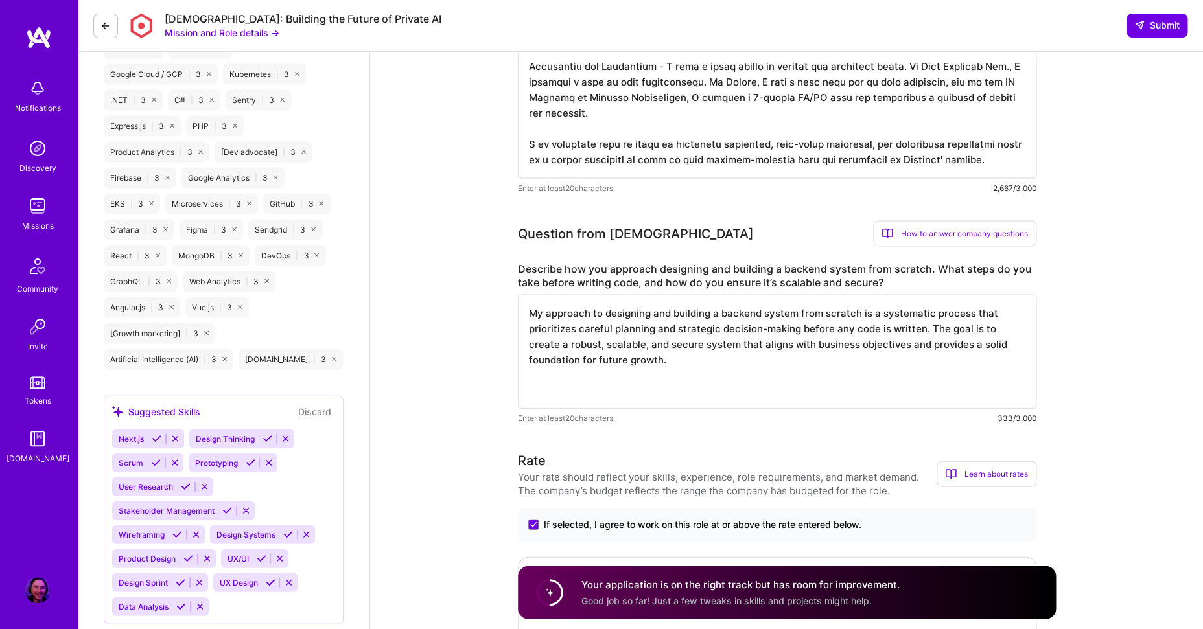
paste textarea "Before writing a single line of code, I take the following steps: Understand Re…"
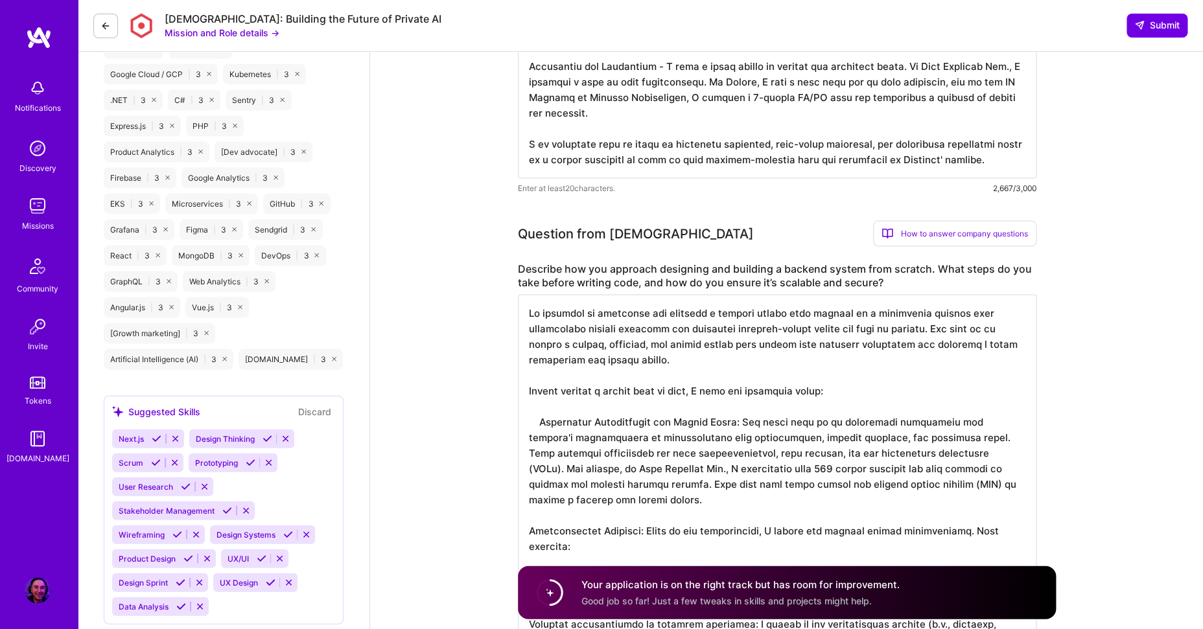
scroll to position [1396, 0]
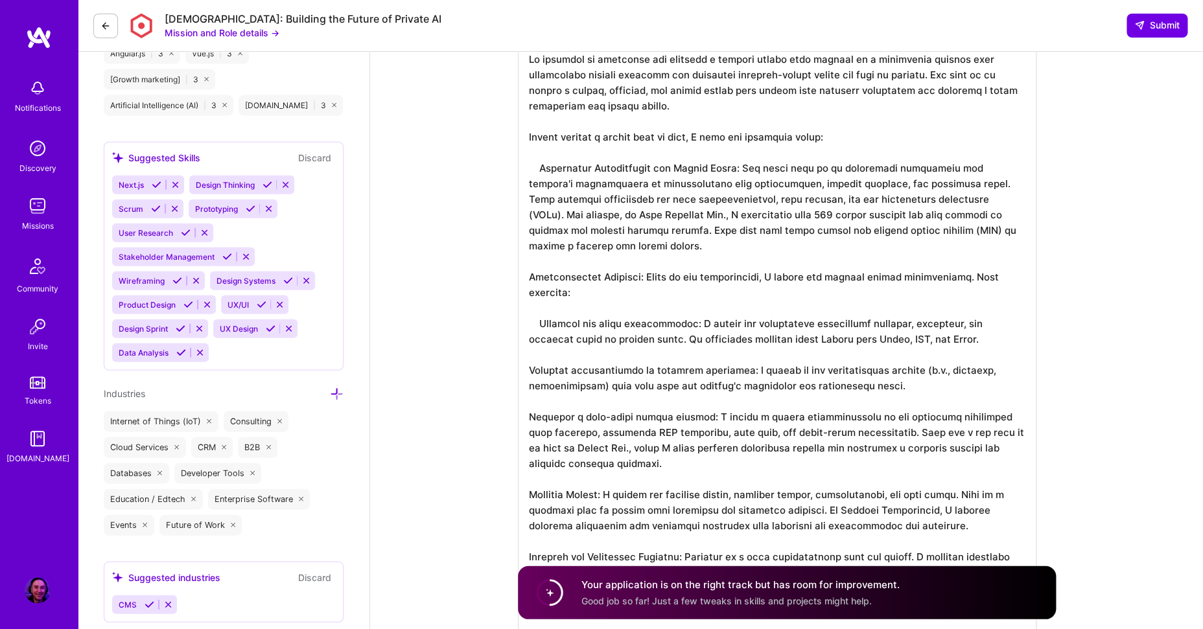
click at [542, 172] on textarea at bounding box center [777, 339] width 518 height 596
click at [541, 327] on textarea at bounding box center [777, 339] width 518 height 596
click at [675, 444] on textarea at bounding box center [777, 339] width 518 height 596
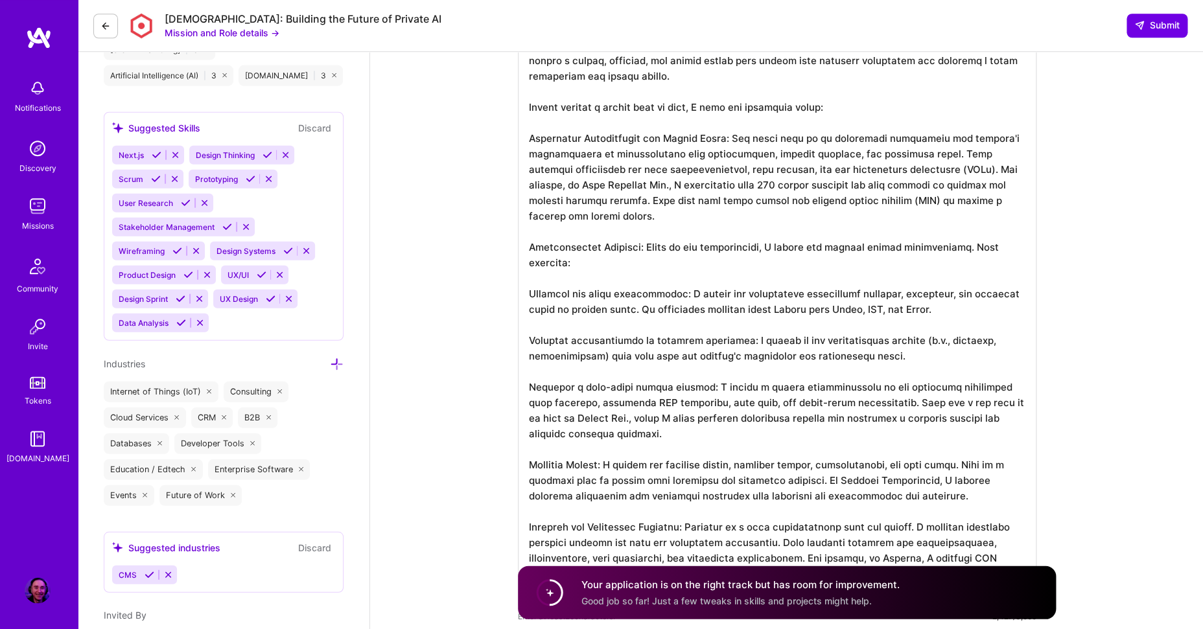
scroll to position [1438, 0]
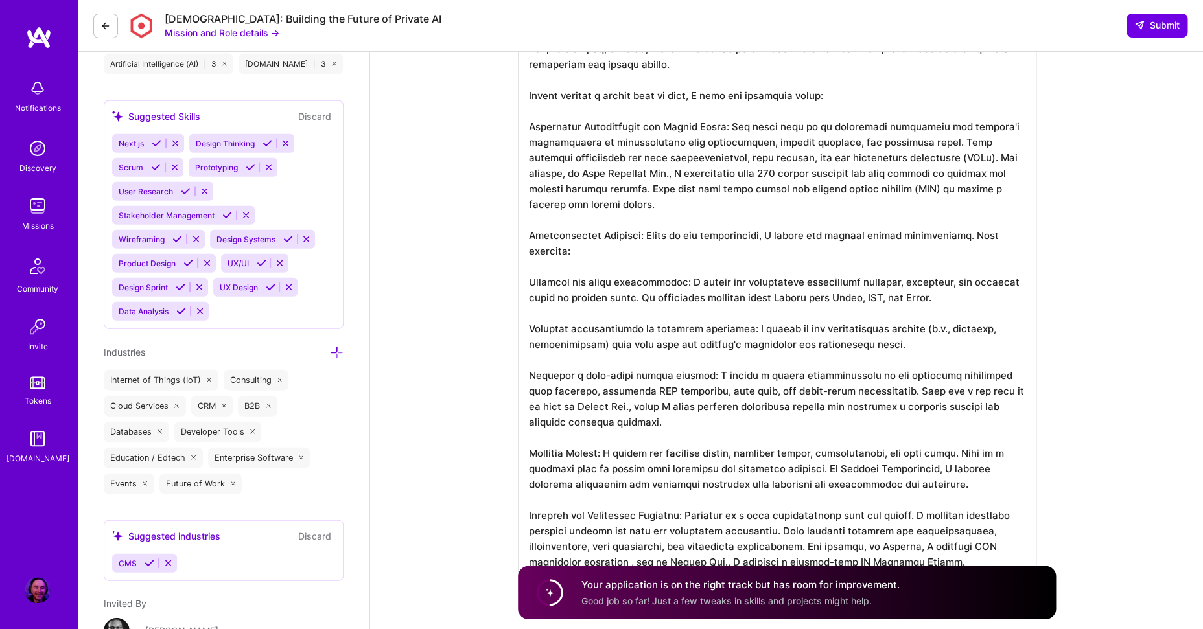
click at [529, 284] on textarea at bounding box center [777, 297] width 518 height 596
click at [531, 331] on textarea at bounding box center [777, 297] width 518 height 596
click at [529, 376] on textarea at bounding box center [777, 297] width 518 height 596
click at [529, 453] on textarea at bounding box center [777, 297] width 518 height 596
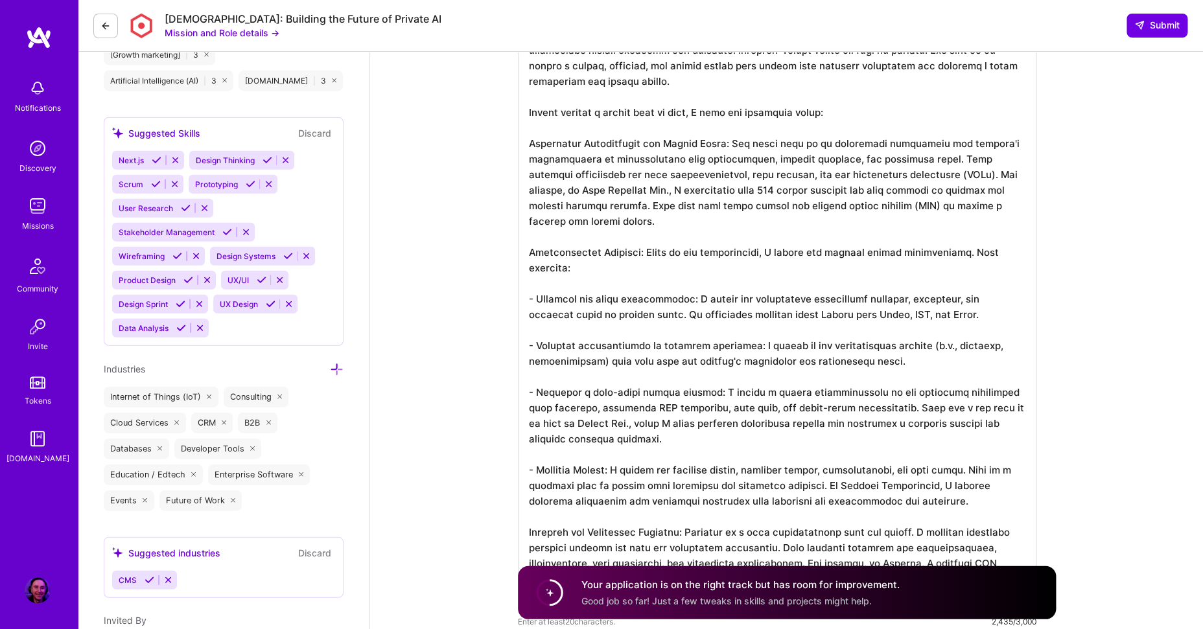
scroll to position [1479, 0]
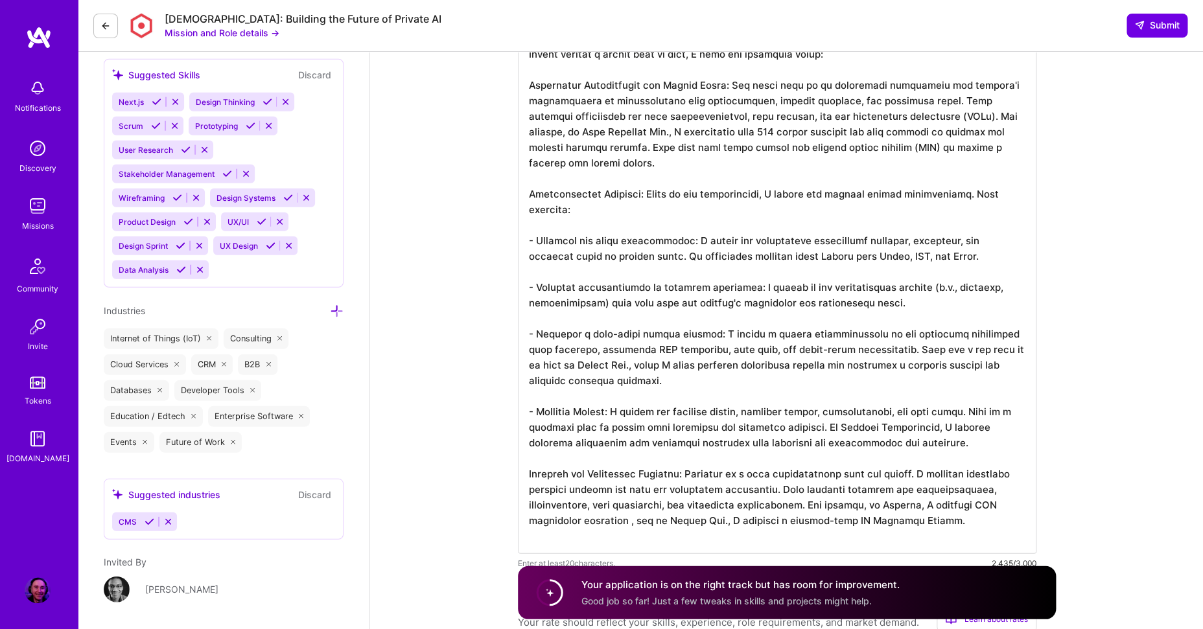
click at [531, 473] on textarea at bounding box center [777, 256] width 518 height 596
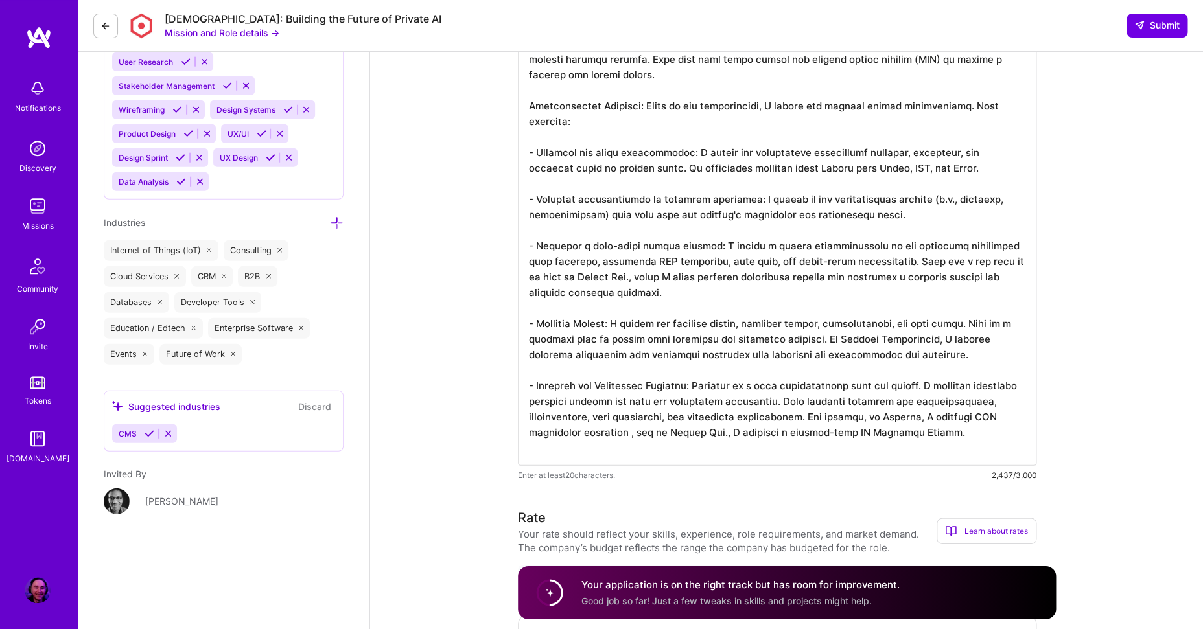
scroll to position [1583, 0]
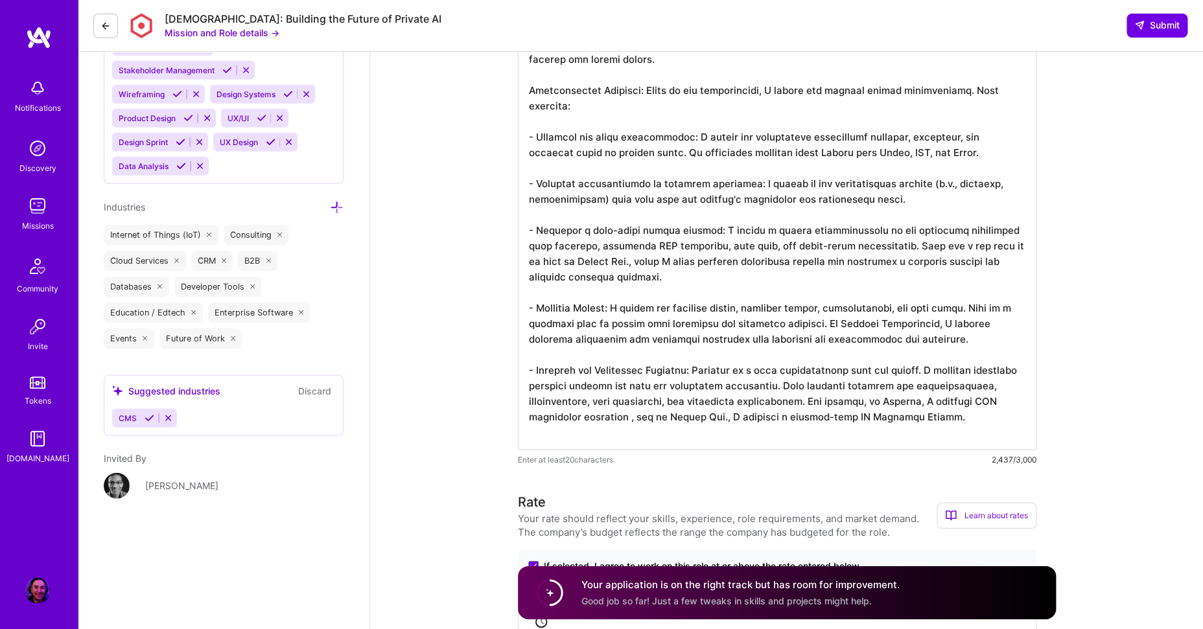
click at [592, 261] on textarea at bounding box center [777, 152] width 518 height 596
drag, startPoint x: 578, startPoint y: 343, endPoint x: 949, endPoint y: 338, distance: 371.3
click at [949, 338] on textarea at bounding box center [777, 152] width 518 height 596
click at [546, 400] on textarea at bounding box center [777, 152] width 518 height 596
click at [636, 420] on textarea at bounding box center [777, 152] width 518 height 596
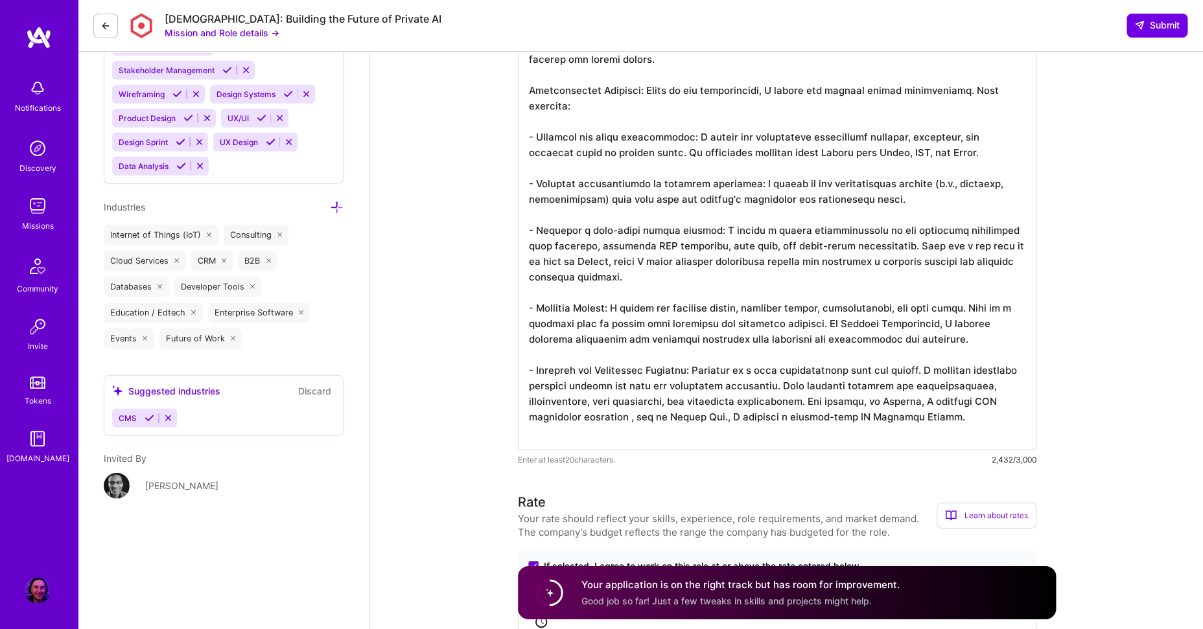
drag, startPoint x: 959, startPoint y: 419, endPoint x: 818, endPoint y: 404, distance: 142.1
click at [818, 404] on textarea at bounding box center [777, 152] width 518 height 596
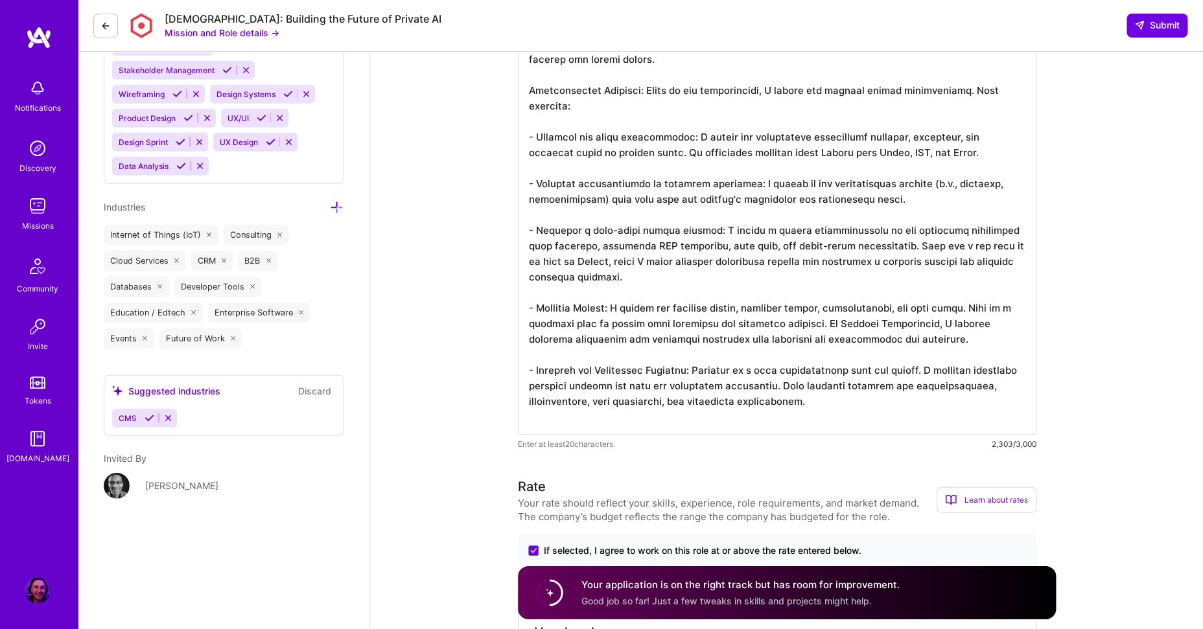
scroll to position [0, 0]
click at [833, 404] on textarea at bounding box center [777, 144] width 518 height 581
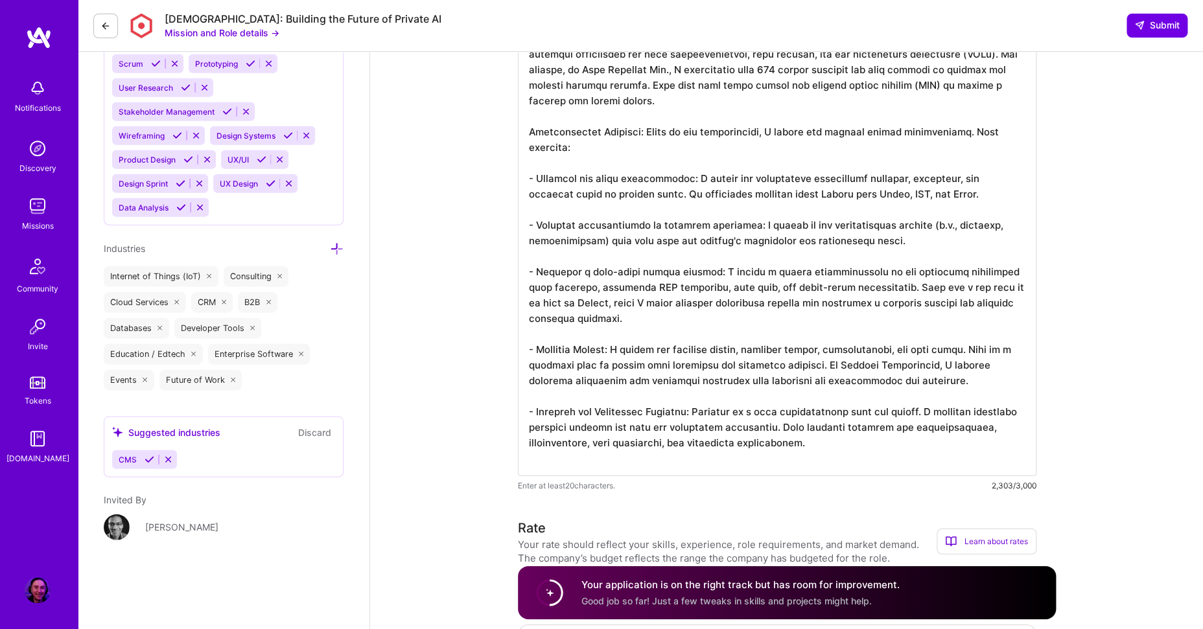
scroll to position [1687, 0]
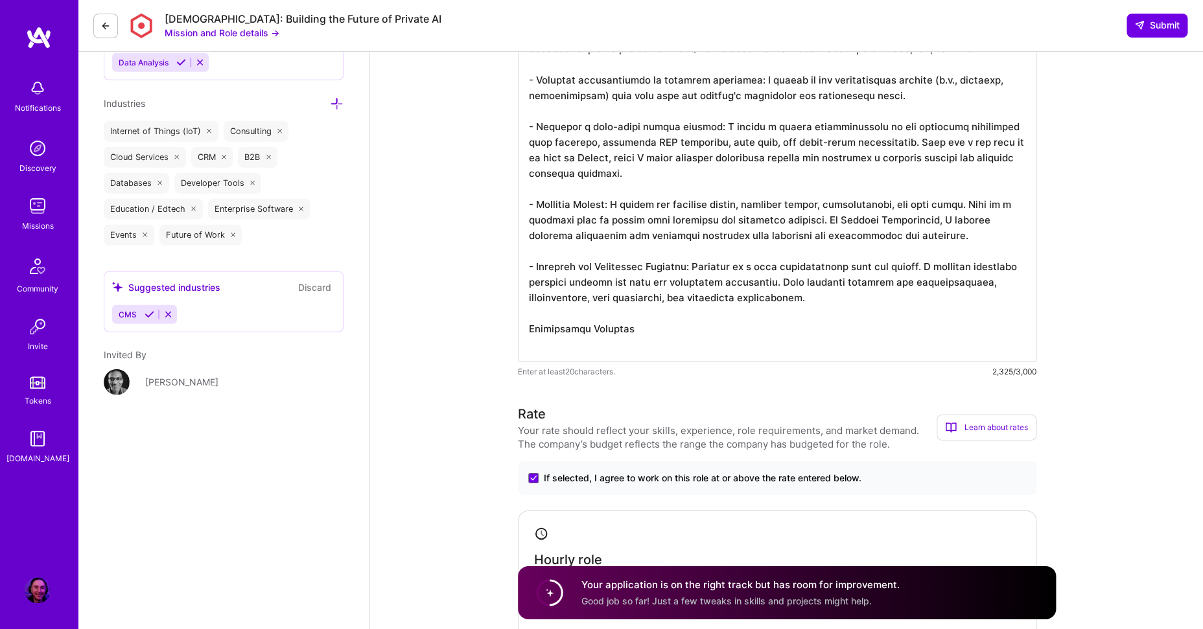
drag, startPoint x: 531, startPoint y: 332, endPoint x: 634, endPoint y: 322, distance: 104.1
click at [531, 332] on textarea at bounding box center [777, 57] width 518 height 612
drag, startPoint x: 697, startPoint y: 329, endPoint x: 730, endPoint y: 331, distance: 32.5
click at [697, 329] on textarea at bounding box center [777, 57] width 518 height 612
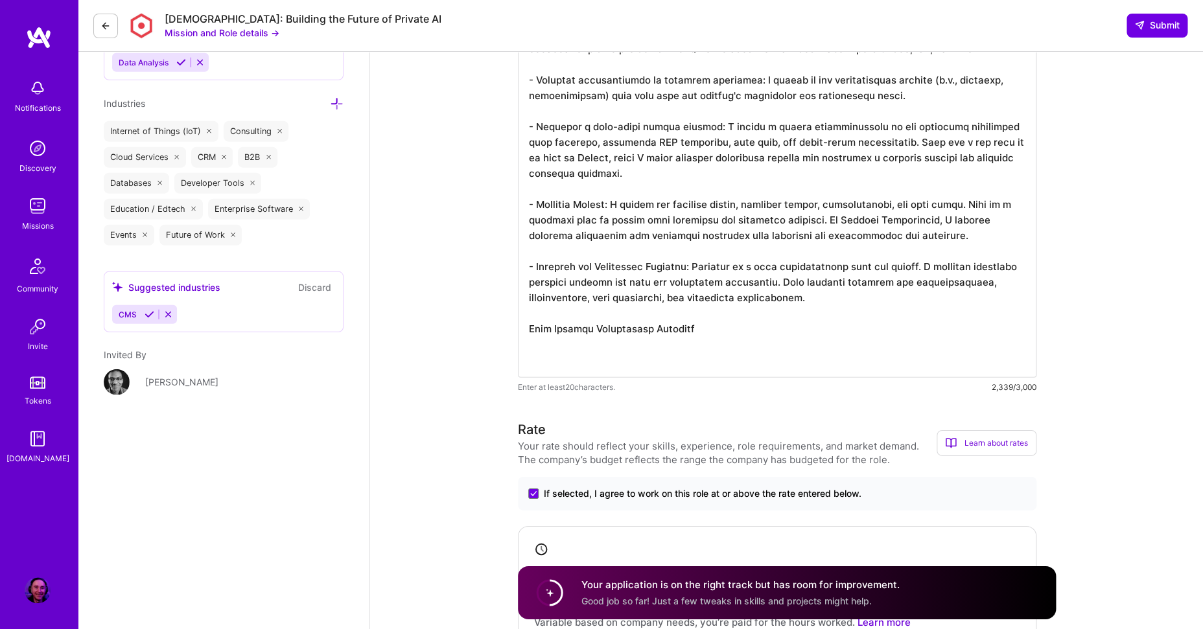
paste textarea "Cloud-Native Architecture: I design systems using cloud-native principles, leve…"
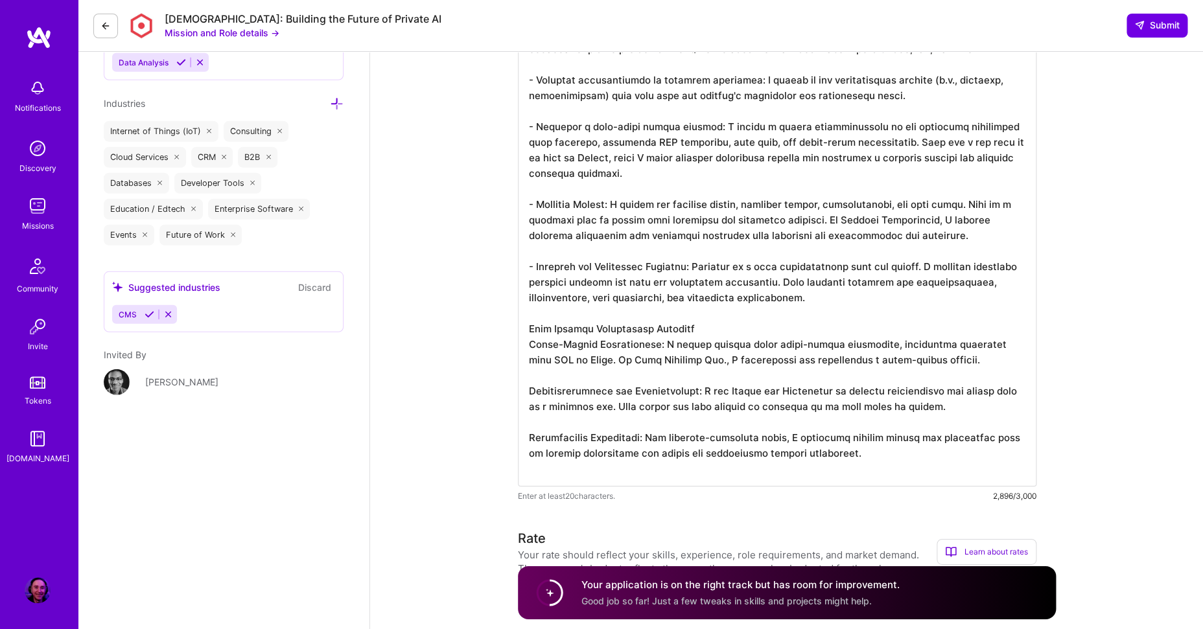
drag, startPoint x: 531, startPoint y: 347, endPoint x: 605, endPoint y: 352, distance: 74.1
click at [531, 347] on textarea at bounding box center [777, 119] width 518 height 736
click at [531, 395] on textarea at bounding box center [777, 119] width 518 height 736
click at [530, 443] on textarea at bounding box center [777, 119] width 518 height 736
click at [597, 475] on textarea at bounding box center [777, 119] width 518 height 736
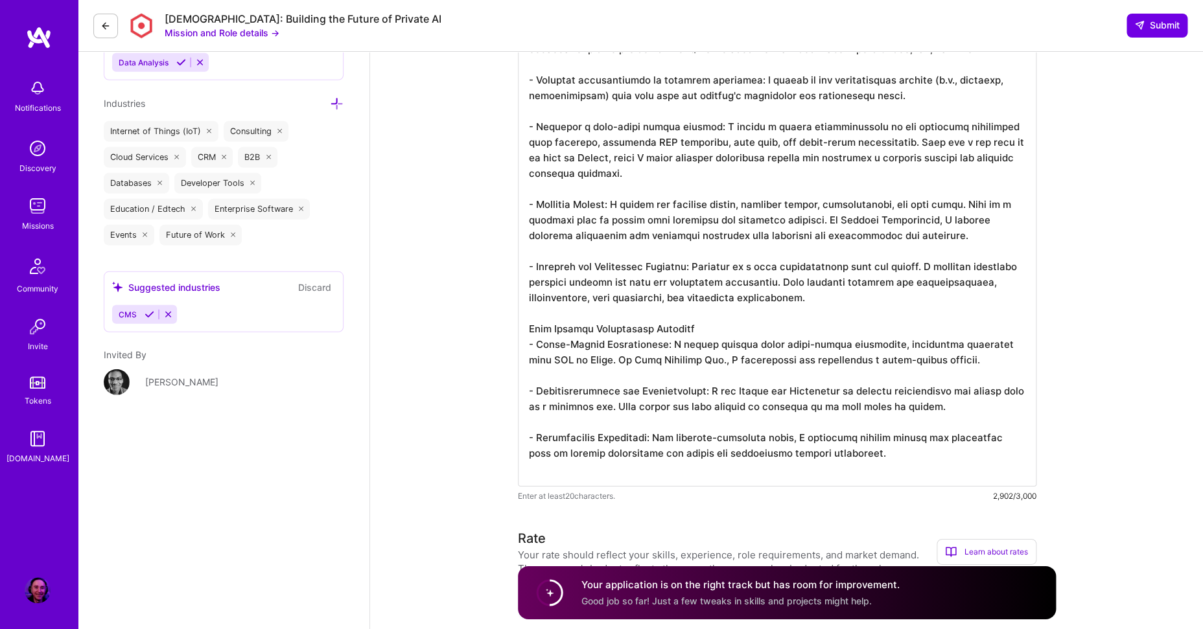
click at [698, 361] on textarea at bounding box center [777, 119] width 518 height 736
click at [921, 366] on textarea at bounding box center [777, 119] width 518 height 736
click at [762, 416] on textarea at bounding box center [777, 119] width 518 height 736
click at [732, 397] on textarea at bounding box center [777, 119] width 518 height 736
click at [837, 393] on textarea at bounding box center [777, 119] width 518 height 736
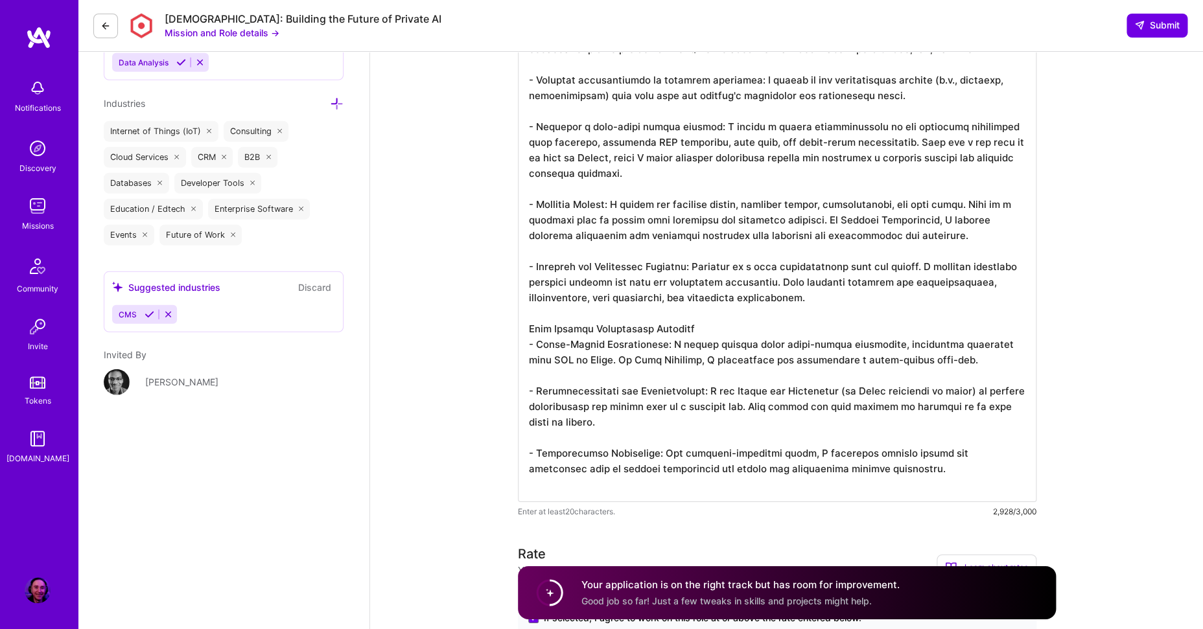
drag, startPoint x: 889, startPoint y: 395, endPoint x: 978, endPoint y: 397, distance: 88.8
click at [978, 397] on textarea at bounding box center [777, 127] width 518 height 752
drag, startPoint x: 844, startPoint y: 415, endPoint x: 835, endPoint y: 386, distance: 29.9
click at [844, 415] on textarea at bounding box center [777, 127] width 518 height 752
drag, startPoint x: 842, startPoint y: 389, endPoint x: 984, endPoint y: 391, distance: 141.3
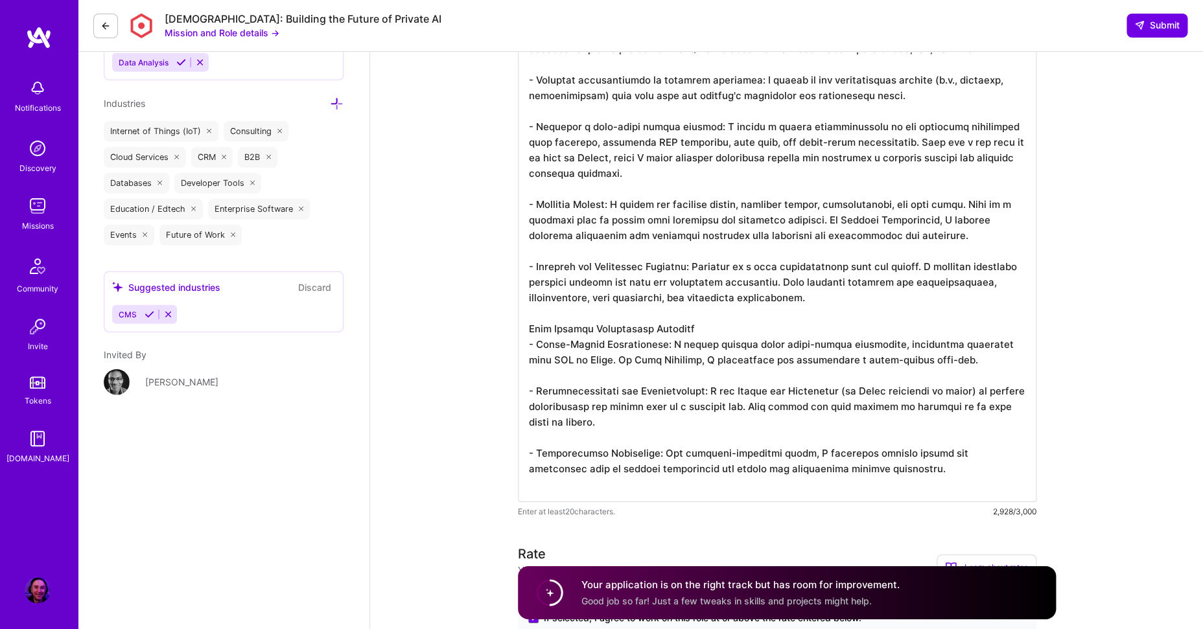
click at [984, 391] on textarea at bounding box center [777, 127] width 518 height 752
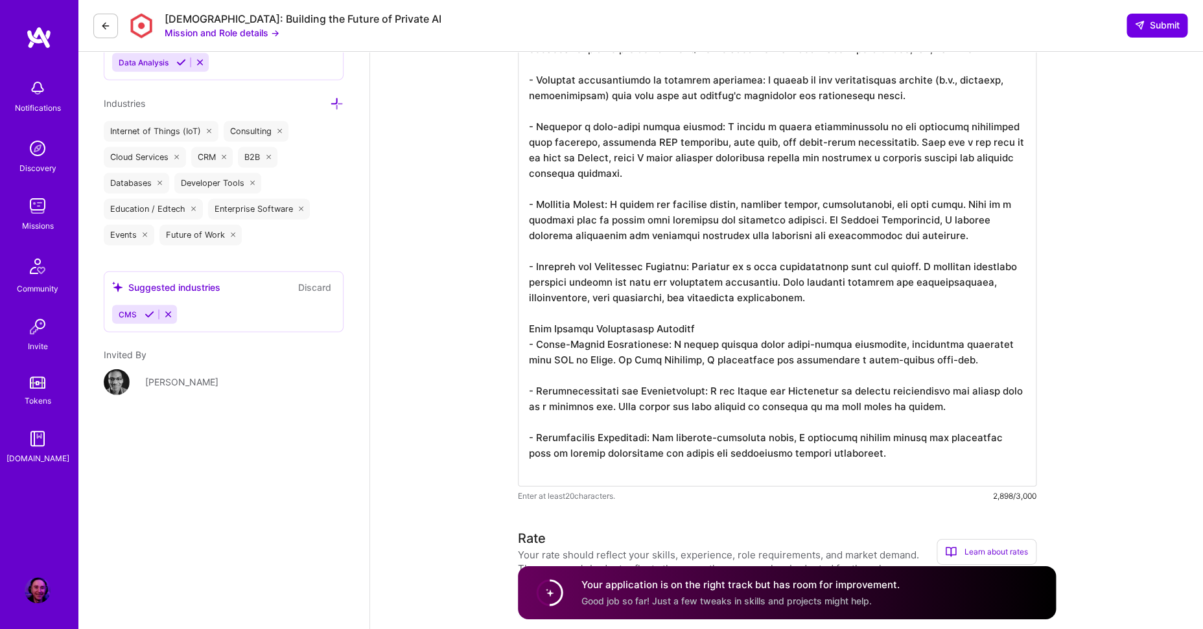
click at [553, 444] on textarea at bounding box center [777, 119] width 518 height 736
drag, startPoint x: 664, startPoint y: 438, endPoint x: 926, endPoint y: 439, distance: 261.8
click at [925, 439] on textarea at bounding box center [777, 119] width 518 height 736
click at [868, 453] on textarea at bounding box center [777, 119] width 518 height 736
click at [671, 467] on textarea at bounding box center [777, 119] width 518 height 736
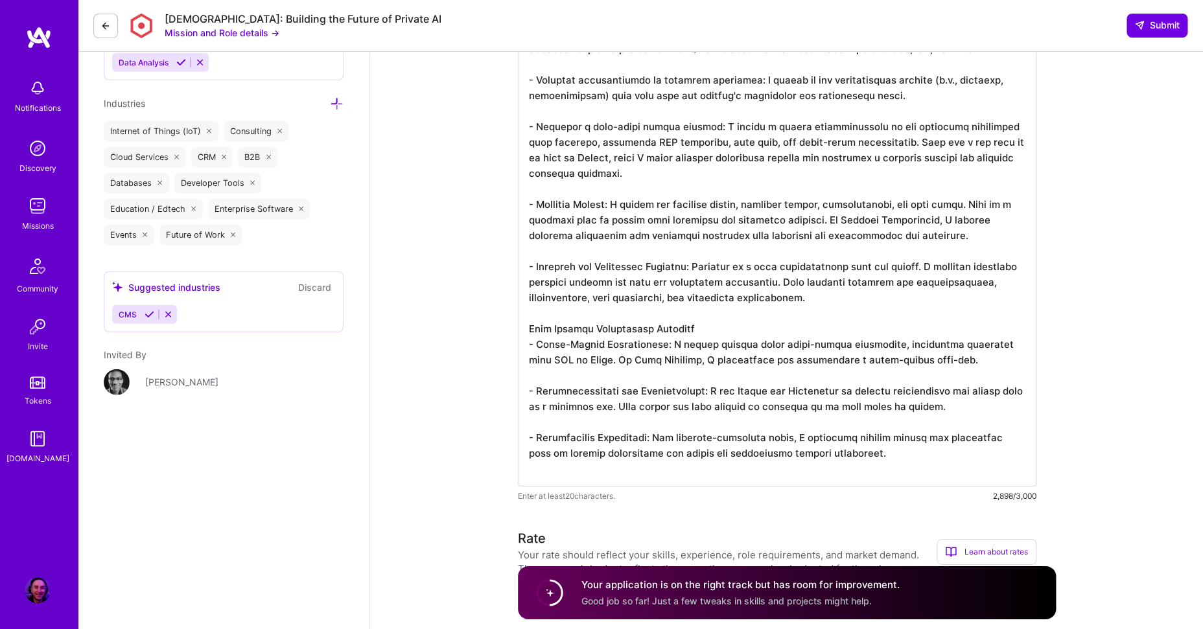
click at [642, 326] on textarea at bounding box center [777, 119] width 518 height 736
click at [632, 474] on textarea at bounding box center [777, 119] width 518 height 736
paste textarea "Secure Coding Practices: I establish and enforce code review standards and secu…"
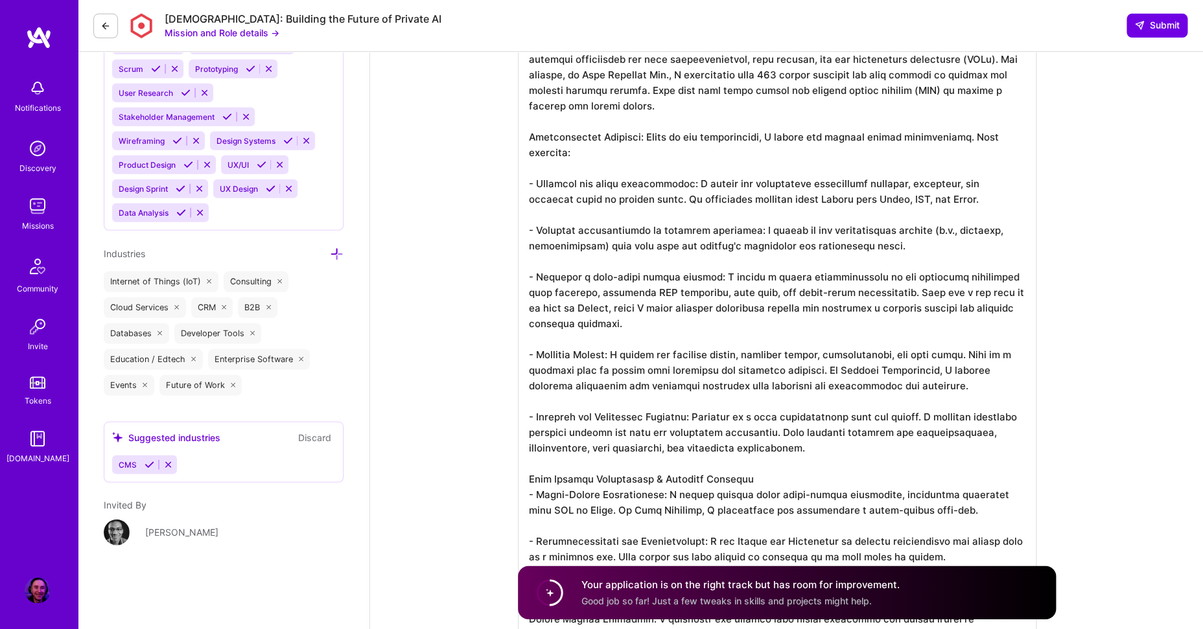
scroll to position [1531, 0]
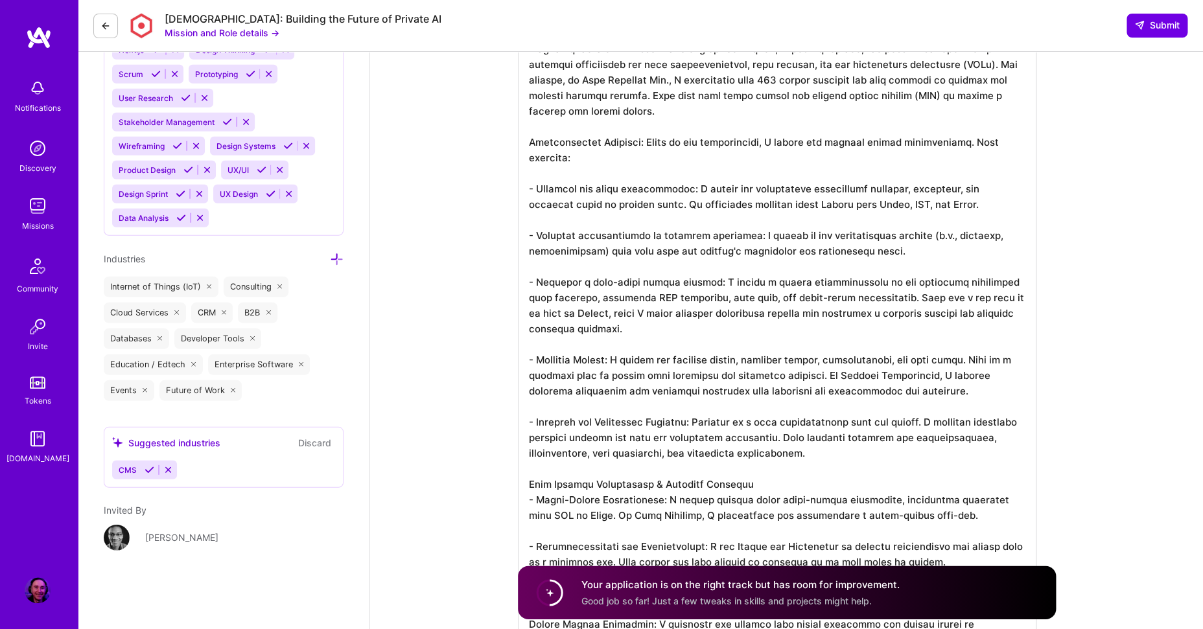
drag, startPoint x: 838, startPoint y: 242, endPoint x: 524, endPoint y: 215, distance: 315.4
click at [524, 215] on textarea at bounding box center [777, 274] width 518 height 736
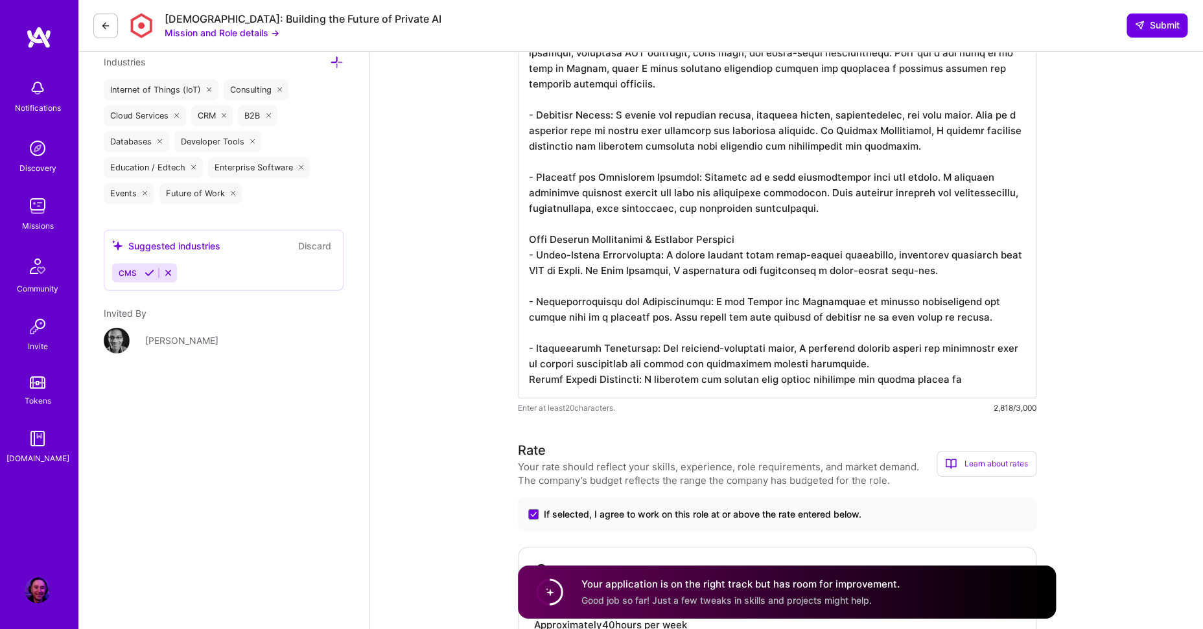
scroll to position [1728, 0]
click at [769, 375] on textarea at bounding box center [777, 53] width 518 height 689
drag, startPoint x: 691, startPoint y: 350, endPoint x: 743, endPoint y: 359, distance: 52.0
click at [691, 350] on textarea at bounding box center [777, 53] width 518 height 689
drag, startPoint x: 608, startPoint y: 294, endPoint x: 505, endPoint y: 263, distance: 106.8
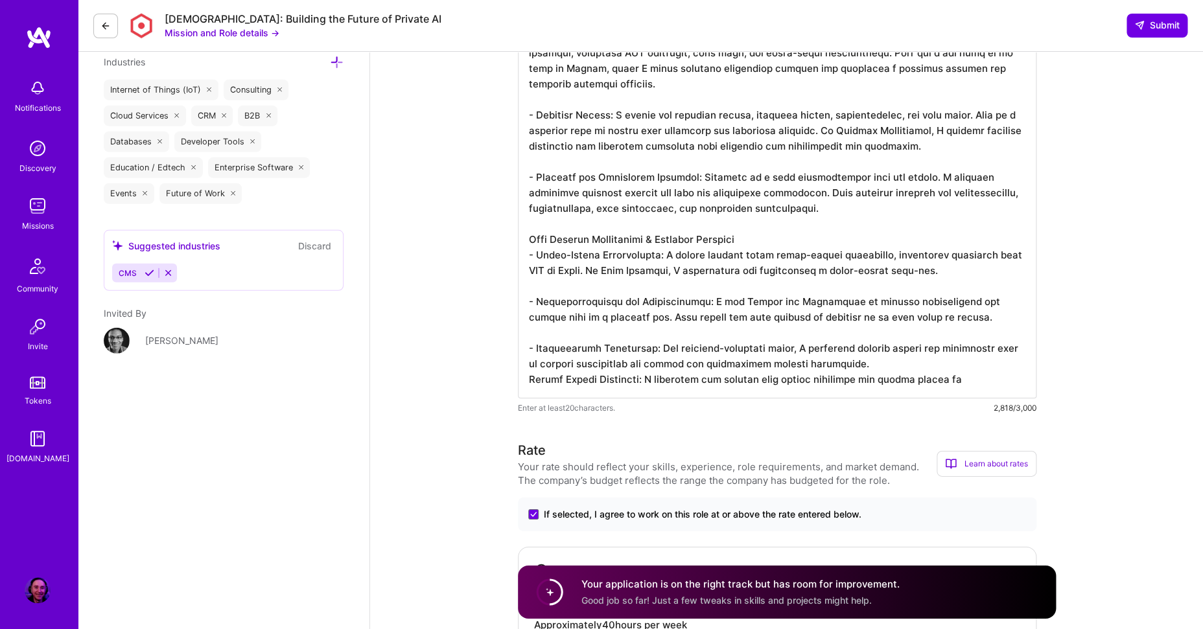
click at [518, 263] on textarea at bounding box center [777, 53] width 518 height 689
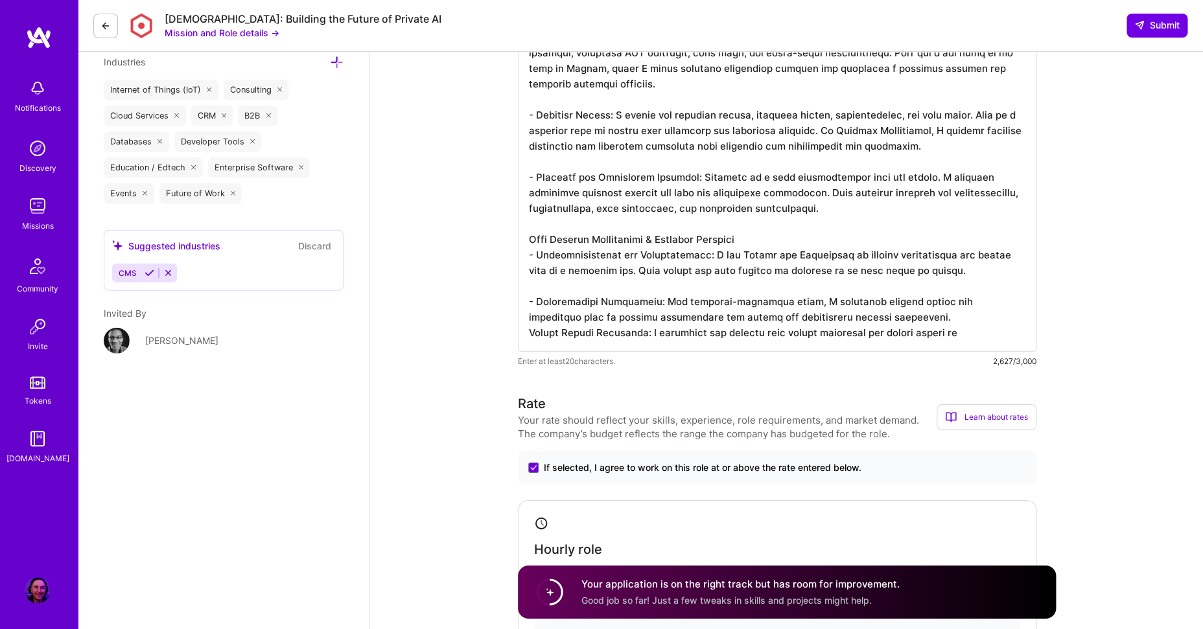
click at [627, 324] on textarea at bounding box center [777, 30] width 518 height 643
click at [529, 333] on textarea at bounding box center [777, 30] width 518 height 643
drag, startPoint x: 990, startPoint y: 340, endPoint x: 513, endPoint y: 338, distance: 476.9
click at [518, 338] on textarea at bounding box center [777, 30] width 518 height 643
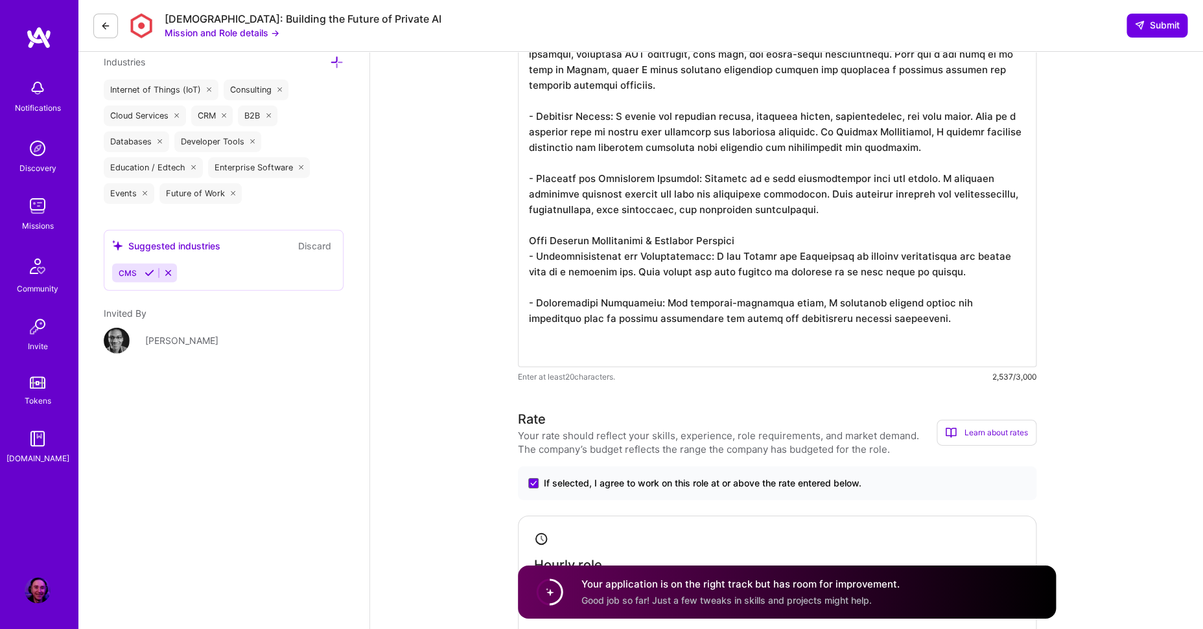
click at [546, 351] on textarea at bounding box center [777, 38] width 518 height 658
paste textarea "Secure Coding Practices: I establish and enforce code review standards and secu…"
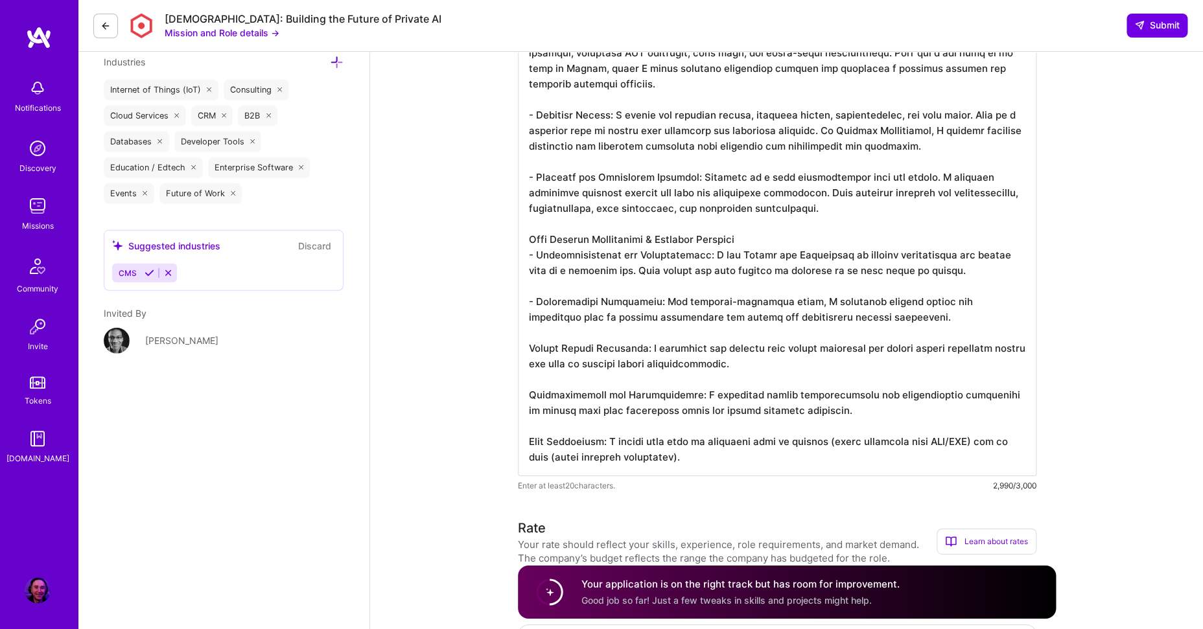
drag, startPoint x: 531, startPoint y: 351, endPoint x: 648, endPoint y: 360, distance: 117.7
click at [531, 351] on textarea at bounding box center [777, 92] width 518 height 767
drag, startPoint x: 686, startPoint y: 383, endPoint x: 702, endPoint y: 383, distance: 16.2
click at [686, 383] on textarea at bounding box center [777, 92] width 518 height 767
type textarea "My approach to designing and building a backend system from scratch is a system…"
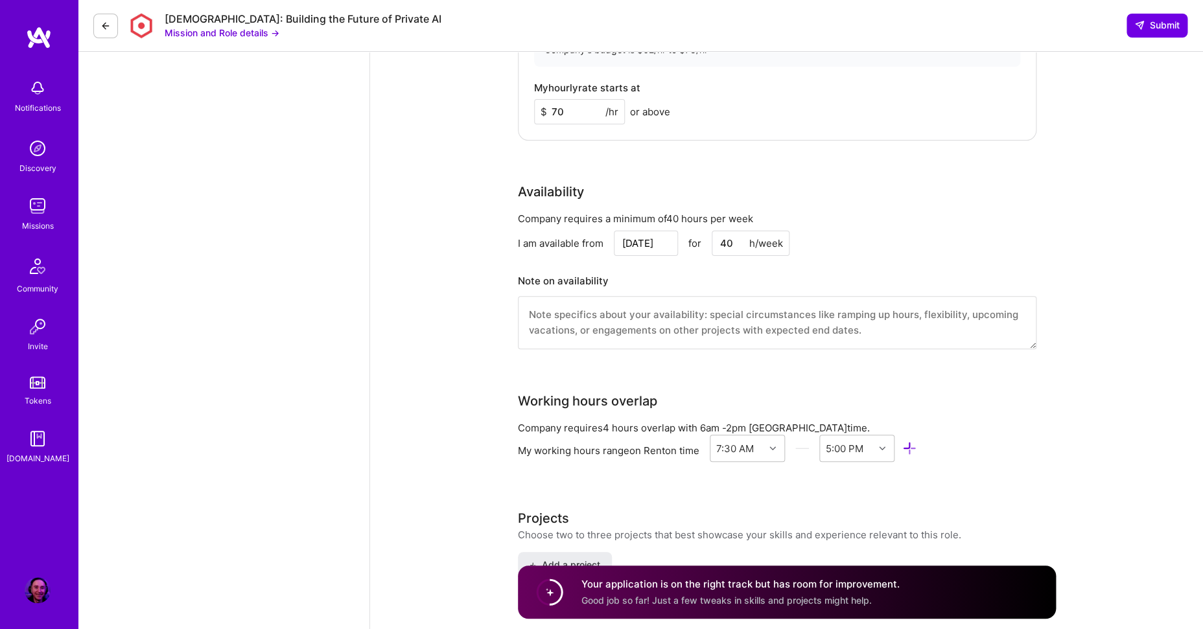
scroll to position [2506, 0]
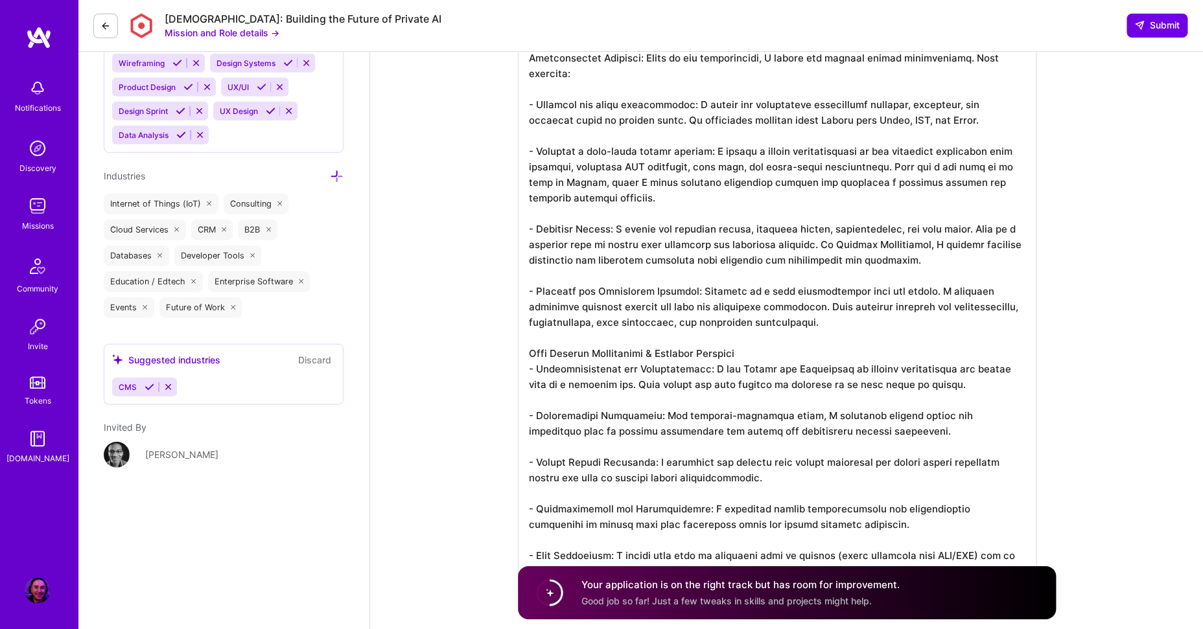
scroll to position [1220, 0]
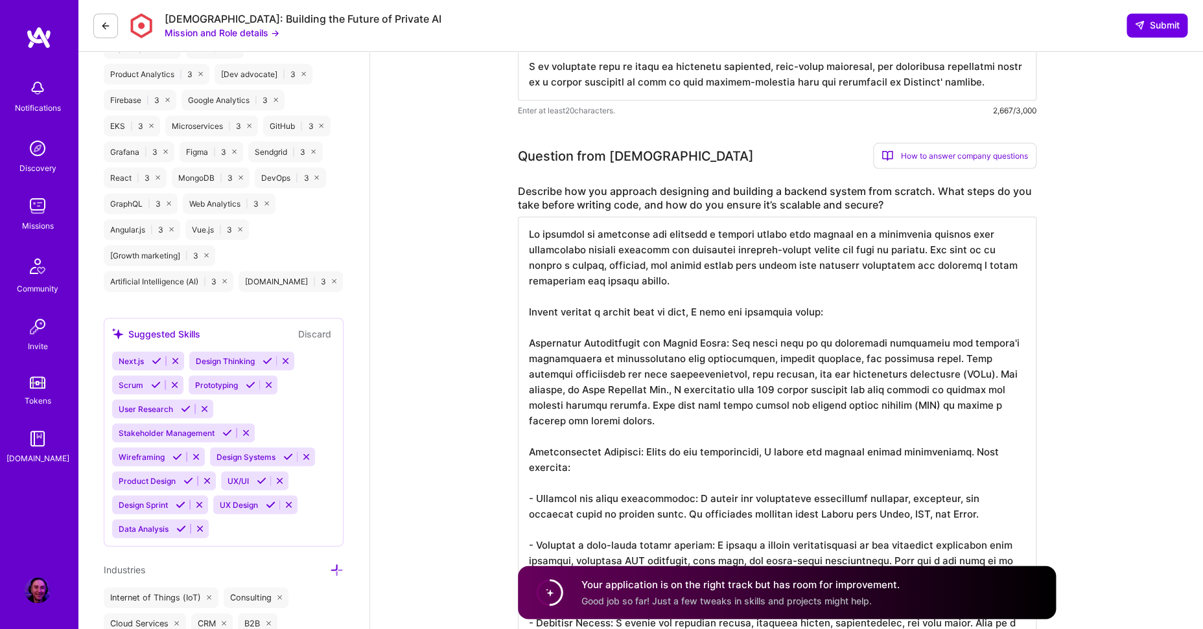
click at [154, 359] on icon at bounding box center [157, 361] width 10 height 10
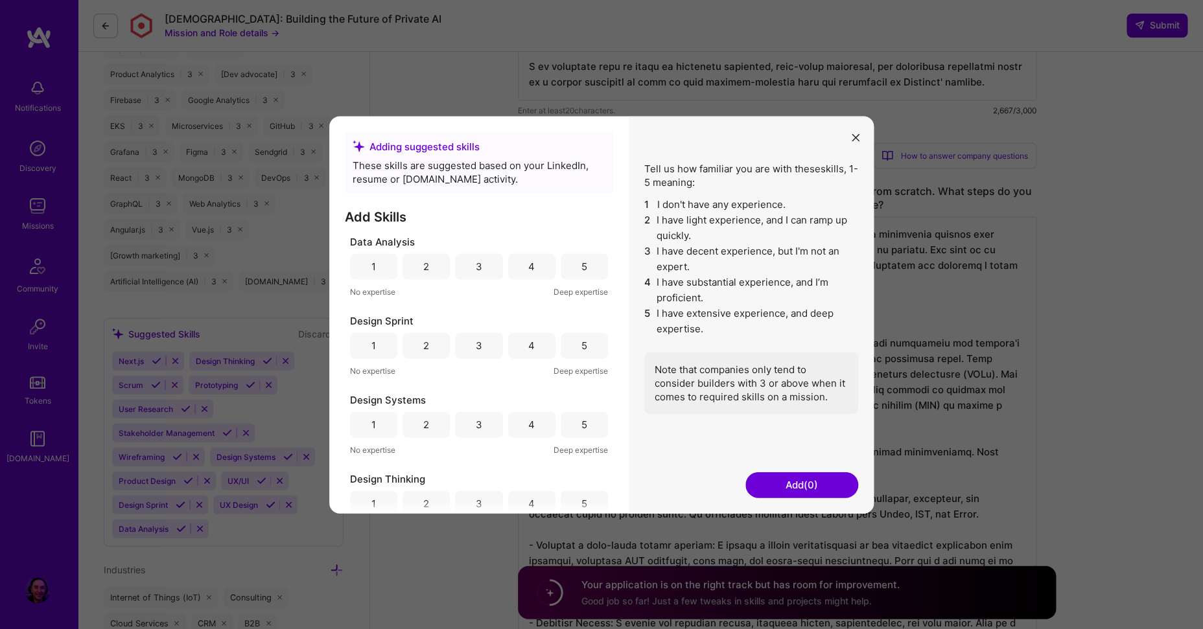
click at [521, 272] on div "4" at bounding box center [531, 266] width 47 height 26
click at [528, 359] on div "Design Sprint 1 2 3 4 5 No expertise Deep expertise" at bounding box center [479, 346] width 258 height 64
click at [482, 351] on div "3" at bounding box center [478, 345] width 47 height 26
click at [461, 424] on div "3" at bounding box center [478, 424] width 47 height 26
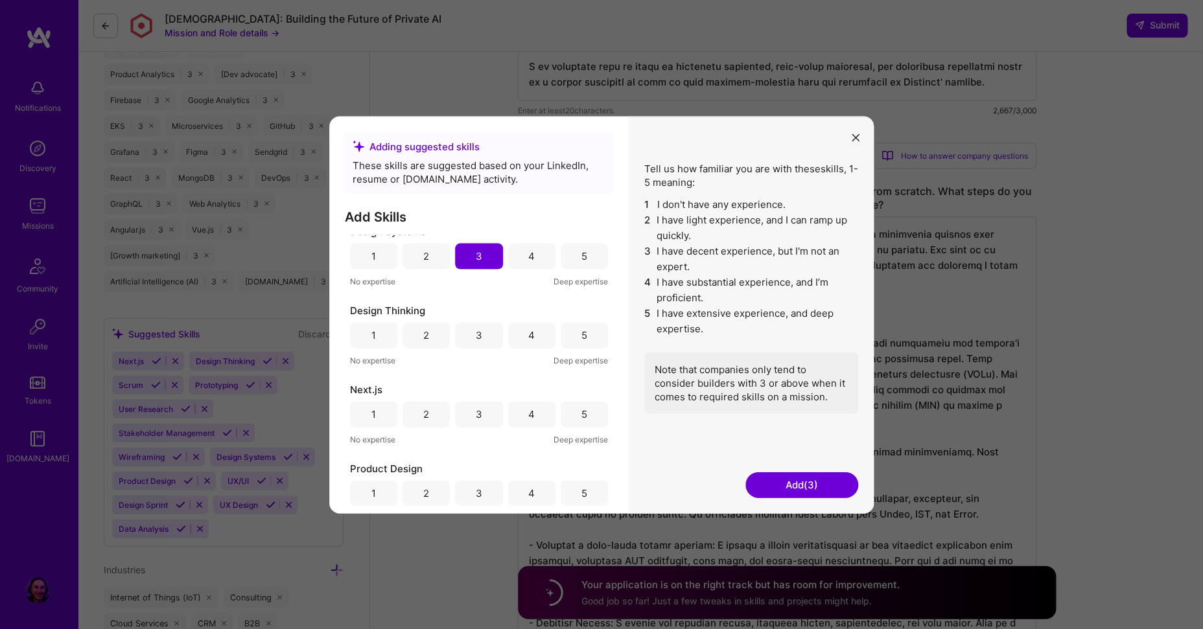
scroll to position [185, 0]
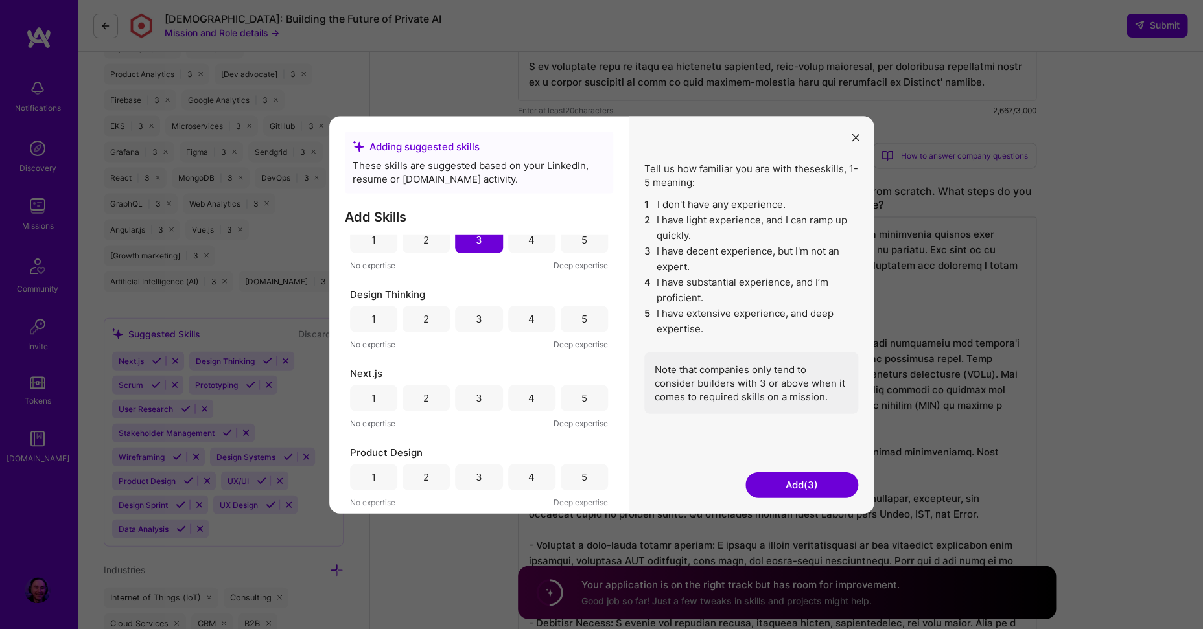
click at [476, 325] on div "3" at bounding box center [479, 319] width 6 height 14
click at [487, 406] on div "3" at bounding box center [478, 398] width 47 height 26
click at [518, 474] on div "4" at bounding box center [531, 477] width 47 height 26
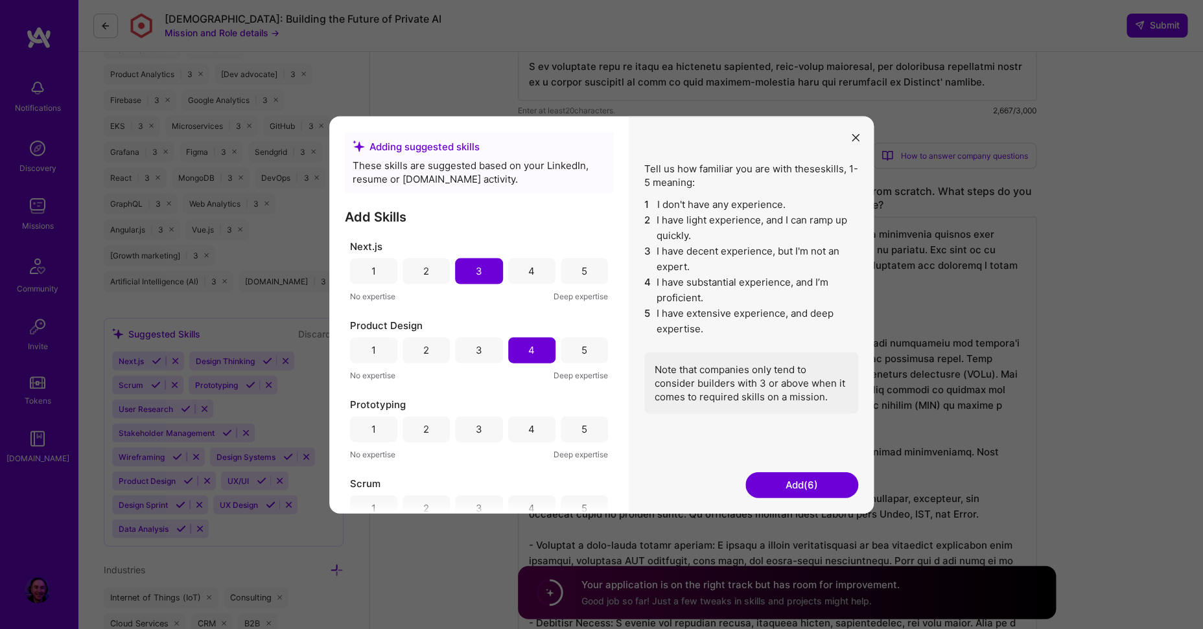
scroll to position [345, 0]
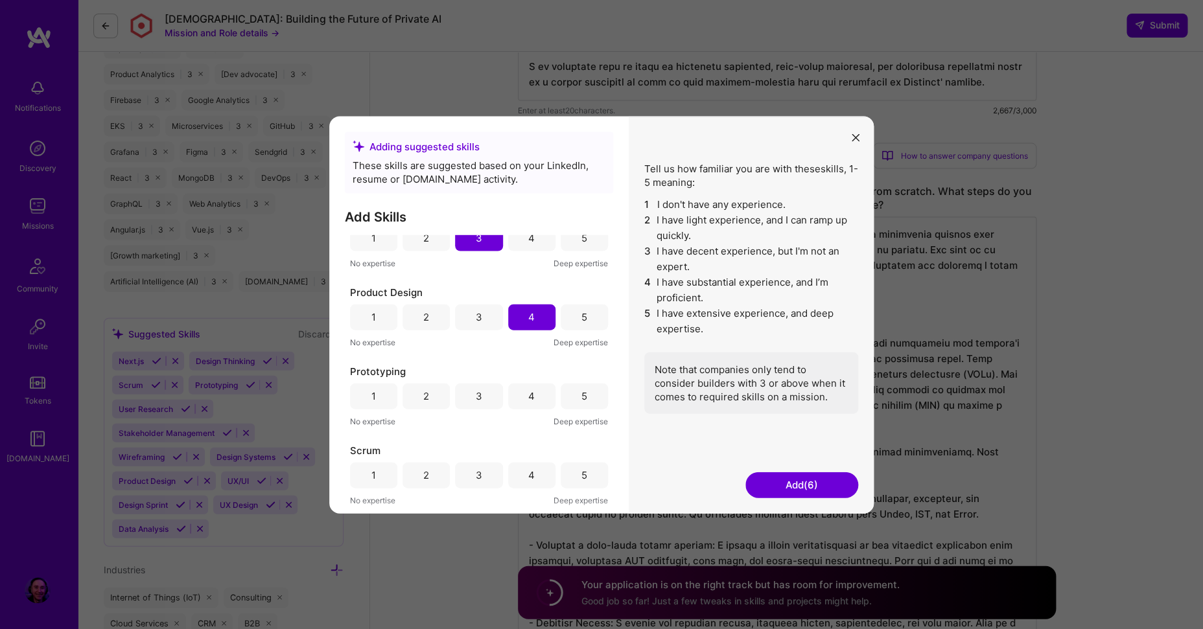
click at [569, 397] on div "5" at bounding box center [584, 396] width 47 height 26
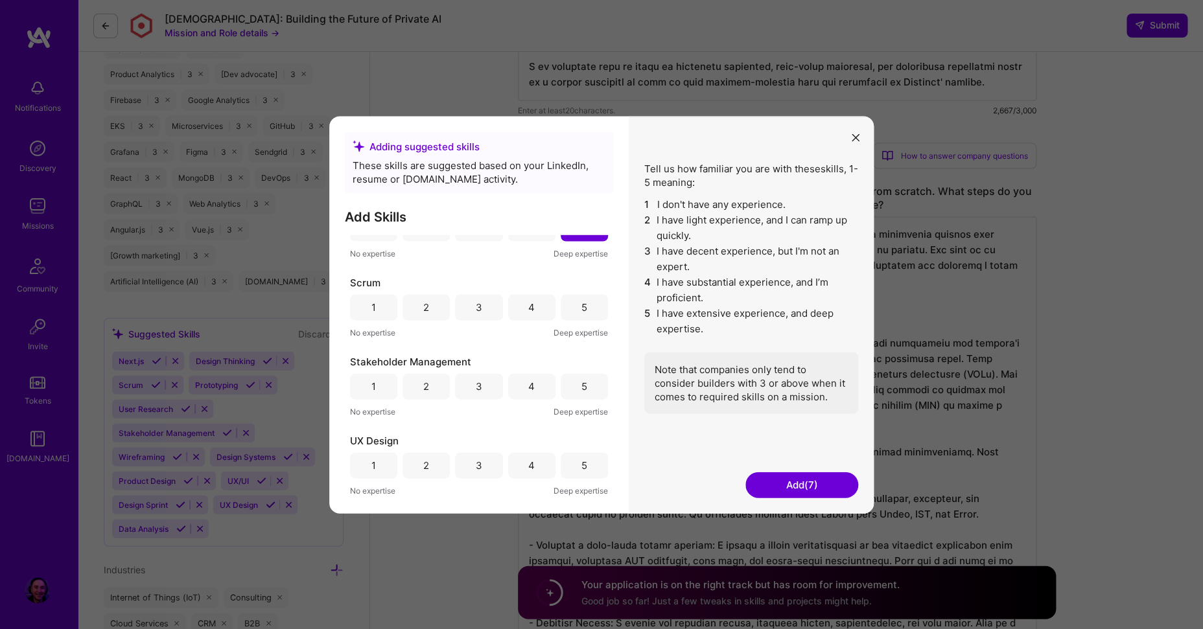
scroll to position [517, 0]
click at [476, 301] on div "3" at bounding box center [479, 303] width 6 height 14
click at [570, 384] on div "5" at bounding box center [584, 382] width 47 height 26
click at [482, 466] on div "3" at bounding box center [478, 461] width 47 height 26
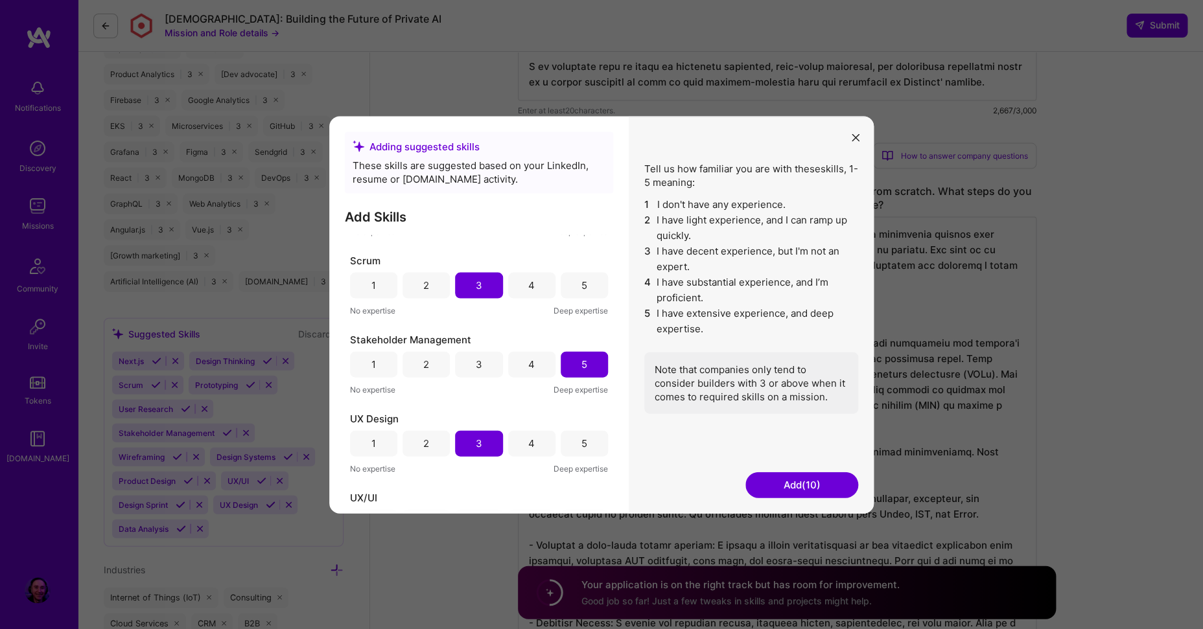
scroll to position [689, 0]
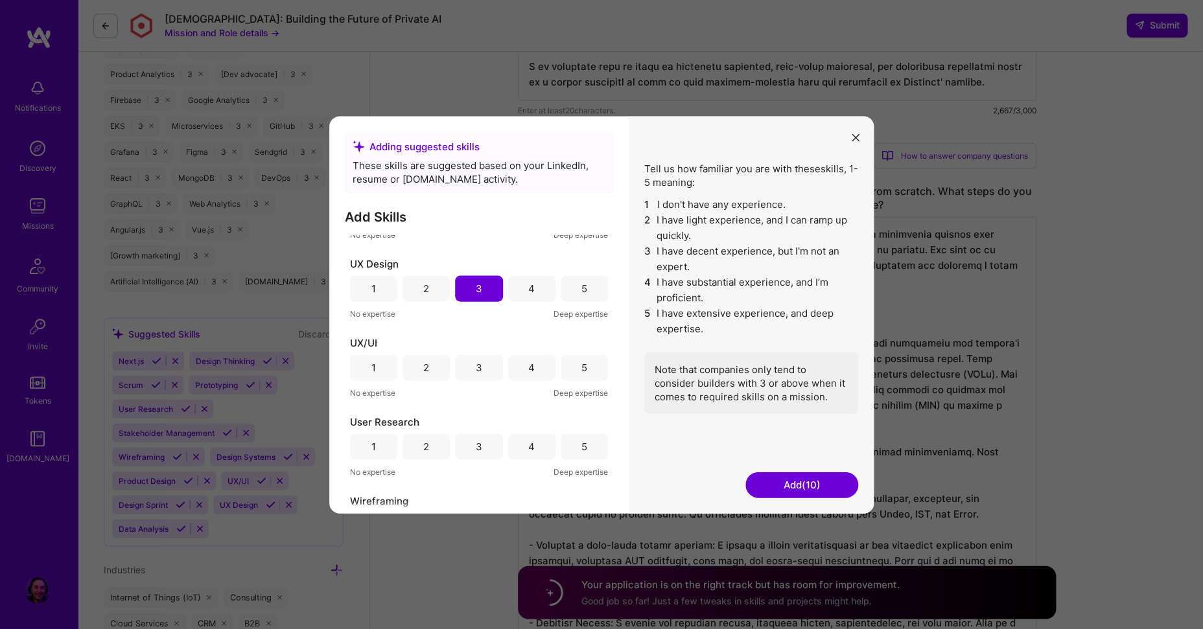
click at [470, 366] on div "3" at bounding box center [478, 367] width 47 height 26
click at [540, 450] on div "4" at bounding box center [531, 447] width 47 height 26
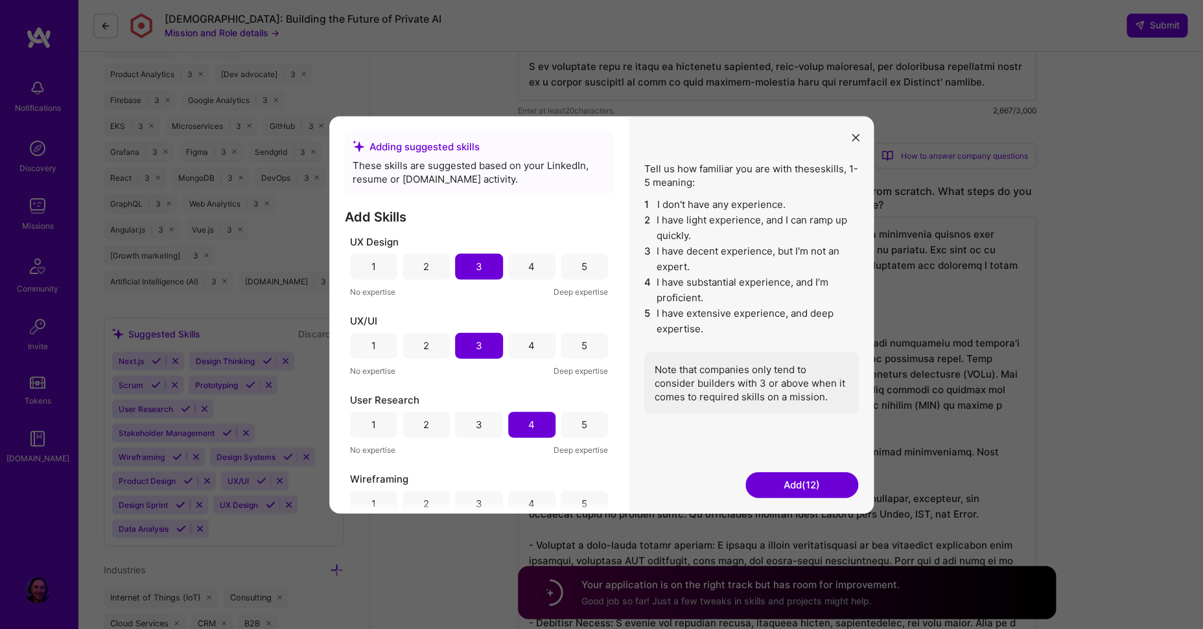
scroll to position [734, 0]
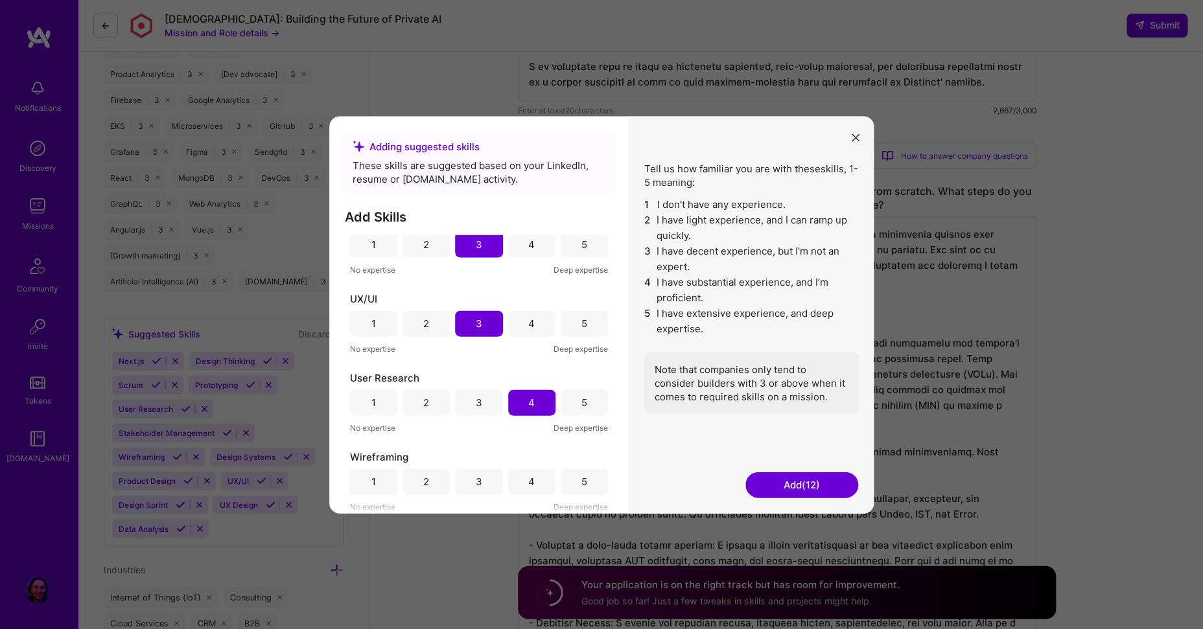
click at [476, 480] on div "3" at bounding box center [479, 482] width 6 height 14
click at [804, 486] on button "Add (13)" at bounding box center [801, 485] width 113 height 26
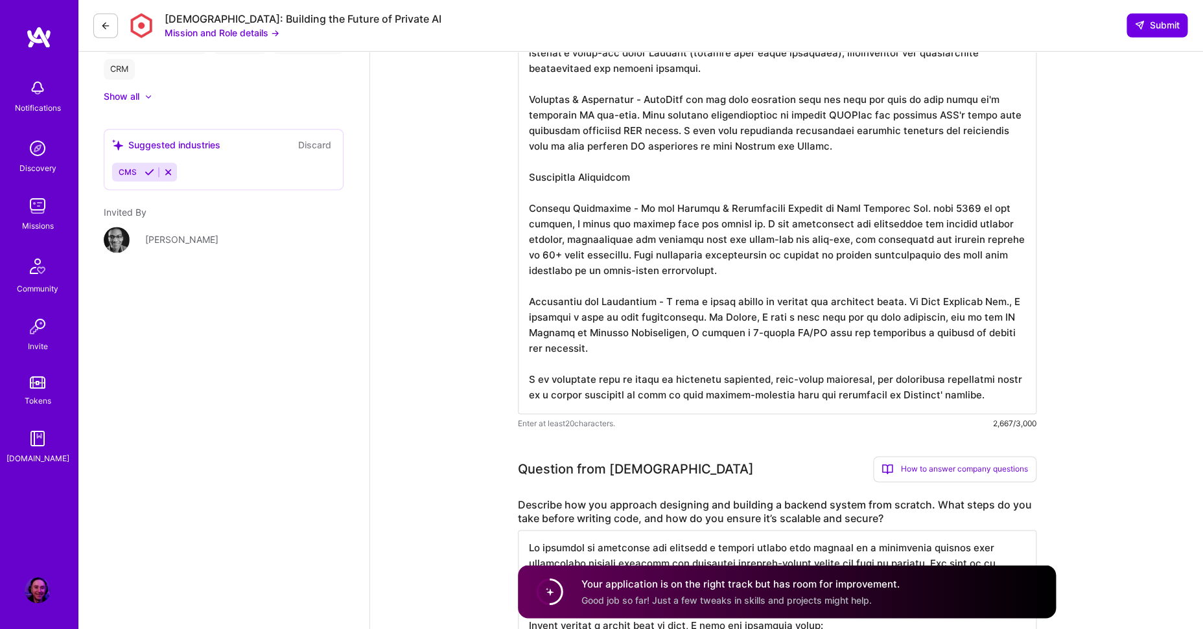
scroll to position [736, 0]
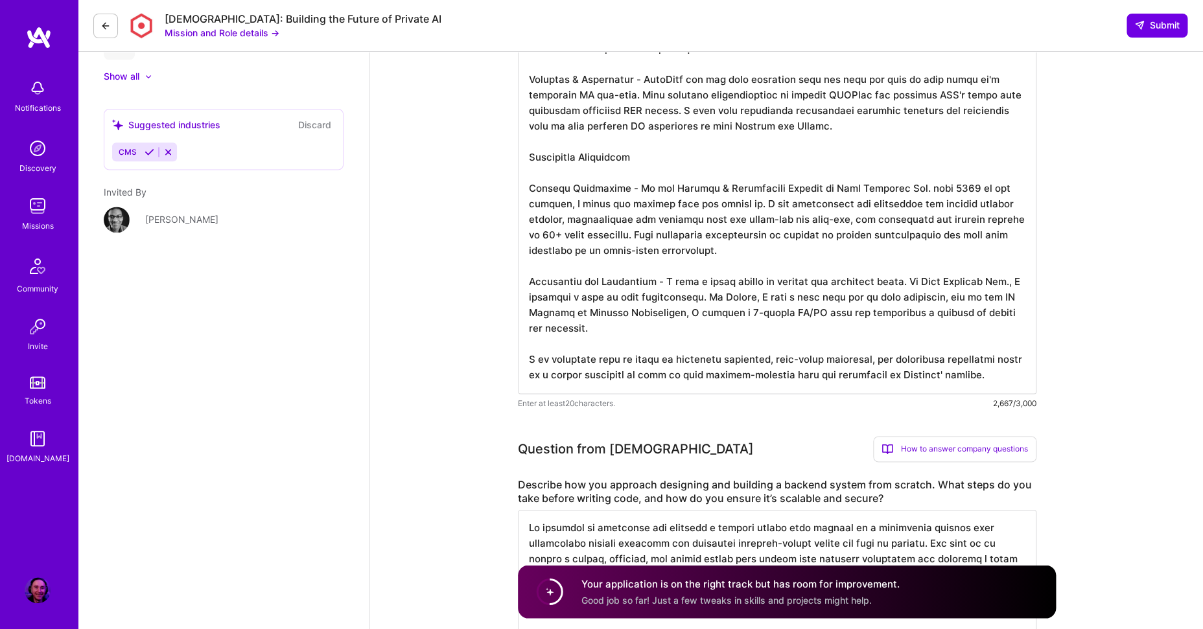
click at [696, 599] on span "Good job so far! Just a few tweaks in skills and projects might help." at bounding box center [726, 600] width 290 height 11
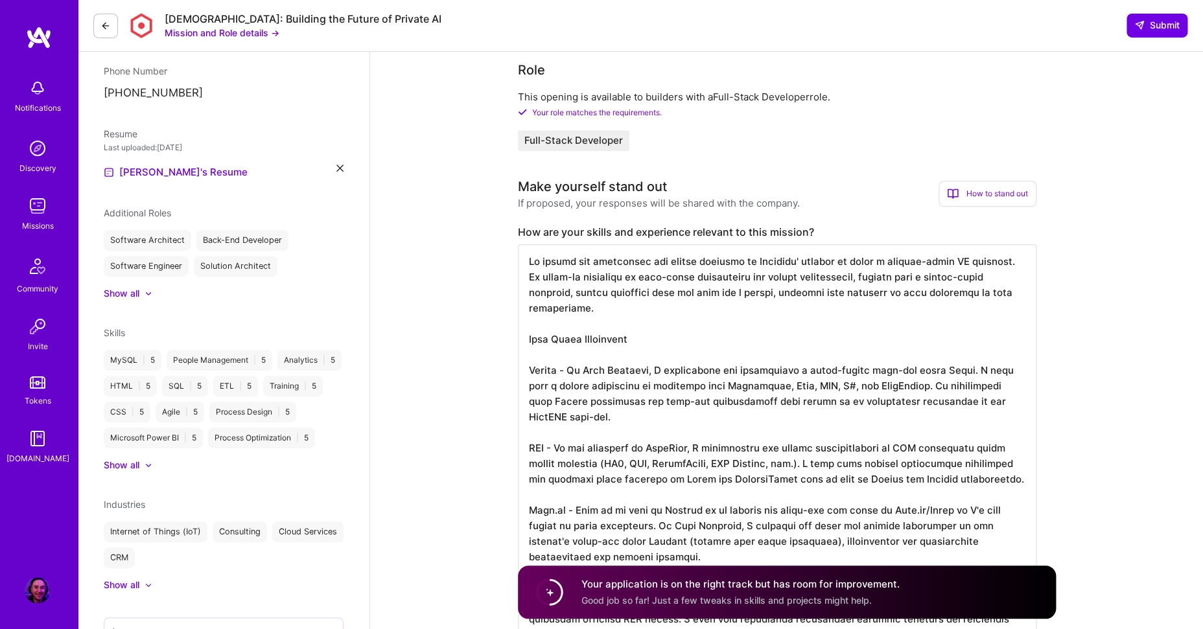
scroll to position [238, 0]
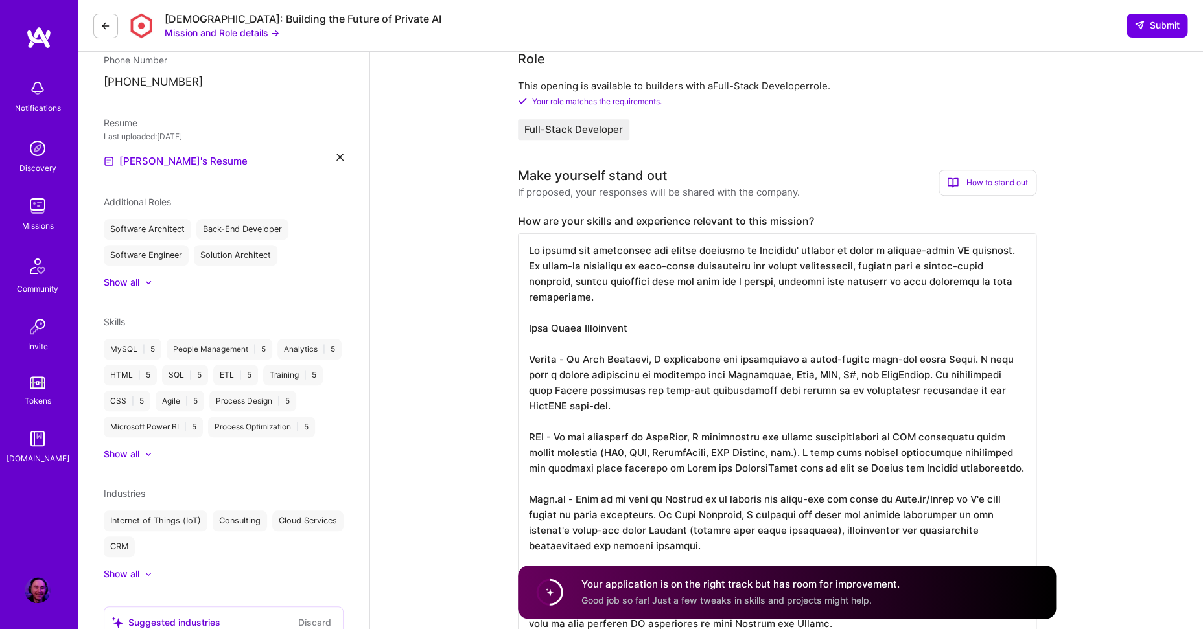
click at [656, 387] on textarea at bounding box center [777, 562] width 518 height 658
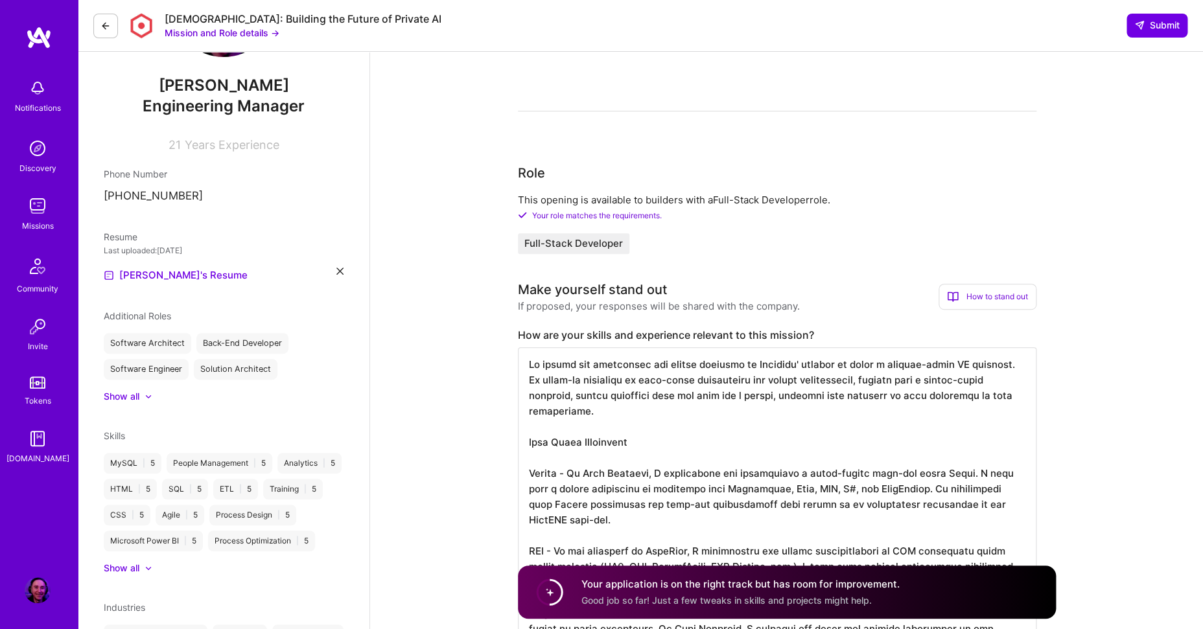
scroll to position [0, 0]
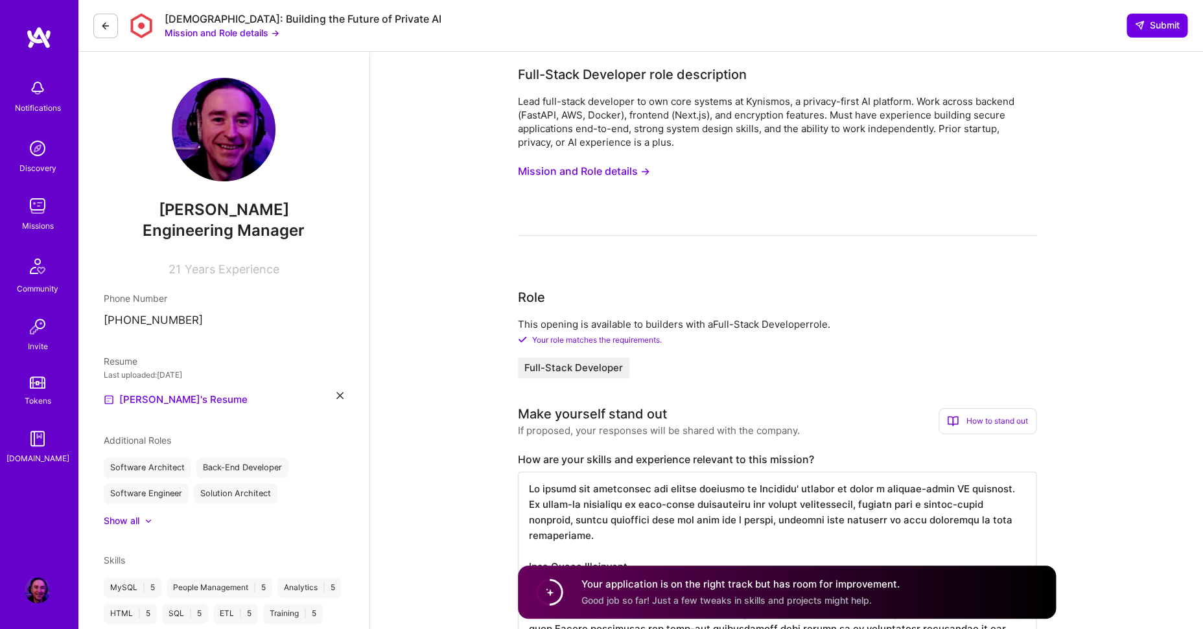
click at [1153, 29] on span "Submit" at bounding box center [1156, 25] width 45 height 13
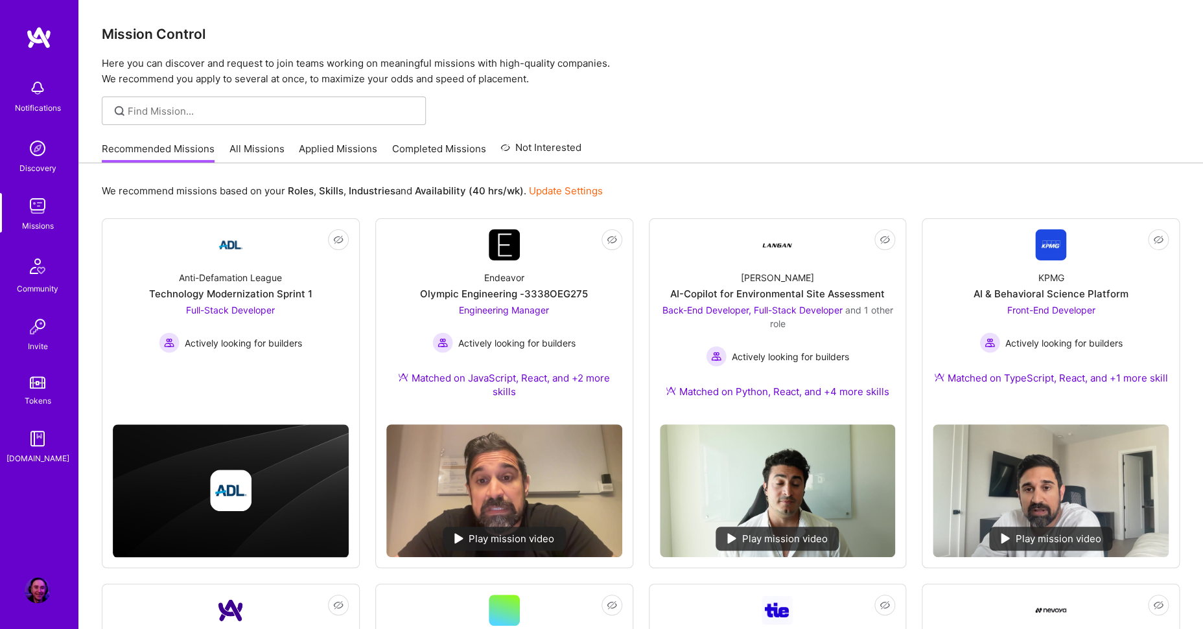
click at [341, 151] on link "Applied Missions" at bounding box center [338, 152] width 78 height 21
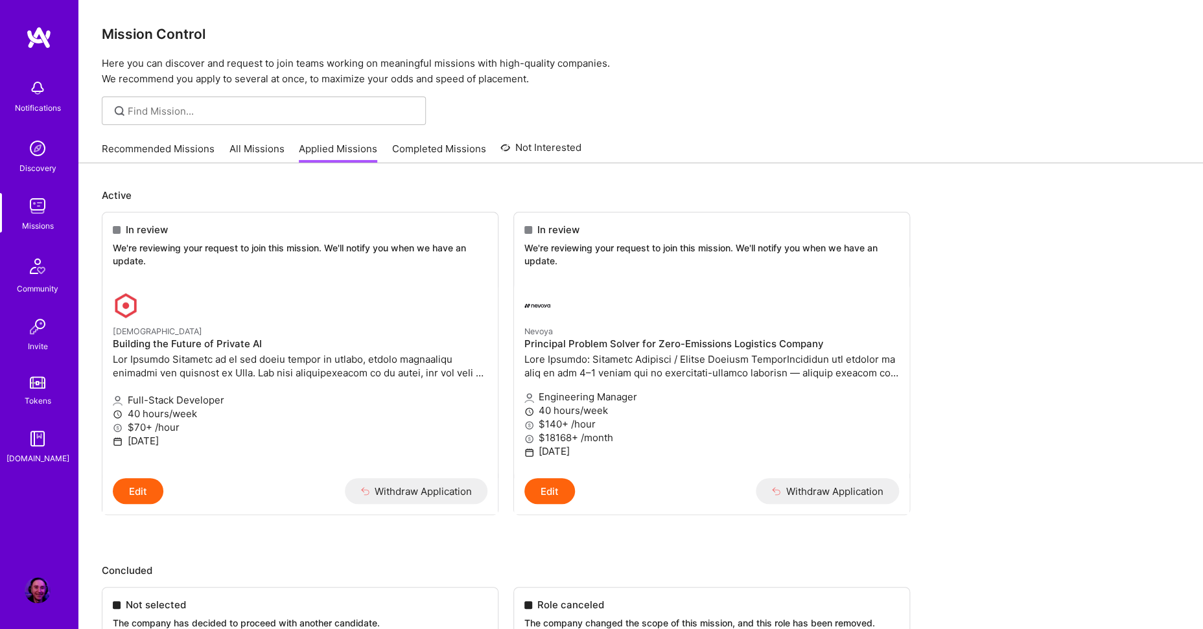
click at [43, 276] on img at bounding box center [37, 266] width 31 height 31
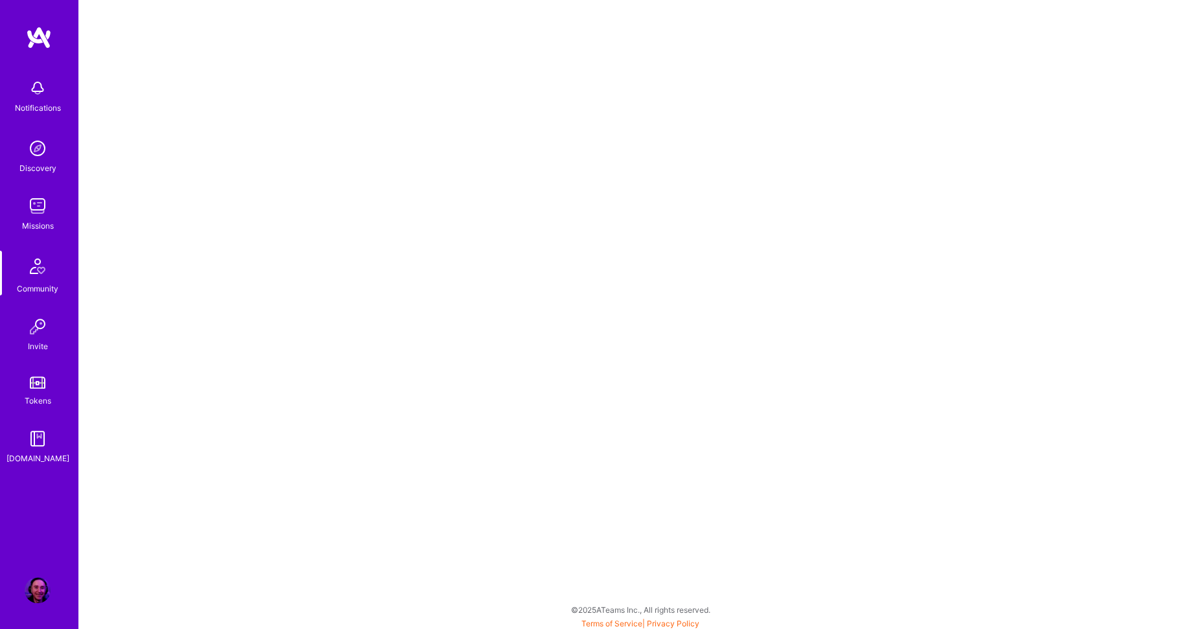
click at [54, 402] on link "Tokens" at bounding box center [37, 389] width 80 height 36
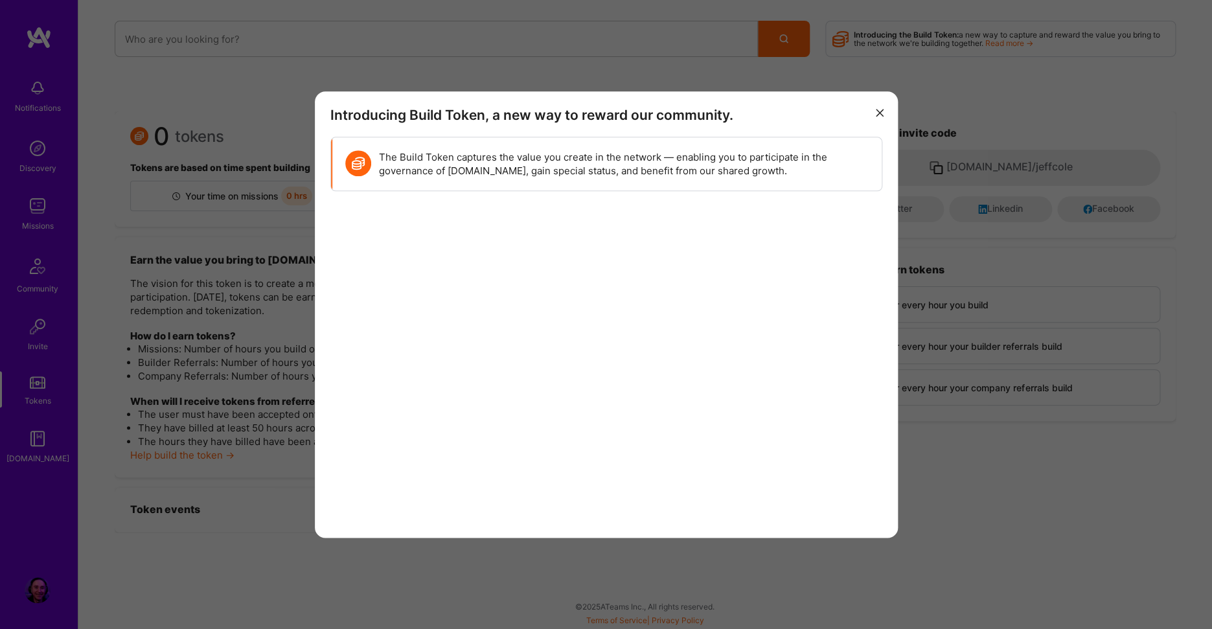
click at [883, 109] on button "modal" at bounding box center [880, 112] width 16 height 21
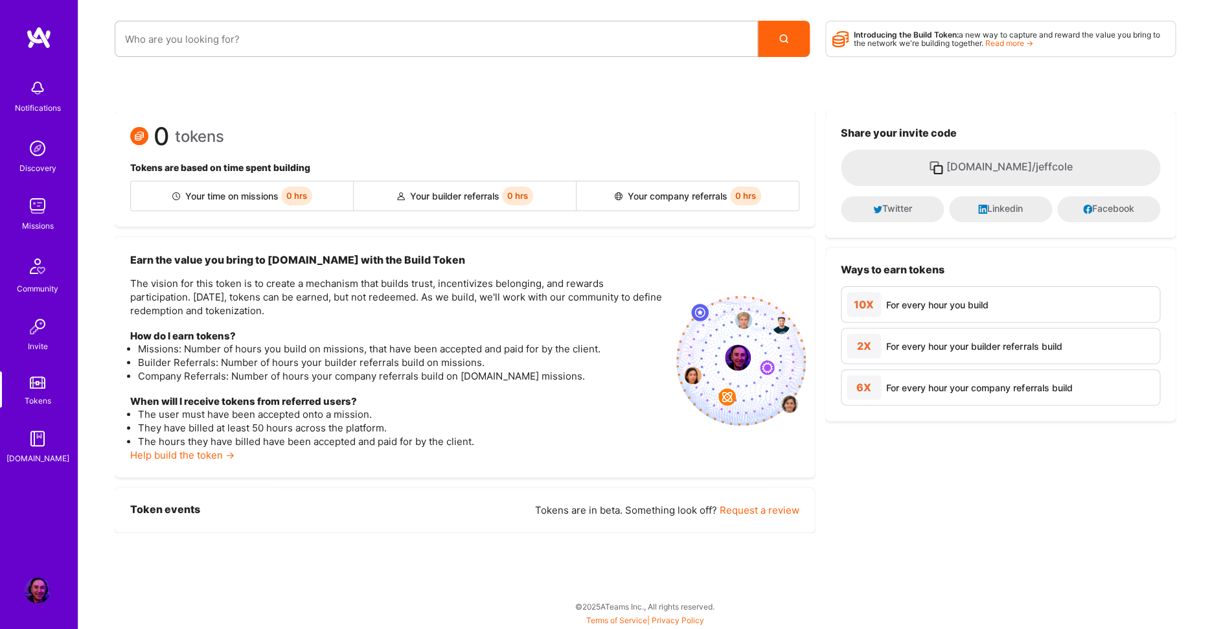
click at [36, 148] on img at bounding box center [38, 148] width 26 height 26
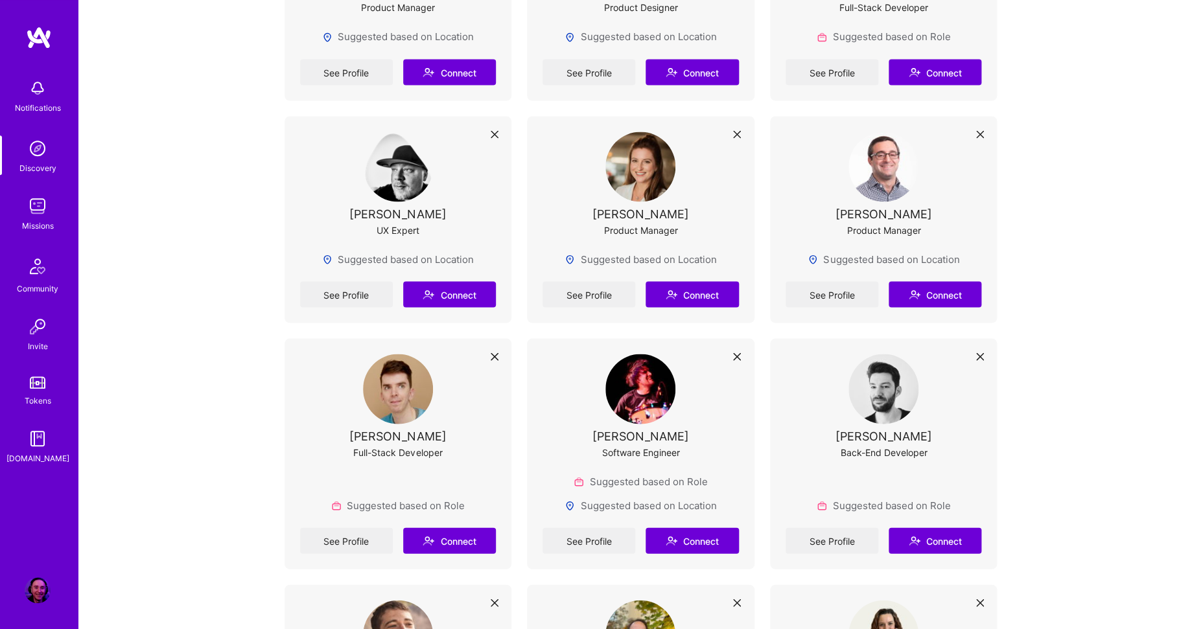
scroll to position [1172, 0]
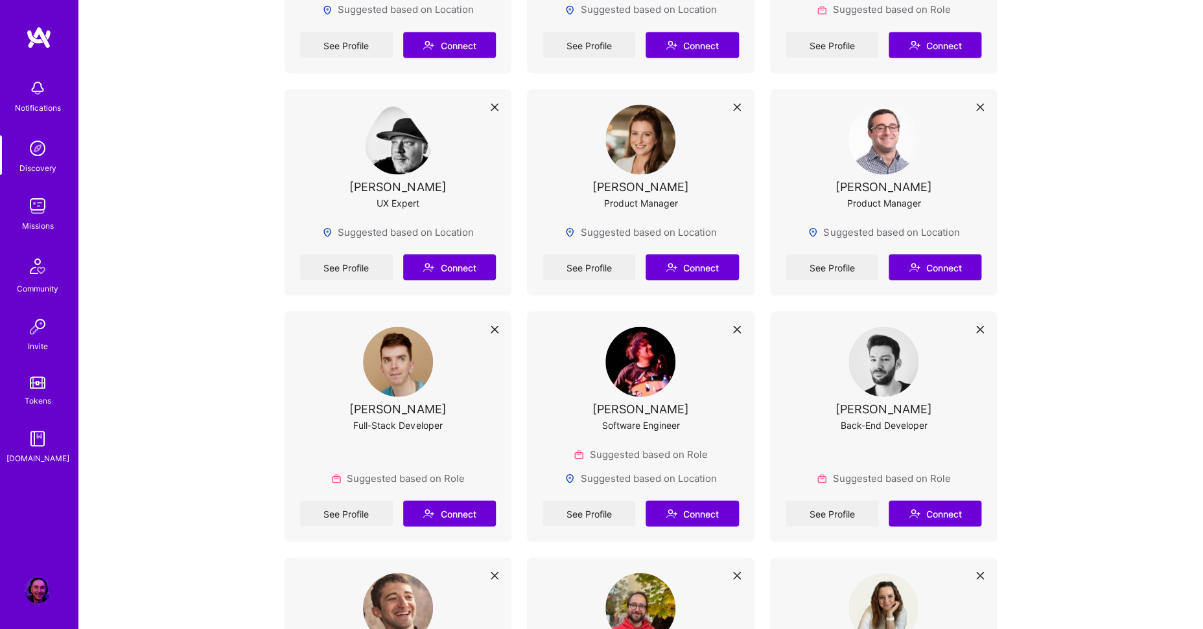
click at [40, 92] on img at bounding box center [38, 88] width 26 height 26
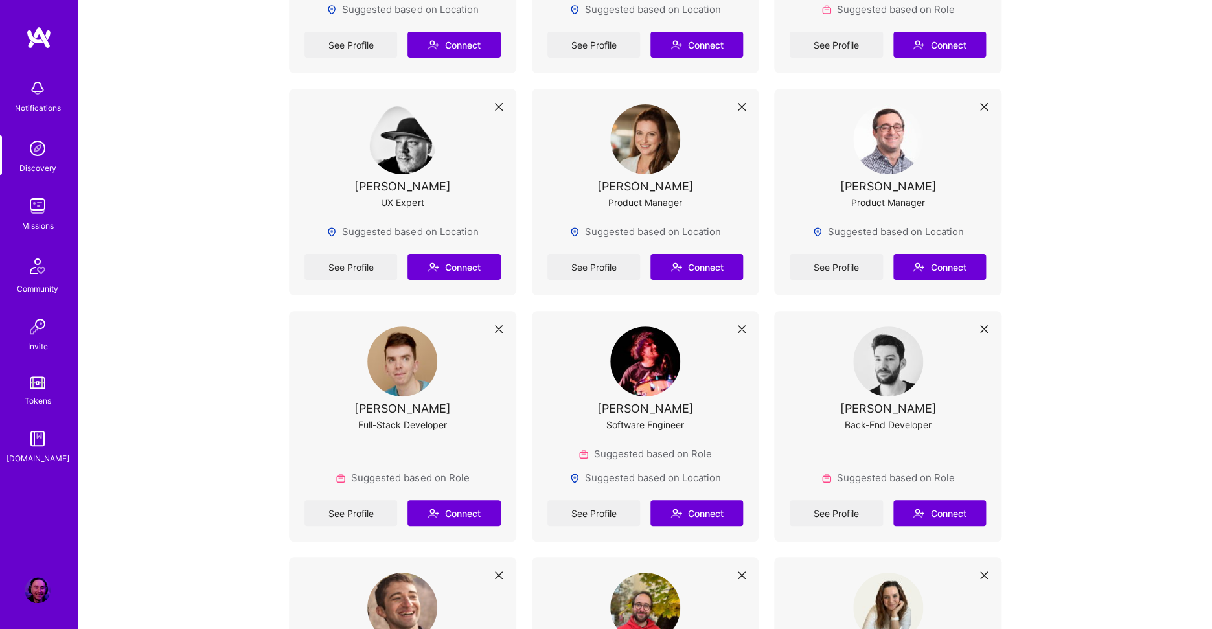
click at [40, 92] on div "Notifications Discovery Missions Community Invite Tokens A.Guide" at bounding box center [39, 269] width 78 height 393
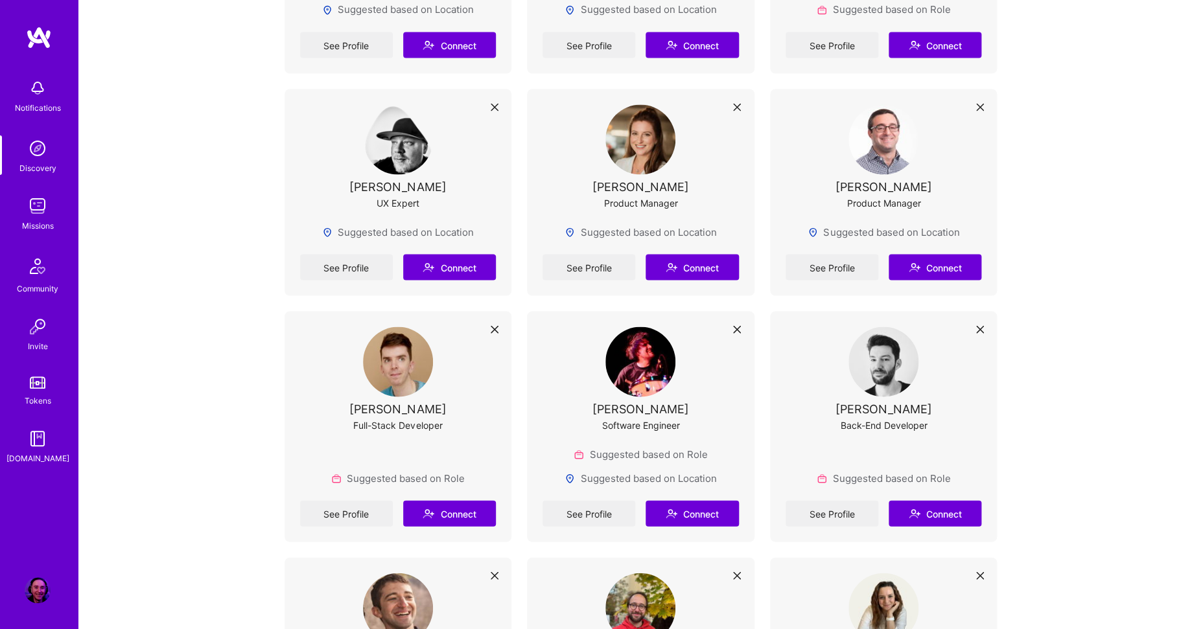
click at [36, 591] on img at bounding box center [38, 590] width 26 height 26
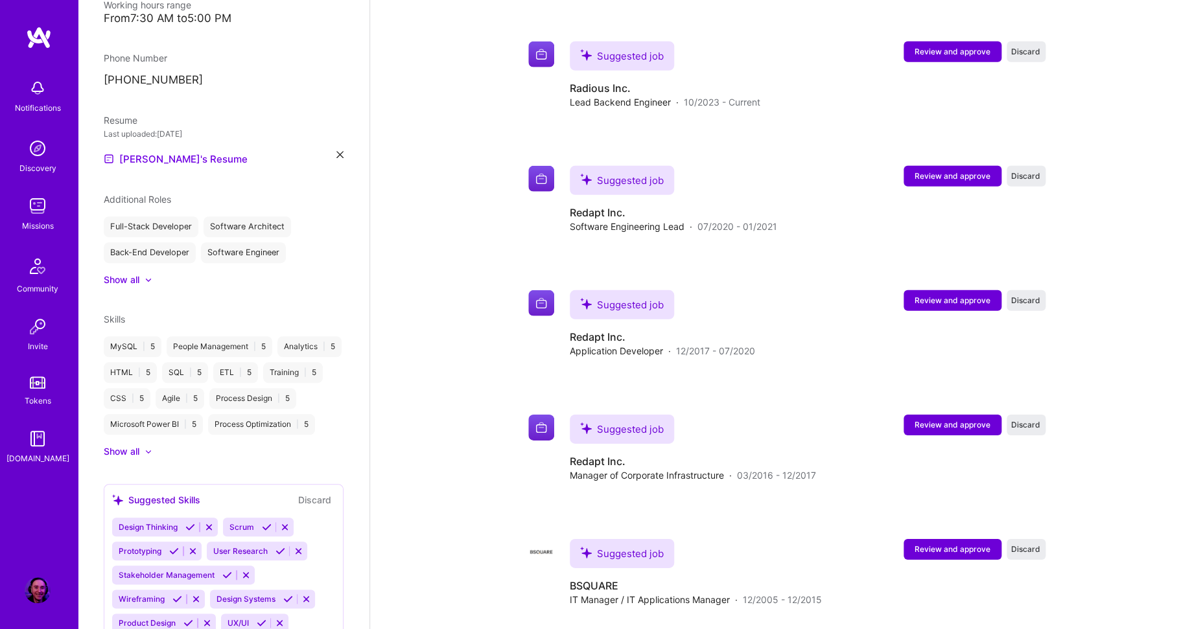
scroll to position [717, 0]
